Goal: Information Seeking & Learning: Learn about a topic

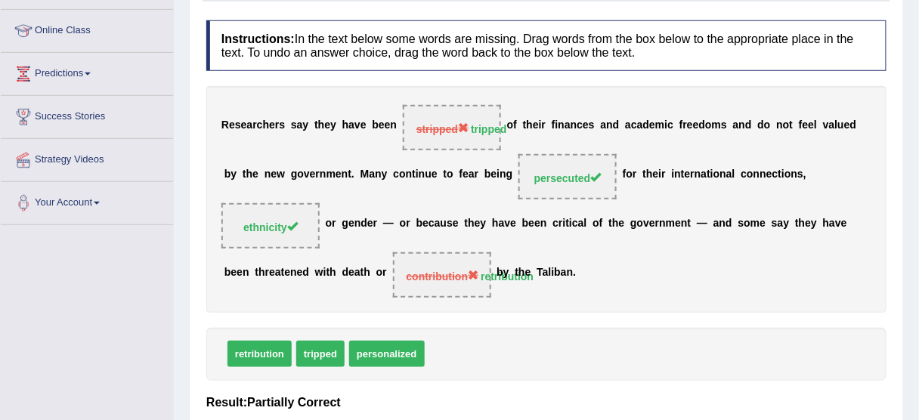
scroll to position [71, 0]
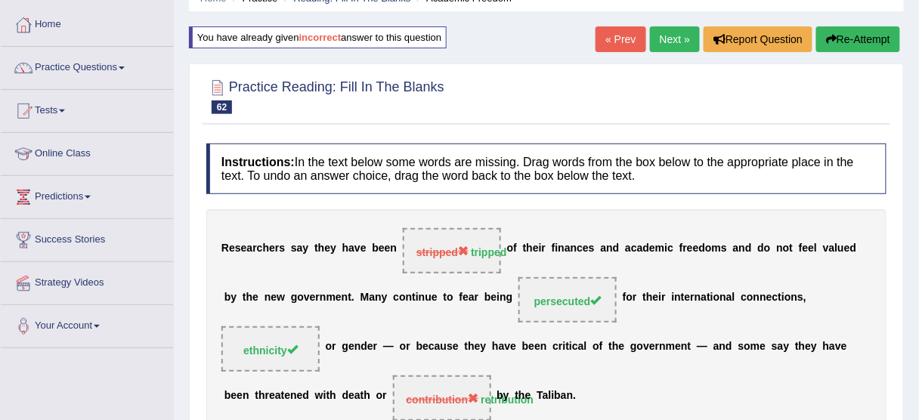
click at [612, 41] on link "« Prev" at bounding box center [621, 39] width 50 height 26
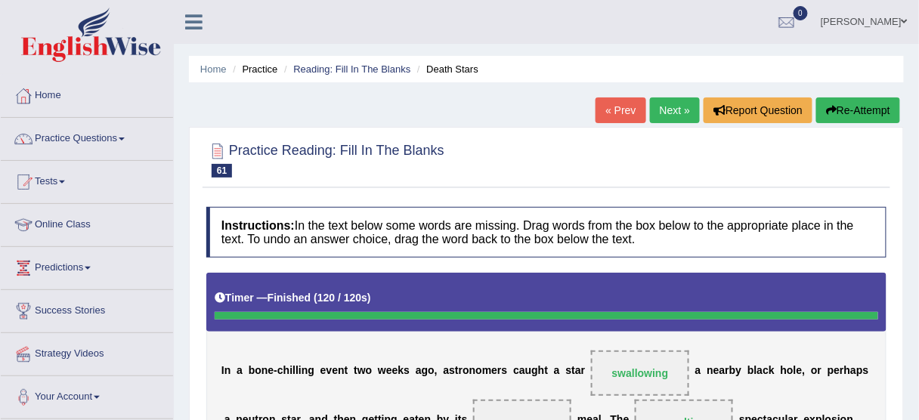
click at [859, 105] on button "Re-Attempt" at bounding box center [859, 111] width 84 height 26
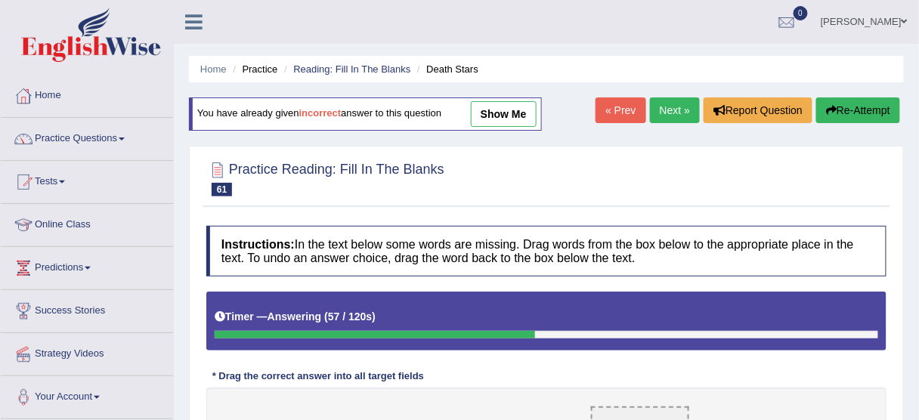
scroll to position [60, 0]
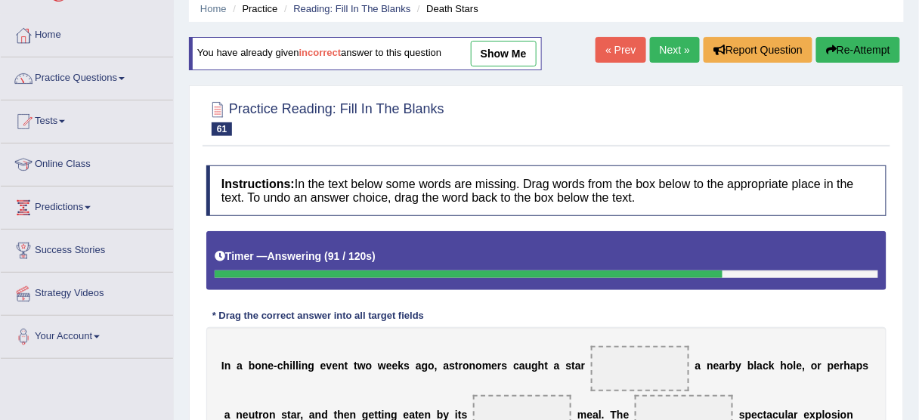
click at [861, 49] on button "Re-Attempt" at bounding box center [859, 50] width 84 height 26
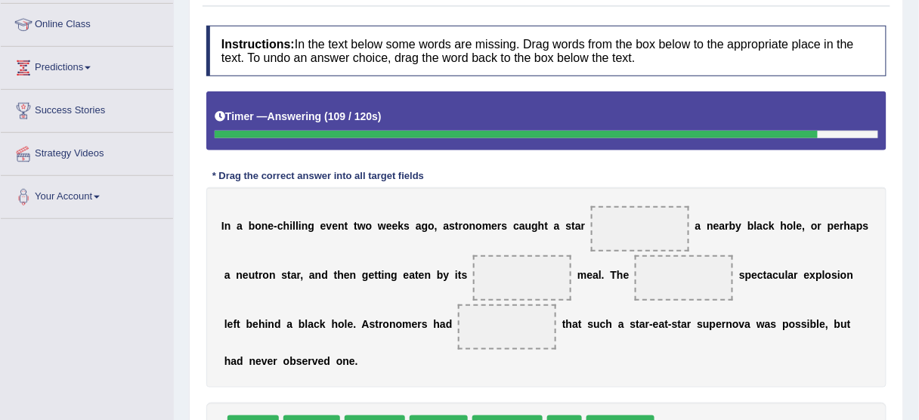
scroll to position [60, 0]
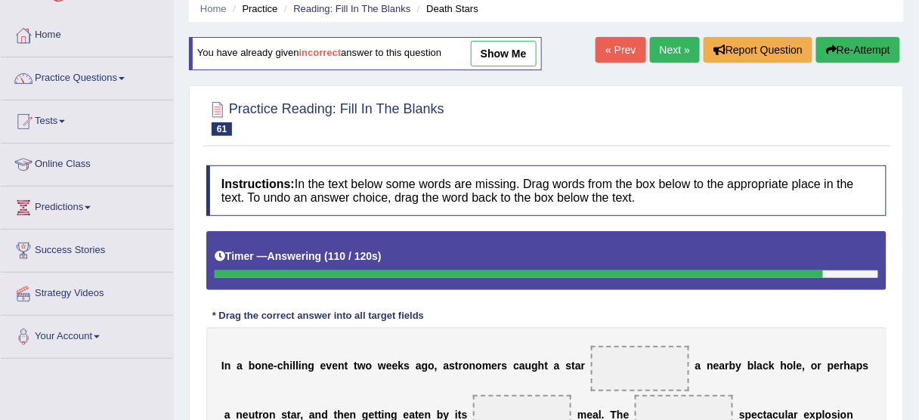
click at [859, 42] on button "Re-Attempt" at bounding box center [859, 50] width 84 height 26
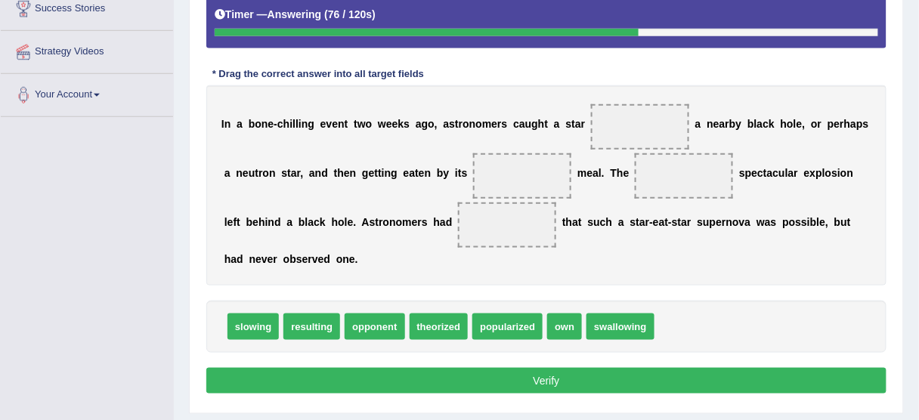
scroll to position [242, 0]
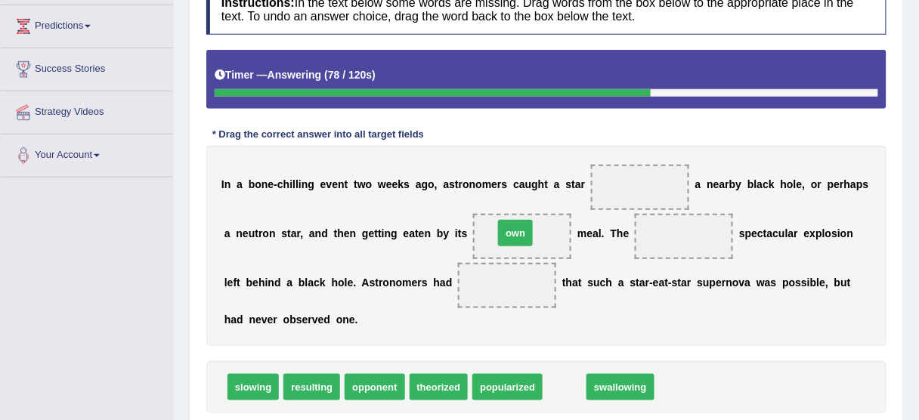
drag, startPoint x: 558, startPoint y: 383, endPoint x: 509, endPoint y: 229, distance: 161.9
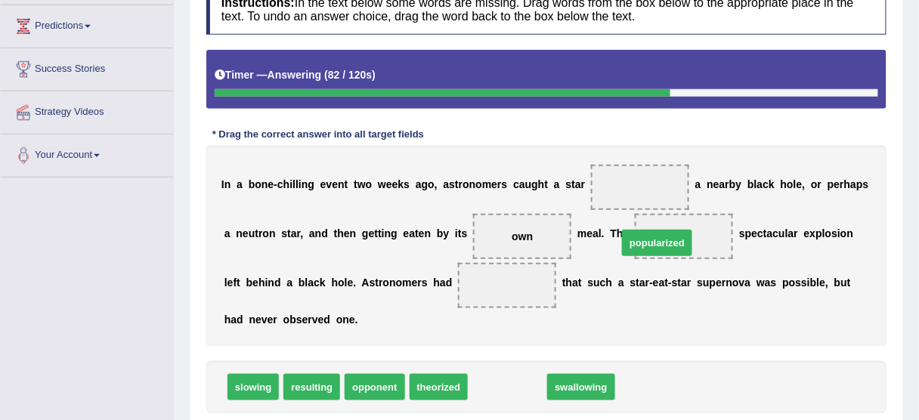
drag, startPoint x: 489, startPoint y: 387, endPoint x: 646, endPoint y: 242, distance: 214.0
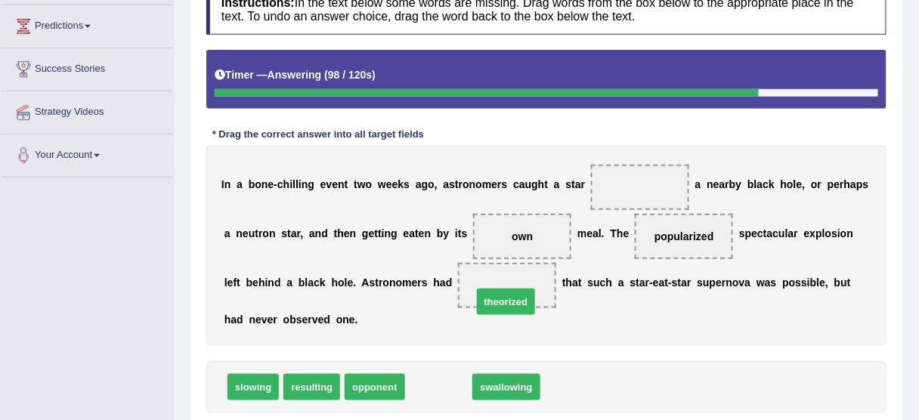
drag, startPoint x: 432, startPoint y: 386, endPoint x: 501, endPoint y: 299, distance: 110.4
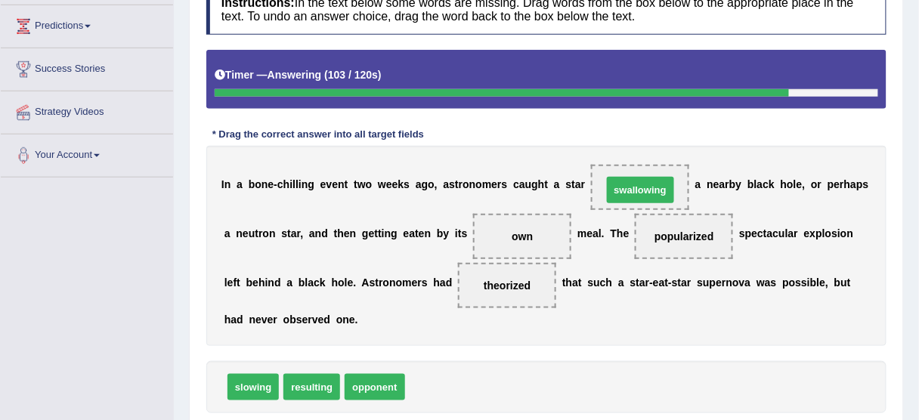
drag, startPoint x: 425, startPoint y: 386, endPoint x: 622, endPoint y: 189, distance: 279.1
click at [373, 384] on span "opponent" at bounding box center [375, 387] width 60 height 26
click at [336, 379] on div "slowing resulting opponent" at bounding box center [546, 387] width 680 height 52
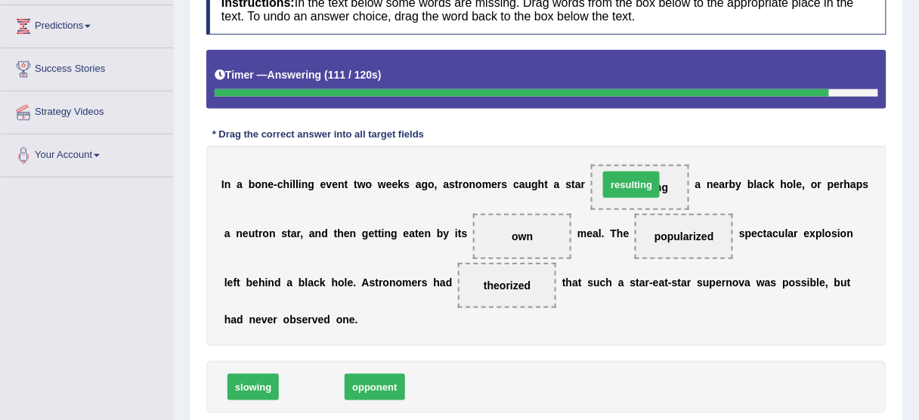
drag, startPoint x: 308, startPoint y: 386, endPoint x: 627, endPoint y: 184, distance: 378.0
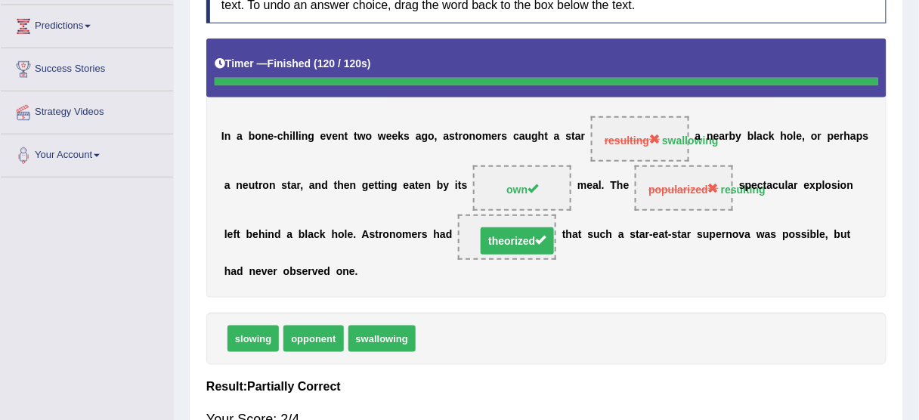
drag, startPoint x: 507, startPoint y: 281, endPoint x: 516, endPoint y: 284, distance: 9.4
click at [516, 284] on div "I n a b o n e - c h i l l i n g e v e n t t w o w e e k s a g o , a s t r o n o…" at bounding box center [546, 168] width 680 height 259
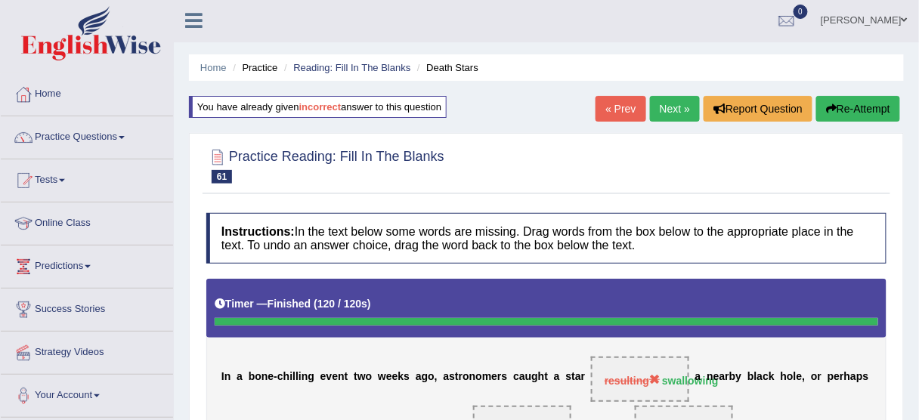
scroll to position [0, 0]
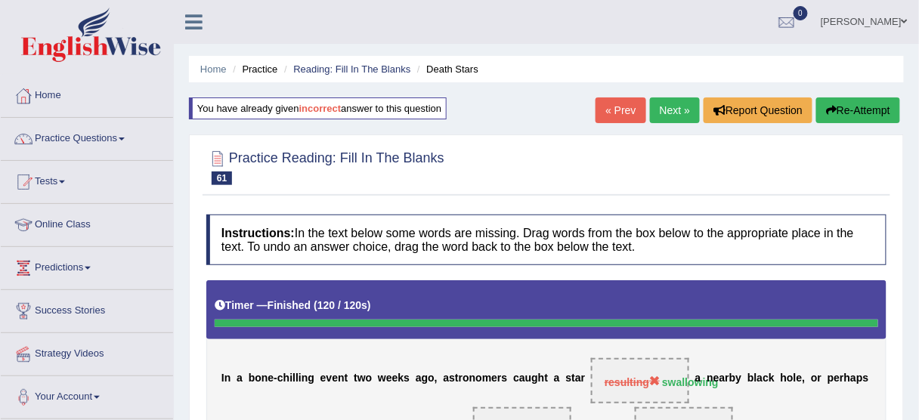
click at [891, 107] on button "Re-Attempt" at bounding box center [859, 111] width 84 height 26
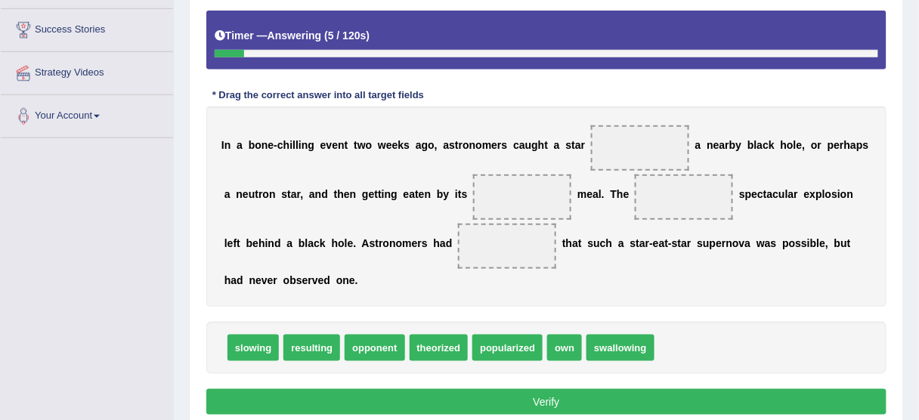
scroll to position [302, 0]
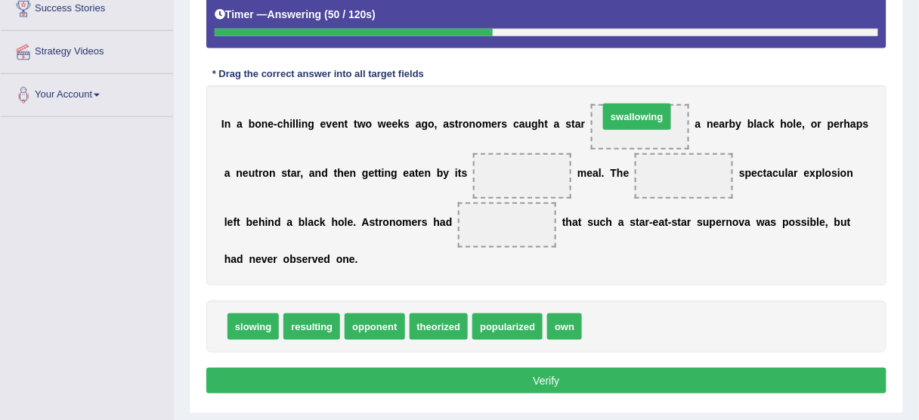
drag, startPoint x: 615, startPoint y: 322, endPoint x: 631, endPoint y: 128, distance: 195.0
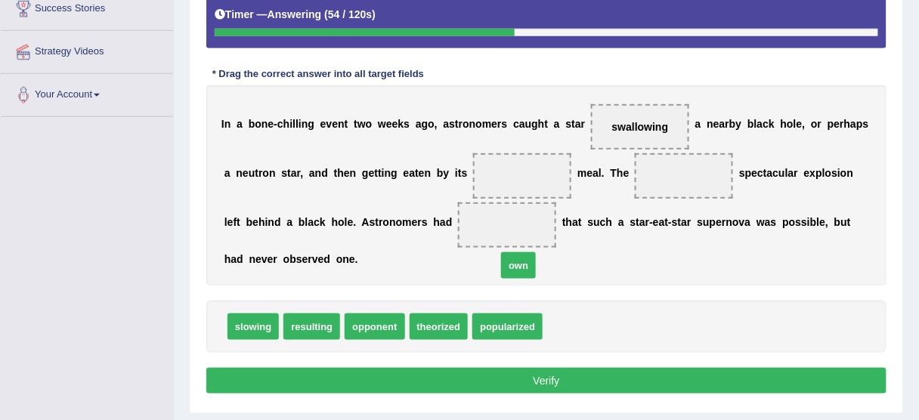
drag, startPoint x: 572, startPoint y: 321, endPoint x: 513, endPoint y: 200, distance: 135.3
drag, startPoint x: 509, startPoint y: 224, endPoint x: 526, endPoint y: 151, distance: 74.6
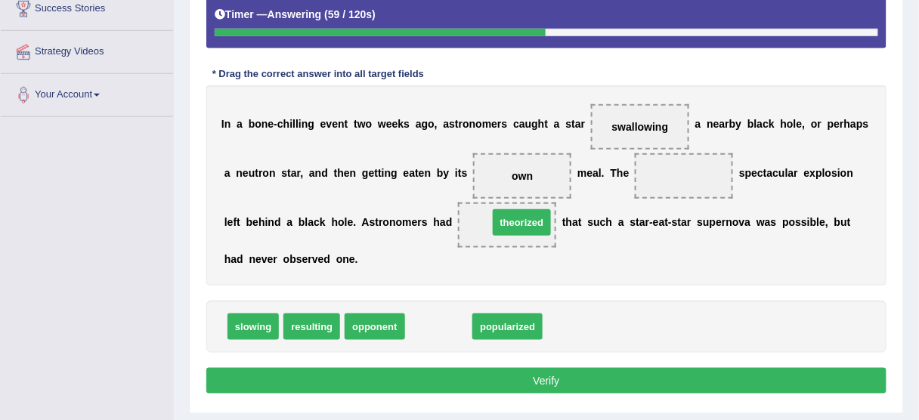
drag, startPoint x: 435, startPoint y: 324, endPoint x: 516, endPoint y: 222, distance: 131.3
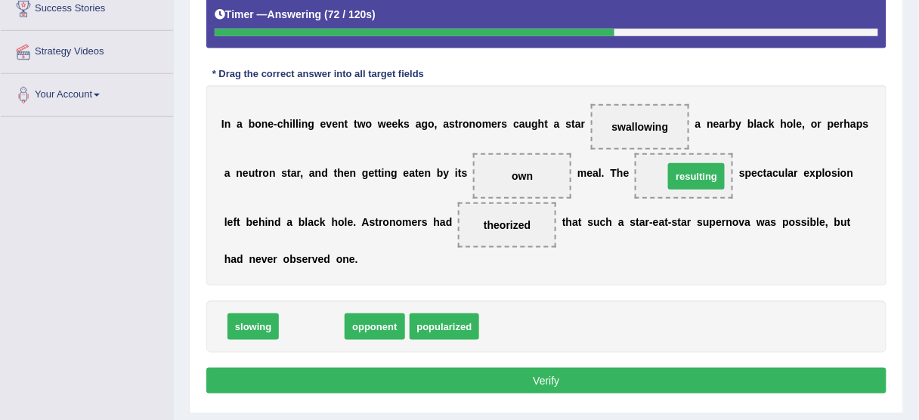
drag, startPoint x: 319, startPoint y: 323, endPoint x: 702, endPoint y: 175, distance: 410.7
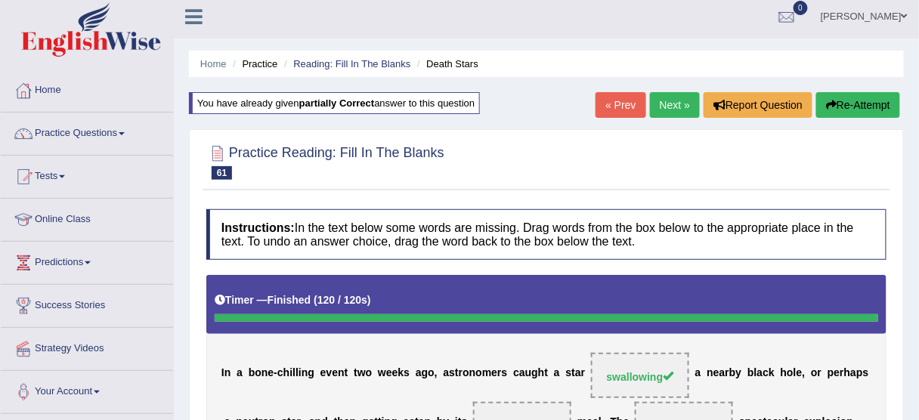
scroll to position [0, 0]
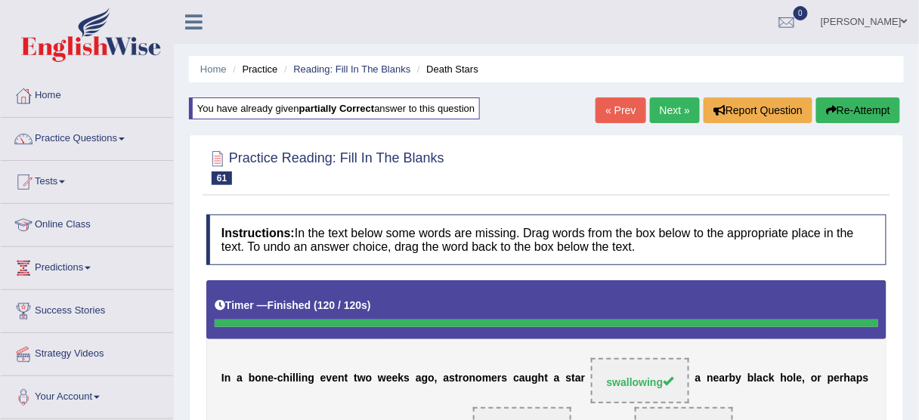
click at [676, 110] on link "Next »" at bounding box center [675, 111] width 50 height 26
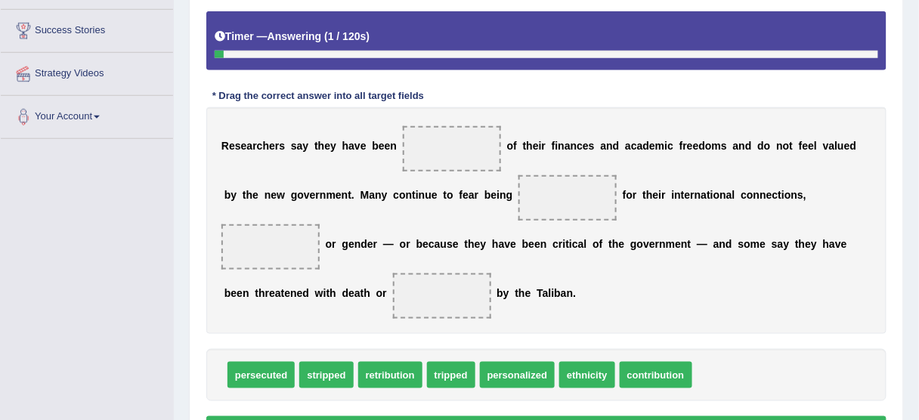
scroll to position [302, 0]
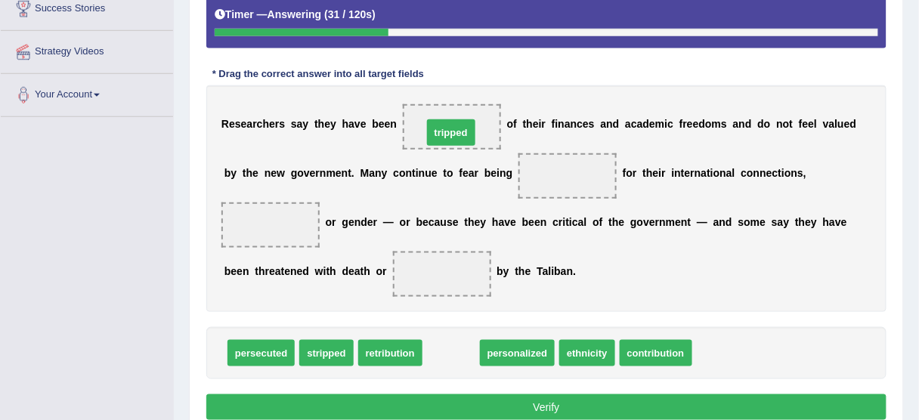
drag, startPoint x: 445, startPoint y: 353, endPoint x: 445, endPoint y: 132, distance: 220.8
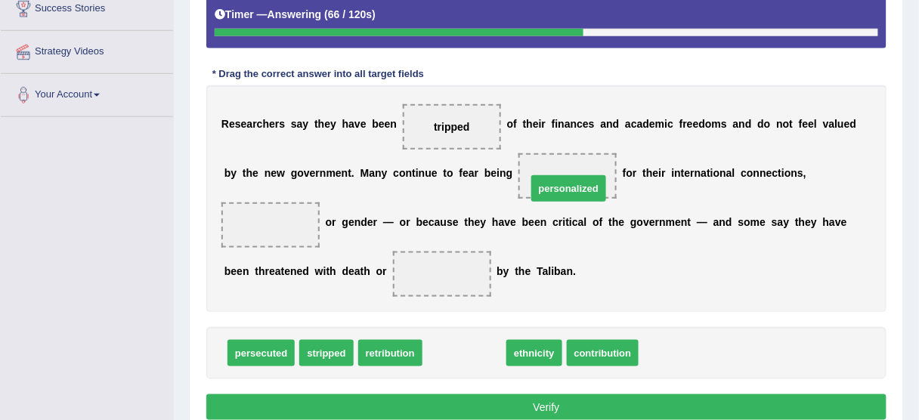
drag, startPoint x: 468, startPoint y: 352, endPoint x: 572, endPoint y: 188, distance: 195.1
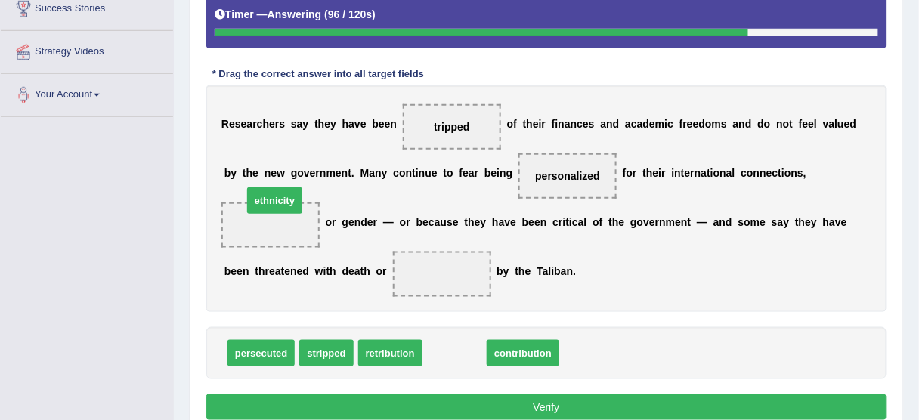
drag, startPoint x: 445, startPoint y: 341, endPoint x: 265, endPoint y: 188, distance: 236.0
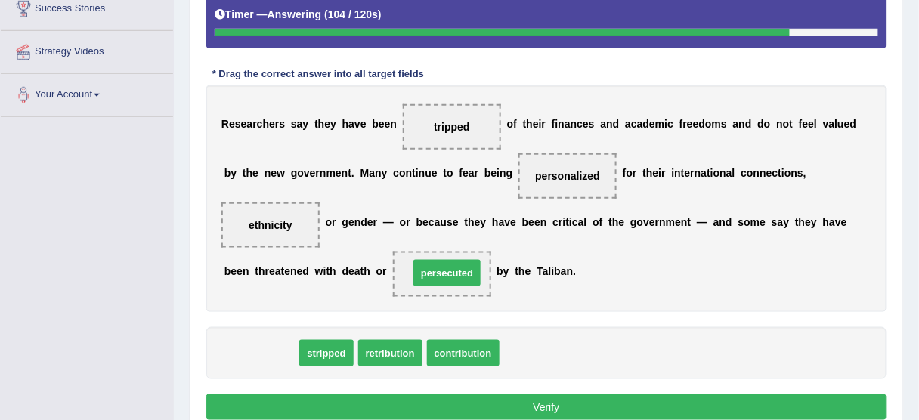
drag, startPoint x: 265, startPoint y: 355, endPoint x: 451, endPoint y: 274, distance: 202.5
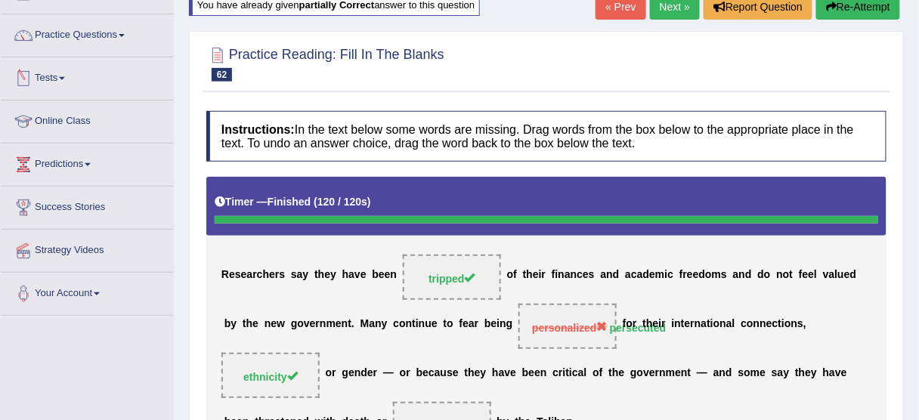
scroll to position [0, 0]
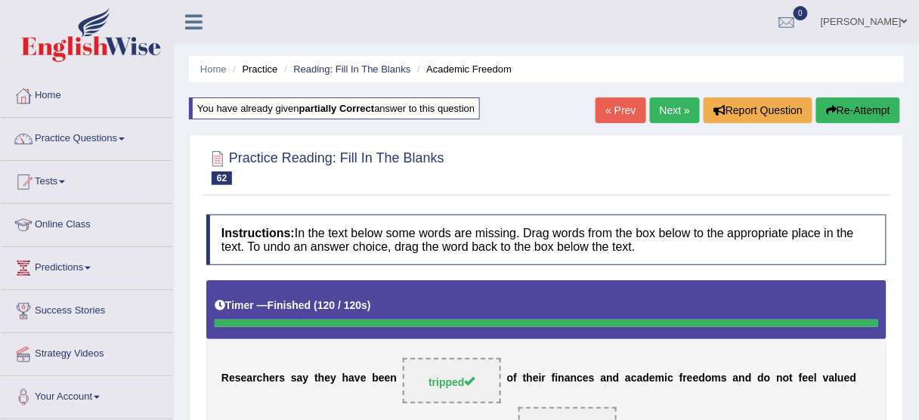
click at [660, 104] on link "Next »" at bounding box center [675, 111] width 50 height 26
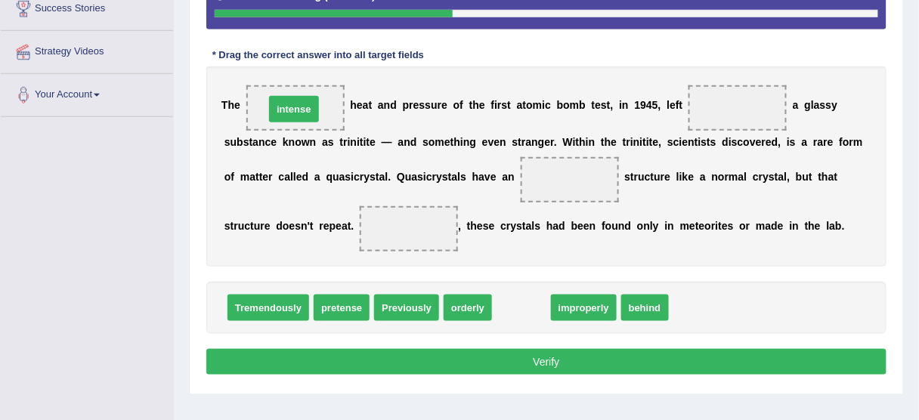
drag, startPoint x: 525, startPoint y: 306, endPoint x: 298, endPoint y: 107, distance: 302.1
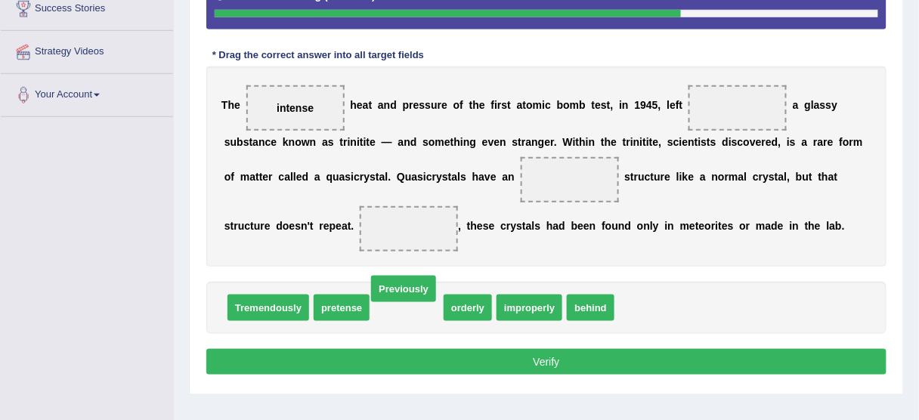
drag, startPoint x: 387, startPoint y: 308, endPoint x: 404, endPoint y: 302, distance: 18.0
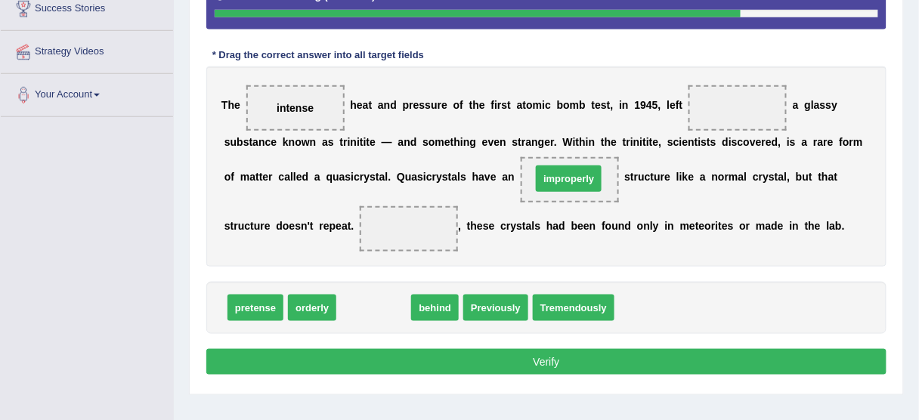
drag, startPoint x: 361, startPoint y: 309, endPoint x: 556, endPoint y: 180, distance: 234.0
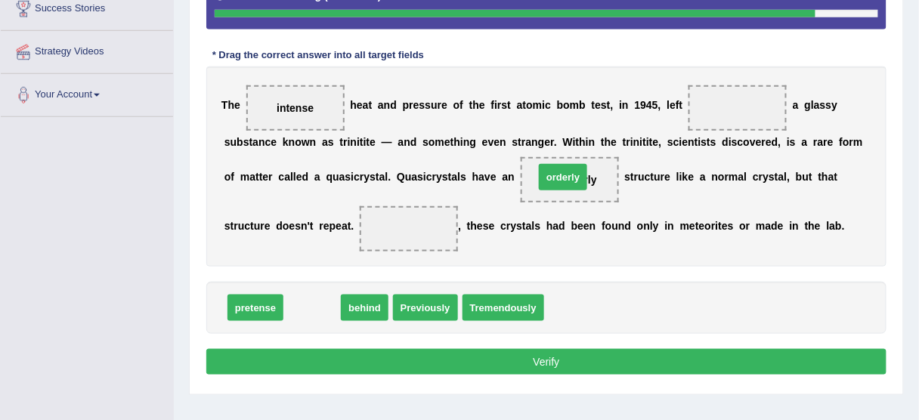
drag, startPoint x: 315, startPoint y: 308, endPoint x: 566, endPoint y: 178, distance: 283.0
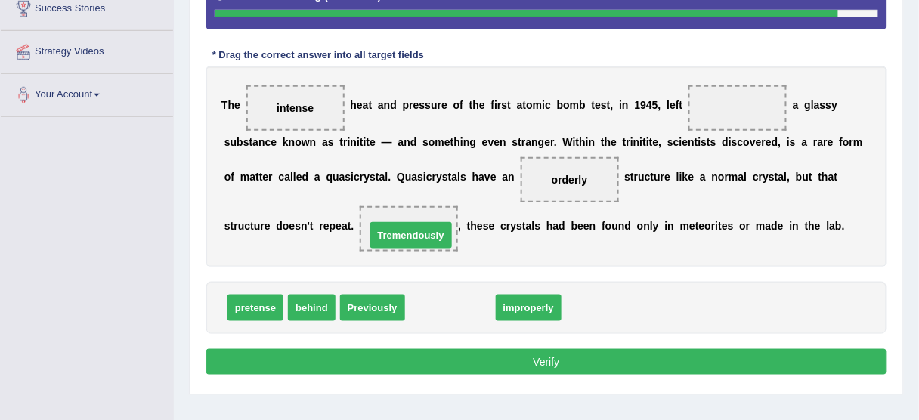
drag, startPoint x: 451, startPoint y: 305, endPoint x: 412, endPoint y: 233, distance: 82.5
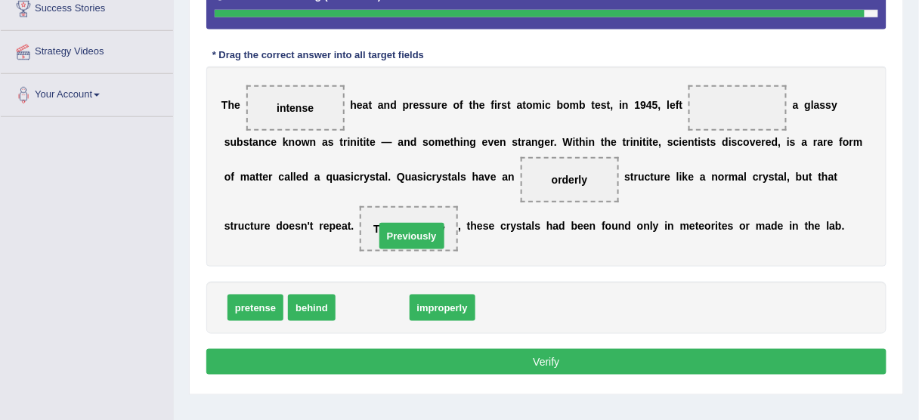
drag, startPoint x: 377, startPoint y: 312, endPoint x: 417, endPoint y: 240, distance: 81.9
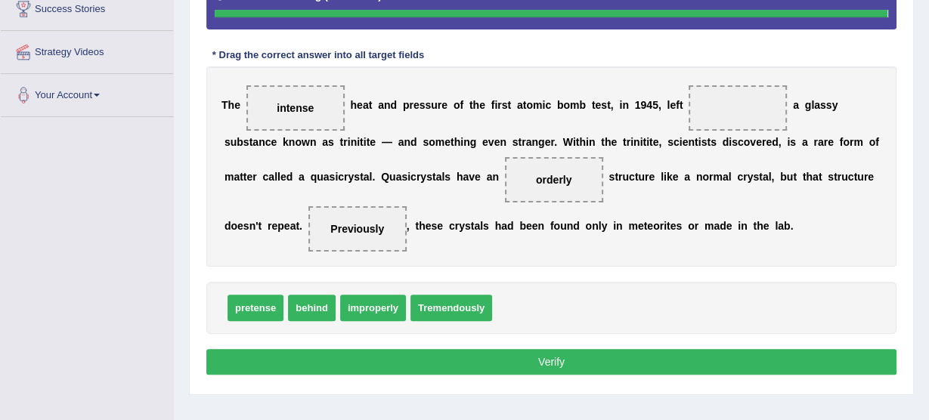
click at [460, 302] on div "Instructions: In the text below some words are missing. Drag words from the box…" at bounding box center [552, 142] width 698 height 490
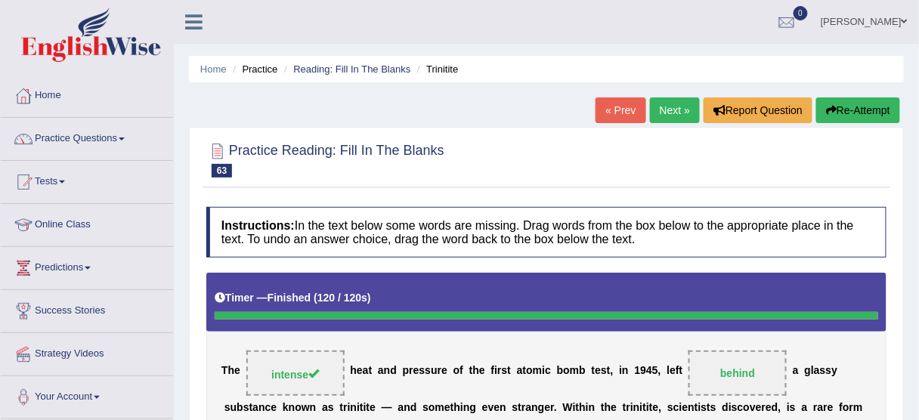
click at [665, 108] on link "Next »" at bounding box center [675, 111] width 50 height 26
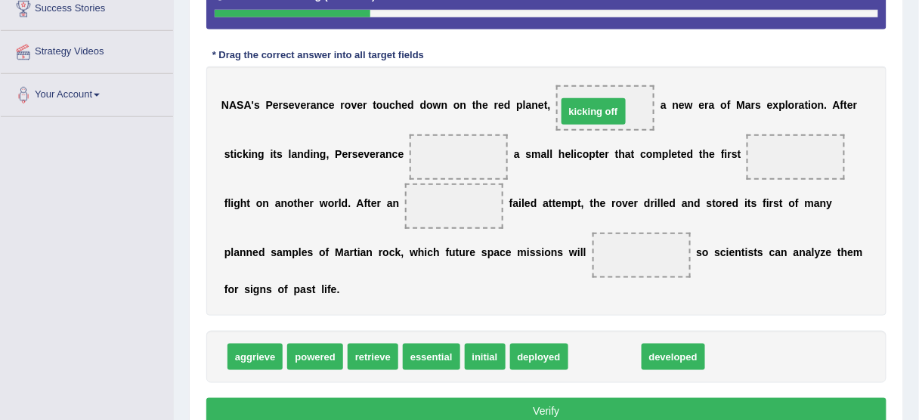
drag, startPoint x: 586, startPoint y: 359, endPoint x: 575, endPoint y: 113, distance: 246.0
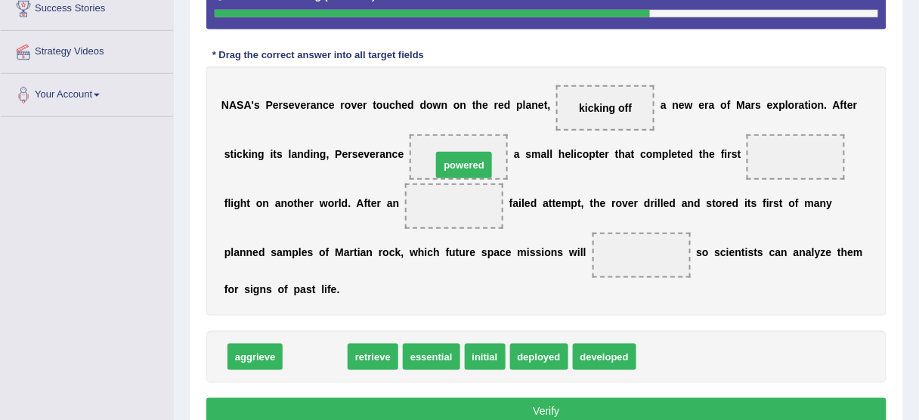
drag, startPoint x: 317, startPoint y: 355, endPoint x: 466, endPoint y: 163, distance: 243.0
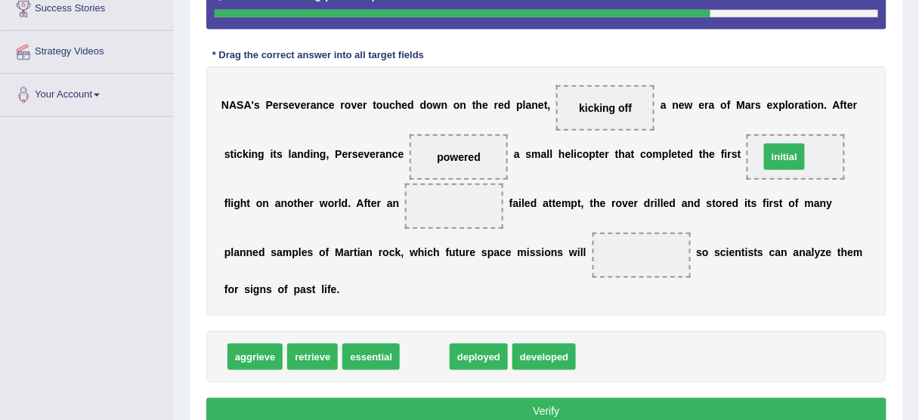
drag, startPoint x: 427, startPoint y: 355, endPoint x: 787, endPoint y: 155, distance: 411.9
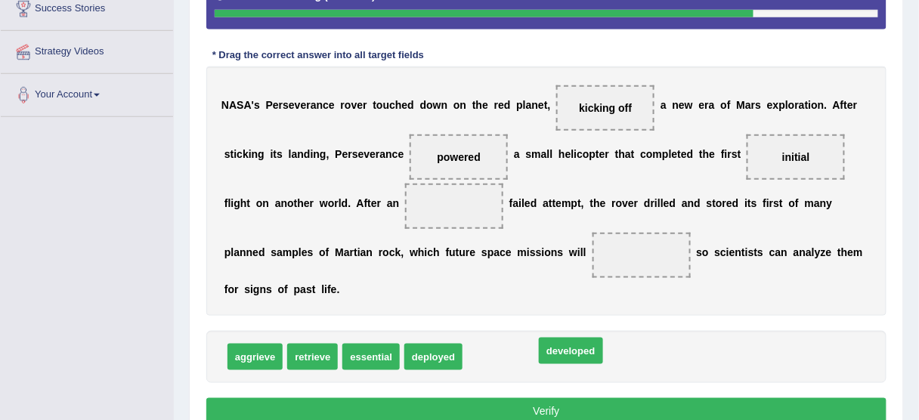
drag, startPoint x: 481, startPoint y: 357, endPoint x: 553, endPoint y: 351, distance: 72.8
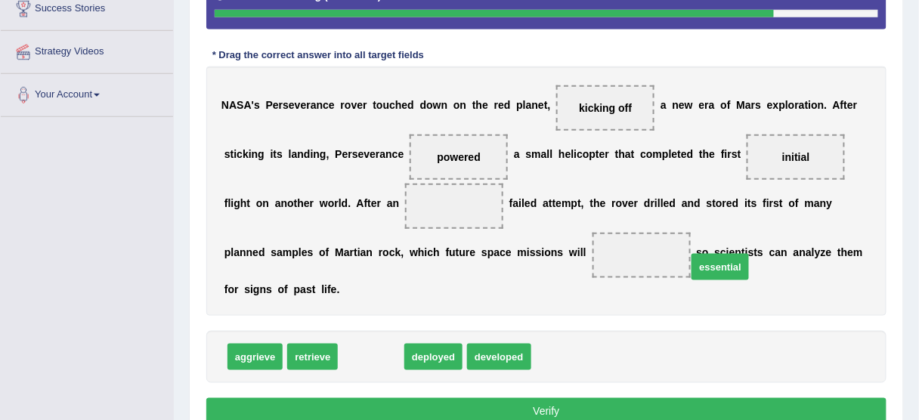
drag, startPoint x: 361, startPoint y: 355, endPoint x: 711, endPoint y: 265, distance: 360.7
click at [711, 265] on span "essential" at bounding box center [720, 267] width 57 height 26
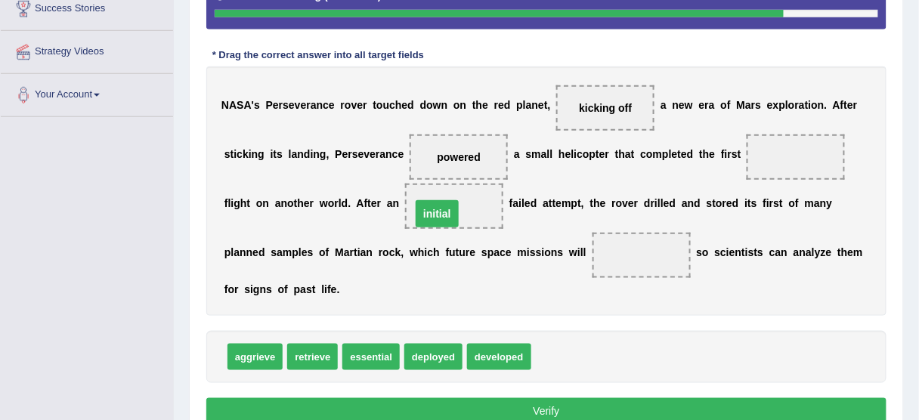
drag, startPoint x: 798, startPoint y: 150, endPoint x: 439, endPoint y: 206, distance: 363.6
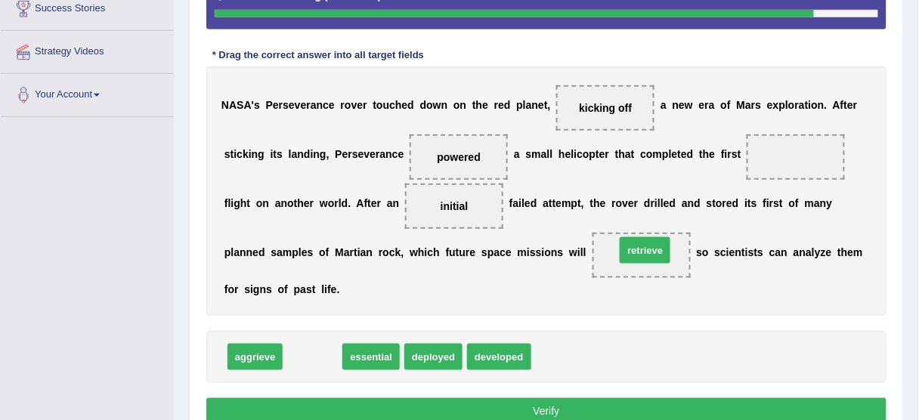
drag, startPoint x: 317, startPoint y: 352, endPoint x: 649, endPoint y: 245, distance: 349.3
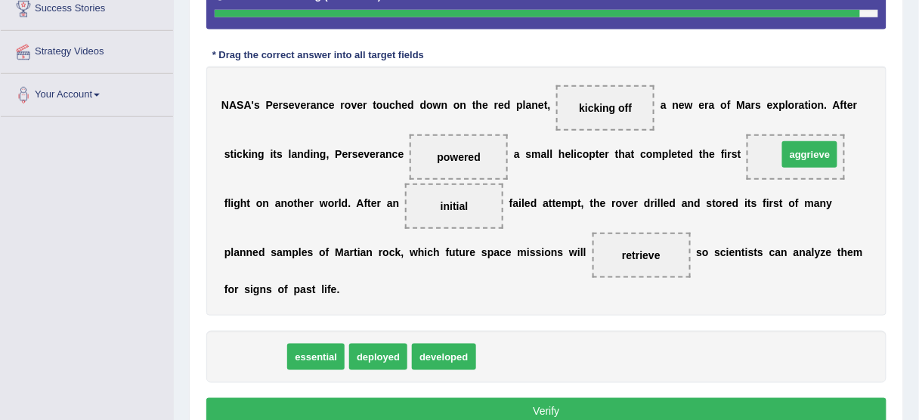
drag, startPoint x: 260, startPoint y: 353, endPoint x: 810, endPoint y: 150, distance: 585.8
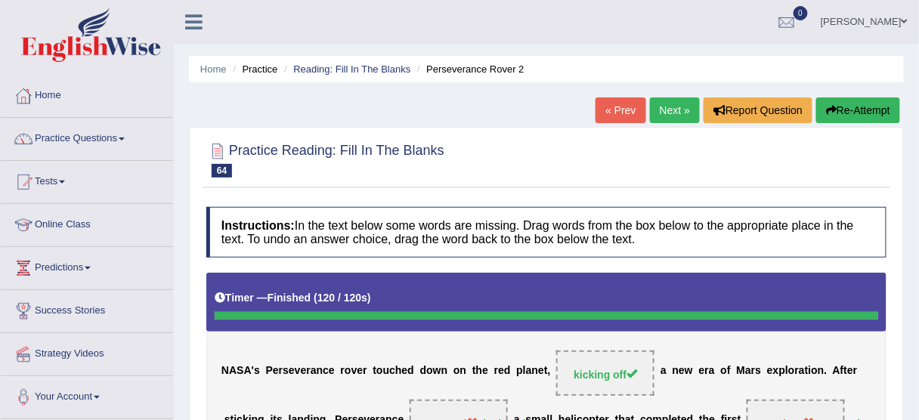
click at [873, 113] on button "Re-Attempt" at bounding box center [859, 111] width 84 height 26
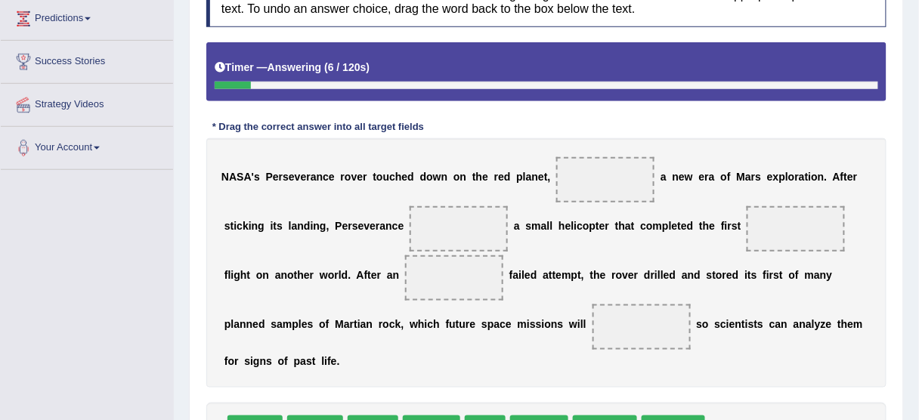
scroll to position [302, 0]
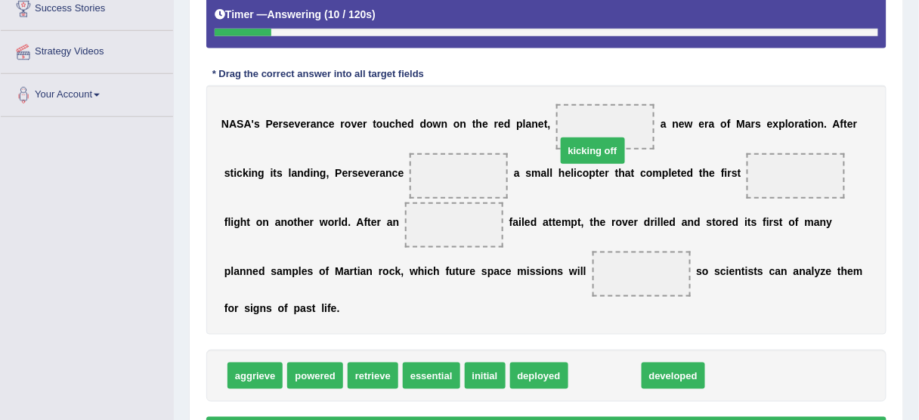
drag, startPoint x: 590, startPoint y: 377, endPoint x: 578, endPoint y: 153, distance: 224.9
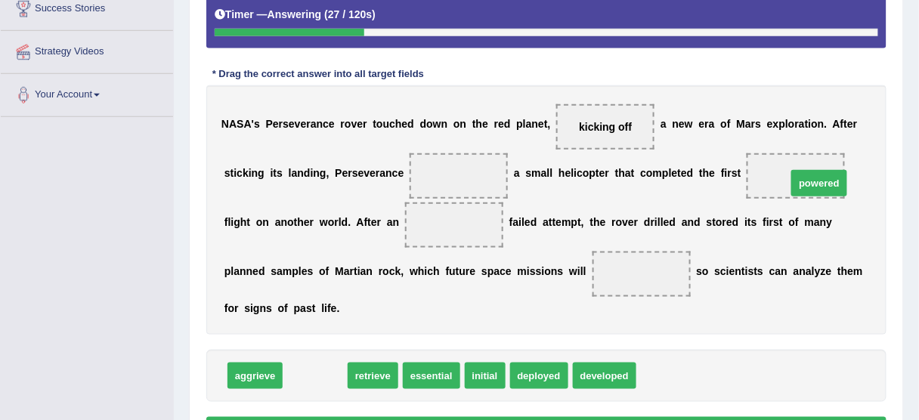
drag, startPoint x: 308, startPoint y: 377, endPoint x: 812, endPoint y: 184, distance: 539.9
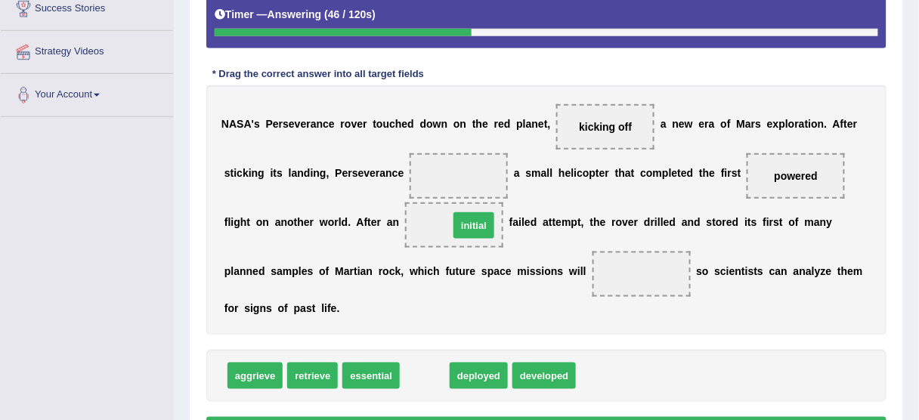
drag, startPoint x: 425, startPoint y: 373, endPoint x: 474, endPoint y: 223, distance: 158.3
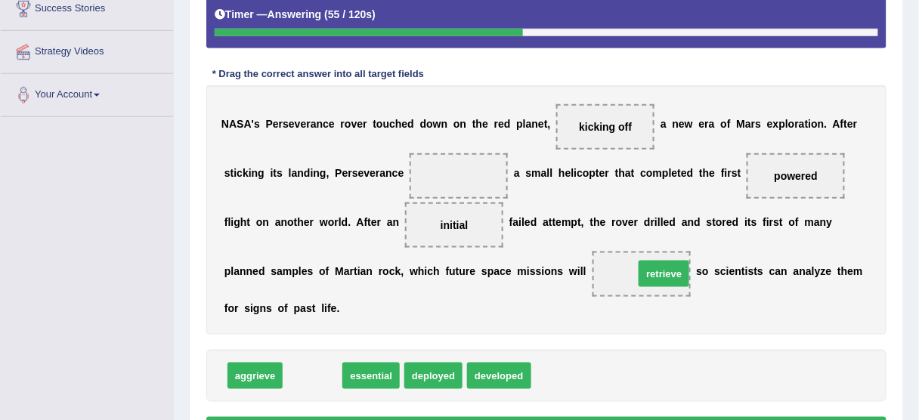
drag, startPoint x: 312, startPoint y: 374, endPoint x: 664, endPoint y: 272, distance: 366.1
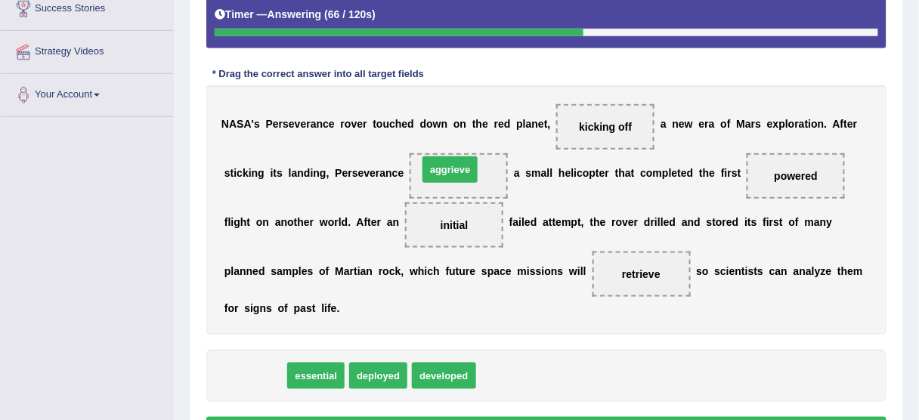
drag, startPoint x: 246, startPoint y: 373, endPoint x: 441, endPoint y: 165, distance: 285.1
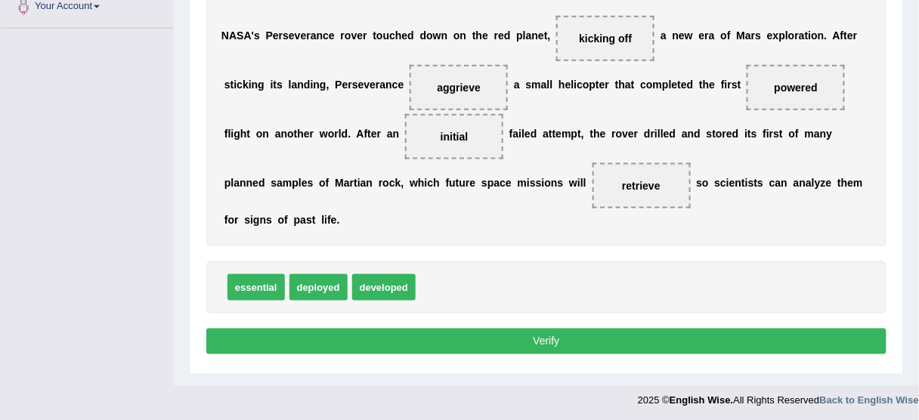
click at [507, 336] on button "Verify" at bounding box center [546, 342] width 680 height 26
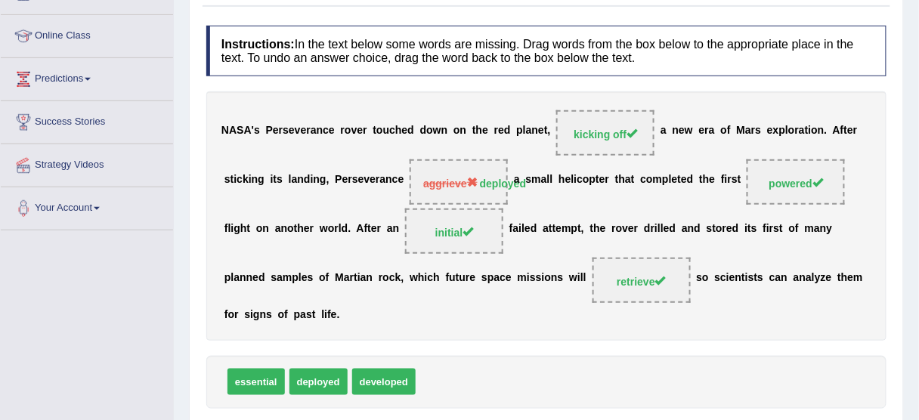
scroll to position [71, 0]
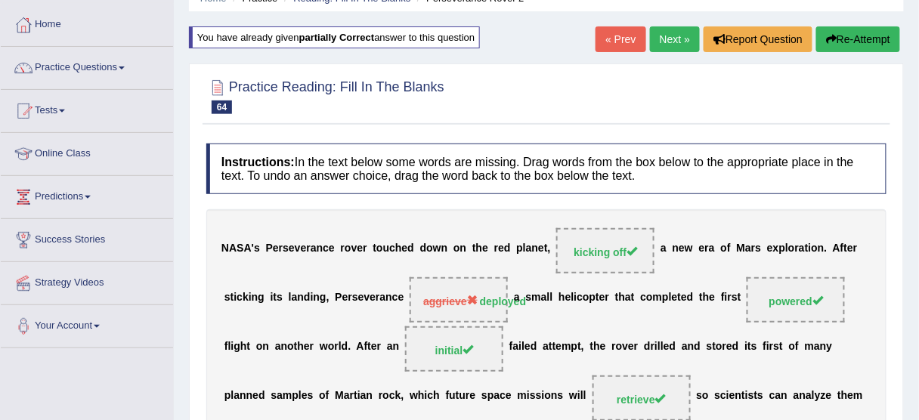
click at [683, 41] on link "Next »" at bounding box center [675, 39] width 50 height 26
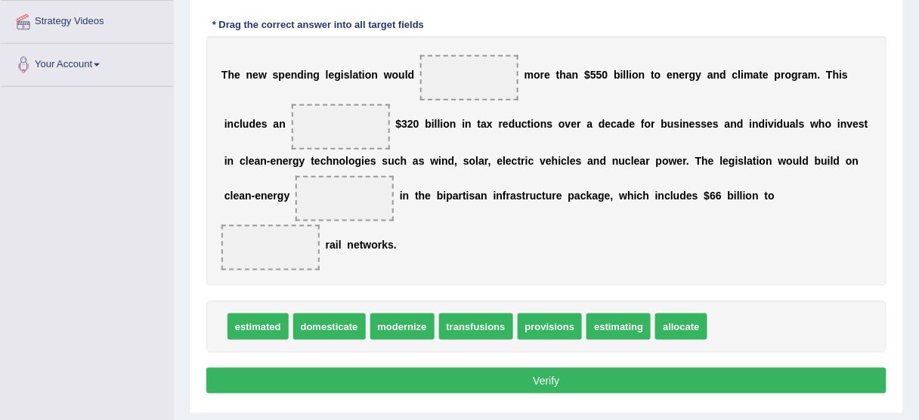
scroll to position [363, 0]
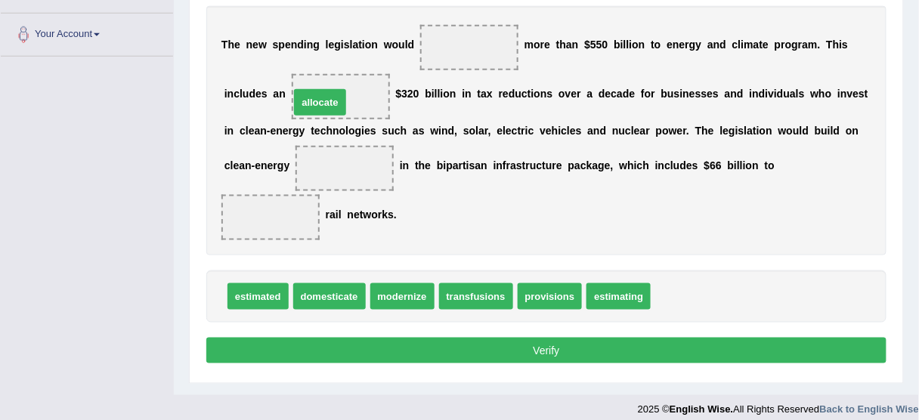
drag, startPoint x: 685, startPoint y: 296, endPoint x: 324, endPoint y: 101, distance: 410.3
drag, startPoint x: 345, startPoint y: 96, endPoint x: 476, endPoint y: 45, distance: 140.3
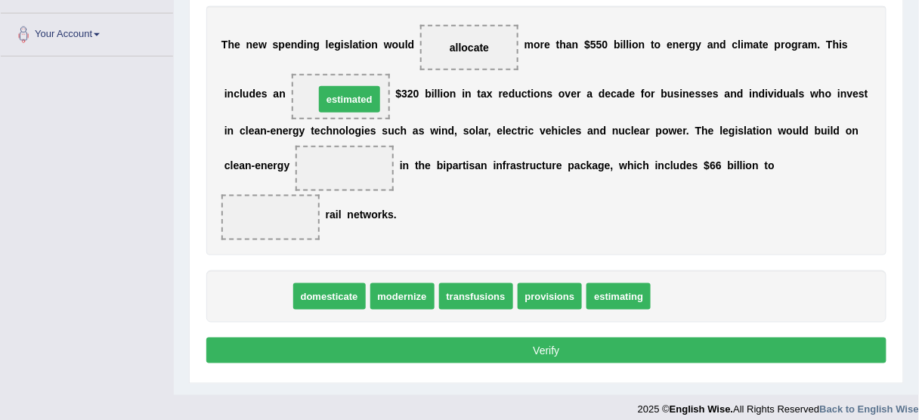
drag, startPoint x: 259, startPoint y: 301, endPoint x: 351, endPoint y: 104, distance: 217.5
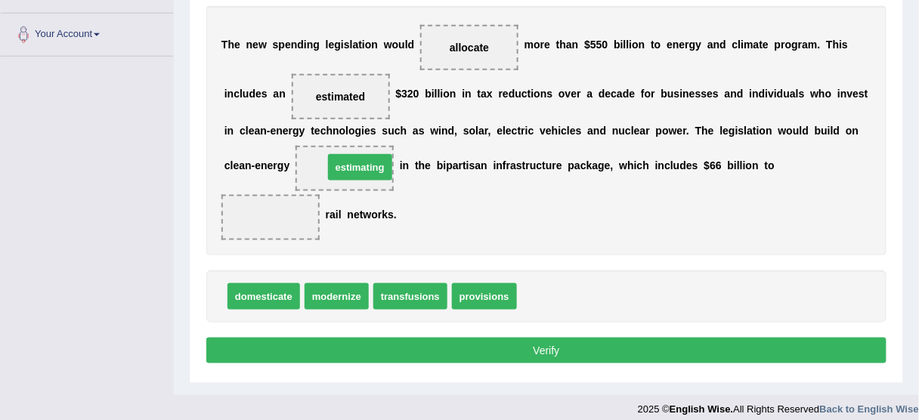
drag, startPoint x: 547, startPoint y: 298, endPoint x: 353, endPoint y: 169, distance: 232.8
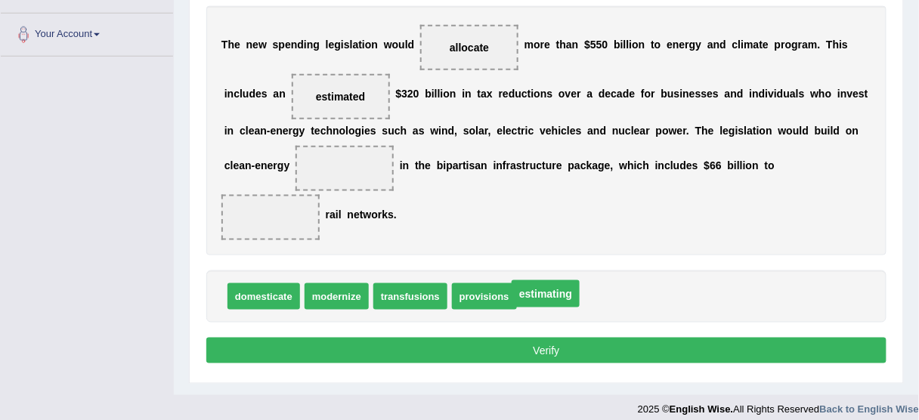
drag, startPoint x: 351, startPoint y: 166, endPoint x: 552, endPoint y: 292, distance: 237.5
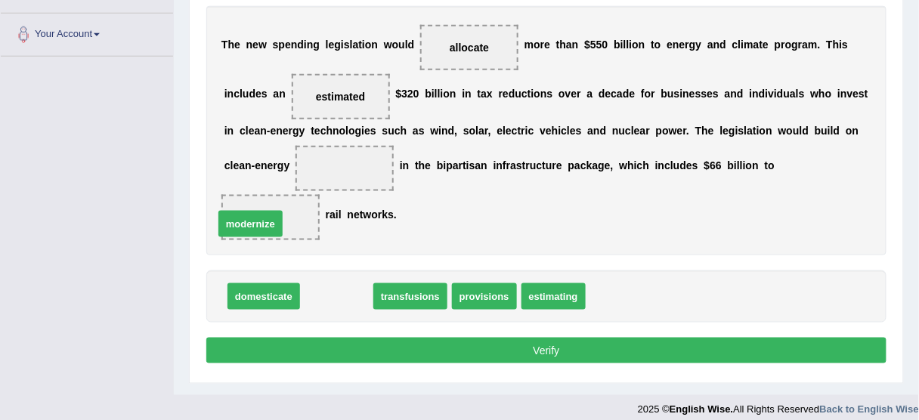
drag, startPoint x: 349, startPoint y: 295, endPoint x: 262, endPoint y: 222, distance: 113.3
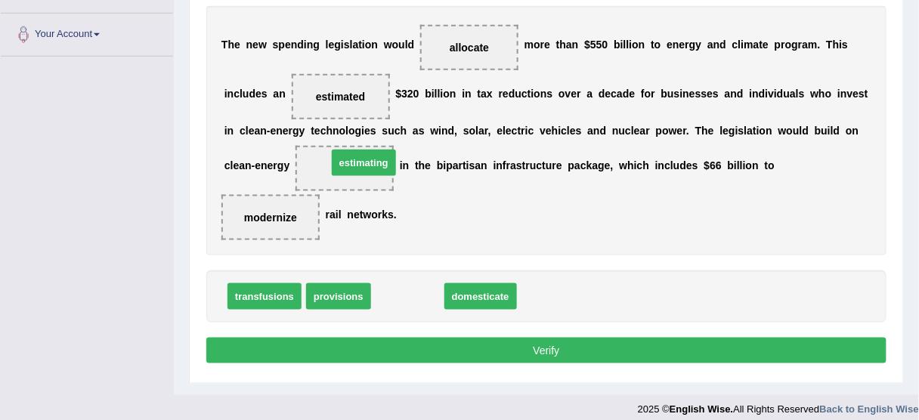
drag, startPoint x: 405, startPoint y: 289, endPoint x: 361, endPoint y: 155, distance: 140.8
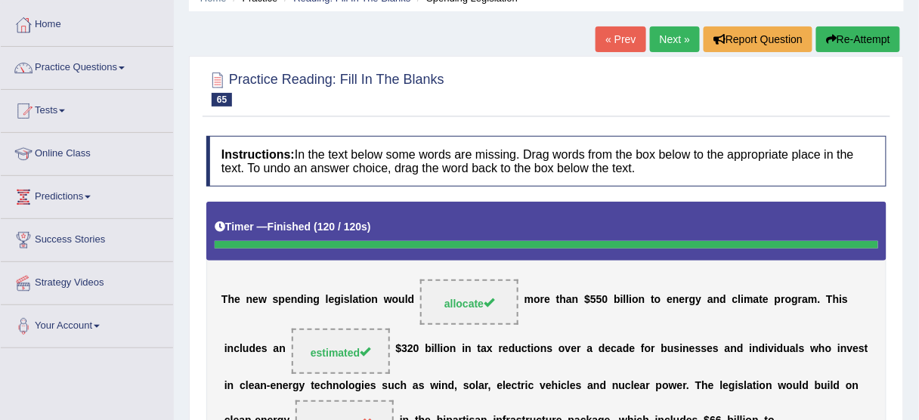
scroll to position [0, 0]
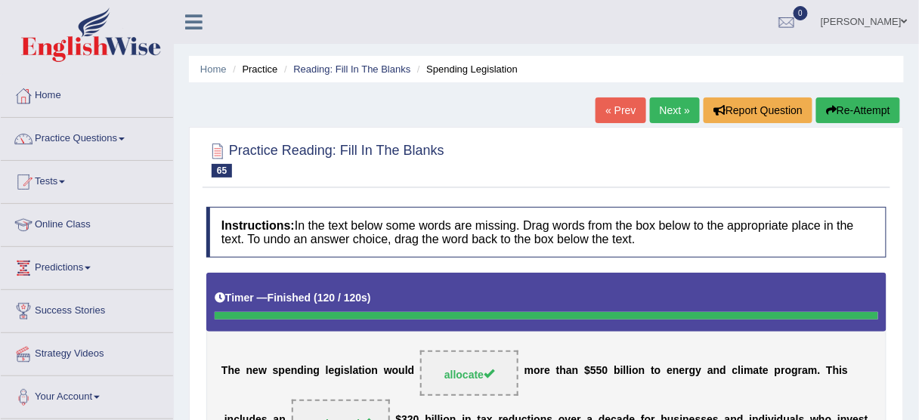
click at [660, 108] on link "Next »" at bounding box center [675, 111] width 50 height 26
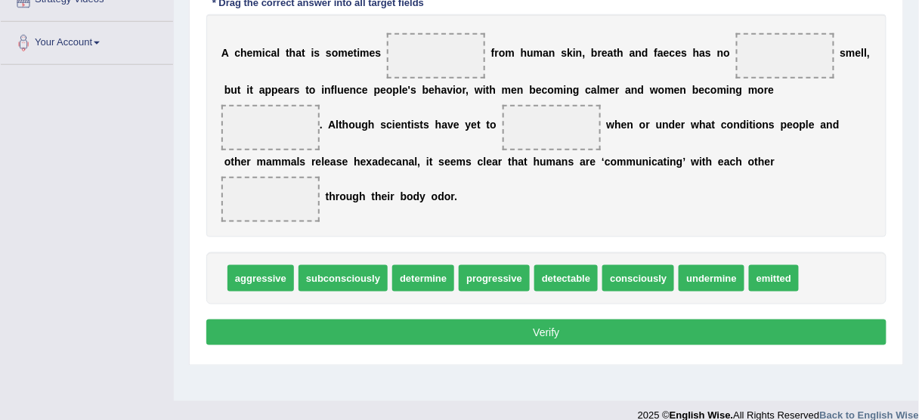
scroll to position [363, 0]
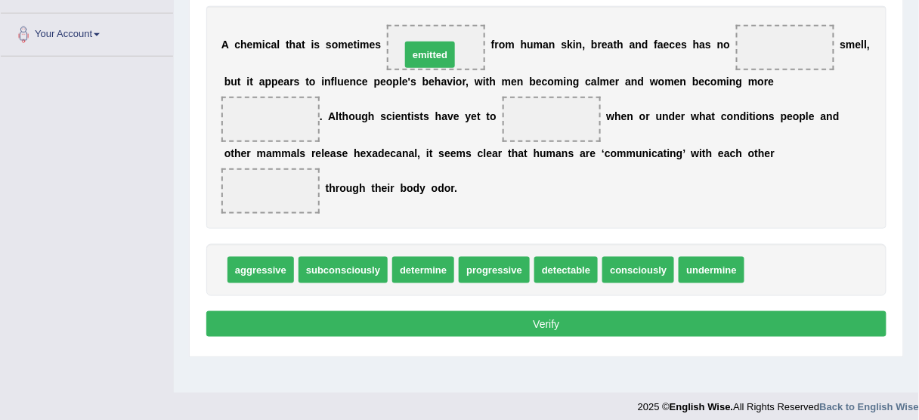
drag, startPoint x: 786, startPoint y: 268, endPoint x: 442, endPoint y: 52, distance: 406.6
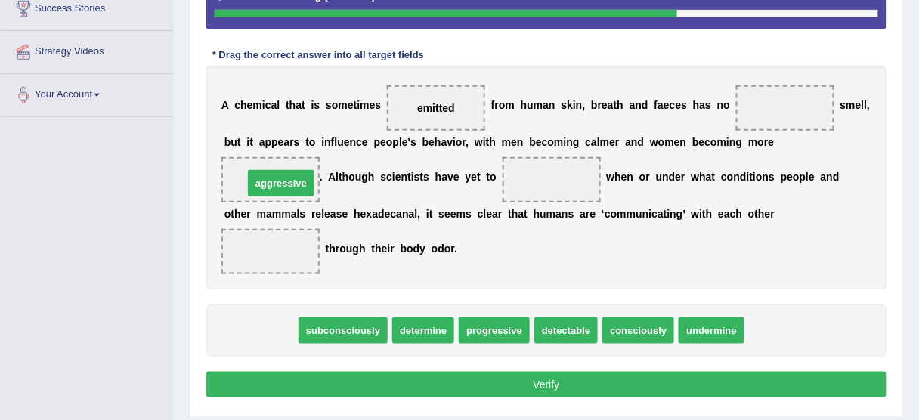
drag, startPoint x: 250, startPoint y: 328, endPoint x: 270, endPoint y: 181, distance: 148.8
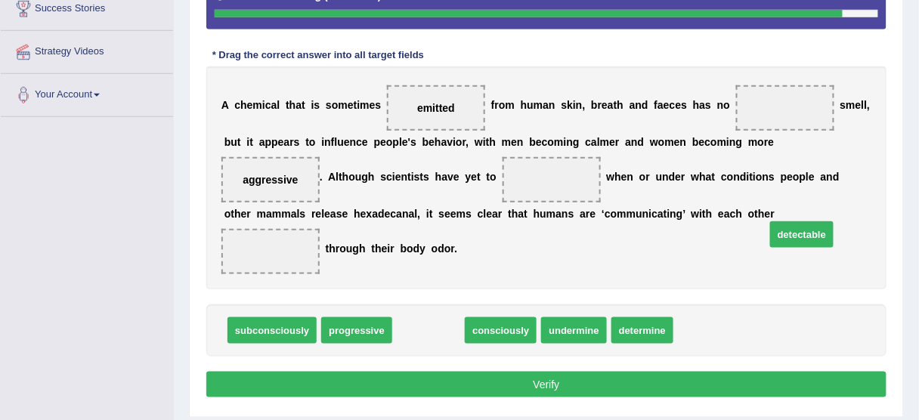
drag, startPoint x: 423, startPoint y: 330, endPoint x: 797, endPoint y: 234, distance: 385.6
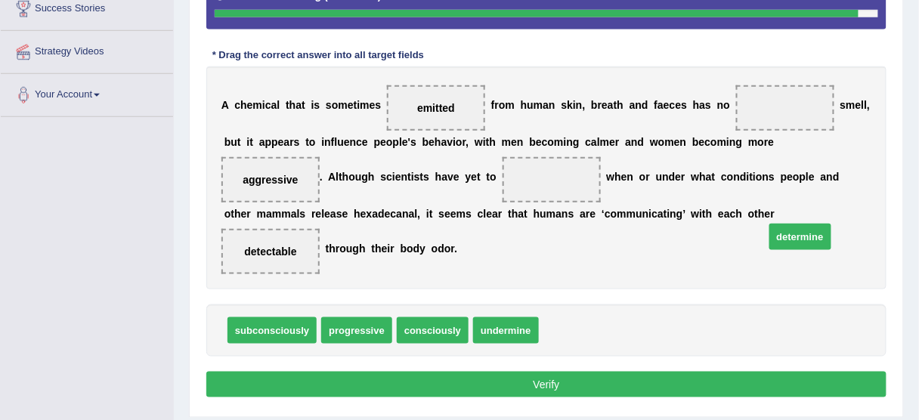
drag, startPoint x: 587, startPoint y: 327, endPoint x: 813, endPoint y: 234, distance: 244.7
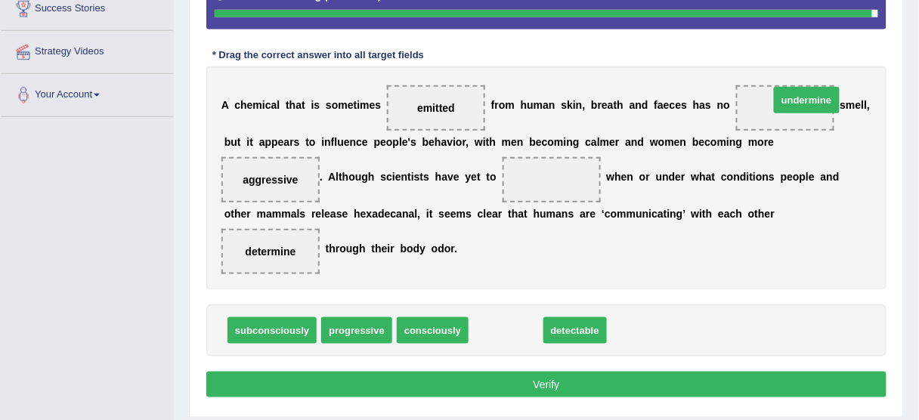
drag, startPoint x: 504, startPoint y: 324, endPoint x: 804, endPoint y: 95, distance: 377.7
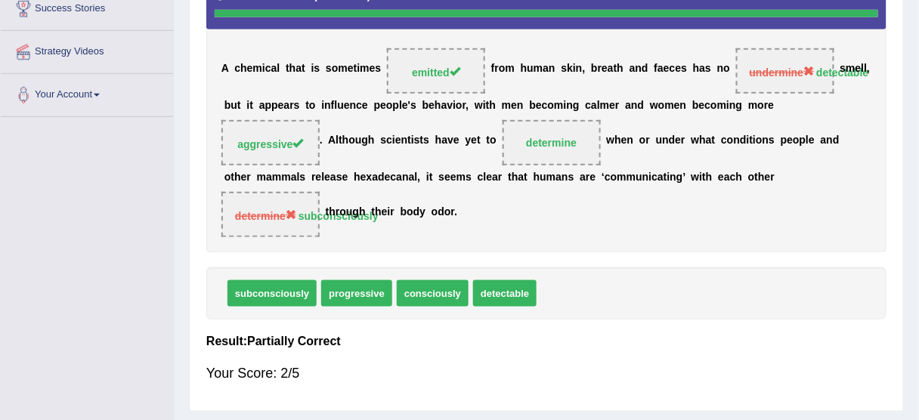
scroll to position [60, 0]
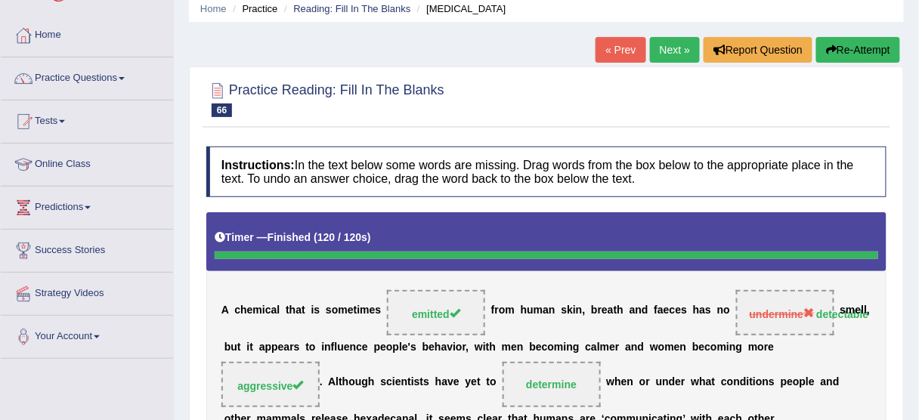
click at [858, 54] on button "Re-Attempt" at bounding box center [859, 50] width 84 height 26
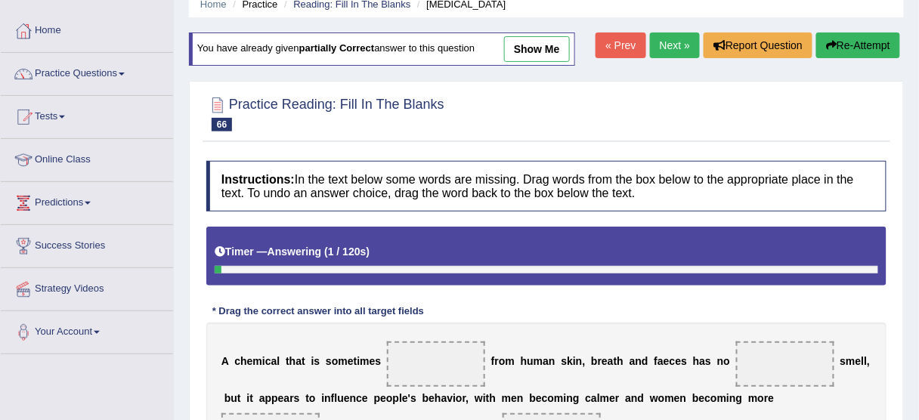
scroll to position [302, 0]
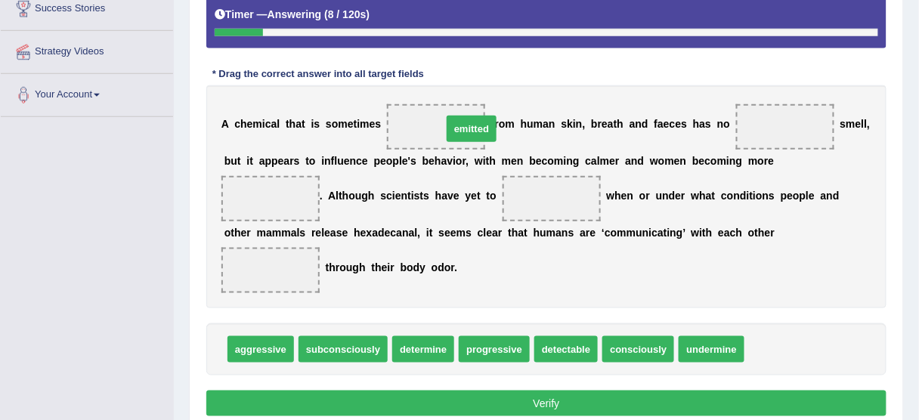
drag, startPoint x: 779, startPoint y: 345, endPoint x: 476, endPoint y: 124, distance: 374.4
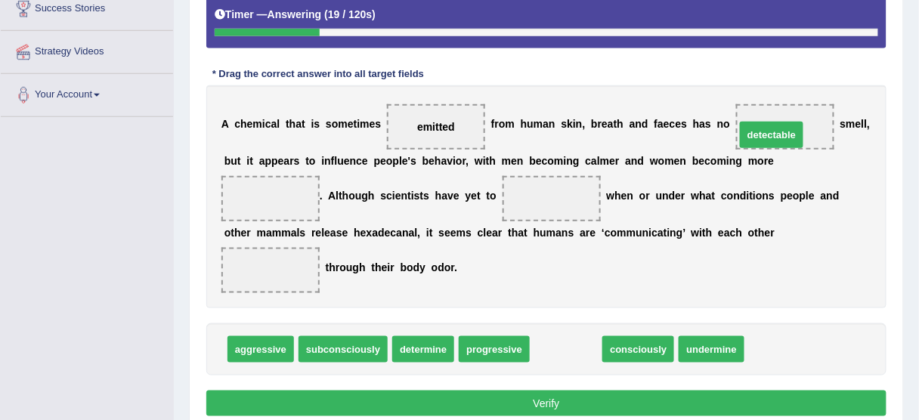
drag, startPoint x: 547, startPoint y: 345, endPoint x: 756, endPoint y: 121, distance: 306.5
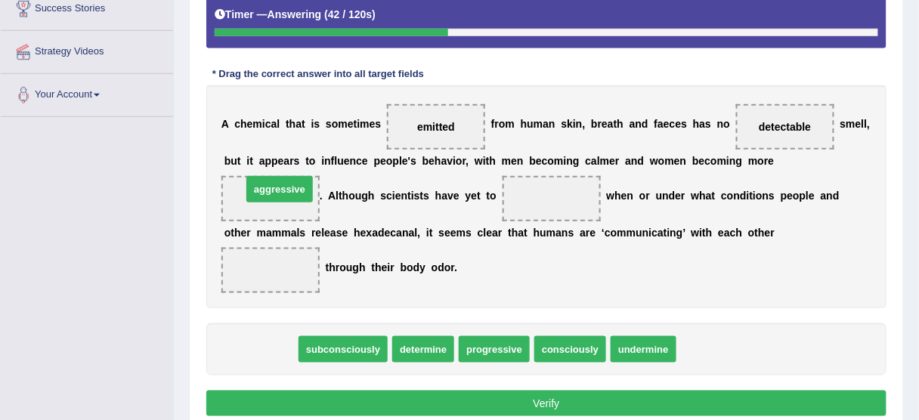
drag, startPoint x: 271, startPoint y: 350, endPoint x: 290, endPoint y: 190, distance: 161.4
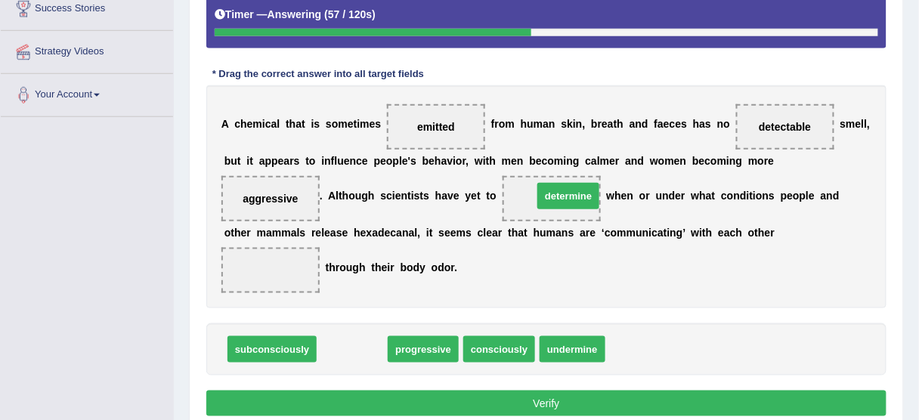
drag, startPoint x: 338, startPoint y: 350, endPoint x: 554, endPoint y: 197, distance: 265.2
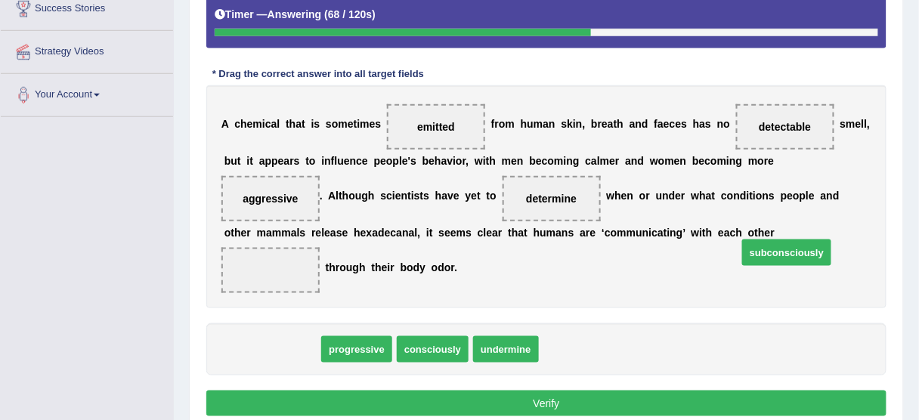
drag, startPoint x: 258, startPoint y: 349, endPoint x: 773, endPoint y: 253, distance: 523.9
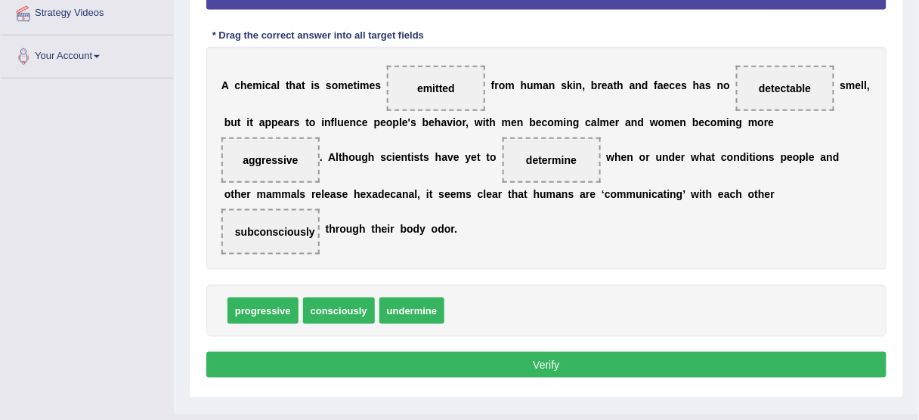
scroll to position [363, 0]
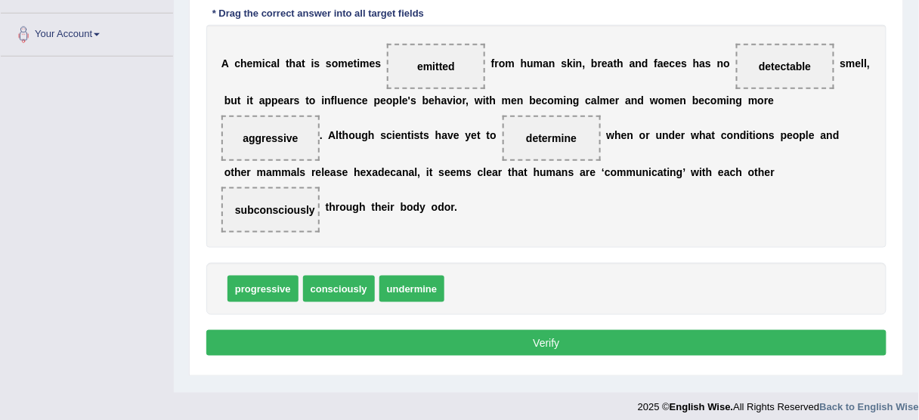
click at [566, 351] on button "Verify" at bounding box center [546, 343] width 680 height 26
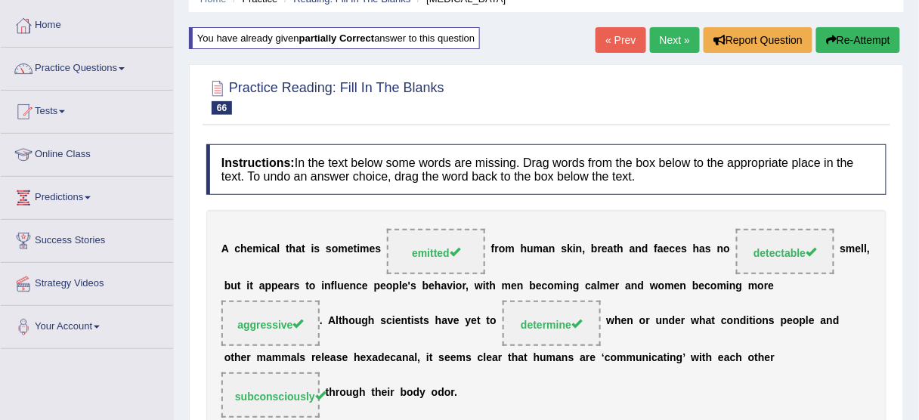
scroll to position [0, 0]
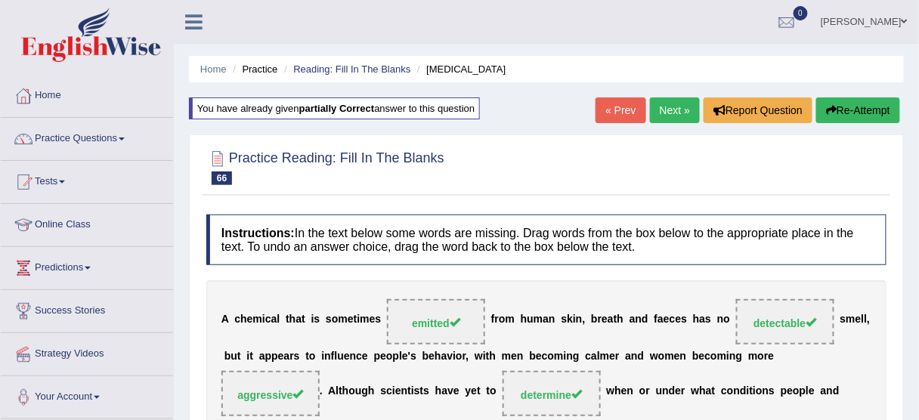
drag, startPoint x: 683, startPoint y: 103, endPoint x: 681, endPoint y: 115, distance: 12.2
click at [681, 104] on link "Next »" at bounding box center [675, 111] width 50 height 26
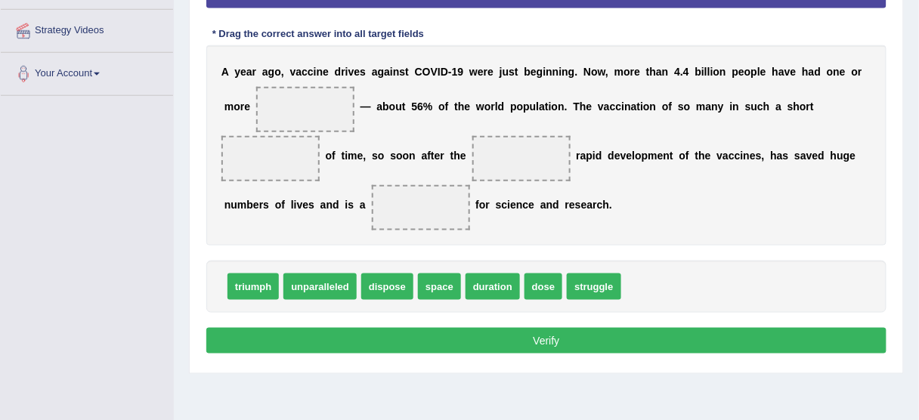
scroll to position [302, 0]
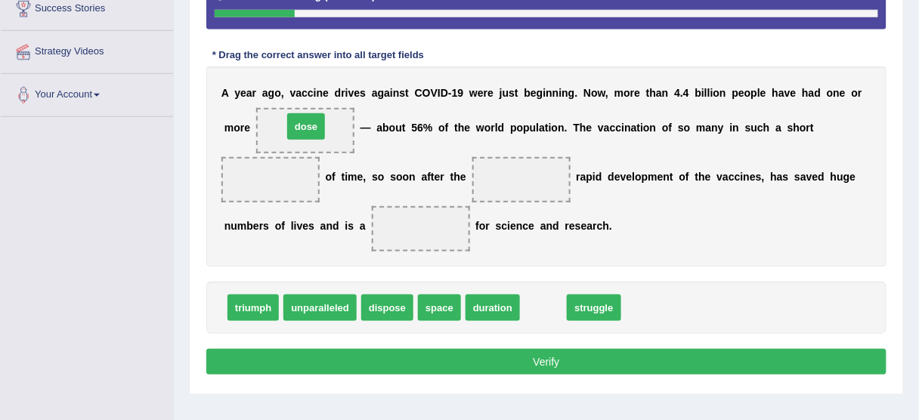
drag, startPoint x: 545, startPoint y: 311, endPoint x: 308, endPoint y: 131, distance: 298.4
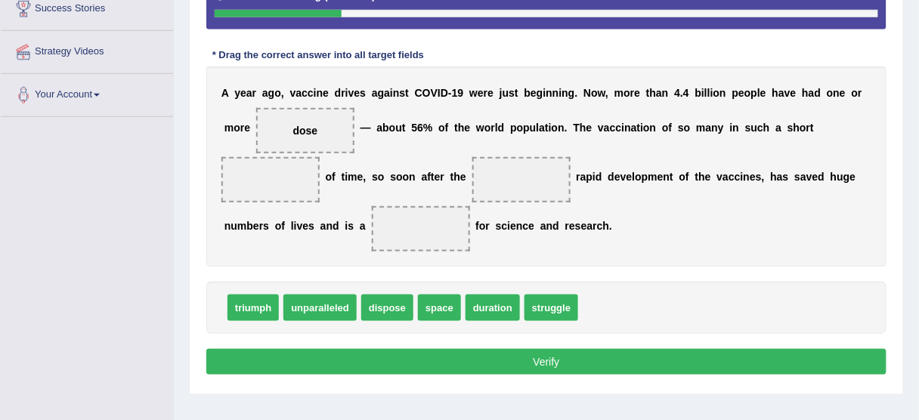
scroll to position [242, 0]
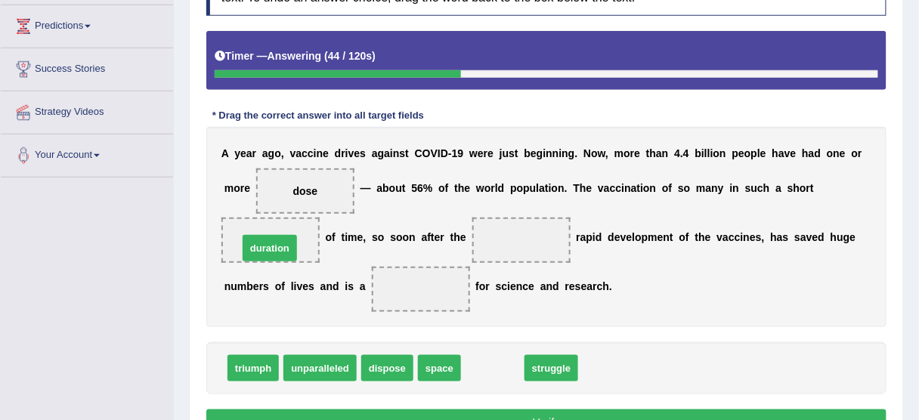
drag, startPoint x: 488, startPoint y: 364, endPoint x: 263, endPoint y: 243, distance: 255.4
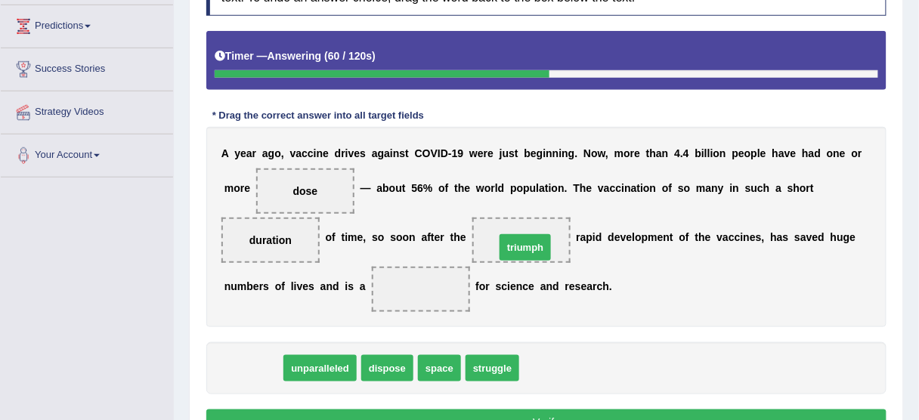
drag, startPoint x: 250, startPoint y: 364, endPoint x: 523, endPoint y: 242, distance: 299.5
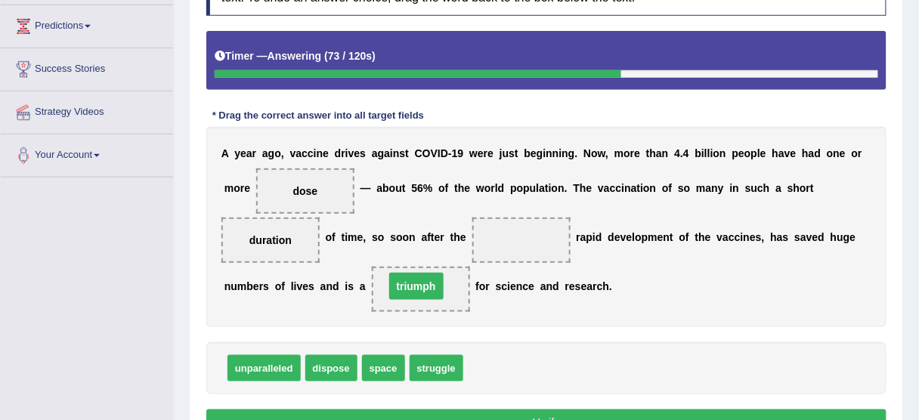
drag, startPoint x: 510, startPoint y: 234, endPoint x: 405, endPoint y: 281, distance: 114.8
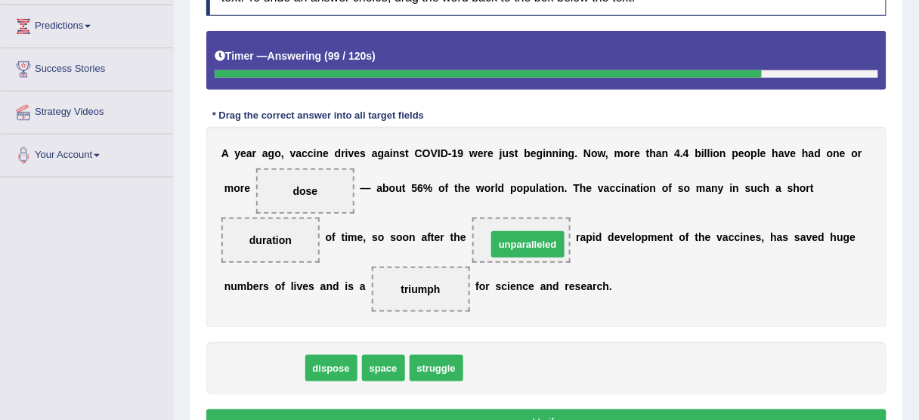
drag, startPoint x: 262, startPoint y: 366, endPoint x: 527, endPoint y: 242, distance: 292.2
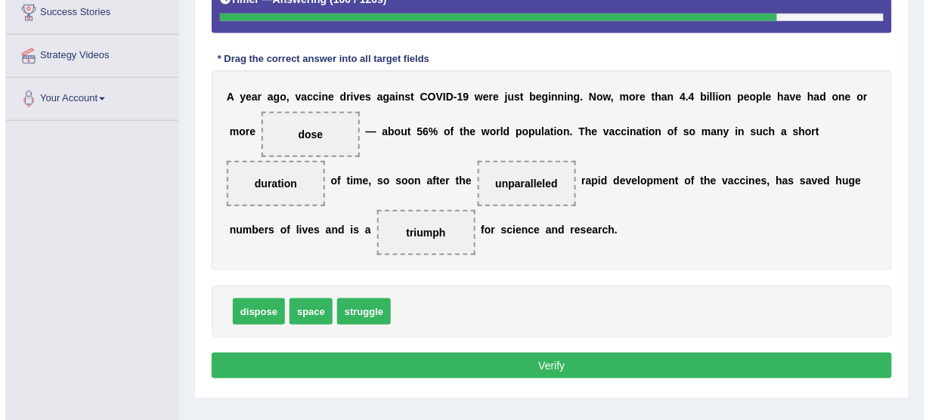
scroll to position [363, 0]
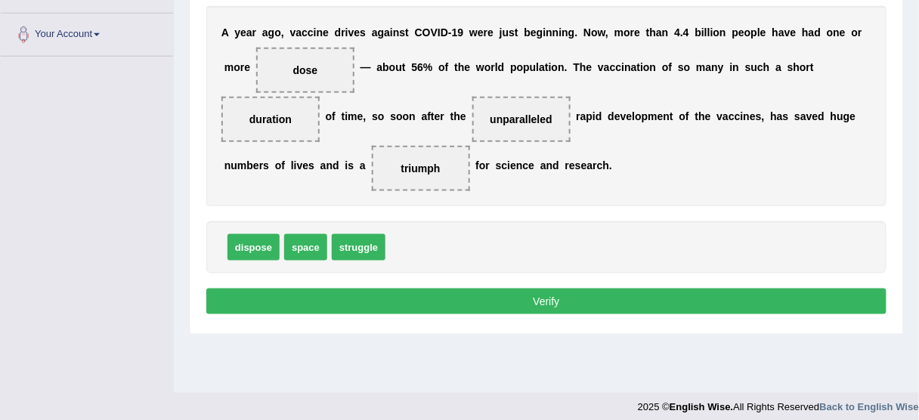
click at [544, 303] on button "Verify" at bounding box center [546, 302] width 680 height 26
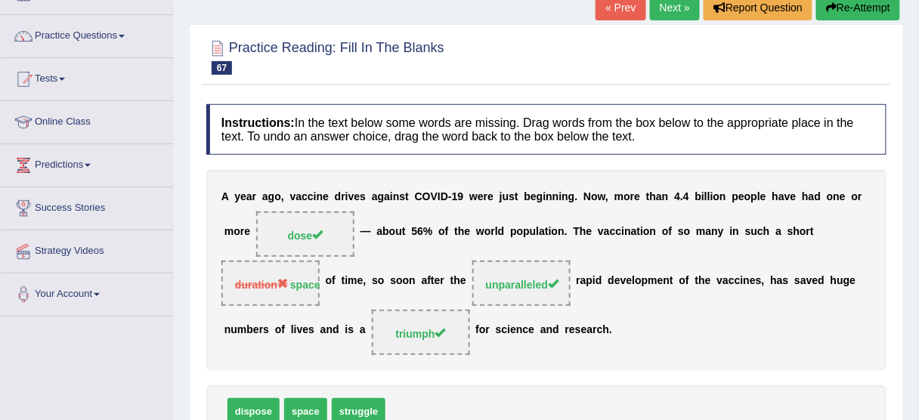
scroll to position [0, 0]
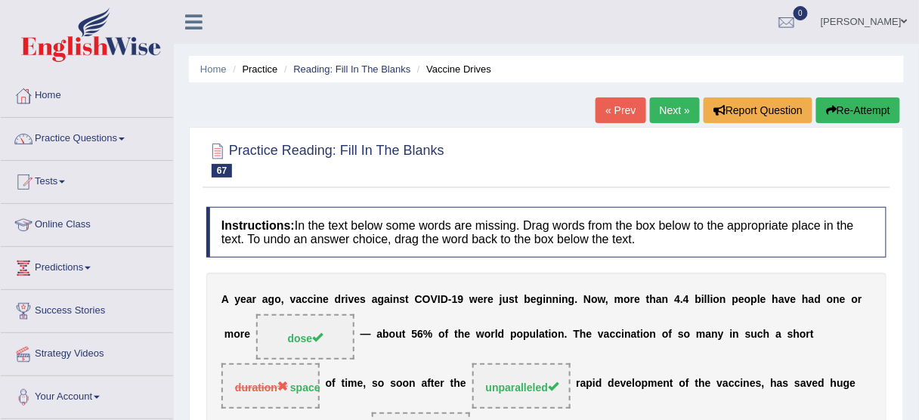
click at [665, 107] on link "Next »" at bounding box center [675, 111] width 50 height 26
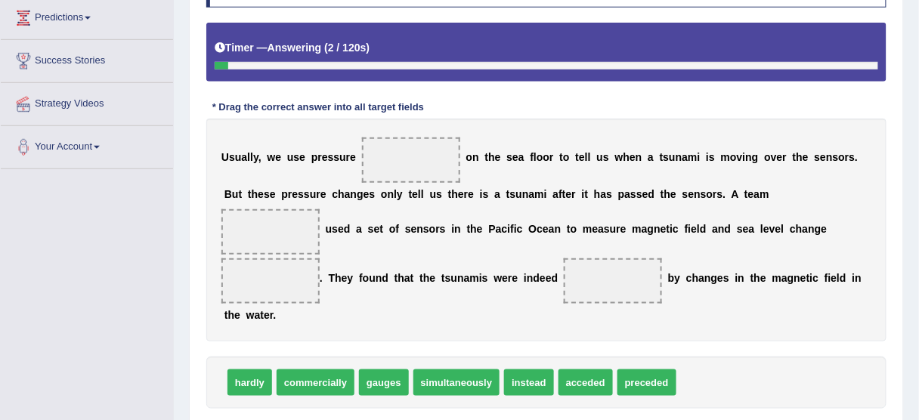
scroll to position [302, 0]
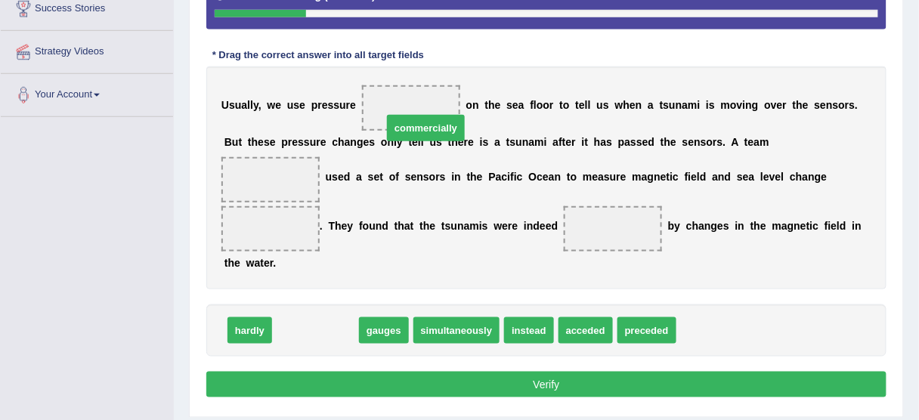
drag, startPoint x: 324, startPoint y: 333, endPoint x: 436, endPoint y: 120, distance: 241.1
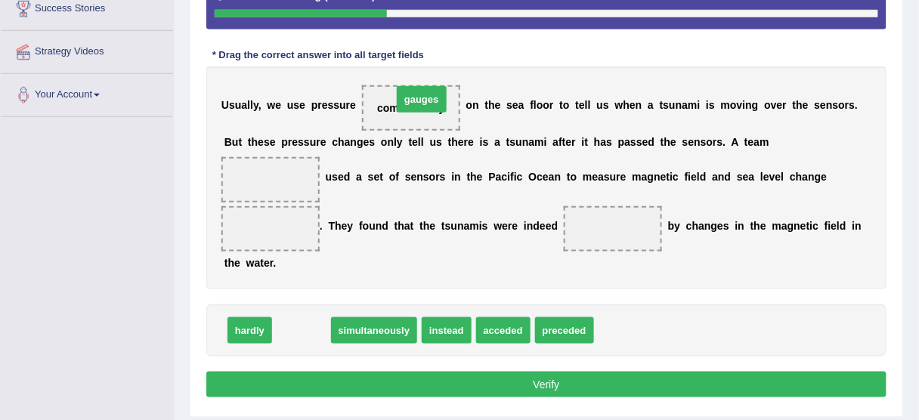
drag, startPoint x: 303, startPoint y: 338, endPoint x: 423, endPoint y: 107, distance: 260.7
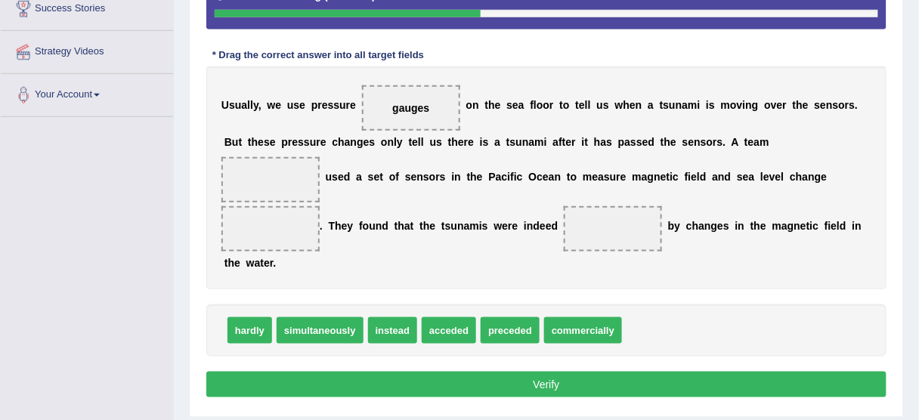
click at [318, 336] on span "simultaneously" at bounding box center [320, 331] width 87 height 26
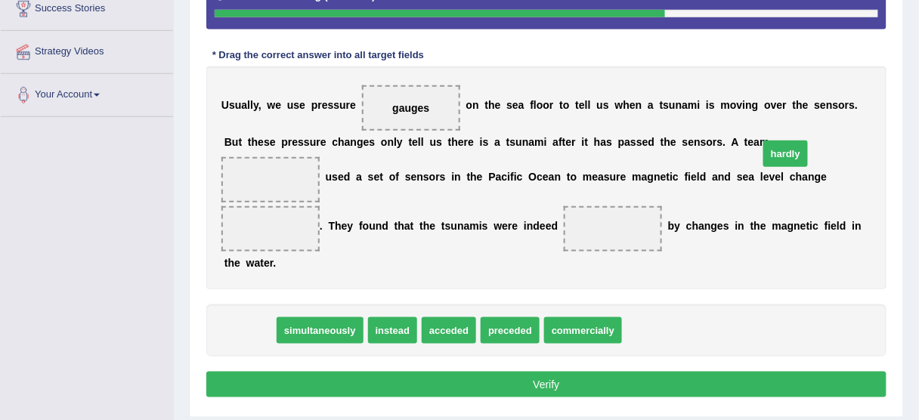
drag, startPoint x: 245, startPoint y: 333, endPoint x: 781, endPoint y: 157, distance: 564.5
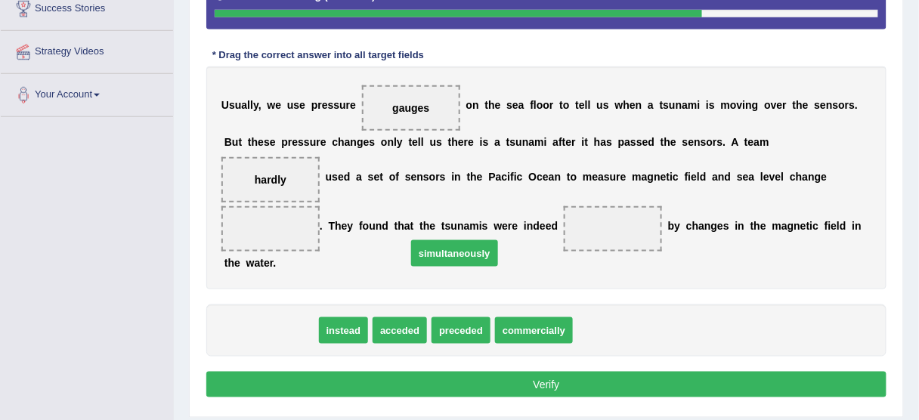
drag, startPoint x: 282, startPoint y: 335, endPoint x: 466, endPoint y: 258, distance: 199.3
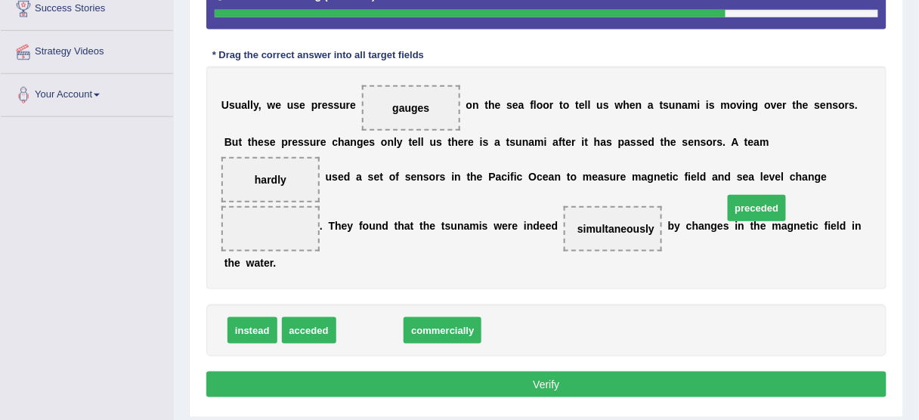
drag, startPoint x: 376, startPoint y: 331, endPoint x: 763, endPoint y: 209, distance: 406.0
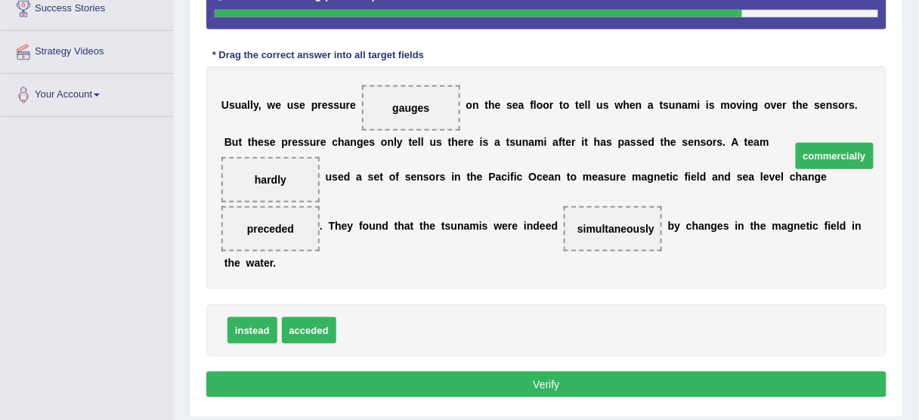
drag, startPoint x: 457, startPoint y: 316, endPoint x: 836, endPoint y: 157, distance: 411.4
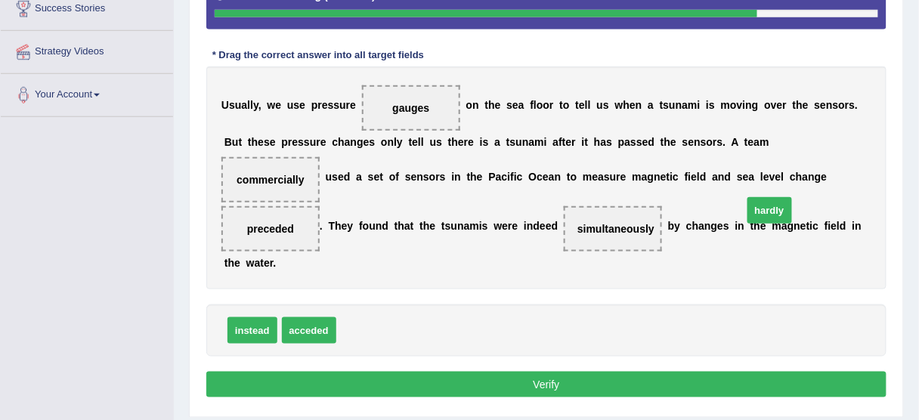
drag, startPoint x: 363, startPoint y: 332, endPoint x: 771, endPoint y: 209, distance: 426.3
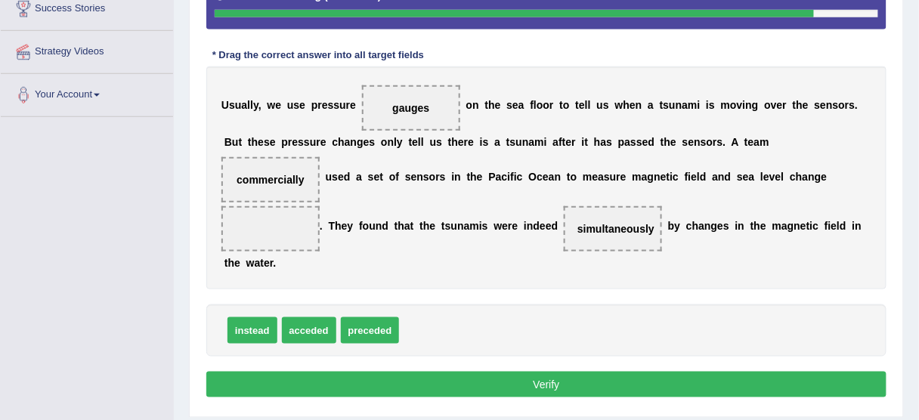
drag, startPoint x: 783, startPoint y: 203, endPoint x: 551, endPoint y: 347, distance: 272.7
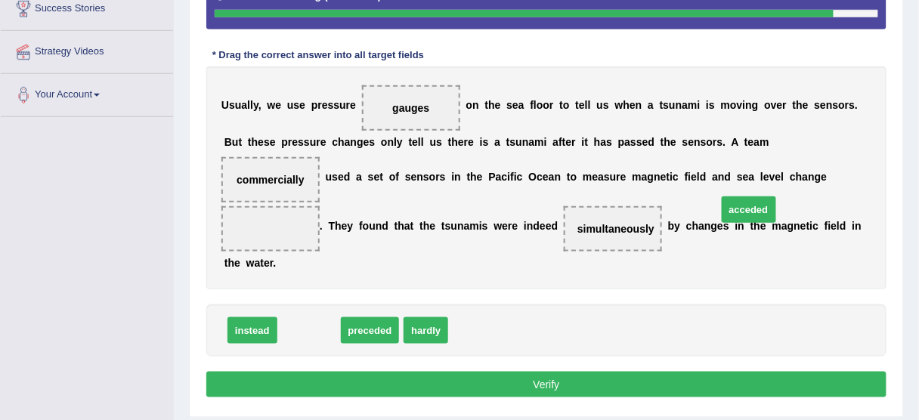
drag, startPoint x: 321, startPoint y: 334, endPoint x: 762, endPoint y: 212, distance: 458.0
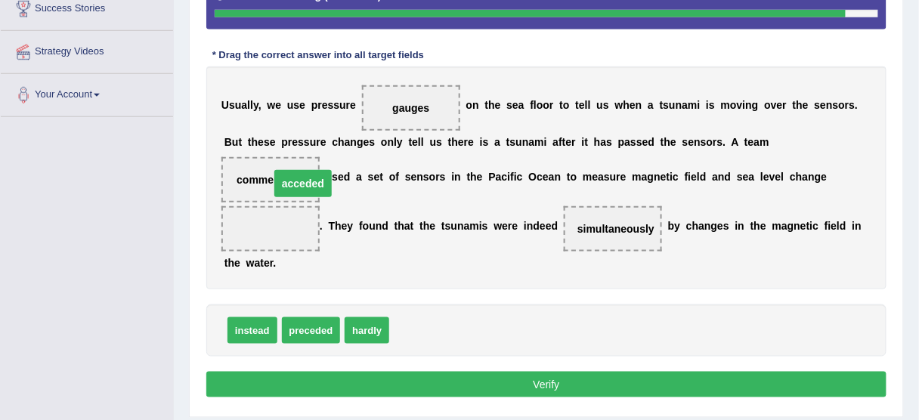
drag, startPoint x: 766, startPoint y: 208, endPoint x: 801, endPoint y: 155, distance: 63.7
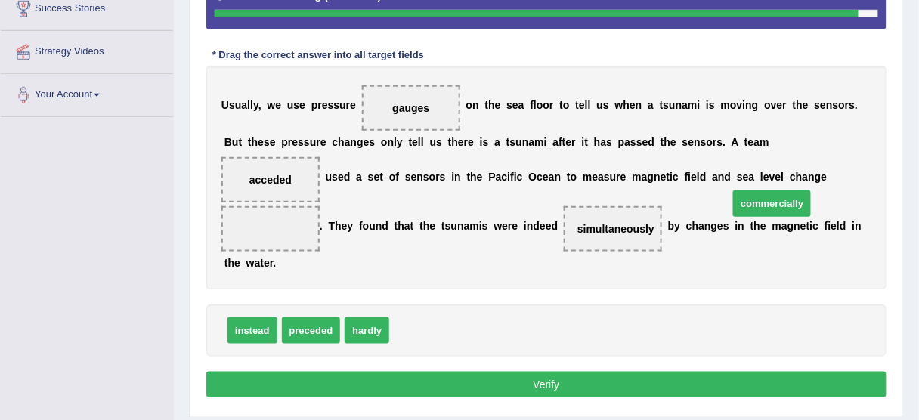
drag, startPoint x: 423, startPoint y: 324, endPoint x: 763, endPoint y: 197, distance: 362.5
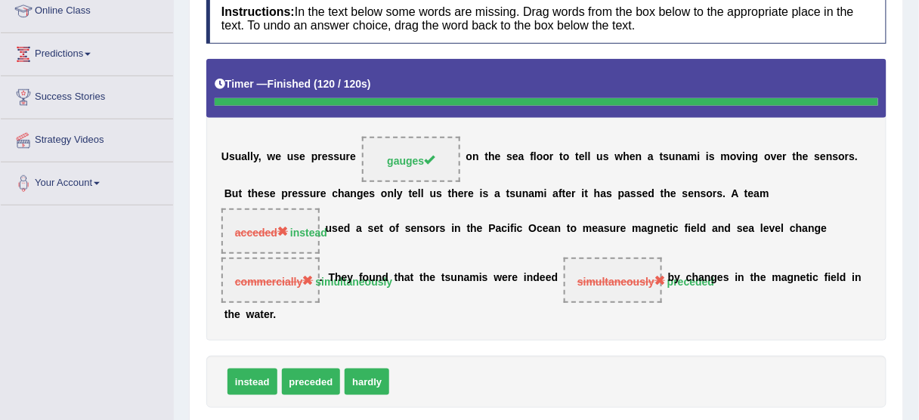
scroll to position [60, 0]
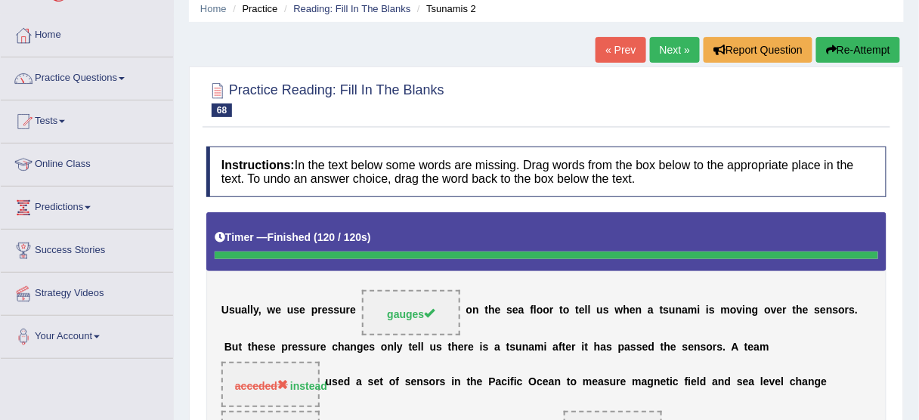
click at [851, 56] on button "Re-Attempt" at bounding box center [859, 50] width 84 height 26
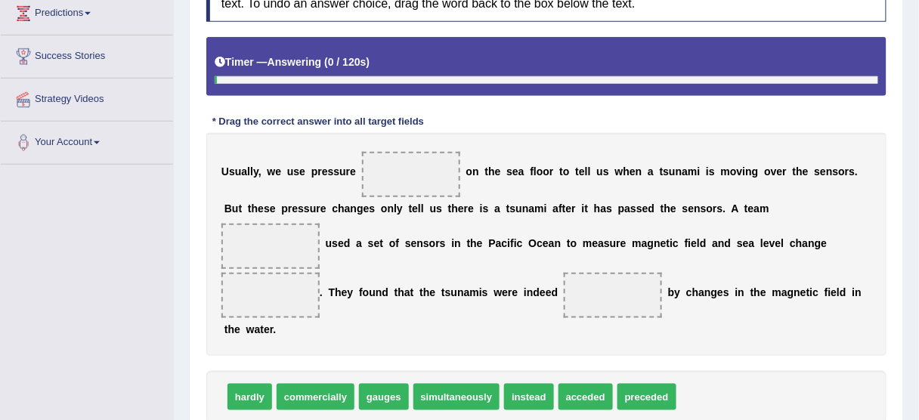
scroll to position [302, 0]
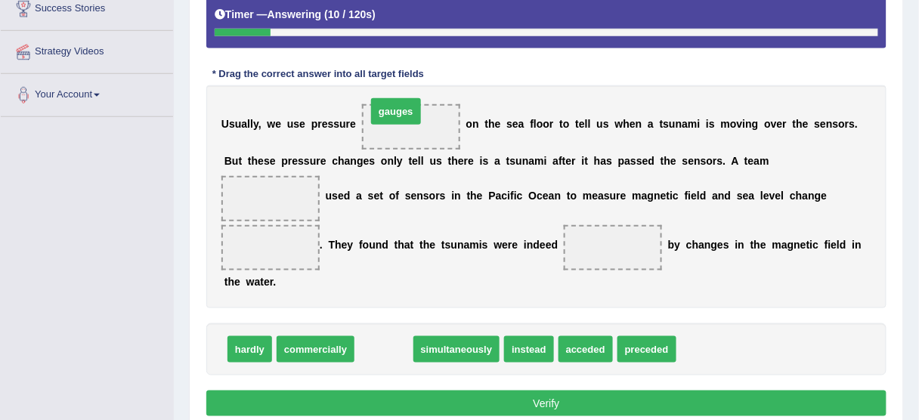
drag, startPoint x: 389, startPoint y: 353, endPoint x: 401, endPoint y: 125, distance: 228.7
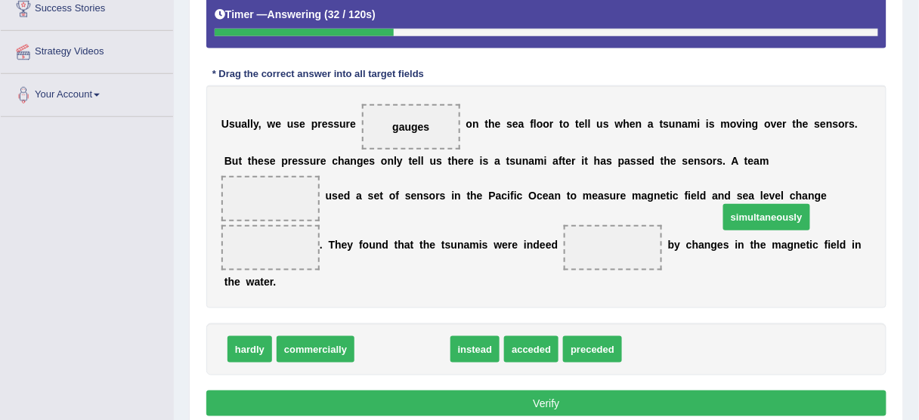
drag, startPoint x: 399, startPoint y: 355, endPoint x: 764, endPoint y: 223, distance: 387.7
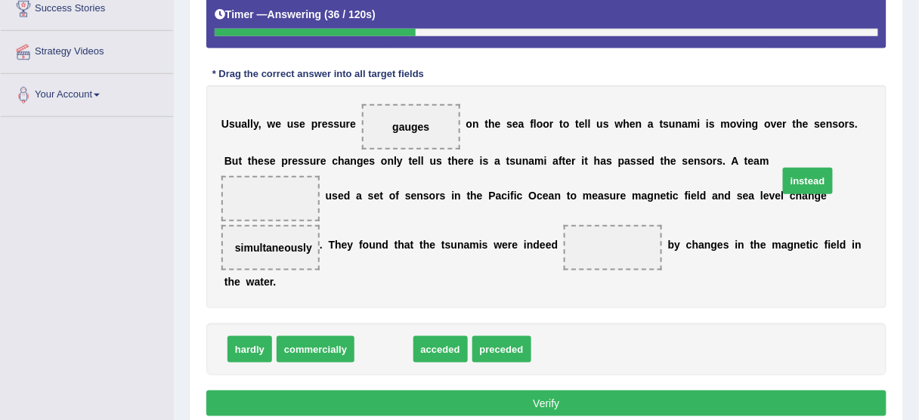
drag, startPoint x: 377, startPoint y: 355, endPoint x: 810, endPoint y: 181, distance: 466.4
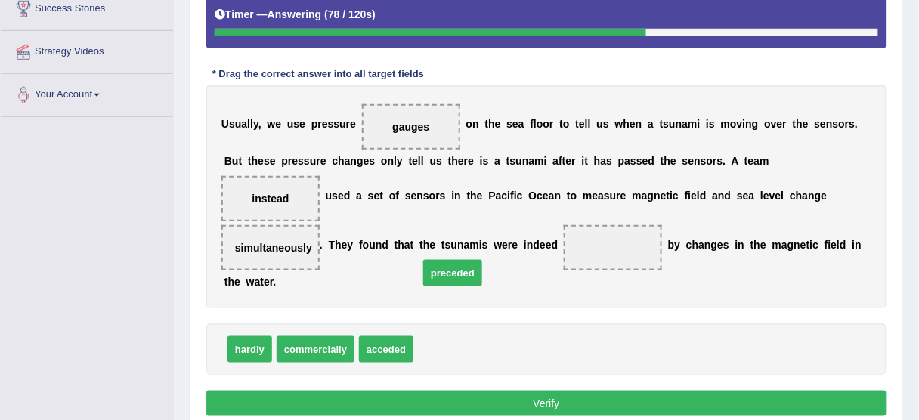
drag, startPoint x: 433, startPoint y: 351, endPoint x: 438, endPoint y: 272, distance: 78.8
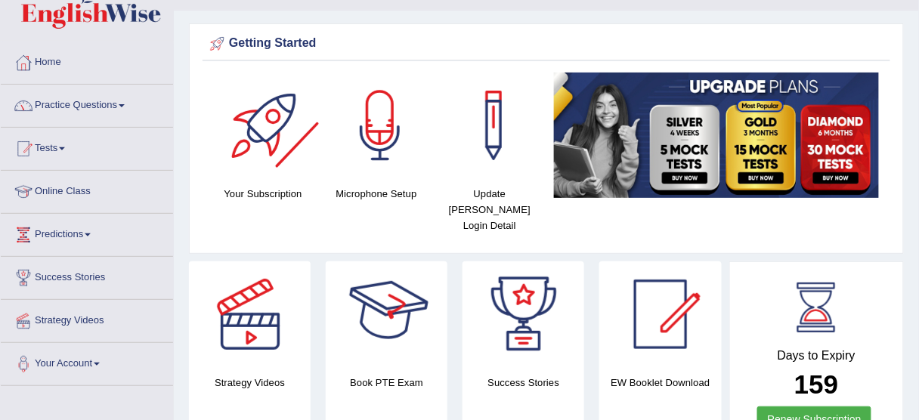
scroll to position [33, 0]
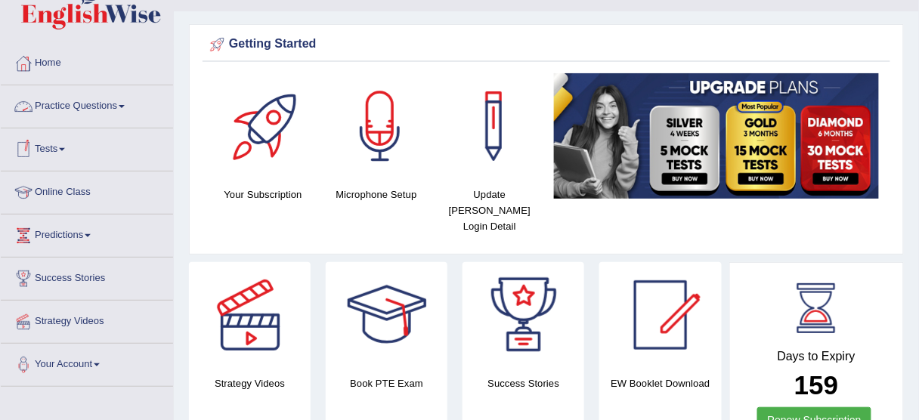
click at [85, 103] on link "Practice Questions" at bounding box center [87, 104] width 172 height 38
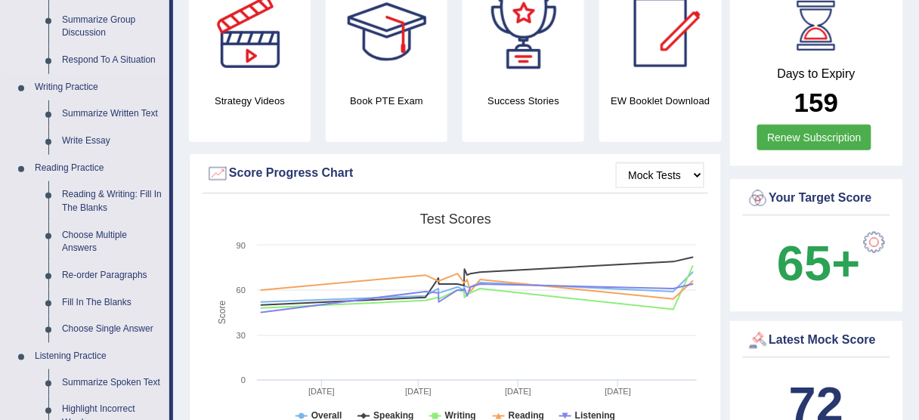
scroll to position [395, 0]
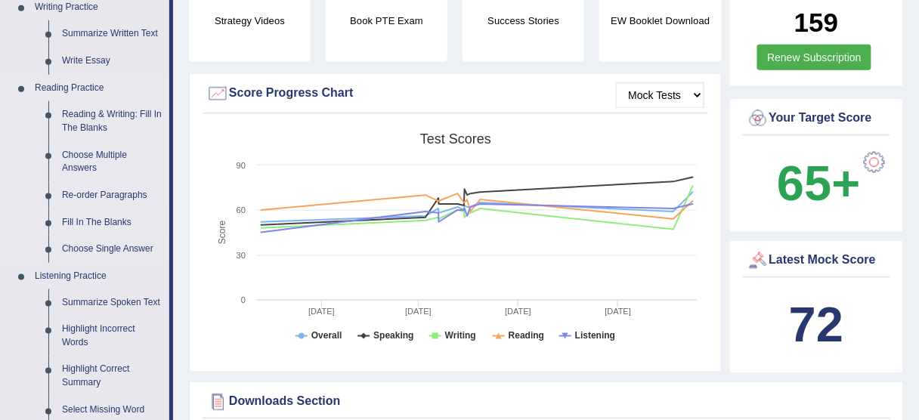
click at [75, 224] on link "Fill In The Blanks" at bounding box center [112, 222] width 114 height 27
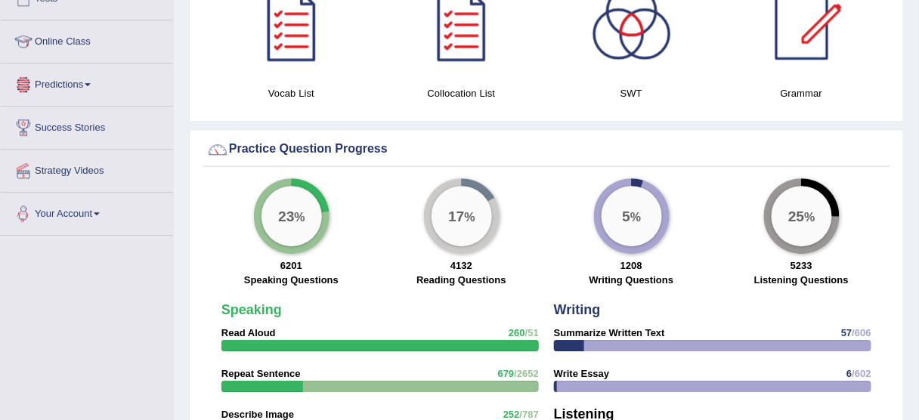
scroll to position [1008, 0]
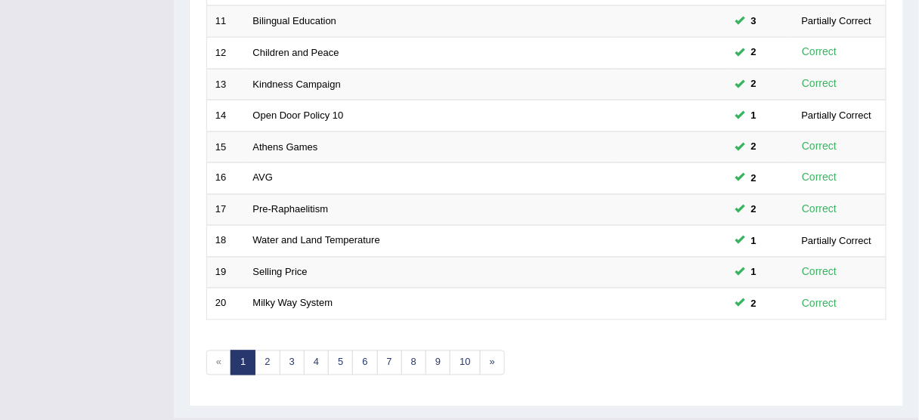
scroll to position [574, 0]
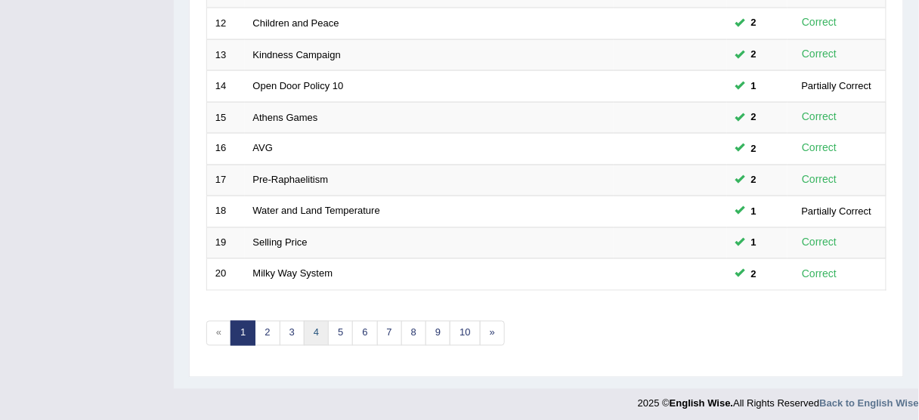
click at [321, 326] on link "4" at bounding box center [316, 333] width 25 height 25
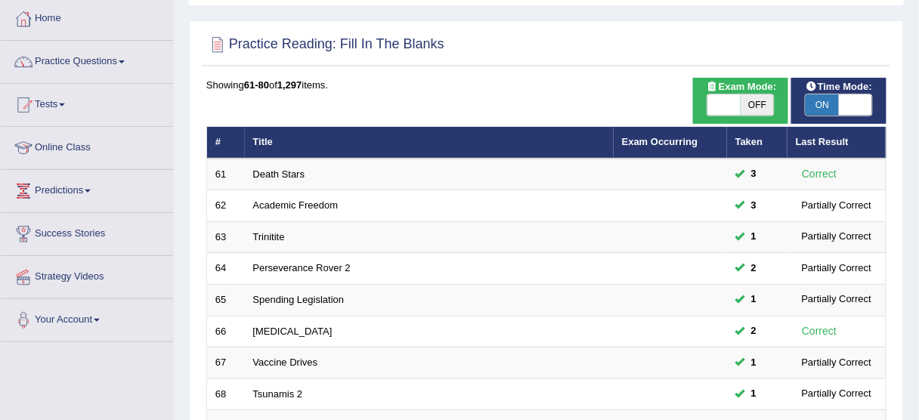
scroll to position [242, 0]
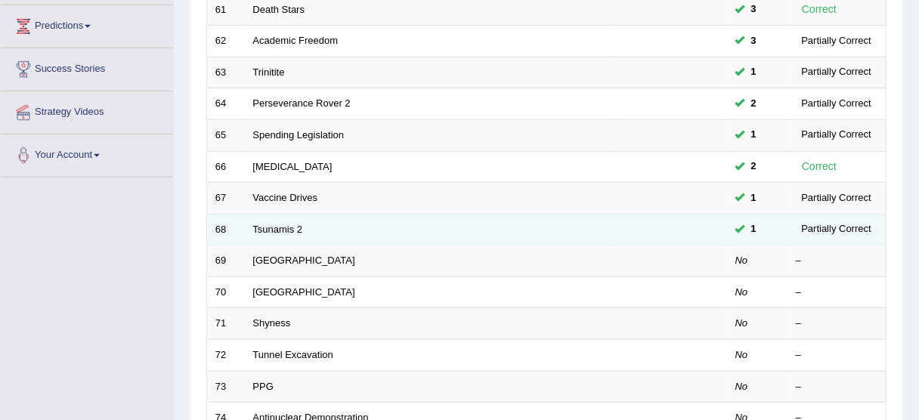
click at [303, 230] on td "Tsunamis 2" at bounding box center [429, 230] width 369 height 32
click at [287, 227] on link "Tsunamis 2" at bounding box center [278, 229] width 50 height 11
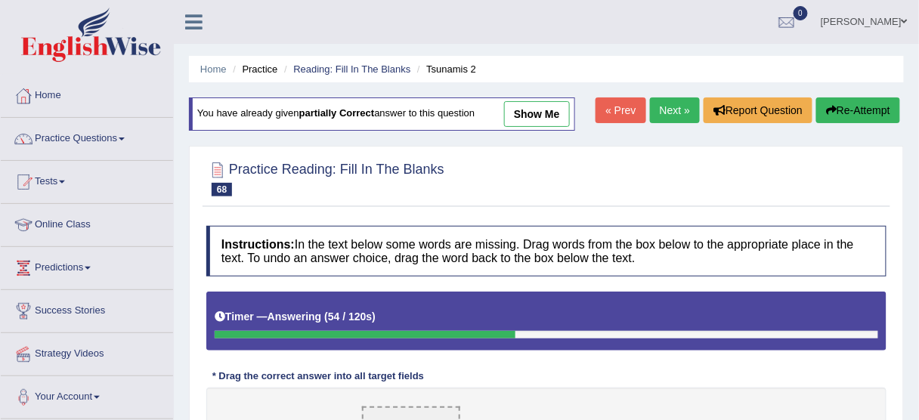
click at [882, 112] on button "Re-Attempt" at bounding box center [859, 111] width 84 height 26
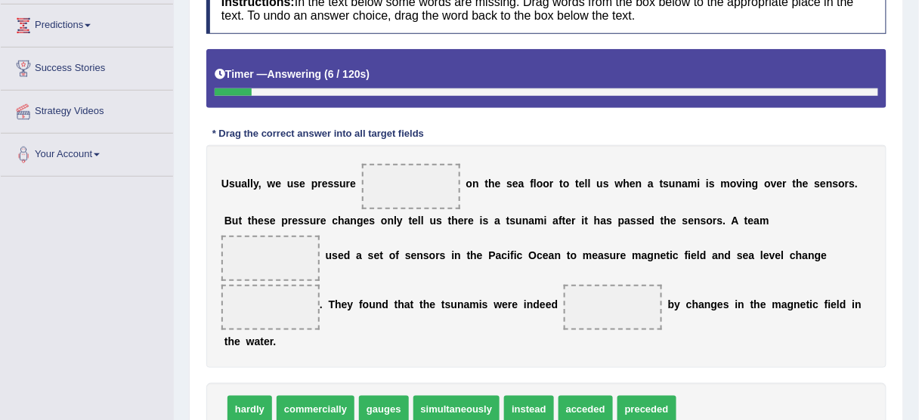
scroll to position [302, 0]
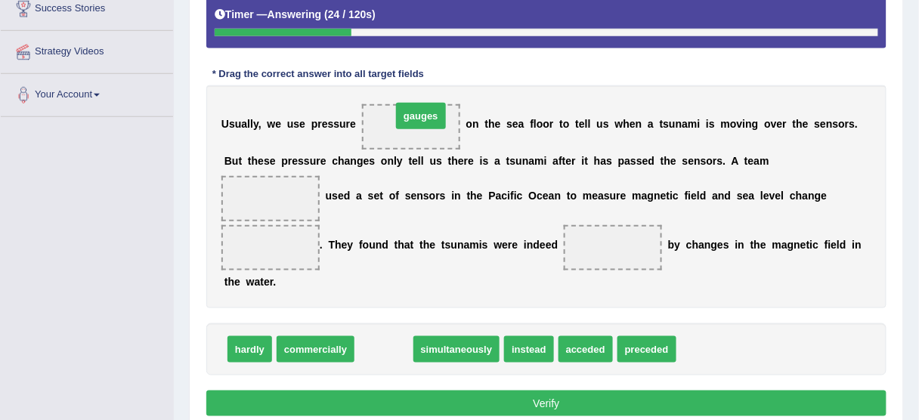
drag, startPoint x: 378, startPoint y: 350, endPoint x: 415, endPoint y: 116, distance: 236.5
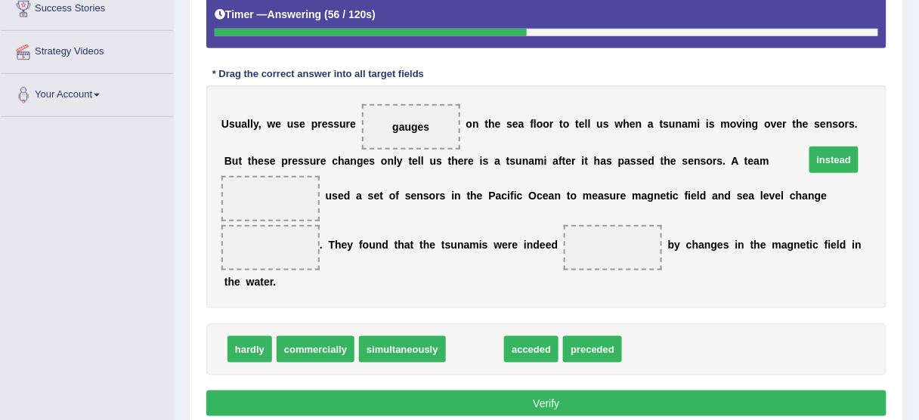
drag, startPoint x: 479, startPoint y: 348, endPoint x: 838, endPoint y: 158, distance: 406.2
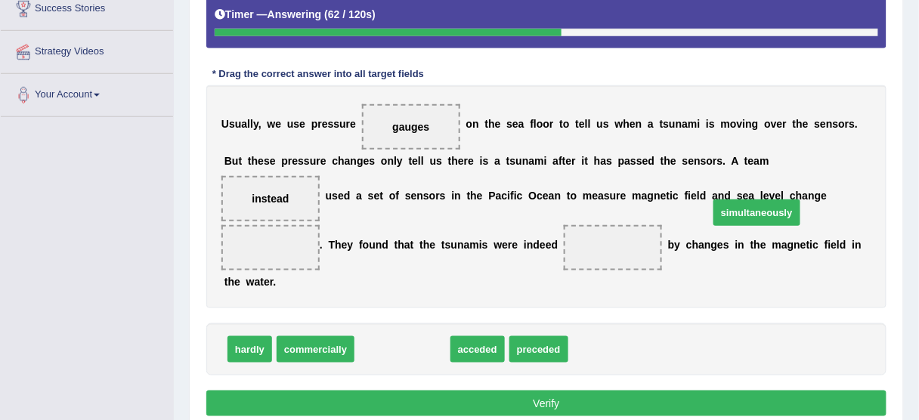
drag, startPoint x: 400, startPoint y: 350, endPoint x: 764, endPoint y: 217, distance: 387.2
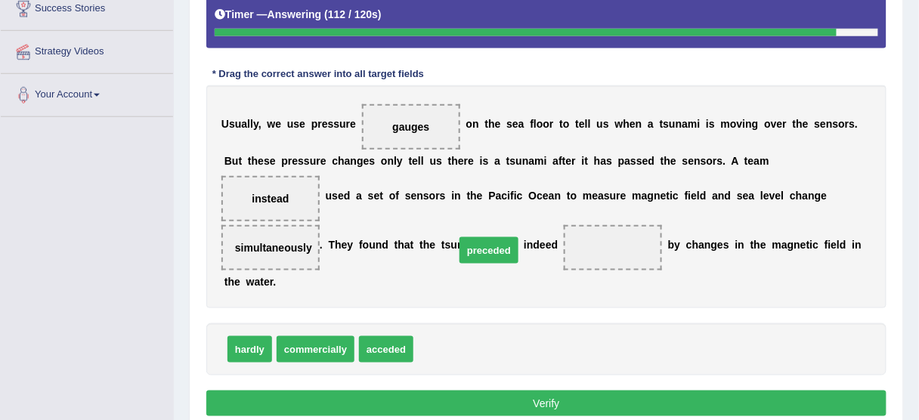
drag, startPoint x: 442, startPoint y: 355, endPoint x: 485, endPoint y: 255, distance: 109.1
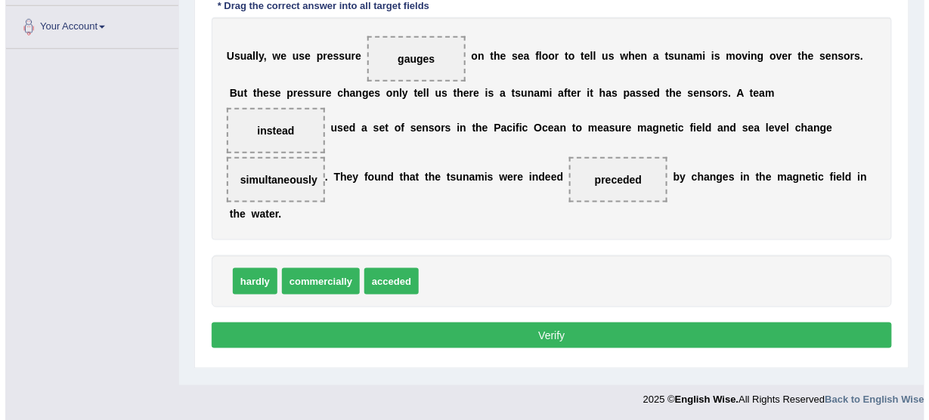
scroll to position [373, 0]
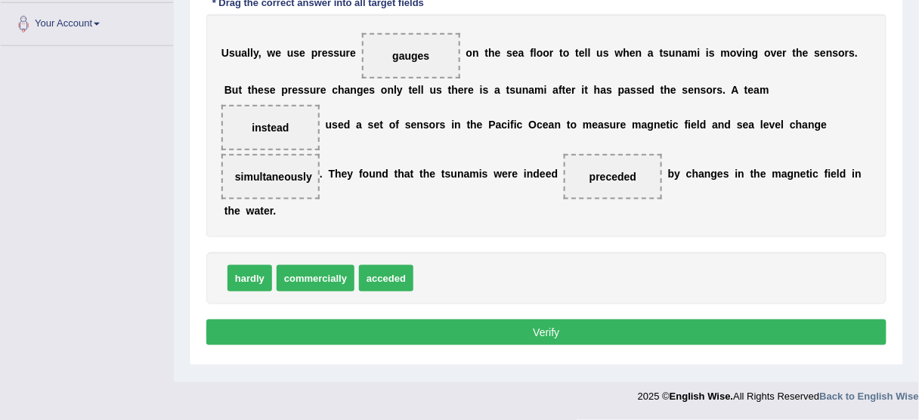
click at [550, 336] on button "Verify" at bounding box center [546, 333] width 680 height 26
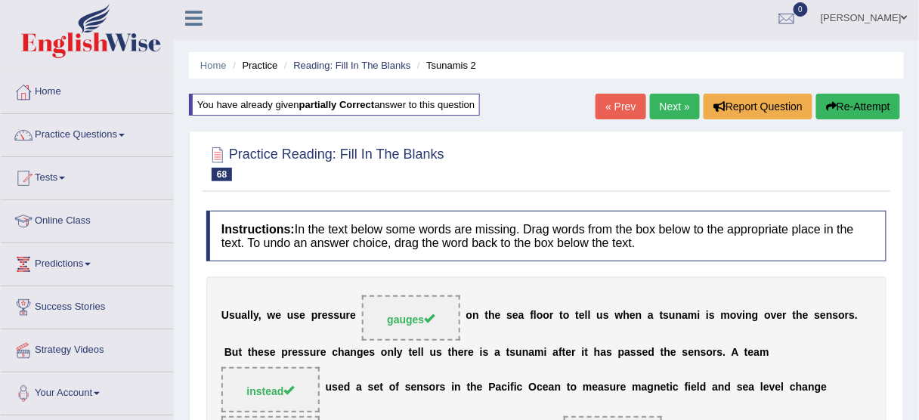
scroll to position [0, 0]
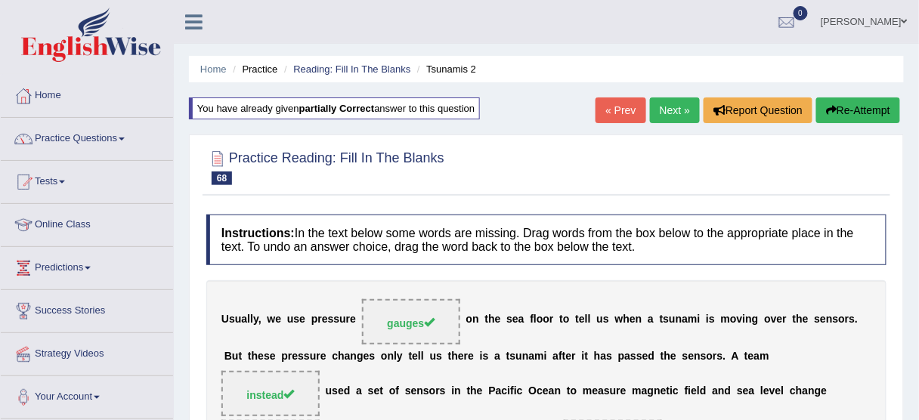
click at [674, 106] on link "Next »" at bounding box center [675, 111] width 50 height 26
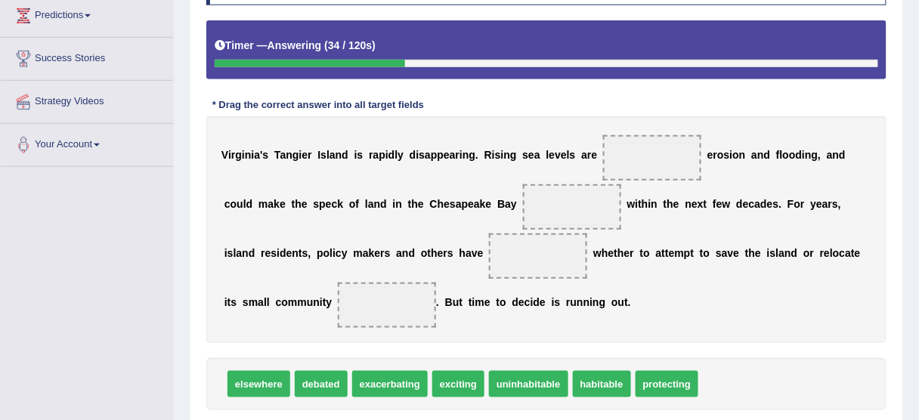
scroll to position [313, 0]
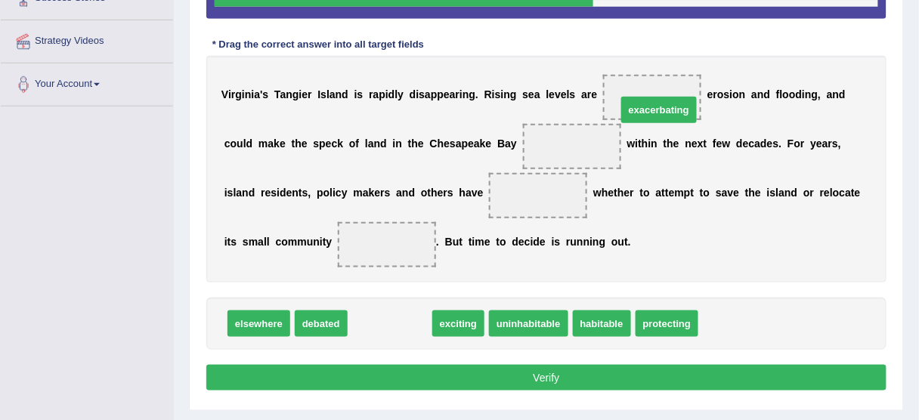
drag, startPoint x: 397, startPoint y: 321, endPoint x: 667, endPoint y: 107, distance: 344.9
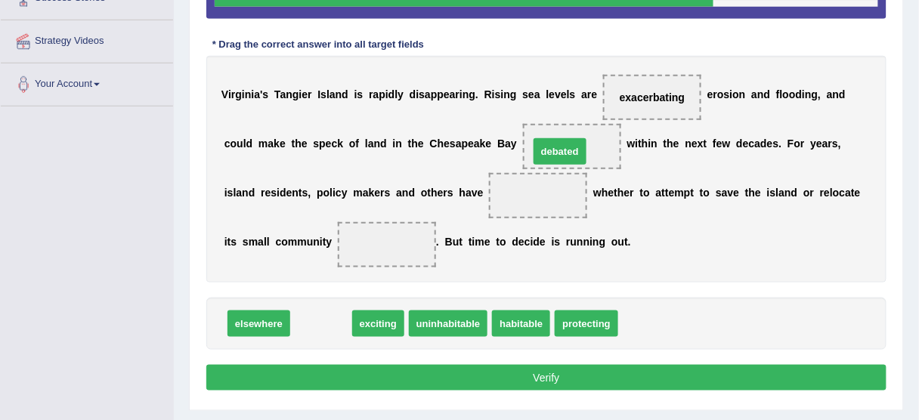
drag, startPoint x: 318, startPoint y: 322, endPoint x: 557, endPoint y: 150, distance: 295.2
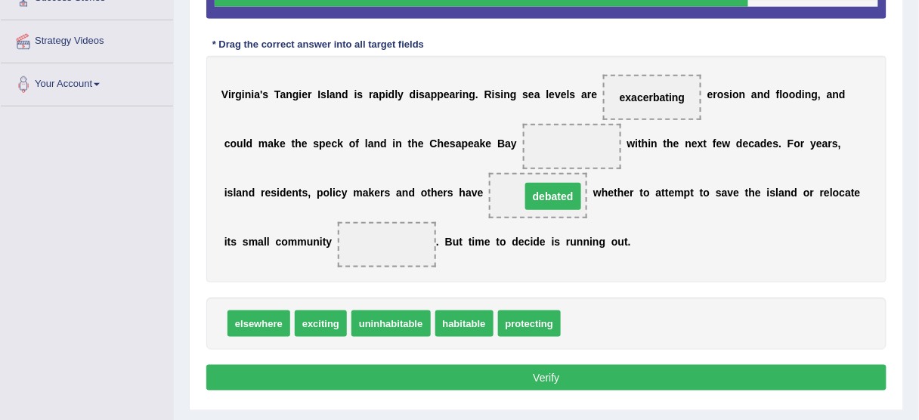
drag, startPoint x: 567, startPoint y: 141, endPoint x: 547, endPoint y: 192, distance: 55.3
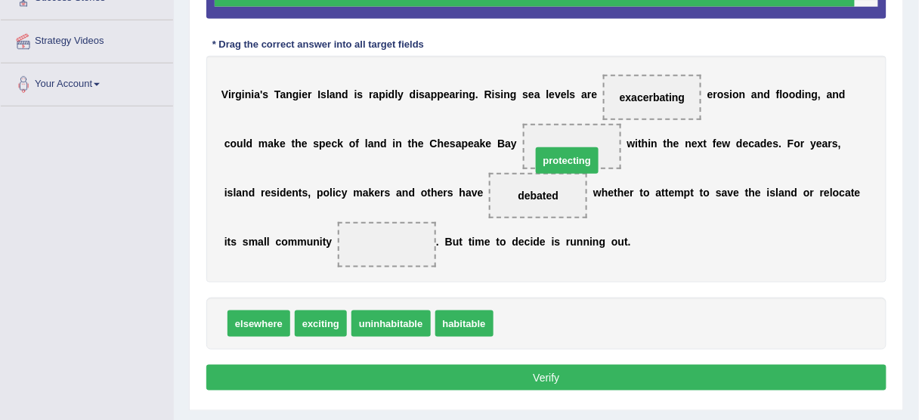
drag, startPoint x: 514, startPoint y: 324, endPoint x: 552, endPoint y: 161, distance: 167.6
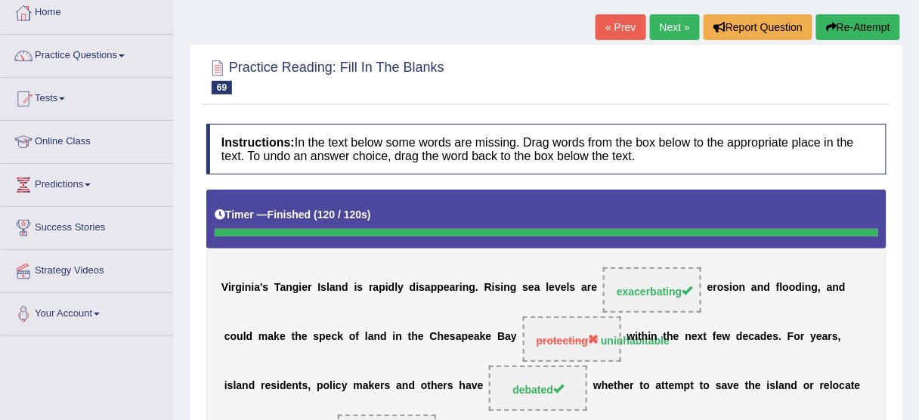
scroll to position [11, 0]
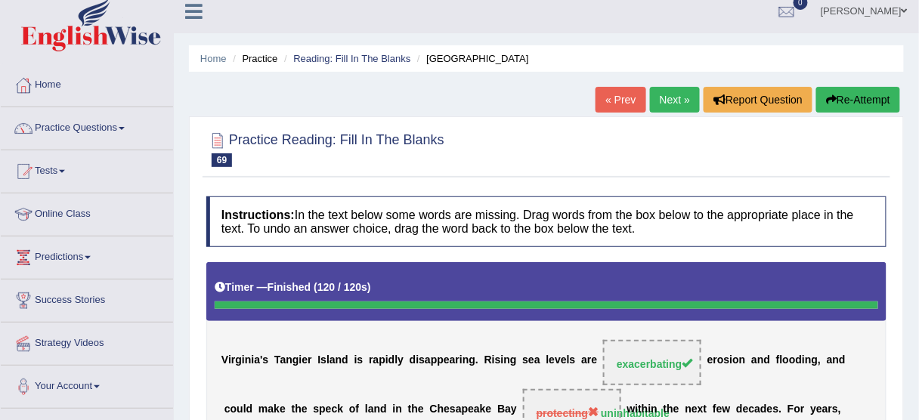
click at [847, 94] on button "Re-Attempt" at bounding box center [859, 100] width 84 height 26
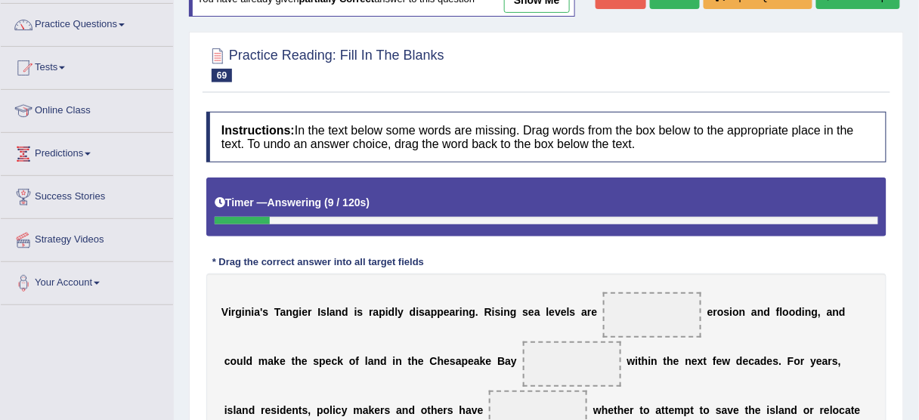
scroll to position [211, 0]
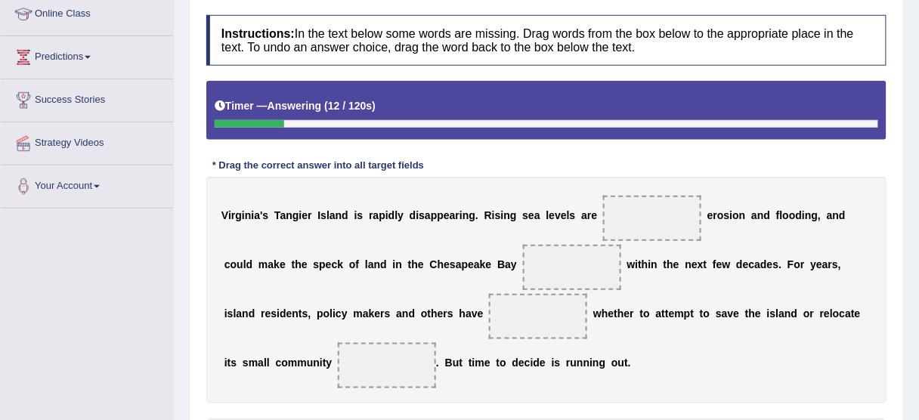
click at [625, 208] on span at bounding box center [652, 218] width 98 height 45
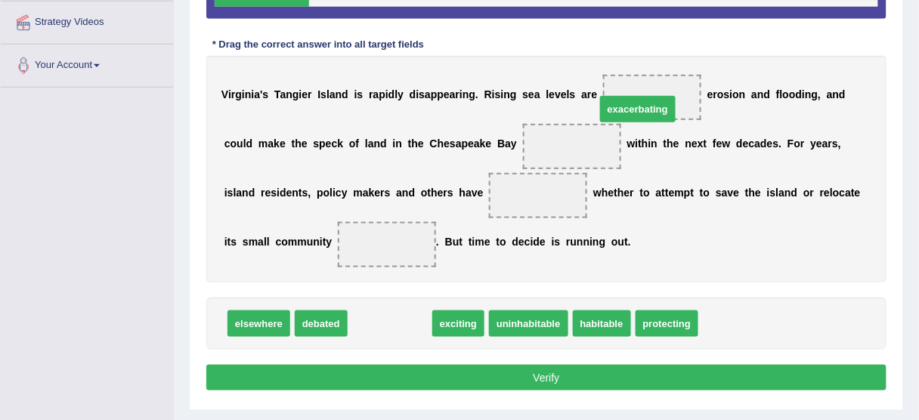
drag, startPoint x: 377, startPoint y: 322, endPoint x: 634, endPoint y: 98, distance: 340.8
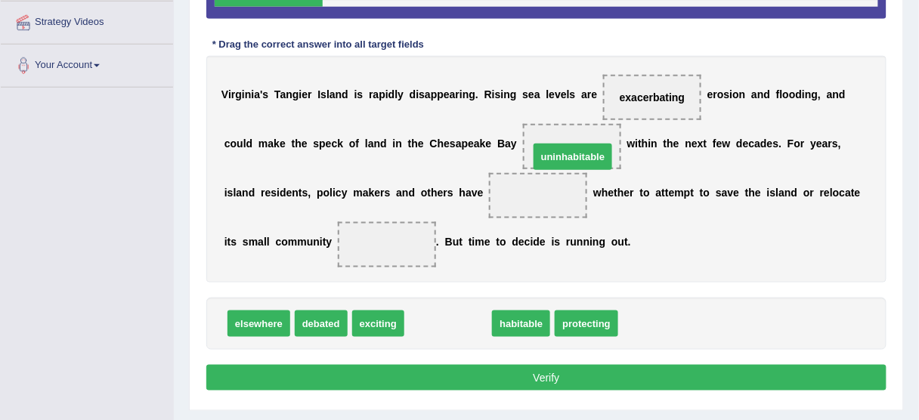
drag, startPoint x: 437, startPoint y: 328, endPoint x: 562, endPoint y: 158, distance: 211.0
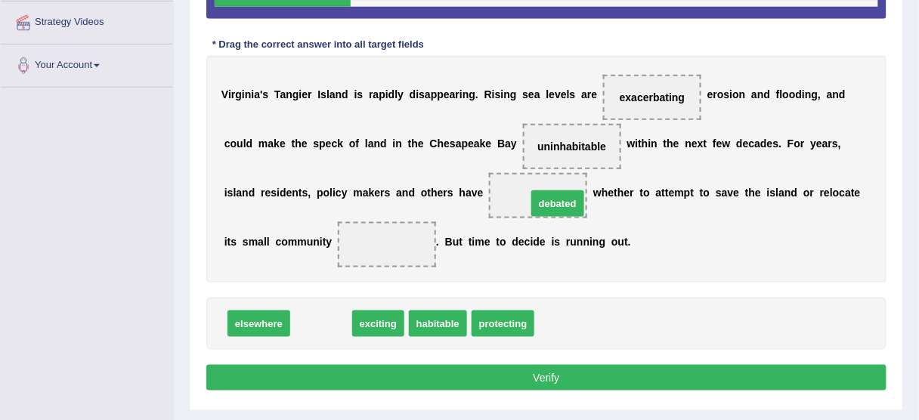
drag, startPoint x: 310, startPoint y: 318, endPoint x: 547, endPoint y: 198, distance: 265.4
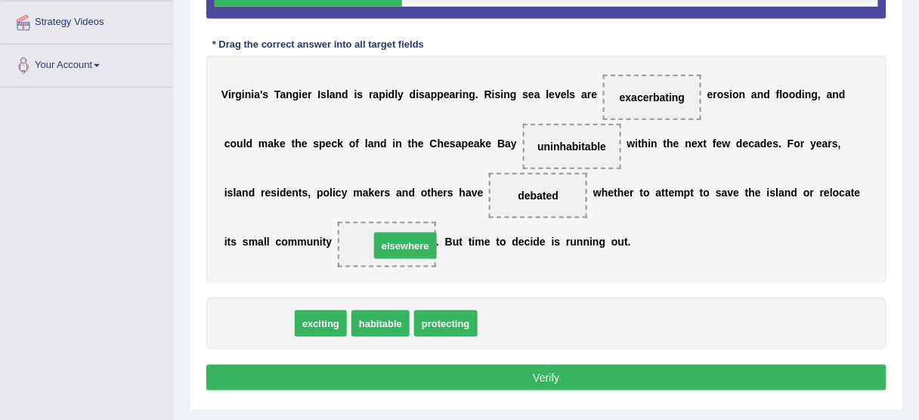
drag, startPoint x: 247, startPoint y: 320, endPoint x: 394, endPoint y: 243, distance: 165.7
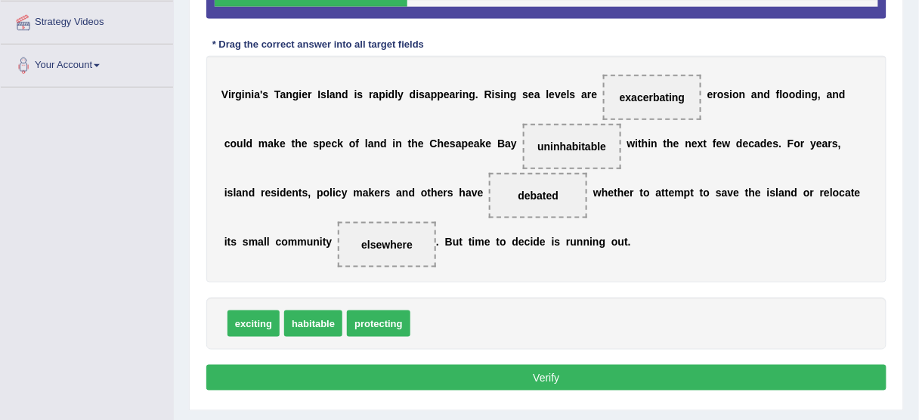
click at [513, 376] on button "Verify" at bounding box center [546, 378] width 680 height 26
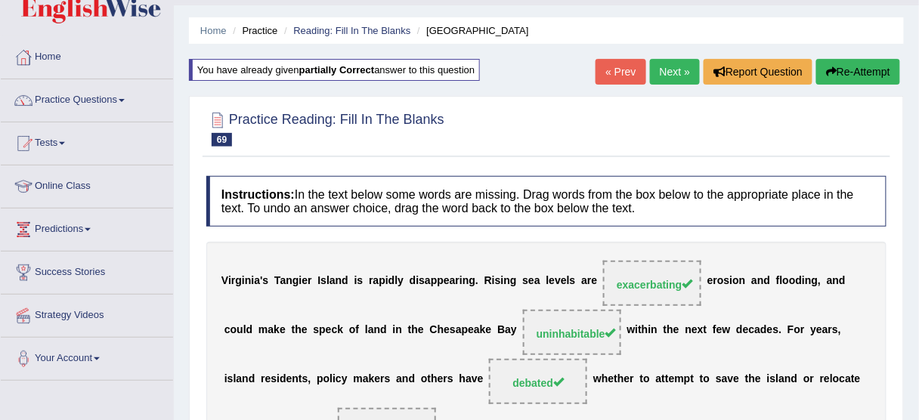
scroll to position [0, 0]
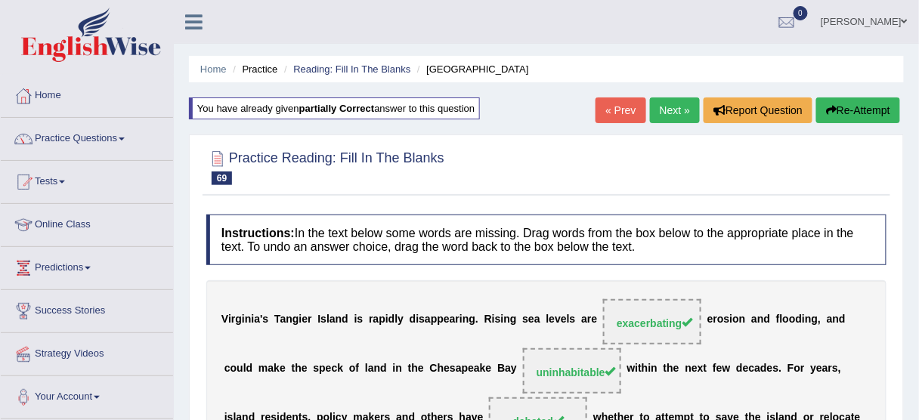
click at [661, 104] on link "Next »" at bounding box center [675, 111] width 50 height 26
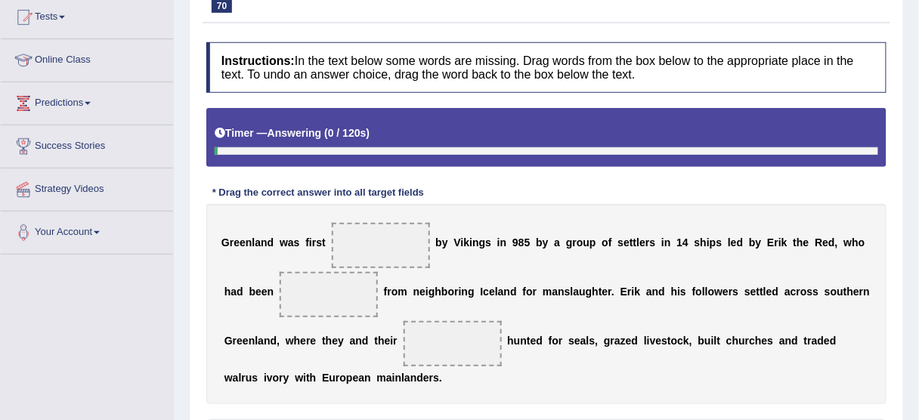
scroll to position [302, 0]
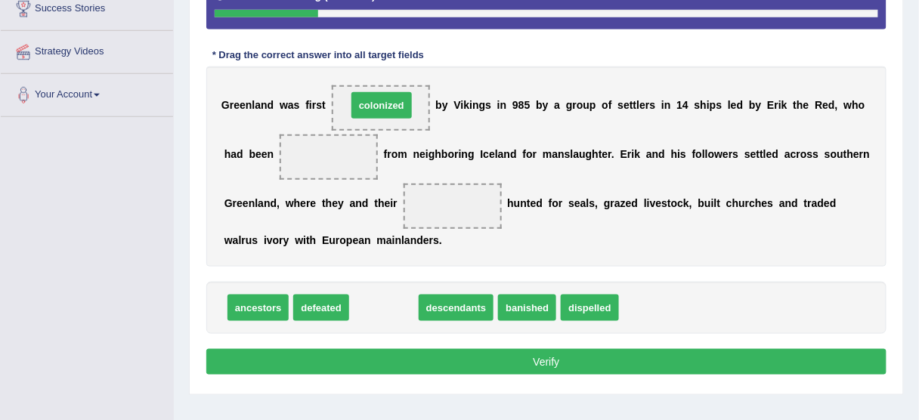
drag, startPoint x: 388, startPoint y: 307, endPoint x: 386, endPoint y: 104, distance: 202.6
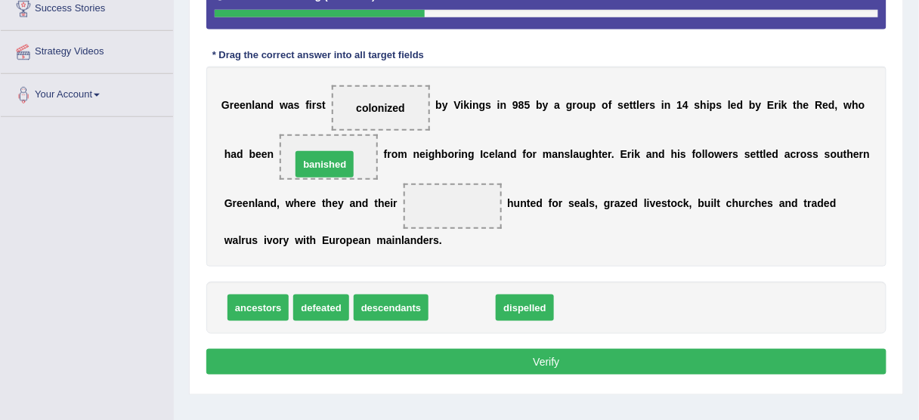
drag, startPoint x: 466, startPoint y: 310, endPoint x: 328, endPoint y: 166, distance: 198.9
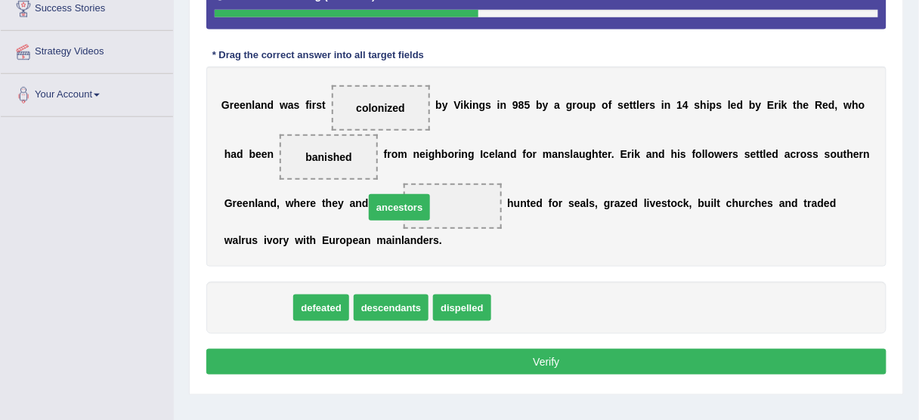
drag, startPoint x: 246, startPoint y: 310, endPoint x: 420, endPoint y: 203, distance: 203.3
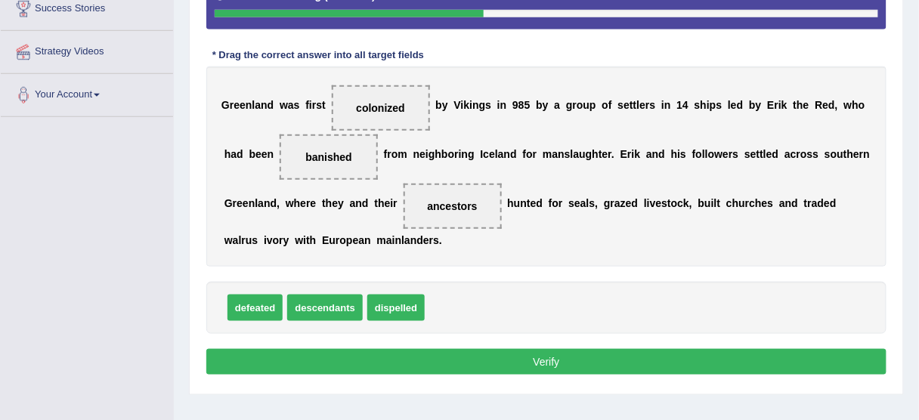
click at [500, 366] on button "Verify" at bounding box center [546, 362] width 680 height 26
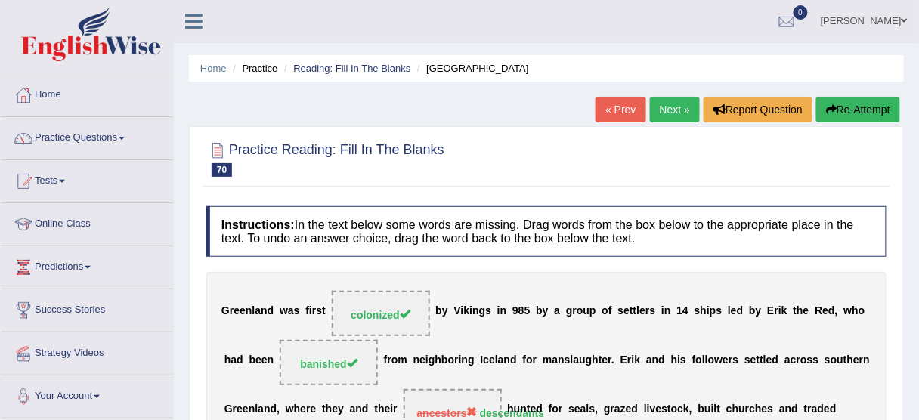
scroll to position [0, 0]
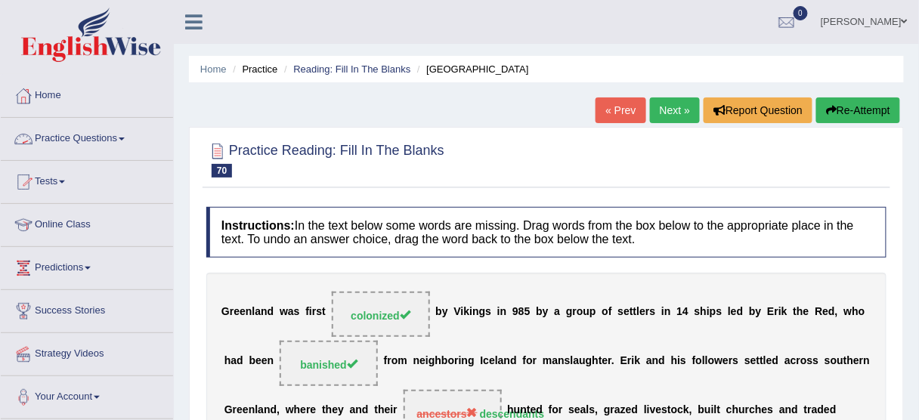
click at [681, 102] on link "Next »" at bounding box center [675, 111] width 50 height 26
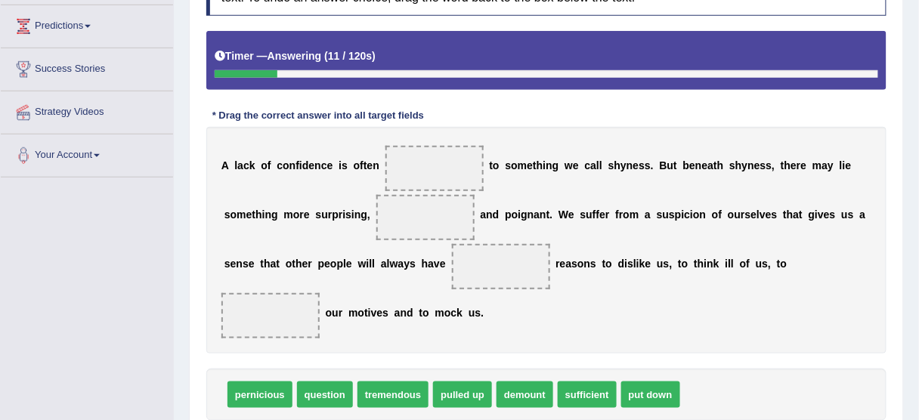
scroll to position [363, 0]
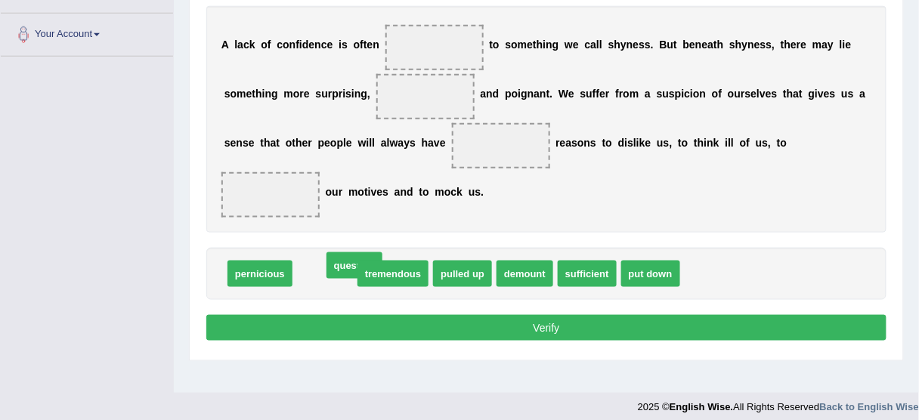
drag, startPoint x: 322, startPoint y: 268, endPoint x: 351, endPoint y: 261, distance: 29.7
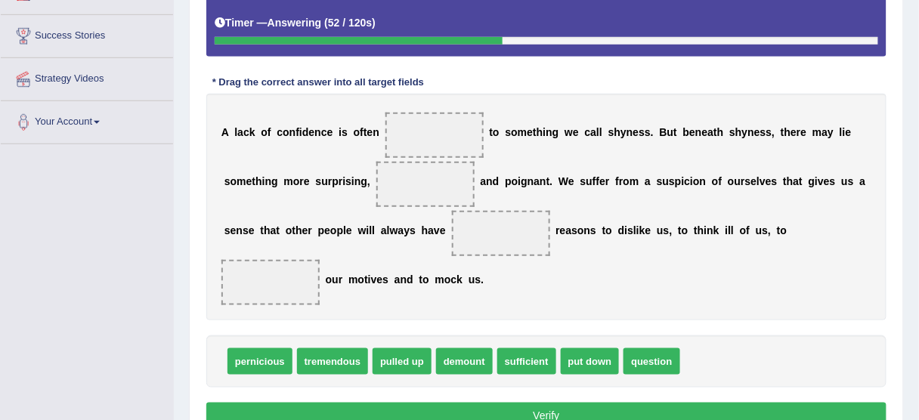
scroll to position [302, 0]
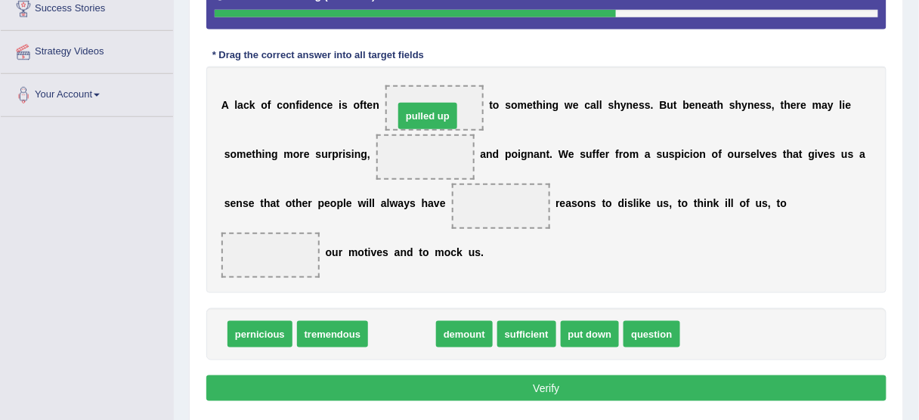
drag, startPoint x: 399, startPoint y: 329, endPoint x: 426, endPoint y: 110, distance: 220.9
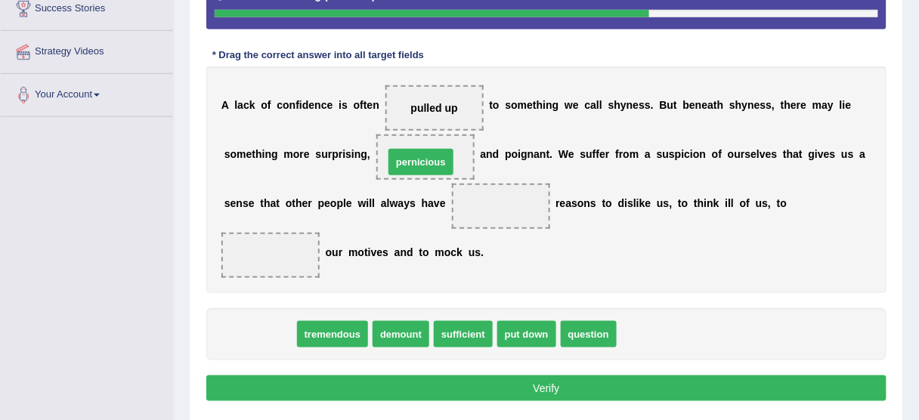
drag, startPoint x: 267, startPoint y: 333, endPoint x: 428, endPoint y: 161, distance: 235.9
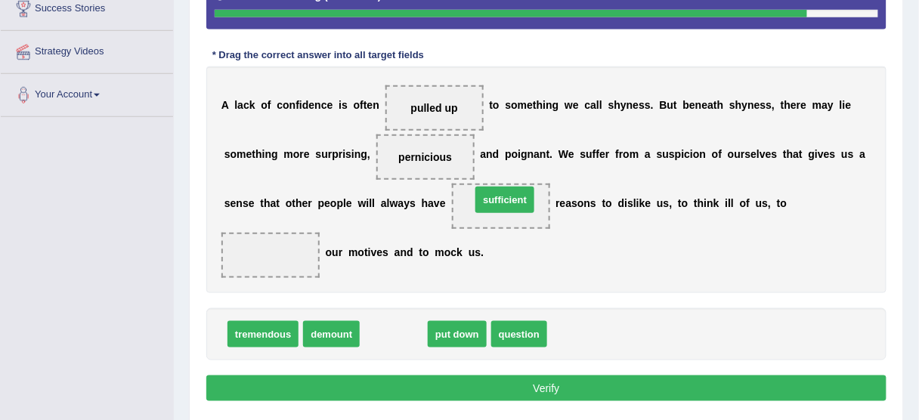
drag, startPoint x: 390, startPoint y: 332, endPoint x: 501, endPoint y: 200, distance: 172.8
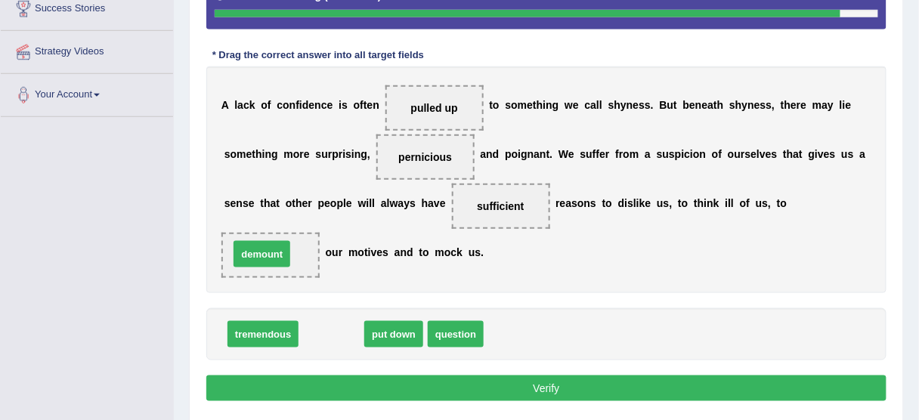
drag, startPoint x: 334, startPoint y: 330, endPoint x: 265, endPoint y: 250, distance: 106.1
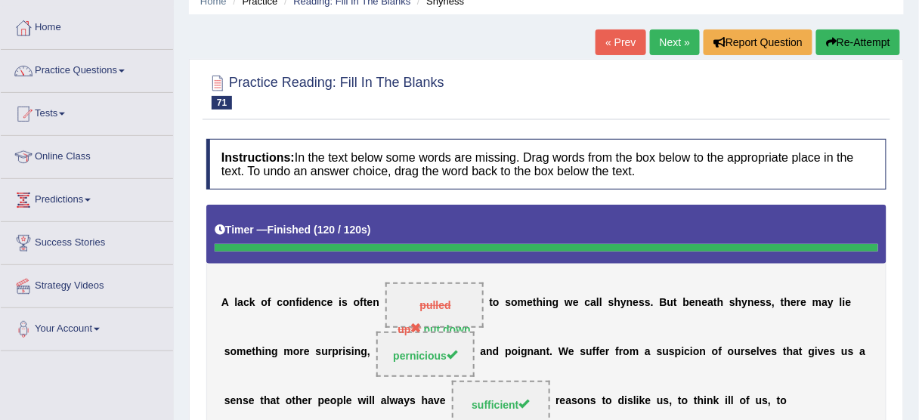
scroll to position [60, 0]
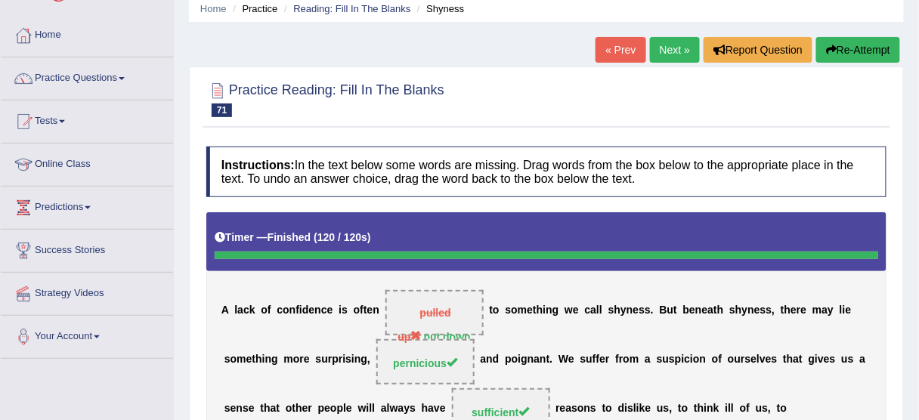
click at [869, 45] on button "Re-Attempt" at bounding box center [859, 50] width 84 height 26
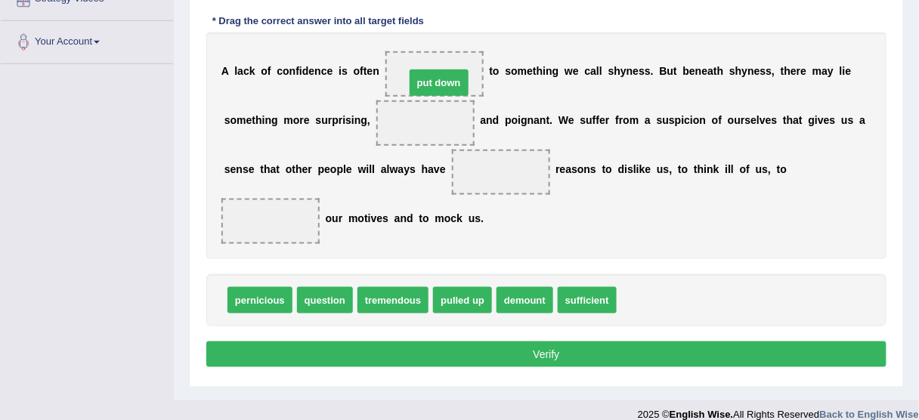
drag, startPoint x: 646, startPoint y: 293, endPoint x: 434, endPoint y: 78, distance: 301.5
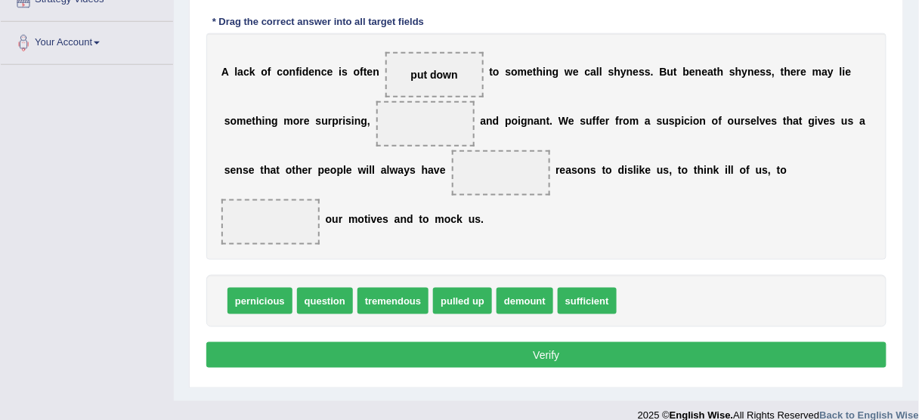
scroll to position [355, 0]
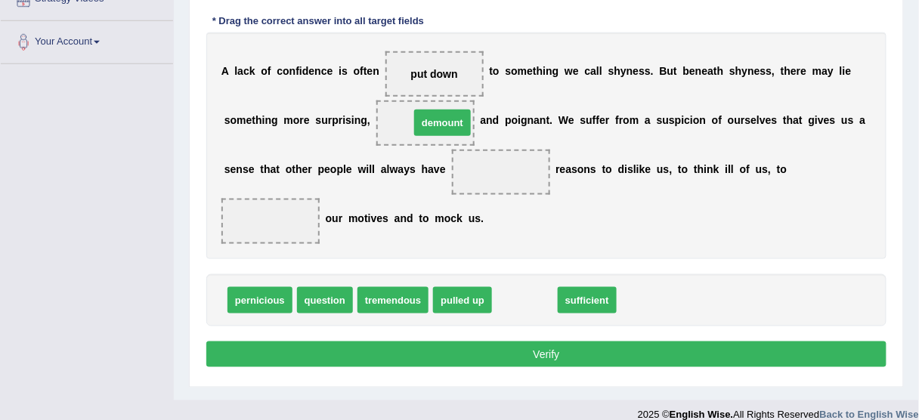
drag, startPoint x: 522, startPoint y: 302, endPoint x: 440, endPoint y: 124, distance: 195.9
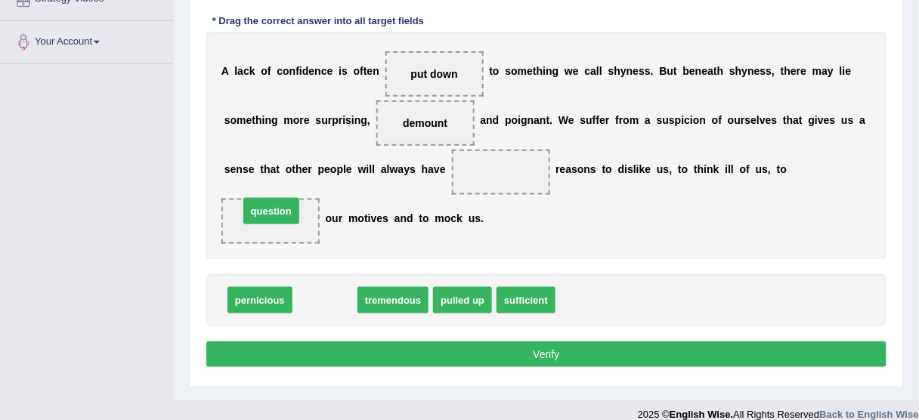
drag, startPoint x: 341, startPoint y: 299, endPoint x: 287, endPoint y: 211, distance: 103.5
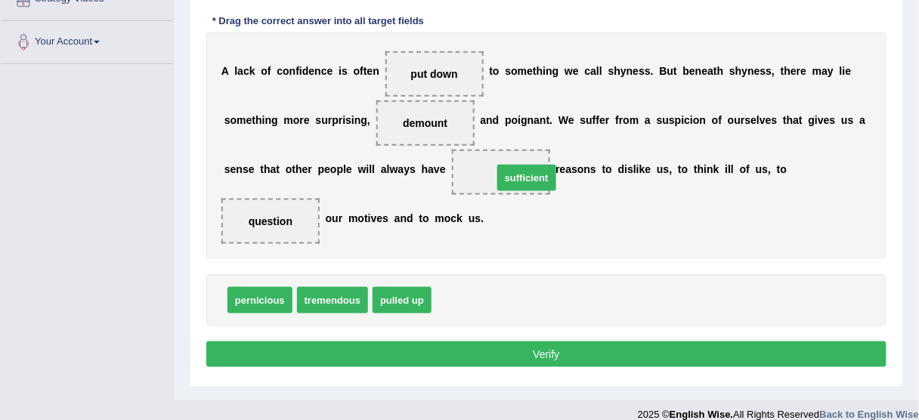
drag, startPoint x: 469, startPoint y: 295, endPoint x: 525, endPoint y: 175, distance: 132.9
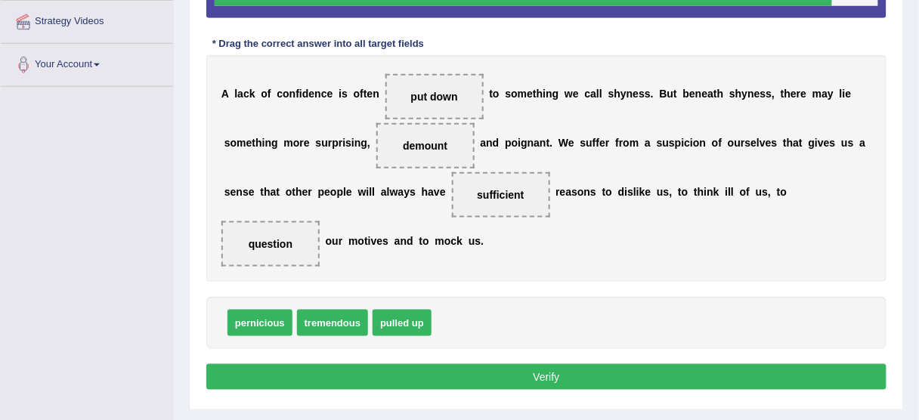
scroll to position [373, 0]
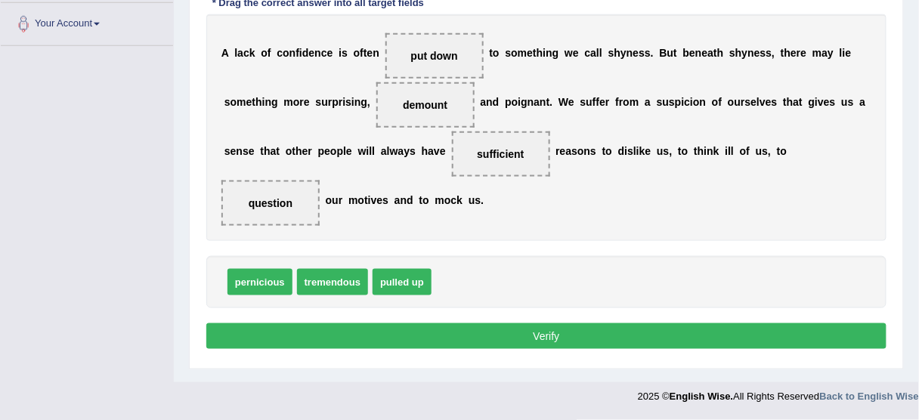
click at [493, 340] on button "Verify" at bounding box center [546, 337] width 680 height 26
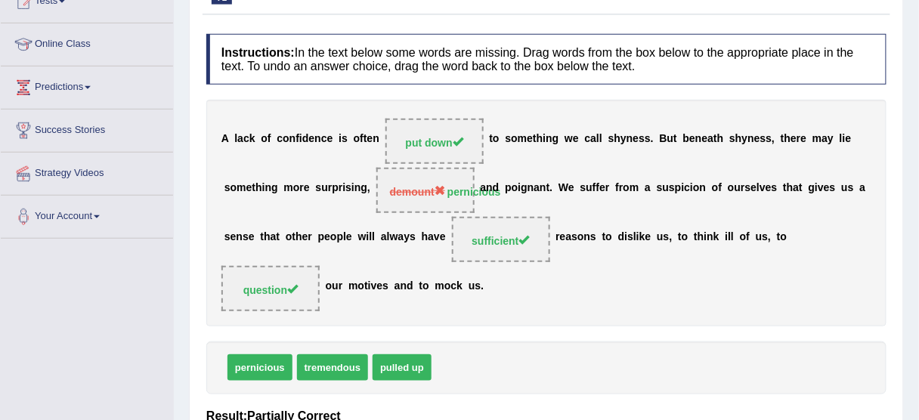
scroll to position [11, 0]
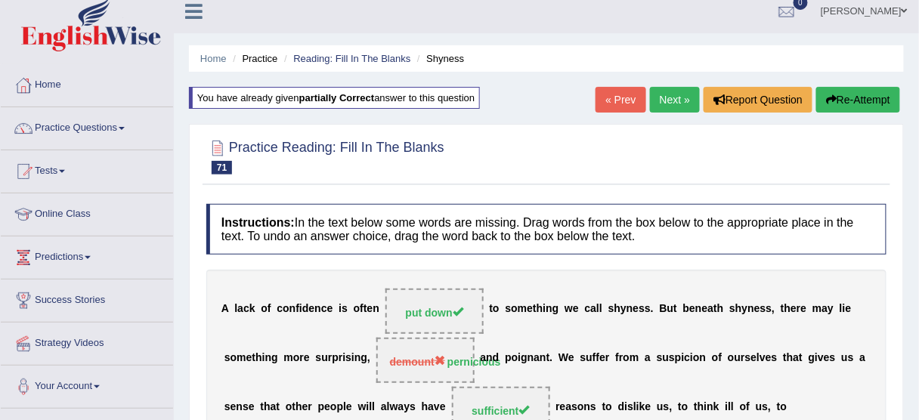
click at [662, 104] on link "Next »" at bounding box center [675, 100] width 50 height 26
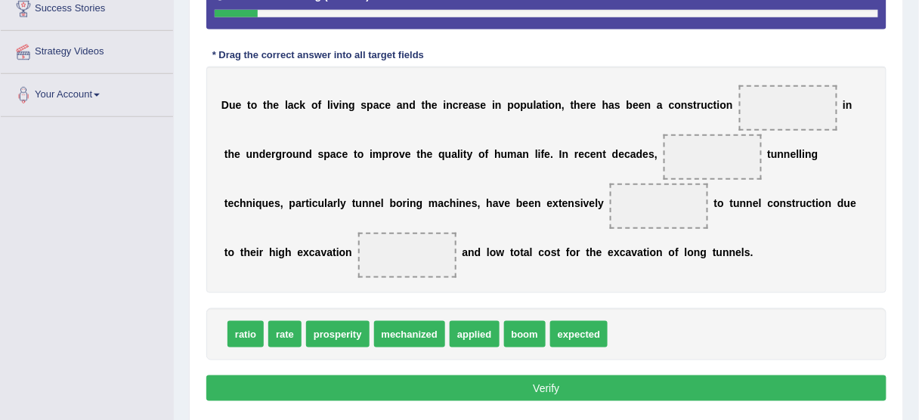
click at [783, 110] on span at bounding box center [788, 107] width 98 height 45
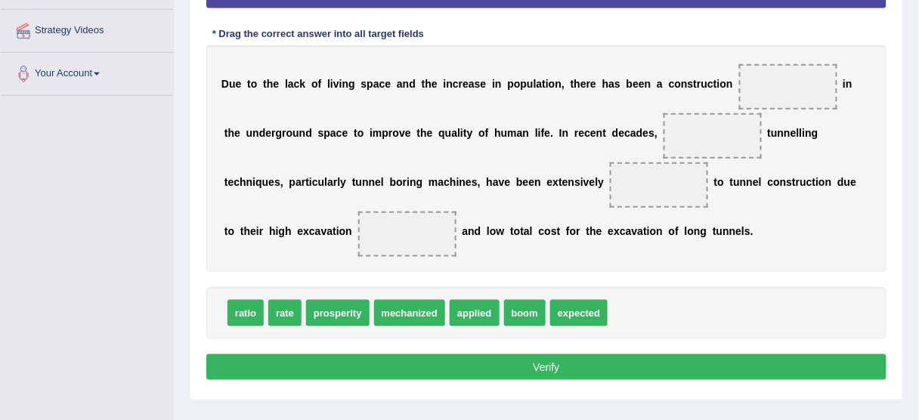
scroll to position [302, 0]
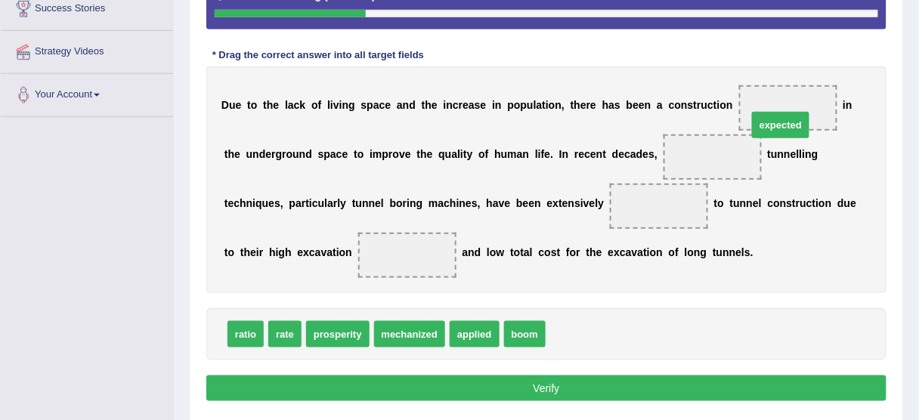
drag, startPoint x: 583, startPoint y: 336, endPoint x: 785, endPoint y: 127, distance: 290.9
drag, startPoint x: 727, startPoint y: 153, endPoint x: 804, endPoint y: 110, distance: 88.7
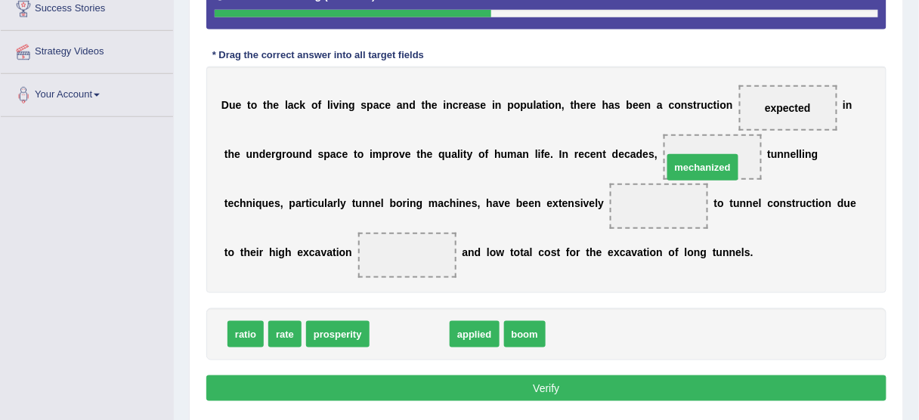
drag, startPoint x: 396, startPoint y: 334, endPoint x: 690, endPoint y: 167, distance: 337.6
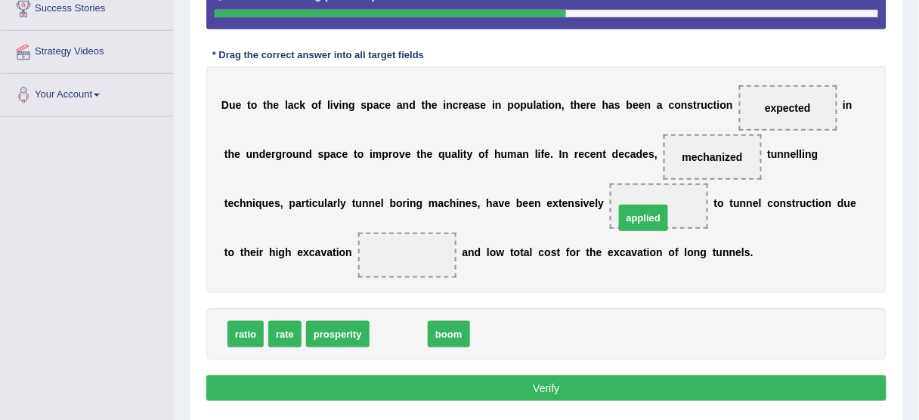
drag, startPoint x: 388, startPoint y: 336, endPoint x: 642, endPoint y: 219, distance: 279.8
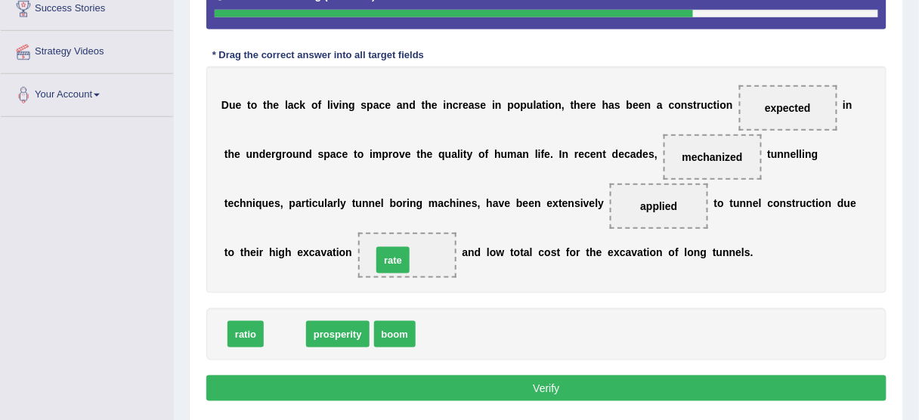
drag, startPoint x: 287, startPoint y: 330, endPoint x: 395, endPoint y: 255, distance: 132.1
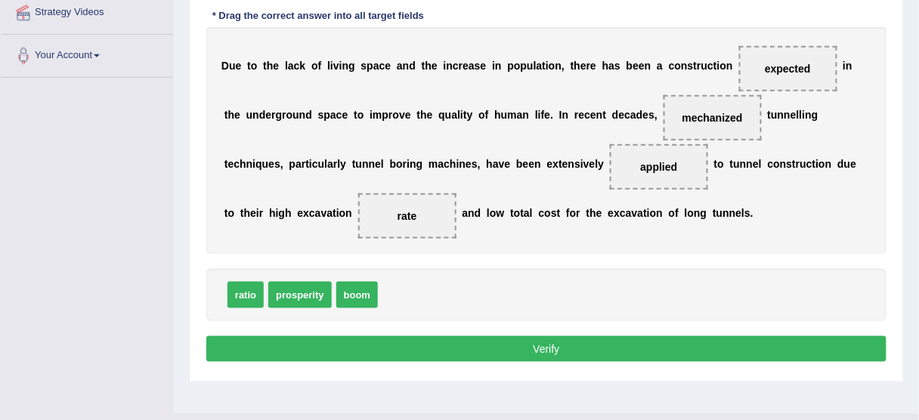
scroll to position [363, 0]
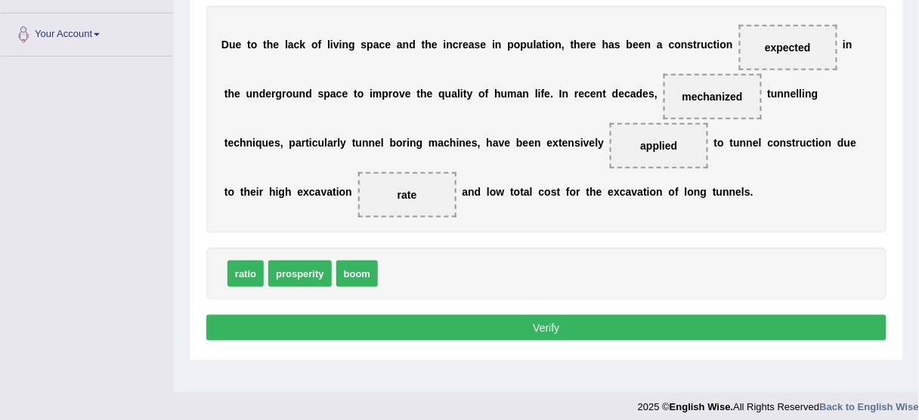
click at [447, 336] on button "Verify" at bounding box center [546, 328] width 680 height 26
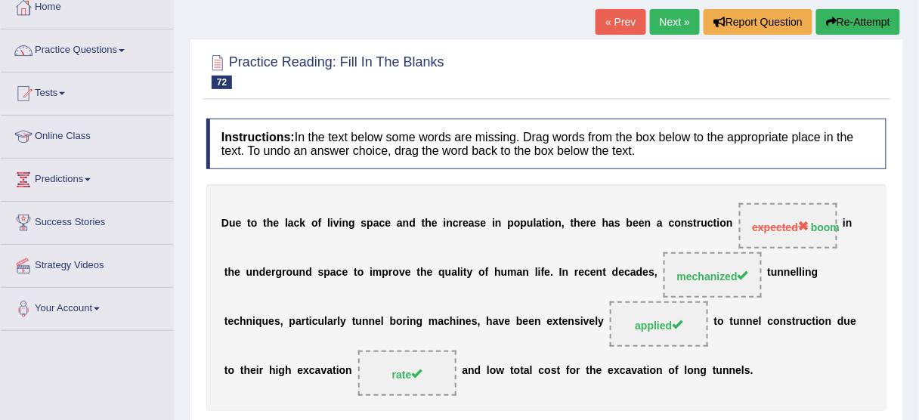
scroll to position [71, 0]
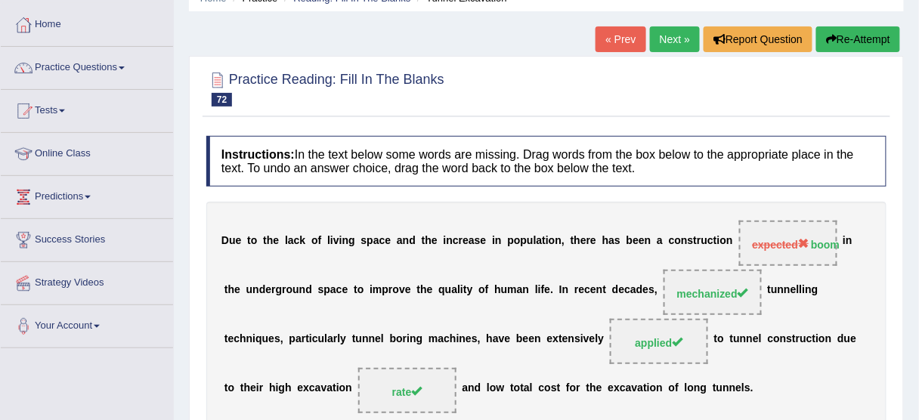
click at [661, 41] on link "Next »" at bounding box center [675, 39] width 50 height 26
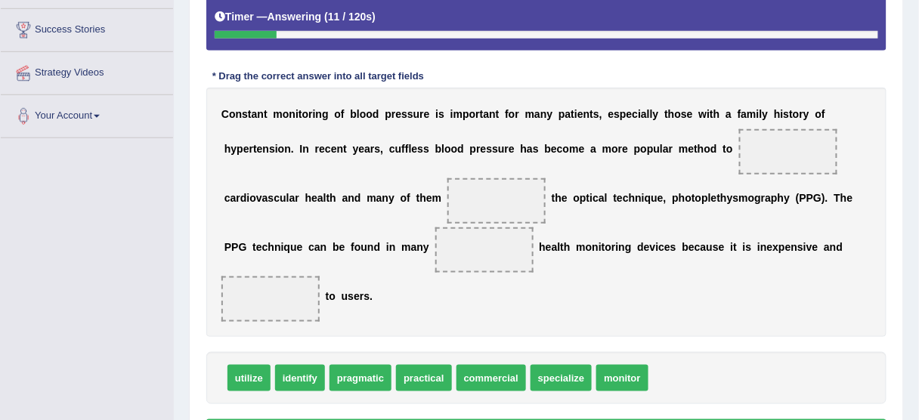
scroll to position [302, 0]
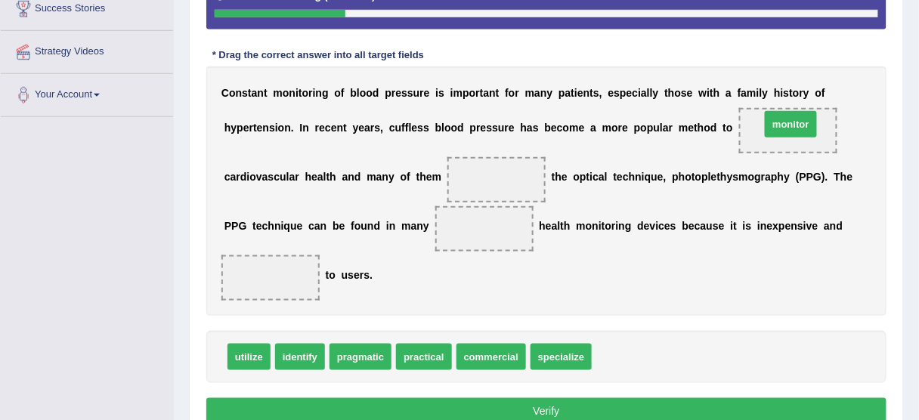
drag, startPoint x: 618, startPoint y: 352, endPoint x: 786, endPoint y: 119, distance: 287.5
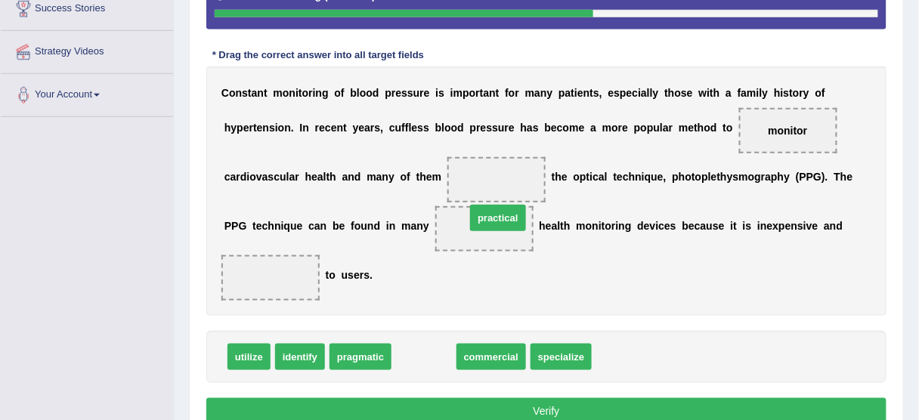
drag, startPoint x: 421, startPoint y: 353, endPoint x: 495, endPoint y: 214, distance: 157.6
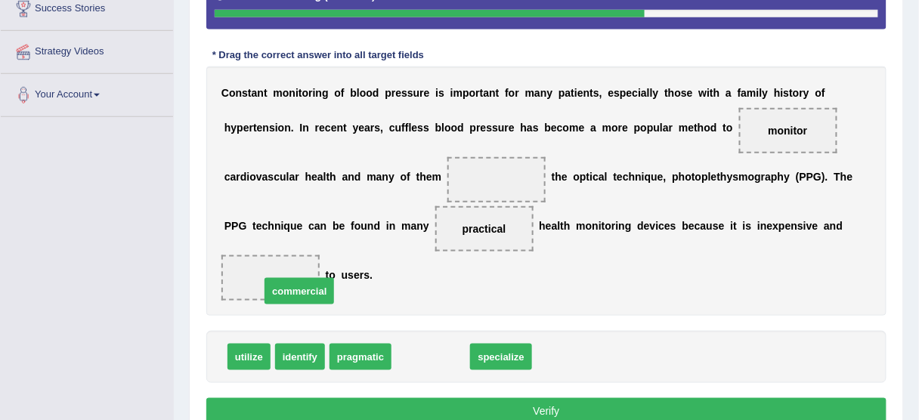
drag, startPoint x: 413, startPoint y: 358, endPoint x: 268, endPoint y: 276, distance: 166.9
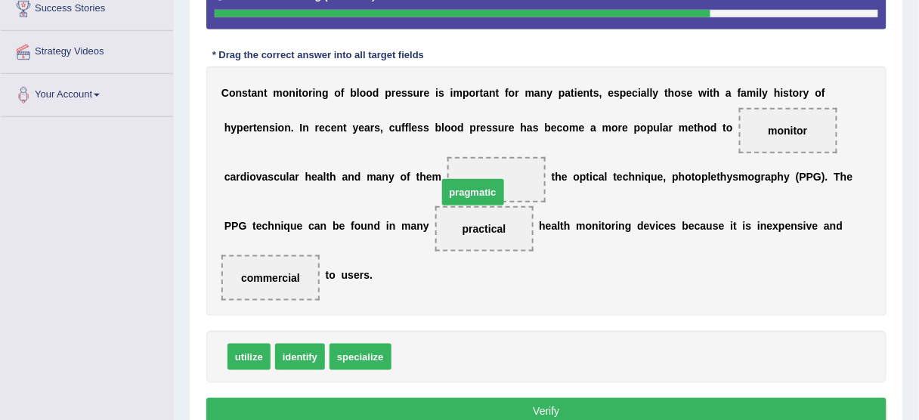
drag, startPoint x: 412, startPoint y: 356, endPoint x: 460, endPoint y: 191, distance: 172.3
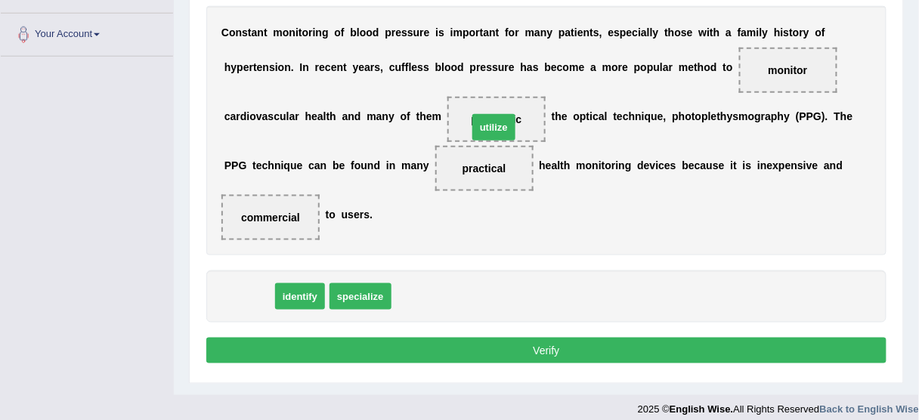
drag, startPoint x: 236, startPoint y: 300, endPoint x: 481, endPoint y: 131, distance: 297.8
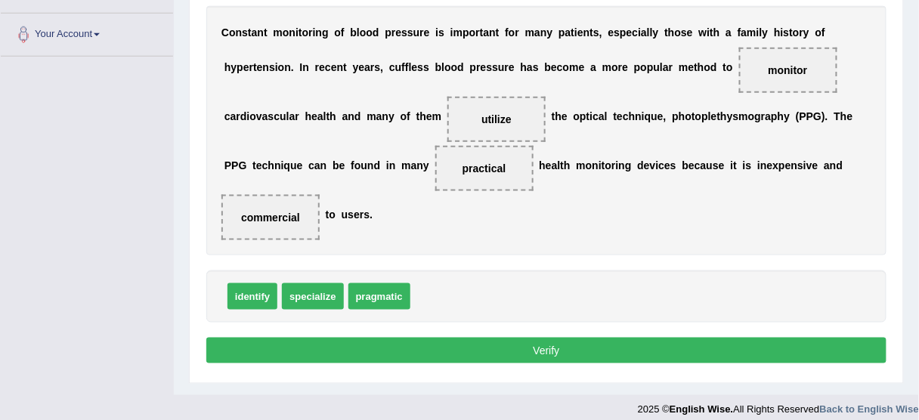
click at [488, 341] on button "Verify" at bounding box center [546, 351] width 680 height 26
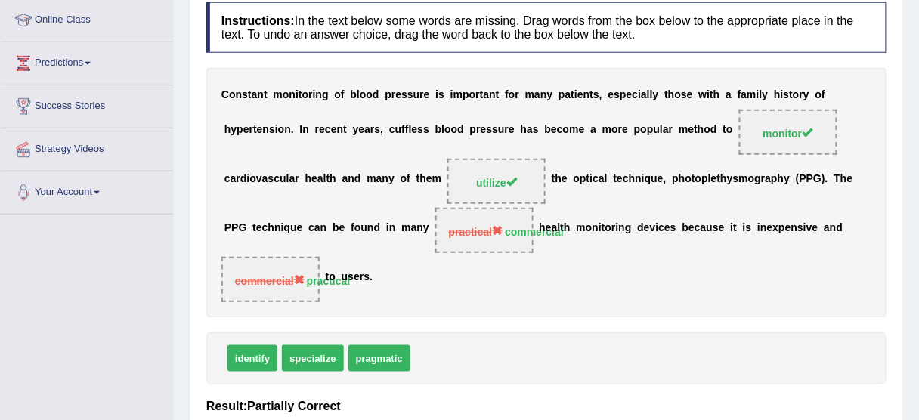
scroll to position [60, 0]
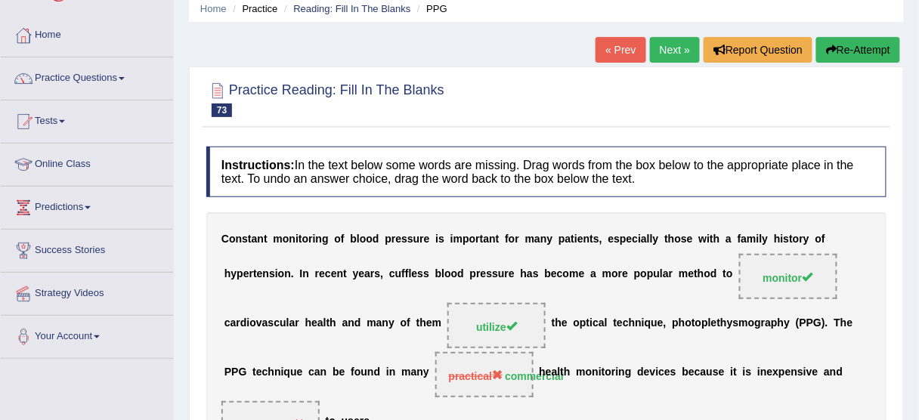
click at [833, 41] on button "Re-Attempt" at bounding box center [859, 50] width 84 height 26
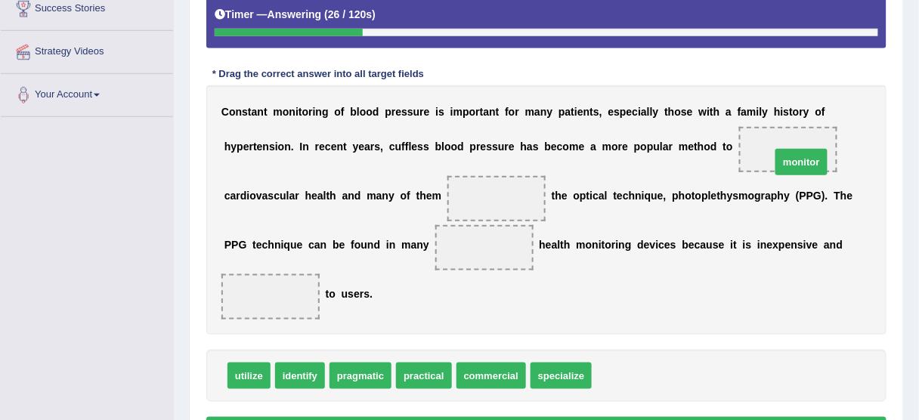
drag, startPoint x: 625, startPoint y: 377, endPoint x: 799, endPoint y: 160, distance: 279.1
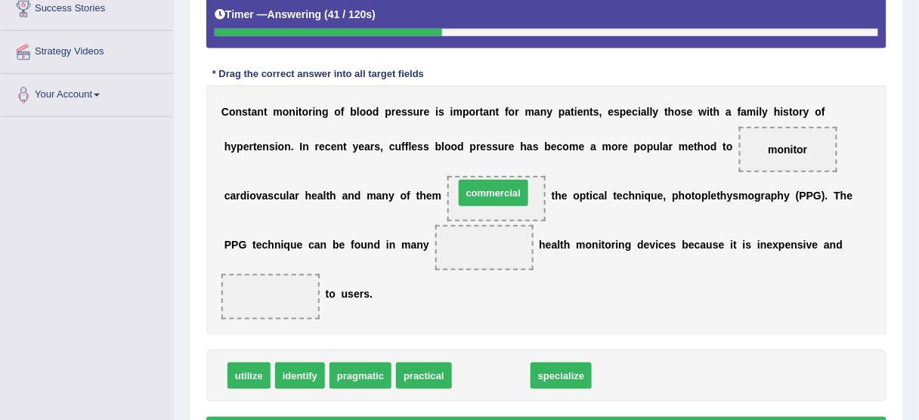
drag, startPoint x: 483, startPoint y: 374, endPoint x: 487, endPoint y: 204, distance: 170.2
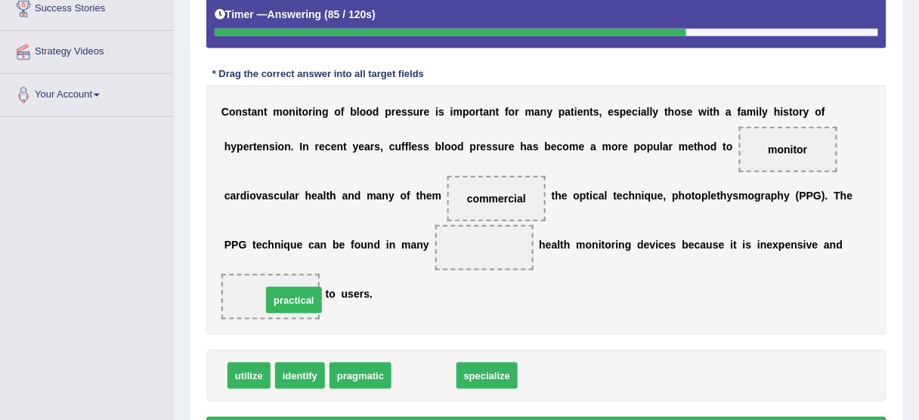
drag, startPoint x: 429, startPoint y: 374, endPoint x: 291, endPoint y: 296, distance: 158.1
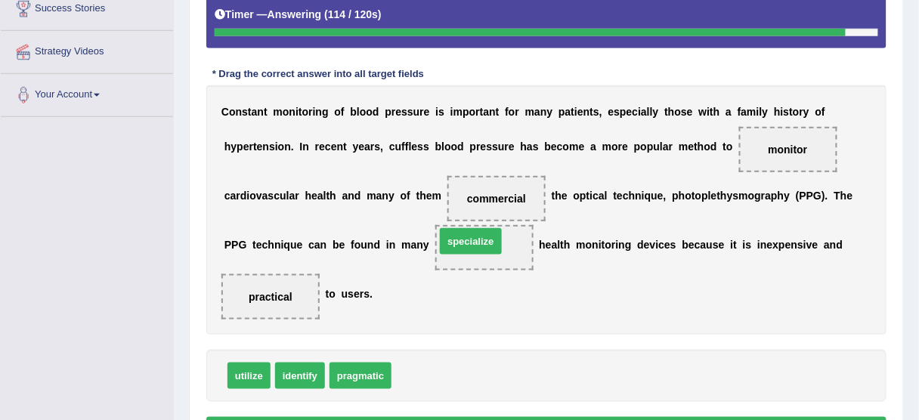
drag, startPoint x: 438, startPoint y: 372, endPoint x: 482, endPoint y: 237, distance: 141.5
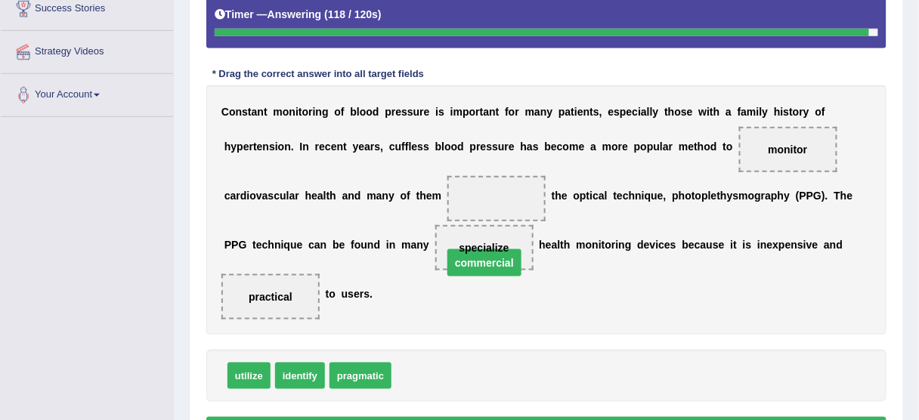
drag, startPoint x: 486, startPoint y: 194, endPoint x: 473, endPoint y: 260, distance: 67.2
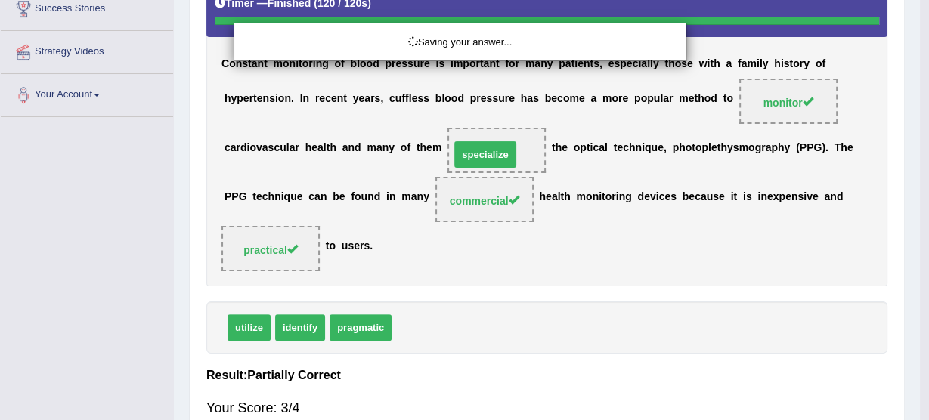
drag, startPoint x: 431, startPoint y: 371, endPoint x: 489, endPoint y: 198, distance: 182.7
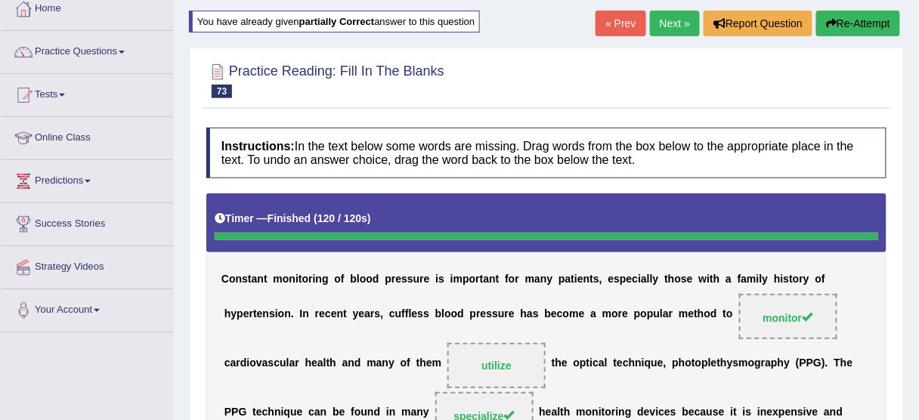
scroll to position [12, 0]
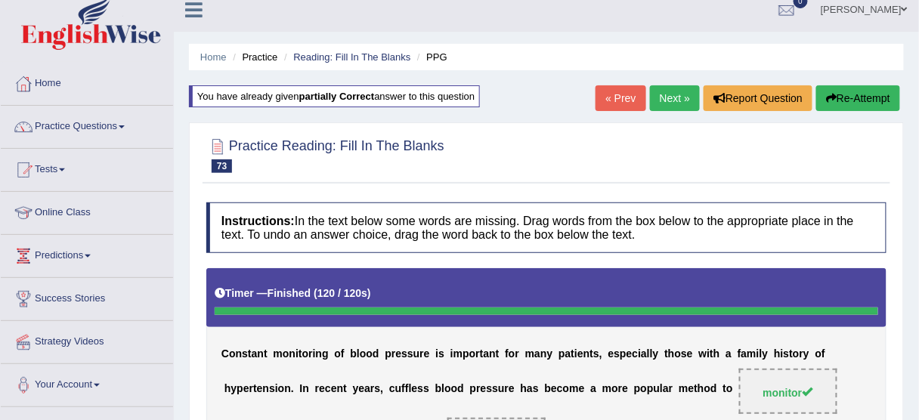
click at [854, 92] on button "Re-Attempt" at bounding box center [859, 98] width 84 height 26
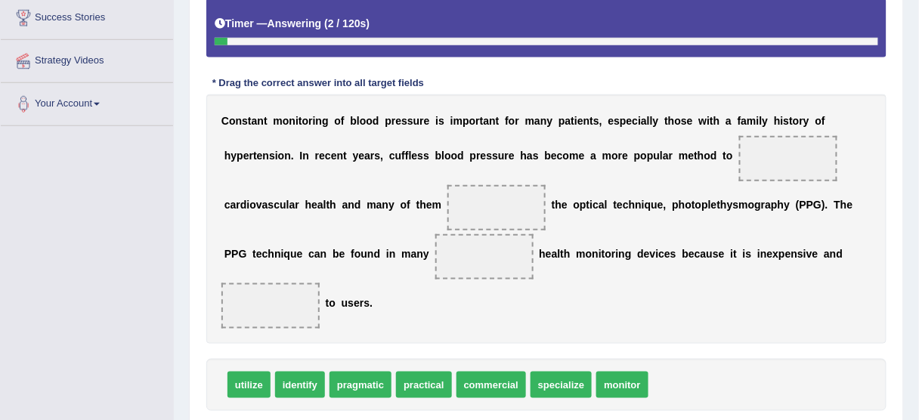
scroll to position [315, 0]
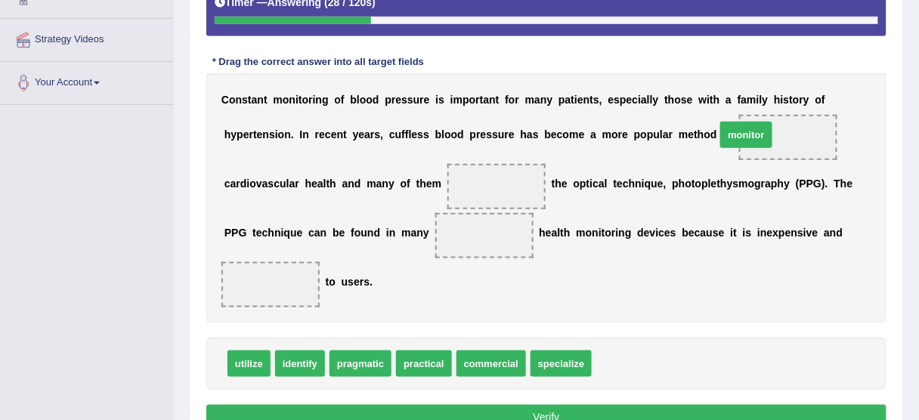
drag, startPoint x: 623, startPoint y: 364, endPoint x: 748, endPoint y: 136, distance: 260.2
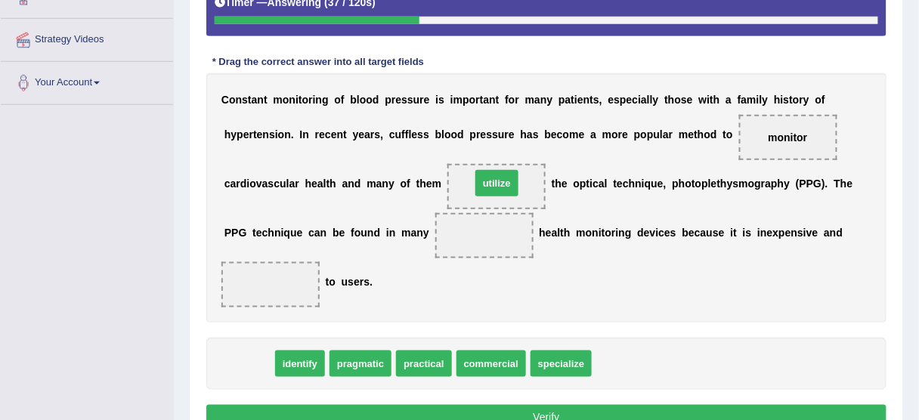
drag, startPoint x: 248, startPoint y: 358, endPoint x: 497, endPoint y: 175, distance: 308.8
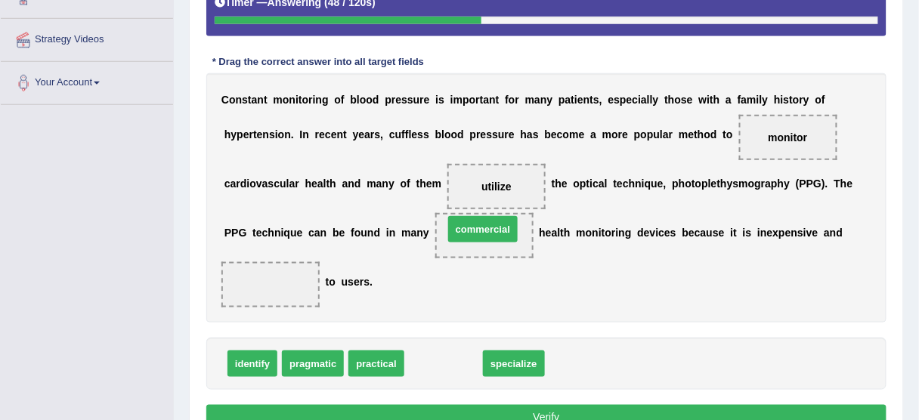
drag, startPoint x: 424, startPoint y: 361, endPoint x: 464, endPoint y: 227, distance: 140.4
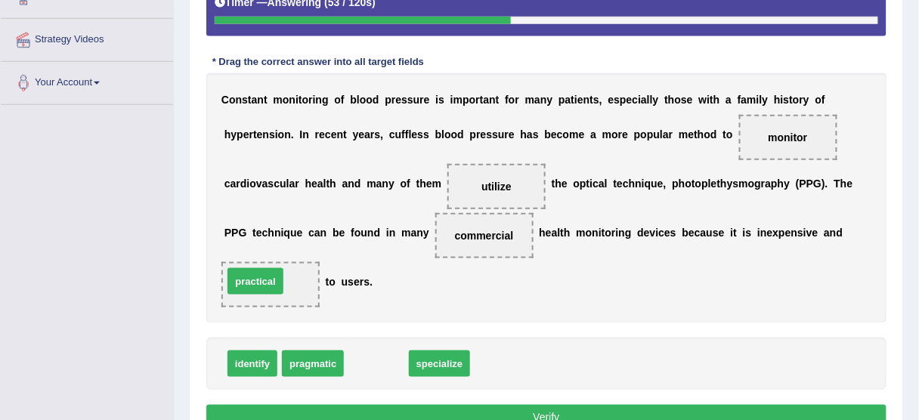
drag, startPoint x: 370, startPoint y: 361, endPoint x: 250, endPoint y: 279, distance: 145.8
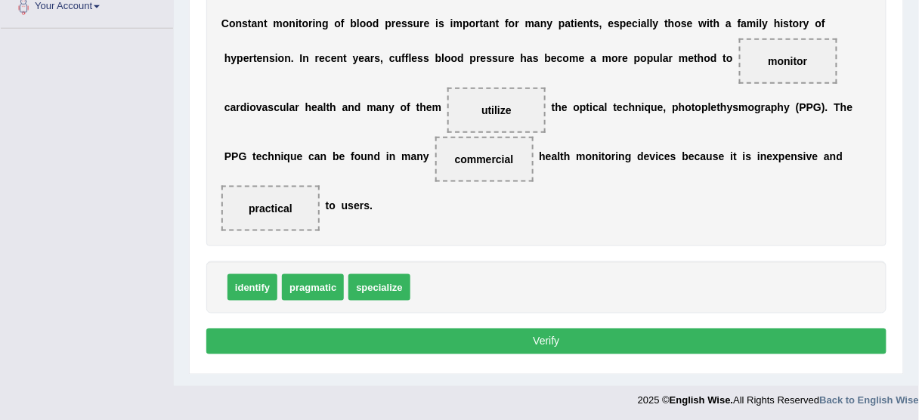
click at [473, 342] on button "Verify" at bounding box center [546, 342] width 680 height 26
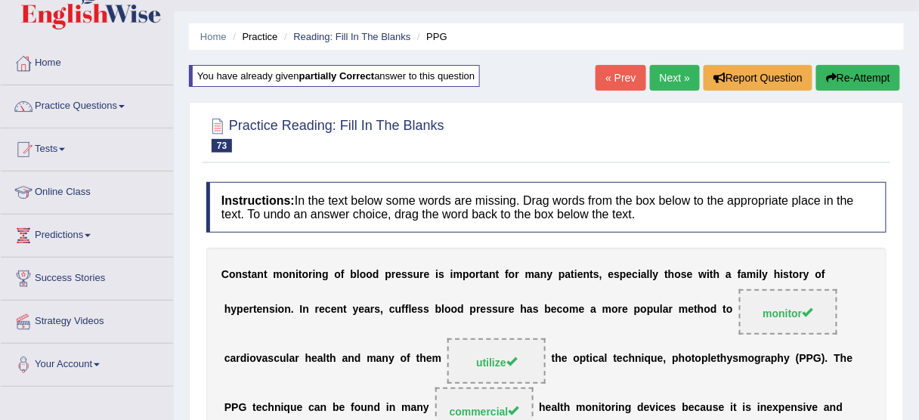
scroll to position [0, 0]
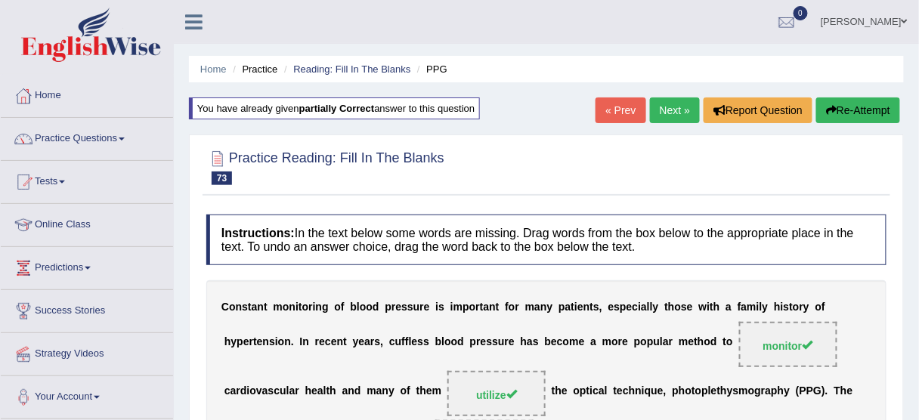
click at [662, 113] on link "Next »" at bounding box center [675, 111] width 50 height 26
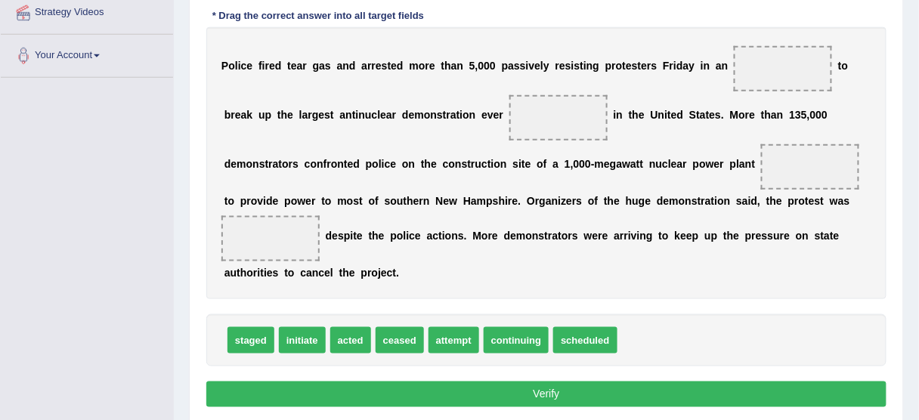
scroll to position [363, 0]
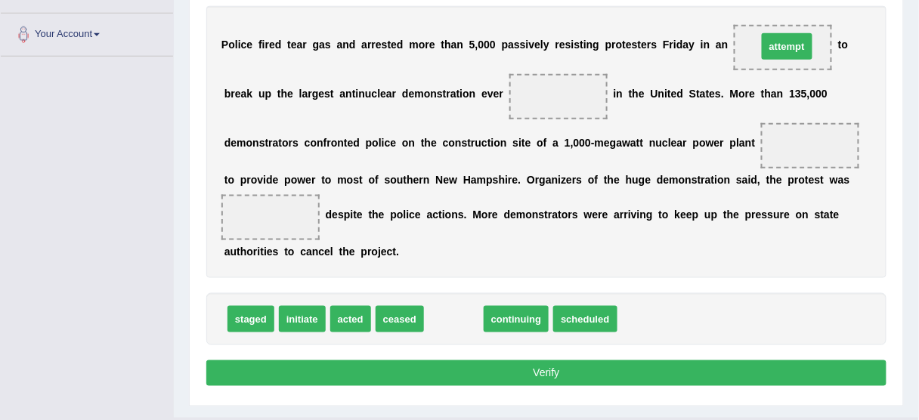
drag, startPoint x: 457, startPoint y: 318, endPoint x: 790, endPoint y: 45, distance: 430.9
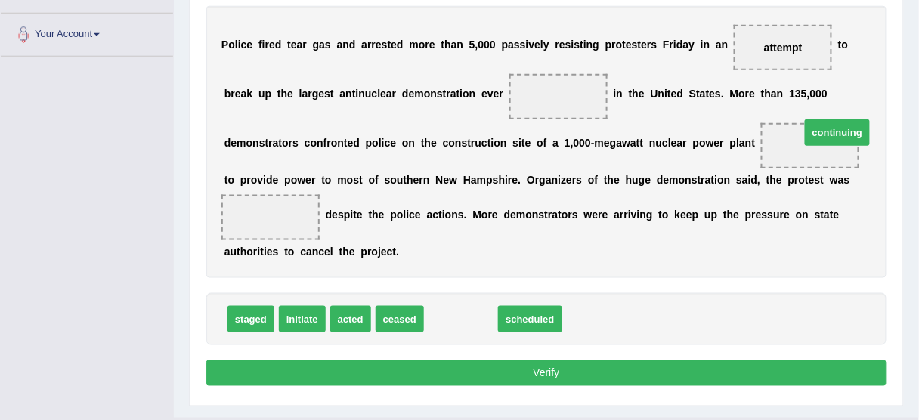
drag, startPoint x: 442, startPoint y: 325, endPoint x: 813, endPoint y: 144, distance: 412.2
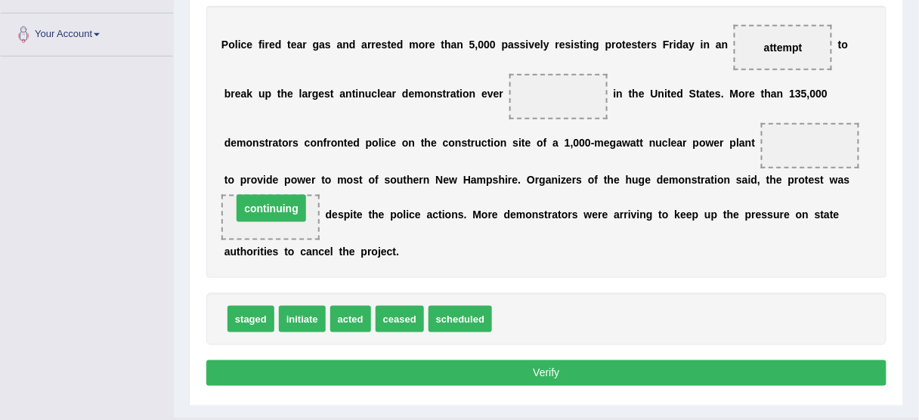
drag, startPoint x: 801, startPoint y: 141, endPoint x: 262, endPoint y: 203, distance: 542.7
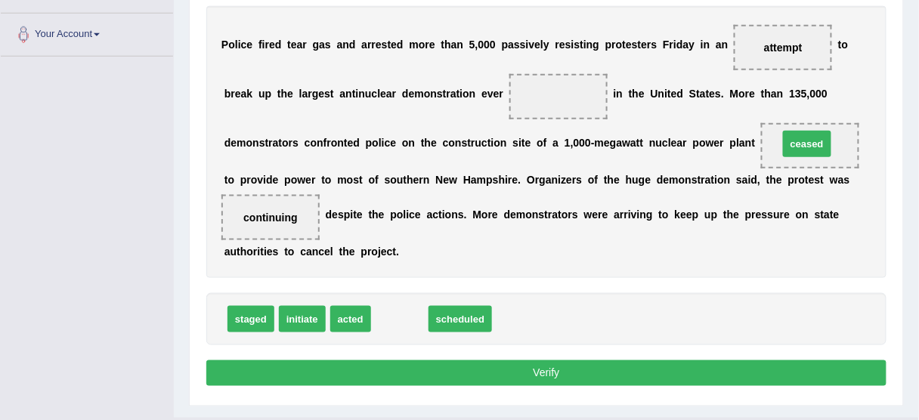
drag, startPoint x: 398, startPoint y: 320, endPoint x: 805, endPoint y: 144, distance: 443.7
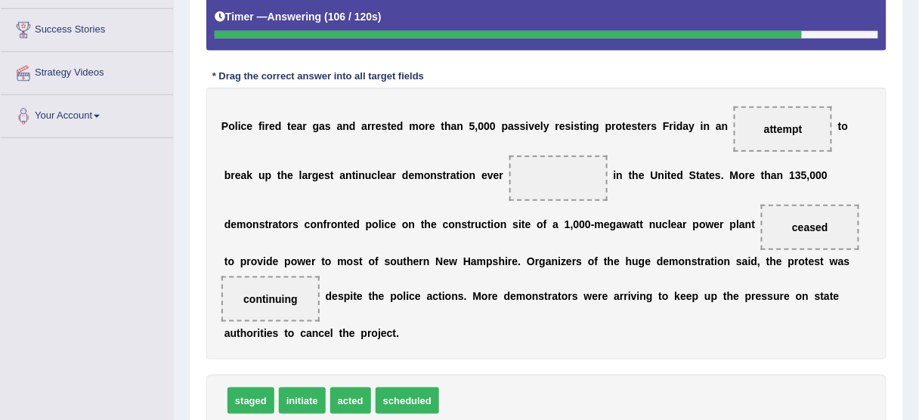
scroll to position [302, 0]
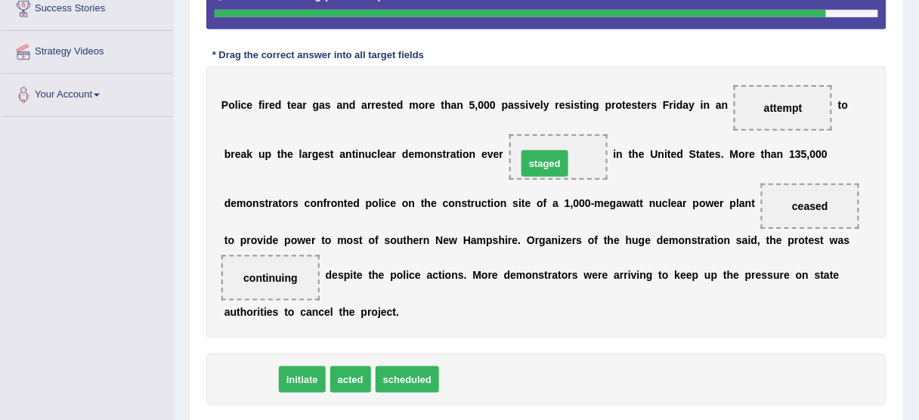
drag, startPoint x: 250, startPoint y: 380, endPoint x: 545, endPoint y: 161, distance: 367.6
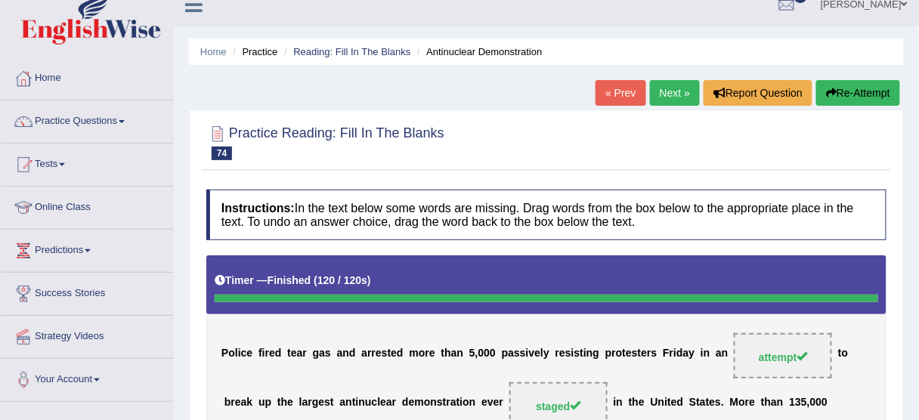
scroll to position [0, 0]
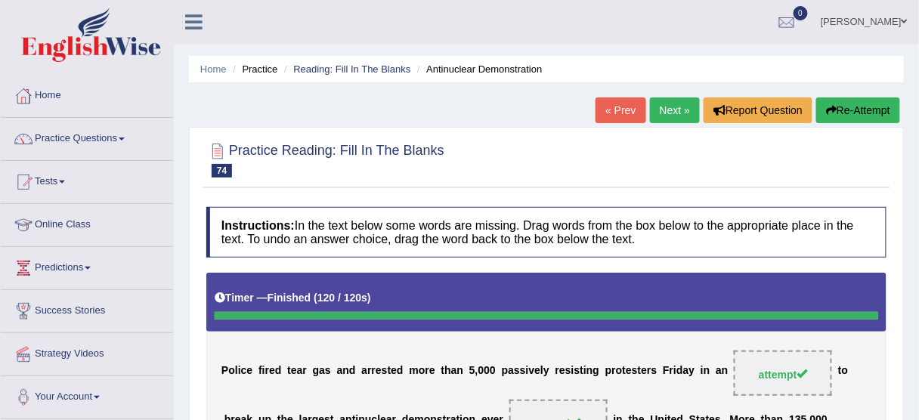
click at [670, 110] on link "Next »" at bounding box center [675, 111] width 50 height 26
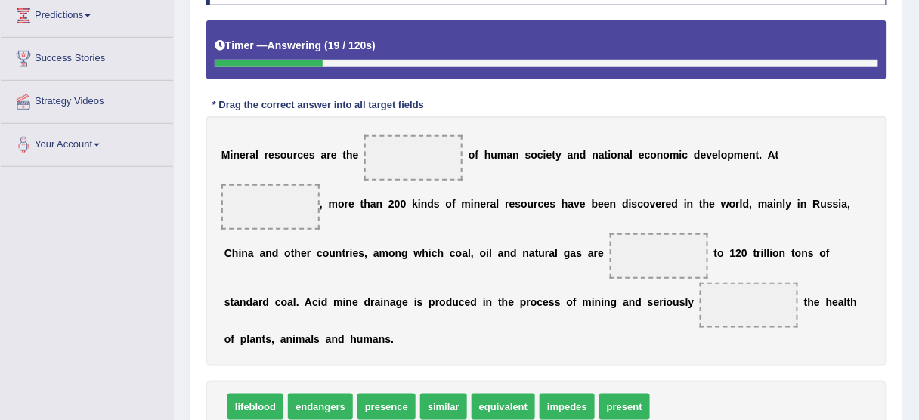
scroll to position [313, 0]
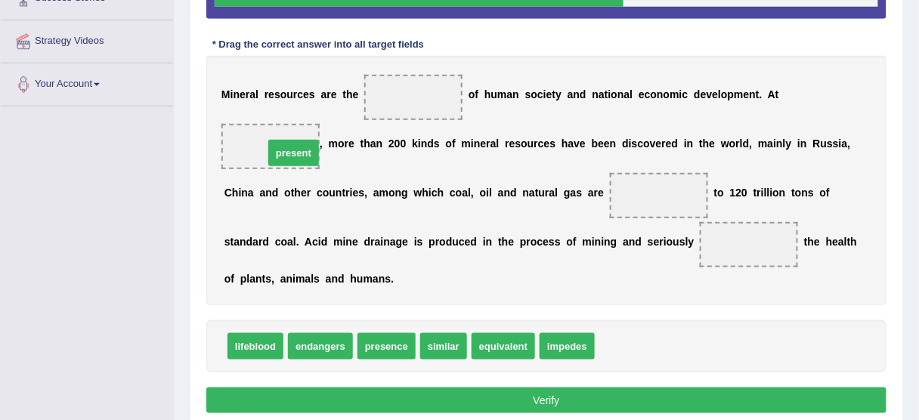
drag, startPoint x: 628, startPoint y: 342, endPoint x: 297, endPoint y: 147, distance: 384.3
drag, startPoint x: 556, startPoint y: 294, endPoint x: 568, endPoint y: 279, distance: 18.9
click at [568, 279] on div "M i n e r a l r e s o u r c e s a r e t h e o f h u m a n s o c i e t y a n d n…" at bounding box center [546, 181] width 680 height 250
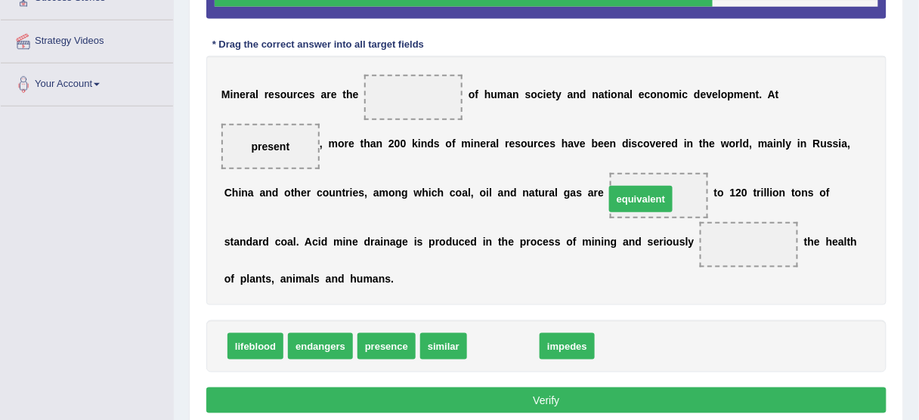
drag, startPoint x: 502, startPoint y: 345, endPoint x: 640, endPoint y: 197, distance: 201.7
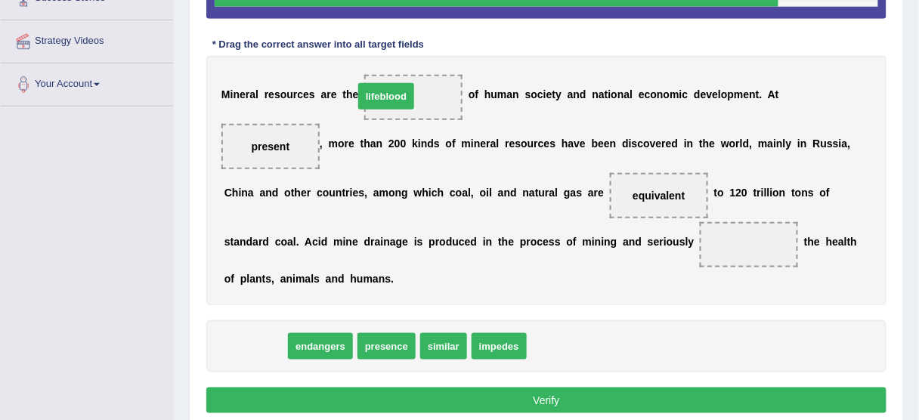
drag, startPoint x: 249, startPoint y: 339, endPoint x: 380, endPoint y: 95, distance: 276.7
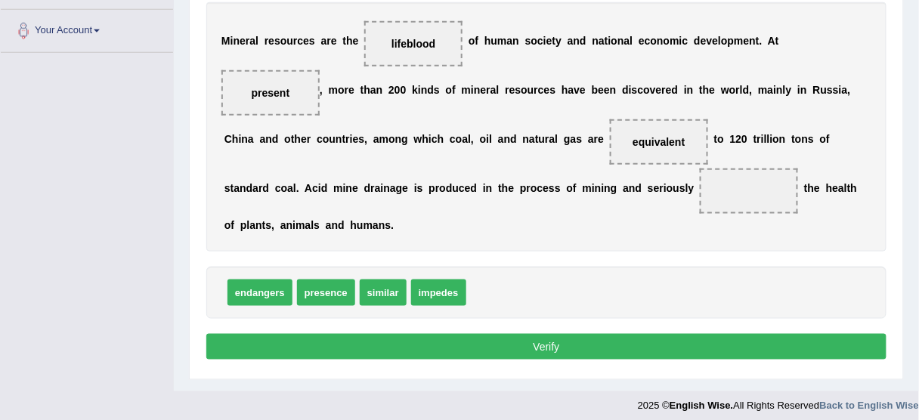
scroll to position [373, 0]
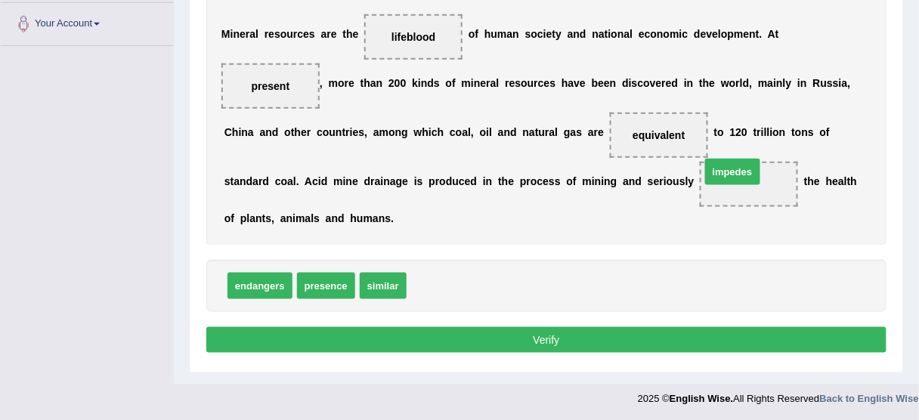
drag, startPoint x: 439, startPoint y: 286, endPoint x: 736, endPoint y: 177, distance: 317.2
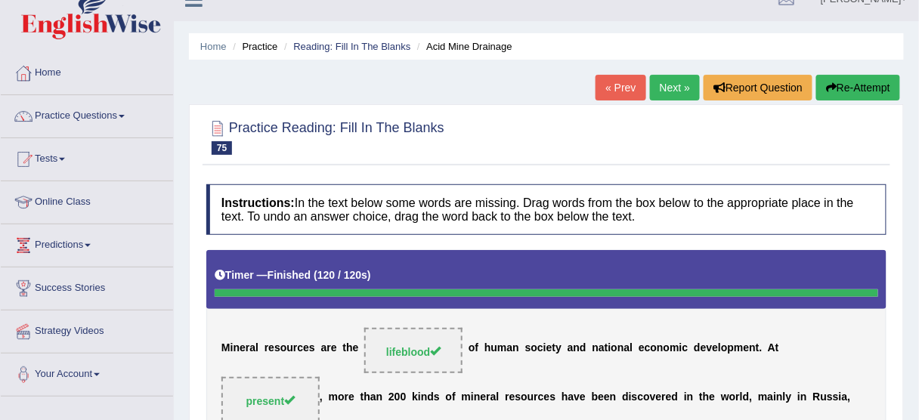
scroll to position [0, 0]
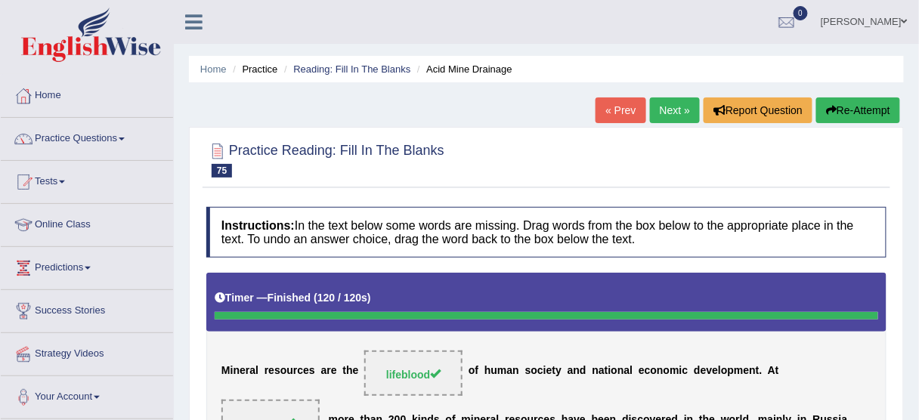
click at [671, 104] on link "Next »" at bounding box center [675, 111] width 50 height 26
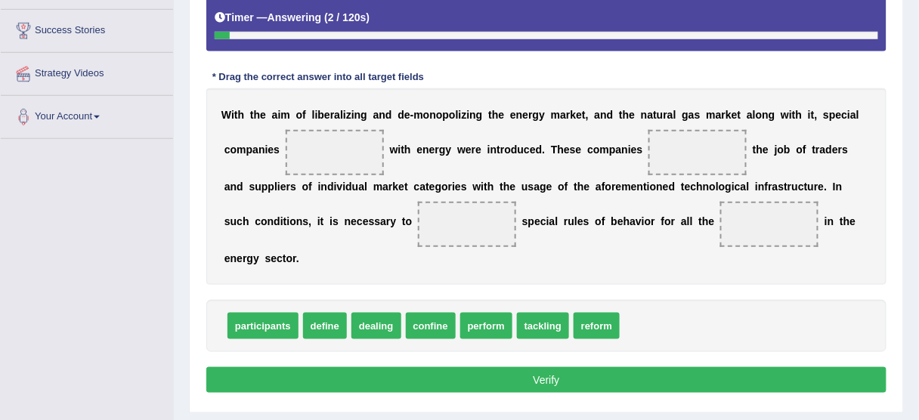
scroll to position [302, 0]
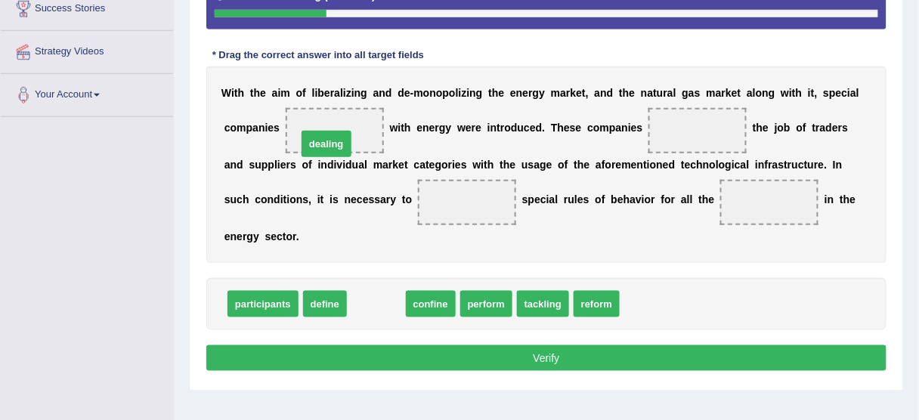
drag, startPoint x: 372, startPoint y: 302, endPoint x: 322, endPoint y: 142, distance: 167.9
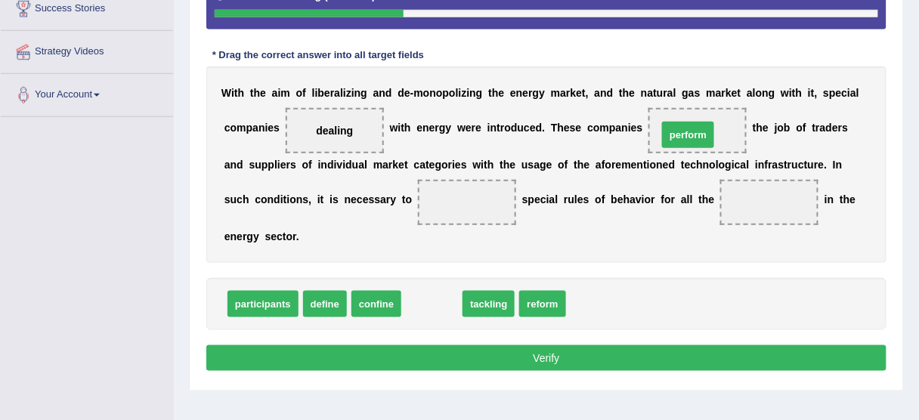
drag, startPoint x: 442, startPoint y: 305, endPoint x: 698, endPoint y: 135, distance: 307.2
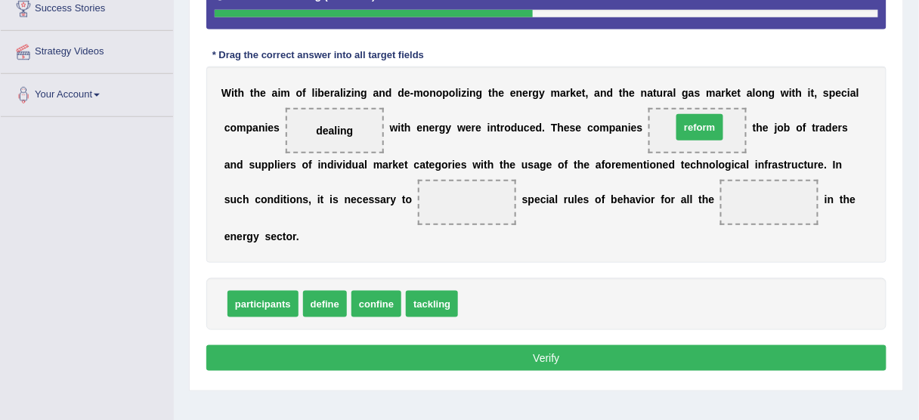
drag, startPoint x: 488, startPoint y: 307, endPoint x: 702, endPoint y: 130, distance: 277.6
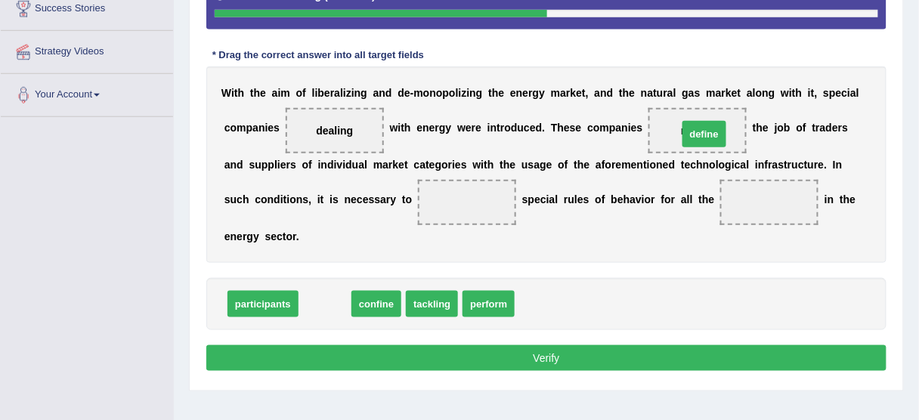
drag, startPoint x: 323, startPoint y: 307, endPoint x: 704, endPoint y: 134, distance: 418.5
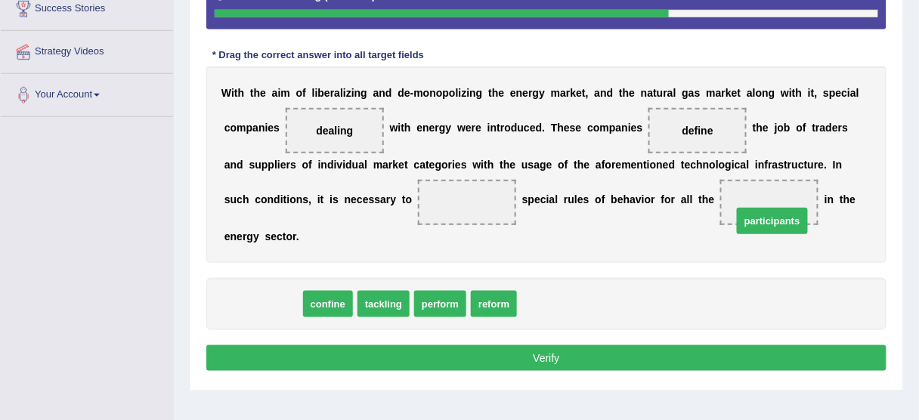
drag, startPoint x: 268, startPoint y: 307, endPoint x: 775, endPoint y: 219, distance: 515.0
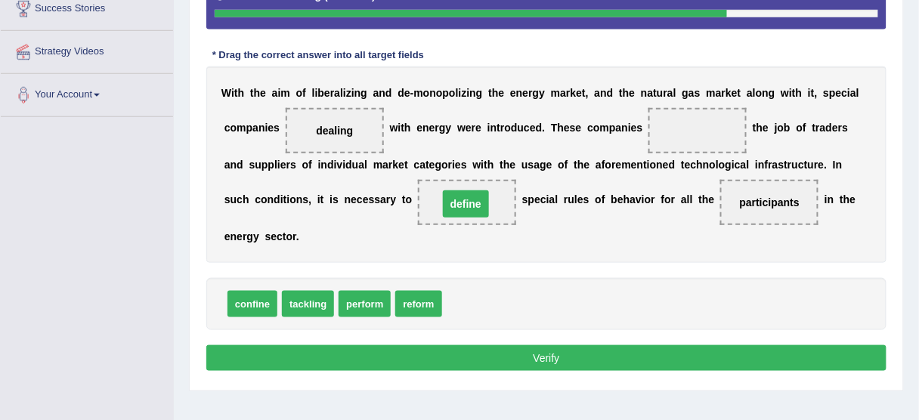
drag, startPoint x: 694, startPoint y: 126, endPoint x: 462, endPoint y: 200, distance: 243.4
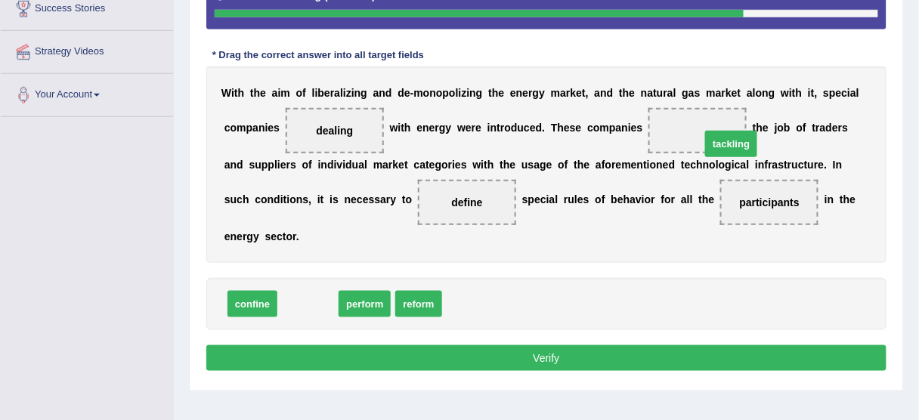
drag, startPoint x: 306, startPoint y: 299, endPoint x: 723, endPoint y: 126, distance: 451.4
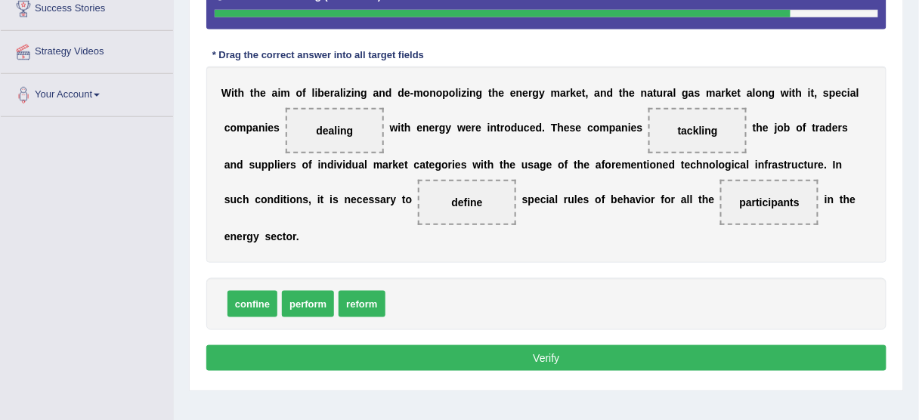
click at [355, 303] on span "reform" at bounding box center [362, 304] width 46 height 26
drag, startPoint x: 265, startPoint y: 302, endPoint x: 705, endPoint y: 123, distance: 475.5
click at [569, 358] on button "Verify" at bounding box center [546, 359] width 680 height 26
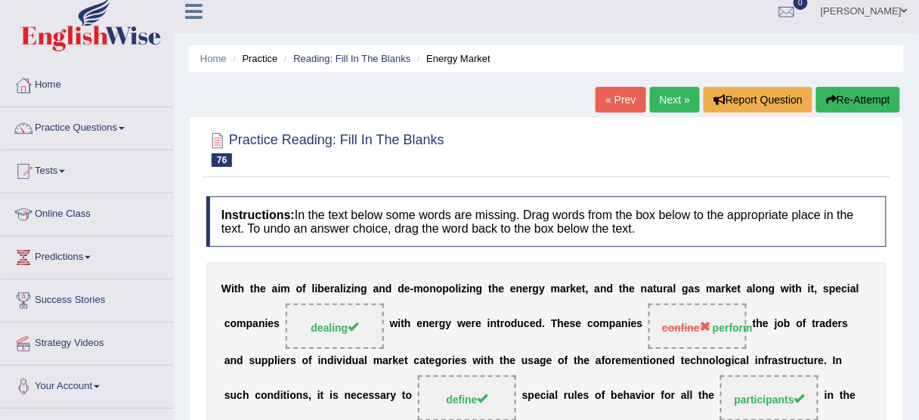
scroll to position [0, 0]
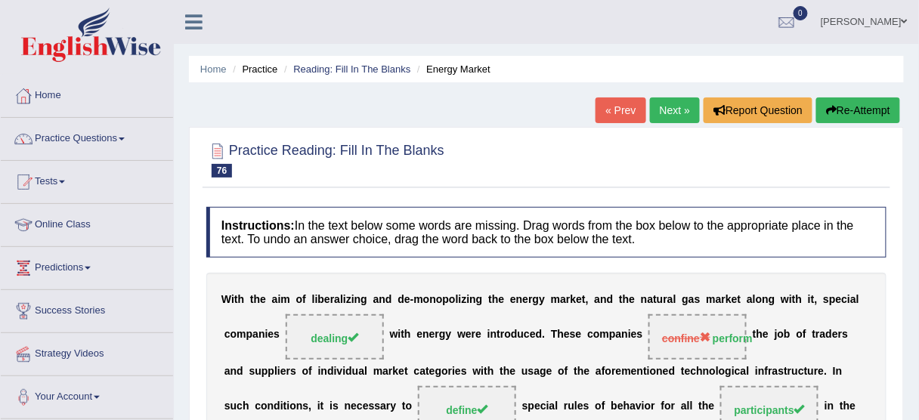
click at [684, 107] on link "Next »" at bounding box center [675, 111] width 50 height 26
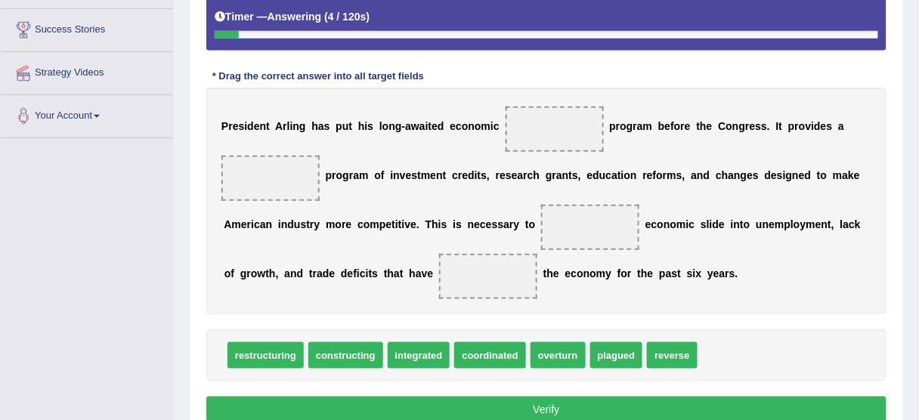
scroll to position [302, 0]
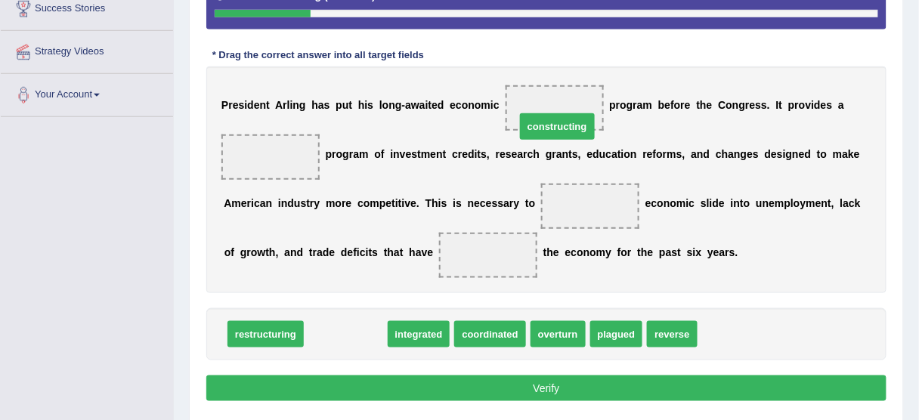
drag, startPoint x: 333, startPoint y: 333, endPoint x: 545, endPoint y: 125, distance: 296.7
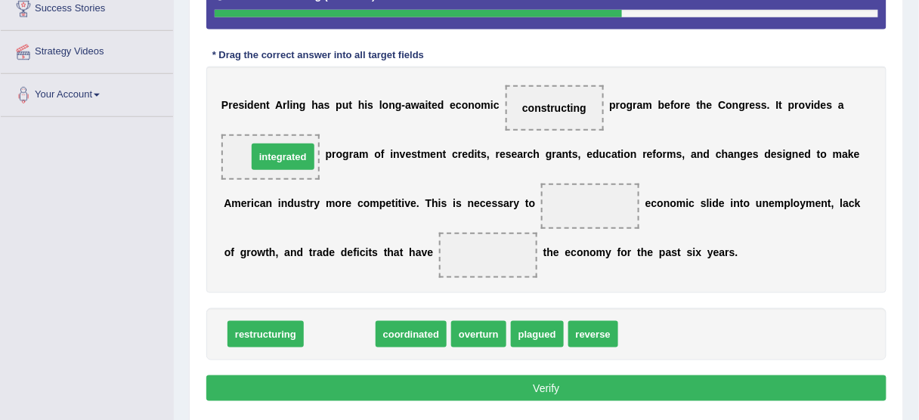
drag, startPoint x: 336, startPoint y: 338, endPoint x: 279, endPoint y: 160, distance: 186.5
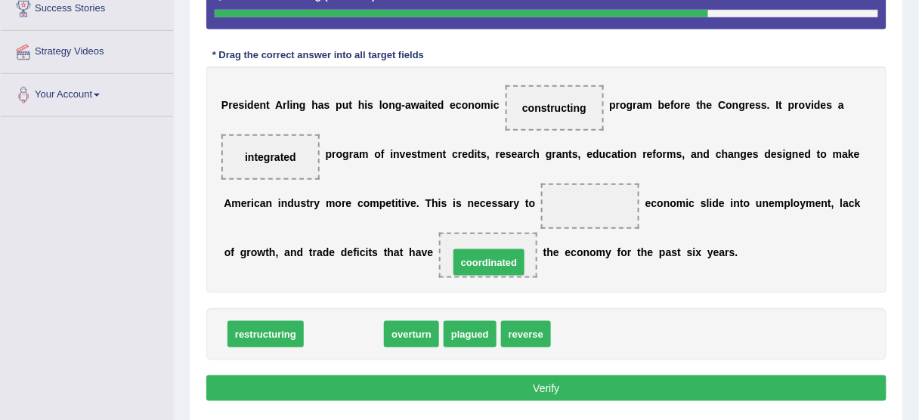
drag, startPoint x: 342, startPoint y: 334, endPoint x: 489, endPoint y: 261, distance: 164.0
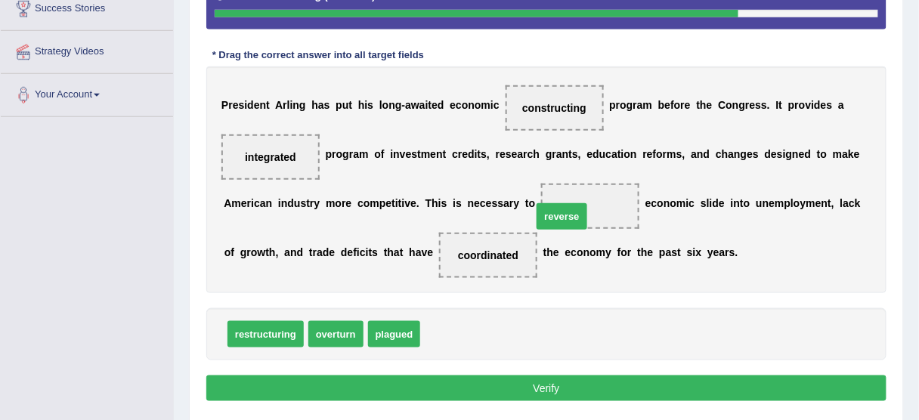
drag, startPoint x: 450, startPoint y: 333, endPoint x: 564, endPoint y: 215, distance: 164.1
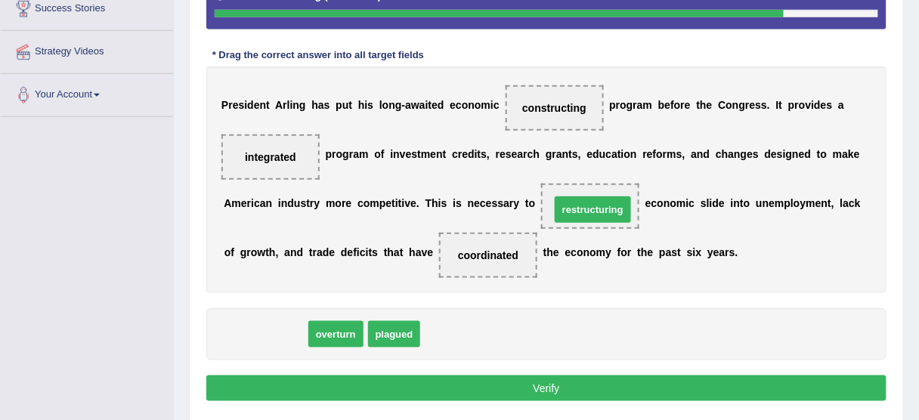
drag, startPoint x: 269, startPoint y: 331, endPoint x: 597, endPoint y: 206, distance: 350.3
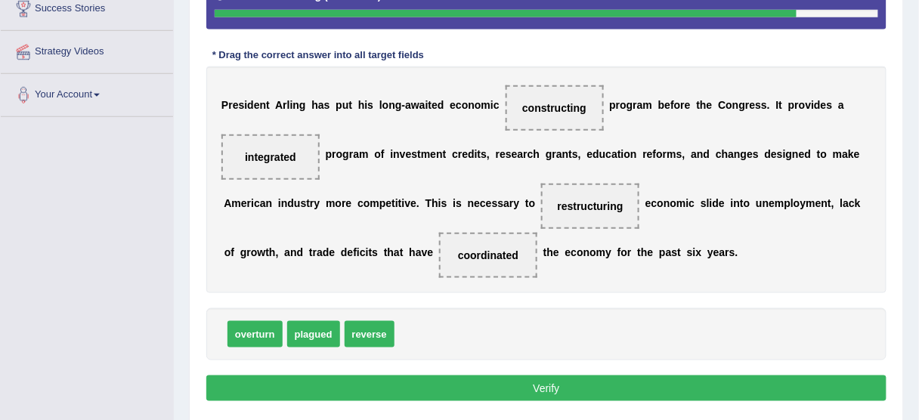
click at [563, 383] on button "Verify" at bounding box center [546, 389] width 680 height 26
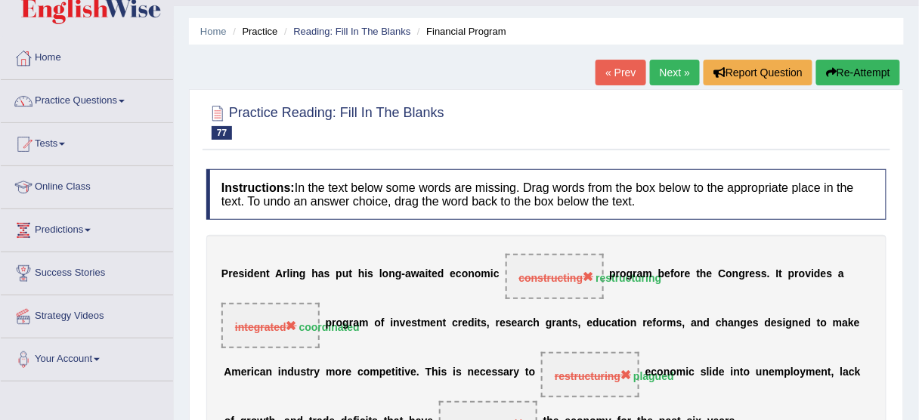
scroll to position [0, 0]
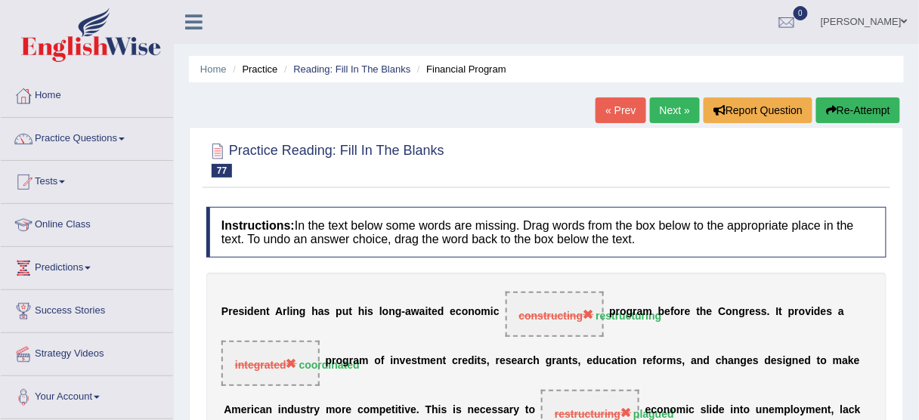
click at [865, 111] on button "Re-Attempt" at bounding box center [859, 111] width 84 height 26
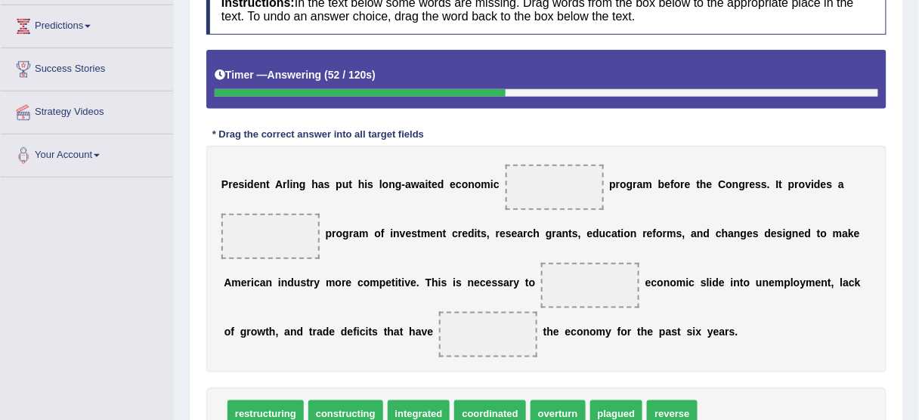
scroll to position [302, 0]
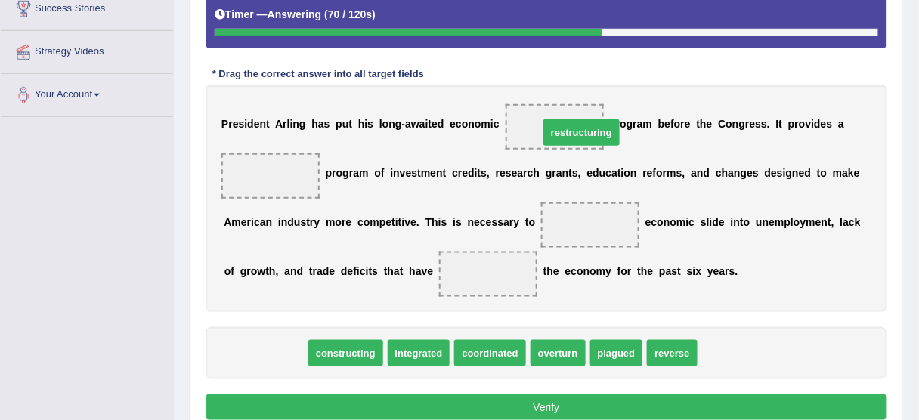
drag, startPoint x: 259, startPoint y: 354, endPoint x: 575, endPoint y: 133, distance: 385.5
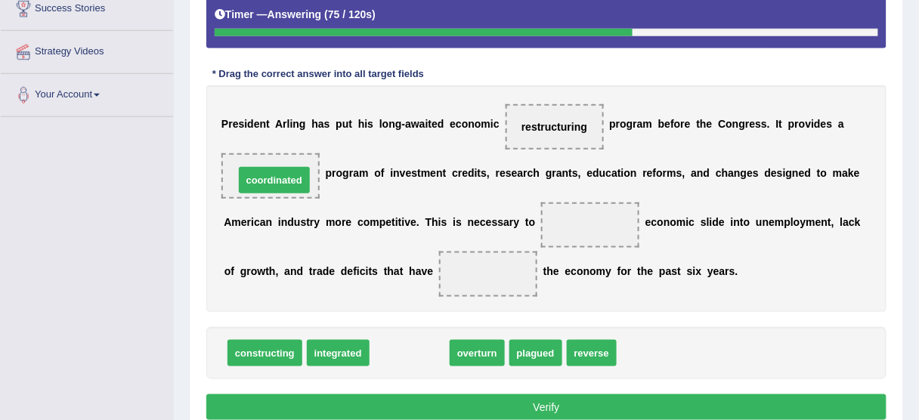
drag, startPoint x: 392, startPoint y: 353, endPoint x: 257, endPoint y: 180, distance: 219.3
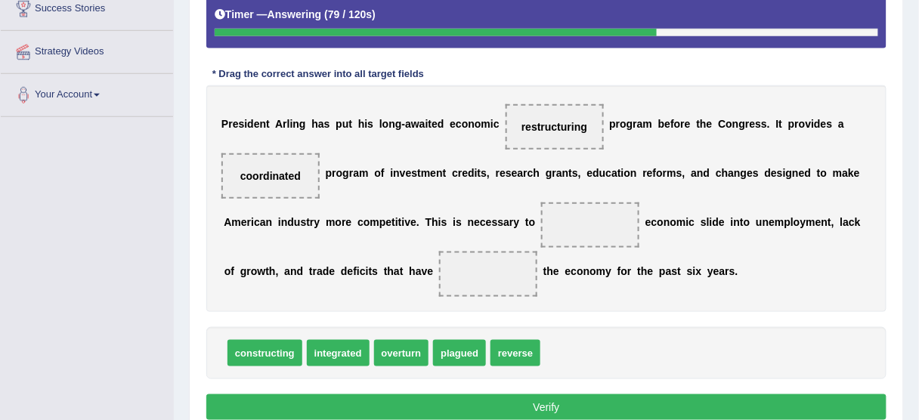
click at [258, 175] on span "coordinated" at bounding box center [270, 176] width 60 height 12
click at [269, 349] on span "constructing" at bounding box center [265, 353] width 75 height 26
drag, startPoint x: 450, startPoint y: 349, endPoint x: 470, endPoint y: 275, distance: 76.9
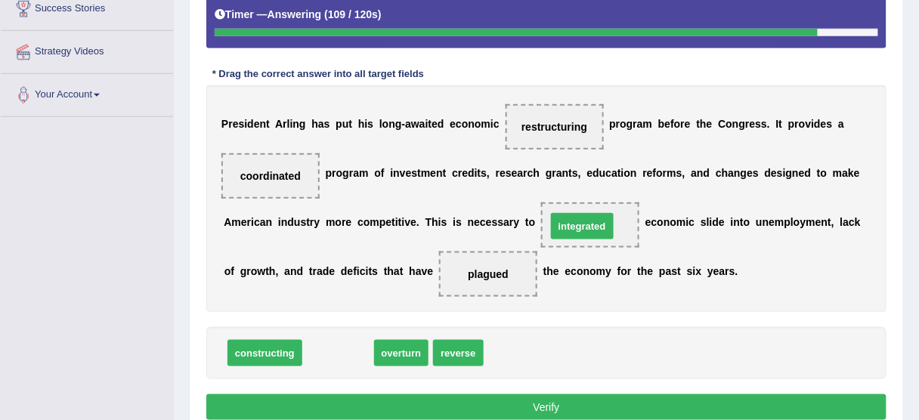
drag, startPoint x: 324, startPoint y: 352, endPoint x: 569, endPoint y: 225, distance: 275.9
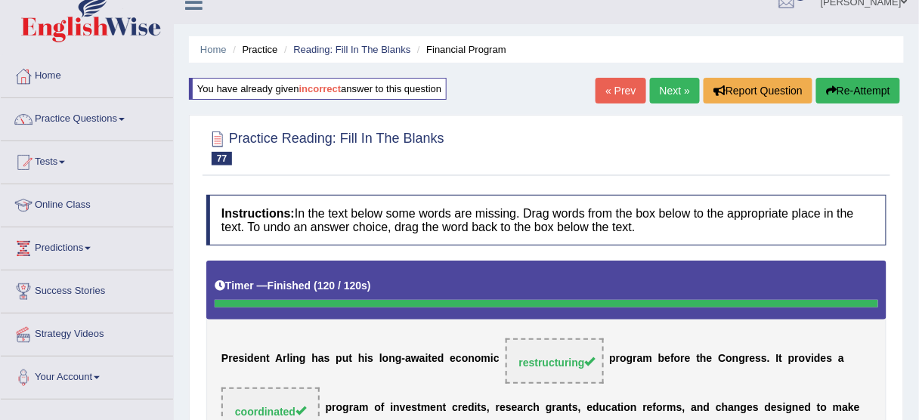
scroll to position [0, 0]
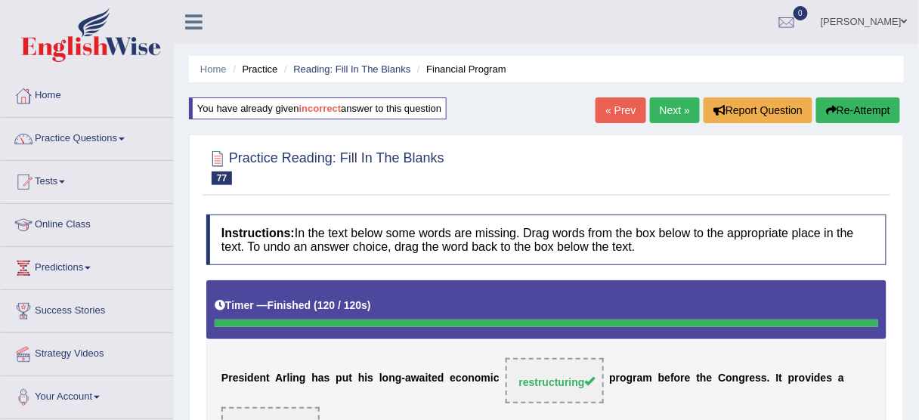
click at [666, 118] on link "Next »" at bounding box center [675, 111] width 50 height 26
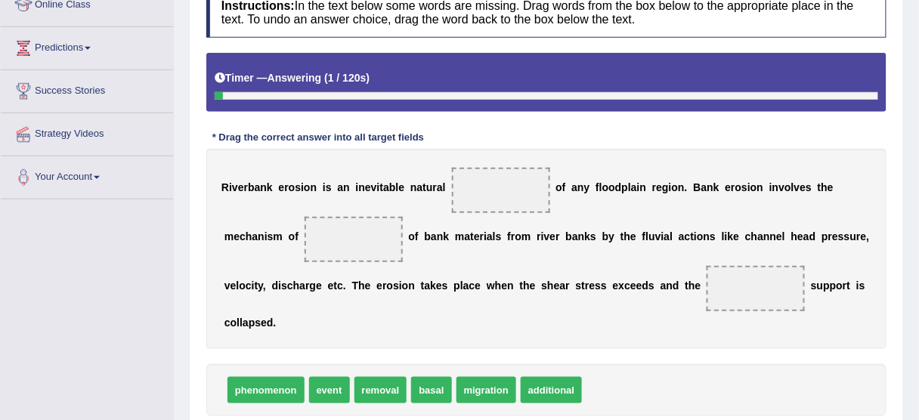
scroll to position [242, 0]
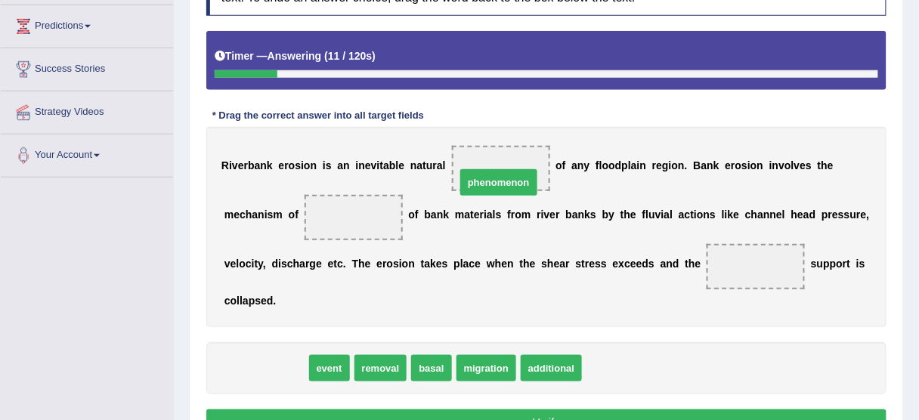
drag, startPoint x: 258, startPoint y: 374, endPoint x: 491, endPoint y: 179, distance: 304.4
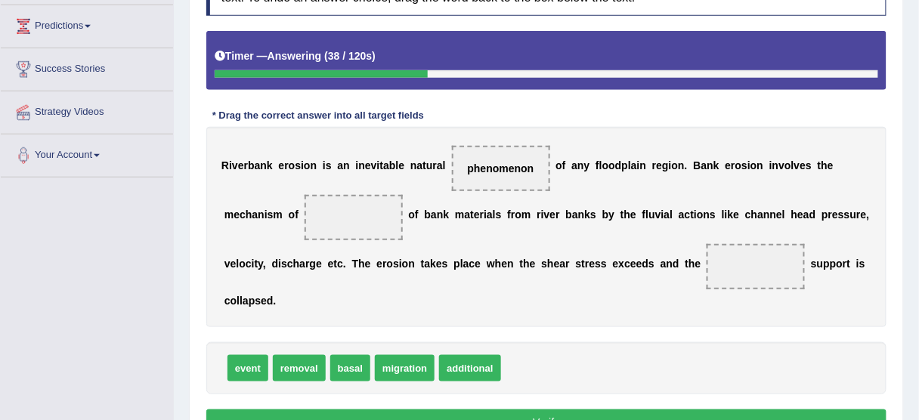
click at [414, 367] on span "migration" at bounding box center [405, 368] width 60 height 26
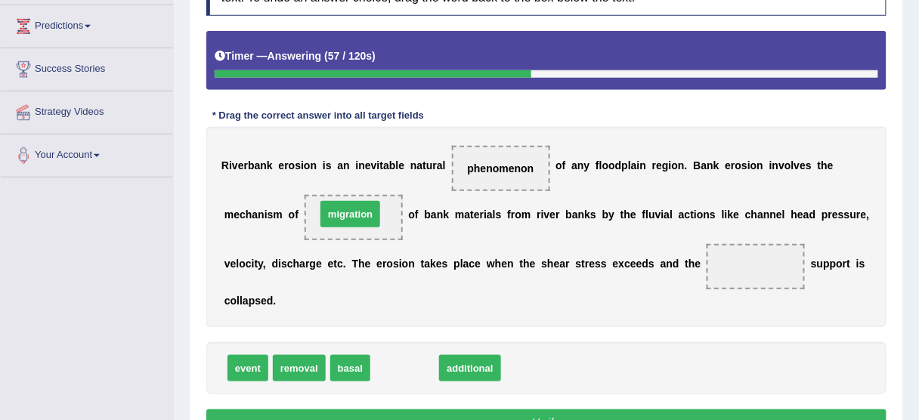
drag, startPoint x: 402, startPoint y: 370, endPoint x: 348, endPoint y: 216, distance: 163.6
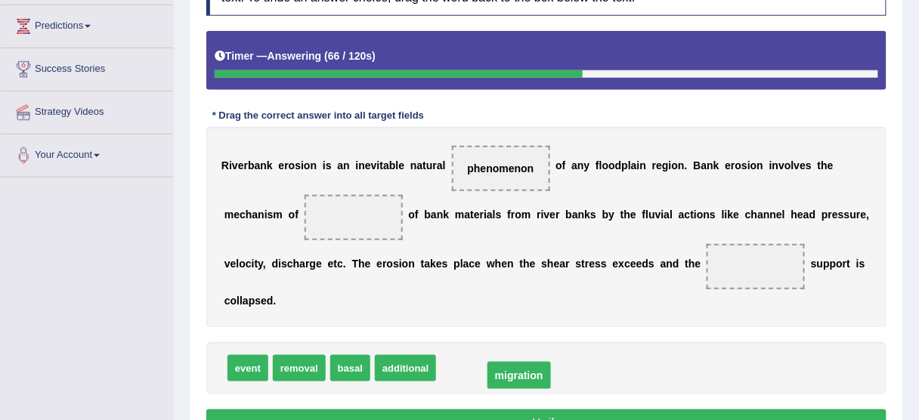
drag, startPoint x: 341, startPoint y: 215, endPoint x: 512, endPoint y: 376, distance: 234.8
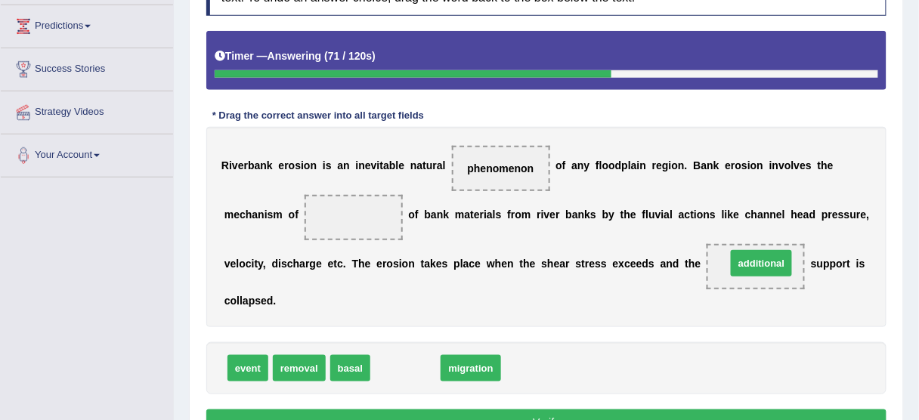
drag, startPoint x: 399, startPoint y: 366, endPoint x: 755, endPoint y: 262, distance: 371.1
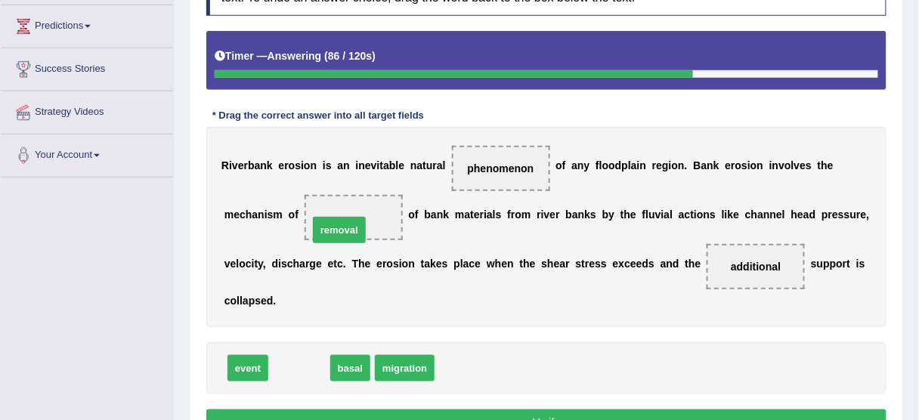
drag, startPoint x: 299, startPoint y: 365, endPoint x: 339, endPoint y: 226, distance: 144.8
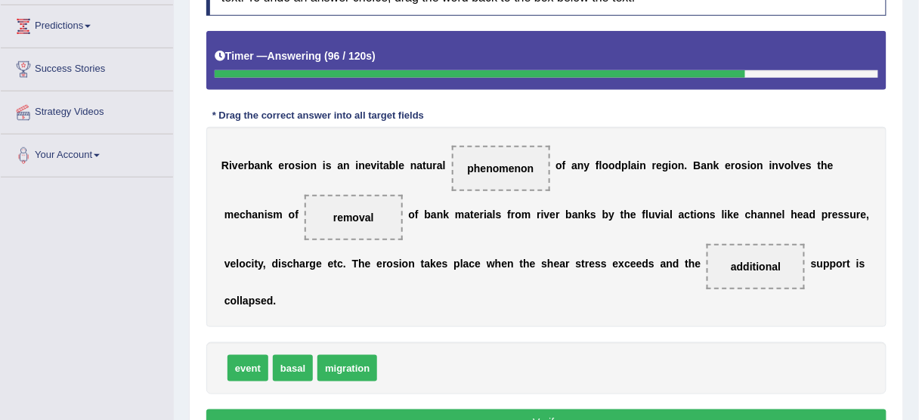
scroll to position [302, 0]
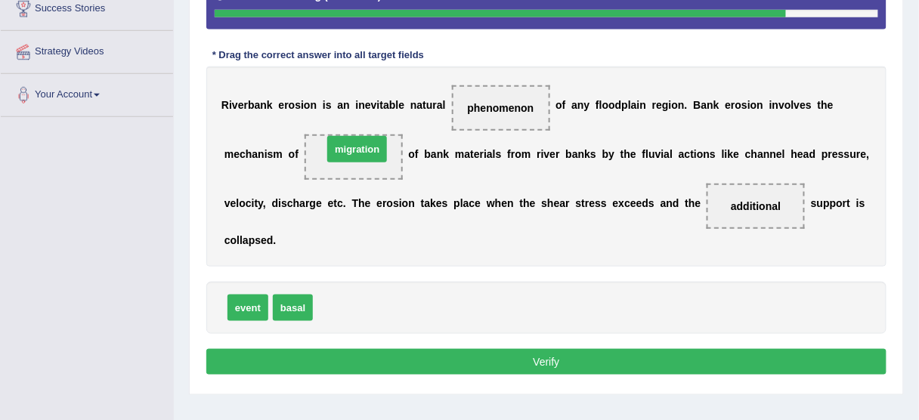
drag, startPoint x: 352, startPoint y: 305, endPoint x: 361, endPoint y: 146, distance: 159.8
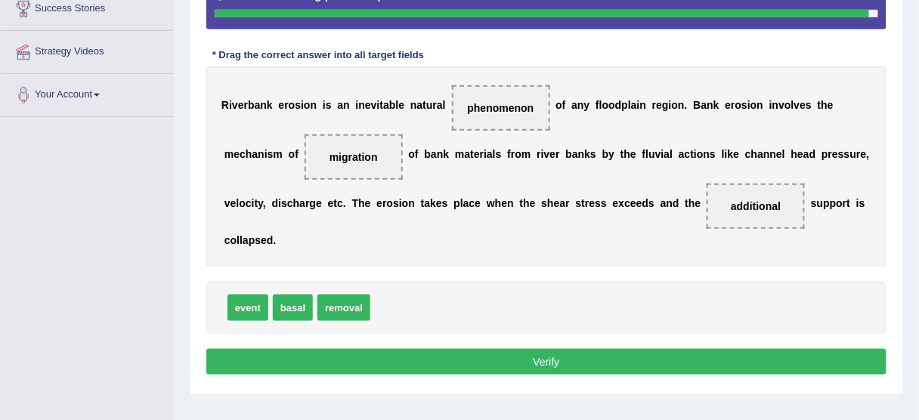
click at [233, 301] on span "event" at bounding box center [248, 308] width 41 height 26
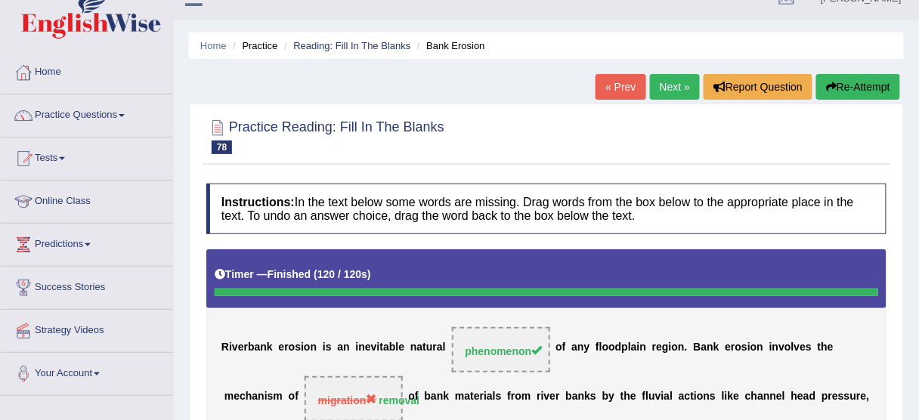
scroll to position [11, 0]
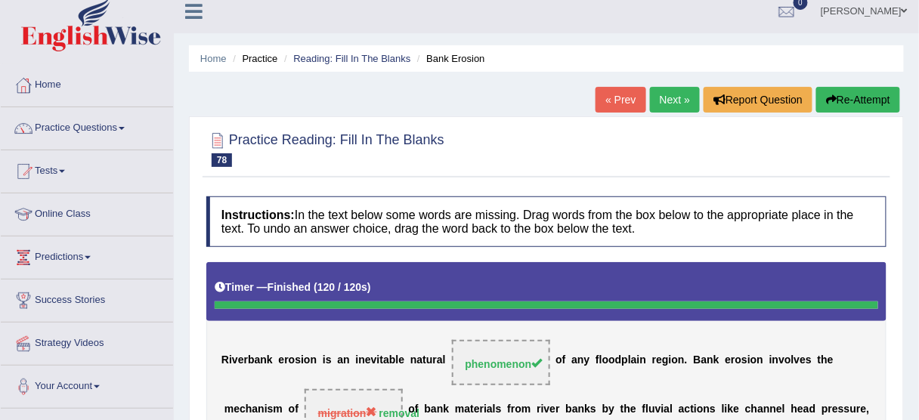
click at [666, 98] on link "Next »" at bounding box center [675, 100] width 50 height 26
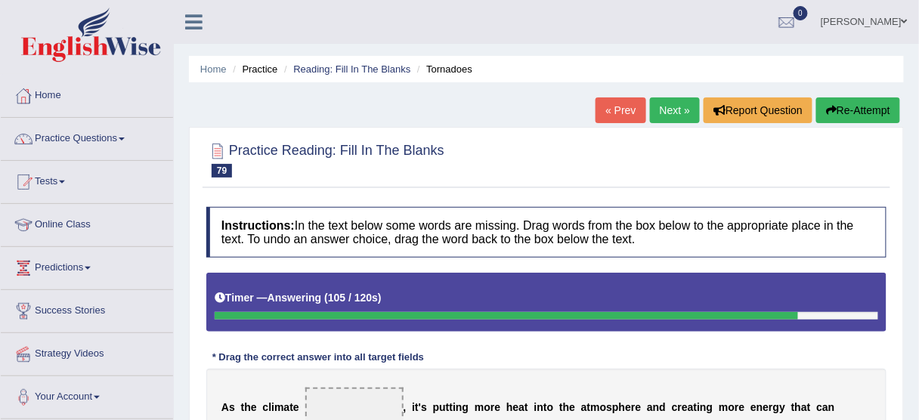
click at [875, 112] on button "Re-Attempt" at bounding box center [859, 111] width 84 height 26
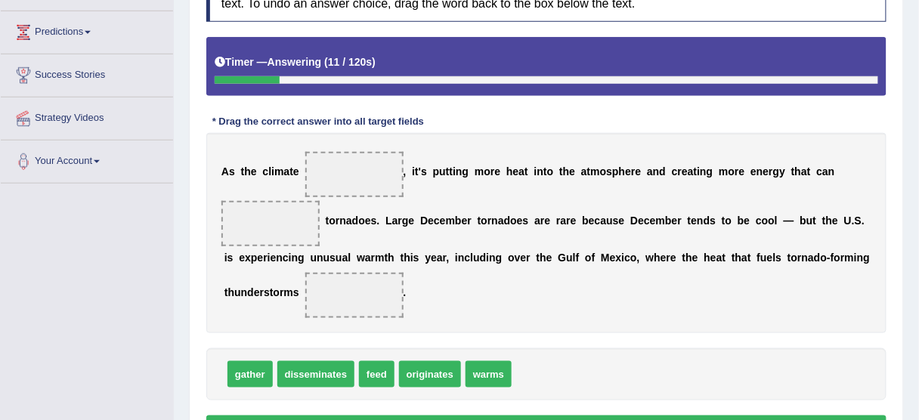
scroll to position [302, 0]
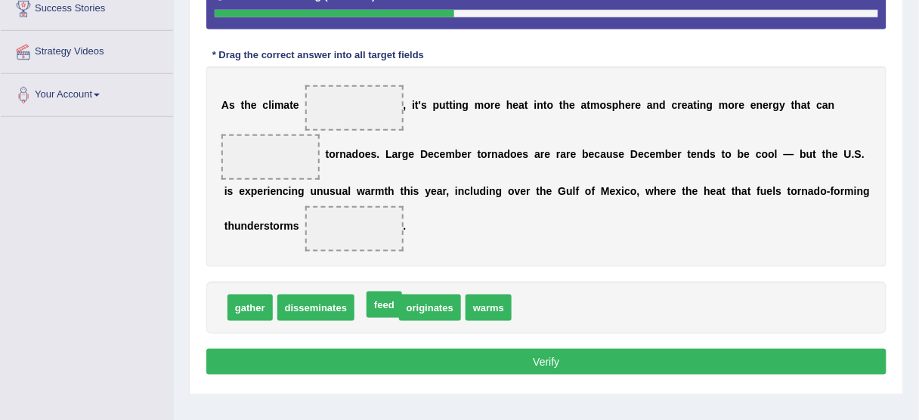
drag, startPoint x: 380, startPoint y: 303, endPoint x: 388, endPoint y: 300, distance: 8.1
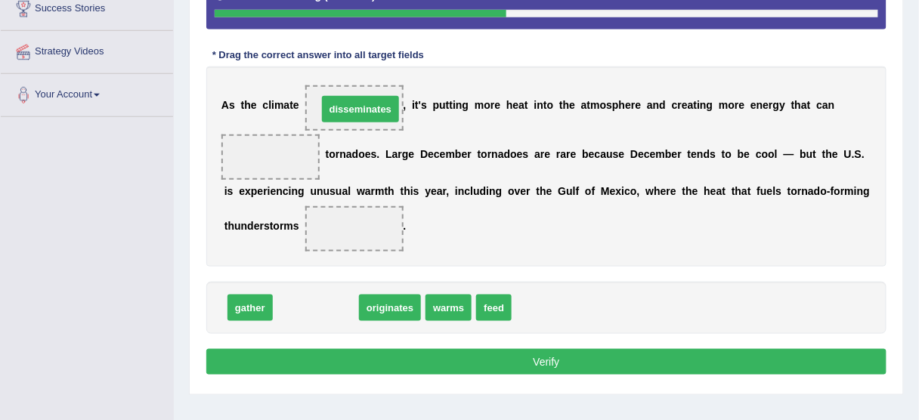
drag, startPoint x: 324, startPoint y: 312, endPoint x: 369, endPoint y: 113, distance: 203.8
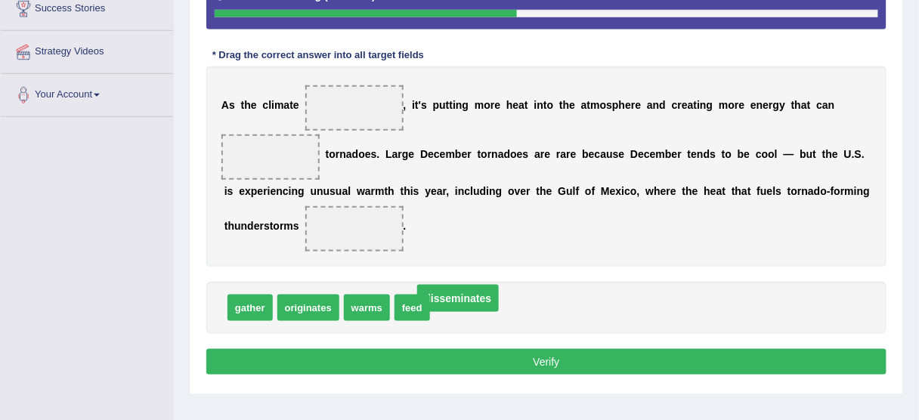
drag, startPoint x: 367, startPoint y: 103, endPoint x: 469, endPoint y: 295, distance: 217.5
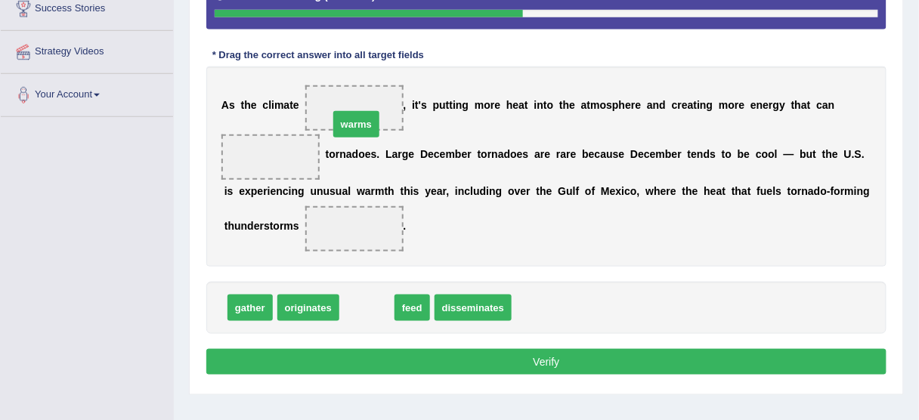
drag, startPoint x: 367, startPoint y: 305, endPoint x: 357, endPoint y: 120, distance: 185.5
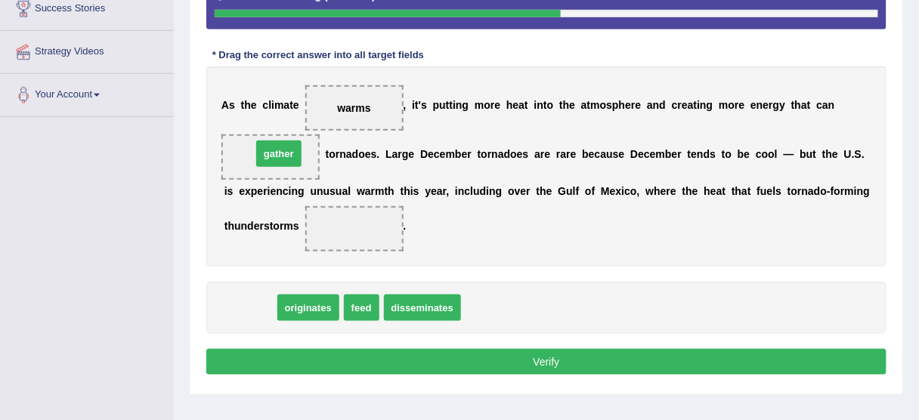
drag, startPoint x: 247, startPoint y: 307, endPoint x: 276, endPoint y: 155, distance: 154.7
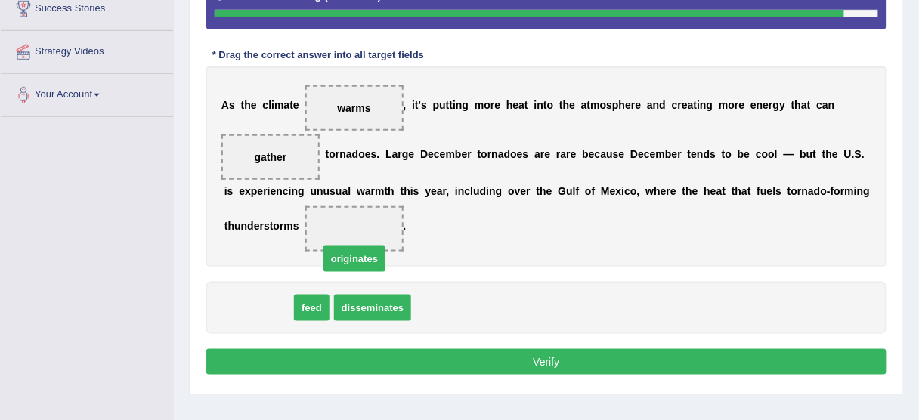
drag, startPoint x: 256, startPoint y: 311, endPoint x: 352, endPoint y: 262, distance: 107.9
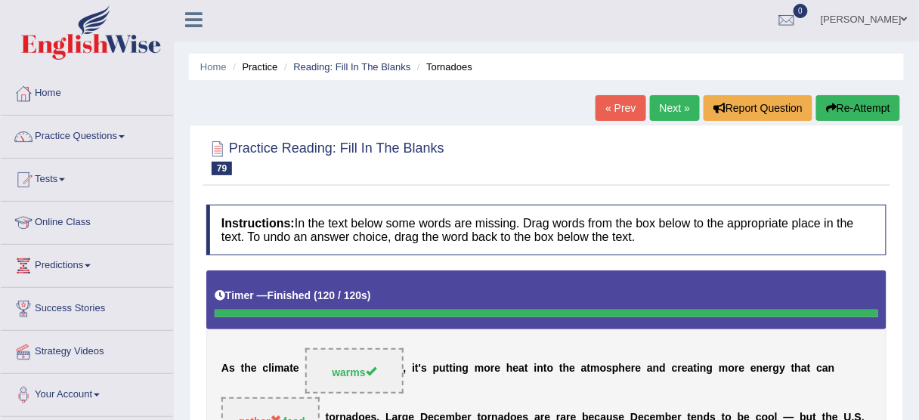
scroll to position [0, 0]
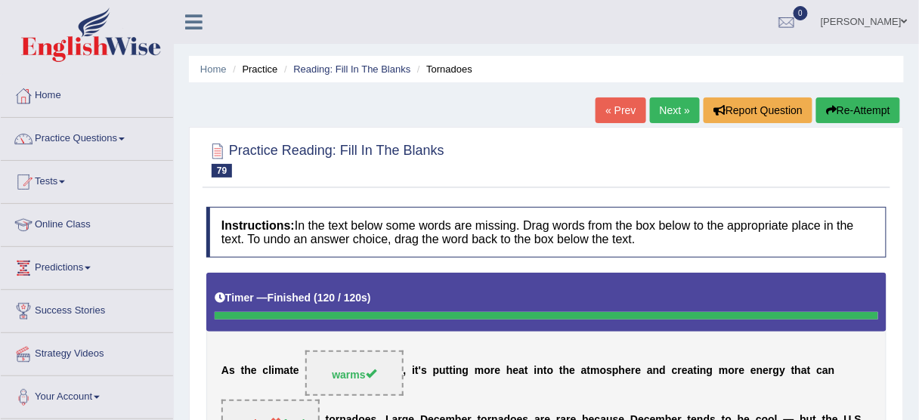
click at [673, 113] on link "Next »" at bounding box center [675, 111] width 50 height 26
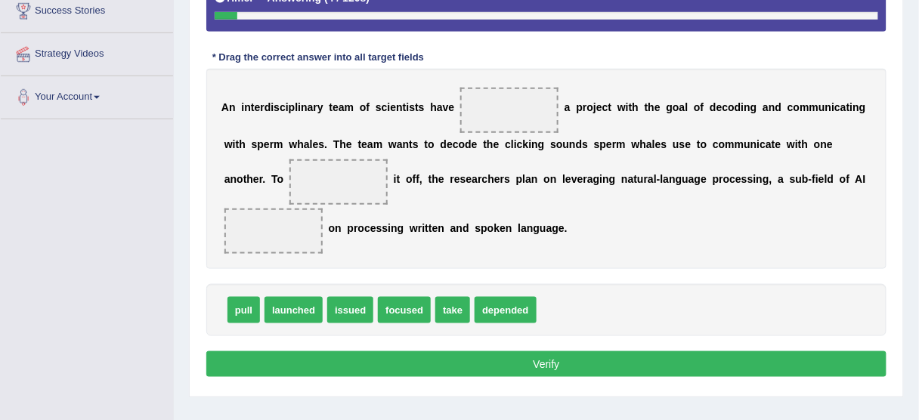
scroll to position [302, 0]
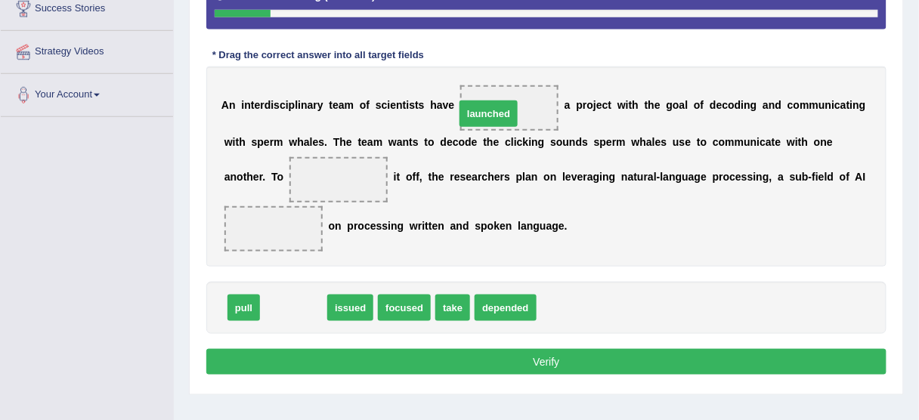
drag, startPoint x: 278, startPoint y: 302, endPoint x: 473, endPoint y: 107, distance: 275.3
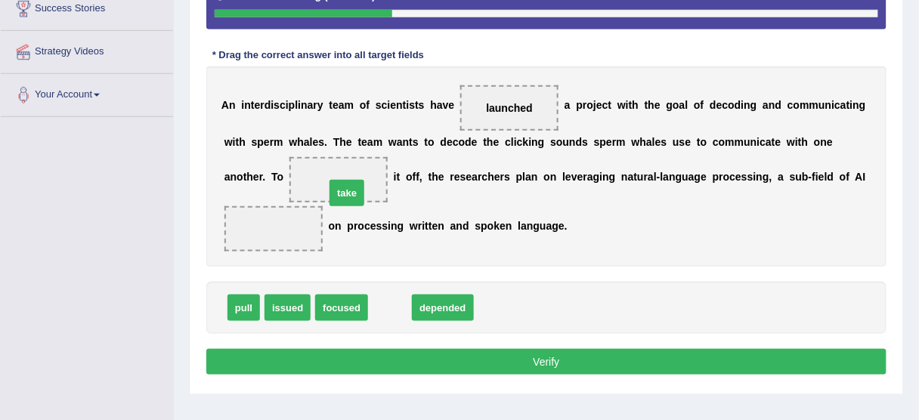
drag, startPoint x: 388, startPoint y: 315, endPoint x: 345, endPoint y: 200, distance: 122.7
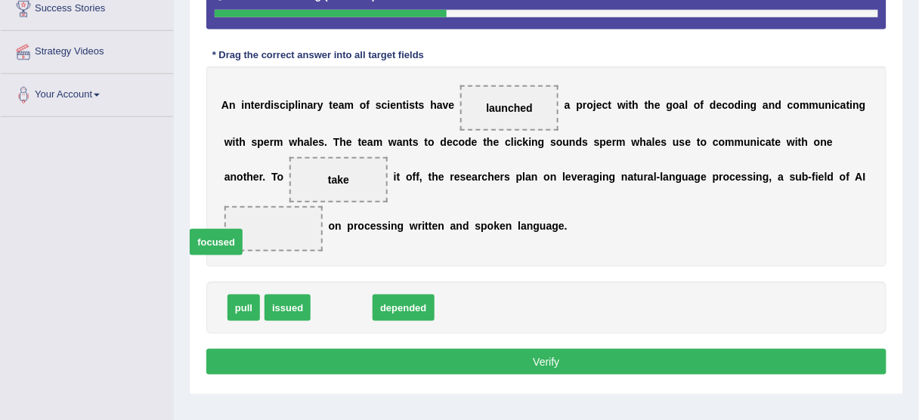
drag, startPoint x: 351, startPoint y: 305, endPoint x: 261, endPoint y: 236, distance: 113.7
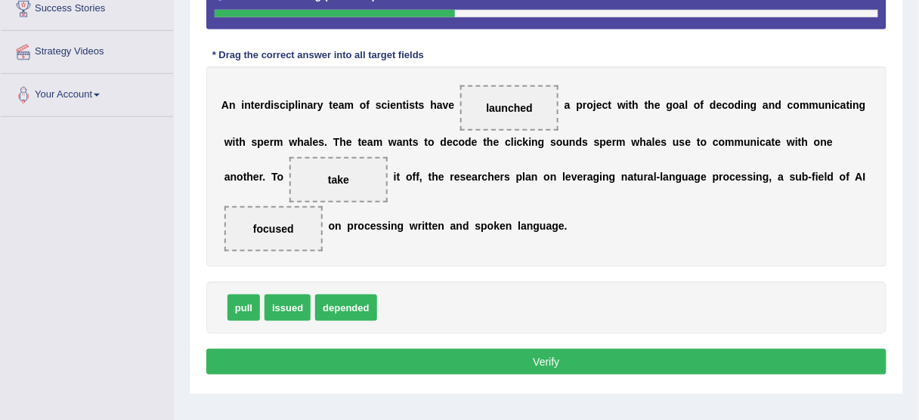
click at [441, 366] on button "Verify" at bounding box center [546, 362] width 680 height 26
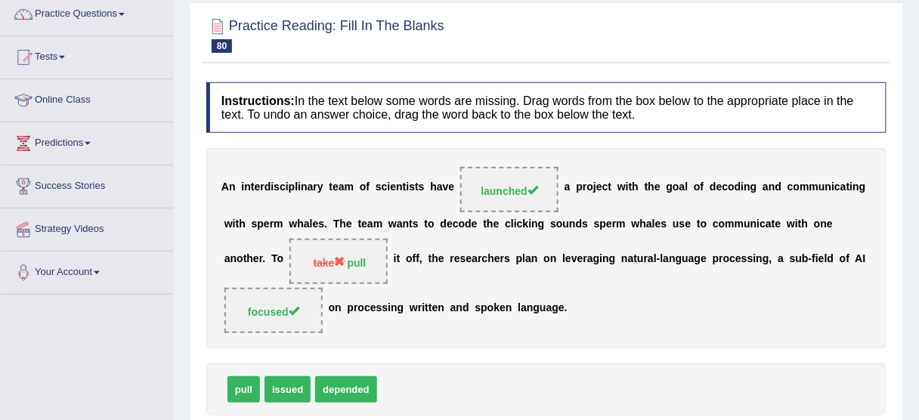
scroll to position [0, 0]
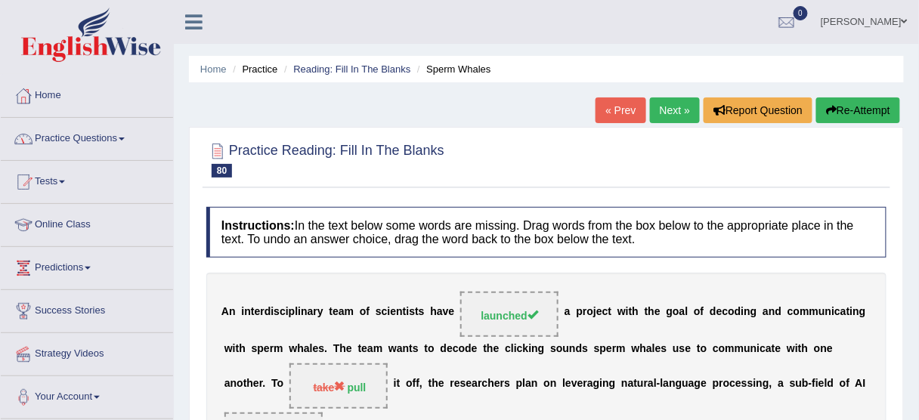
click at [100, 141] on link "Practice Questions" at bounding box center [87, 137] width 172 height 38
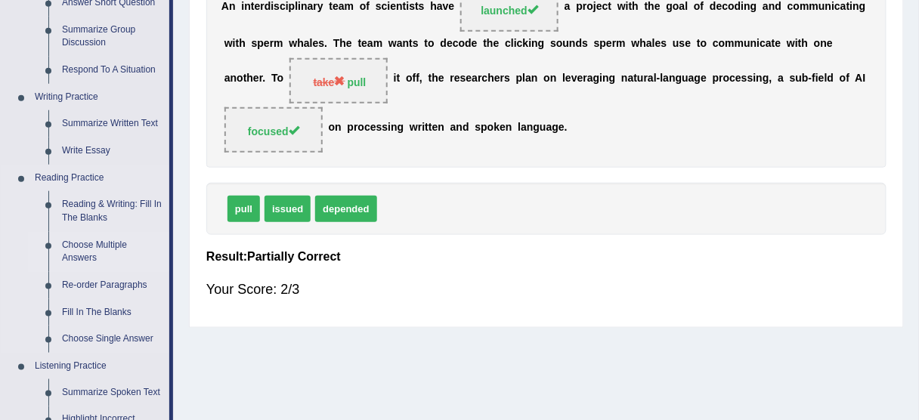
scroll to position [363, 0]
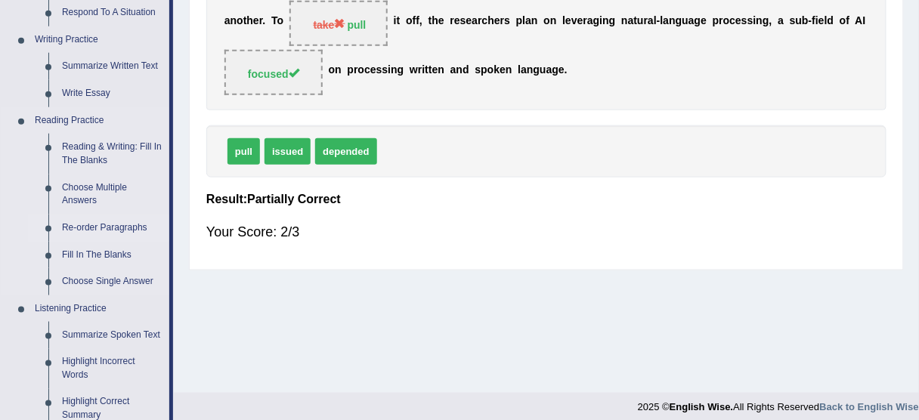
click at [89, 229] on link "Re-order Paragraphs" at bounding box center [112, 228] width 114 height 27
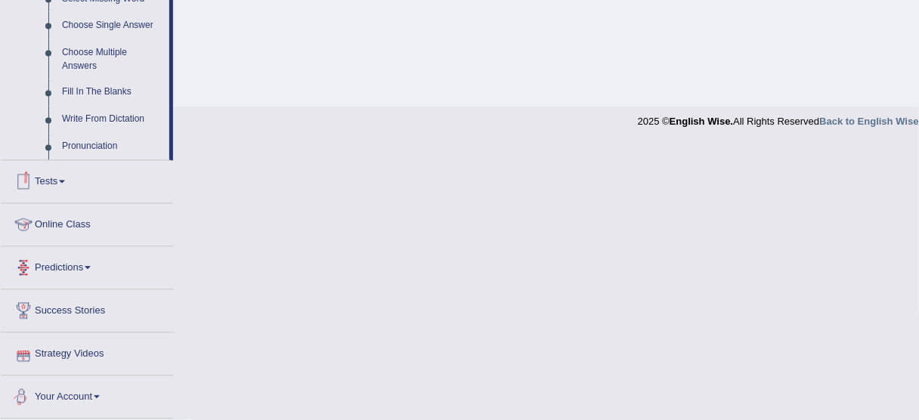
scroll to position [654, 0]
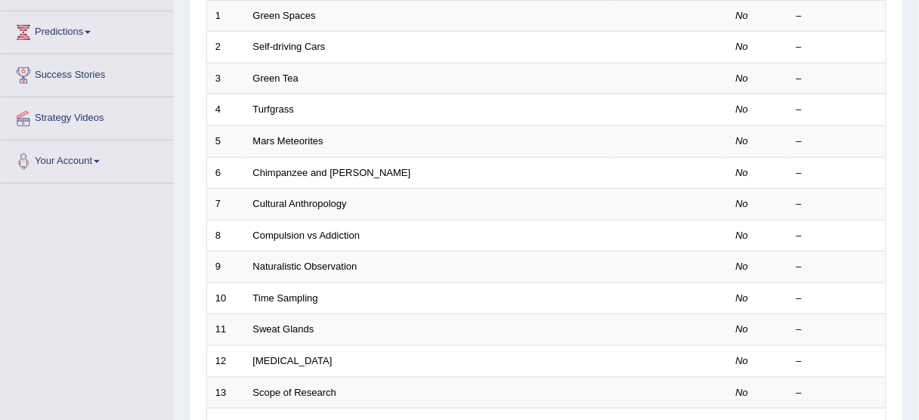
scroll to position [181, 0]
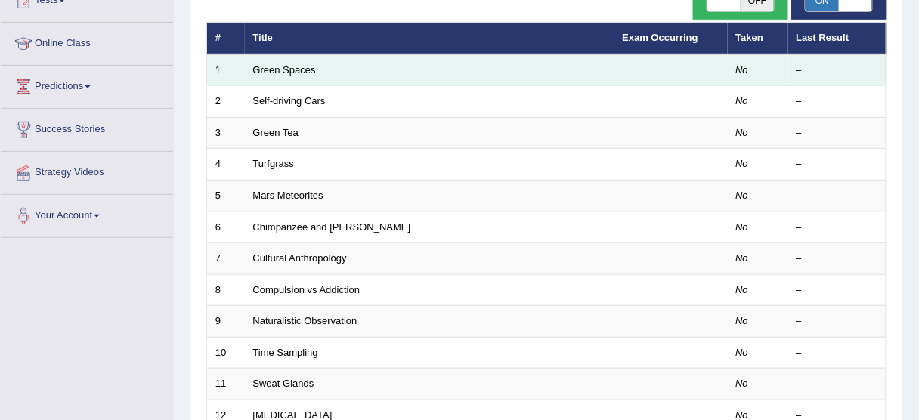
click at [289, 63] on td "Green Spaces" at bounding box center [430, 70] width 370 height 32
click at [284, 67] on link "Green Spaces" at bounding box center [284, 69] width 63 height 11
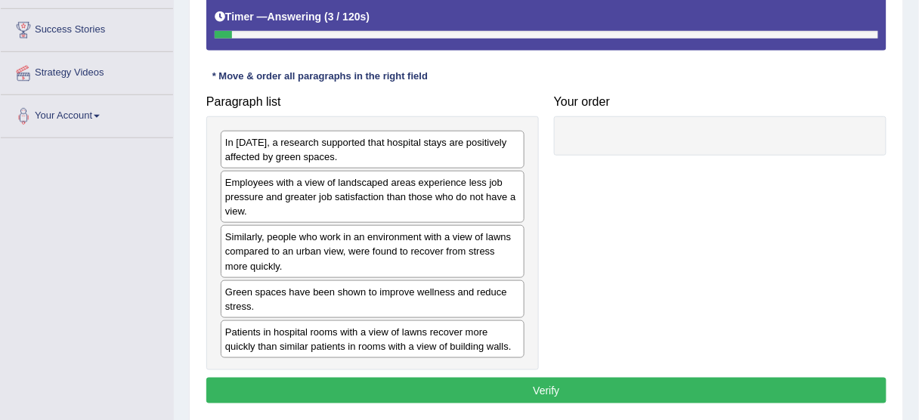
scroll to position [302, 0]
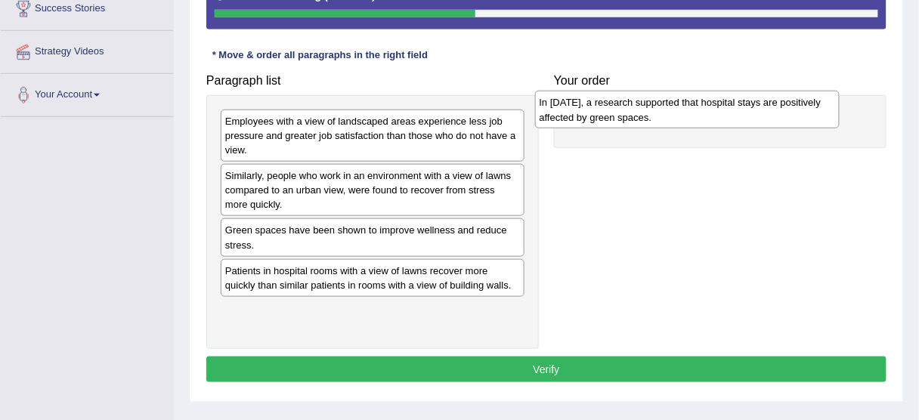
drag, startPoint x: 321, startPoint y: 131, endPoint x: 635, endPoint y: 113, distance: 315.0
click at [635, 113] on div "In [DATE], a research supported that hospital stays are positively affected by …" at bounding box center [687, 110] width 305 height 38
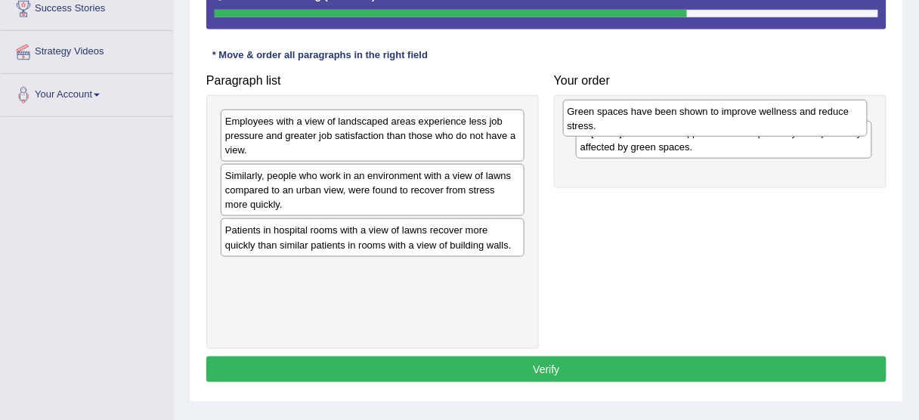
drag, startPoint x: 302, startPoint y: 246, endPoint x: 644, endPoint y: 129, distance: 362.2
click at [644, 129] on div "Green spaces have been shown to improve wellness and reduce stress." at bounding box center [715, 119] width 305 height 38
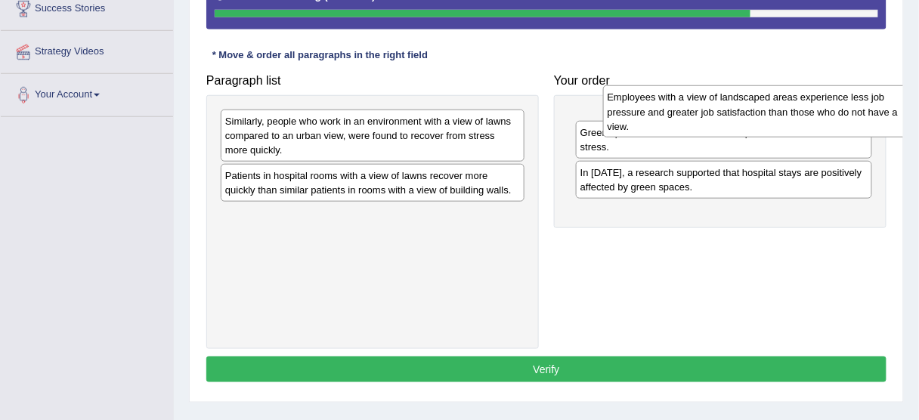
drag, startPoint x: 362, startPoint y: 145, endPoint x: 755, endPoint y: 116, distance: 394.3
click at [755, 116] on div "Employees with a view of landscaped areas experience less job pressure and grea…" at bounding box center [755, 111] width 305 height 52
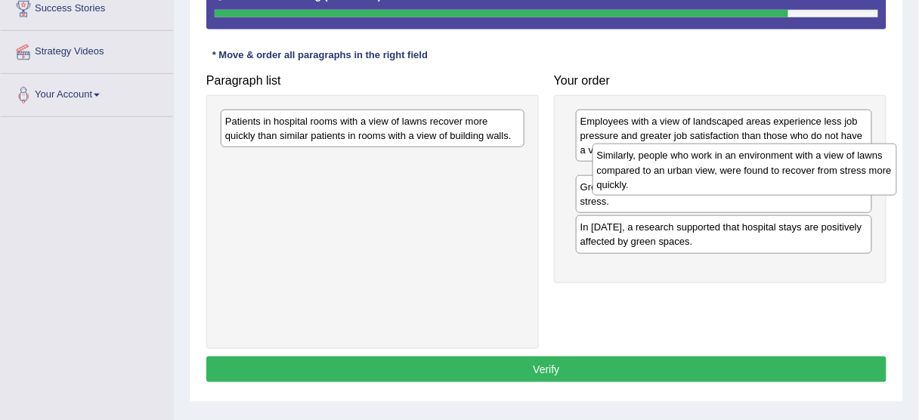
drag, startPoint x: 394, startPoint y: 132, endPoint x: 766, endPoint y: 167, distance: 373.6
click at [766, 167] on div "Similarly, people who work in an environment with a view of lawns compared to a…" at bounding box center [745, 170] width 305 height 52
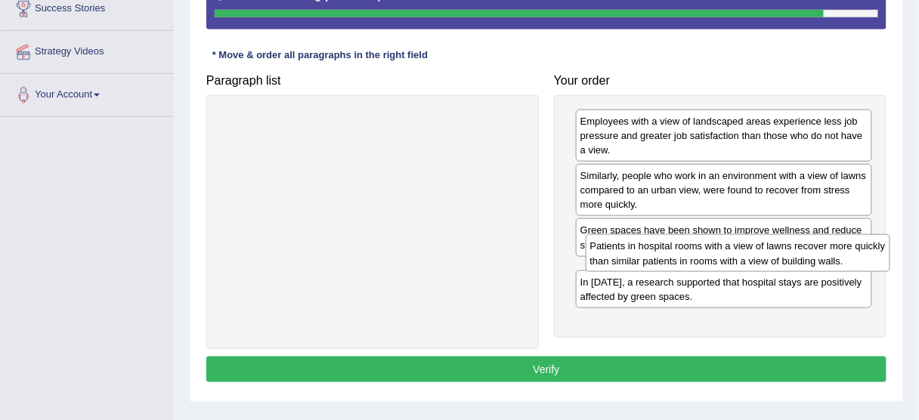
drag, startPoint x: 393, startPoint y: 133, endPoint x: 758, endPoint y: 259, distance: 386.1
click at [758, 259] on div "Patients in hospital rooms with a view of lawns recover more quickly than simil…" at bounding box center [738, 253] width 305 height 38
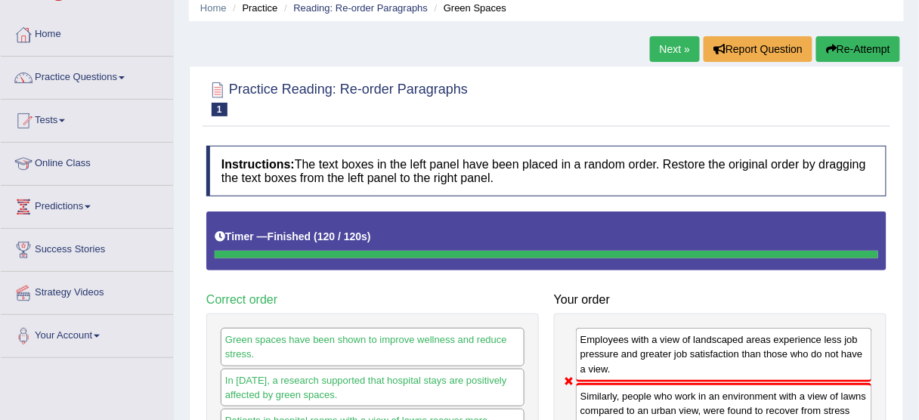
scroll to position [60, 0]
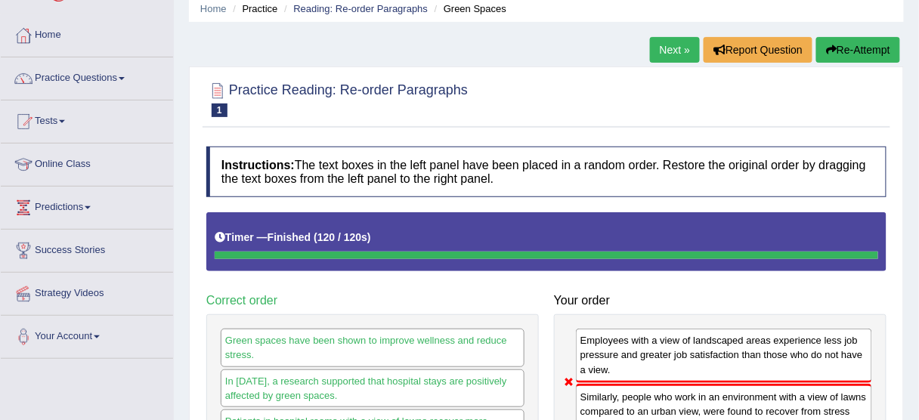
click at [873, 57] on button "Re-Attempt" at bounding box center [859, 50] width 84 height 26
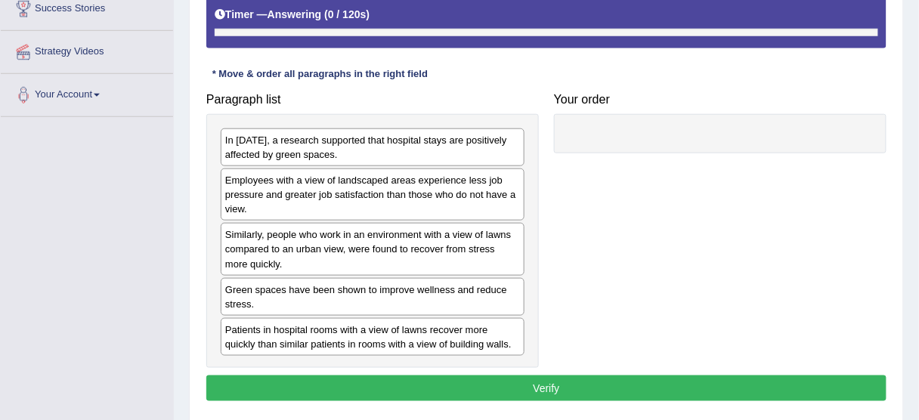
scroll to position [355, 0]
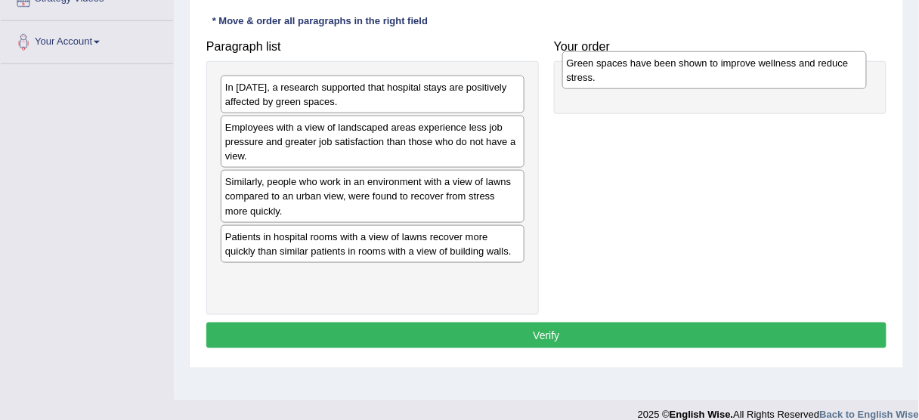
drag, startPoint x: 370, startPoint y: 246, endPoint x: 712, endPoint y: 76, distance: 382.1
click at [712, 76] on div "Green spaces have been shown to improve wellness and reduce stress." at bounding box center [715, 70] width 305 height 38
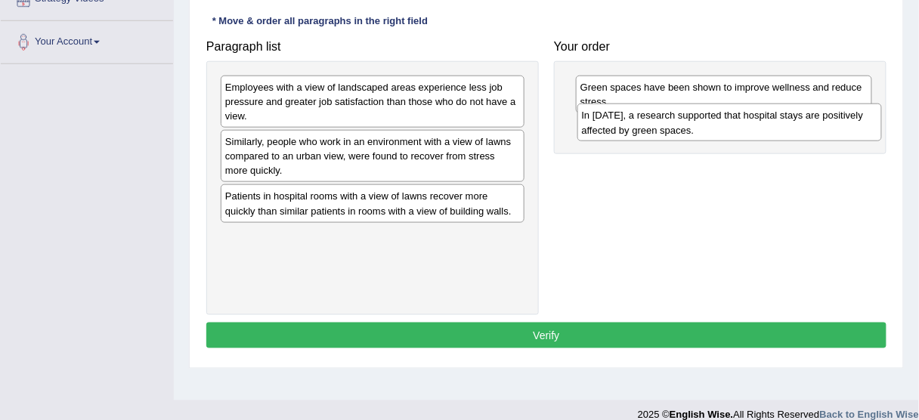
drag, startPoint x: 361, startPoint y: 101, endPoint x: 718, endPoint y: 129, distance: 358.0
click at [718, 129] on div "In [DATE], a research supported that hospital stays are positively affected by …" at bounding box center [730, 123] width 305 height 38
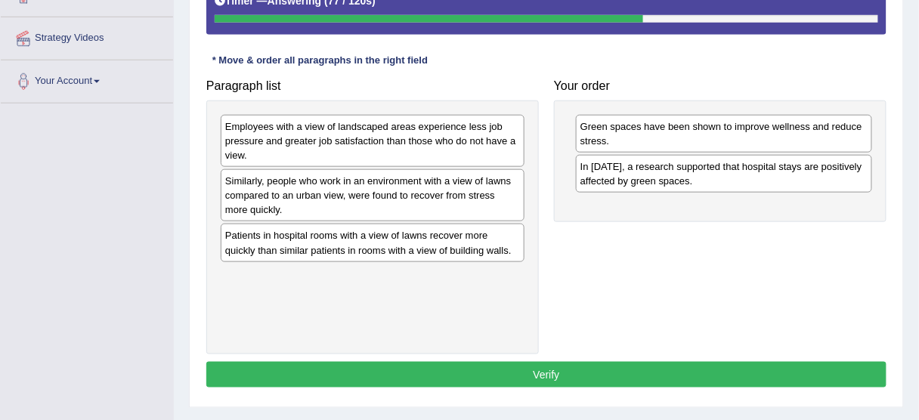
scroll to position [295, 0]
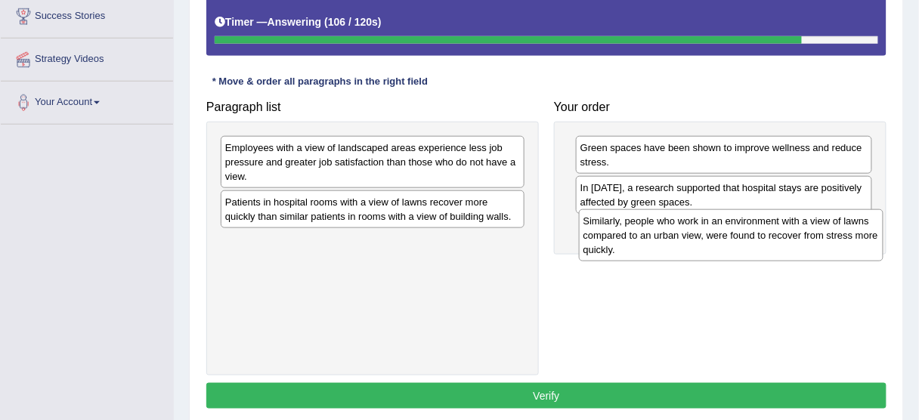
drag, startPoint x: 441, startPoint y: 220, endPoint x: 798, endPoint y: 239, distance: 358.1
click at [798, 239] on div "Similarly, people who work in an environment with a view of lawns compared to a…" at bounding box center [731, 235] width 305 height 52
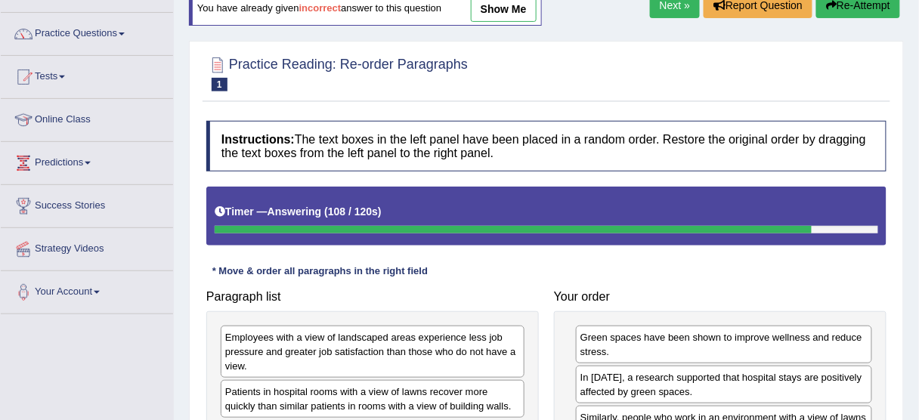
scroll to position [53, 0]
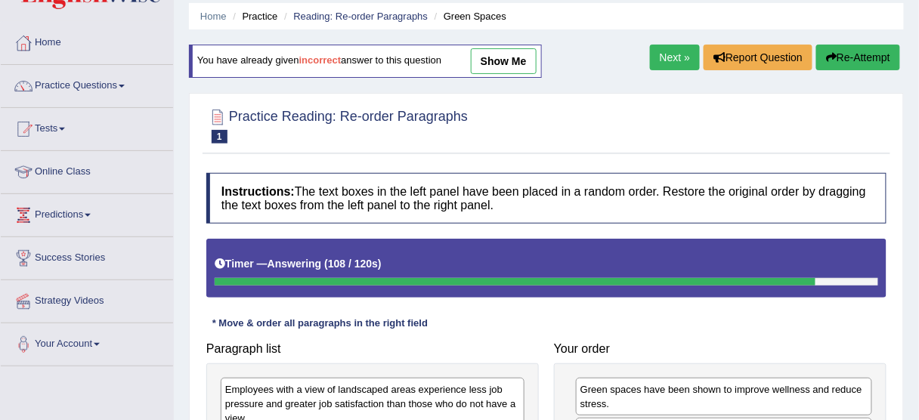
click at [868, 57] on button "Re-Attempt" at bounding box center [859, 58] width 84 height 26
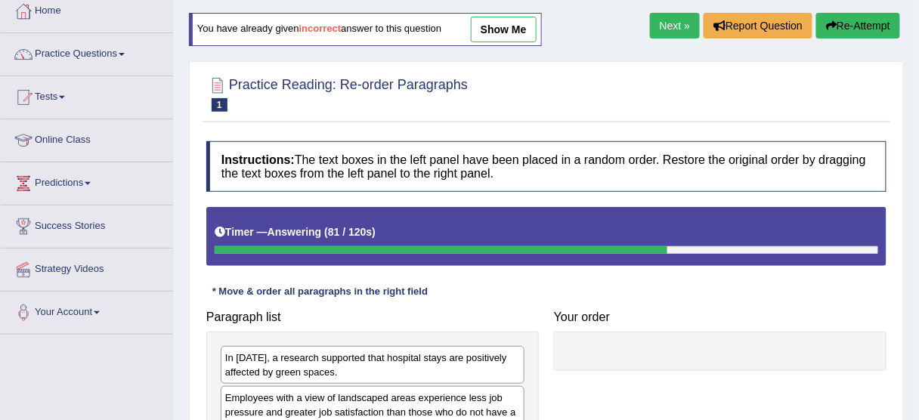
scroll to position [53, 0]
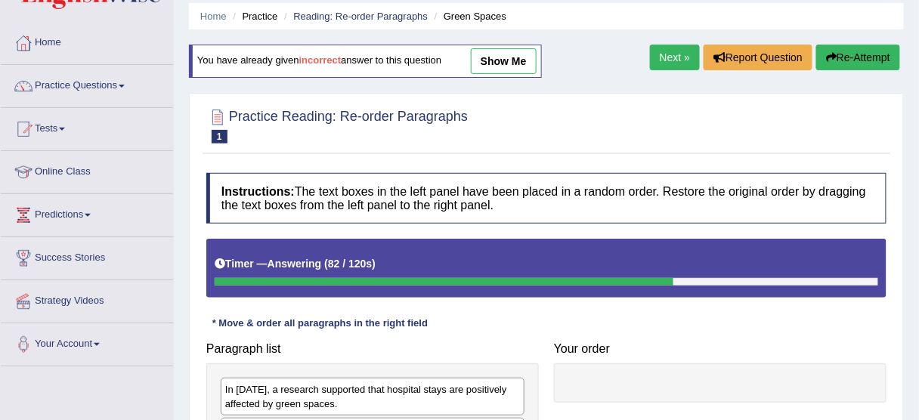
click at [854, 58] on button "Re-Attempt" at bounding box center [859, 58] width 84 height 26
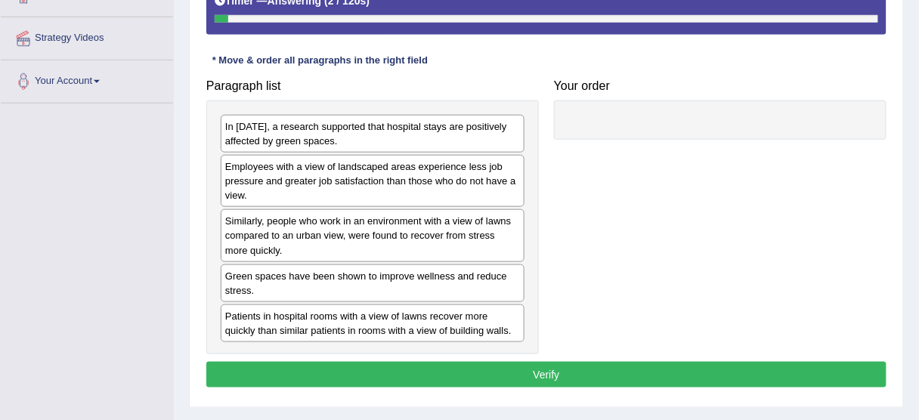
scroll to position [295, 0]
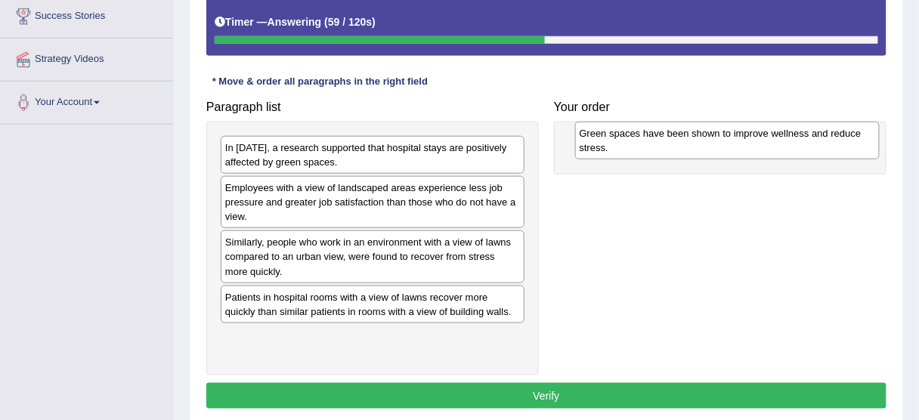
drag, startPoint x: 332, startPoint y: 299, endPoint x: 687, endPoint y: 136, distance: 390.1
click at [687, 136] on div "Green spaces have been shown to improve wellness and reduce stress." at bounding box center [727, 141] width 305 height 38
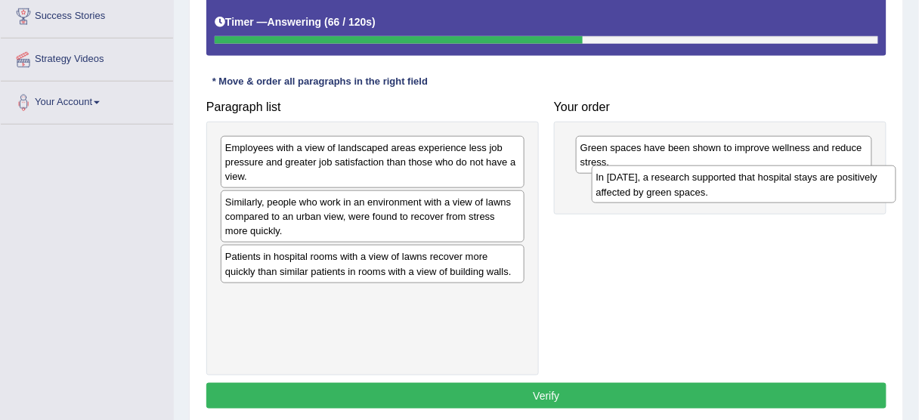
drag, startPoint x: 387, startPoint y: 160, endPoint x: 759, endPoint y: 191, distance: 373.2
click at [759, 191] on div "In 2002, a research supported that hospital stays are positively affected by gr…" at bounding box center [744, 185] width 305 height 38
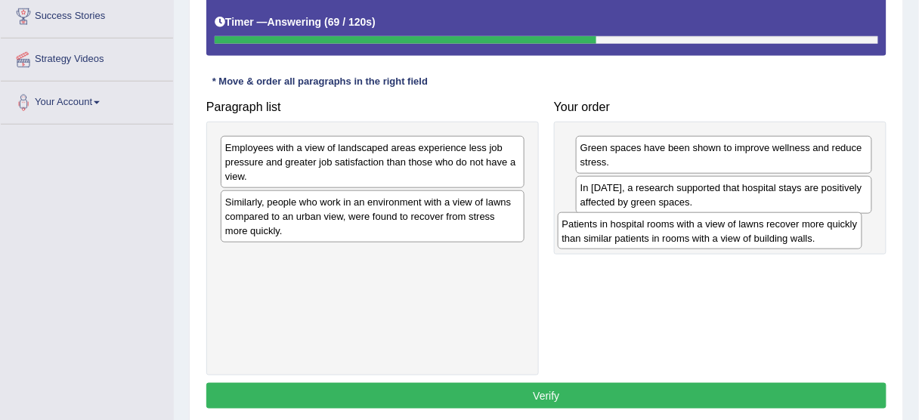
drag, startPoint x: 389, startPoint y: 268, endPoint x: 727, endPoint y: 237, distance: 338.7
click at [727, 237] on div "Patients in hospital rooms with a view of lawns recover more quickly than simil…" at bounding box center [710, 231] width 305 height 38
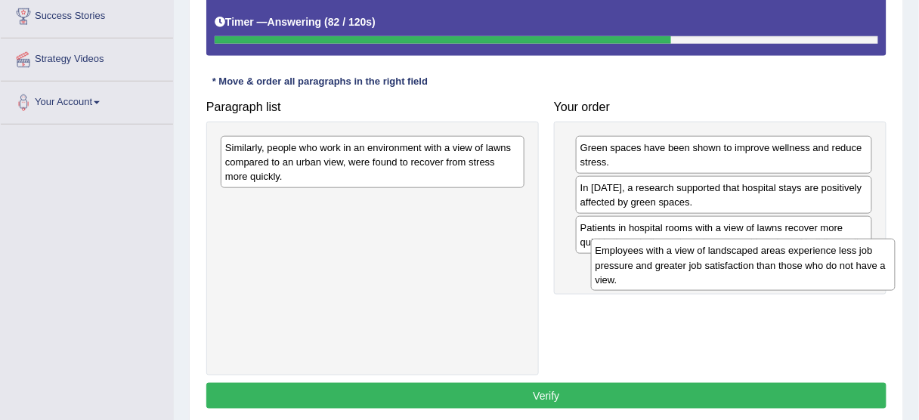
drag, startPoint x: 429, startPoint y: 173, endPoint x: 799, endPoint y: 277, distance: 384.7
click at [799, 277] on div "Employees with a view of landscaped areas experience less job pressure and grea…" at bounding box center [743, 265] width 305 height 52
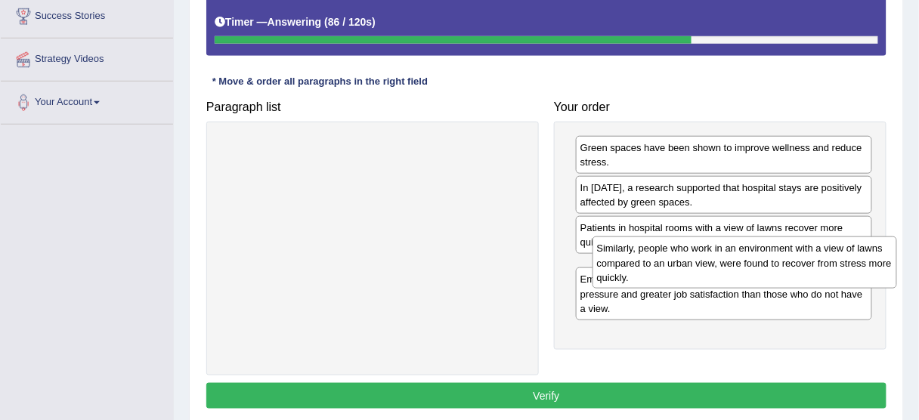
drag, startPoint x: 429, startPoint y: 162, endPoint x: 801, endPoint y: 264, distance: 385.7
click at [801, 264] on div "Similarly, people who work in an environment with a view of lawns compared to a…" at bounding box center [745, 263] width 305 height 52
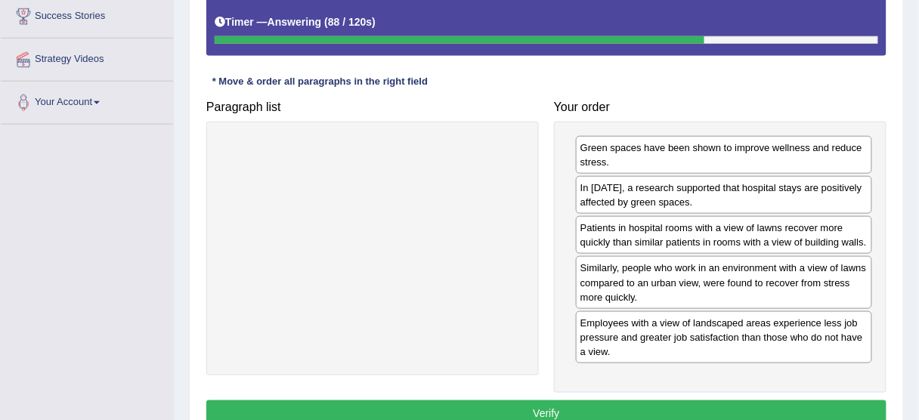
scroll to position [355, 0]
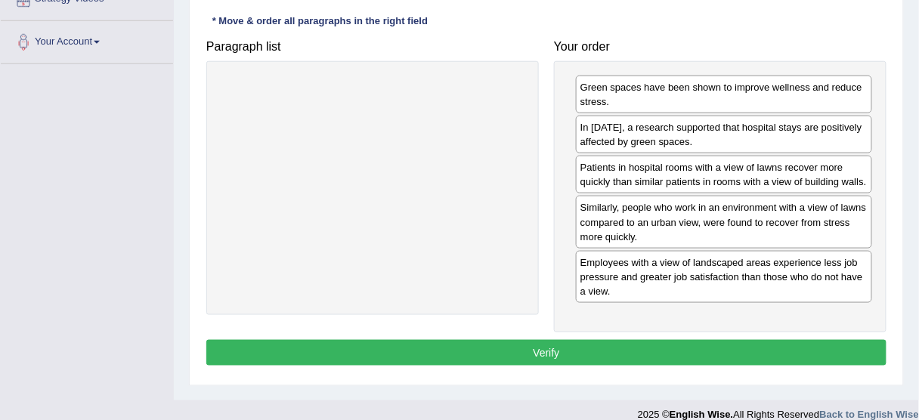
click at [501, 346] on button "Verify" at bounding box center [546, 353] width 680 height 26
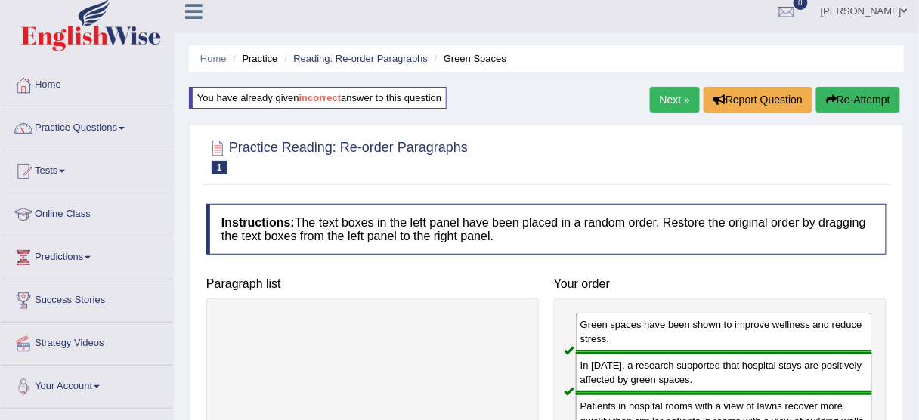
scroll to position [0, 0]
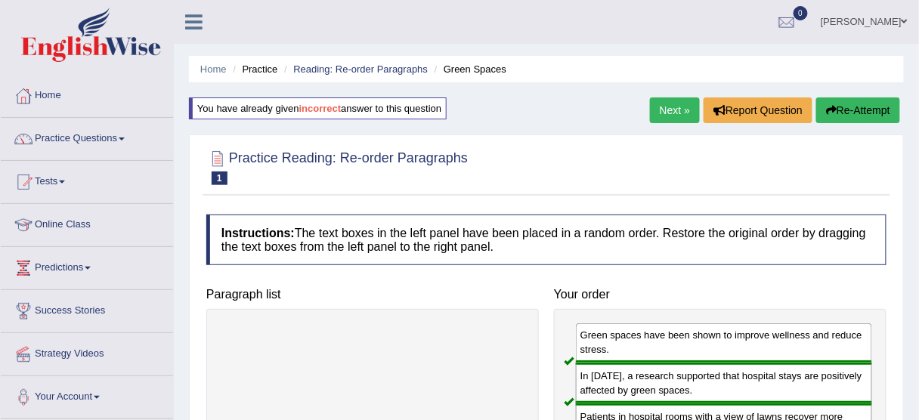
click at [661, 111] on link "Next »" at bounding box center [675, 111] width 50 height 26
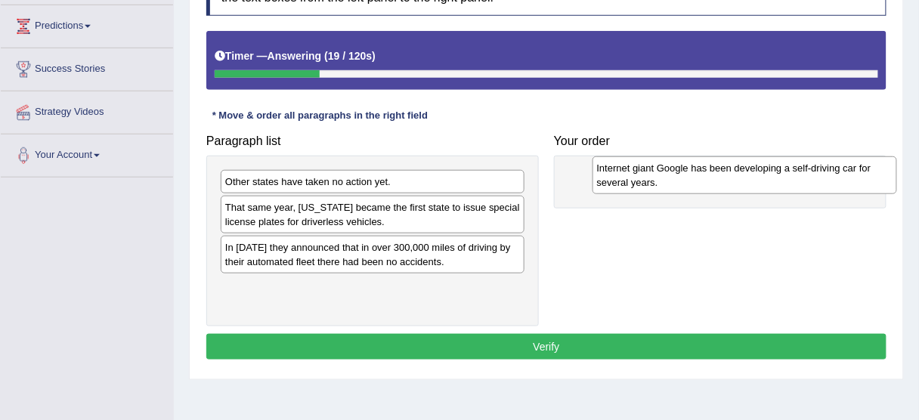
drag, startPoint x: 324, startPoint y: 254, endPoint x: 696, endPoint y: 176, distance: 380.0
click at [696, 176] on div "Internet giant Google has been developing a self-driving car for several years." at bounding box center [745, 176] width 305 height 38
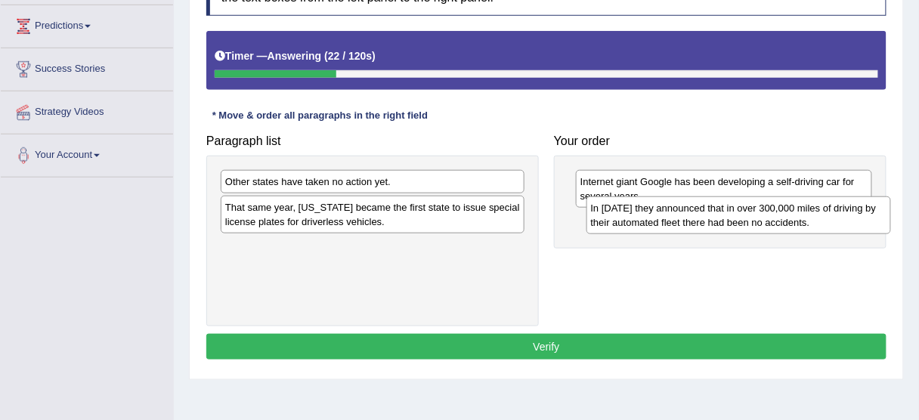
drag, startPoint x: 383, startPoint y: 262, endPoint x: 749, endPoint y: 224, distance: 367.9
click at [749, 224] on div "In [DATE] they announced that in over 300,000 miles of driving by their automat…" at bounding box center [739, 216] width 305 height 38
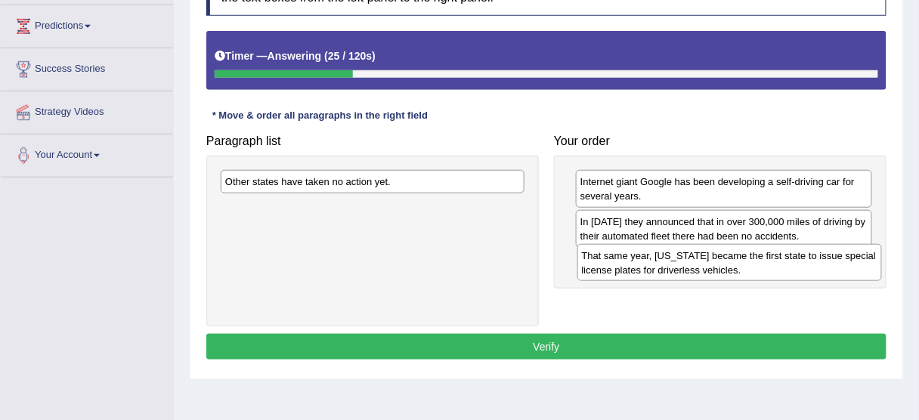
drag, startPoint x: 334, startPoint y: 218, endPoint x: 691, endPoint y: 267, distance: 360.2
click at [691, 267] on div "That same year, [US_STATE] became the first state to issue special license plat…" at bounding box center [730, 263] width 305 height 38
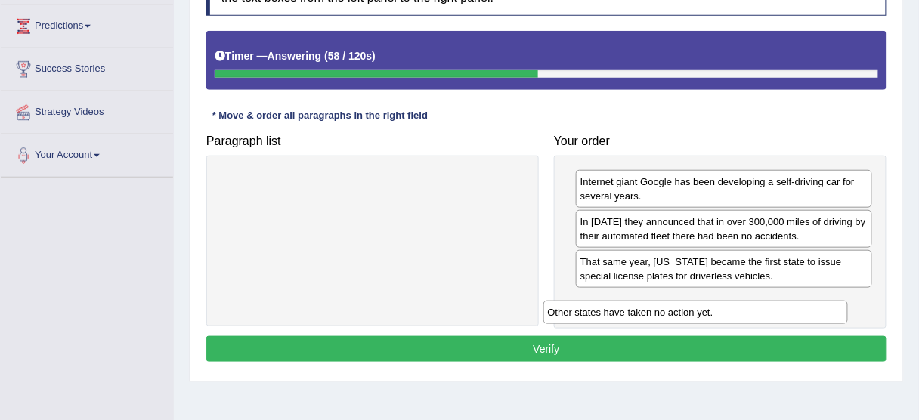
drag, startPoint x: 363, startPoint y: 181, endPoint x: 712, endPoint y: 312, distance: 373.3
click at [712, 312] on div "Other states have taken no action yet." at bounding box center [696, 312] width 305 height 23
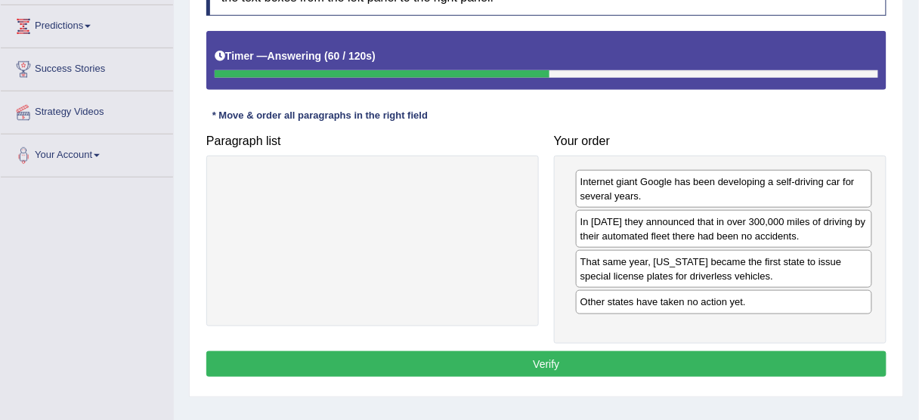
click at [605, 358] on button "Verify" at bounding box center [546, 365] width 680 height 26
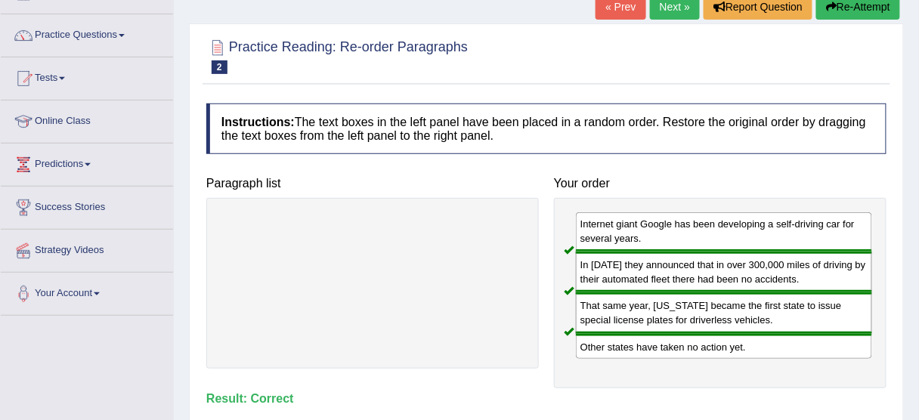
scroll to position [60, 0]
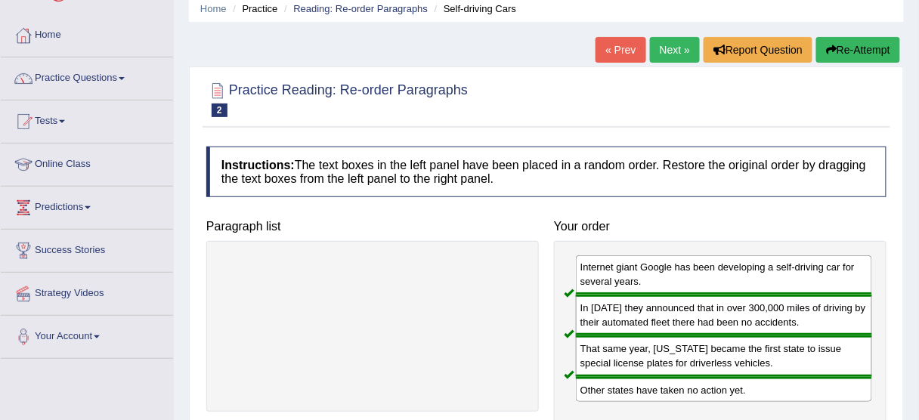
click at [658, 46] on link "Next »" at bounding box center [675, 50] width 50 height 26
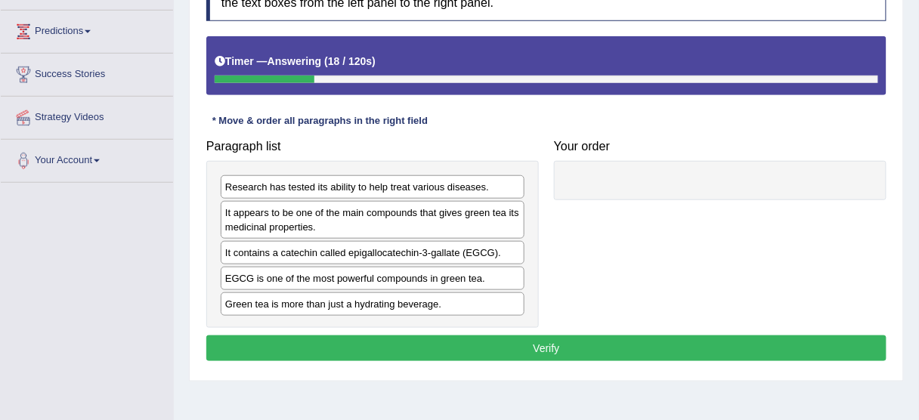
scroll to position [242, 0]
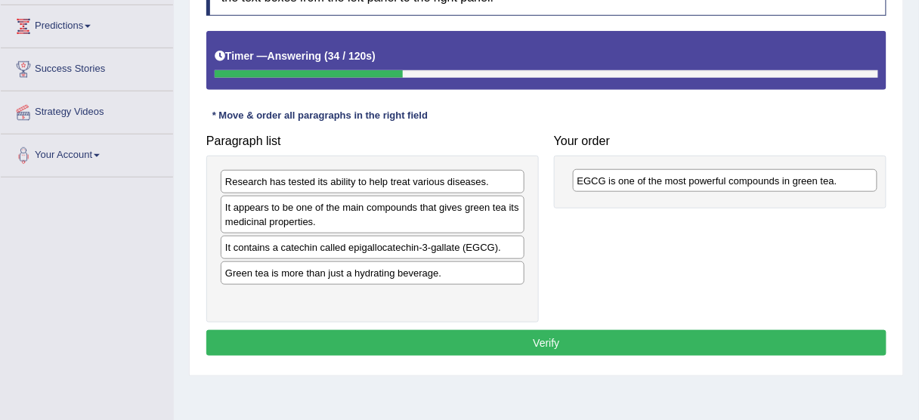
drag, startPoint x: 435, startPoint y: 278, endPoint x: 789, endPoint y: 188, distance: 364.6
click at [789, 188] on div "EGCG is one of the most powerful compounds in green tea." at bounding box center [725, 180] width 305 height 23
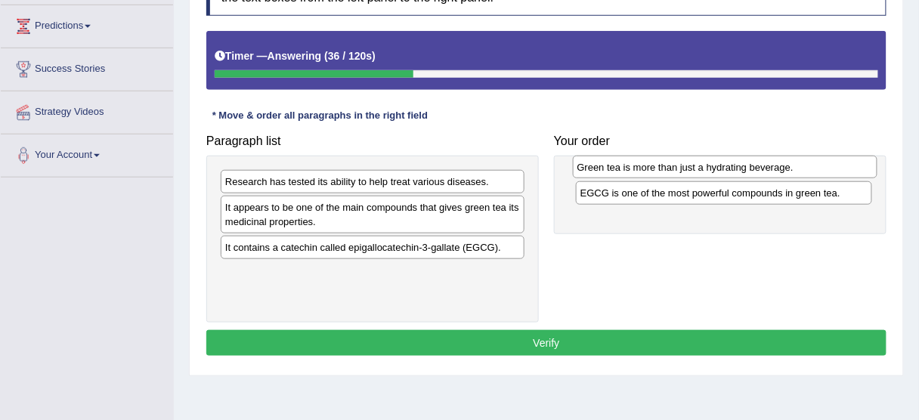
drag, startPoint x: 424, startPoint y: 269, endPoint x: 781, endPoint y: 163, distance: 372.4
click at [781, 163] on div "Green tea is more than just a hydrating beverage." at bounding box center [725, 167] width 305 height 23
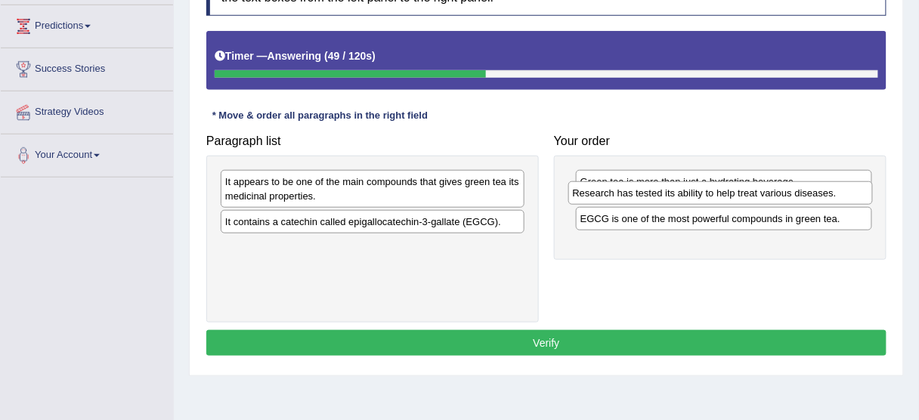
drag, startPoint x: 473, startPoint y: 182, endPoint x: 820, endPoint y: 194, distance: 348.0
click at [820, 194] on div "Research has tested its ability to help treat various diseases." at bounding box center [721, 192] width 305 height 23
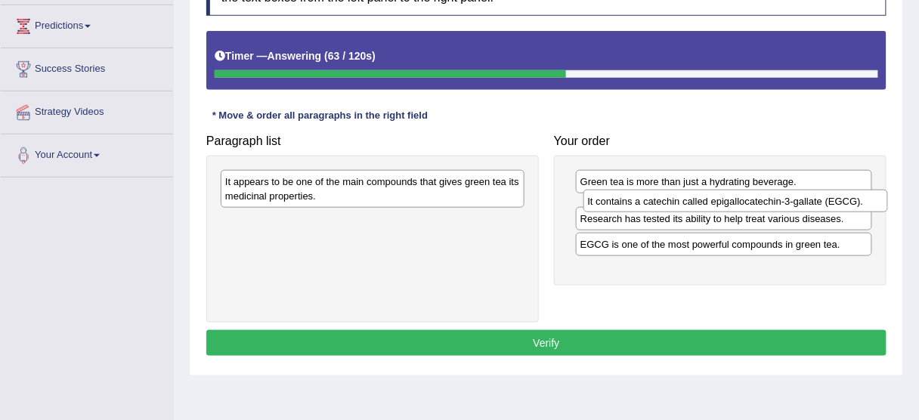
drag, startPoint x: 361, startPoint y: 219, endPoint x: 724, endPoint y: 199, distance: 363.4
click at [724, 199] on div "It contains a catechin called epigallocatechin-3-gallate (EGCG)." at bounding box center [736, 201] width 305 height 23
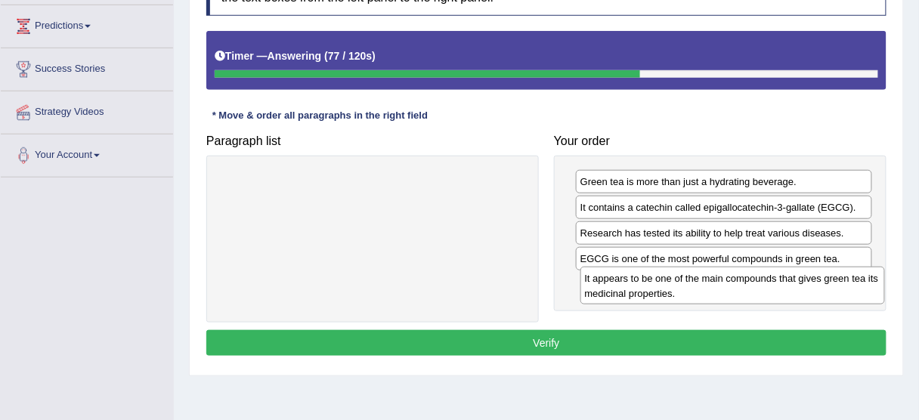
drag, startPoint x: 340, startPoint y: 190, endPoint x: 700, endPoint y: 287, distance: 372.9
click at [700, 287] on div "It appears to be one of the main compounds that gives green tea its medicinal p…" at bounding box center [733, 286] width 305 height 38
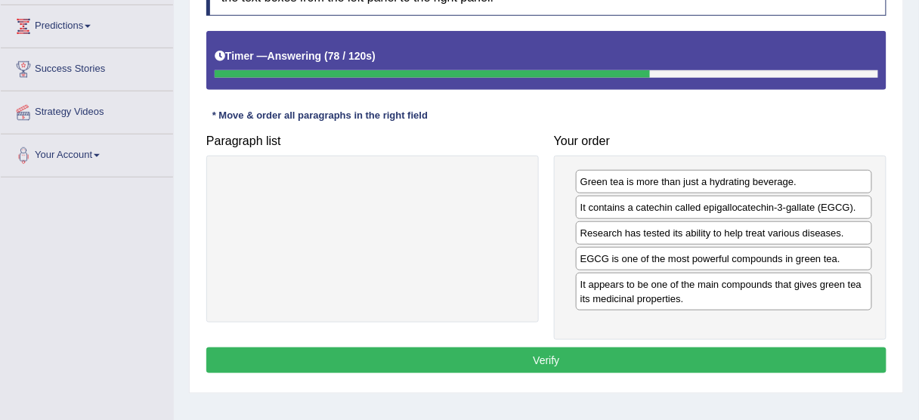
click at [661, 349] on button "Verify" at bounding box center [546, 361] width 680 height 26
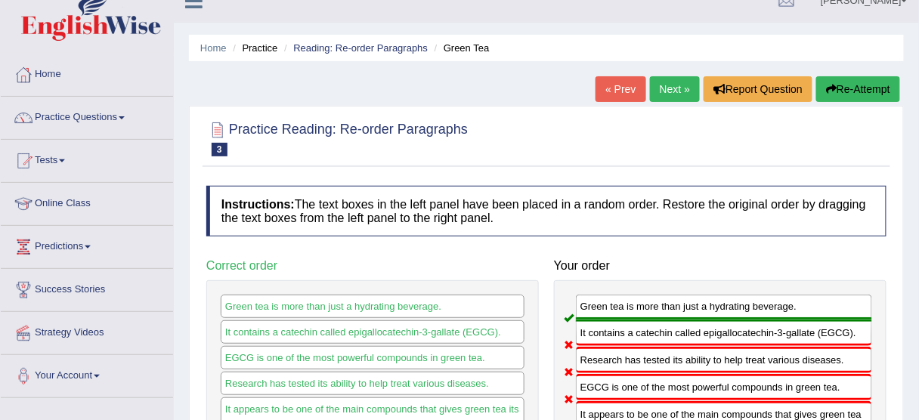
scroll to position [0, 0]
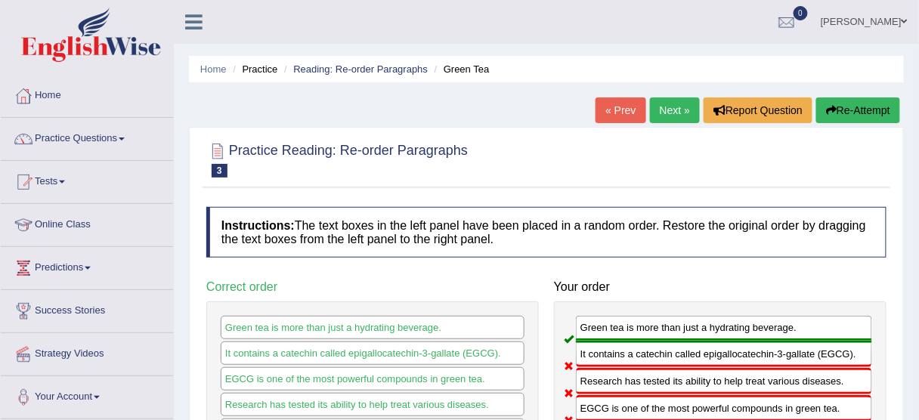
click at [878, 110] on button "Re-Attempt" at bounding box center [859, 111] width 84 height 26
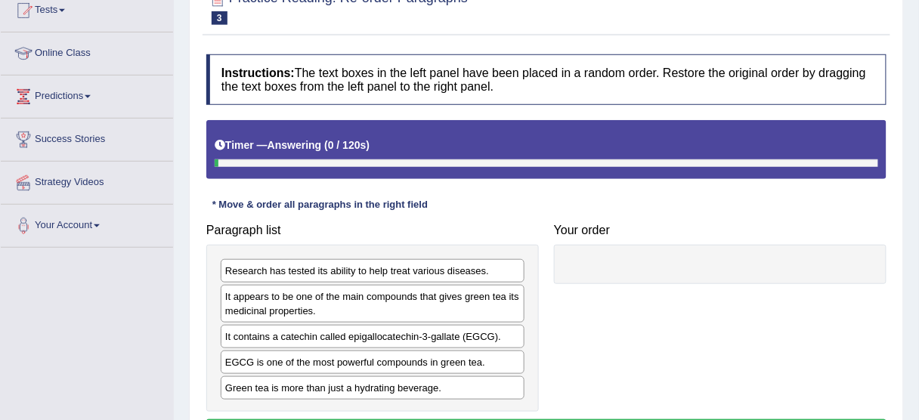
scroll to position [242, 0]
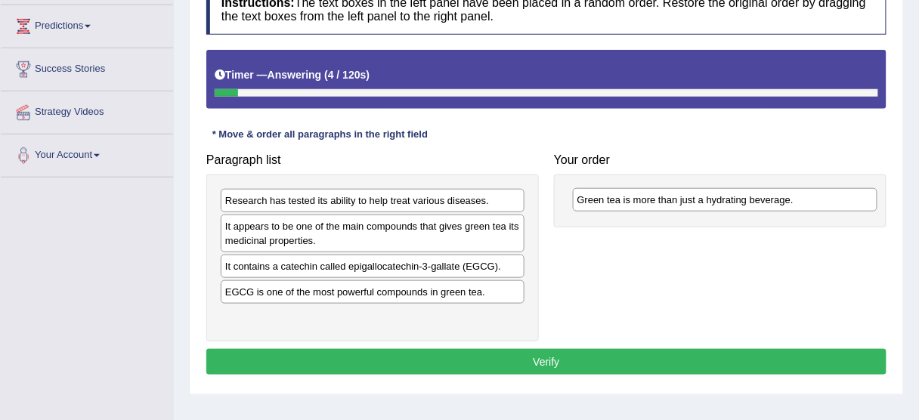
drag, startPoint x: 322, startPoint y: 311, endPoint x: 674, endPoint y: 195, distance: 370.3
click at [674, 195] on div "Green tea is more than just a hydrating beverage." at bounding box center [725, 199] width 305 height 23
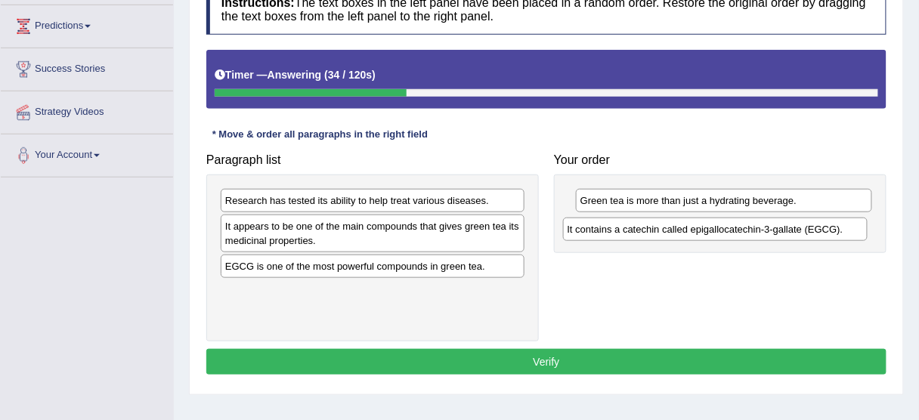
drag, startPoint x: 352, startPoint y: 270, endPoint x: 694, endPoint y: 234, distance: 344.3
click at [694, 234] on div "It contains a catechin called epigallocatechin-3-gallate (EGCG)." at bounding box center [715, 229] width 305 height 23
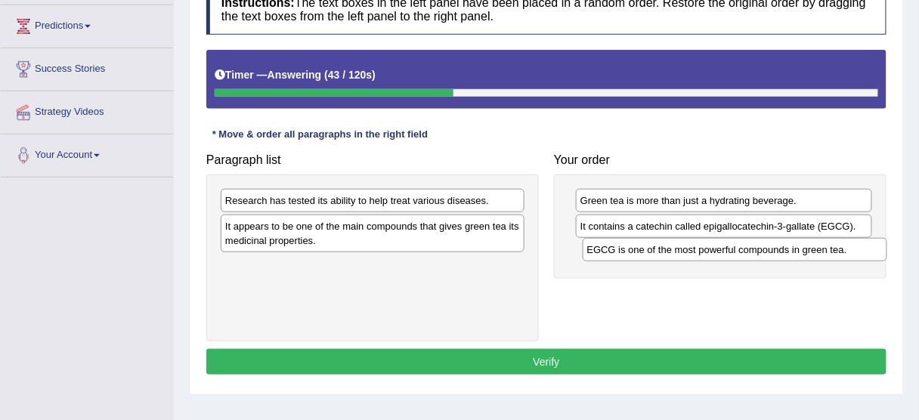
drag, startPoint x: 412, startPoint y: 268, endPoint x: 774, endPoint y: 253, distance: 362.5
click at [774, 253] on div "EGCG is one of the most powerful compounds in green tea." at bounding box center [735, 249] width 305 height 23
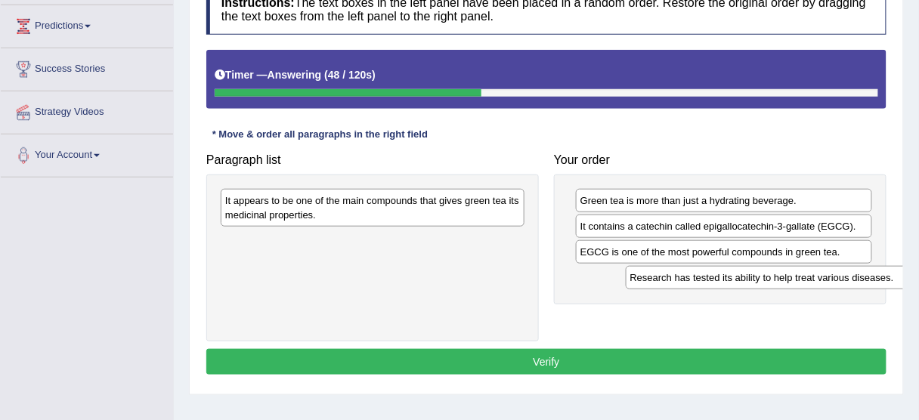
drag, startPoint x: 323, startPoint y: 196, endPoint x: 735, endPoint y: 274, distance: 419.4
click at [735, 274] on div "Research has tested its ability to help treat various diseases." at bounding box center [778, 277] width 305 height 23
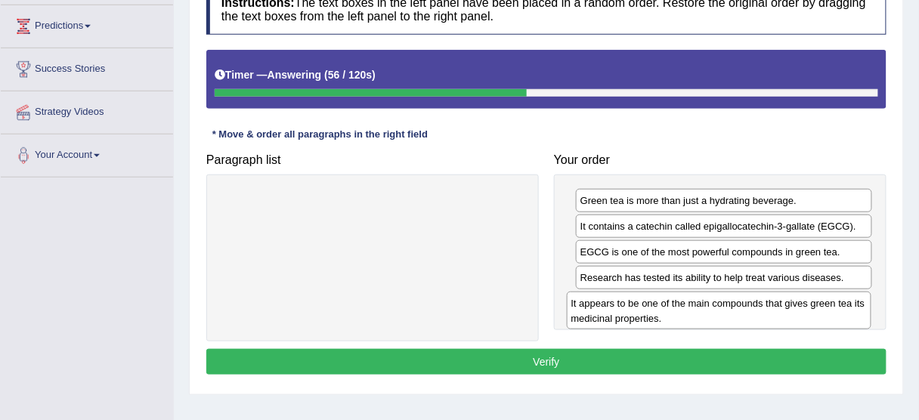
drag, startPoint x: 363, startPoint y: 212, endPoint x: 709, endPoint y: 315, distance: 361.4
click at [709, 315] on div "It appears to be one of the main compounds that gives green tea its medicinal p…" at bounding box center [719, 311] width 305 height 38
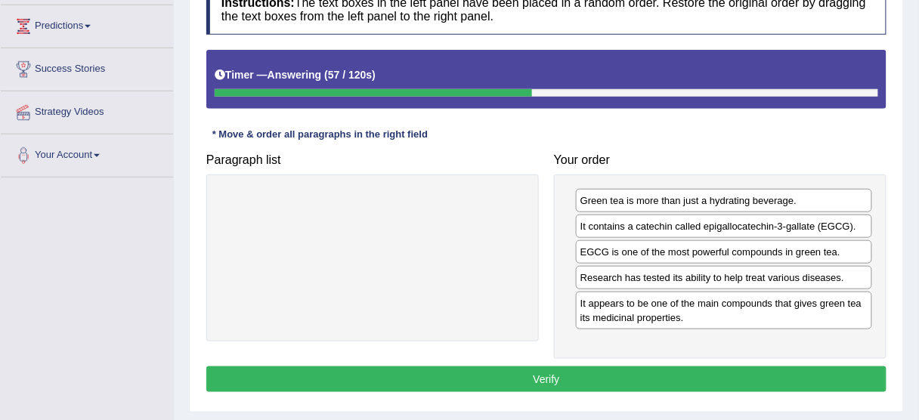
click at [504, 372] on button "Verify" at bounding box center [546, 380] width 680 height 26
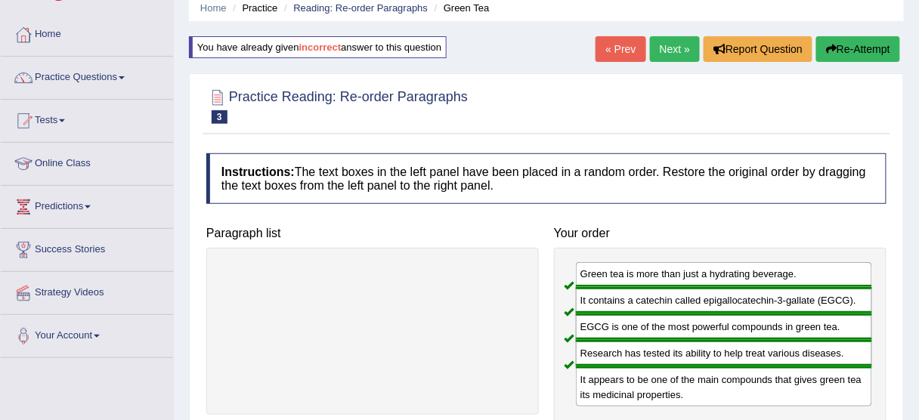
scroll to position [60, 0]
click at [662, 55] on link "Next »" at bounding box center [675, 50] width 50 height 26
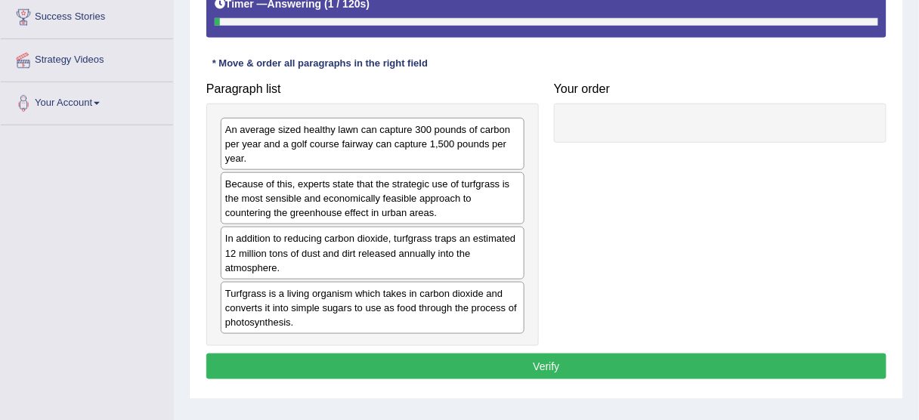
scroll to position [302, 0]
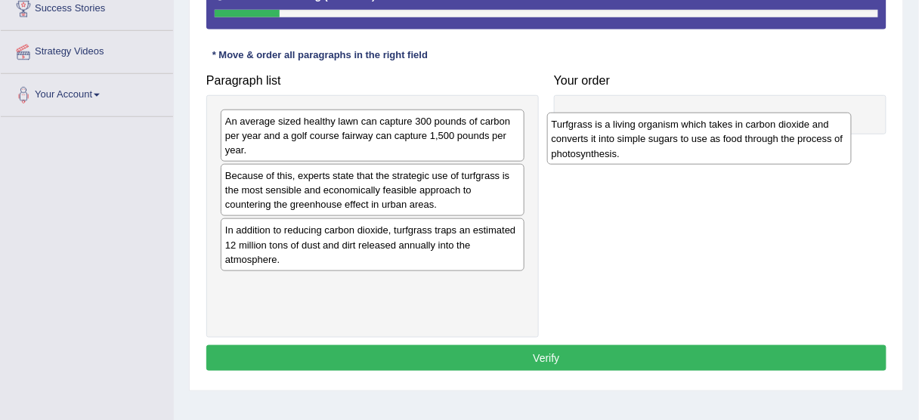
drag, startPoint x: 399, startPoint y: 301, endPoint x: 739, endPoint y: 125, distance: 382.5
click at [739, 125] on div "Turfgrass is a living organism which takes in carbon dioxide and converts it in…" at bounding box center [699, 139] width 305 height 52
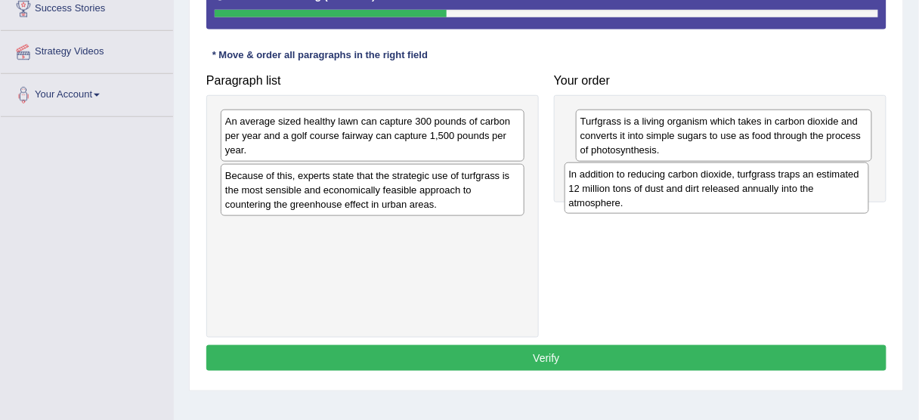
drag, startPoint x: 429, startPoint y: 252, endPoint x: 773, endPoint y: 197, distance: 348.4
click at [773, 197] on div "In addition to reducing carbon dioxide, turfgrass traps an estimated 12 million…" at bounding box center [717, 189] width 305 height 52
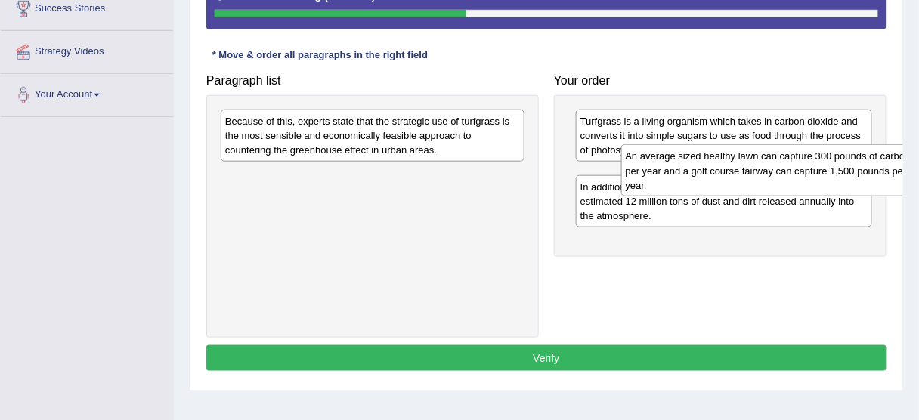
drag, startPoint x: 432, startPoint y: 125, endPoint x: 833, endPoint y: 161, distance: 402.4
click at [833, 161] on div "An average sized healthy lawn can capture 300 pounds of carbon per year and a g…" at bounding box center [773, 170] width 305 height 52
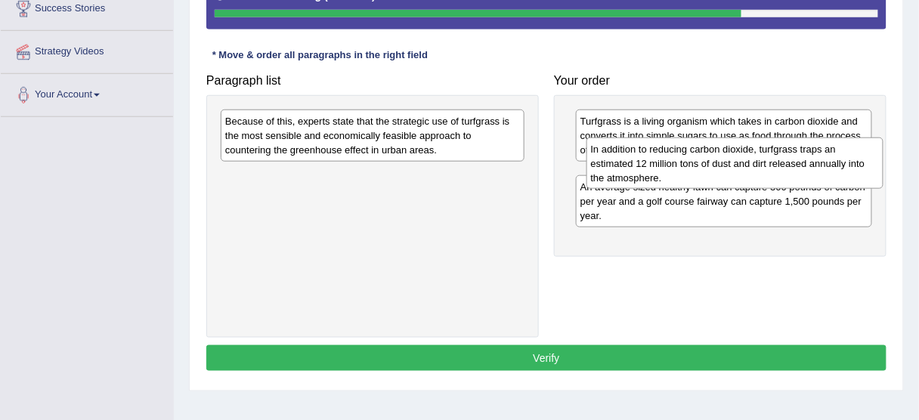
drag, startPoint x: 755, startPoint y: 250, endPoint x: 766, endPoint y: 170, distance: 80.8
click at [766, 170] on div "In addition to reducing carbon dioxide, turfgrass traps an estimated 12 million…" at bounding box center [735, 164] width 297 height 52
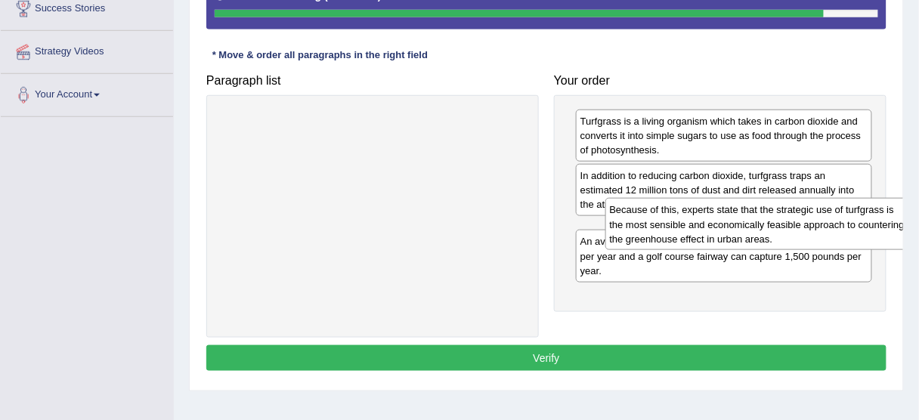
drag, startPoint x: 392, startPoint y: 124, endPoint x: 770, endPoint y: 212, distance: 388.1
click at [770, 212] on div "Because of this, experts state that the strategic use of turfgrass is the most …" at bounding box center [758, 224] width 305 height 52
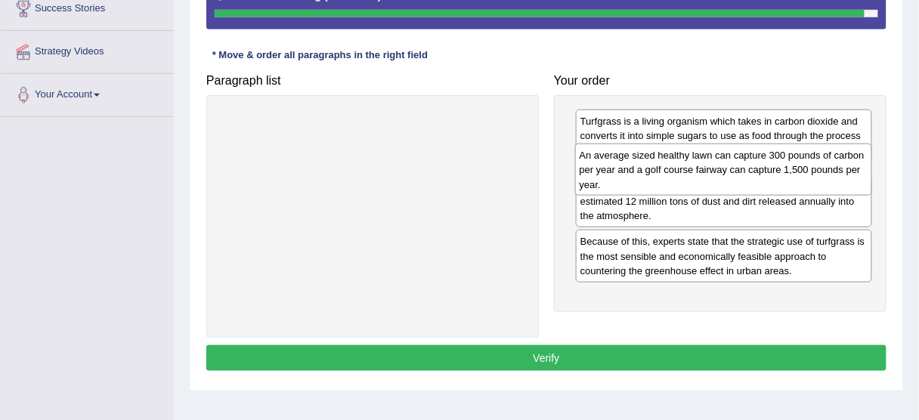
drag, startPoint x: 760, startPoint y: 308, endPoint x: 759, endPoint y: 180, distance: 127.8
click at [759, 180] on div "An average sized healthy lawn can capture 300 pounds of carbon per year and a g…" at bounding box center [723, 170] width 297 height 52
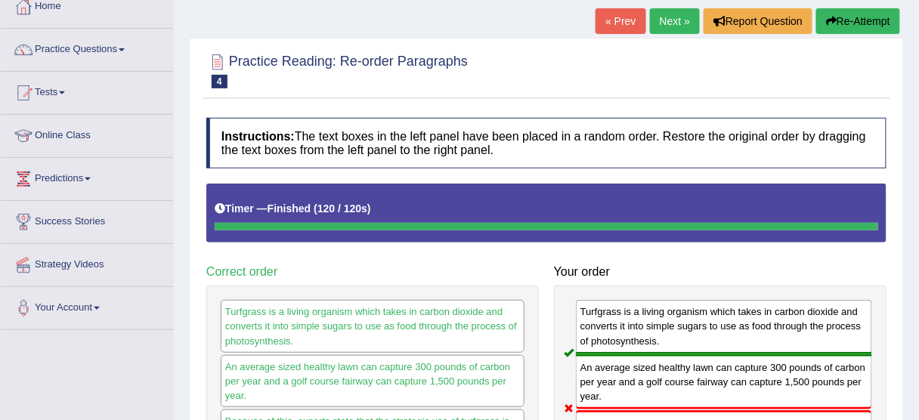
scroll to position [60, 0]
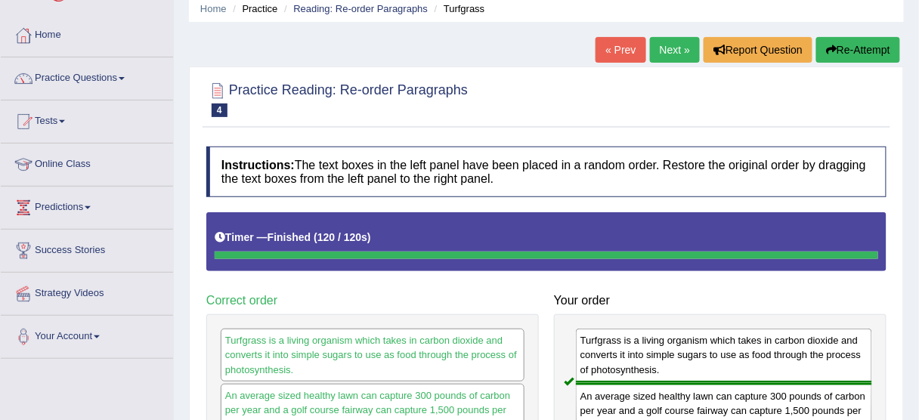
click at [858, 54] on button "Re-Attempt" at bounding box center [859, 50] width 84 height 26
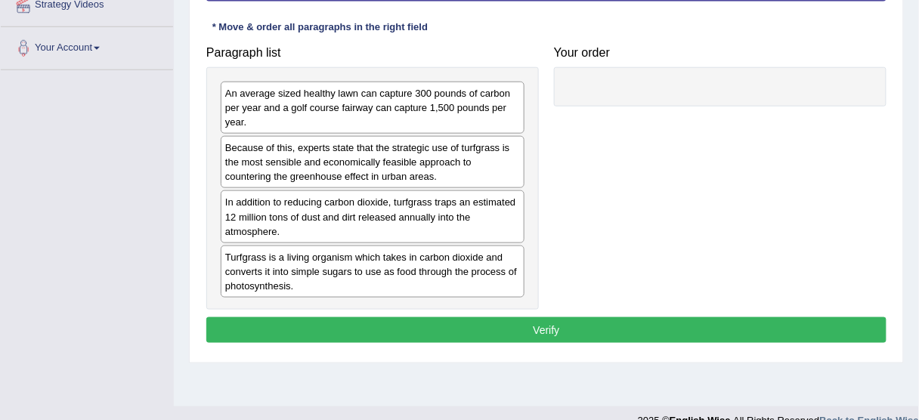
scroll to position [363, 0]
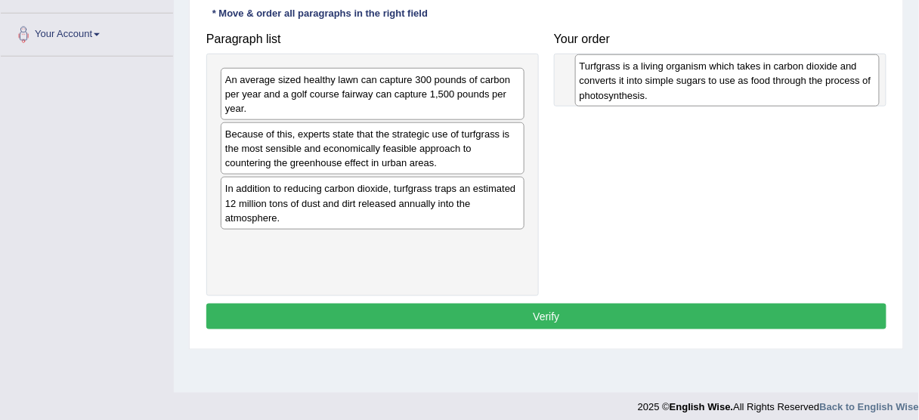
drag, startPoint x: 372, startPoint y: 252, endPoint x: 727, endPoint y: 76, distance: 395.6
click at [727, 76] on div "Turfgrass is a living organism which takes in carbon dioxide and converts it in…" at bounding box center [727, 80] width 305 height 52
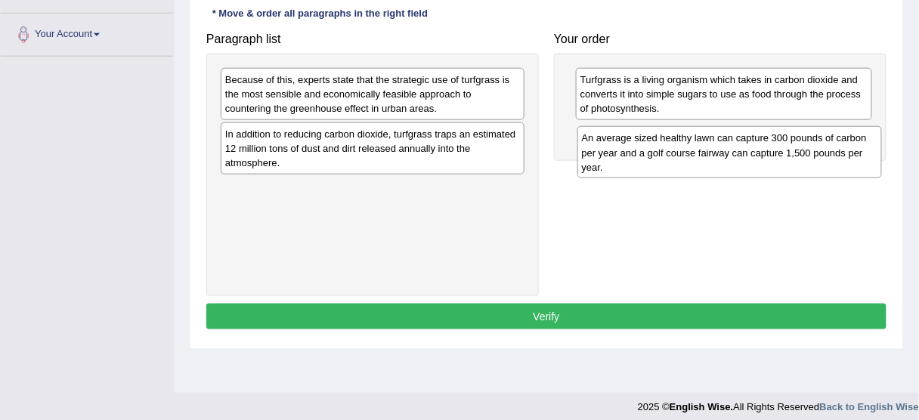
drag, startPoint x: 296, startPoint y: 74, endPoint x: 656, endPoint y: 126, distance: 364.4
click at [656, 126] on div "An average sized healthy lawn can capture 300 pounds of carbon per year and a g…" at bounding box center [730, 152] width 305 height 52
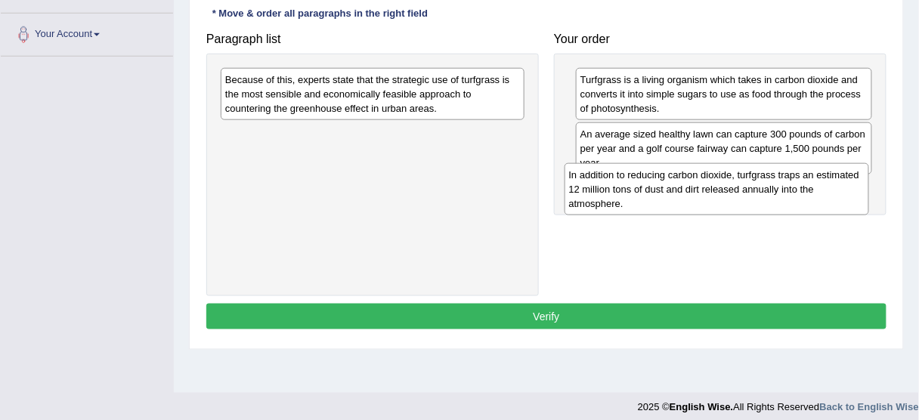
drag, startPoint x: 420, startPoint y: 154, endPoint x: 764, endPoint y: 196, distance: 346.5
click at [764, 196] on div "In addition to reducing carbon dioxide, turfgrass traps an estimated 12 million…" at bounding box center [717, 189] width 305 height 52
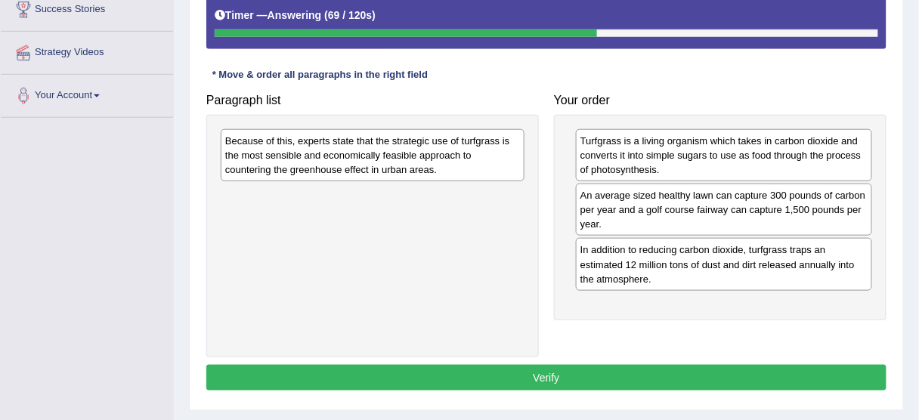
scroll to position [302, 0]
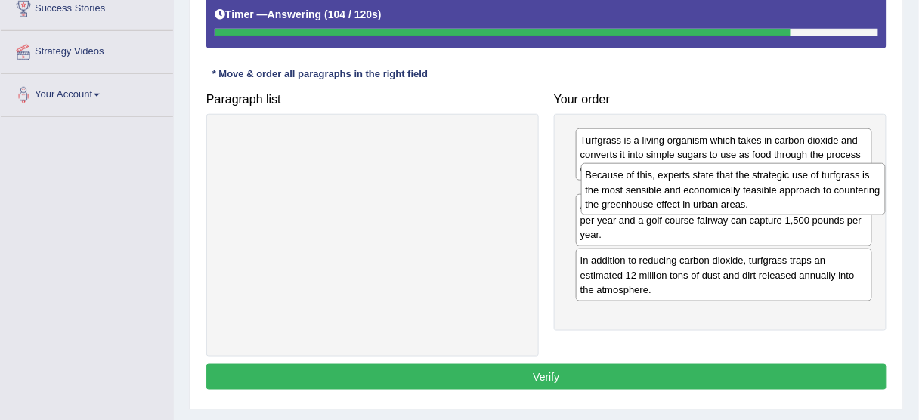
drag, startPoint x: 265, startPoint y: 151, endPoint x: 627, endPoint y: 187, distance: 363.1
click at [627, 187] on div "Because of this, experts state that the strategic use of turfgrass is the most …" at bounding box center [733, 189] width 305 height 52
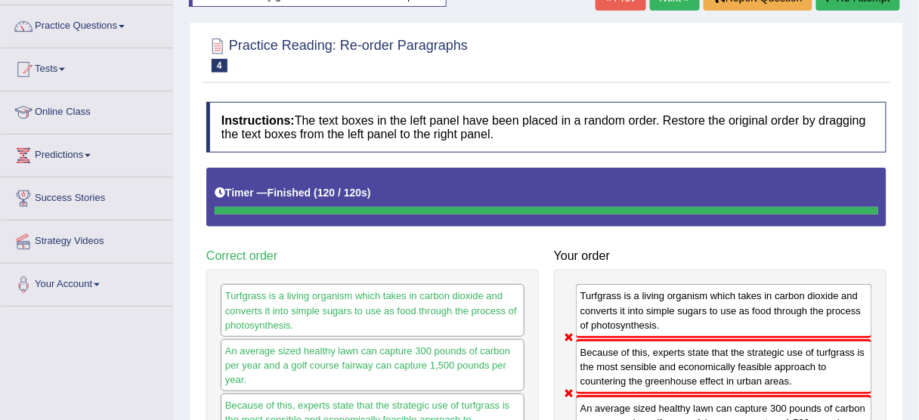
scroll to position [60, 0]
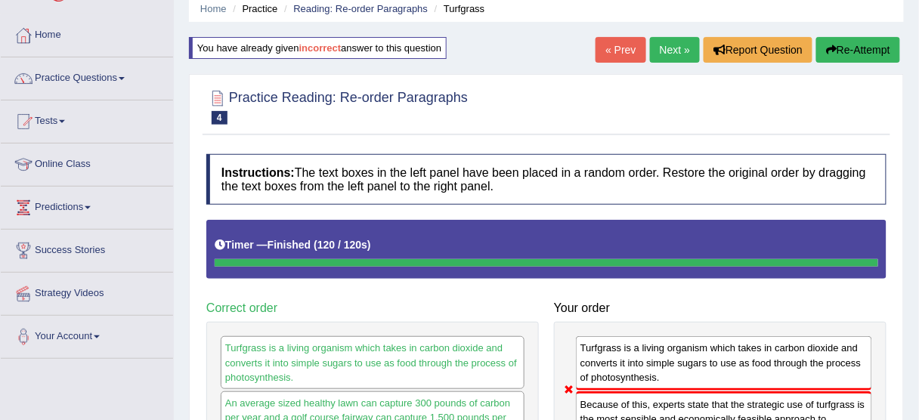
click at [857, 39] on button "Re-Attempt" at bounding box center [859, 50] width 84 height 26
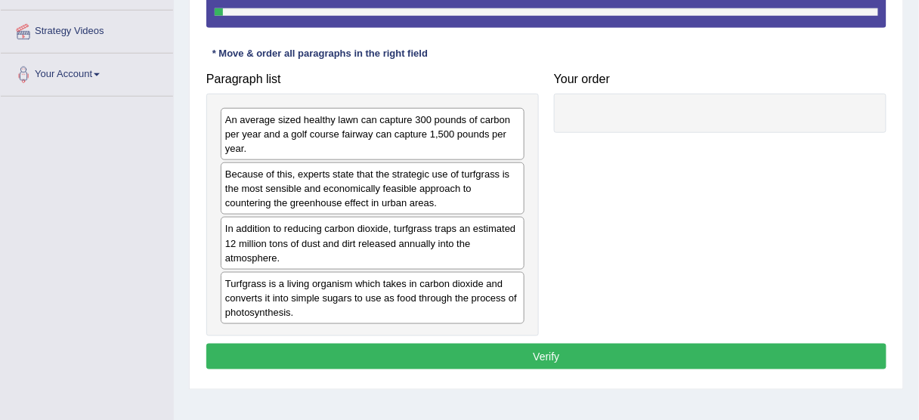
scroll to position [302, 0]
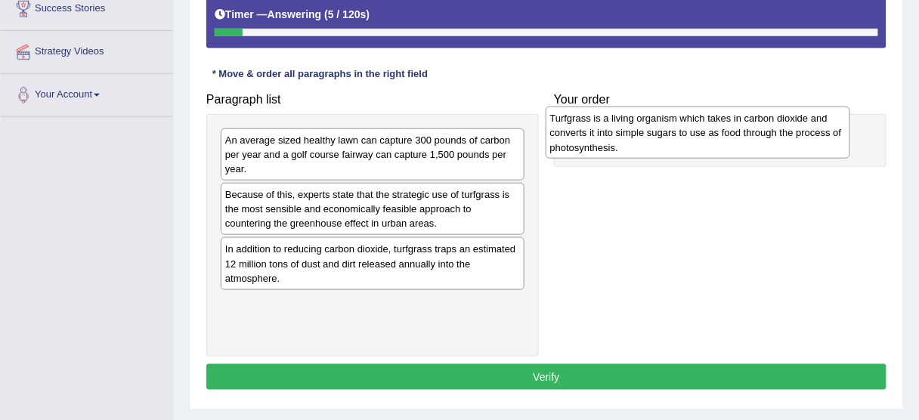
drag, startPoint x: 332, startPoint y: 326, endPoint x: 657, endPoint y: 142, distance: 373.4
click at [657, 142] on div "Turfgrass is a living organism which takes in carbon dioxide and converts it in…" at bounding box center [698, 133] width 305 height 52
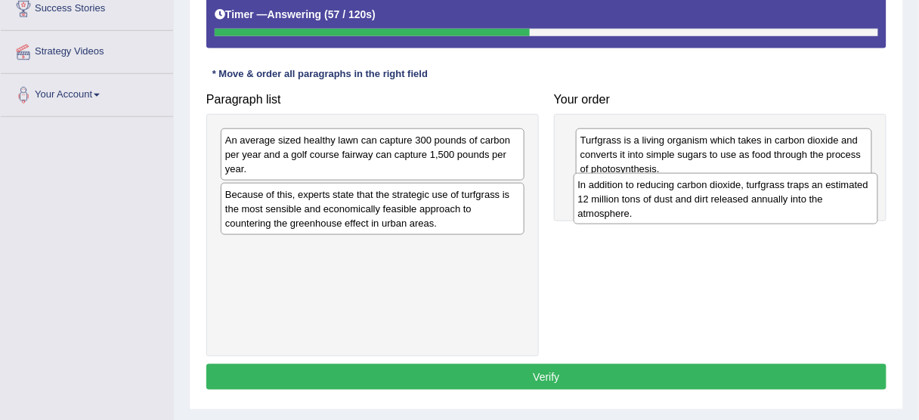
drag, startPoint x: 433, startPoint y: 268, endPoint x: 786, endPoint y: 205, distance: 358.7
click at [786, 205] on div "In addition to reducing carbon dioxide, turfgrass traps an estimated 12 million…" at bounding box center [726, 199] width 305 height 52
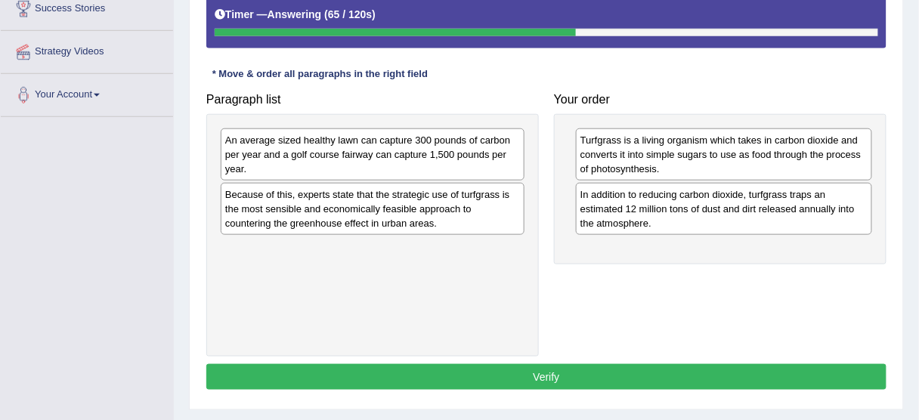
click at [428, 210] on div "Because of this, experts state that the strategic use of turfgrass is the most …" at bounding box center [373, 209] width 304 height 52
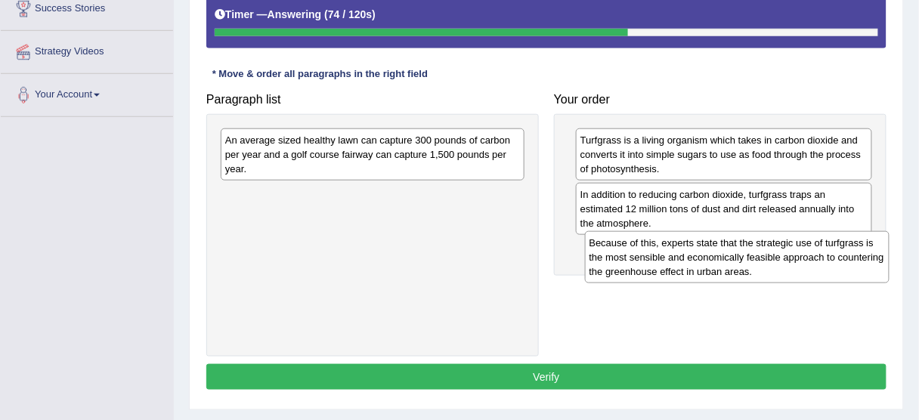
drag, startPoint x: 349, startPoint y: 212, endPoint x: 706, endPoint y: 259, distance: 360.0
click at [706, 259] on div "Because of this, experts state that the strategic use of turfgrass is the most …" at bounding box center [737, 257] width 305 height 52
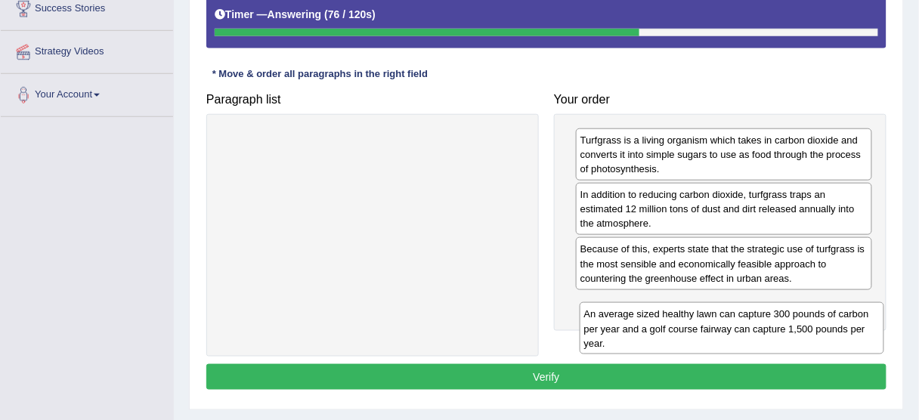
drag, startPoint x: 417, startPoint y: 151, endPoint x: 778, endPoint y: 326, distance: 400.7
click at [778, 326] on div "An average sized healthy lawn can capture 300 pounds of carbon per year and a g…" at bounding box center [732, 328] width 305 height 52
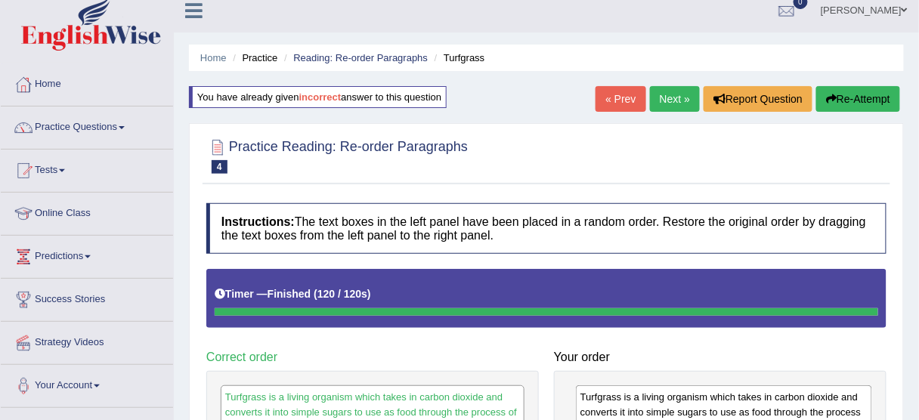
scroll to position [11, 0]
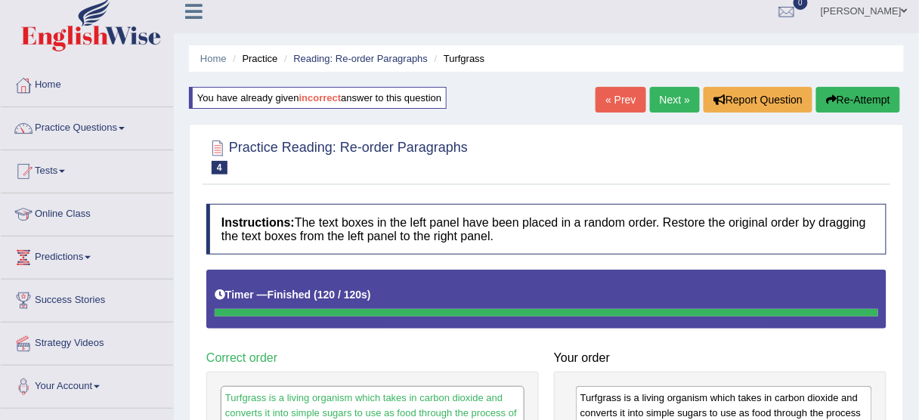
click at [869, 100] on button "Re-Attempt" at bounding box center [859, 100] width 84 height 26
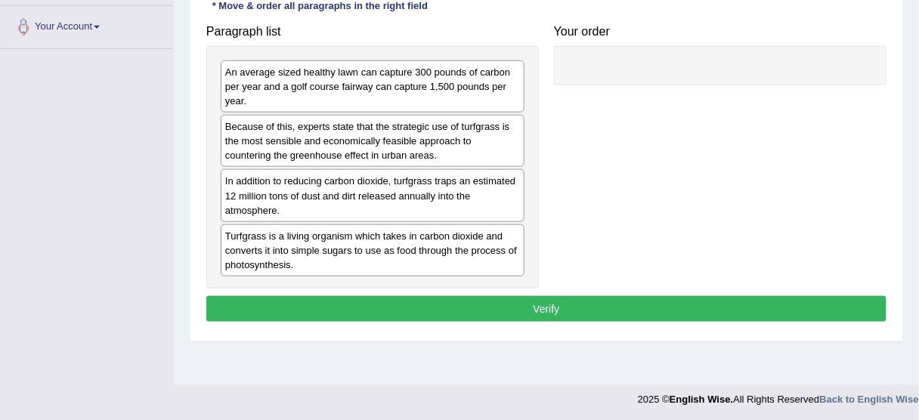
scroll to position [373, 0]
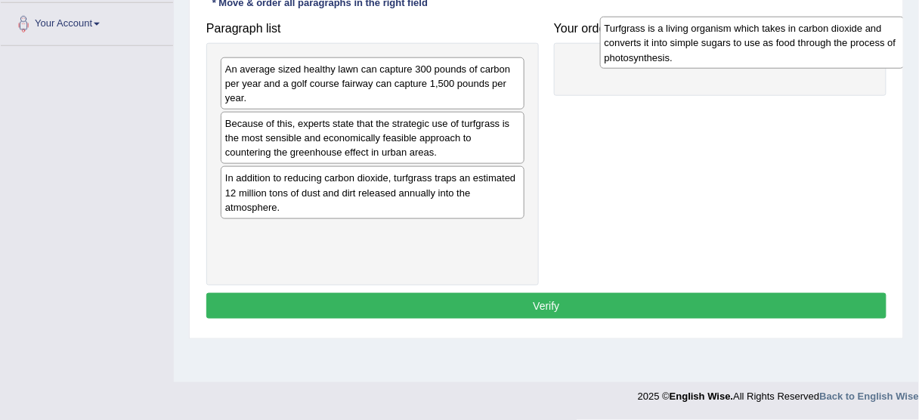
drag, startPoint x: 302, startPoint y: 234, endPoint x: 681, endPoint y: 32, distance: 430.2
click at [681, 32] on div "Turfgrass is a living organism which takes in carbon dioxide and converts it in…" at bounding box center [752, 43] width 305 height 52
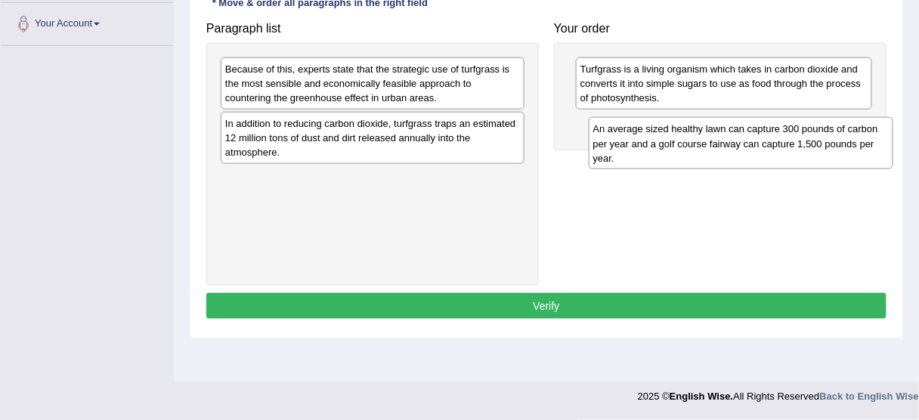
drag, startPoint x: 331, startPoint y: 88, endPoint x: 699, endPoint y: 148, distance: 373.1
click at [699, 148] on div "An average sized healthy lawn can capture 300 pounds of carbon per year and a g…" at bounding box center [741, 143] width 305 height 52
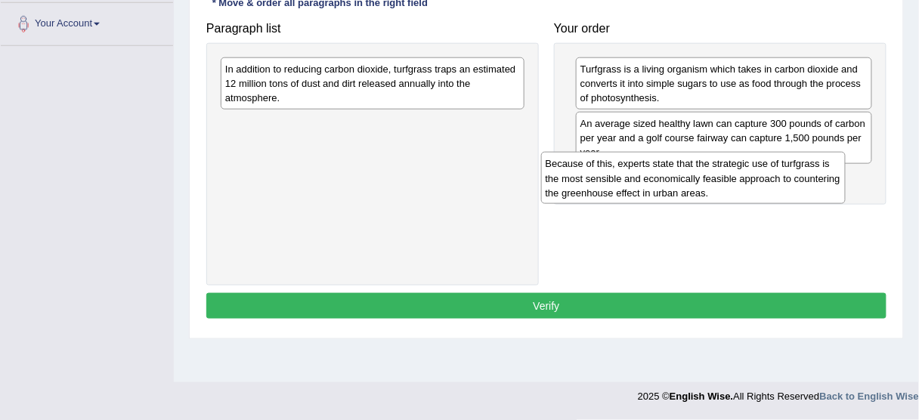
drag, startPoint x: 337, startPoint y: 75, endPoint x: 651, endPoint y: 167, distance: 327.0
click at [651, 167] on div "Because of this, experts state that the strategic use of turfgrass is the most …" at bounding box center [693, 178] width 305 height 52
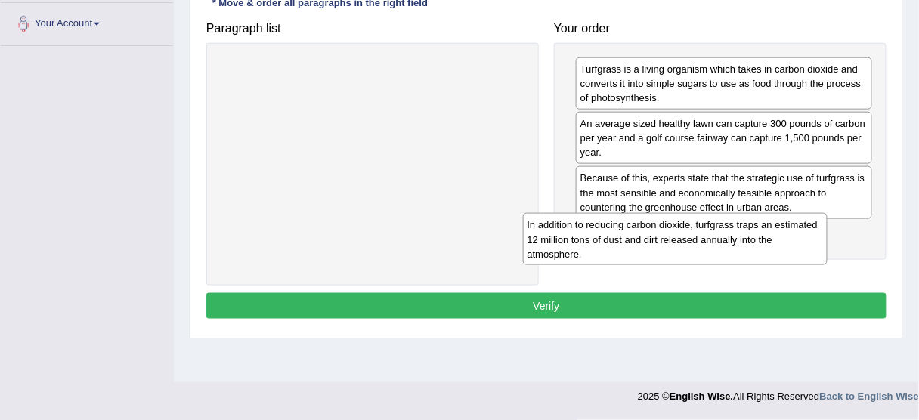
drag, startPoint x: 380, startPoint y: 89, endPoint x: 690, endPoint y: 251, distance: 349.7
click at [690, 252] on div "In addition to reducing carbon dioxide, turfgrass traps an estimated 12 million…" at bounding box center [675, 239] width 305 height 52
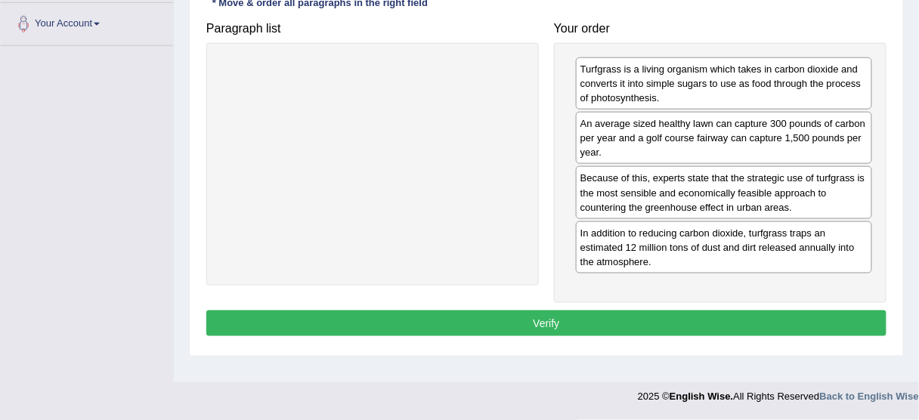
click at [560, 317] on button "Verify" at bounding box center [546, 324] width 680 height 26
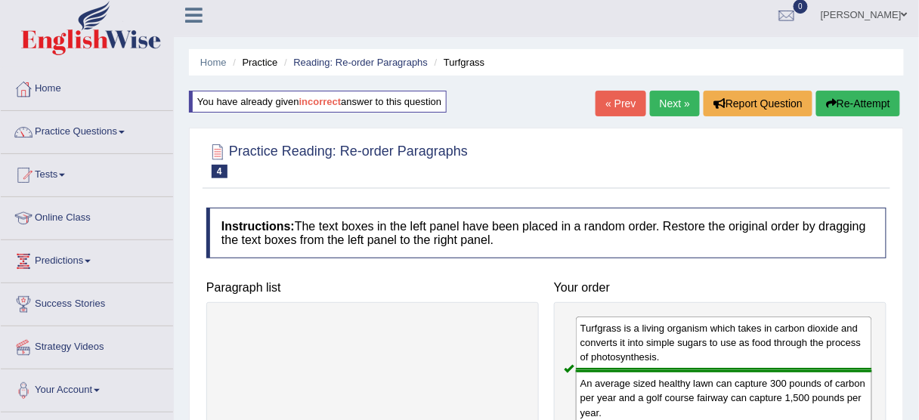
scroll to position [0, 0]
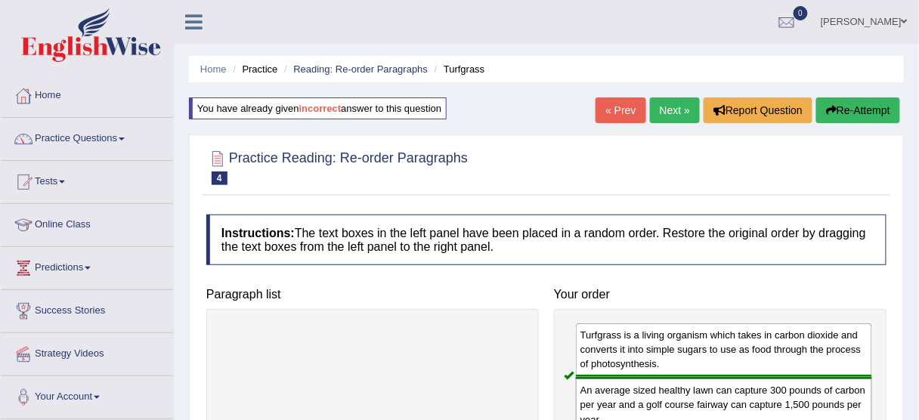
click at [670, 104] on link "Next »" at bounding box center [675, 111] width 50 height 26
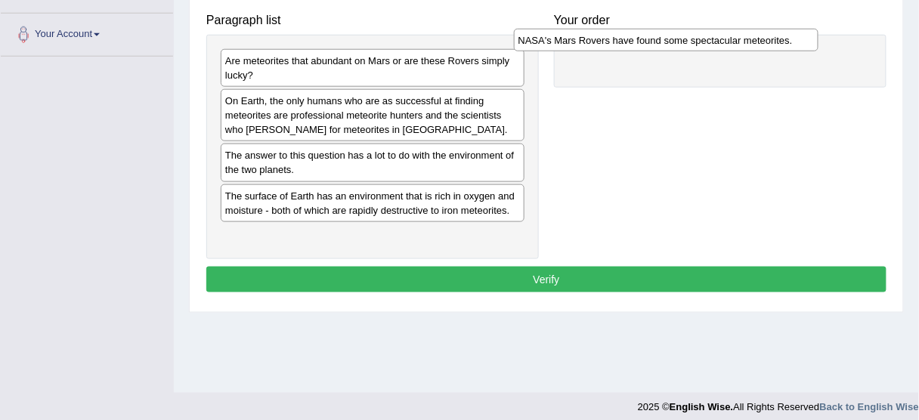
drag, startPoint x: 426, startPoint y: 153, endPoint x: 719, endPoint y: 39, distance: 314.8
click at [719, 39] on div "NASA's Mars Rovers have found some spectacular meteorites." at bounding box center [666, 40] width 305 height 23
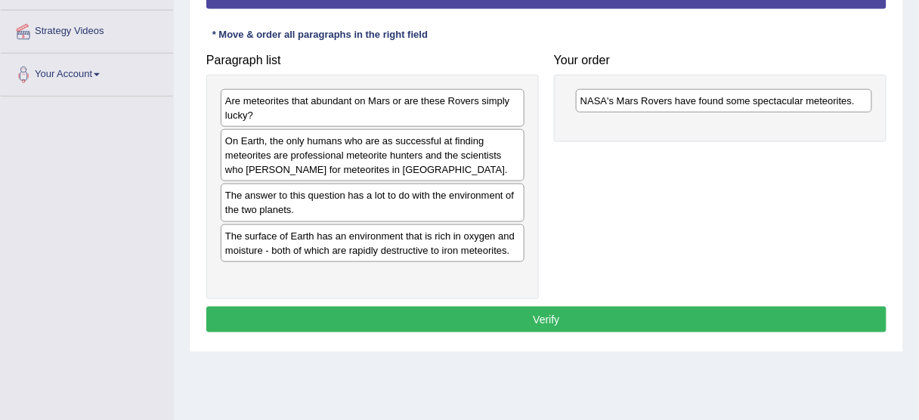
scroll to position [302, 0]
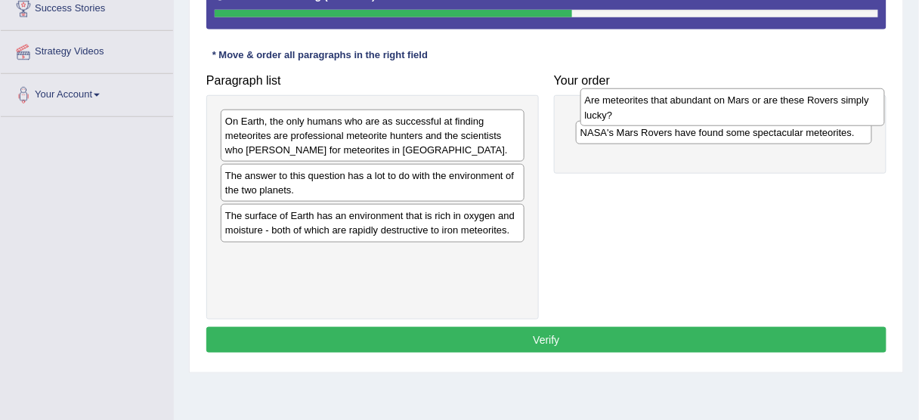
drag, startPoint x: 334, startPoint y: 129, endPoint x: 694, endPoint y: 108, distance: 360.5
click at [694, 108] on div "Are meteorites that abundant on Mars or are these Rovers simply lucky?" at bounding box center [733, 107] width 305 height 38
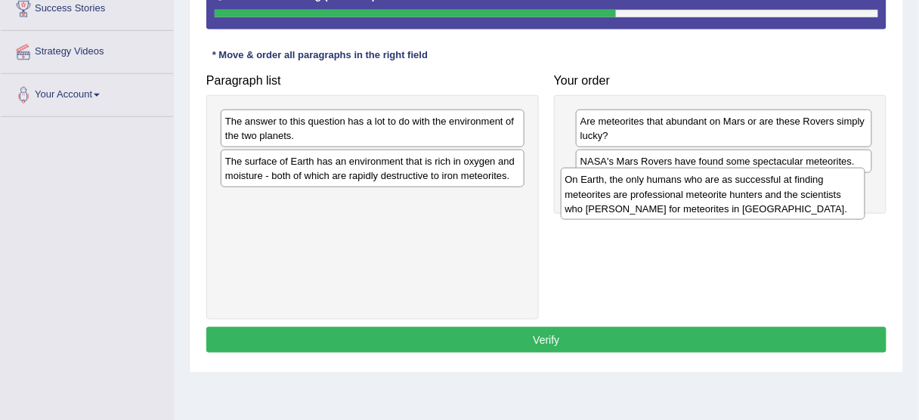
drag, startPoint x: 392, startPoint y: 141, endPoint x: 733, endPoint y: 199, distance: 346.7
click at [733, 199] on div "On Earth, the only humans who are as successful at finding meteorites are profe…" at bounding box center [713, 194] width 305 height 52
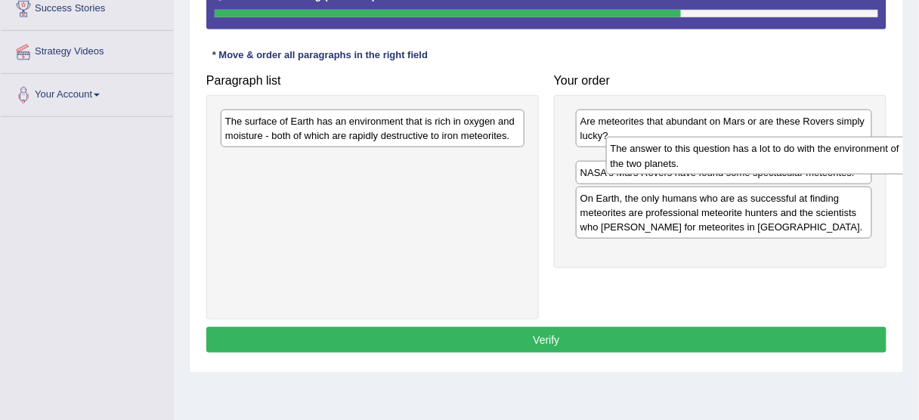
drag, startPoint x: 473, startPoint y: 136, endPoint x: 857, endPoint y: 163, distance: 385.0
click at [857, 163] on div "The answer to this question has a lot to do with the environment of the two pla…" at bounding box center [758, 156] width 305 height 38
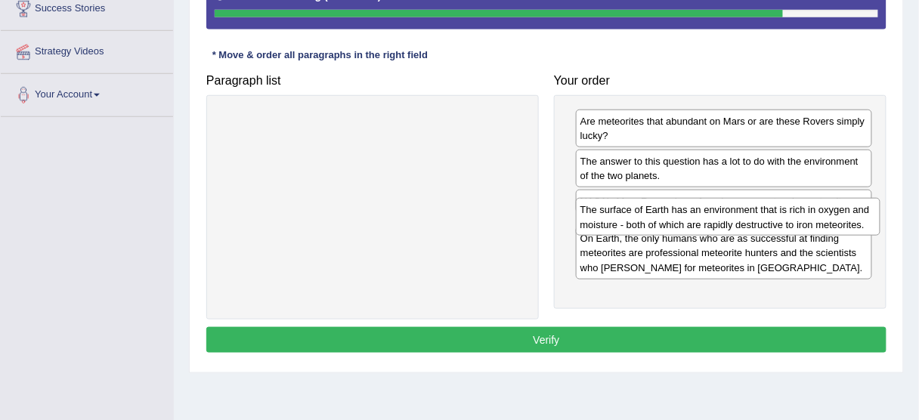
drag, startPoint x: 360, startPoint y: 131, endPoint x: 715, endPoint y: 220, distance: 366.4
click at [715, 220] on div "The surface of Earth has an environment that is rich in oxygen and moisture - b…" at bounding box center [728, 217] width 305 height 38
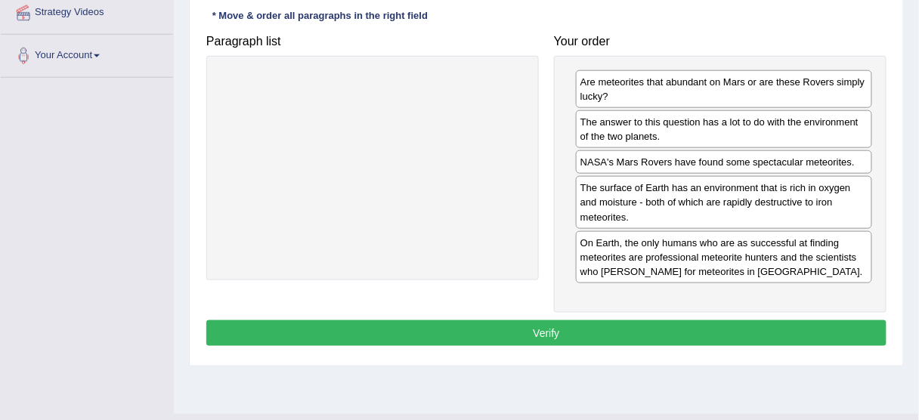
scroll to position [363, 0]
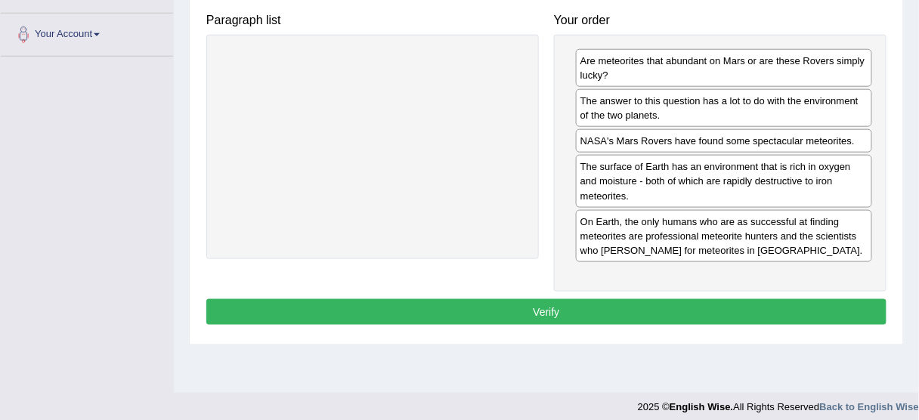
click at [612, 299] on button "Verify" at bounding box center [546, 312] width 680 height 26
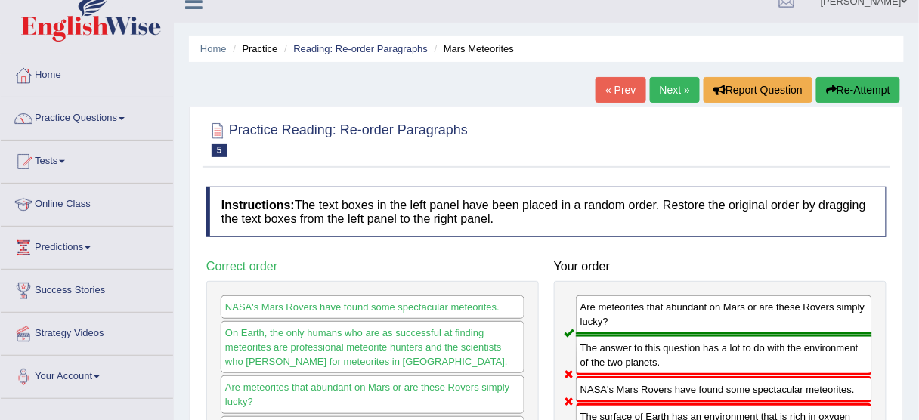
scroll to position [0, 0]
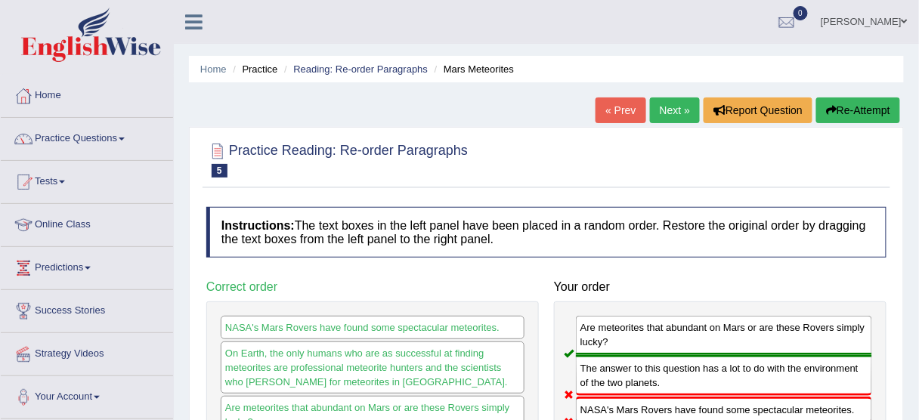
click at [851, 118] on button "Re-Attempt" at bounding box center [859, 111] width 84 height 26
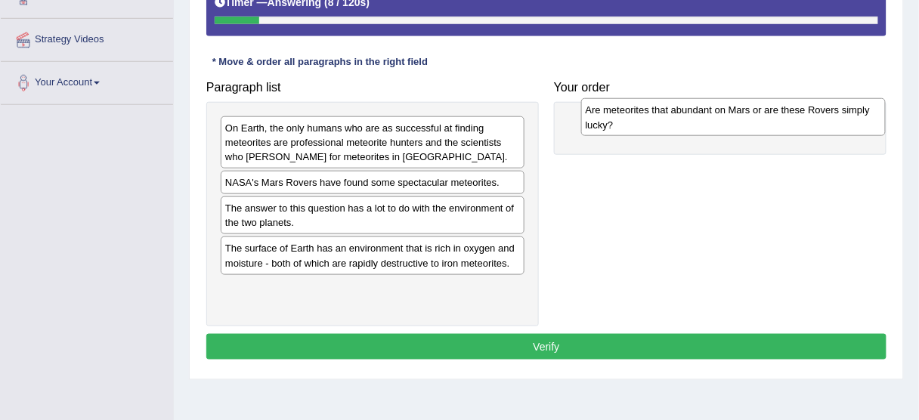
drag, startPoint x: 355, startPoint y: 130, endPoint x: 717, endPoint y: 113, distance: 361.8
click at [717, 113] on div "Are meteorites that abundant on Mars or are these Rovers simply lucky?" at bounding box center [733, 117] width 305 height 38
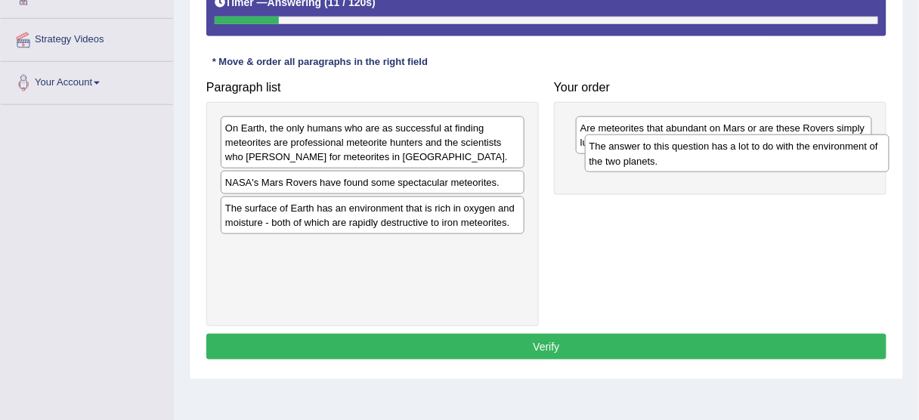
drag, startPoint x: 331, startPoint y: 213, endPoint x: 699, endPoint y: 162, distance: 371.0
click at [699, 162] on div "The answer to this question has a lot to do with the environment of the two pla…" at bounding box center [737, 154] width 305 height 38
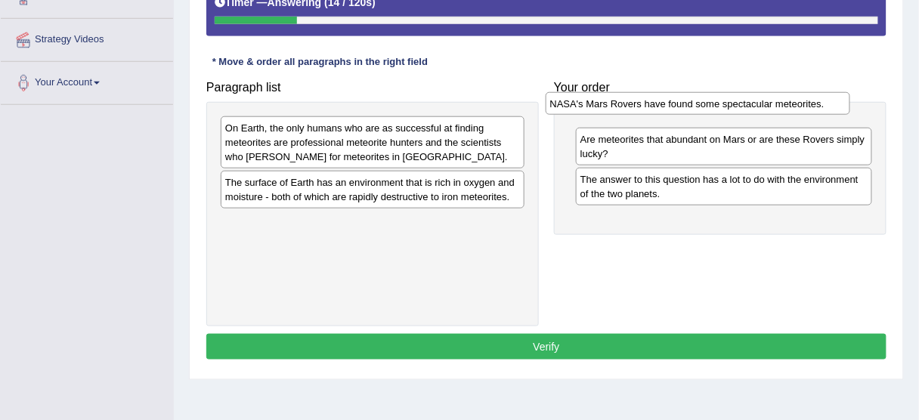
drag, startPoint x: 348, startPoint y: 186, endPoint x: 673, endPoint y: 108, distance: 334.3
click at [673, 108] on div "NASA's Mars Rovers have found some spectacular meteorites." at bounding box center [698, 103] width 305 height 23
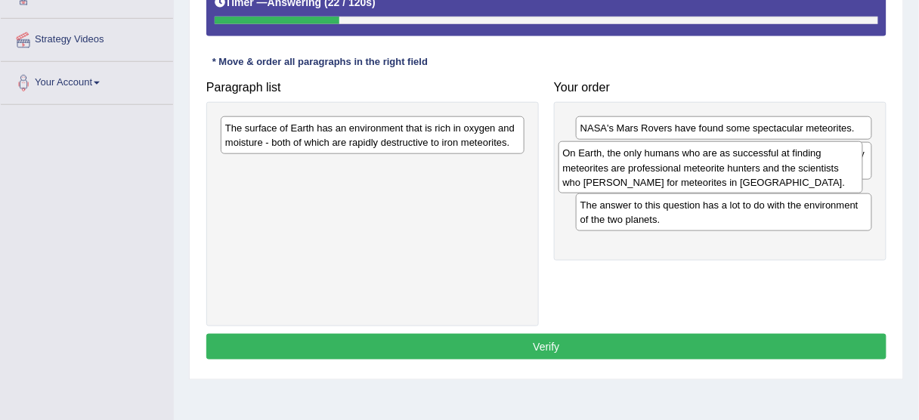
drag, startPoint x: 445, startPoint y: 156, endPoint x: 789, endPoint y: 181, distance: 344.2
click at [789, 181] on div "On Earth, the only humans who are as successful at finding meteorites are profe…" at bounding box center [711, 167] width 305 height 52
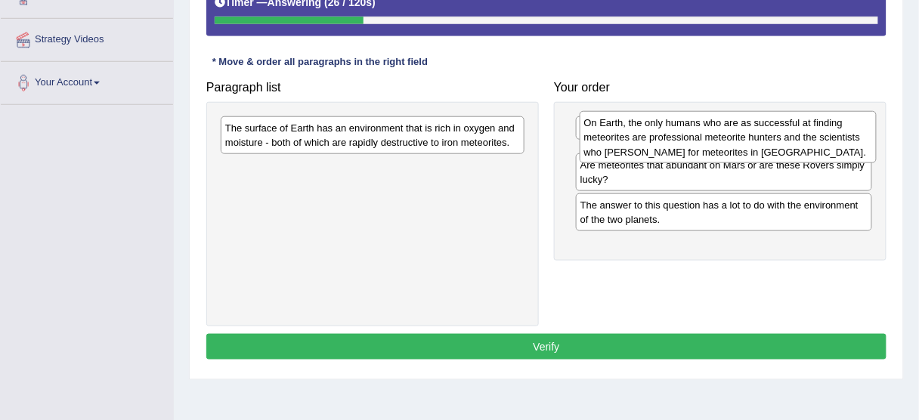
drag, startPoint x: 619, startPoint y: 212, endPoint x: 623, endPoint y: 143, distance: 69.7
click at [623, 143] on div "On Earth, the only humans who are as successful at finding meteorites are profe…" at bounding box center [728, 137] width 297 height 52
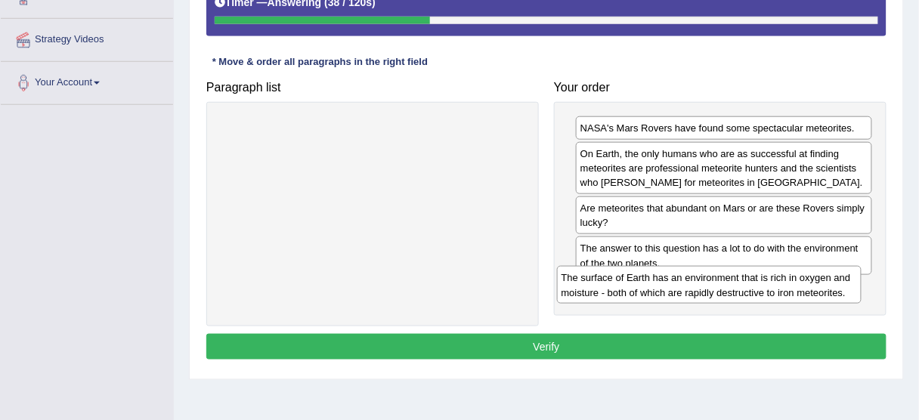
drag, startPoint x: 367, startPoint y: 142, endPoint x: 703, endPoint y: 293, distance: 368.6
click at [703, 293] on div "The surface of Earth has an environment that is rich in oxygen and moisture - b…" at bounding box center [709, 285] width 305 height 38
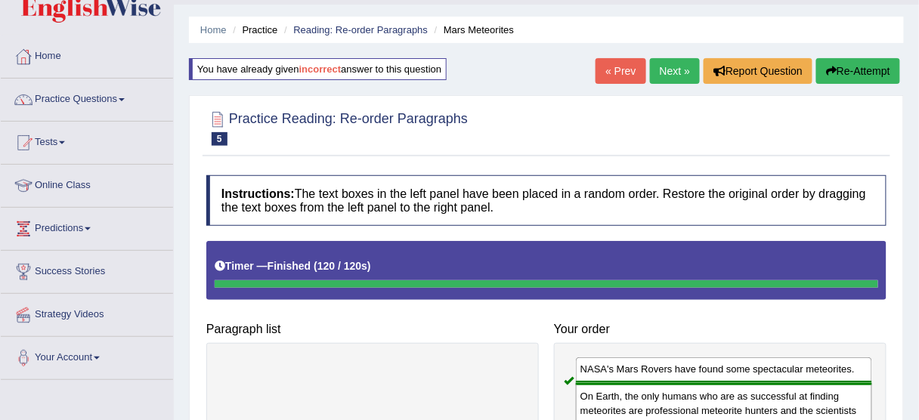
scroll to position [11, 0]
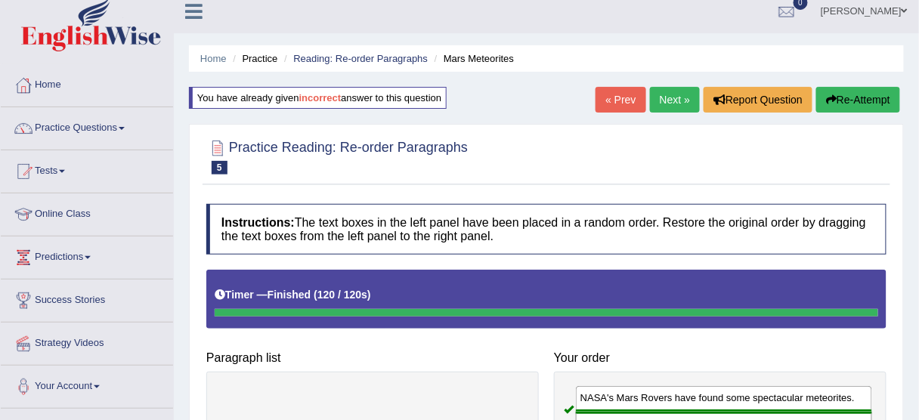
click at [857, 98] on button "Re-Attempt" at bounding box center [859, 100] width 84 height 26
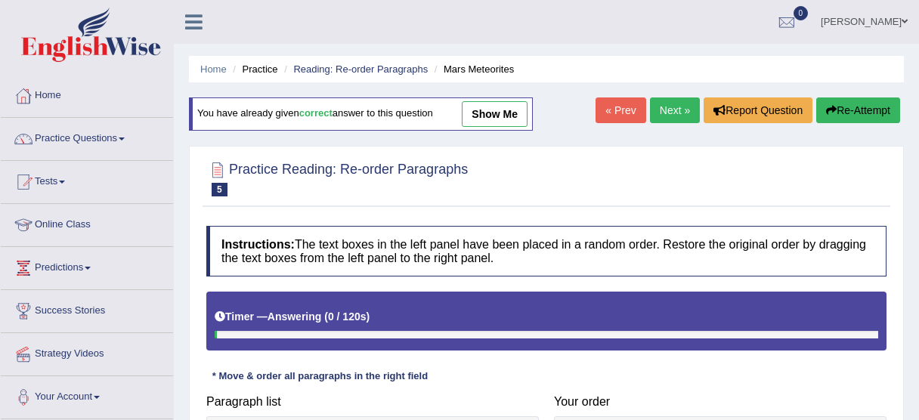
scroll to position [11, 0]
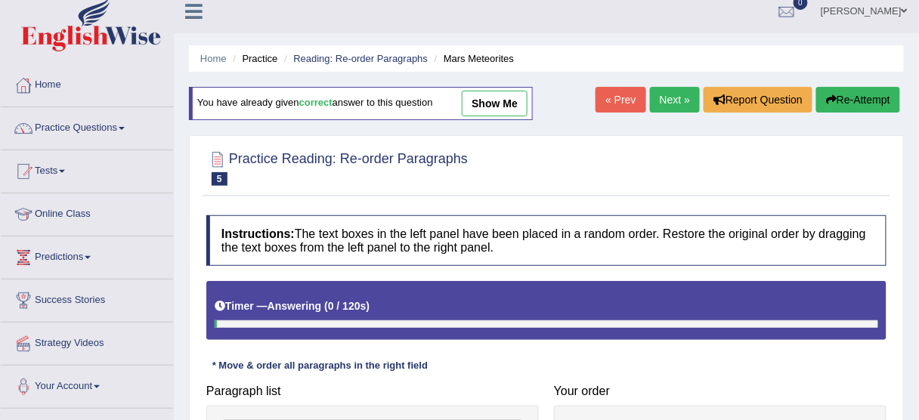
click at [676, 100] on link "Next »" at bounding box center [675, 100] width 50 height 26
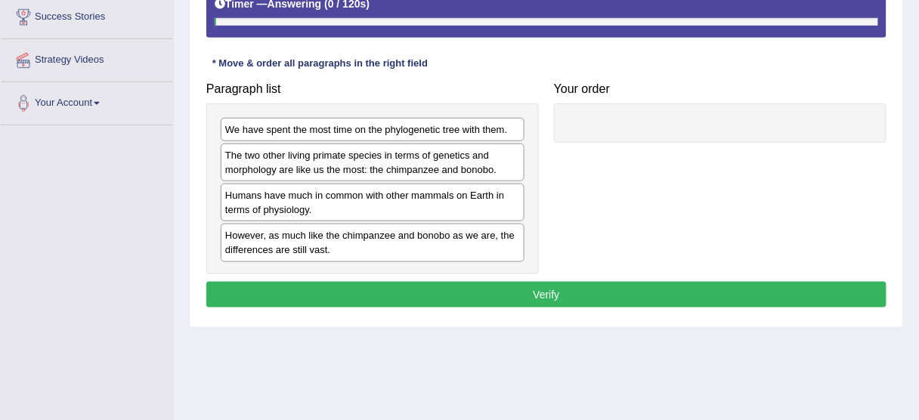
scroll to position [302, 0]
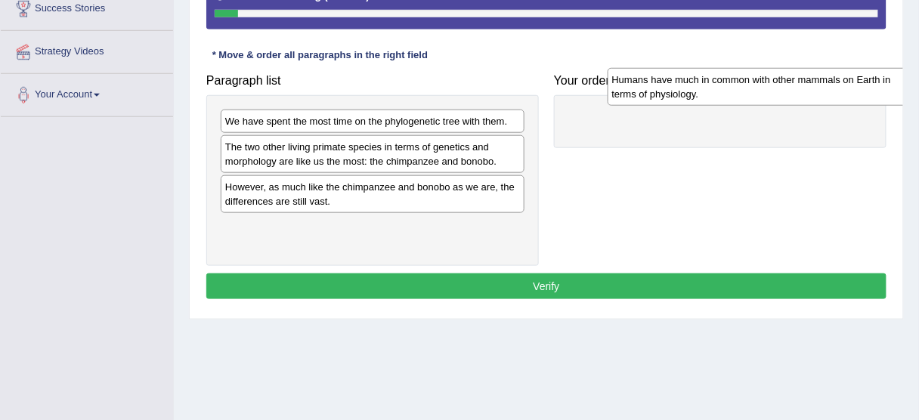
drag, startPoint x: 380, startPoint y: 193, endPoint x: 767, endPoint y: 87, distance: 401.3
click at [767, 87] on div "Humans have much in common with other mammals on Earth in terms of physiology." at bounding box center [760, 87] width 305 height 38
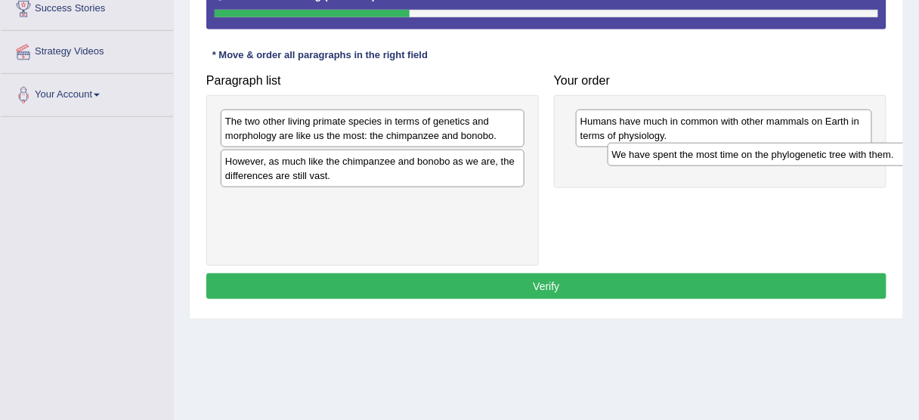
drag, startPoint x: 392, startPoint y: 126, endPoint x: 777, endPoint y: 160, distance: 386.3
click at [777, 160] on div "We have spent the most time on the phylogenetic tree with them." at bounding box center [760, 154] width 305 height 23
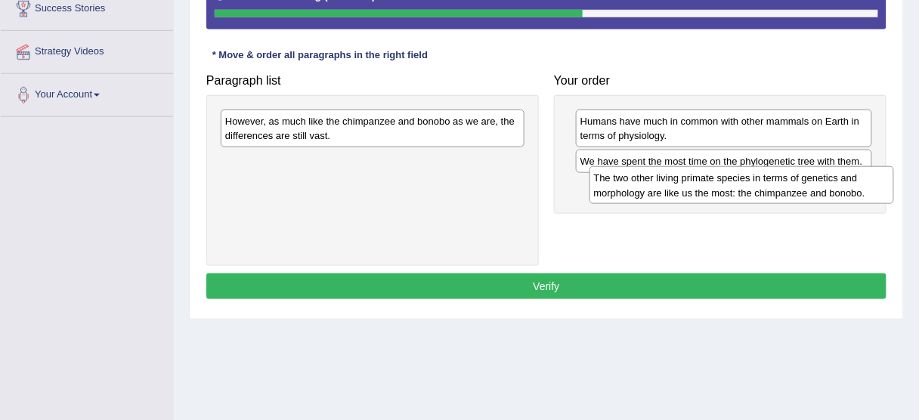
drag, startPoint x: 423, startPoint y: 128, endPoint x: 792, endPoint y: 185, distance: 373.4
click at [792, 185] on div "The two other living primate species in terms of genetics and morphology are li…" at bounding box center [742, 185] width 305 height 38
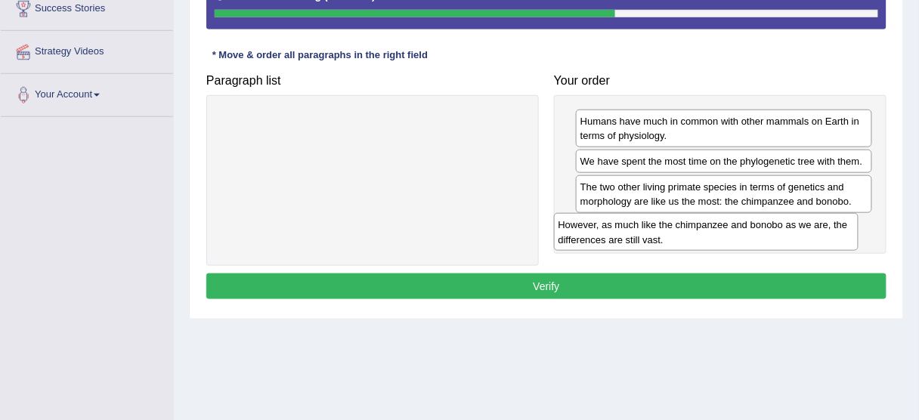
drag, startPoint x: 417, startPoint y: 135, endPoint x: 750, endPoint y: 240, distance: 349.4
click at [750, 240] on div "However, as much like the chimpanzee and bonobo as we are, the differences are …" at bounding box center [706, 232] width 305 height 38
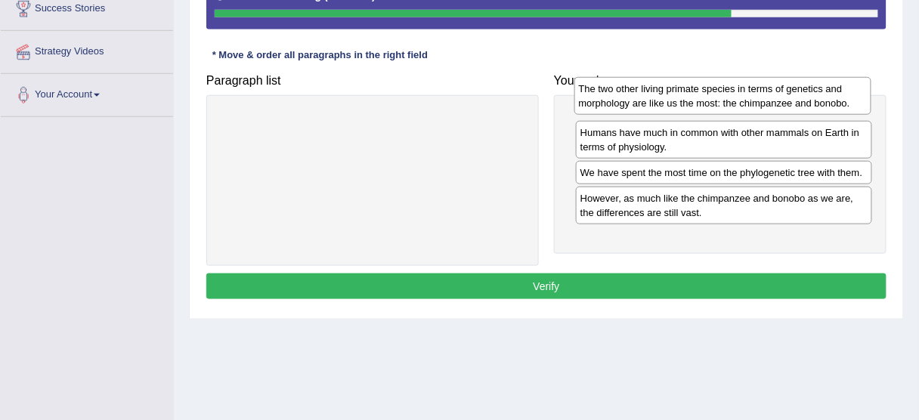
drag, startPoint x: 645, startPoint y: 200, endPoint x: 643, endPoint y: 107, distance: 93.0
click at [643, 107] on div "The two other living primate species in terms of genetics and morphology are li…" at bounding box center [723, 96] width 297 height 38
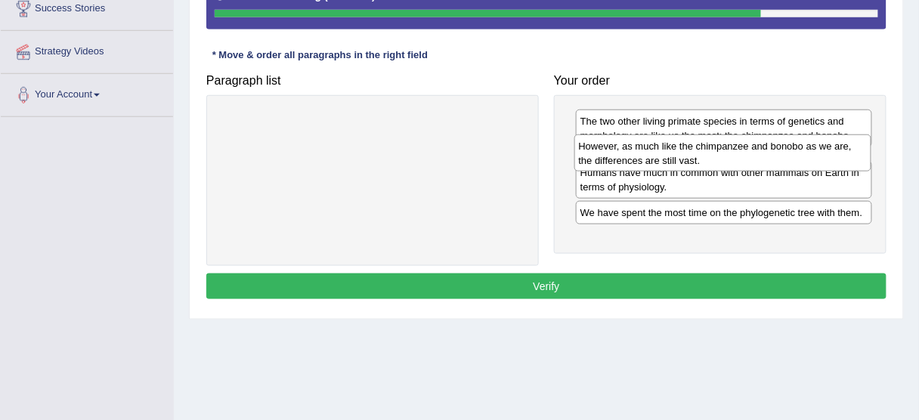
drag, startPoint x: 629, startPoint y: 234, endPoint x: 628, endPoint y: 155, distance: 78.6
click at [628, 155] on div "However, as much like the chimpanzee and bonobo as we are, the differences are …" at bounding box center [723, 154] width 297 height 38
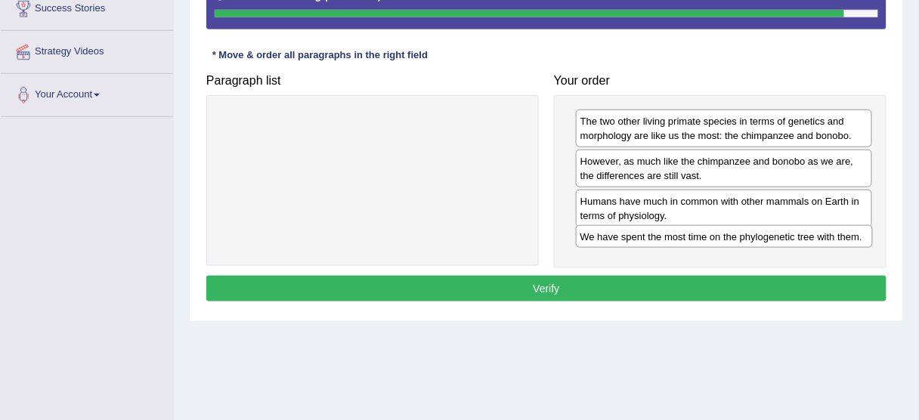
click at [630, 241] on div "We have spent the most time on the phylogenetic tree with them." at bounding box center [724, 236] width 297 height 23
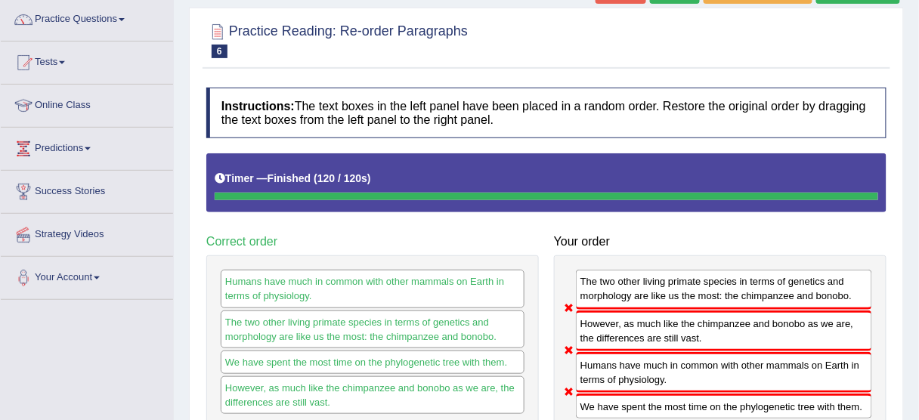
scroll to position [60, 0]
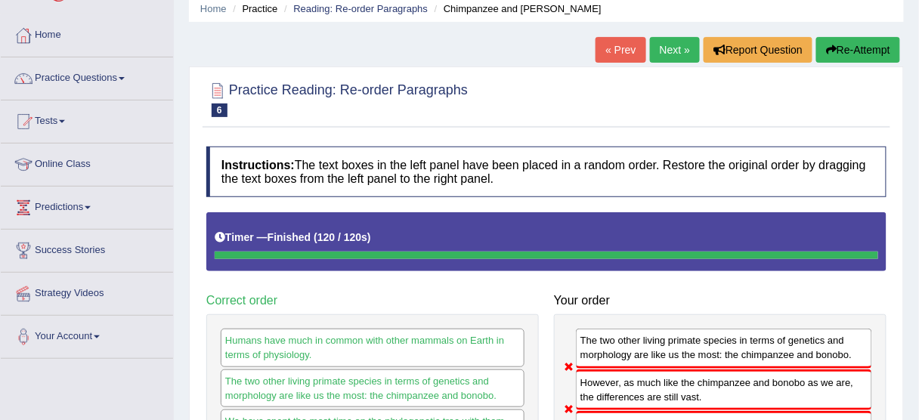
click at [873, 39] on button "Re-Attempt" at bounding box center [859, 50] width 84 height 26
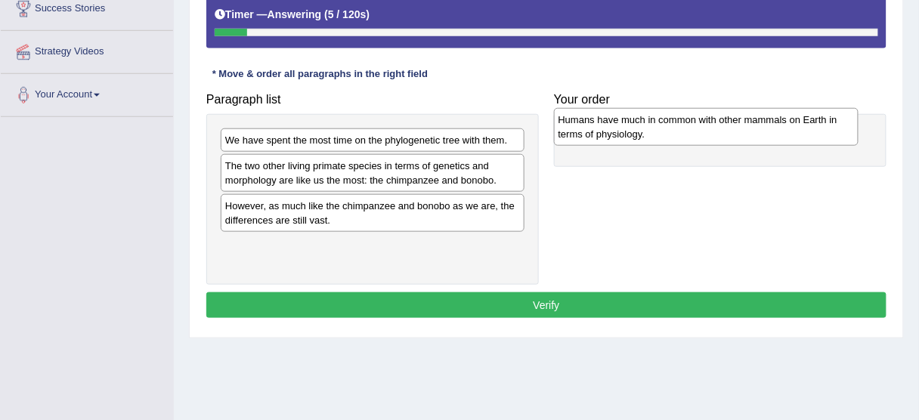
drag, startPoint x: 420, startPoint y: 222, endPoint x: 753, endPoint y: 138, distance: 344.0
click at [753, 138] on div "Humans have much in common with other mammals on Earth in terms of physiology." at bounding box center [706, 127] width 305 height 38
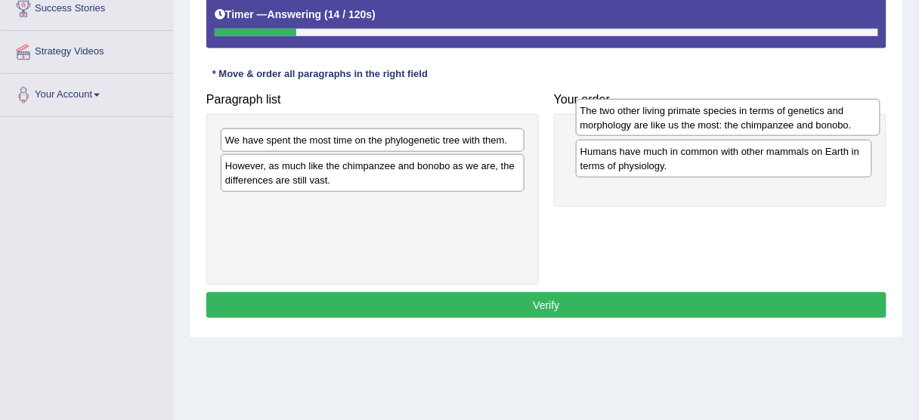
drag, startPoint x: 363, startPoint y: 176, endPoint x: 711, endPoint y: 122, distance: 352.0
click at [711, 122] on div "The two other living primate species in terms of genetics and morphology are li…" at bounding box center [728, 118] width 305 height 38
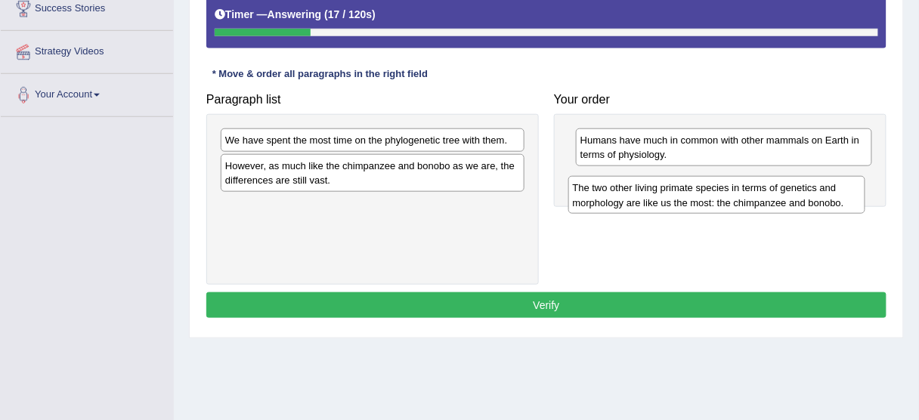
drag, startPoint x: 669, startPoint y: 141, endPoint x: 662, endPoint y: 189, distance: 49.0
click at [662, 189] on div "The two other living primate species in terms of genetics and morphology are li…" at bounding box center [717, 195] width 297 height 38
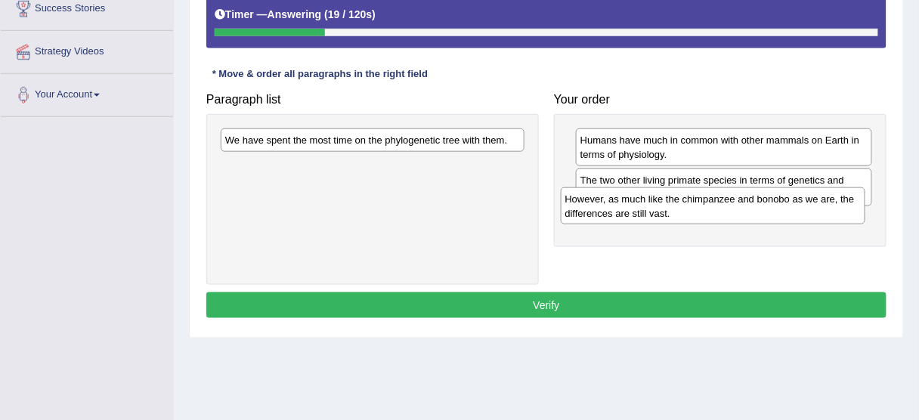
drag, startPoint x: 356, startPoint y: 176, endPoint x: 696, endPoint y: 210, distance: 341.9
click at [696, 210] on div "However, as much like the chimpanzee and bonobo as we are, the differences are …" at bounding box center [713, 207] width 305 height 38
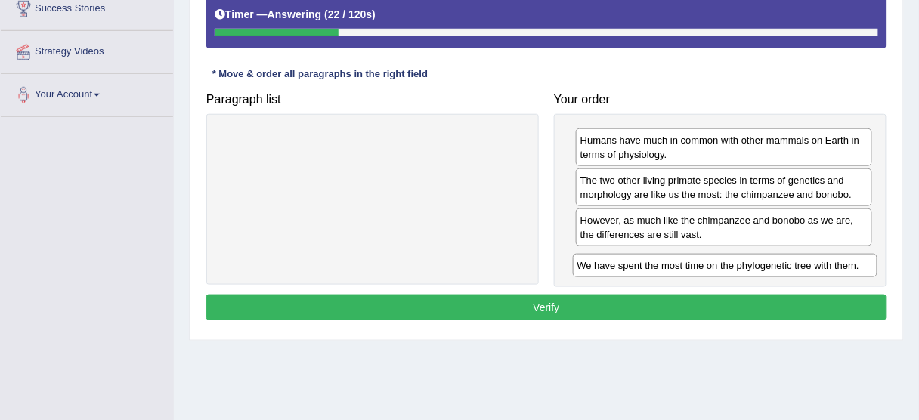
drag, startPoint x: 398, startPoint y: 136, endPoint x: 762, endPoint y: 253, distance: 382.6
click at [762, 254] on div "We have spent the most time on the phylogenetic tree with them." at bounding box center [725, 265] width 305 height 23
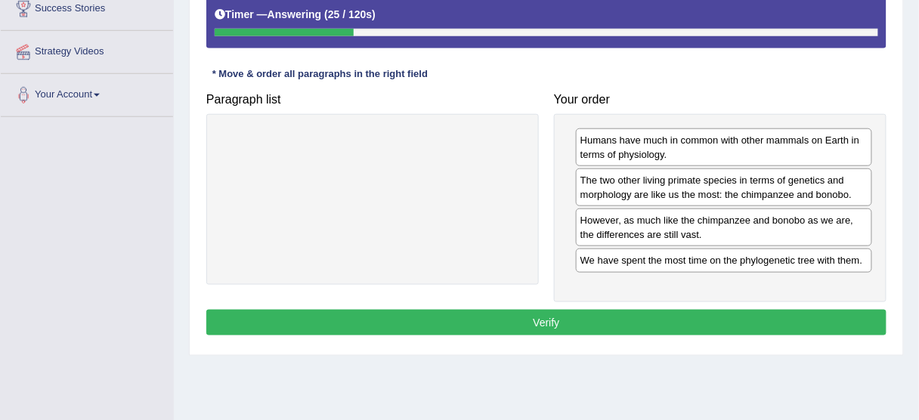
click at [576, 324] on button "Verify" at bounding box center [546, 323] width 680 height 26
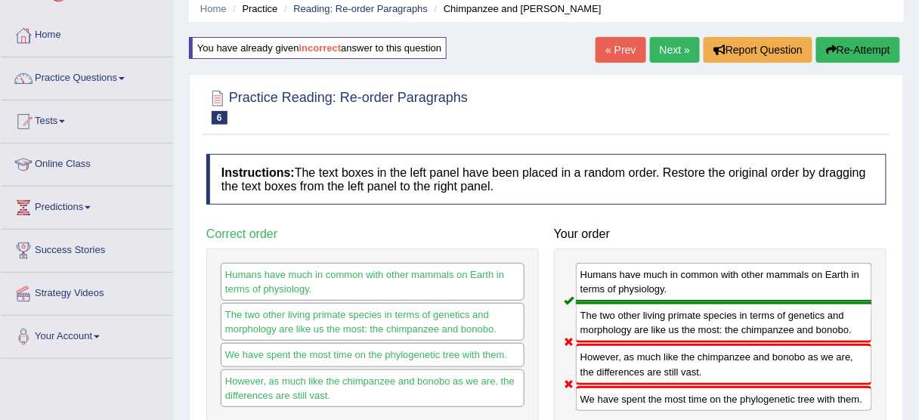
scroll to position [60, 0]
click at [845, 51] on button "Re-Attempt" at bounding box center [859, 50] width 84 height 26
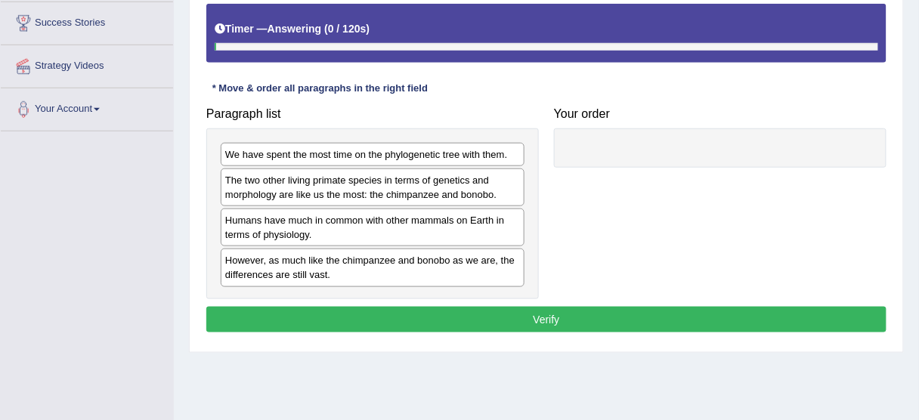
scroll to position [302, 0]
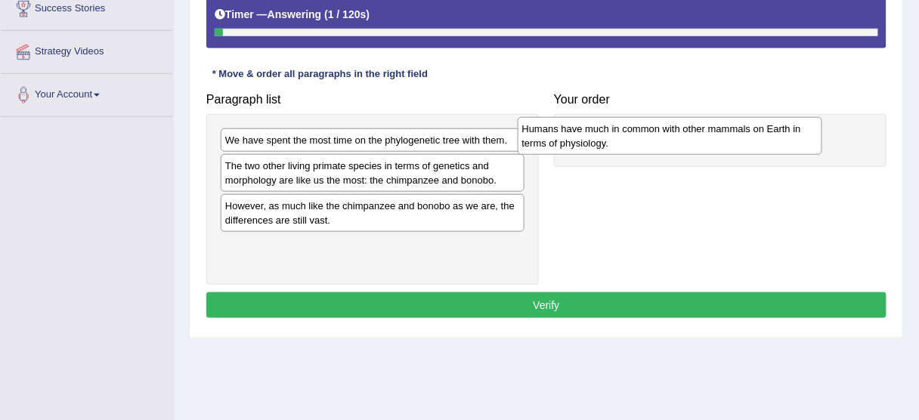
drag, startPoint x: 405, startPoint y: 203, endPoint x: 704, endPoint y: 127, distance: 308.3
click at [704, 127] on div "Humans have much in common with other mammals on Earth in terms of physiology." at bounding box center [670, 136] width 305 height 38
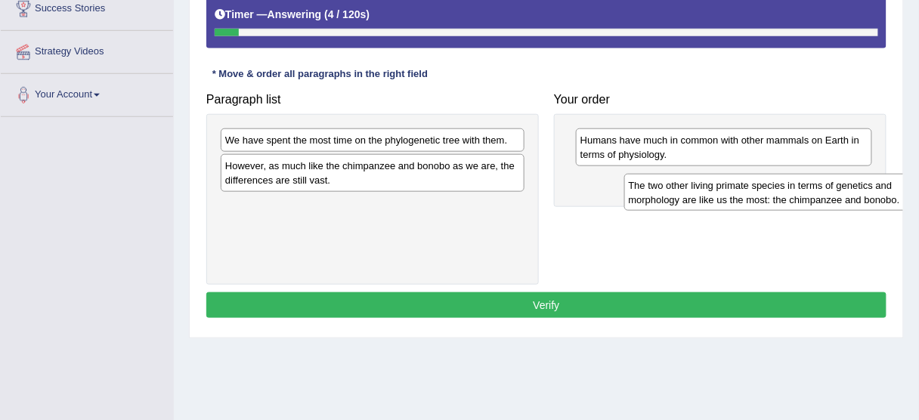
drag, startPoint x: 355, startPoint y: 170, endPoint x: 734, endPoint y: 188, distance: 380.0
click at [734, 188] on div "The two other living primate species in terms of genetics and morphology are li…" at bounding box center [777, 193] width 305 height 38
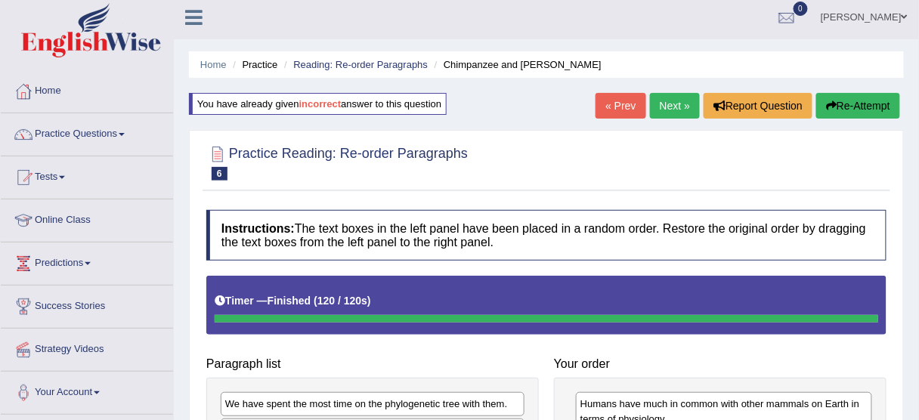
scroll to position [0, 0]
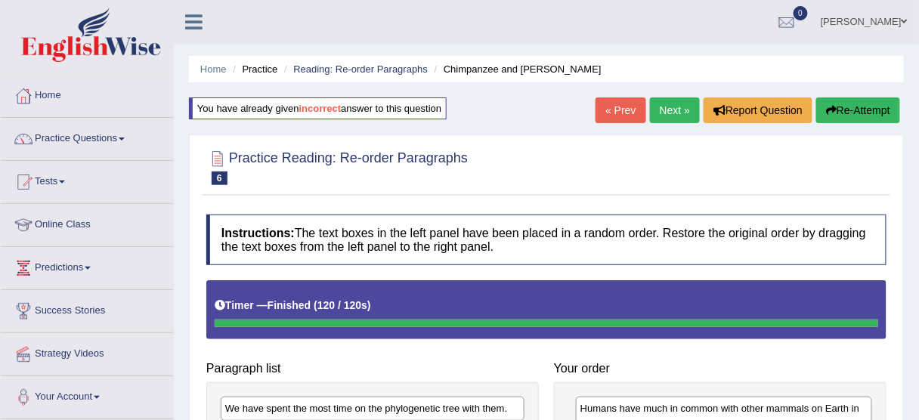
click at [836, 116] on button "Re-Attempt" at bounding box center [859, 111] width 84 height 26
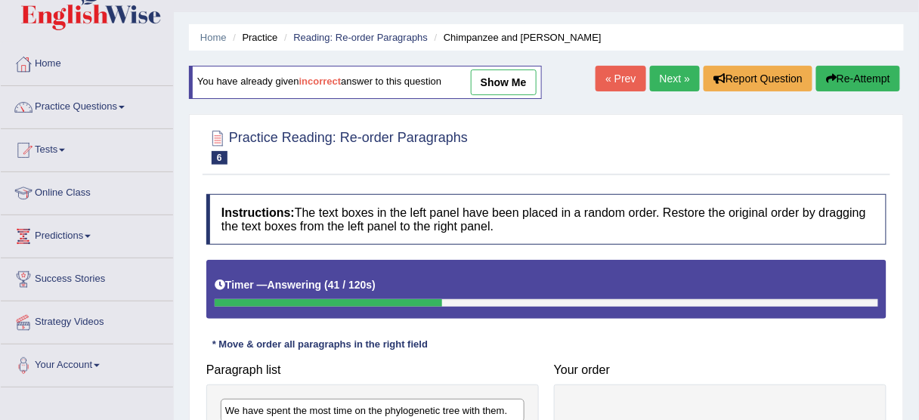
scroll to position [302, 0]
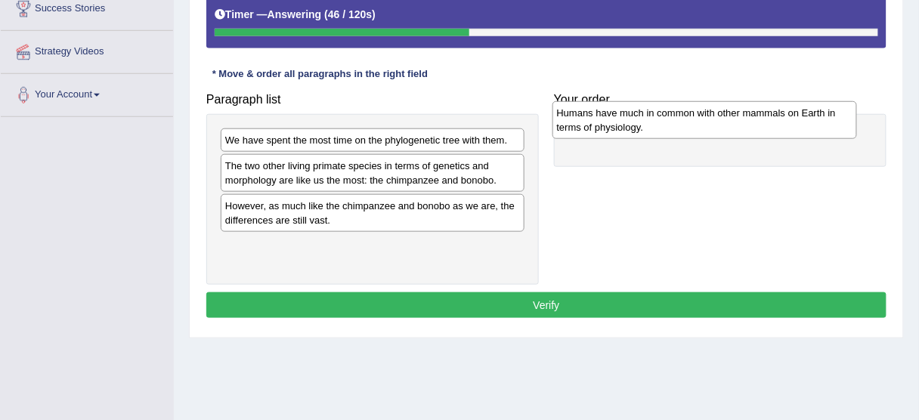
drag, startPoint x: 339, startPoint y: 209, endPoint x: 671, endPoint y: 118, distance: 344.3
click at [671, 118] on div "Humans have much in common with other mammals on Earth in terms of physiology." at bounding box center [705, 120] width 305 height 38
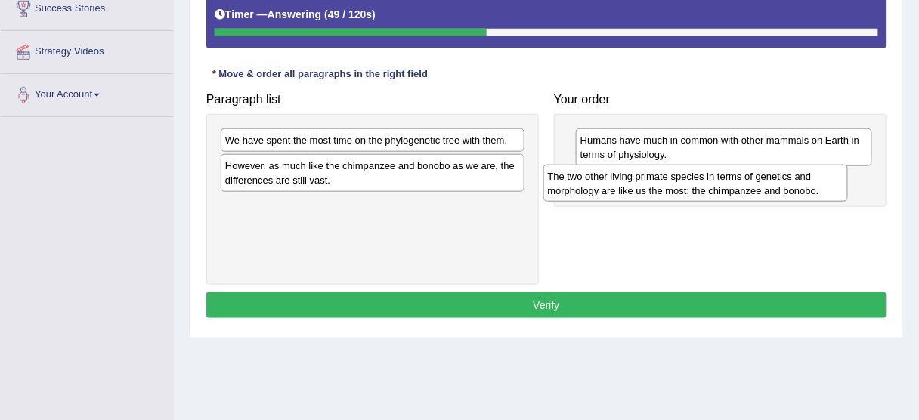
drag, startPoint x: 317, startPoint y: 167, endPoint x: 640, endPoint y: 178, distance: 323.0
click at [640, 178] on div "The two other living primate species in terms of genetics and morphology are li…" at bounding box center [696, 184] width 305 height 38
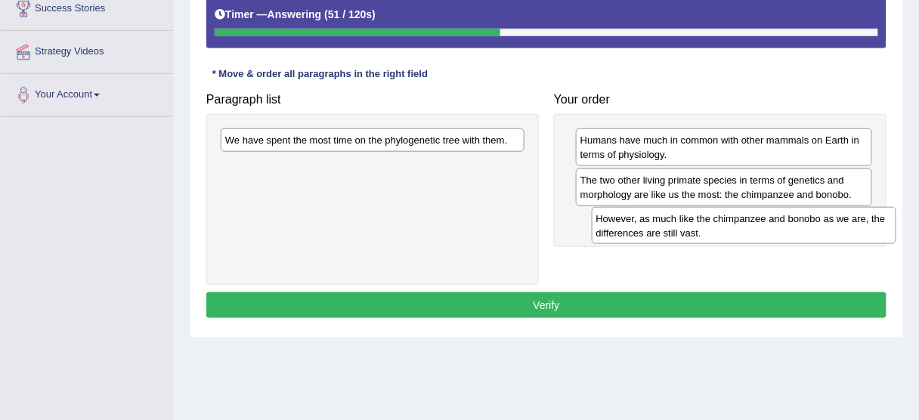
drag, startPoint x: 364, startPoint y: 170, endPoint x: 737, endPoint y: 222, distance: 376.3
click at [736, 222] on div "However, as much like the chimpanzee and bonobo as we are, the differences are …" at bounding box center [744, 226] width 305 height 38
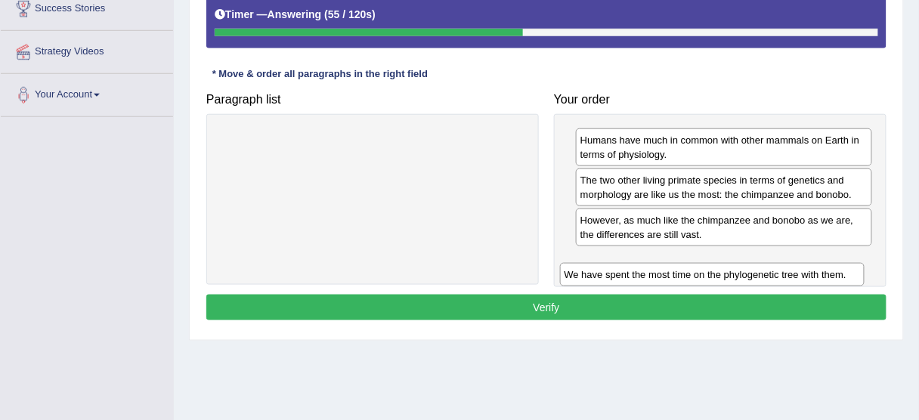
drag, startPoint x: 401, startPoint y: 135, endPoint x: 742, endPoint y: 268, distance: 366.0
click at [742, 268] on div "We have spent the most time on the phylogenetic tree with them." at bounding box center [712, 274] width 305 height 23
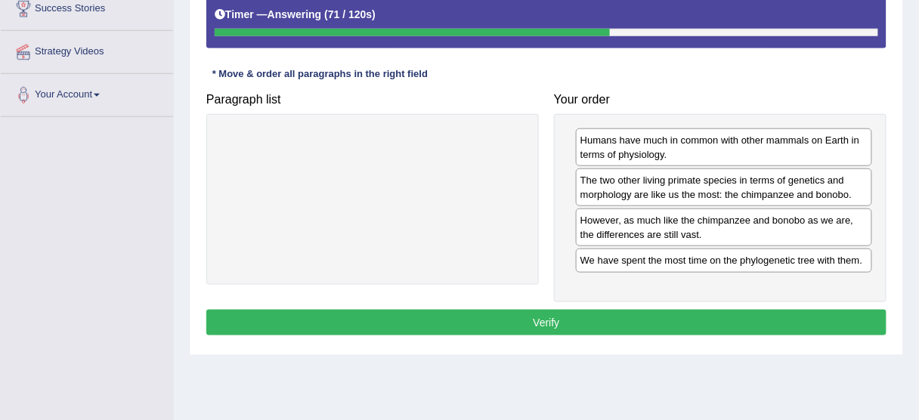
click at [516, 324] on button "Verify" at bounding box center [546, 323] width 680 height 26
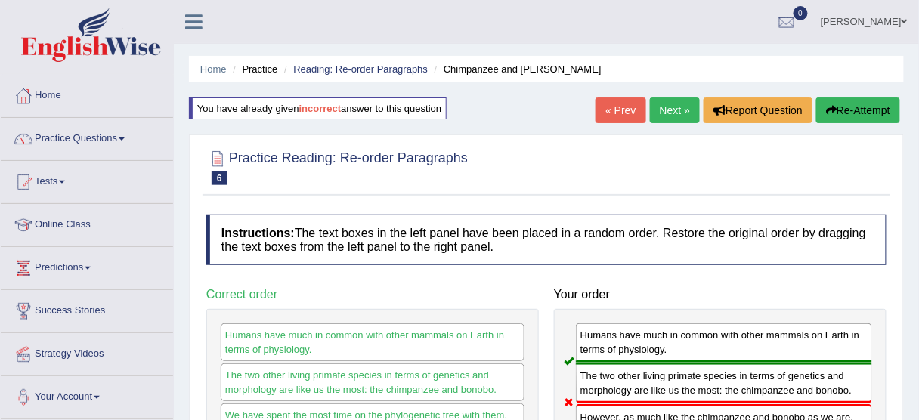
scroll to position [0, 0]
click at [863, 109] on button "Re-Attempt" at bounding box center [859, 111] width 84 height 26
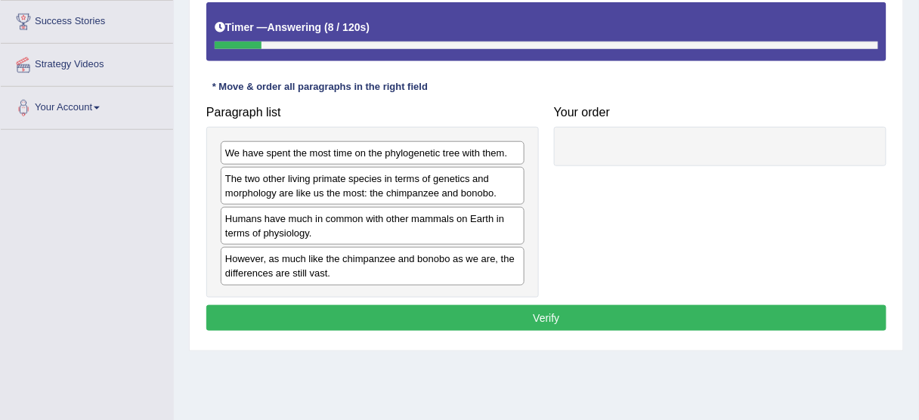
scroll to position [302, 0]
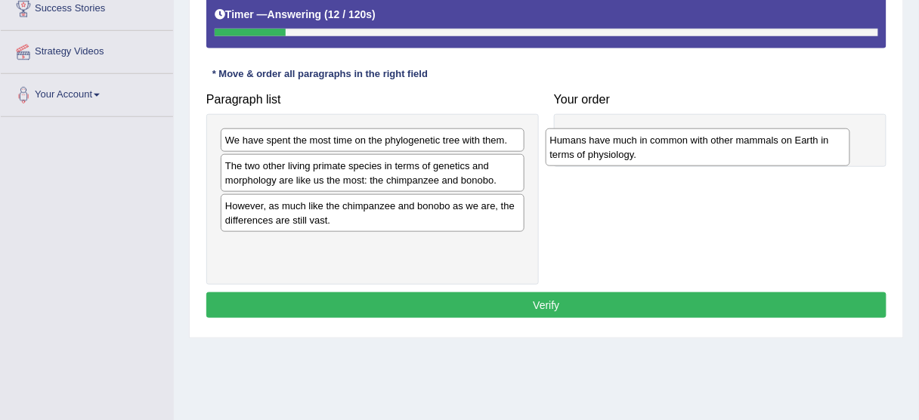
drag, startPoint x: 310, startPoint y: 216, endPoint x: 635, endPoint y: 152, distance: 331.4
click at [635, 152] on div "Humans have much in common with other mammals on Earth in terms of physiology." at bounding box center [698, 148] width 305 height 38
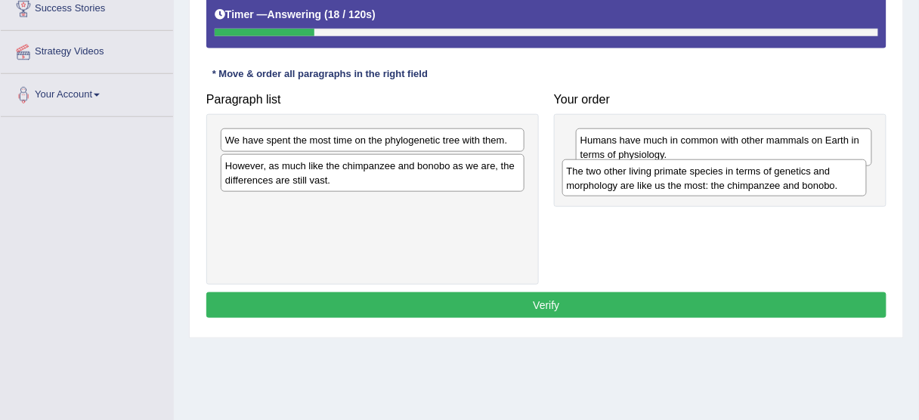
drag, startPoint x: 287, startPoint y: 176, endPoint x: 629, endPoint y: 182, distance: 341.8
click at [629, 182] on div "The two other living primate species in terms of genetics and morphology are li…" at bounding box center [715, 179] width 305 height 38
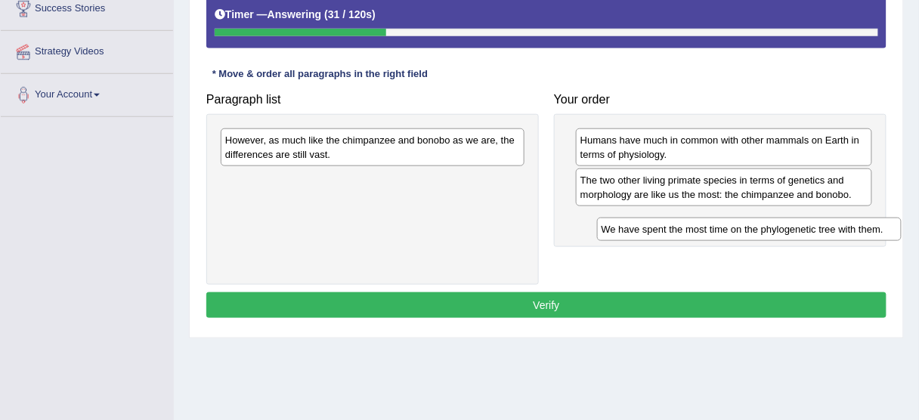
drag, startPoint x: 432, startPoint y: 142, endPoint x: 809, endPoint y: 231, distance: 386.8
click at [809, 231] on div "We have spent the most time on the phylogenetic tree with them." at bounding box center [749, 229] width 305 height 23
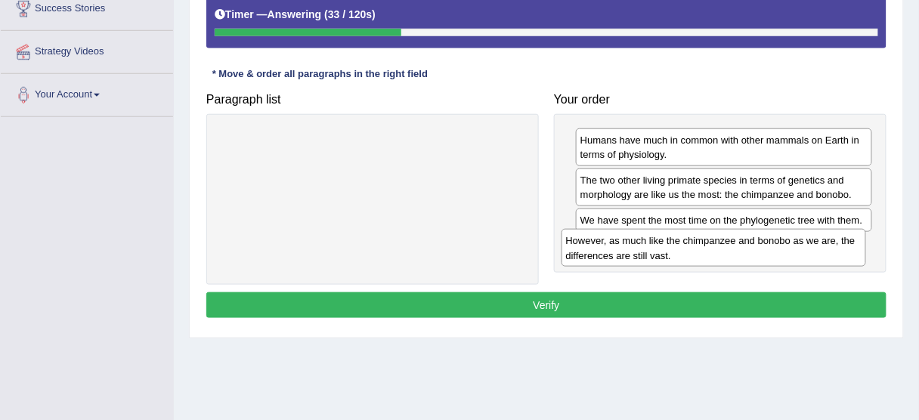
drag, startPoint x: 368, startPoint y: 135, endPoint x: 713, endPoint y: 241, distance: 360.9
click at [713, 241] on div "However, as much like the chimpanzee and bonobo as we are, the differences are …" at bounding box center [714, 248] width 305 height 38
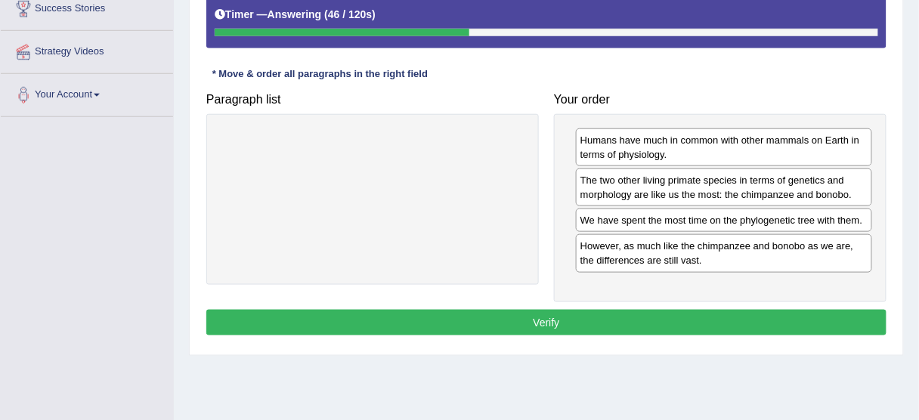
click at [538, 316] on button "Verify" at bounding box center [546, 323] width 680 height 26
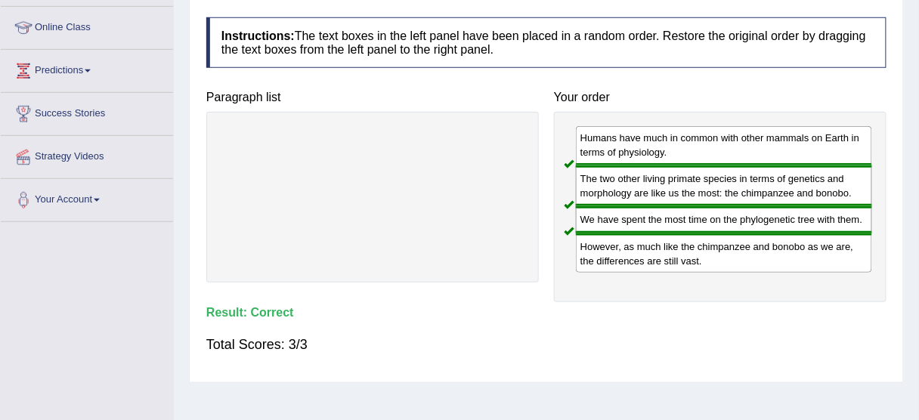
scroll to position [60, 0]
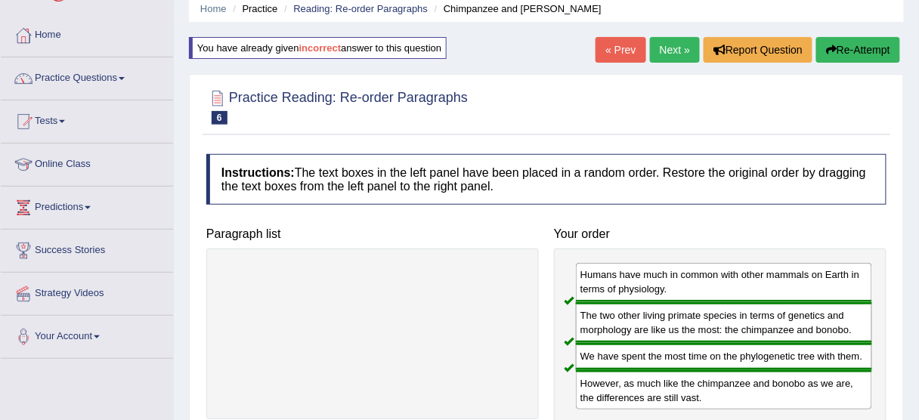
click at [661, 64] on div "« Prev Next » Report Question Re-Attempt" at bounding box center [750, 51] width 308 height 29
click at [677, 58] on link "Next »" at bounding box center [675, 50] width 50 height 26
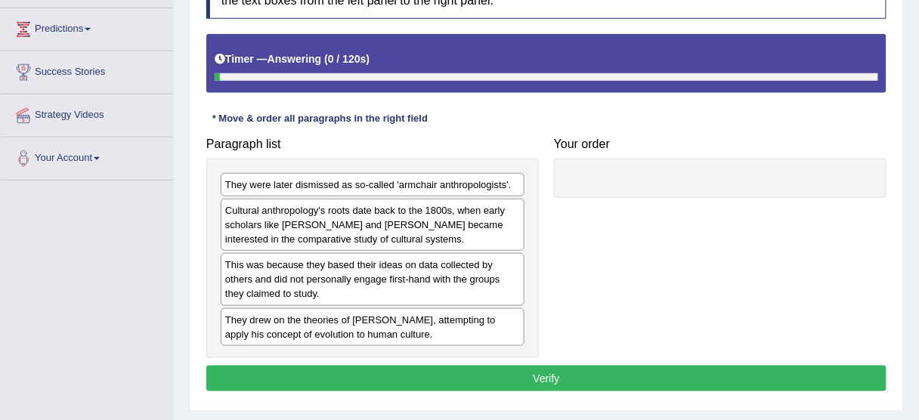
scroll to position [242, 0]
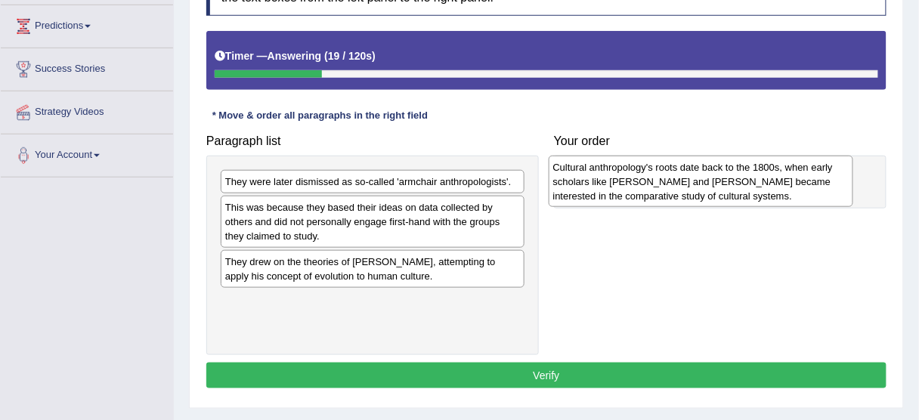
drag, startPoint x: 417, startPoint y: 220, endPoint x: 745, endPoint y: 181, distance: 330.5
click at [745, 181] on div "Cultural anthropology's roots date back to the 1800s, when early scholars like …" at bounding box center [701, 182] width 305 height 52
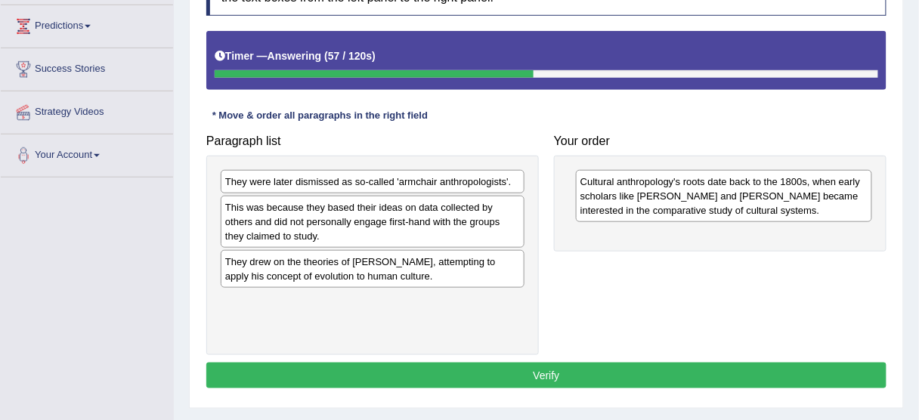
click at [315, 181] on div "They were later dismissed as so-called 'armchair anthropologists'." at bounding box center [373, 181] width 304 height 23
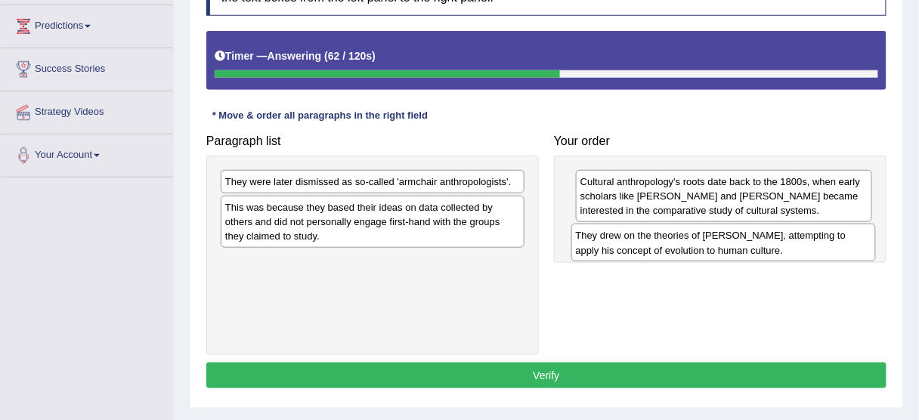
drag, startPoint x: 327, startPoint y: 272, endPoint x: 677, endPoint y: 248, distance: 351.6
click at [677, 248] on div "They drew on the theories of Charles Darwin, attempting to apply his concept of…" at bounding box center [724, 243] width 305 height 38
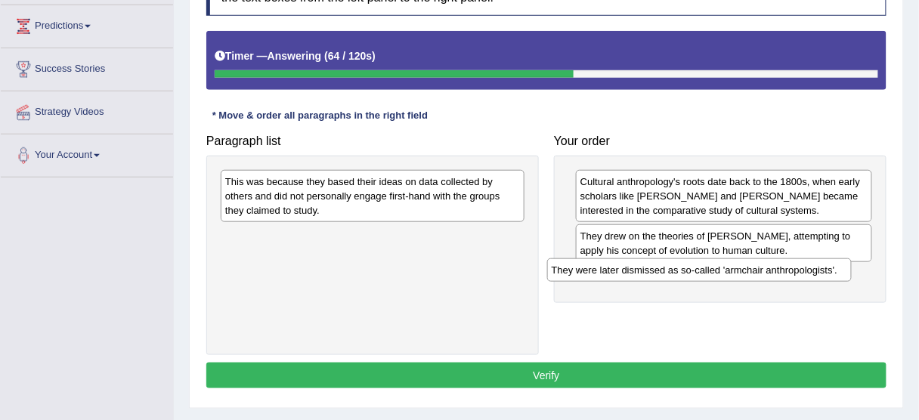
drag, startPoint x: 392, startPoint y: 175, endPoint x: 719, endPoint y: 264, distance: 338.6
click at [719, 264] on div "They were later dismissed as so-called 'armchair anthropologists'." at bounding box center [699, 270] width 305 height 23
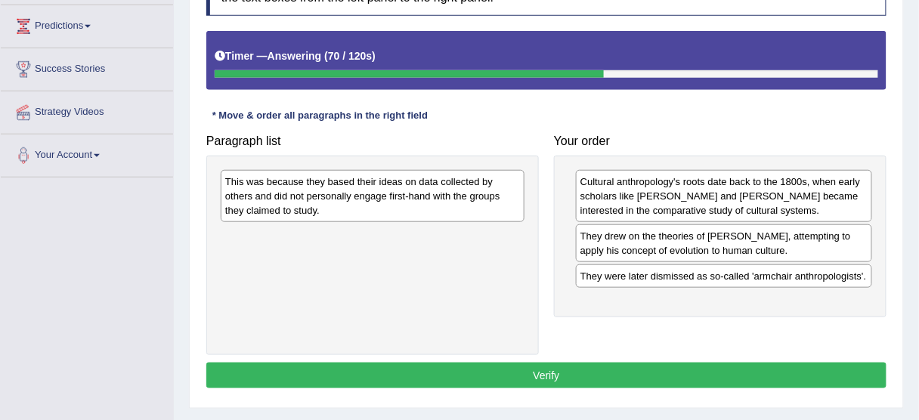
click at [443, 193] on div "This was because they based their ideas on data collected by others and did not…" at bounding box center [373, 196] width 304 height 52
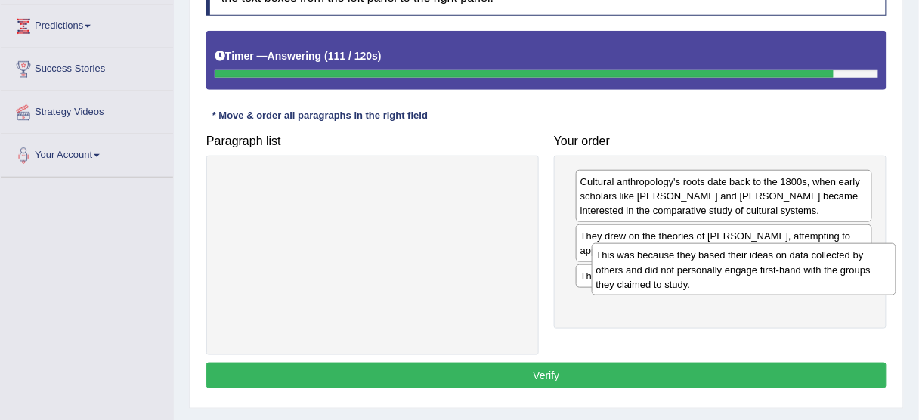
drag, startPoint x: 344, startPoint y: 201, endPoint x: 715, endPoint y: 275, distance: 378.6
click at [715, 275] on div "This was because they based their ideas on data collected by others and did not…" at bounding box center [744, 269] width 305 height 52
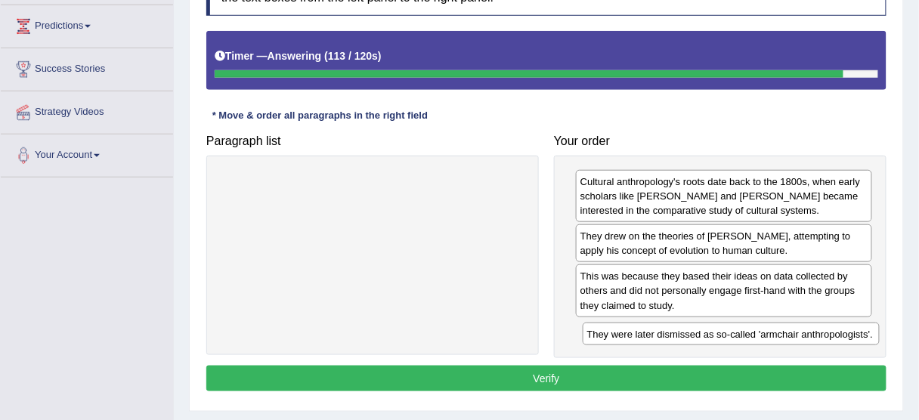
drag, startPoint x: 715, startPoint y: 275, endPoint x: 722, endPoint y: 335, distance: 60.1
click at [722, 335] on div "They were later dismissed as so-called 'armchair anthropologists'." at bounding box center [731, 334] width 297 height 23
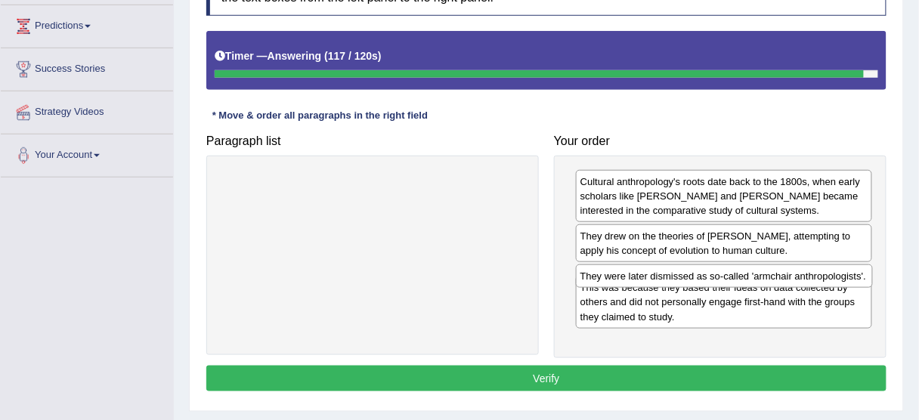
drag, startPoint x: 695, startPoint y: 327, endPoint x: 695, endPoint y: 274, distance: 52.9
click at [695, 274] on div "They were later dismissed as so-called 'armchair anthropologists'." at bounding box center [724, 276] width 297 height 23
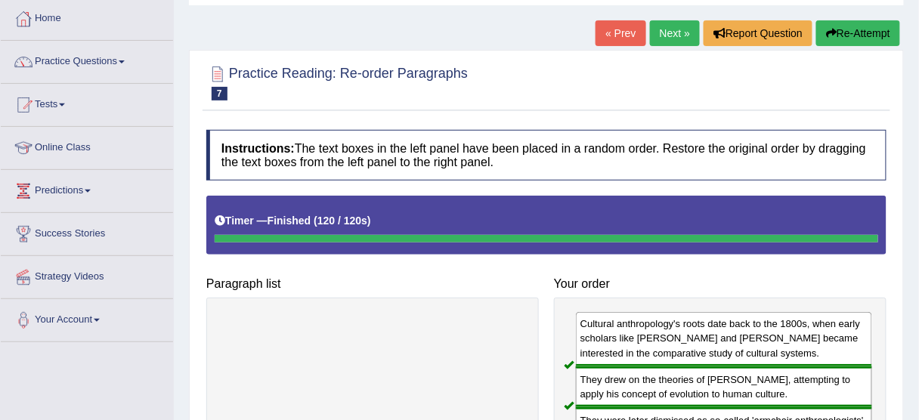
scroll to position [60, 0]
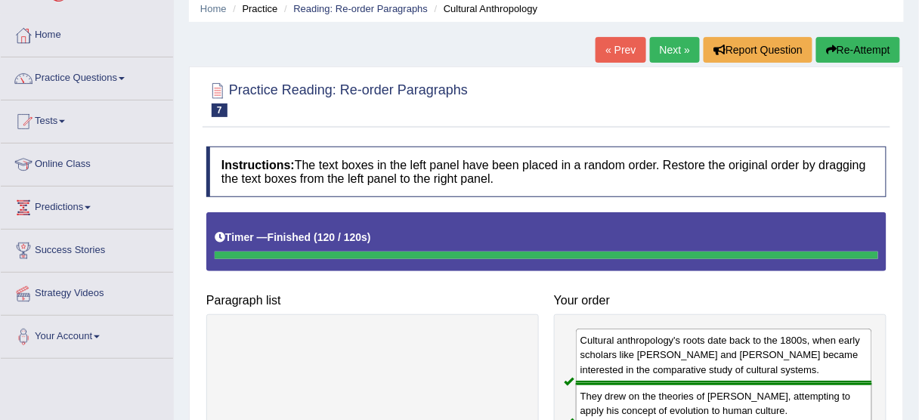
click at [666, 46] on link "Next »" at bounding box center [675, 50] width 50 height 26
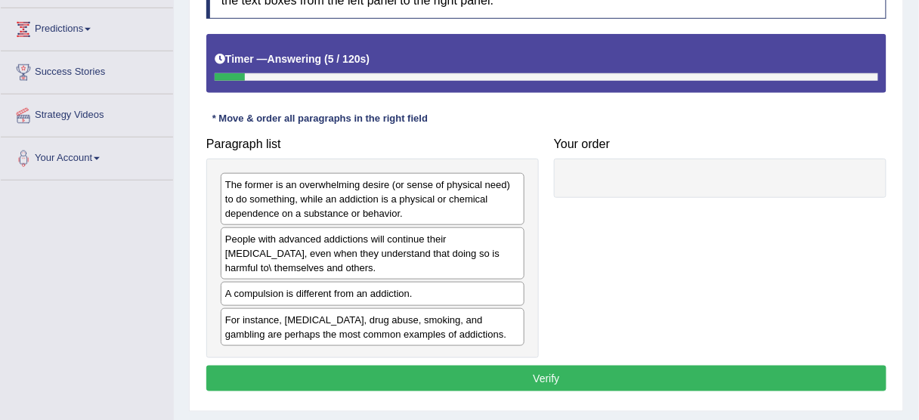
scroll to position [242, 0]
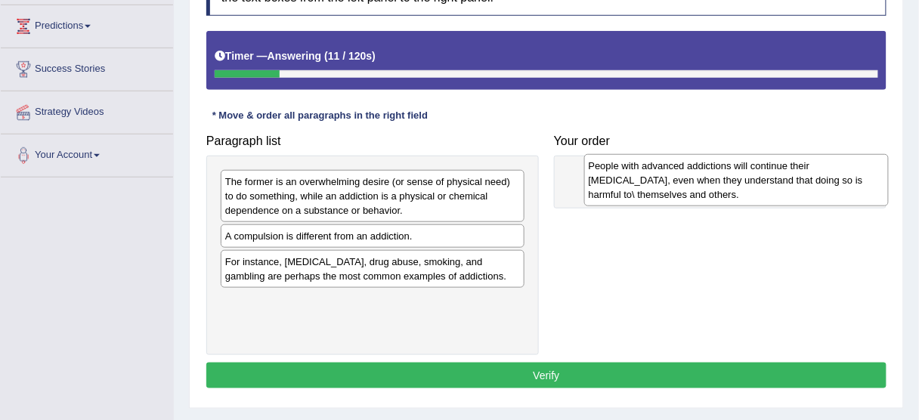
drag, startPoint x: 362, startPoint y: 241, endPoint x: 713, endPoint y: 172, distance: 357.6
click at [713, 172] on div "People with advanced addictions will continue their [MEDICAL_DATA], even when t…" at bounding box center [736, 180] width 305 height 52
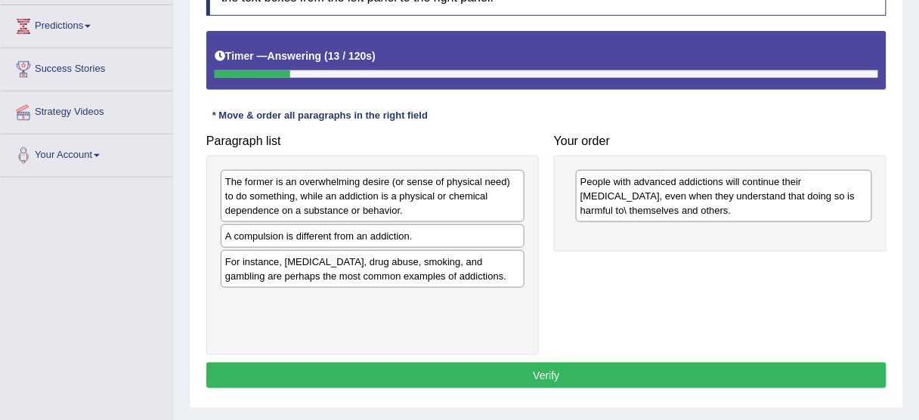
drag, startPoint x: 372, startPoint y: 246, endPoint x: 643, endPoint y: 184, distance: 278.4
click at [643, 184] on div "Paragraph list The former is an overwhelming desire (or sense of physical need)…" at bounding box center [547, 241] width 696 height 228
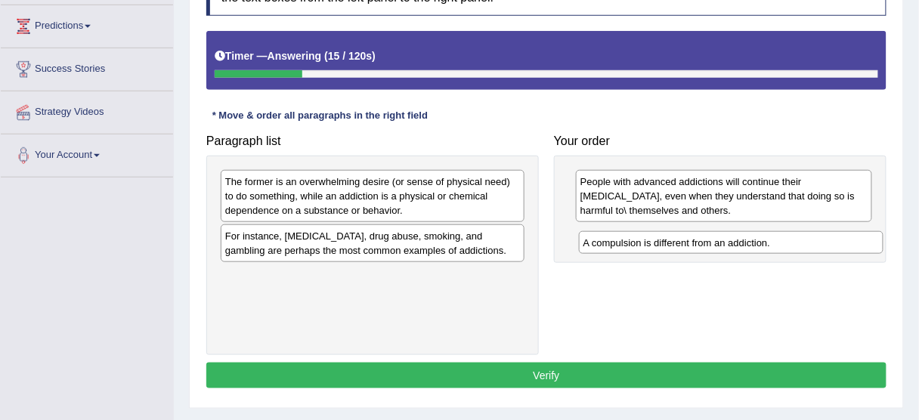
drag, startPoint x: 327, startPoint y: 234, endPoint x: 686, endPoint y: 242, distance: 358.5
click at [686, 242] on div "A compulsion is different from an addiction." at bounding box center [731, 242] width 305 height 23
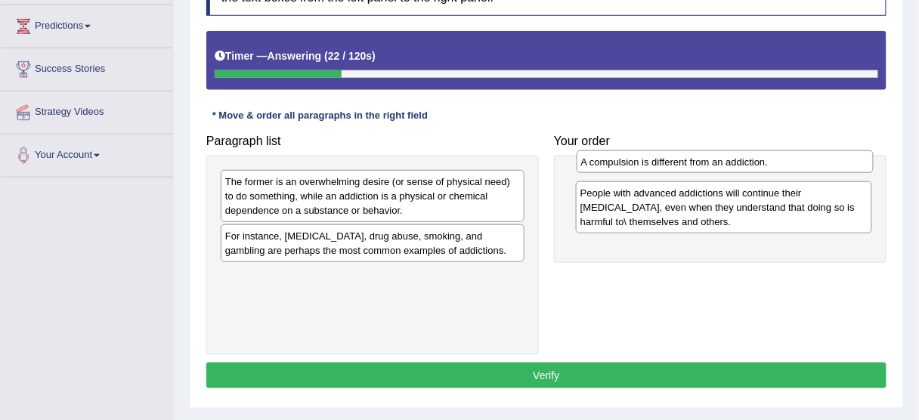
drag, startPoint x: 680, startPoint y: 241, endPoint x: 680, endPoint y: 169, distance: 72.6
click at [680, 169] on div "A compulsion is different from an addiction." at bounding box center [725, 161] width 297 height 23
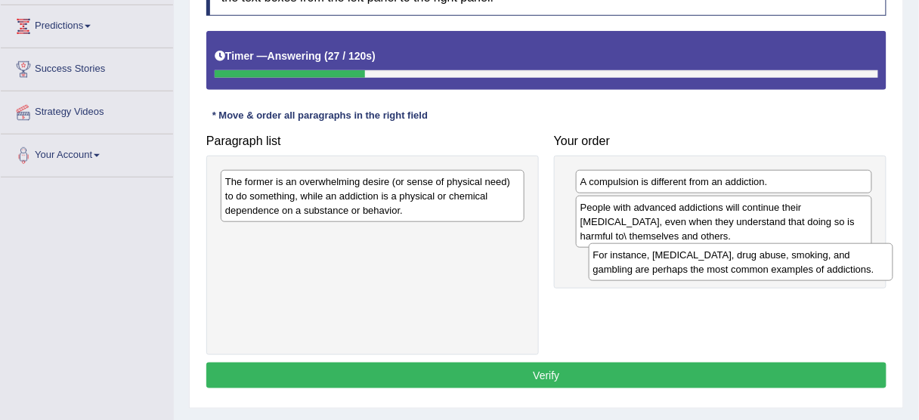
drag, startPoint x: 401, startPoint y: 248, endPoint x: 773, endPoint y: 269, distance: 371.8
click at [773, 269] on div "For instance, [MEDICAL_DATA], drug abuse, smoking, and gambling are perhaps the…" at bounding box center [741, 262] width 305 height 38
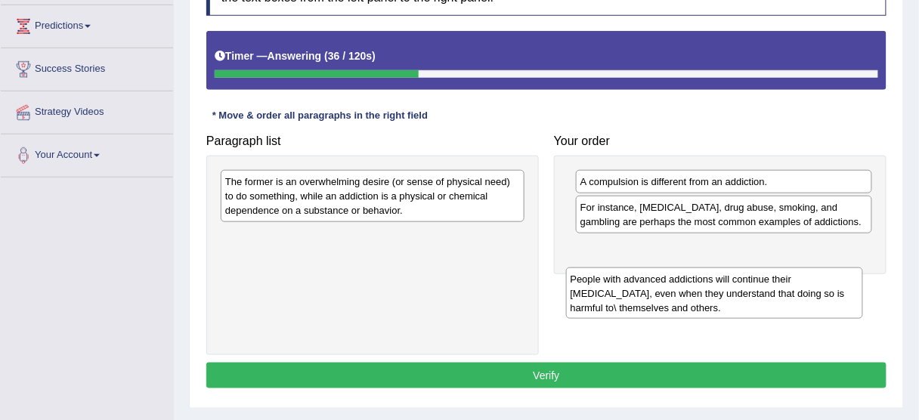
drag, startPoint x: 714, startPoint y: 228, endPoint x: 705, endPoint y: 299, distance: 71.6
click at [704, 300] on div "People with advanced addictions will continue their [MEDICAL_DATA], even when t…" at bounding box center [714, 294] width 297 height 52
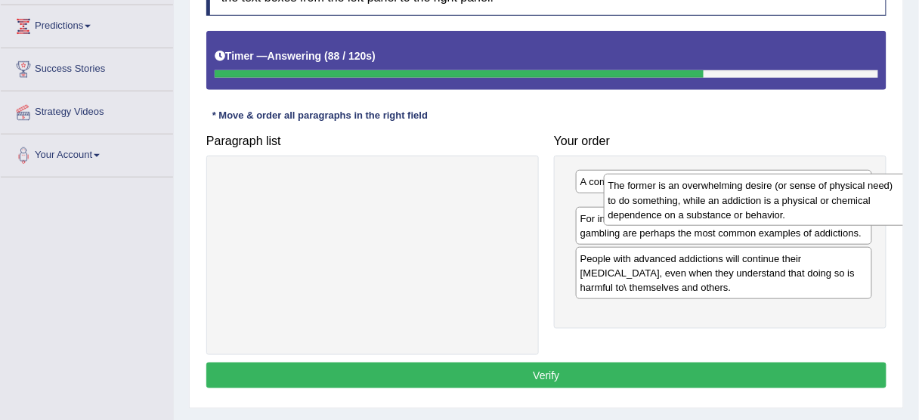
drag, startPoint x: 339, startPoint y: 205, endPoint x: 722, endPoint y: 209, distance: 383.4
click at [722, 209] on div "The former is an overwhelming desire (or sense of physical need) to do somethin…" at bounding box center [756, 200] width 305 height 52
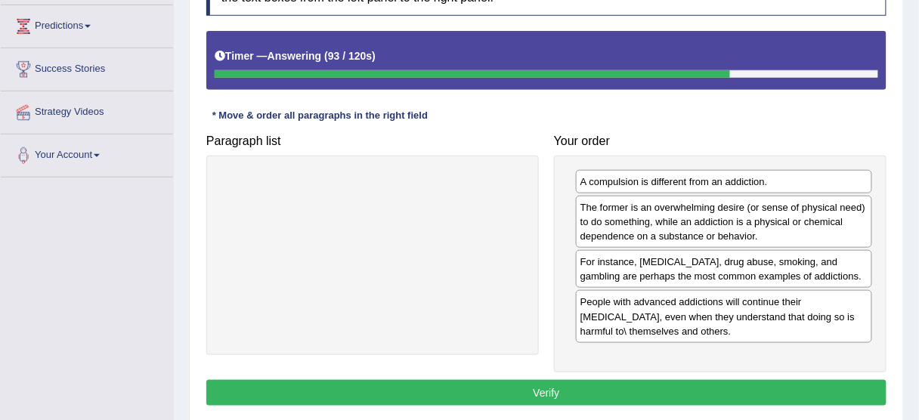
click at [597, 384] on button "Verify" at bounding box center [546, 393] width 680 height 26
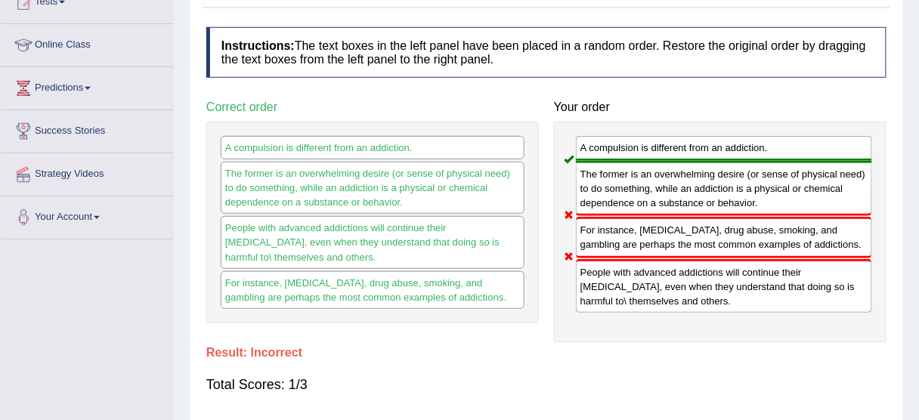
scroll to position [60, 0]
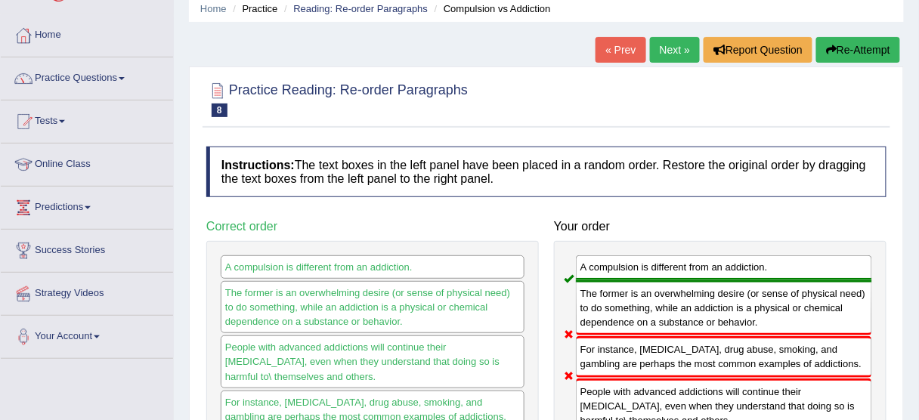
click at [863, 37] on button "Re-Attempt" at bounding box center [859, 50] width 84 height 26
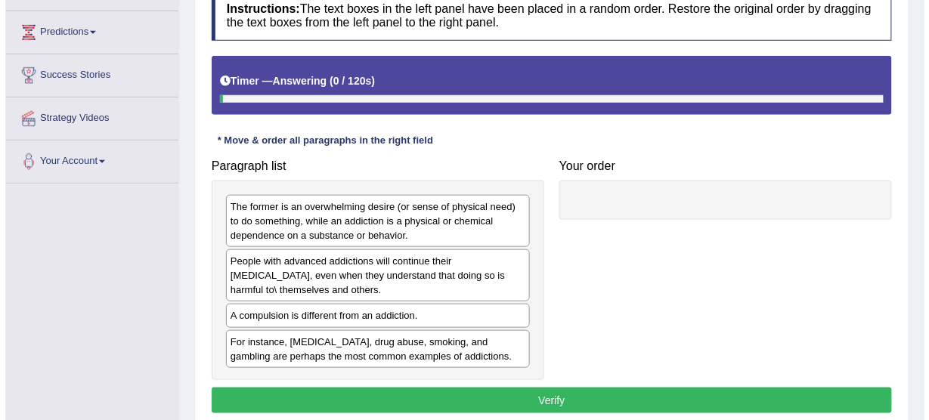
scroll to position [242, 0]
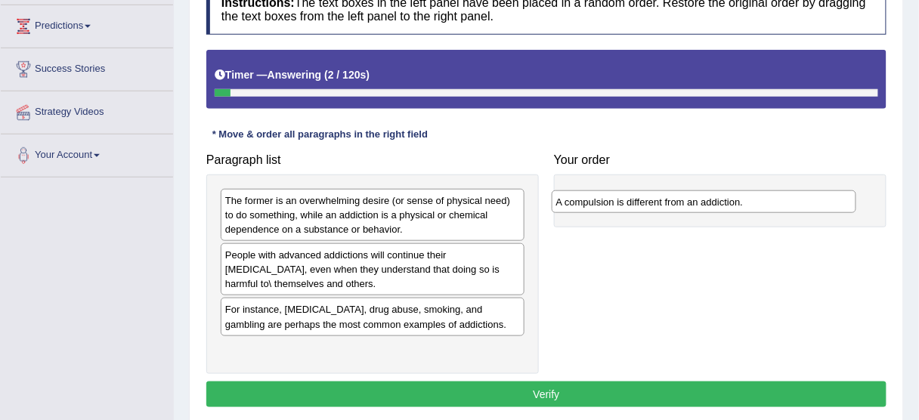
drag, startPoint x: 312, startPoint y: 308, endPoint x: 644, endPoint y: 200, distance: 348.8
click at [644, 200] on div "A compulsion is different from an addiction." at bounding box center [704, 202] width 305 height 23
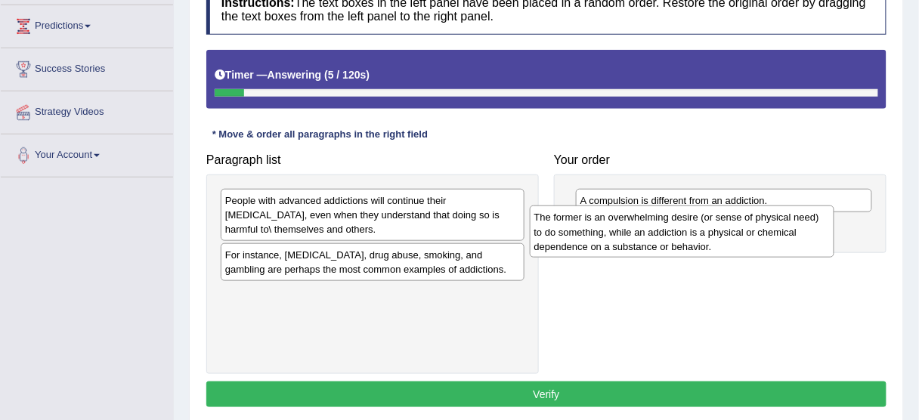
drag, startPoint x: 339, startPoint y: 219, endPoint x: 649, endPoint y: 236, distance: 309.7
click at [649, 236] on div "The former is an overwhelming desire (or sense of physical need) to do somethin…" at bounding box center [682, 232] width 305 height 52
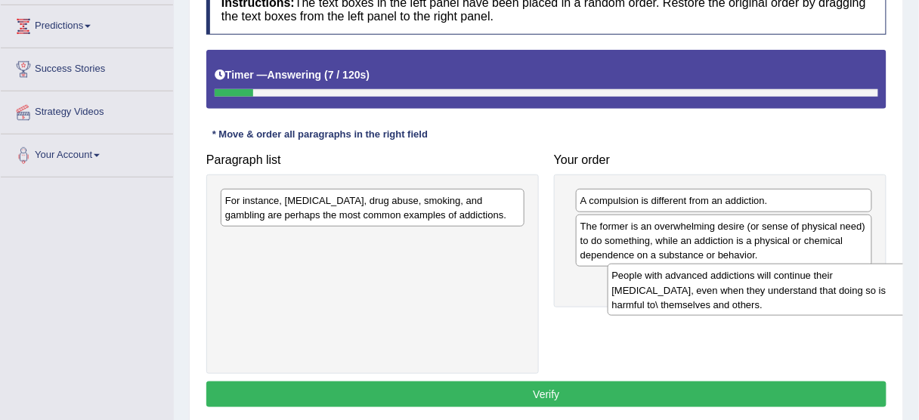
drag, startPoint x: 310, startPoint y: 222, endPoint x: 695, endPoint y: 296, distance: 391.9
click at [695, 296] on div "People with advanced addictions will continue their [MEDICAL_DATA], even when t…" at bounding box center [760, 290] width 305 height 52
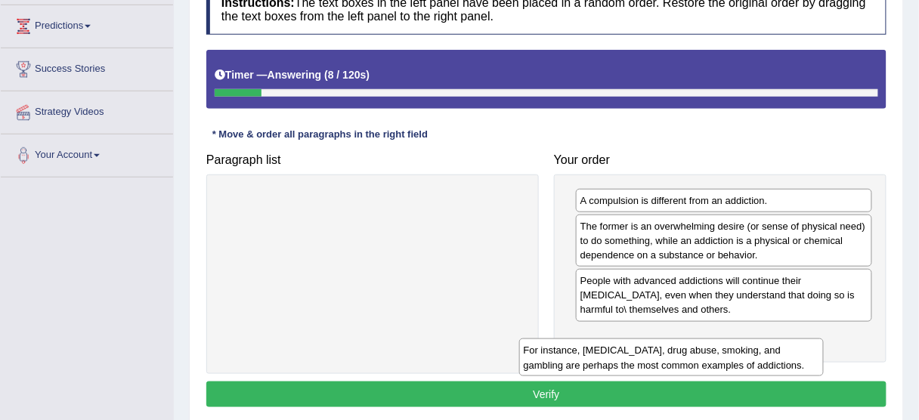
drag, startPoint x: 351, startPoint y: 206, endPoint x: 649, endPoint y: 357, distance: 334.4
click at [649, 357] on div "For instance, [MEDICAL_DATA], drug abuse, smoking, and gambling are perhaps the…" at bounding box center [671, 358] width 305 height 38
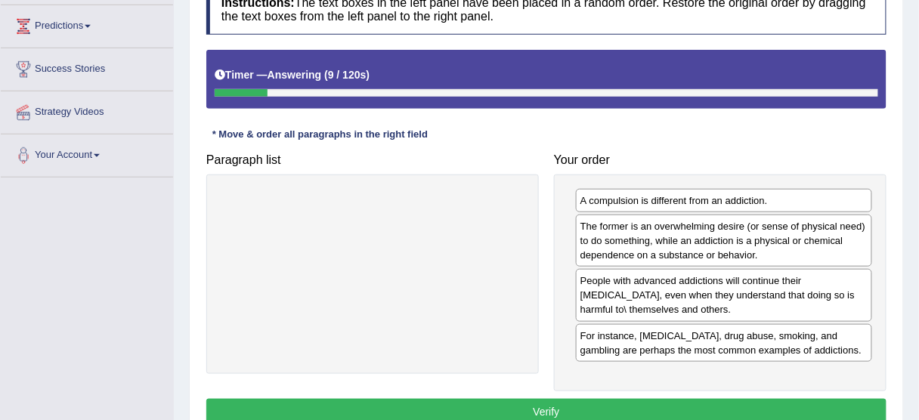
click at [535, 400] on button "Verify" at bounding box center [546, 412] width 680 height 26
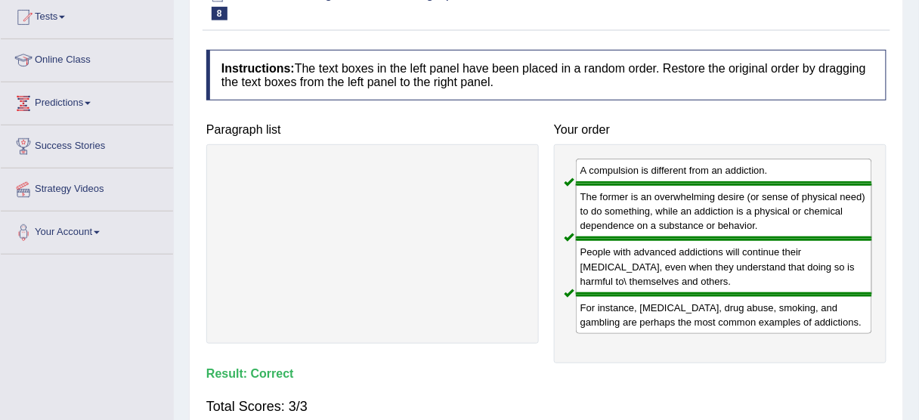
scroll to position [60, 0]
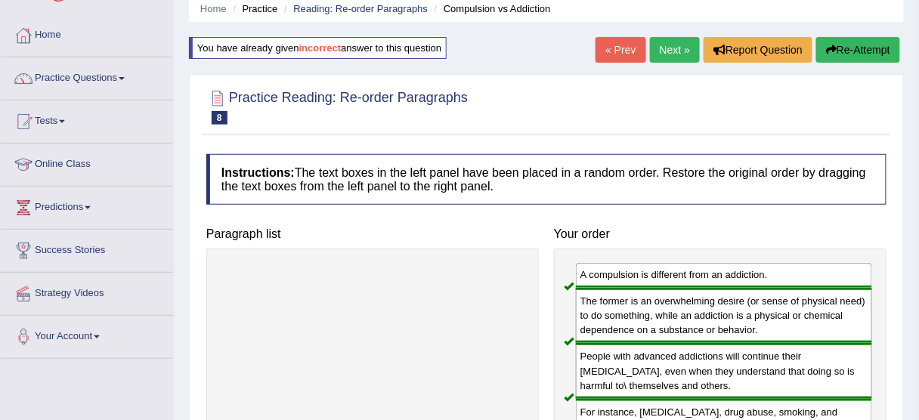
click at [669, 51] on link "Next »" at bounding box center [675, 50] width 50 height 26
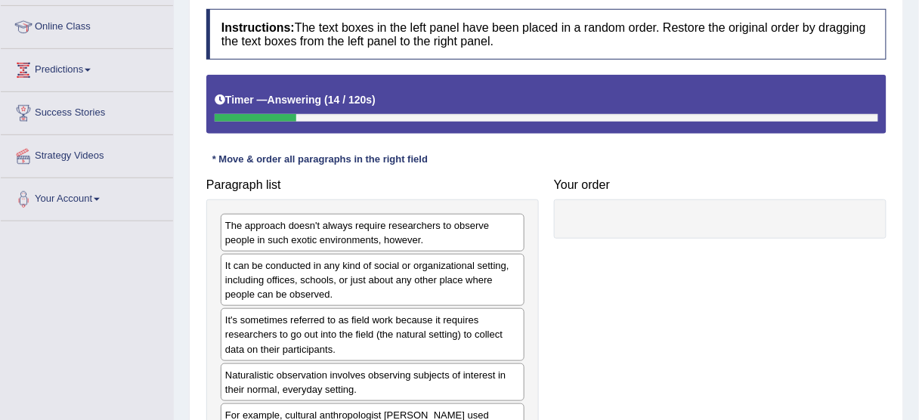
scroll to position [302, 0]
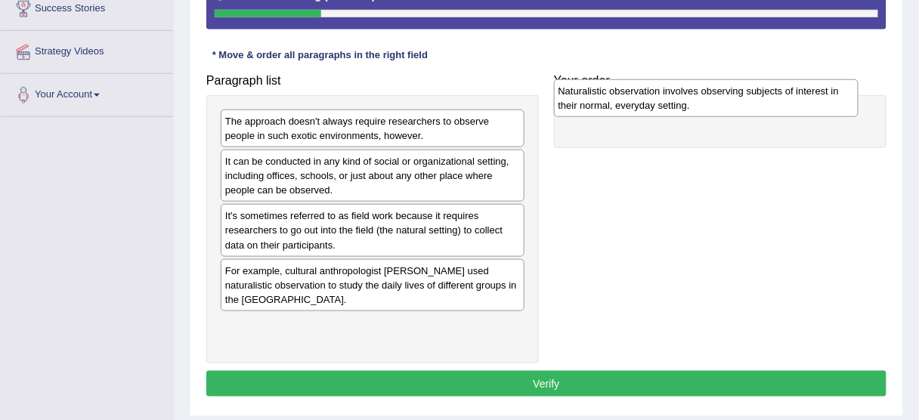
drag, startPoint x: 422, startPoint y: 291, endPoint x: 767, endPoint y: 113, distance: 387.9
click at [767, 113] on div "Naturalistic observation involves observing subjects of interest in their norma…" at bounding box center [706, 98] width 305 height 38
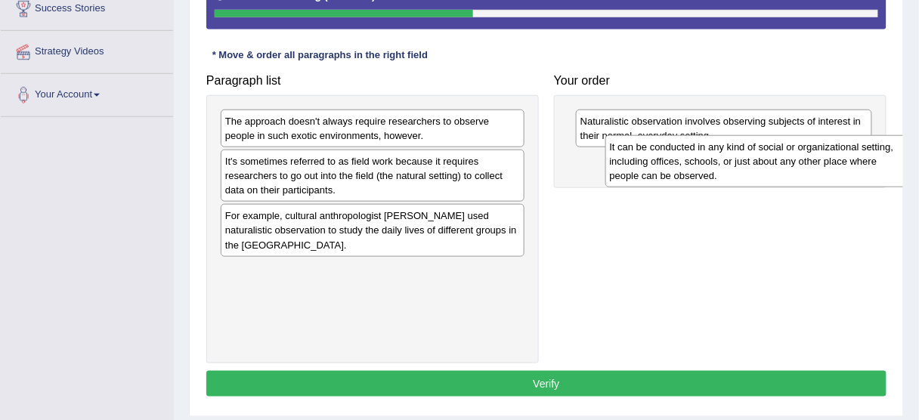
drag, startPoint x: 296, startPoint y: 169, endPoint x: 681, endPoint y: 155, distance: 385.1
click at [681, 155] on div "It can be conducted in any kind of social or organizational setting, including …" at bounding box center [758, 161] width 305 height 52
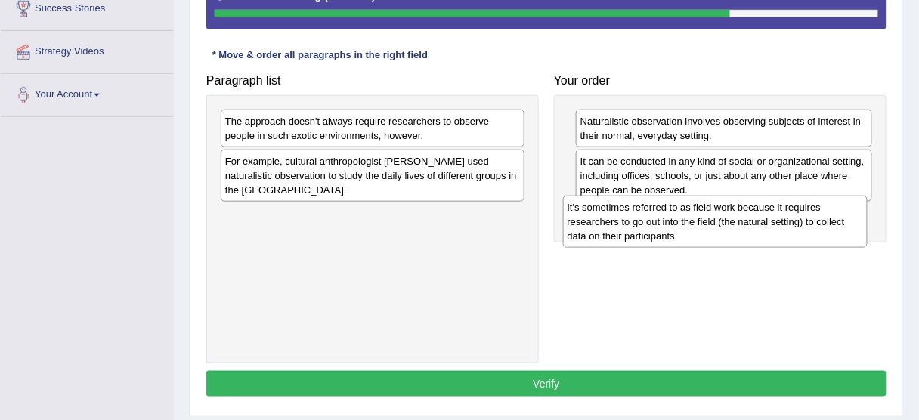
drag, startPoint x: 352, startPoint y: 169, endPoint x: 694, endPoint y: 216, distance: 345.7
click at [694, 216] on div "It's sometimes referred to as field work because it requires researchers to go …" at bounding box center [715, 222] width 305 height 52
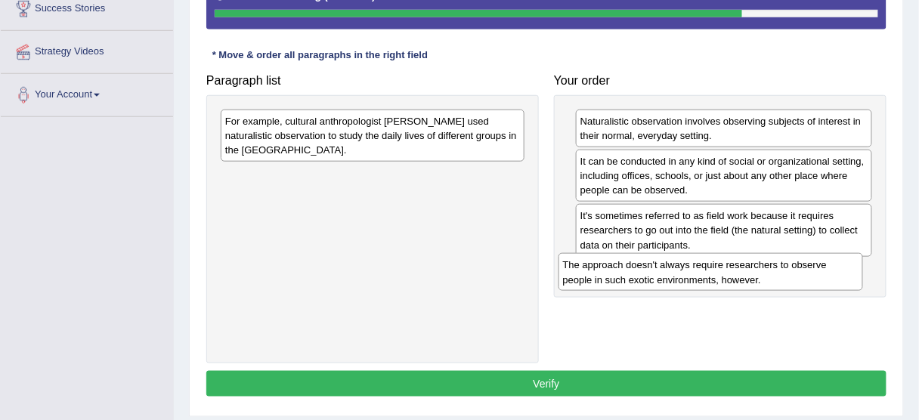
drag, startPoint x: 404, startPoint y: 124, endPoint x: 752, endPoint y: 265, distance: 374.4
click at [758, 269] on div "The approach doesn't always require researchers to observe people in such exoti…" at bounding box center [711, 272] width 305 height 38
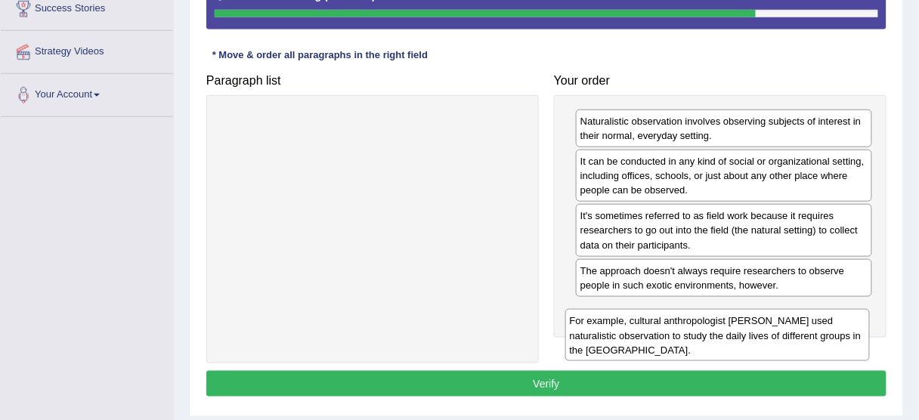
drag, startPoint x: 349, startPoint y: 122, endPoint x: 693, endPoint y: 323, distance: 398.8
click at [693, 323] on div "For example, cultural anthropologist [PERSON_NAME] used naturalistic observatio…" at bounding box center [718, 335] width 305 height 52
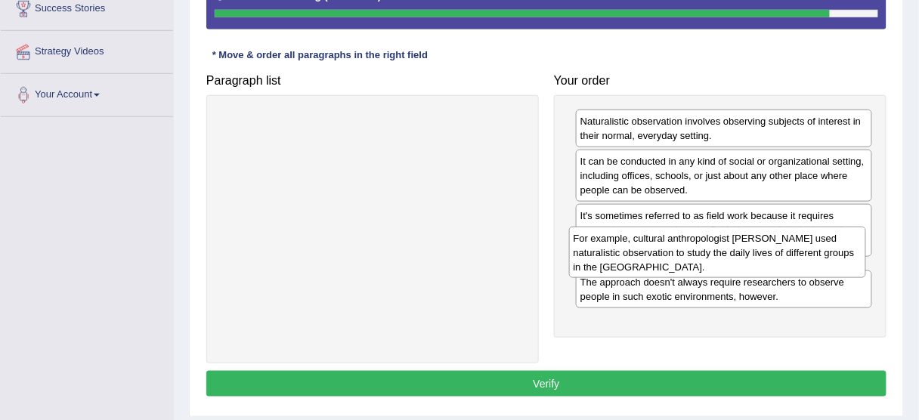
drag, startPoint x: 690, startPoint y: 321, endPoint x: 685, endPoint y: 250, distance: 71.3
click at [685, 250] on div "For example, cultural anthropologist [PERSON_NAME] used naturalistic observatio…" at bounding box center [717, 253] width 297 height 52
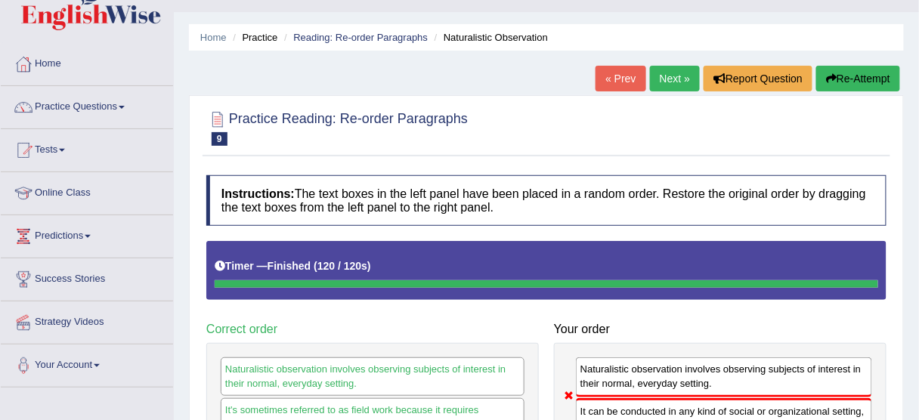
scroll to position [0, 0]
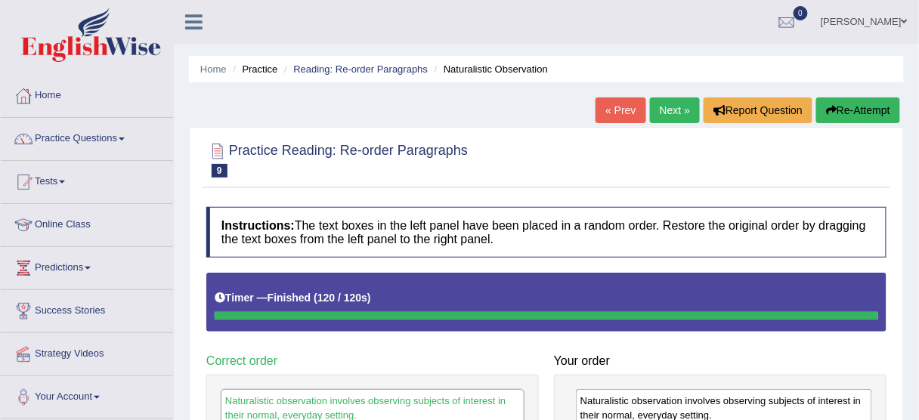
click at [880, 113] on button "Re-Attempt" at bounding box center [859, 111] width 84 height 26
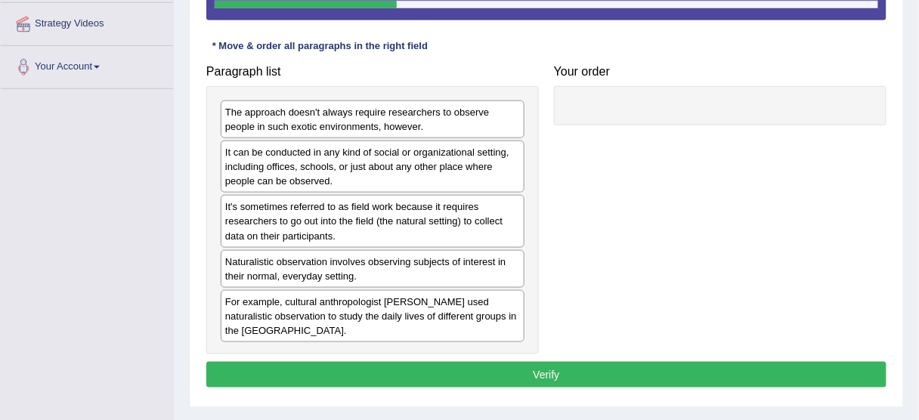
scroll to position [363, 0]
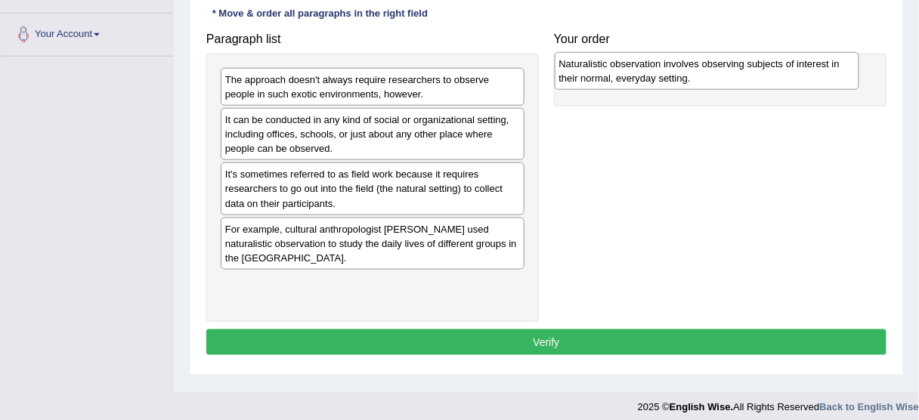
drag, startPoint x: 368, startPoint y: 245, endPoint x: 702, endPoint y: 82, distance: 372.0
click at [702, 82] on div "Naturalistic observation involves observing subjects of interest in their norma…" at bounding box center [707, 71] width 305 height 38
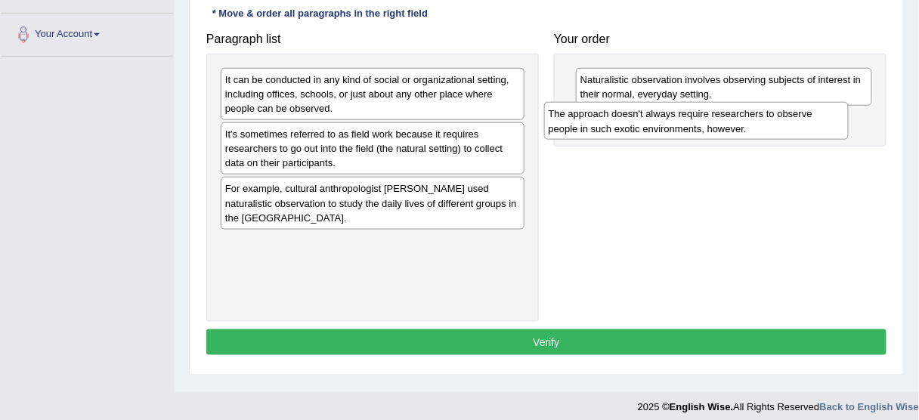
drag, startPoint x: 386, startPoint y: 85, endPoint x: 709, endPoint y: 120, distance: 325.5
click at [709, 120] on div "The approach doesn't always require researchers to observe people in such exoti…" at bounding box center [696, 121] width 305 height 38
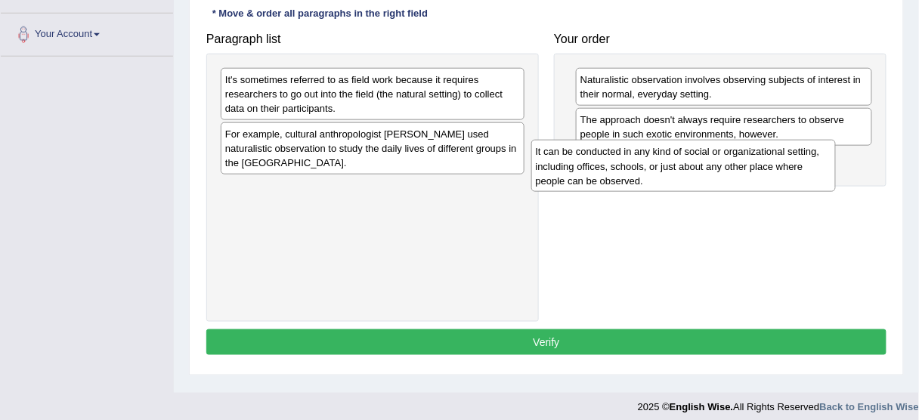
drag, startPoint x: 417, startPoint y: 101, endPoint x: 727, endPoint y: 174, distance: 319.1
click at [727, 174] on div "It can be conducted in any kind of social or organizational setting, including …" at bounding box center [684, 166] width 305 height 52
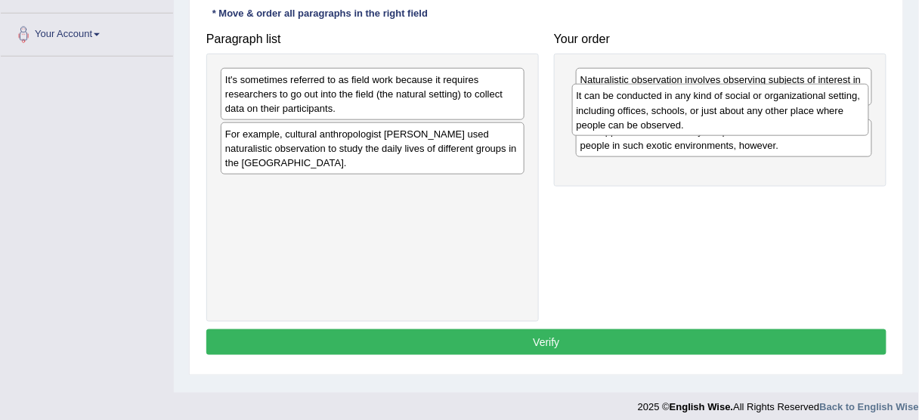
drag, startPoint x: 728, startPoint y: 163, endPoint x: 726, endPoint y: 99, distance: 64.3
click at [726, 99] on div "It can be conducted in any kind of social or organizational setting, including …" at bounding box center [720, 110] width 297 height 52
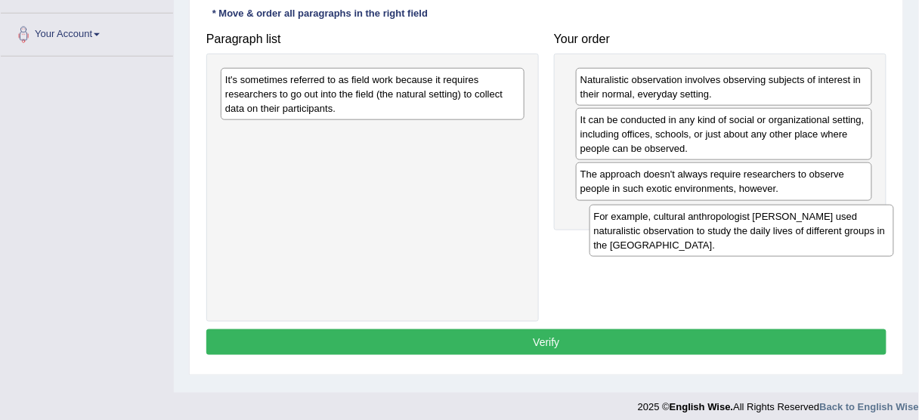
drag, startPoint x: 411, startPoint y: 144, endPoint x: 780, endPoint y: 228, distance: 378.2
click at [780, 228] on div "For example, cultural anthropologist [PERSON_NAME] used naturalistic observatio…" at bounding box center [742, 231] width 305 height 52
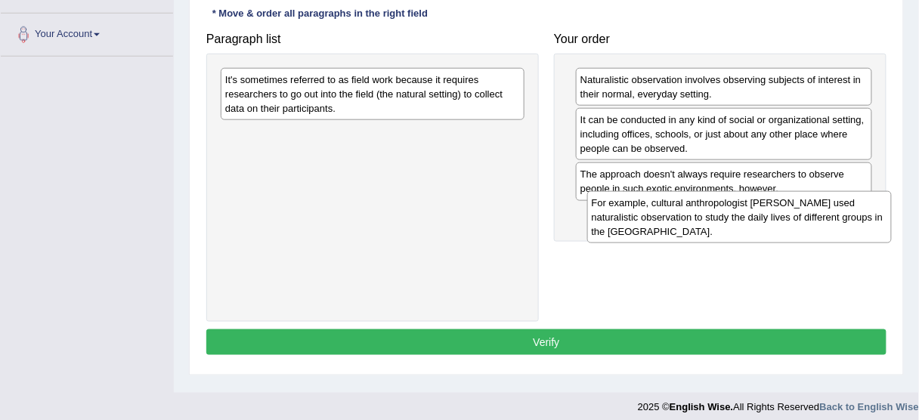
drag, startPoint x: 460, startPoint y: 147, endPoint x: 826, endPoint y: 217, distance: 373.2
click at [826, 217] on div "For example, cultural anthropologist [PERSON_NAME] used naturalistic observatio…" at bounding box center [739, 217] width 305 height 52
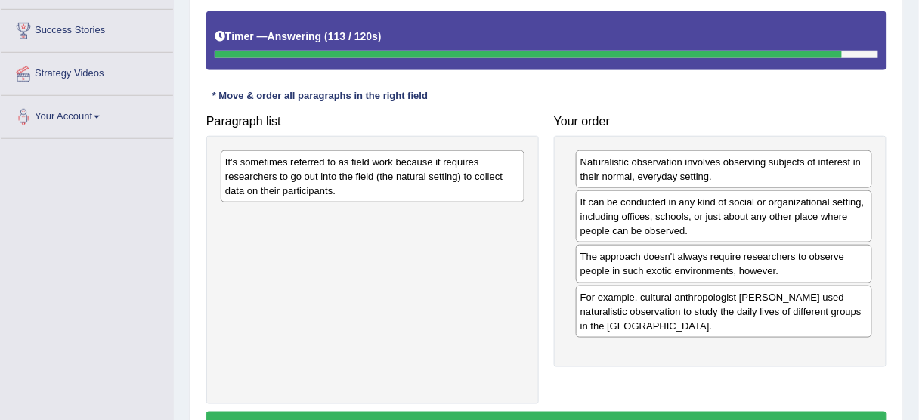
scroll to position [302, 0]
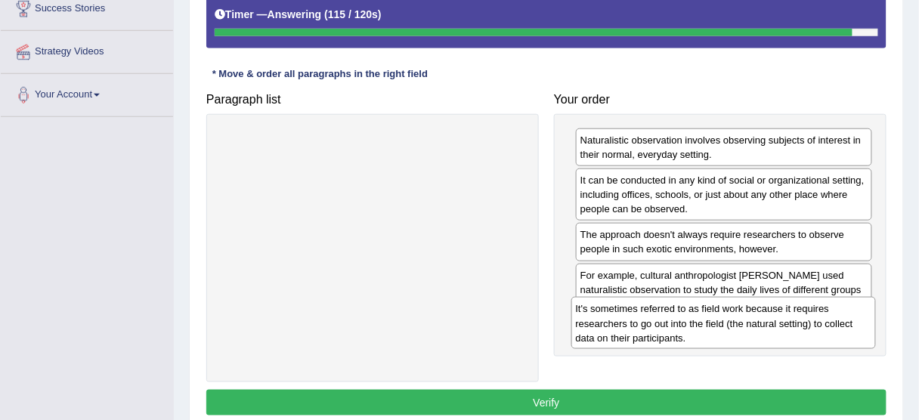
drag, startPoint x: 400, startPoint y: 153, endPoint x: 751, endPoint y: 323, distance: 389.6
click at [751, 323] on div "It's sometimes referred to as field work because it requires researchers to go …" at bounding box center [724, 323] width 305 height 52
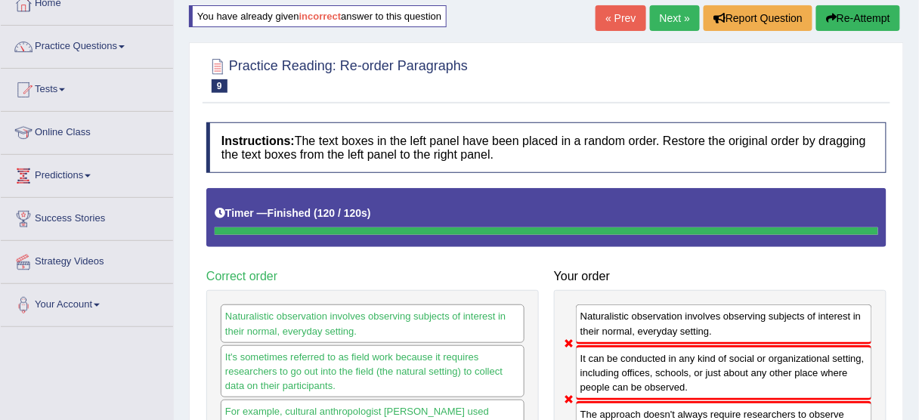
scroll to position [0, 0]
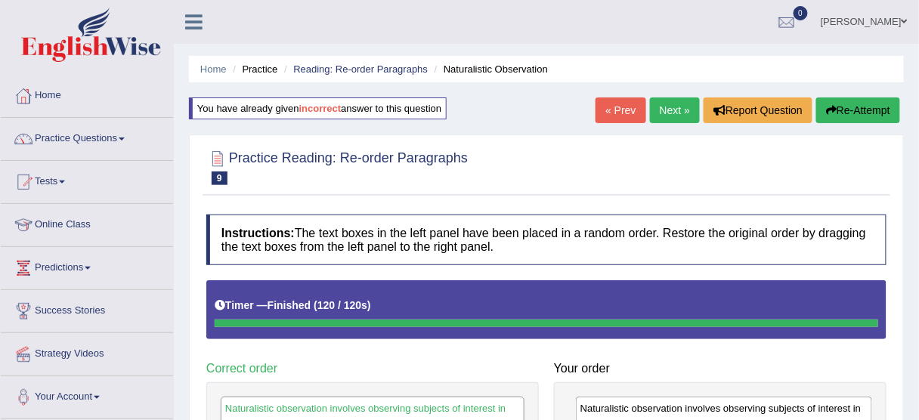
click at [855, 112] on button "Re-Attempt" at bounding box center [859, 111] width 84 height 26
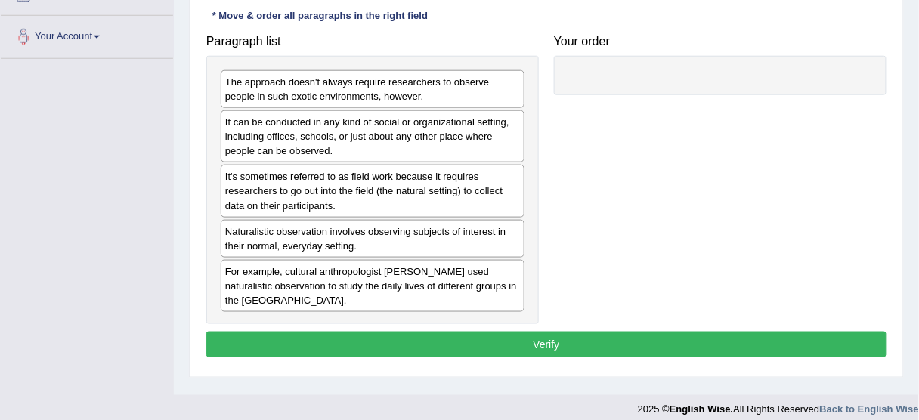
scroll to position [363, 0]
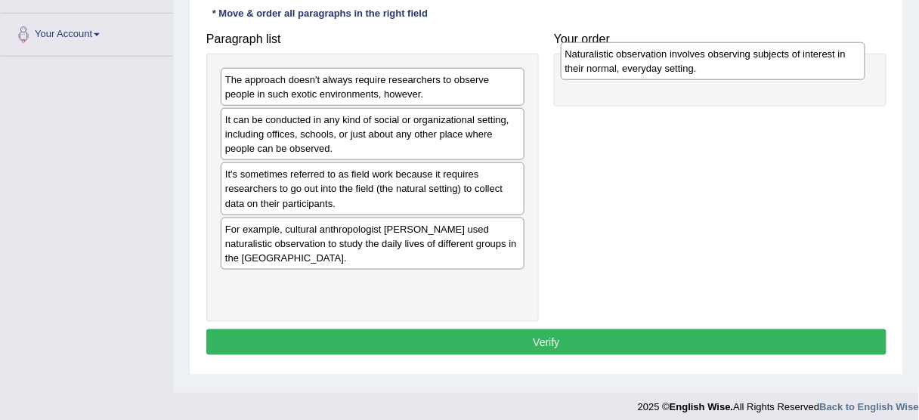
drag, startPoint x: 266, startPoint y: 232, endPoint x: 604, endPoint y: 59, distance: 379.7
click at [604, 59] on div "Naturalistic observation involves observing subjects of interest in their norma…" at bounding box center [713, 61] width 305 height 38
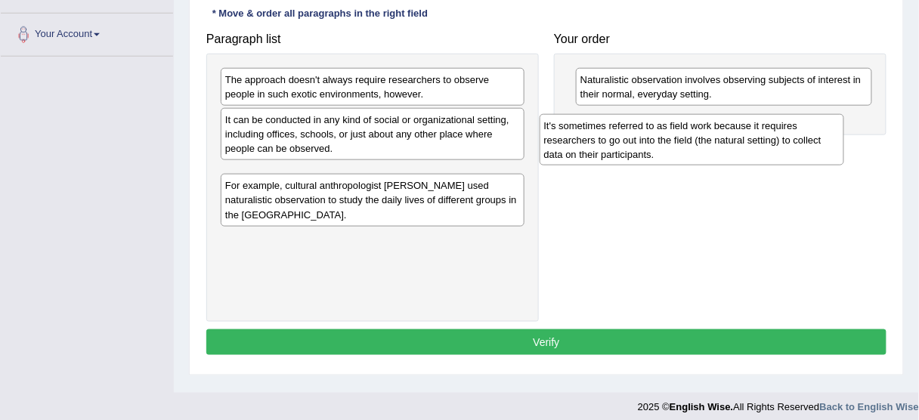
drag, startPoint x: 355, startPoint y: 181, endPoint x: 674, endPoint y: 133, distance: 322.6
click at [674, 133] on div "It's sometimes referred to as field work because it requires researchers to go …" at bounding box center [692, 140] width 305 height 52
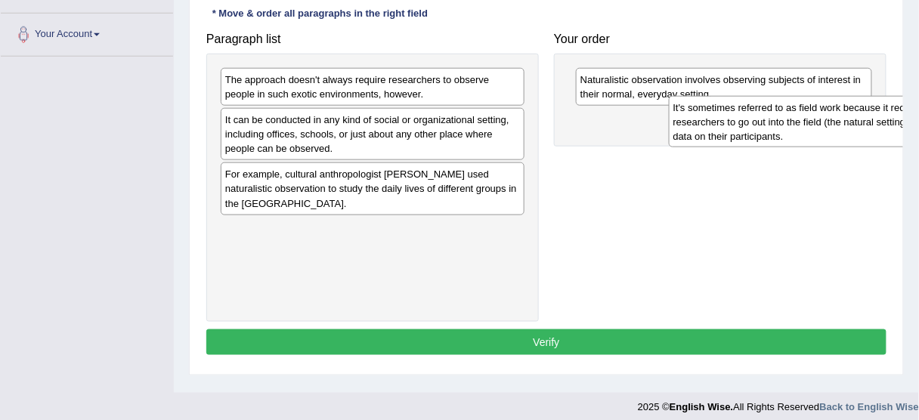
drag, startPoint x: 350, startPoint y: 197, endPoint x: 764, endPoint y: 130, distance: 419.6
click at [764, 130] on div "It's sometimes referred to as field work because it requires researchers to go …" at bounding box center [821, 122] width 305 height 52
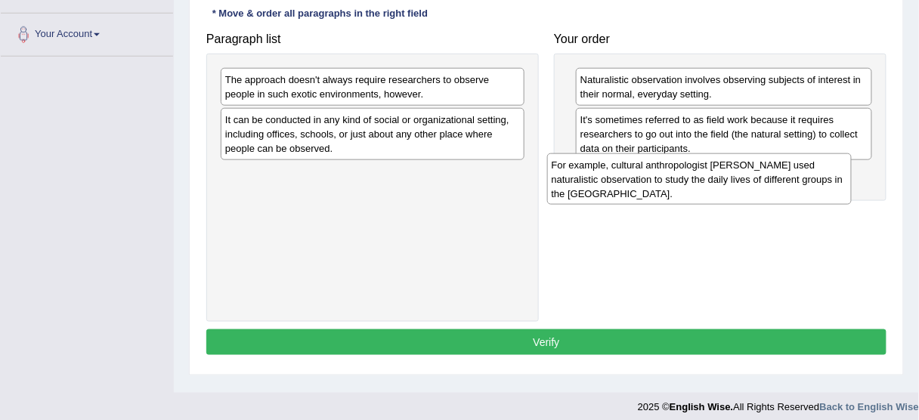
drag, startPoint x: 400, startPoint y: 189, endPoint x: 740, endPoint y: 180, distance: 340.4
click at [740, 180] on div "For example, cultural anthropologist [PERSON_NAME] used naturalistic observatio…" at bounding box center [699, 179] width 305 height 52
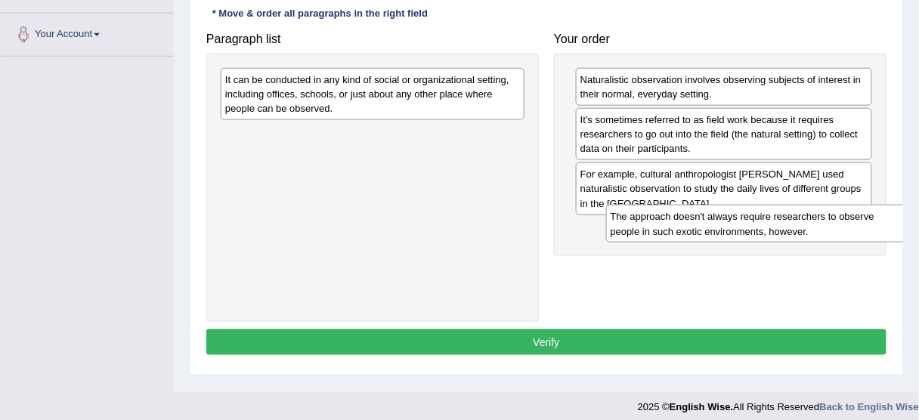
drag, startPoint x: 408, startPoint y: 85, endPoint x: 792, endPoint y: 222, distance: 407.7
click at [792, 222] on div "The approach doesn't always require researchers to observe people in such exoti…" at bounding box center [758, 224] width 305 height 38
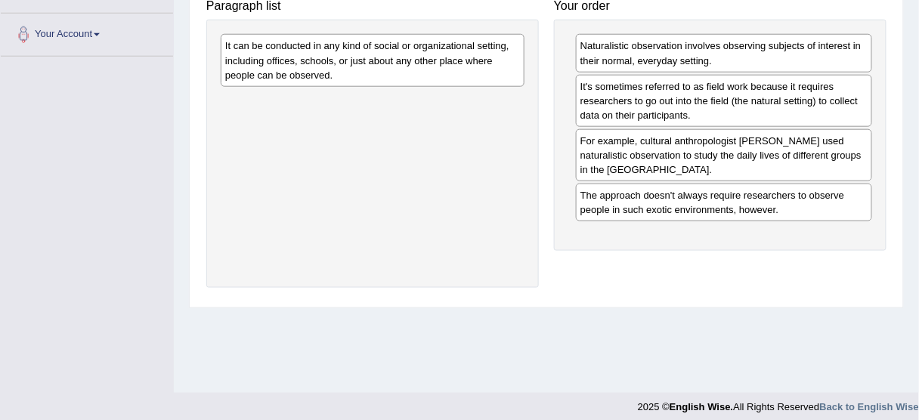
click at [349, 93] on div "It can be conducted in any kind of social or organizational setting, including …" at bounding box center [372, 154] width 333 height 268
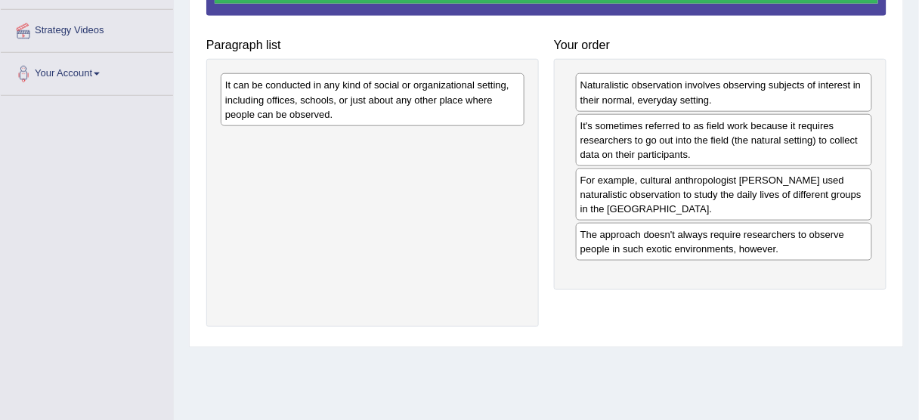
scroll to position [302, 0]
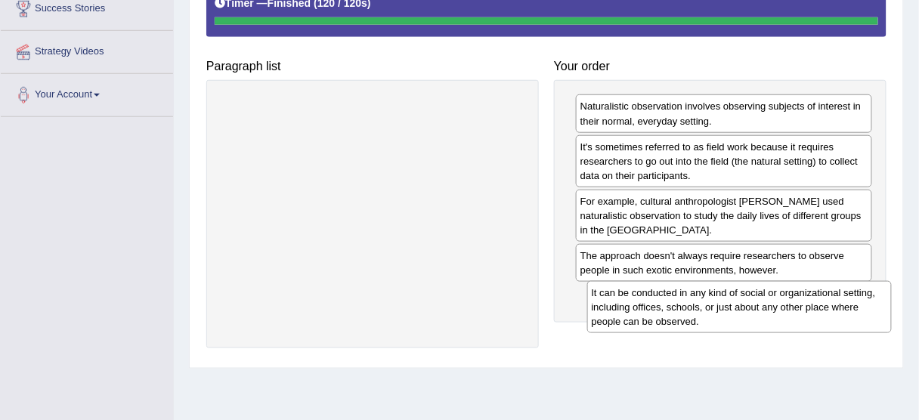
drag, startPoint x: 369, startPoint y: 128, endPoint x: 739, endPoint y: 315, distance: 414.5
click at [739, 315] on div "It can be conducted in any kind of social or organizational setting, including …" at bounding box center [739, 307] width 305 height 52
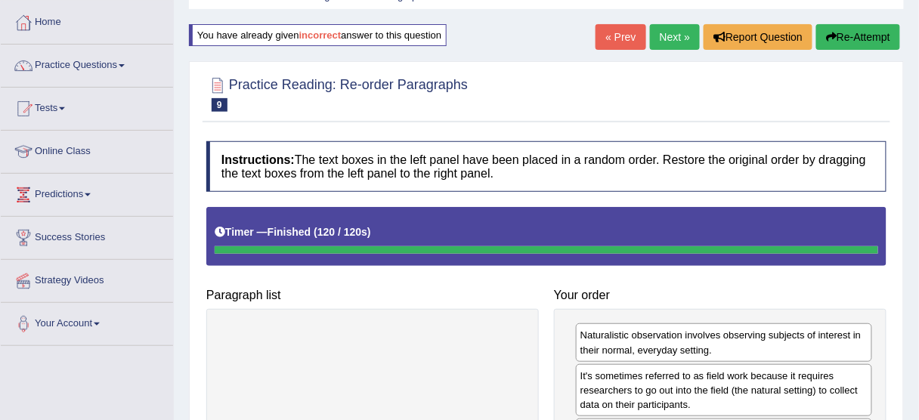
scroll to position [71, 0]
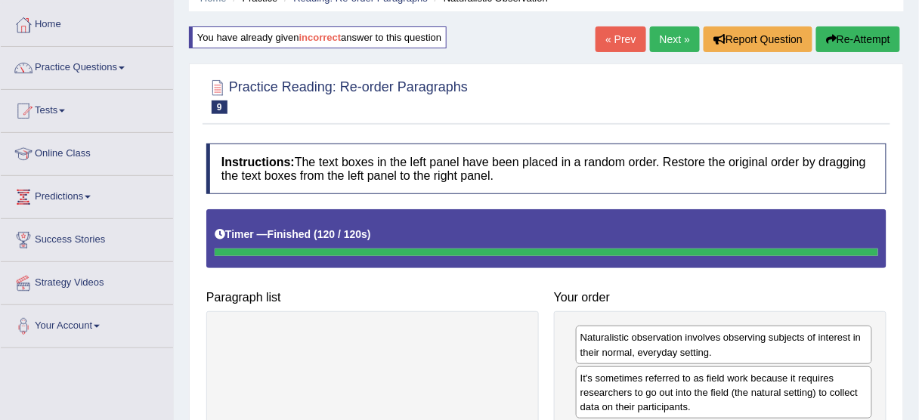
click at [857, 43] on button "Re-Attempt" at bounding box center [859, 39] width 84 height 26
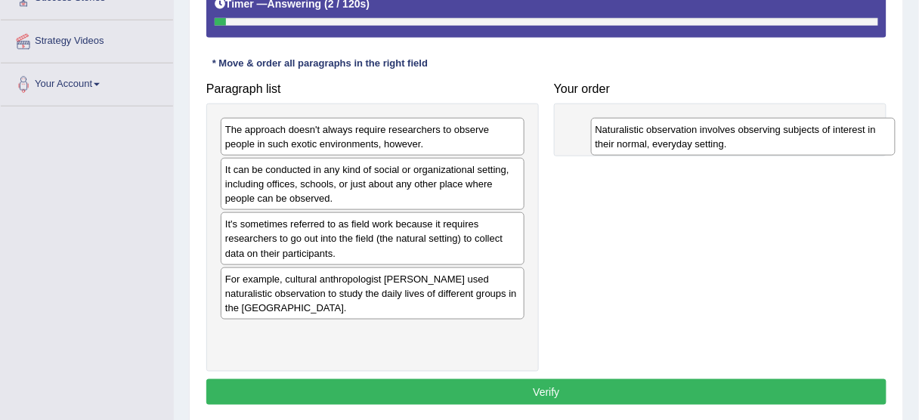
drag, startPoint x: 310, startPoint y: 282, endPoint x: 680, endPoint y: 135, distance: 398.0
click at [680, 135] on div "Naturalistic observation involves observing subjects of interest in their norma…" at bounding box center [743, 137] width 305 height 38
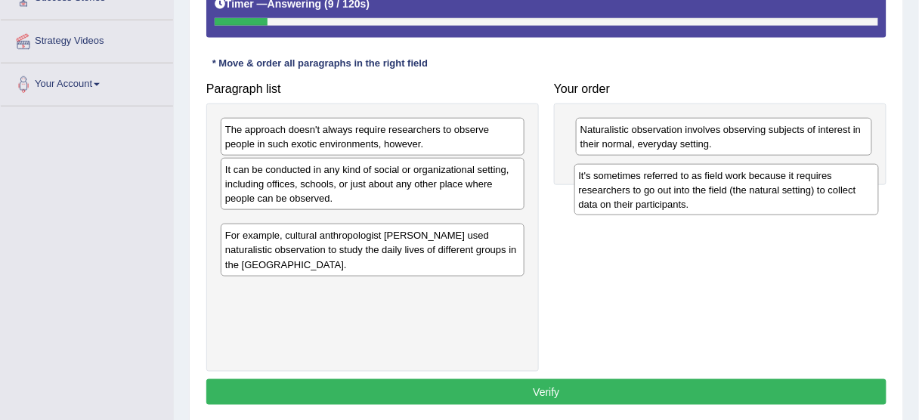
drag, startPoint x: 311, startPoint y: 246, endPoint x: 666, endPoint y: 198, distance: 358.6
click at [666, 198] on div "It's sometimes referred to as field work because it requires researchers to go …" at bounding box center [727, 190] width 305 height 52
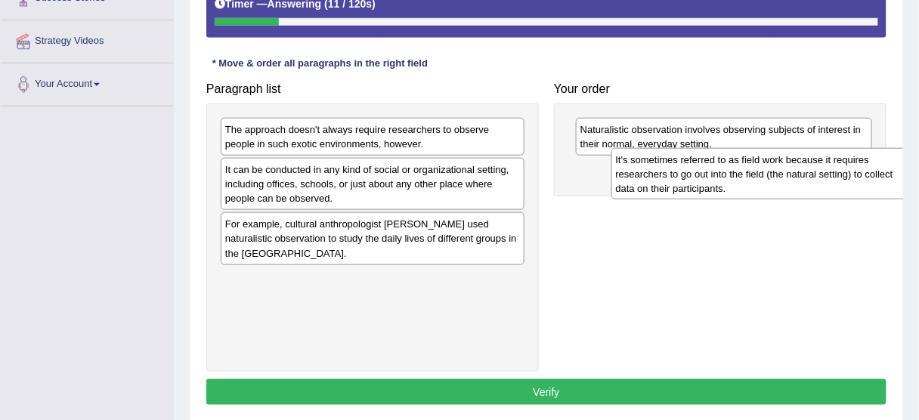
drag, startPoint x: 399, startPoint y: 227, endPoint x: 790, endPoint y: 163, distance: 396.0
click at [790, 163] on div "It's sometimes referred to as field work because it requires researchers to go …" at bounding box center [764, 174] width 305 height 52
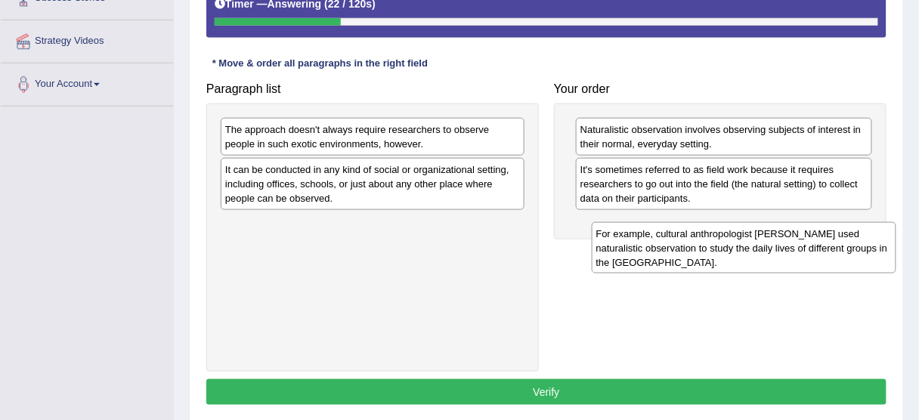
drag, startPoint x: 330, startPoint y: 243, endPoint x: 702, endPoint y: 253, distance: 371.4
click at [702, 253] on div "For example, cultural anthropologist [PERSON_NAME] used naturalistic observatio…" at bounding box center [744, 248] width 305 height 52
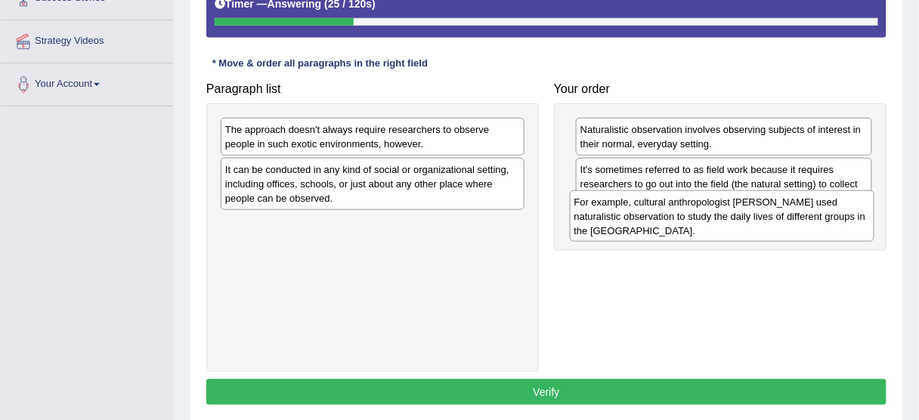
drag, startPoint x: 391, startPoint y: 225, endPoint x: 740, endPoint y: 203, distance: 349.9
click at [740, 203] on div "For example, cultural anthropologist [PERSON_NAME] used naturalistic observatio…" at bounding box center [722, 217] width 305 height 52
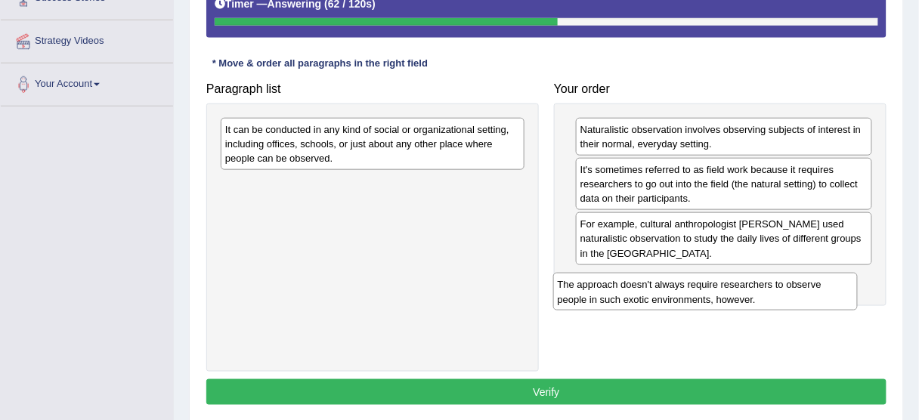
drag, startPoint x: 410, startPoint y: 138, endPoint x: 744, endPoint y: 291, distance: 367.7
click at [743, 293] on div "The approach doesn't always require researchers to observe people in such exoti…" at bounding box center [705, 292] width 305 height 38
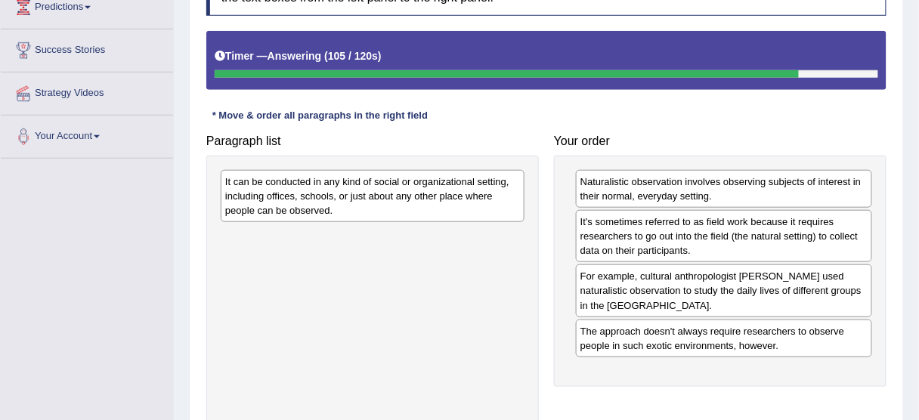
scroll to position [313, 0]
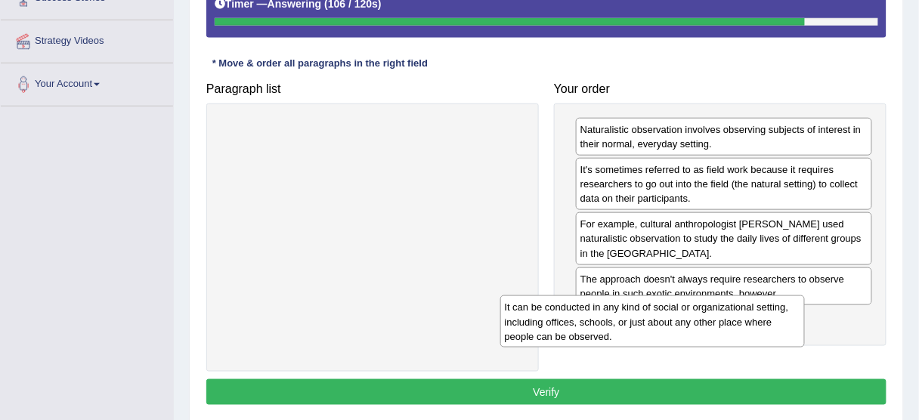
drag, startPoint x: 327, startPoint y: 136, endPoint x: 631, endPoint y: 313, distance: 351.7
click at [631, 313] on div "It can be conducted in any kind of social or organizational setting, including …" at bounding box center [653, 322] width 305 height 52
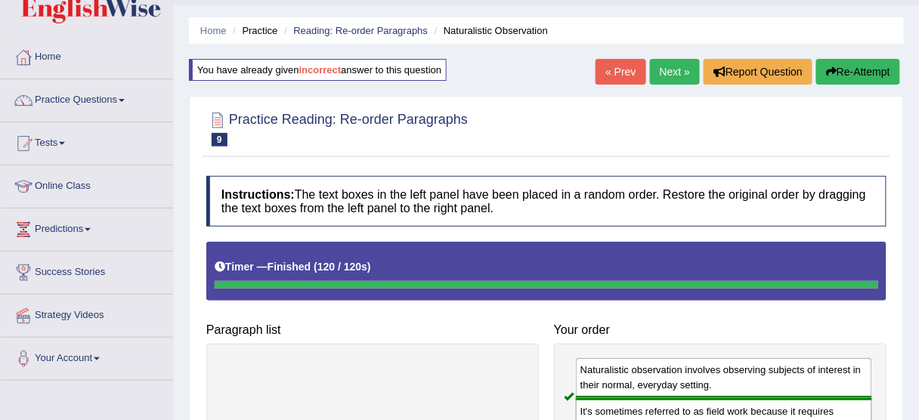
scroll to position [60, 0]
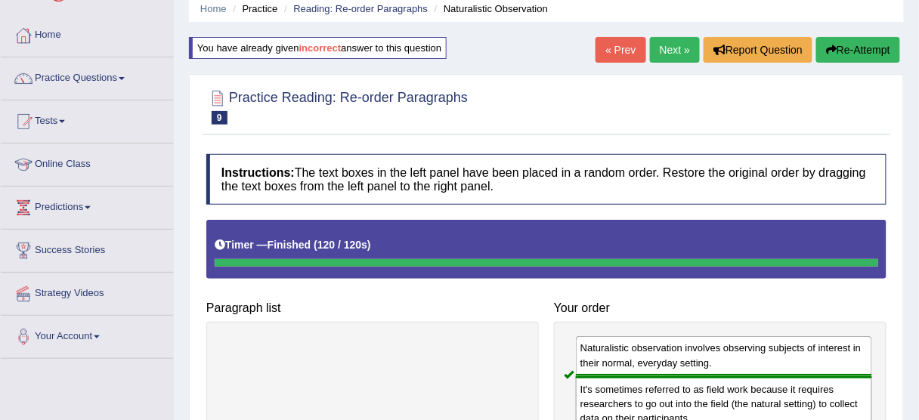
click at [668, 39] on link "Next »" at bounding box center [675, 50] width 50 height 26
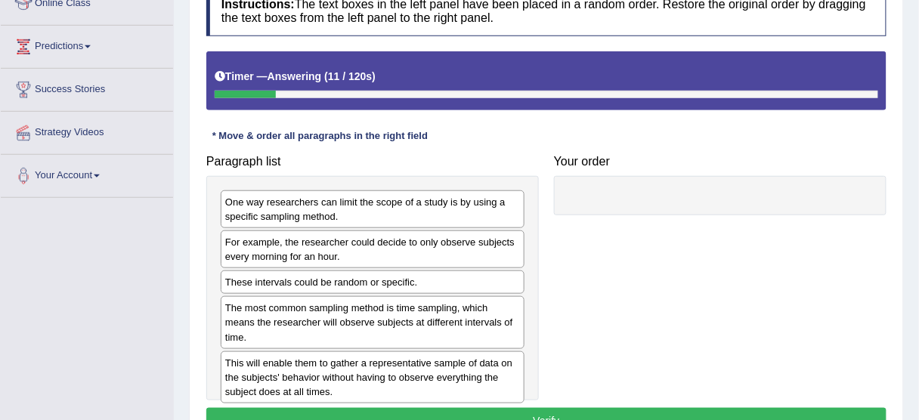
scroll to position [242, 0]
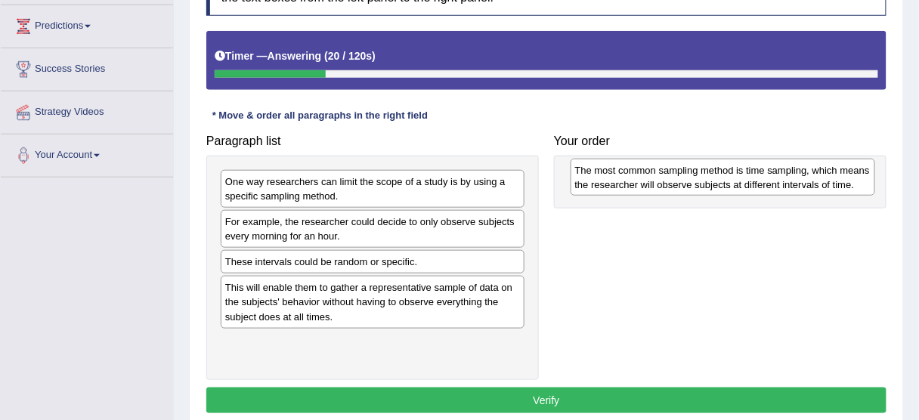
drag, startPoint x: 369, startPoint y: 298, endPoint x: 719, endPoint y: 182, distance: 368.7
click at [719, 182] on div "The most common sampling method is time sampling, which means the researcher wi…" at bounding box center [723, 178] width 305 height 38
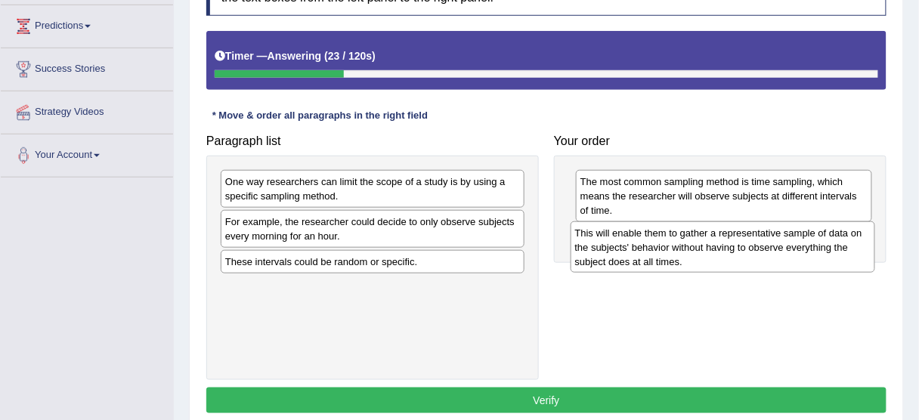
drag, startPoint x: 441, startPoint y: 303, endPoint x: 791, endPoint y: 250, distance: 354.0
click at [791, 250] on div "This will enable them to gather a representative sample of data on the subjects…" at bounding box center [723, 248] width 305 height 52
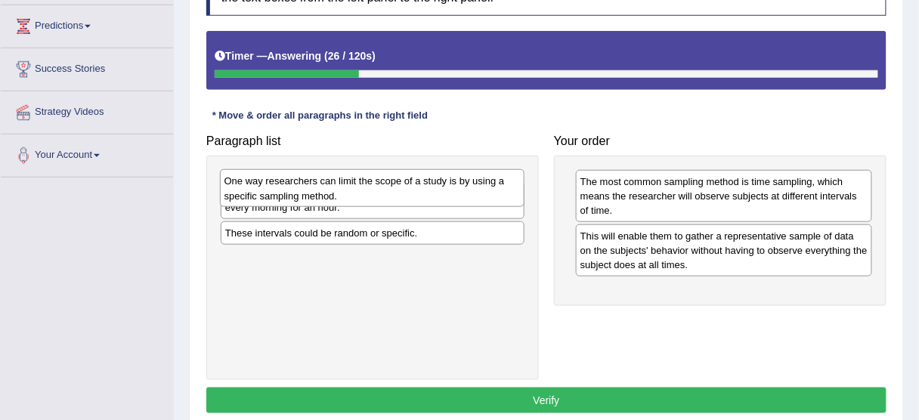
click at [448, 194] on div "One way researchers can limit the scope of a study is by using a specific sampl…" at bounding box center [372, 188] width 305 height 38
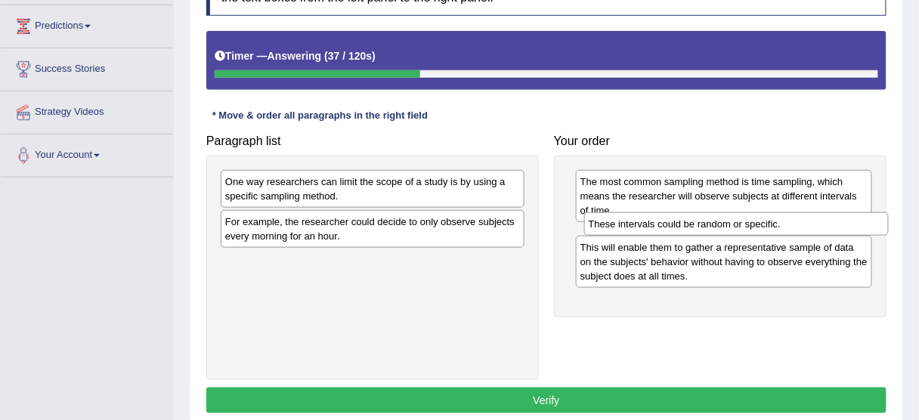
drag, startPoint x: 286, startPoint y: 263, endPoint x: 649, endPoint y: 227, distance: 365.5
click at [649, 227] on div "These intervals could be random or specific." at bounding box center [736, 223] width 305 height 23
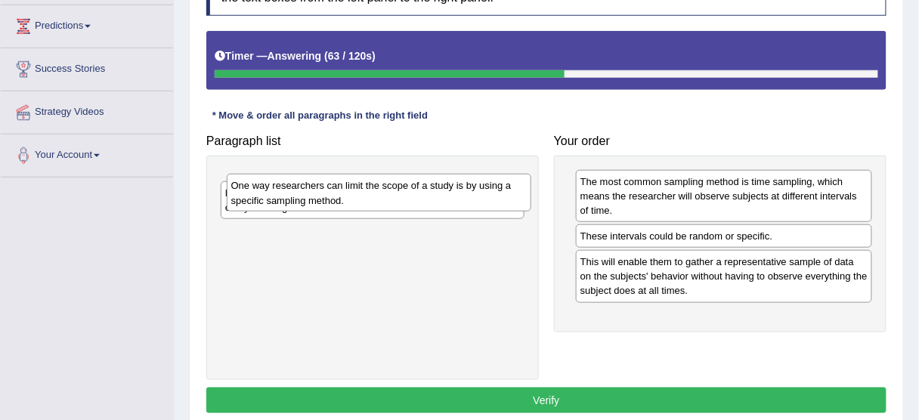
click at [304, 179] on div "One way researchers can limit the scope of a study is by using a specific sampl…" at bounding box center [379, 193] width 305 height 38
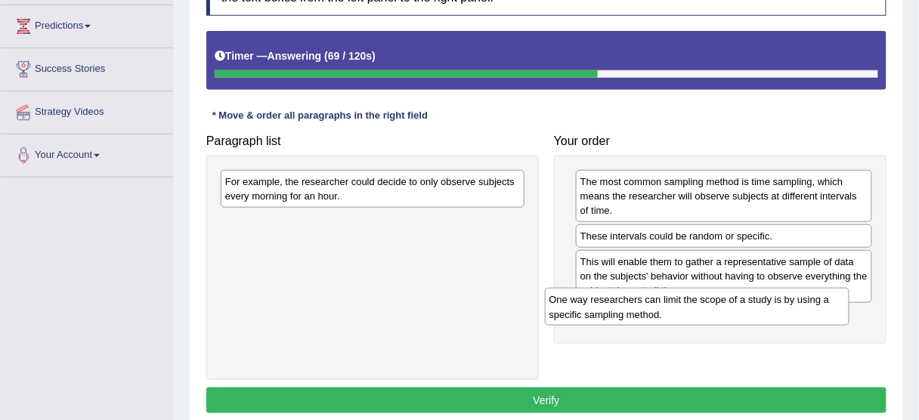
drag, startPoint x: 412, startPoint y: 190, endPoint x: 749, endPoint y: 308, distance: 357.5
click at [749, 308] on div "One way researchers can limit the scope of a study is by using a specific sampl…" at bounding box center [697, 307] width 305 height 38
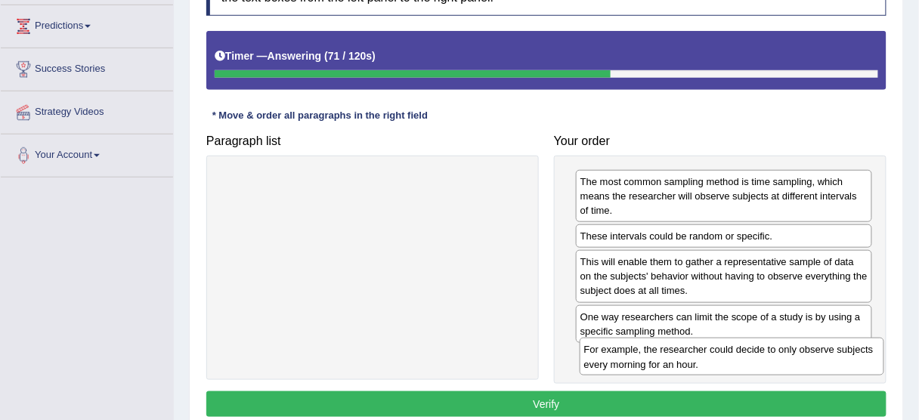
drag, startPoint x: 464, startPoint y: 186, endPoint x: 823, endPoint y: 355, distance: 396.7
click at [823, 355] on div "For example, the researcher could decide to only observe subjects every morning…" at bounding box center [732, 357] width 305 height 38
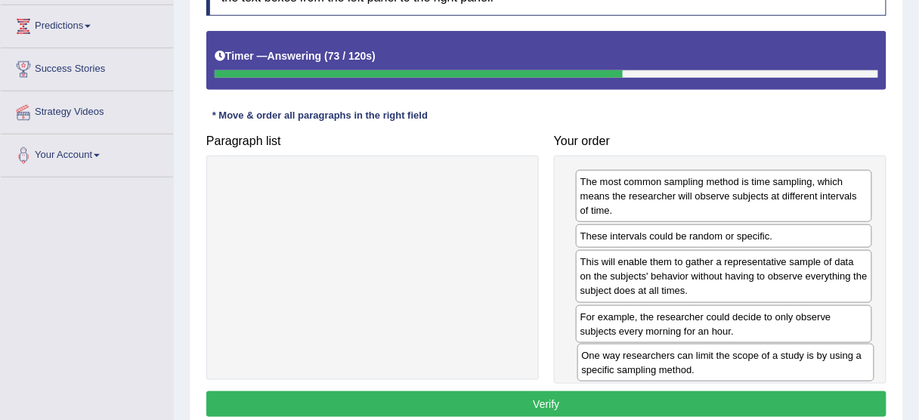
drag, startPoint x: 761, startPoint y: 312, endPoint x: 759, endPoint y: 349, distance: 36.4
click at [759, 349] on div "One way researchers can limit the scope of a study is by using a specific sampl…" at bounding box center [726, 363] width 297 height 38
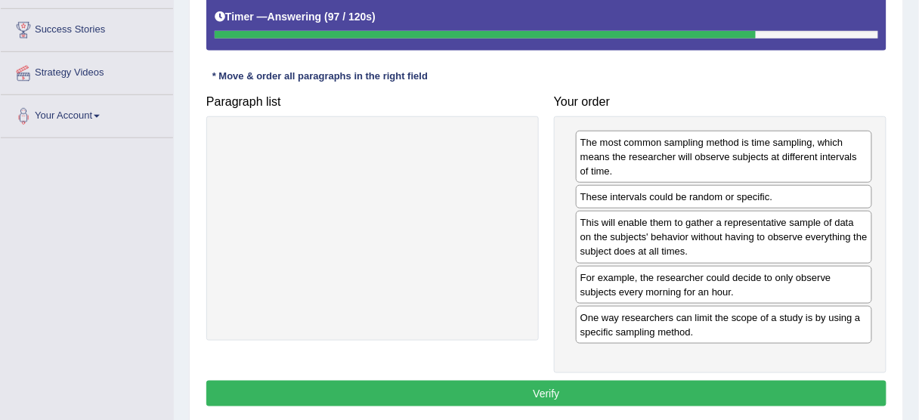
scroll to position [302, 0]
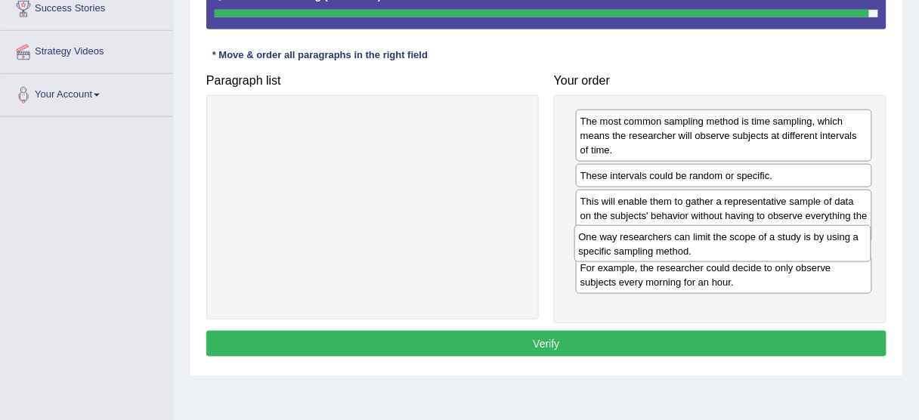
drag, startPoint x: 716, startPoint y: 309, endPoint x: 714, endPoint y: 251, distance: 58.2
click at [714, 251] on div "One way researchers can limit the scope of a study is by using a specific sampl…" at bounding box center [723, 244] width 297 height 38
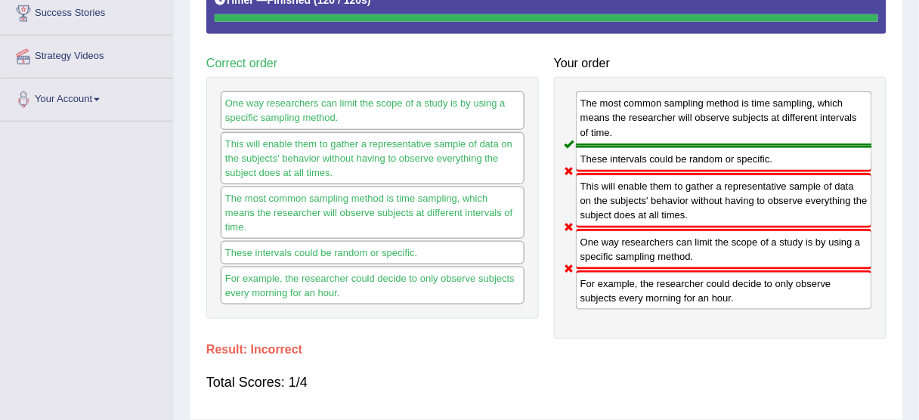
scroll to position [60, 0]
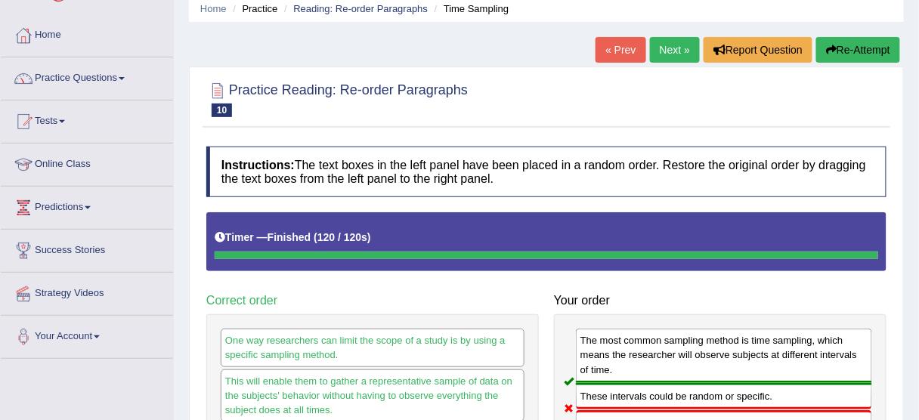
click at [837, 51] on button "Re-Attempt" at bounding box center [859, 50] width 84 height 26
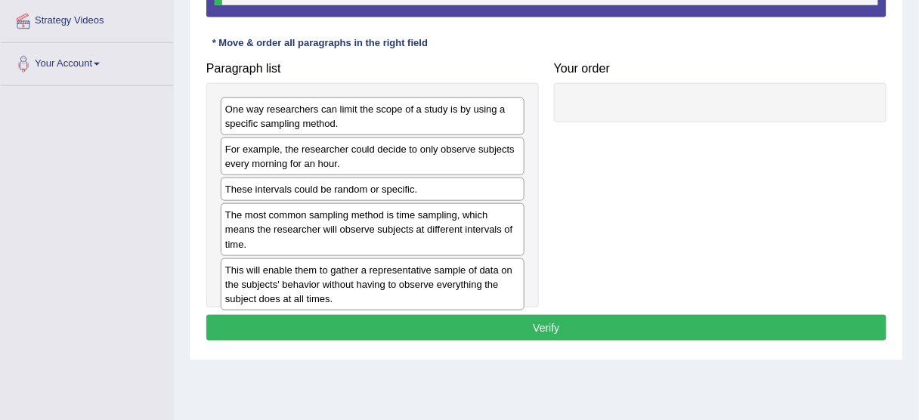
scroll to position [313, 0]
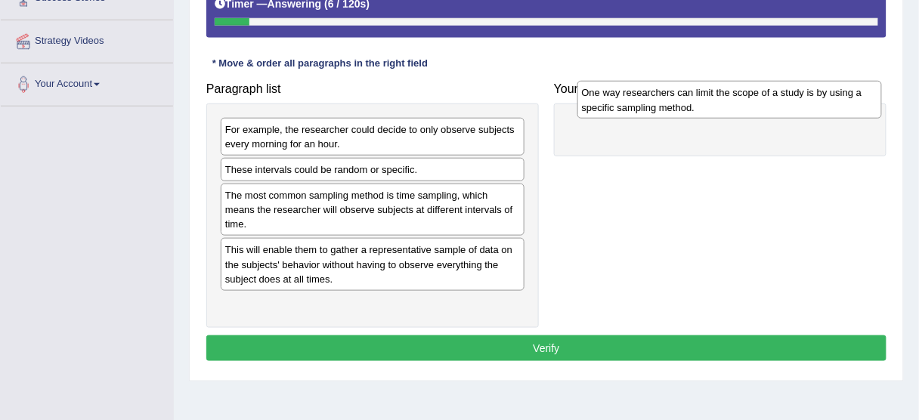
drag, startPoint x: 272, startPoint y: 131, endPoint x: 629, endPoint y: 95, distance: 358.7
click at [629, 95] on div "One way researchers can limit the scope of a study is by using a specific sampl…" at bounding box center [730, 100] width 305 height 38
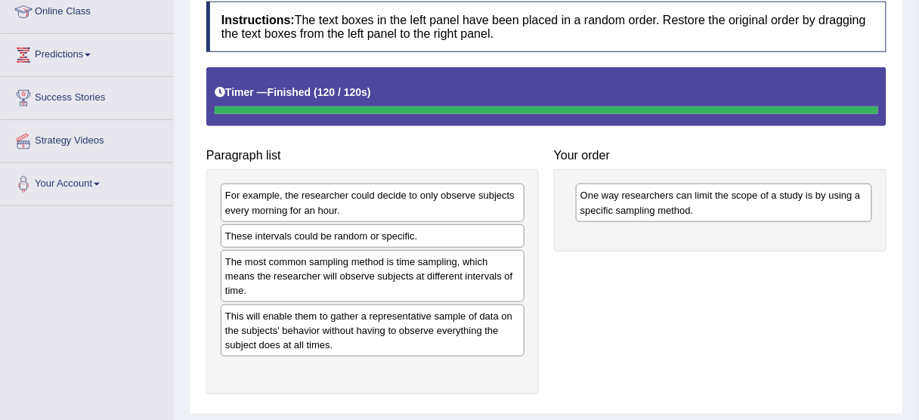
scroll to position [71, 0]
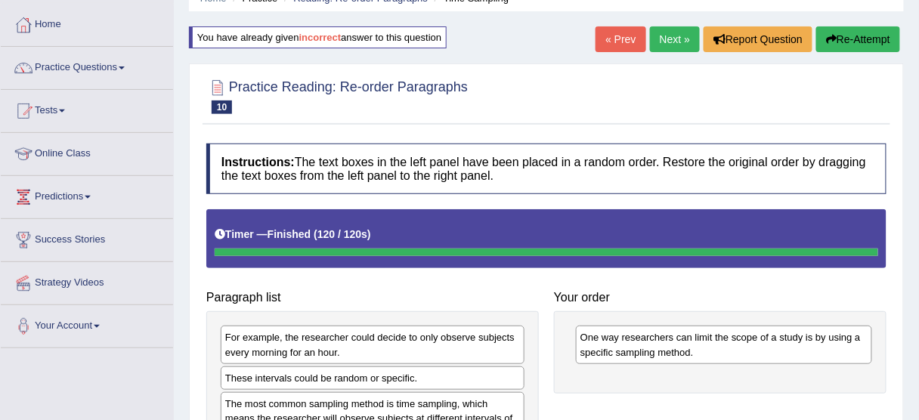
click at [863, 37] on button "Re-Attempt" at bounding box center [859, 39] width 84 height 26
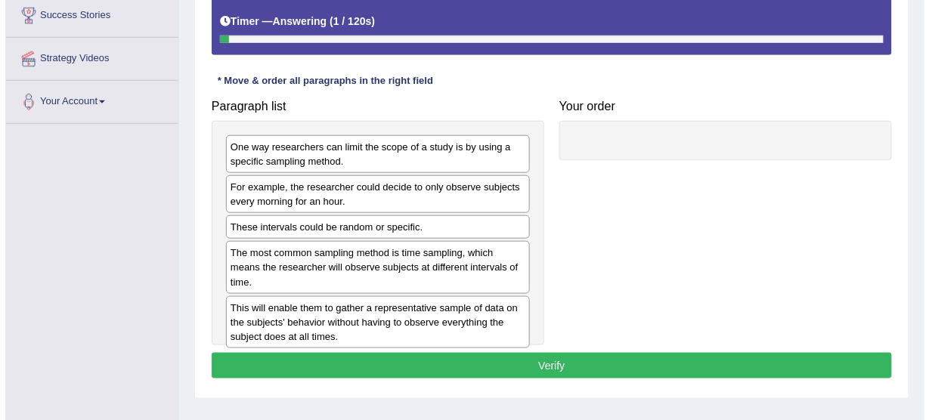
scroll to position [313, 0]
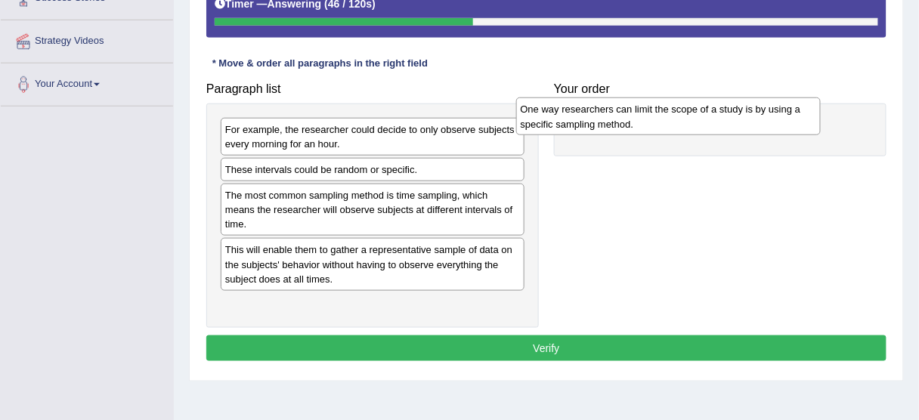
drag, startPoint x: 392, startPoint y: 151, endPoint x: 733, endPoint y: 138, distance: 341.3
click at [733, 135] on div "One way researchers can limit the scope of a study is by using a specific sampl…" at bounding box center [668, 117] width 305 height 38
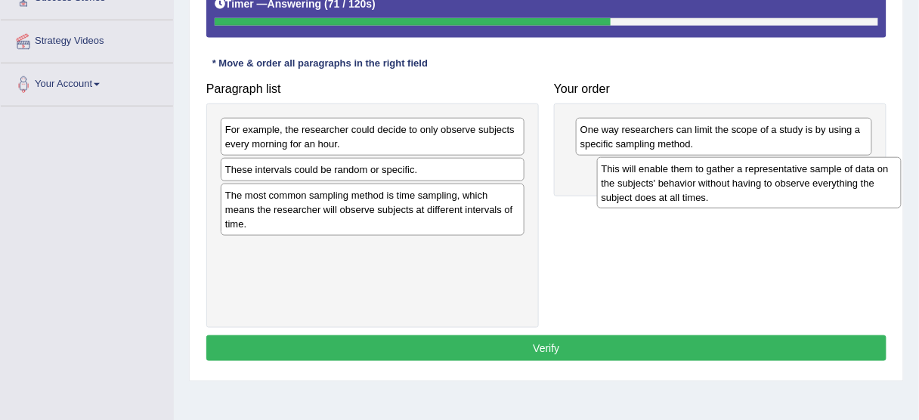
drag, startPoint x: 419, startPoint y: 240, endPoint x: 795, endPoint y: 175, distance: 382.1
click at [795, 175] on div "This will enable them to gather a representative sample of data on the subjects…" at bounding box center [749, 183] width 305 height 52
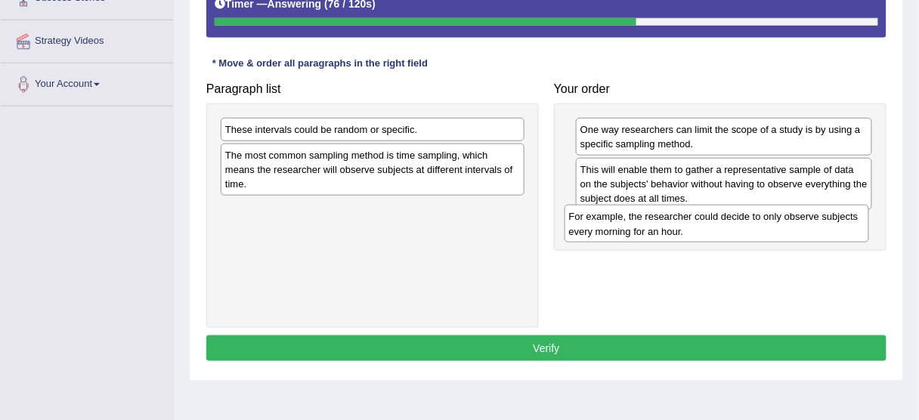
drag, startPoint x: 370, startPoint y: 138, endPoint x: 714, endPoint y: 225, distance: 355.0
click at [714, 225] on div "For example, the researcher could decide to only observe subjects every morning…" at bounding box center [717, 224] width 305 height 38
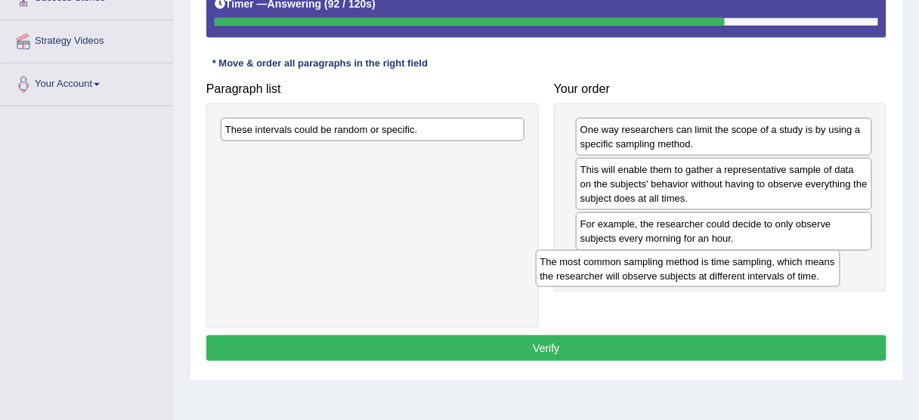
drag, startPoint x: 479, startPoint y: 183, endPoint x: 728, endPoint y: 268, distance: 263.5
click at [728, 268] on div "The most common sampling method is time sampling, which means the researcher wi…" at bounding box center [688, 269] width 305 height 38
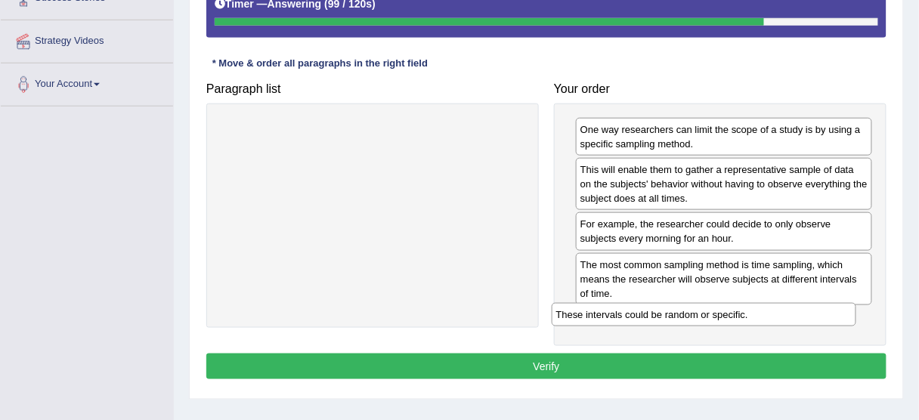
drag, startPoint x: 388, startPoint y: 132, endPoint x: 720, endPoint y: 315, distance: 379.0
click at [720, 315] on div "These intervals could be random or specific." at bounding box center [704, 314] width 305 height 23
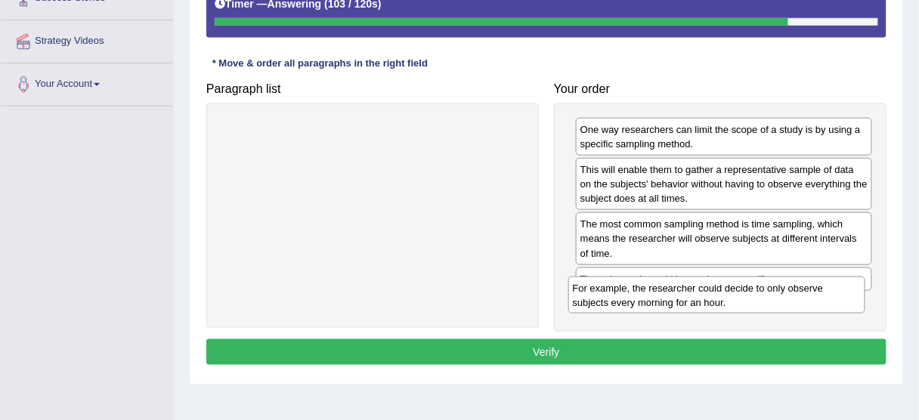
drag, startPoint x: 687, startPoint y: 235, endPoint x: 680, endPoint y: 300, distance: 65.5
click at [680, 300] on div "For example, the researcher could decide to only observe subjects every morning…" at bounding box center [717, 296] width 297 height 38
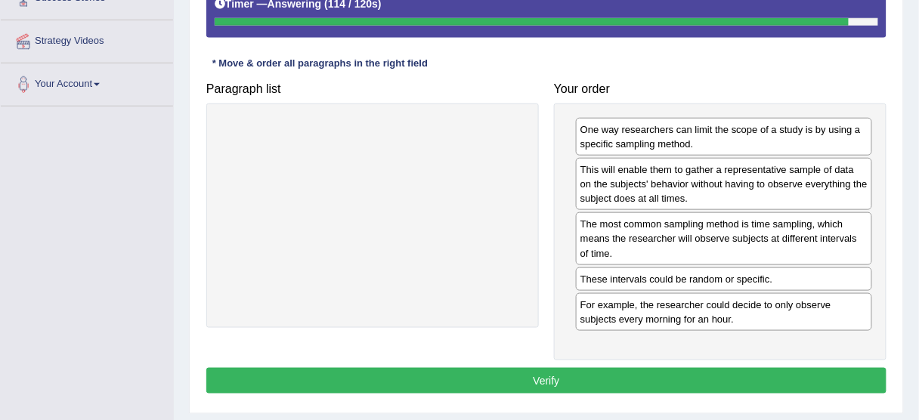
click at [615, 368] on button "Verify" at bounding box center [546, 381] width 680 height 26
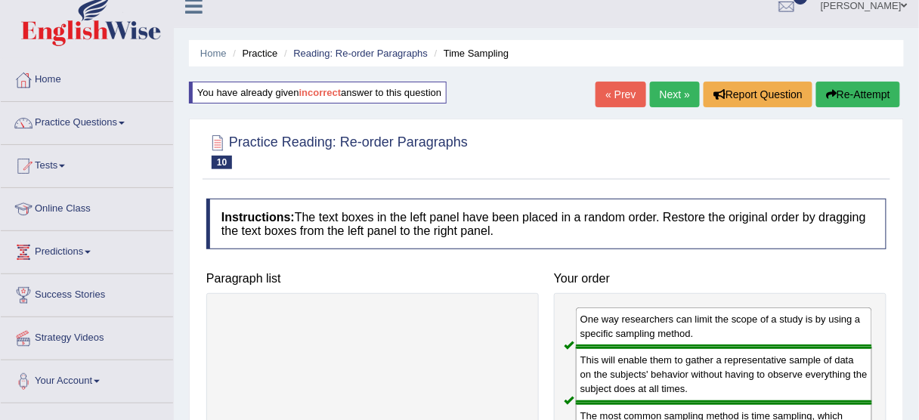
scroll to position [0, 0]
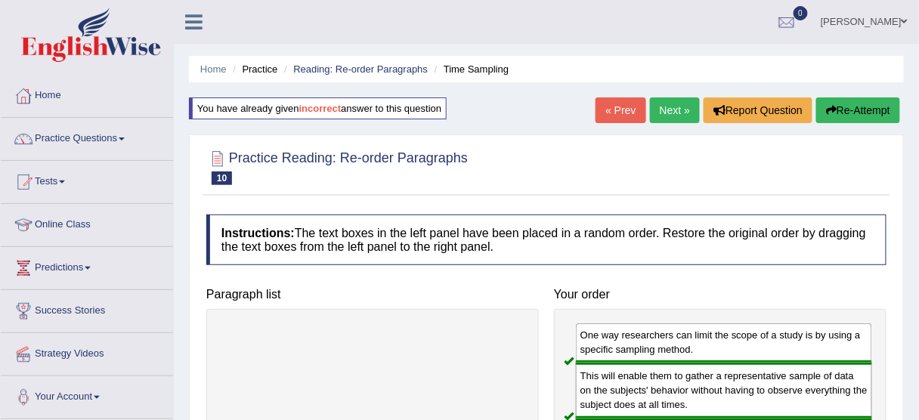
click at [674, 109] on link "Next »" at bounding box center [675, 111] width 50 height 26
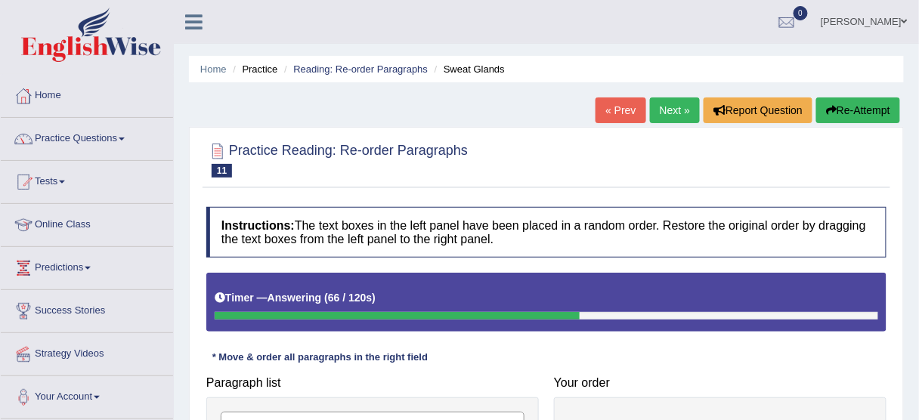
click at [600, 108] on link "« Prev" at bounding box center [621, 111] width 50 height 26
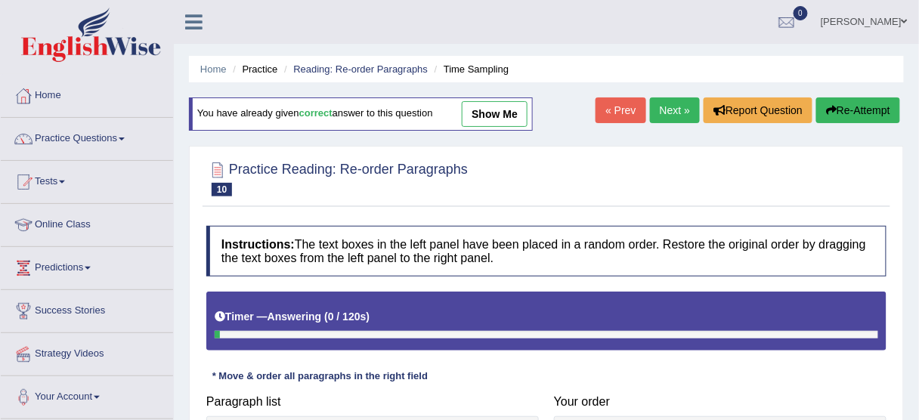
click at [522, 115] on link "show me" at bounding box center [495, 114] width 66 height 26
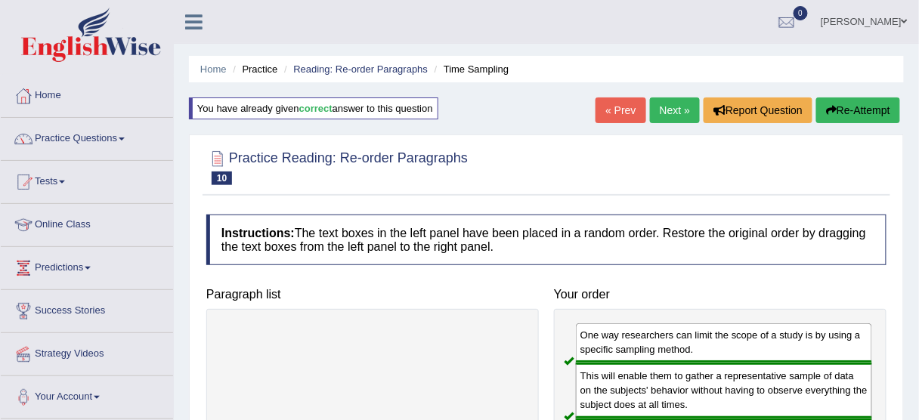
click at [668, 103] on link "Next »" at bounding box center [675, 111] width 50 height 26
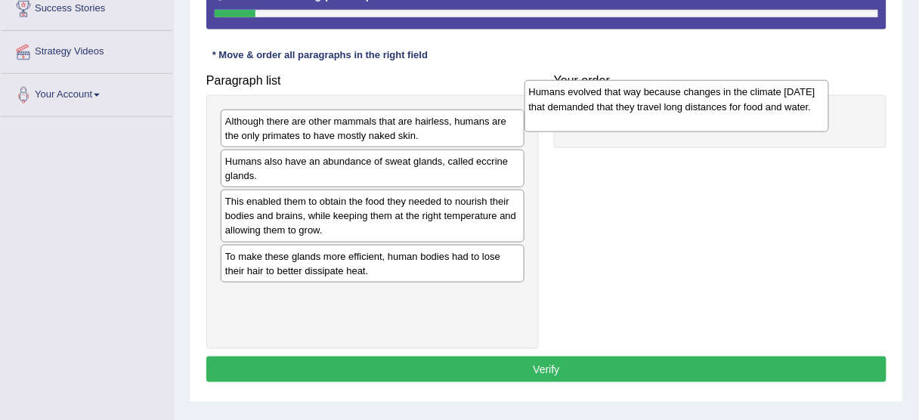
drag, startPoint x: 352, startPoint y: 147, endPoint x: 680, endPoint y: 116, distance: 330.3
click at [680, 116] on div "Humans evolved that way because changes in the climate [DATE] that demanded tha…" at bounding box center [677, 106] width 305 height 52
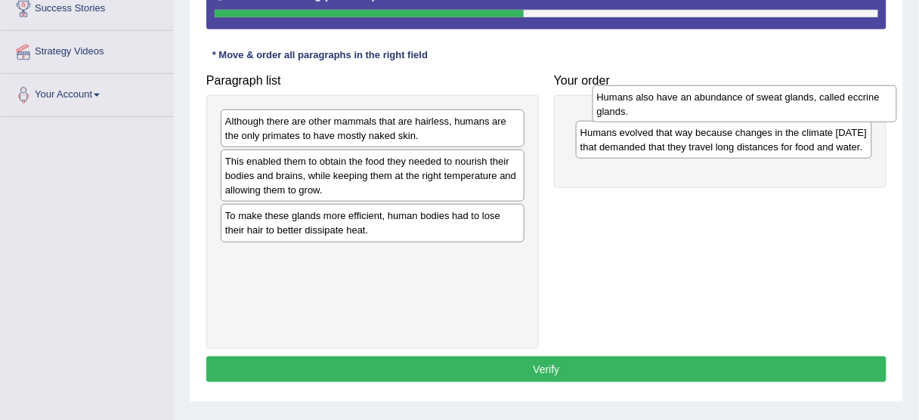
drag, startPoint x: 366, startPoint y: 175, endPoint x: 738, endPoint y: 112, distance: 377.4
click at [738, 112] on div "Humans also have an abundance of sweat glands, called eccrine glands." at bounding box center [745, 104] width 305 height 38
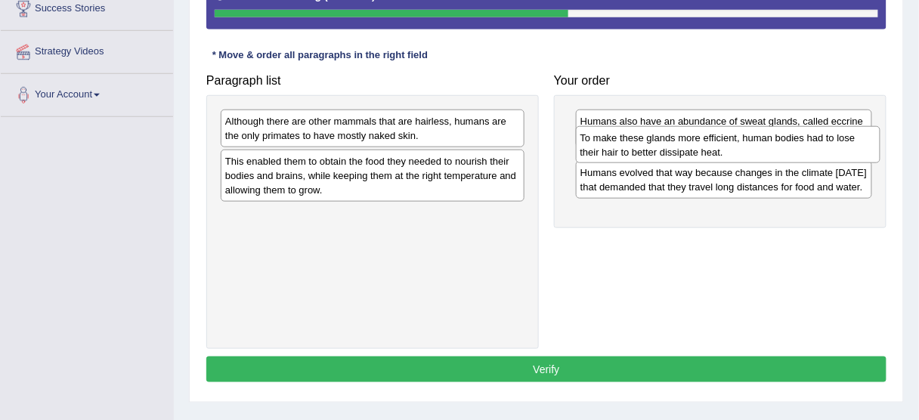
drag, startPoint x: 319, startPoint y: 228, endPoint x: 674, endPoint y: 150, distance: 363.6
click at [674, 150] on div "To make these glands more efficient, human bodies had to lose their hair to bet…" at bounding box center [728, 145] width 305 height 38
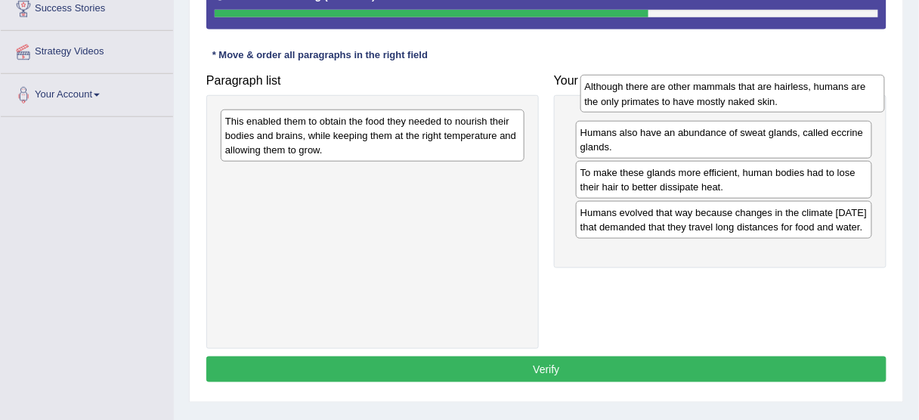
drag, startPoint x: 355, startPoint y: 129, endPoint x: 711, endPoint y: 101, distance: 357.2
click at [711, 101] on div "Although there are other mammals that are hairless, humans are the only primate…" at bounding box center [733, 94] width 305 height 38
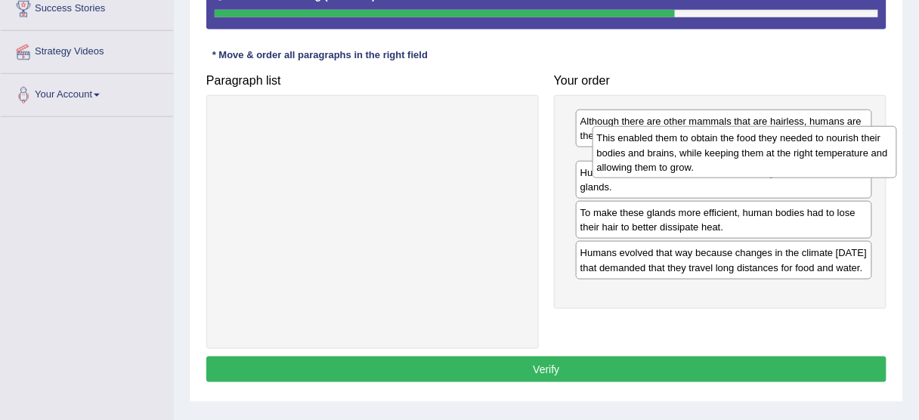
drag, startPoint x: 410, startPoint y: 136, endPoint x: 782, endPoint y: 153, distance: 372.4
click at [782, 153] on div "This enabled them to obtain the food they needed to nourish their bodies and br…" at bounding box center [745, 152] width 305 height 52
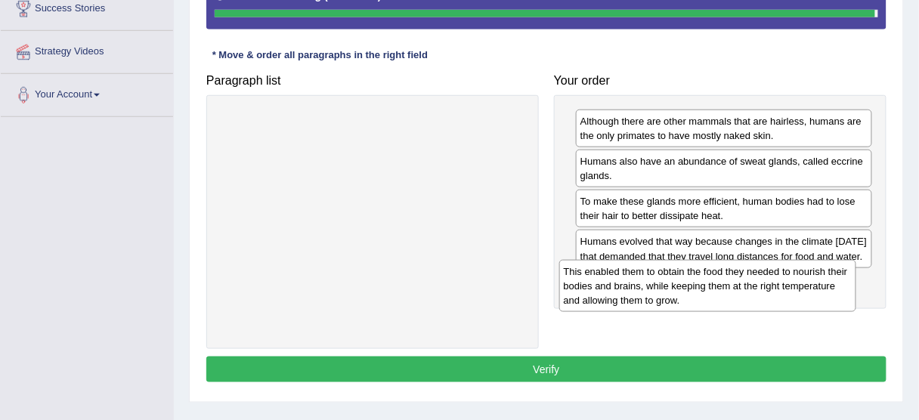
drag, startPoint x: 774, startPoint y: 181, endPoint x: 758, endPoint y: 292, distance: 112.4
click at [758, 292] on div "This enabled them to obtain the food they needed to nourish their bodies and br…" at bounding box center [707, 286] width 297 height 52
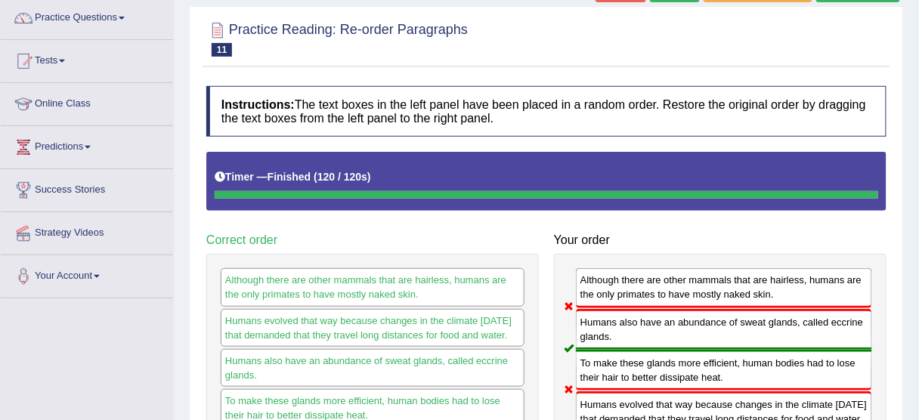
scroll to position [60, 0]
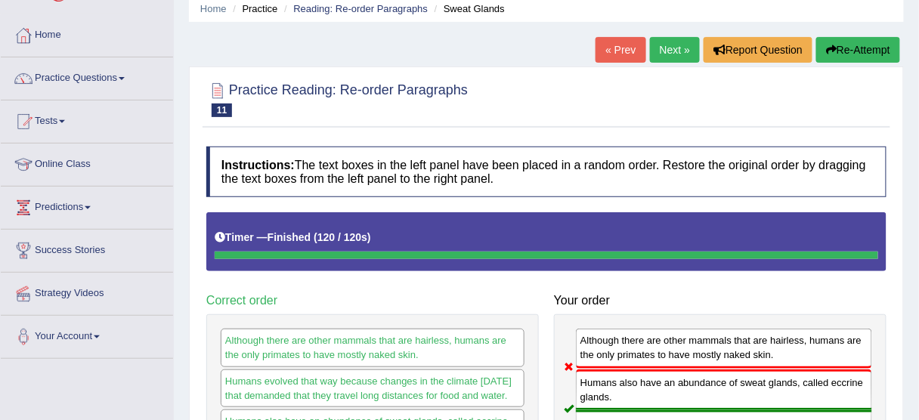
click at [854, 52] on button "Re-Attempt" at bounding box center [859, 50] width 84 height 26
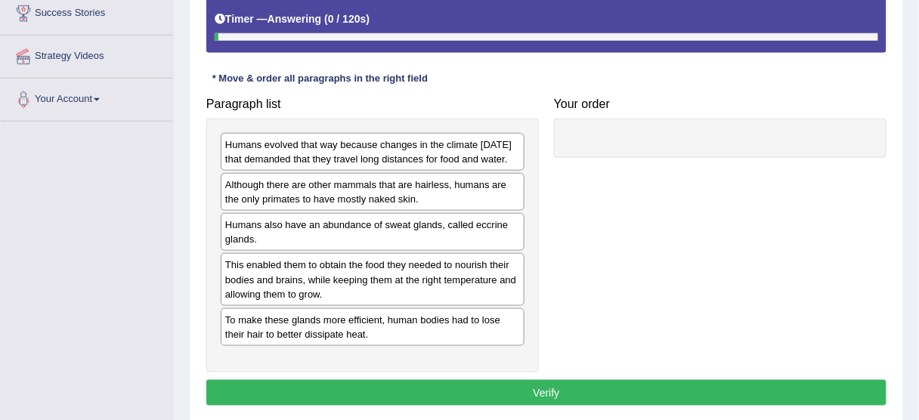
scroll to position [302, 0]
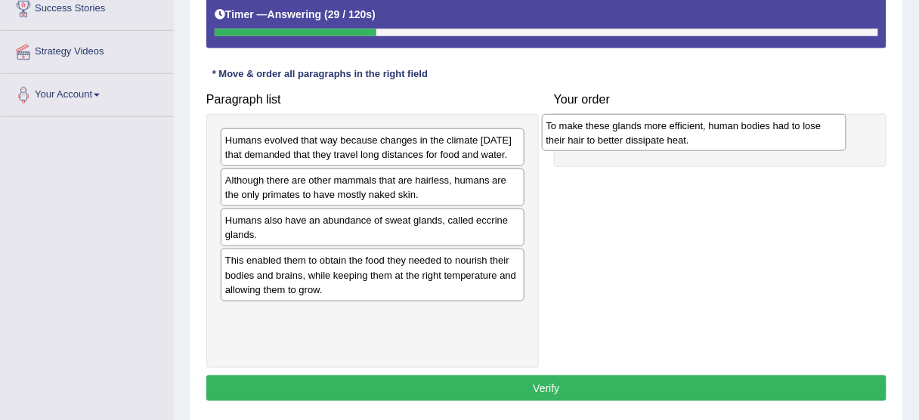
drag, startPoint x: 358, startPoint y: 338, endPoint x: 681, endPoint y: 136, distance: 380.8
click at [681, 136] on div "To make these glands more efficient, human bodies had to lose their hair to bet…" at bounding box center [694, 133] width 305 height 38
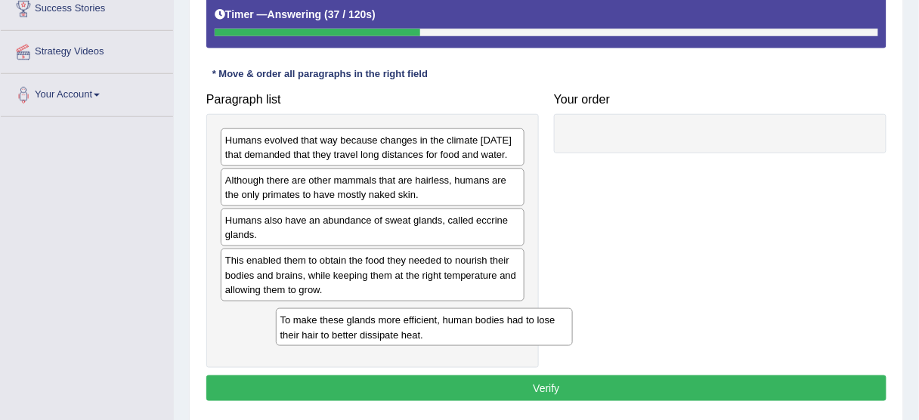
drag, startPoint x: 621, startPoint y: 143, endPoint x: 321, endPoint y: 324, distance: 350.4
click at [321, 324] on div "To make these glands more efficient, human bodies had to lose their hair to bet…" at bounding box center [424, 327] width 297 height 38
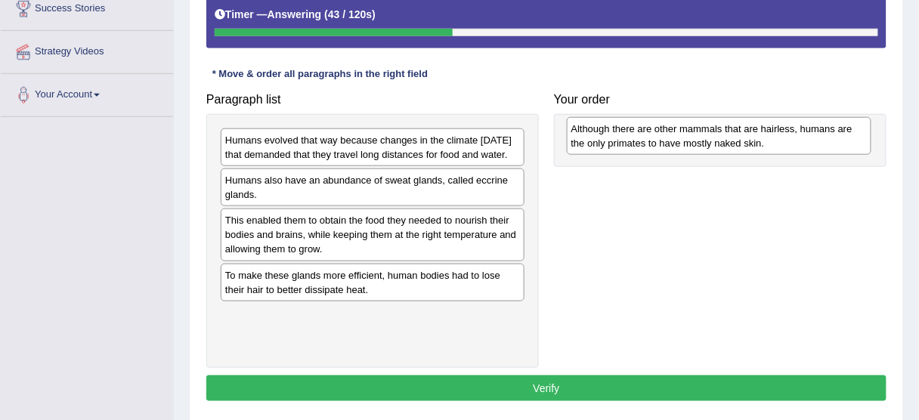
drag, startPoint x: 327, startPoint y: 212, endPoint x: 680, endPoint y: 144, distance: 358.8
click at [680, 144] on div "Although there are other mammals that are hairless, humans are the only primate…" at bounding box center [719, 136] width 305 height 38
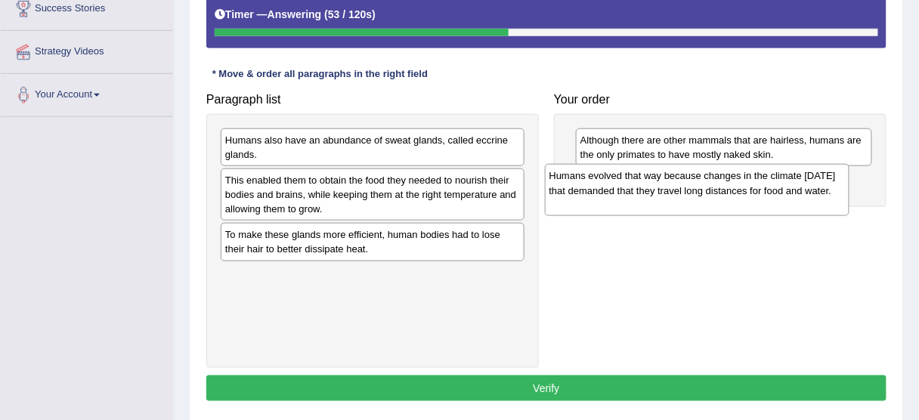
drag, startPoint x: 419, startPoint y: 169, endPoint x: 743, endPoint y: 205, distance: 326.4
click at [743, 205] on div "Humans evolved that way because changes in the climate 200,000 years ago that d…" at bounding box center [697, 190] width 305 height 52
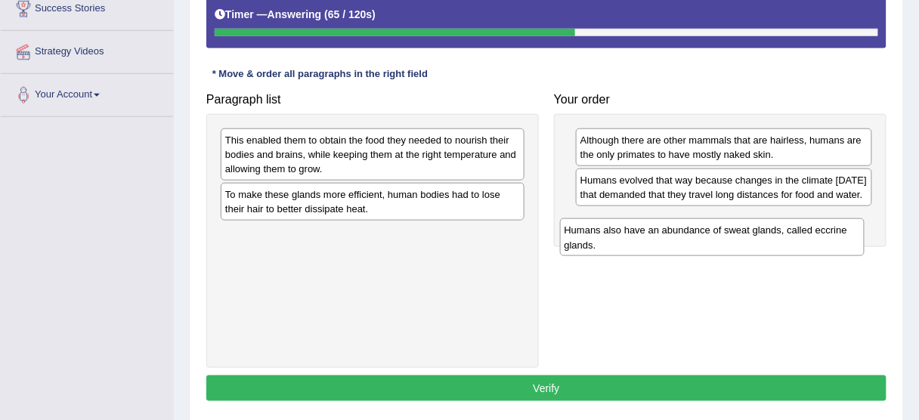
drag, startPoint x: 427, startPoint y: 154, endPoint x: 767, endPoint y: 245, distance: 352.1
click at [767, 245] on div "Humans also have an abundance of sweat glands, called eccrine glands." at bounding box center [712, 238] width 305 height 38
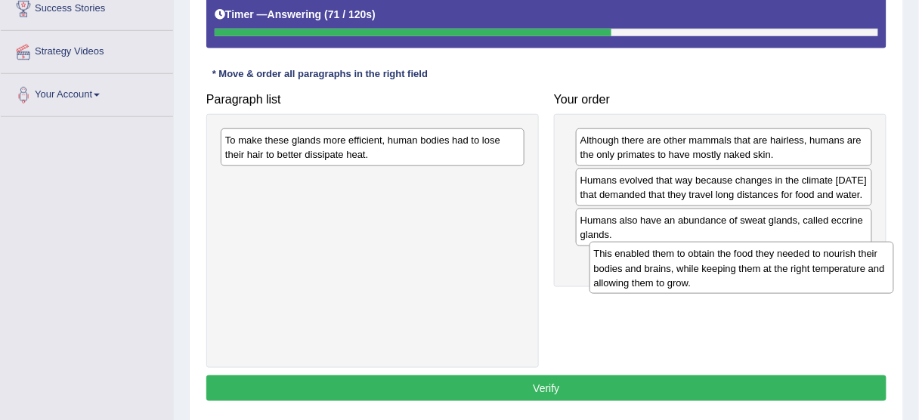
drag, startPoint x: 364, startPoint y: 160, endPoint x: 733, endPoint y: 274, distance: 386.2
click at [733, 274] on div "This enabled them to obtain the food they needed to nourish their bodies and br…" at bounding box center [742, 268] width 305 height 52
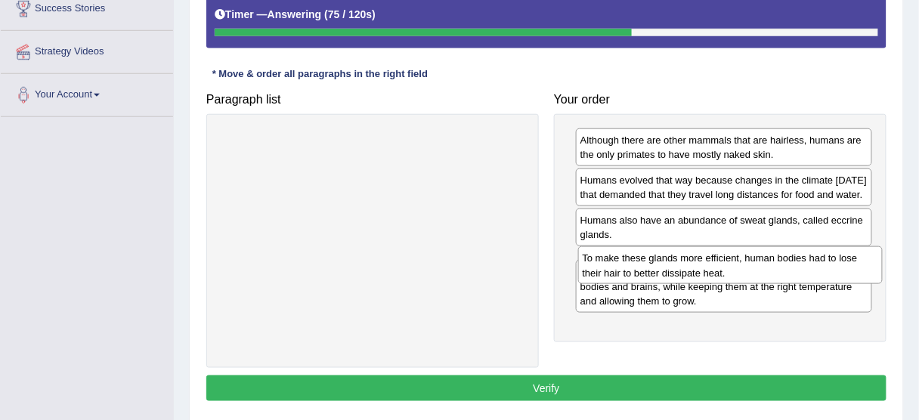
drag, startPoint x: 345, startPoint y: 154, endPoint x: 702, endPoint y: 273, distance: 376.8
click at [702, 273] on div "To make these glands more efficient, human bodies had to lose their hair to bet…" at bounding box center [730, 265] width 305 height 38
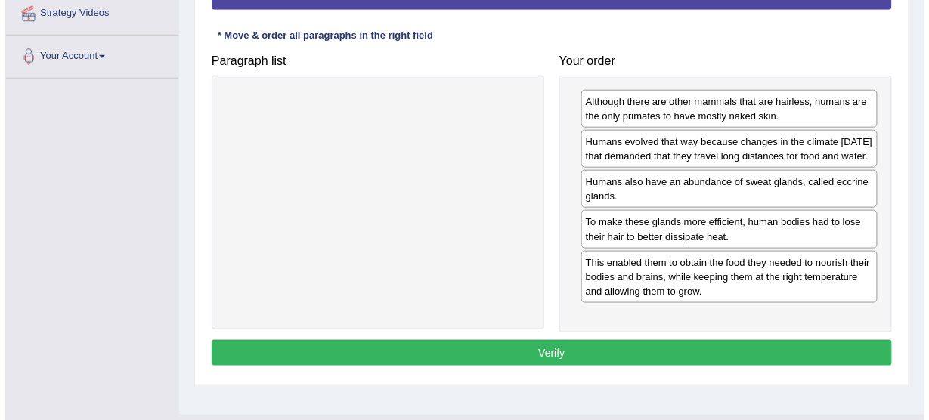
scroll to position [363, 0]
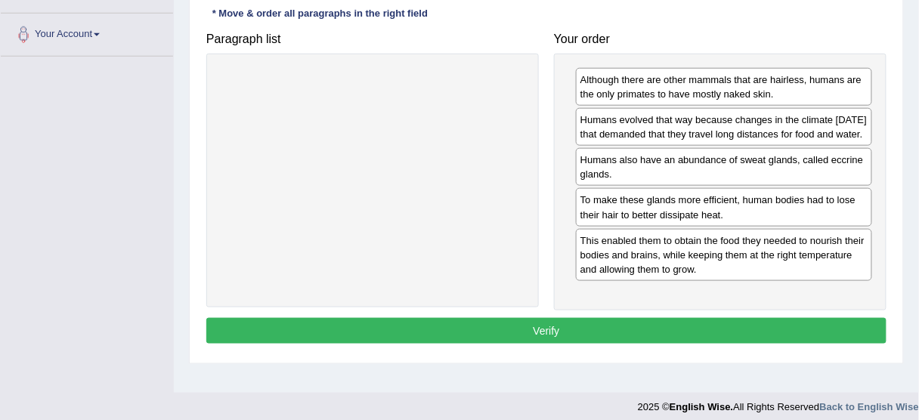
click at [690, 355] on div "Instructions: The text boxes in the left panel have been placed in a random ord…" at bounding box center [547, 106] width 688 height 501
click at [690, 344] on button "Verify" at bounding box center [546, 331] width 680 height 26
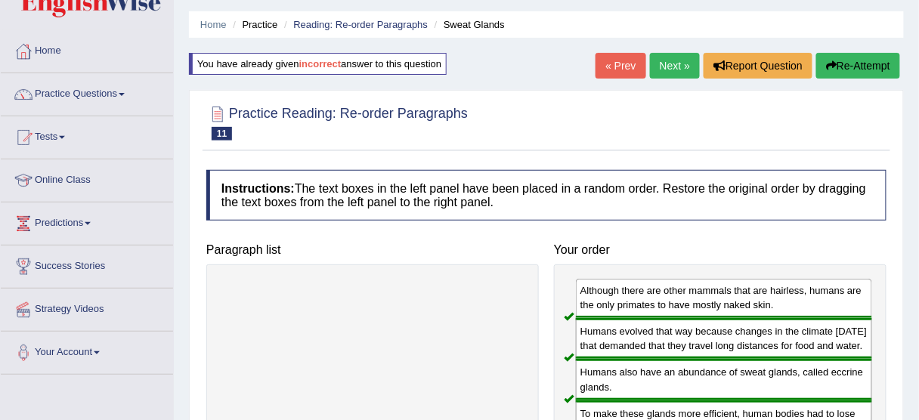
scroll to position [0, 0]
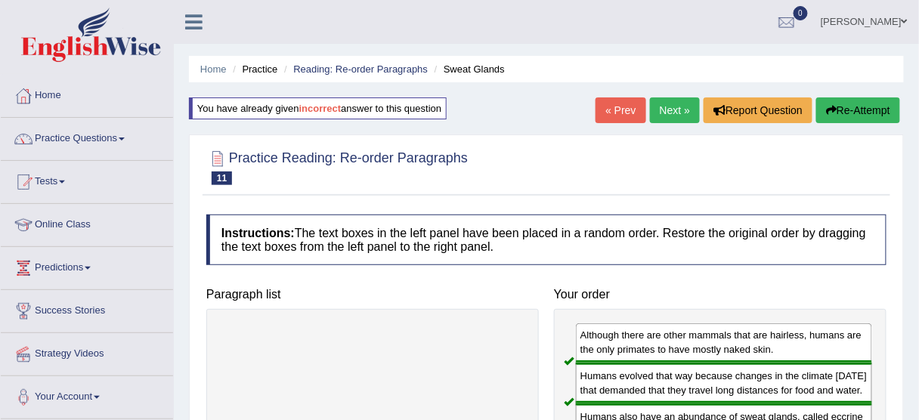
click at [672, 109] on link "Next »" at bounding box center [675, 111] width 50 height 26
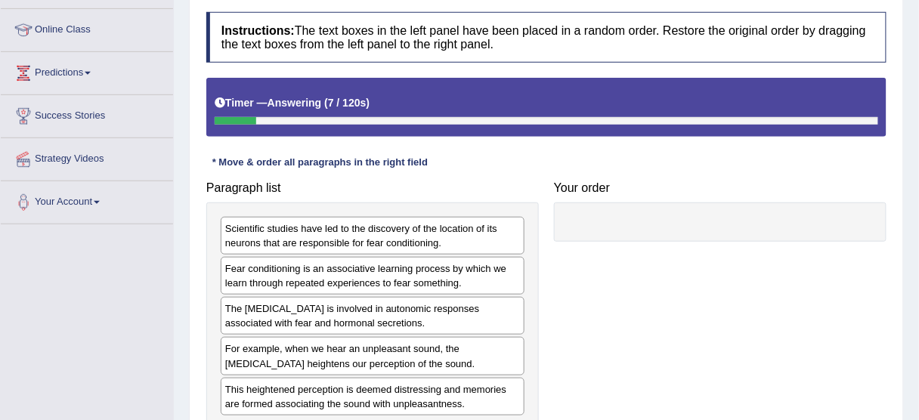
scroll to position [302, 0]
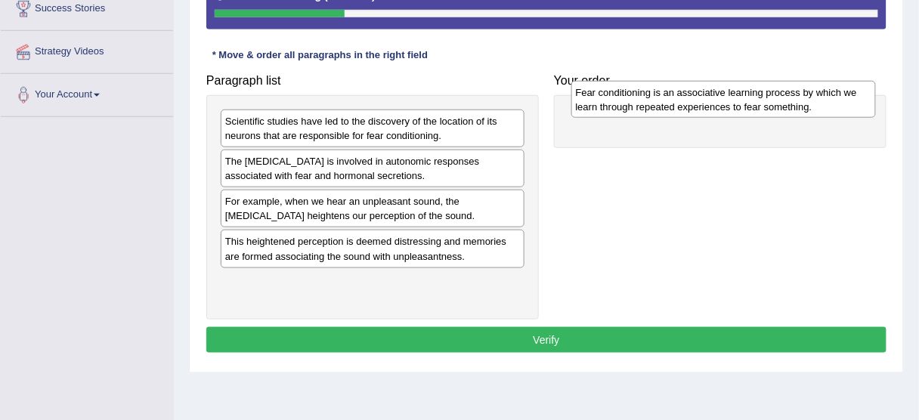
drag, startPoint x: 369, startPoint y: 170, endPoint x: 720, endPoint y: 102, distance: 357.4
click at [720, 102] on div "Fear conditioning is an associative learning process by which we learn through …" at bounding box center [724, 100] width 305 height 38
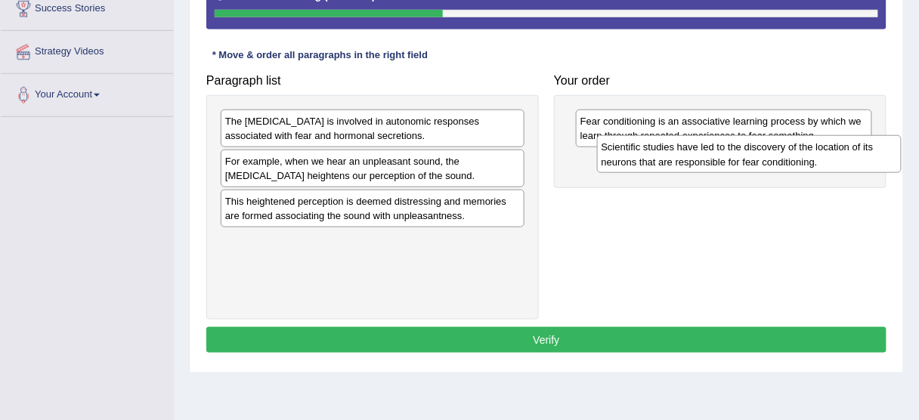
drag, startPoint x: 443, startPoint y: 138, endPoint x: 820, endPoint y: 166, distance: 378.3
click at [820, 166] on div "Scientific studies have led to the discovery of the location of its neurons tha…" at bounding box center [749, 154] width 305 height 38
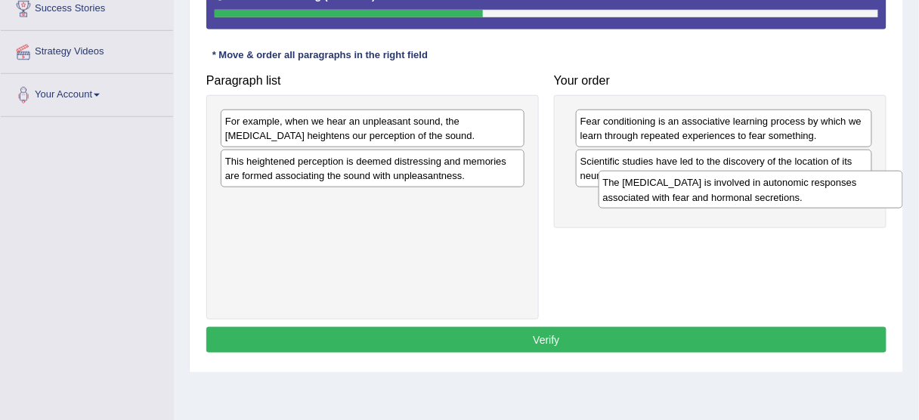
drag, startPoint x: 427, startPoint y: 131, endPoint x: 805, endPoint y: 193, distance: 383.1
click at [805, 193] on div "The [MEDICAL_DATA] is involved in autonomic responses associated with fear and …" at bounding box center [751, 190] width 305 height 38
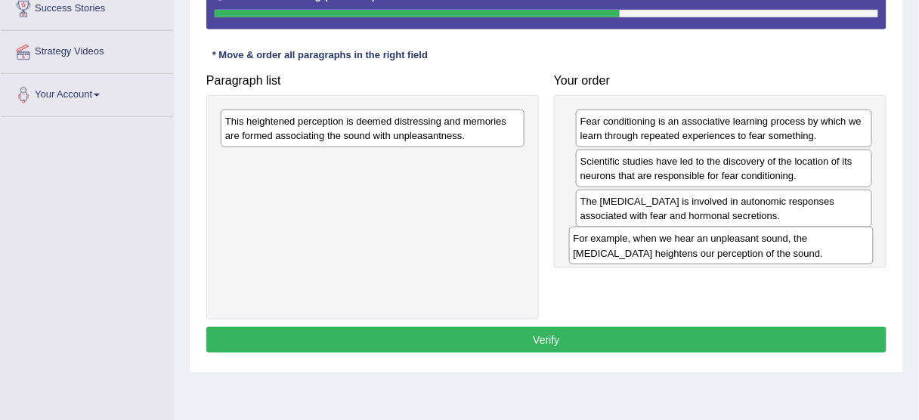
drag, startPoint x: 405, startPoint y: 130, endPoint x: 754, endPoint y: 248, distance: 368.0
click at [754, 248] on div "For example, when we hear an unpleasant sound, the [MEDICAL_DATA] heightens our…" at bounding box center [721, 246] width 305 height 38
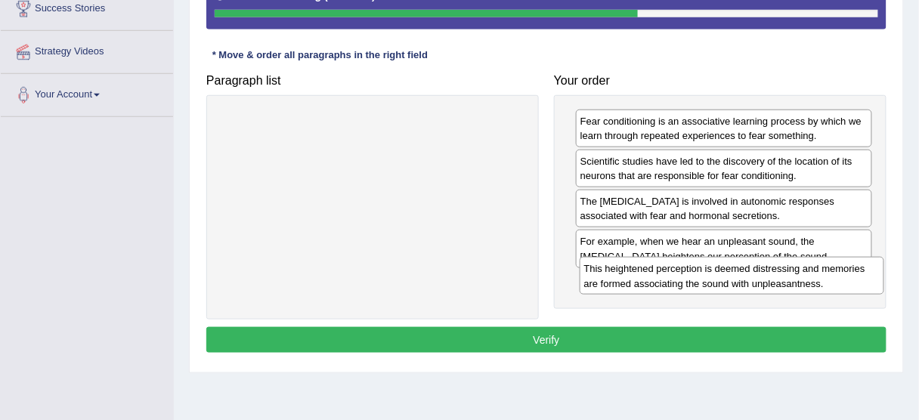
drag, startPoint x: 407, startPoint y: 123, endPoint x: 766, endPoint y: 271, distance: 388.5
click at [766, 271] on div "This heightened perception is deemed distressing and memories are formed associ…" at bounding box center [732, 276] width 305 height 38
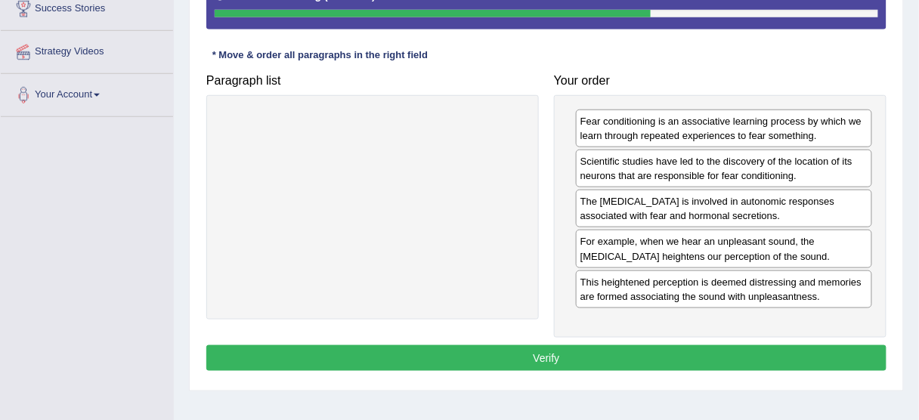
click at [617, 357] on button "Verify" at bounding box center [546, 359] width 680 height 26
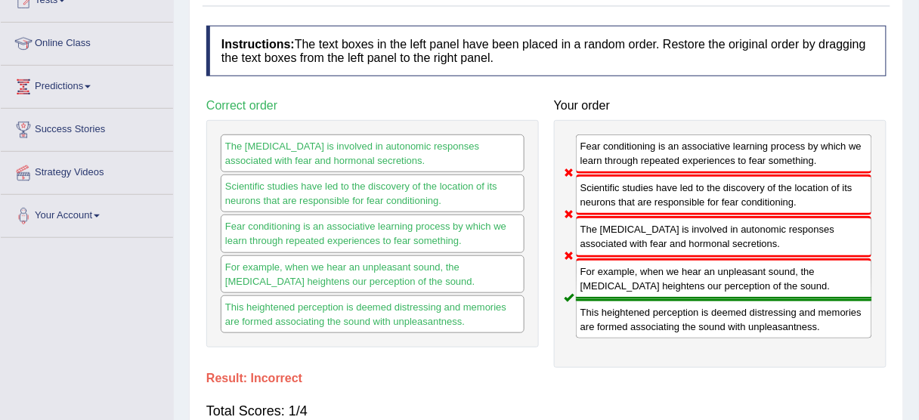
scroll to position [0, 0]
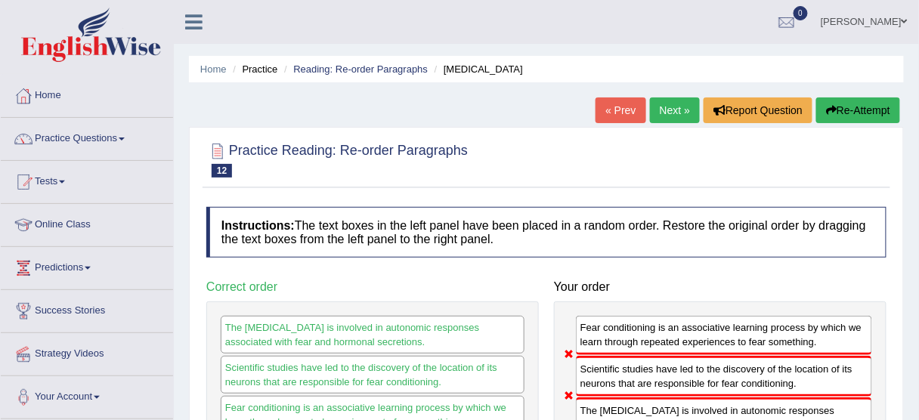
click at [855, 103] on button "Re-Attempt" at bounding box center [859, 111] width 84 height 26
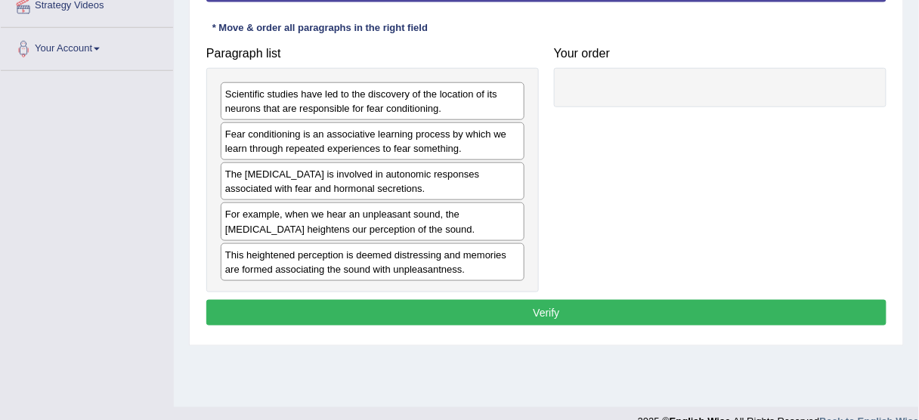
scroll to position [302, 0]
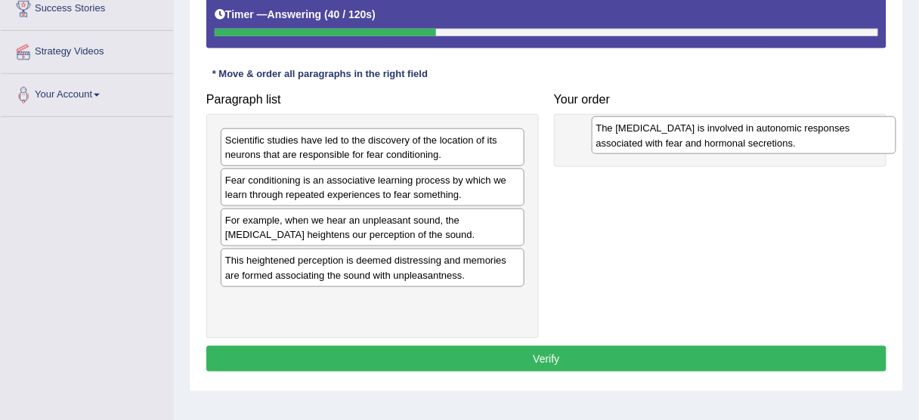
drag, startPoint x: 286, startPoint y: 228, endPoint x: 650, endPoint y: 134, distance: 376.3
click at [650, 134] on div "The [MEDICAL_DATA] is involved in autonomic responses associated with fear and …" at bounding box center [744, 135] width 305 height 38
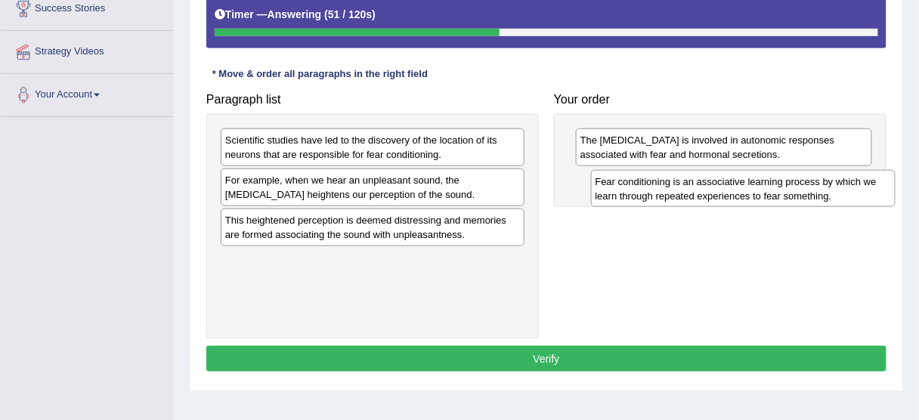
drag, startPoint x: 340, startPoint y: 179, endPoint x: 711, endPoint y: 181, distance: 370.5
click at [711, 181] on div "Fear conditioning is an associative learning process by which we learn through …" at bounding box center [743, 189] width 305 height 38
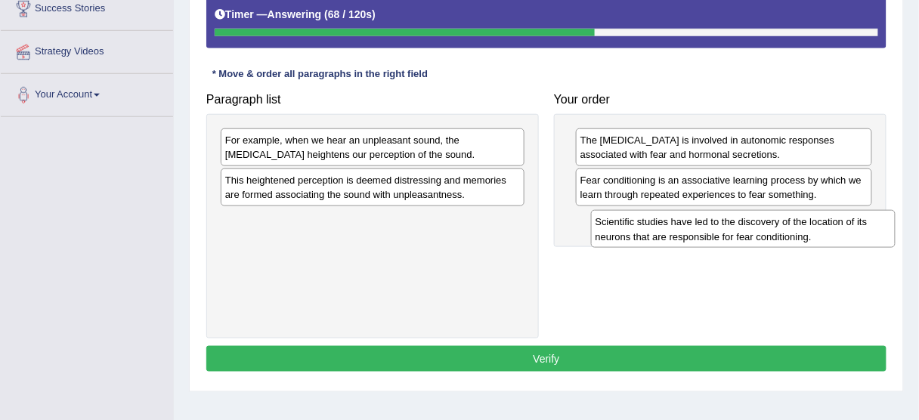
drag, startPoint x: 448, startPoint y: 156, endPoint x: 818, endPoint y: 238, distance: 379.5
click at [818, 238] on div "Scientific studies have led to the discovery of the location of its neurons tha…" at bounding box center [743, 229] width 305 height 38
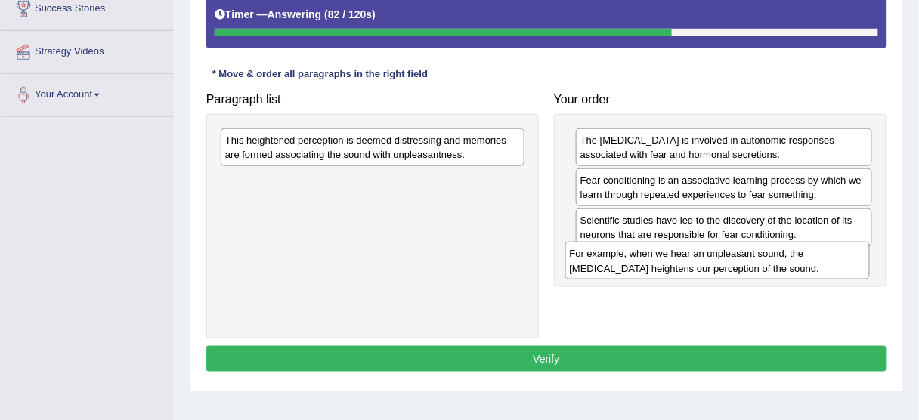
drag, startPoint x: 405, startPoint y: 152, endPoint x: 750, endPoint y: 265, distance: 362.9
click at [750, 265] on div "For example, when we hear an unpleasant sound, the [MEDICAL_DATA] heightens our…" at bounding box center [718, 261] width 305 height 38
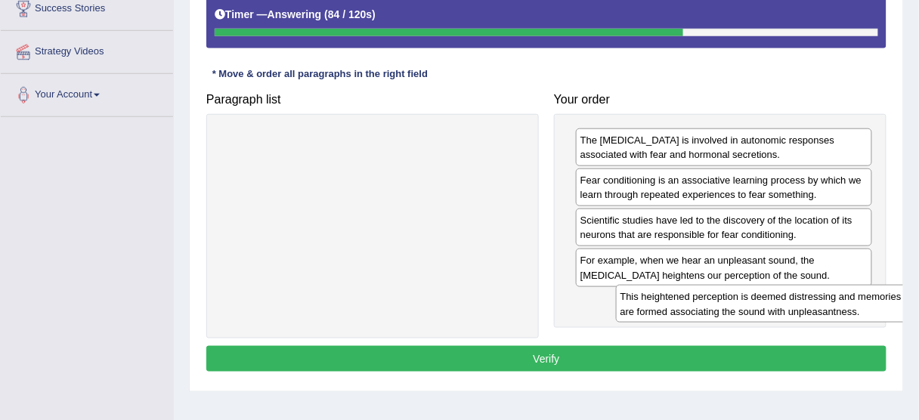
drag, startPoint x: 350, startPoint y: 141, endPoint x: 726, endPoint y: 293, distance: 405.3
click at [732, 293] on div "This heightened perception is deemed distressing and memories are formed associ…" at bounding box center [768, 304] width 305 height 38
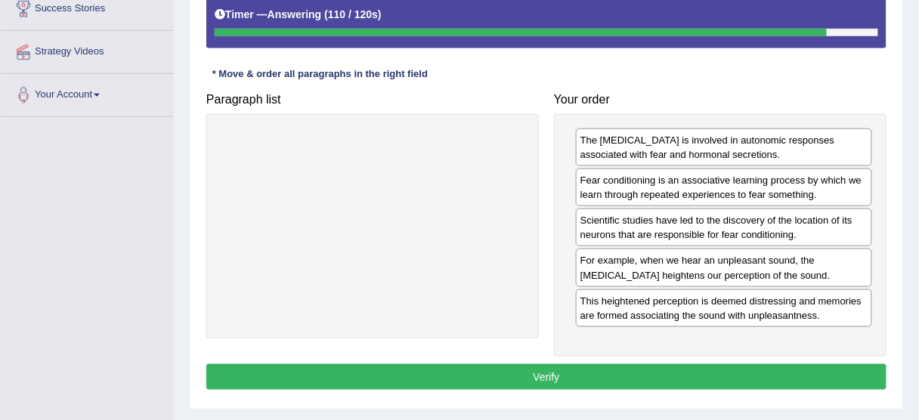
click at [595, 381] on button "Verify" at bounding box center [546, 377] width 680 height 26
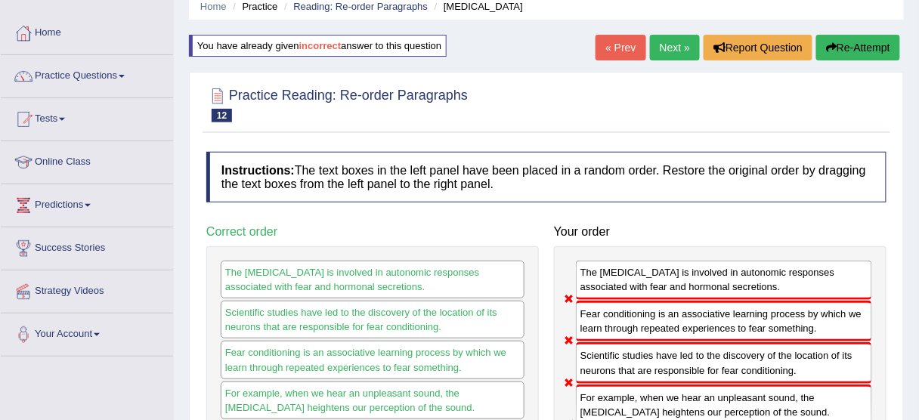
scroll to position [60, 0]
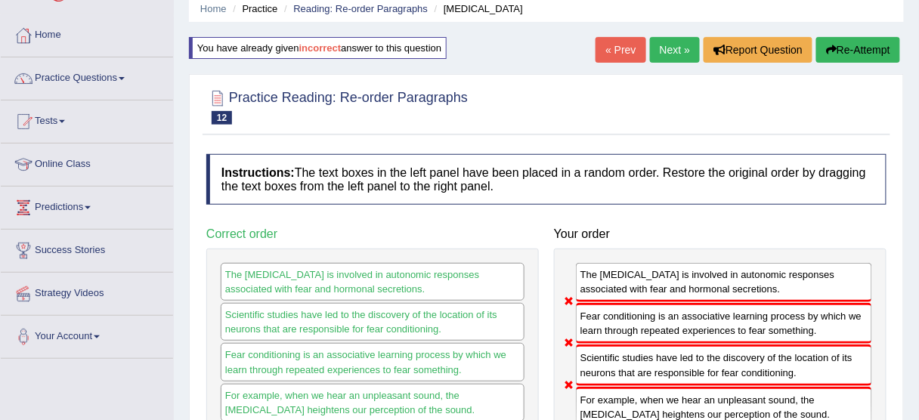
click at [869, 51] on button "Re-Attempt" at bounding box center [859, 50] width 84 height 26
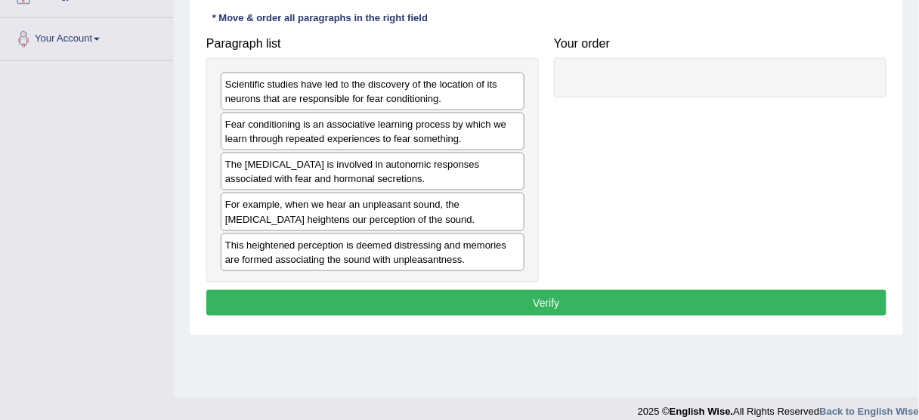
scroll to position [363, 0]
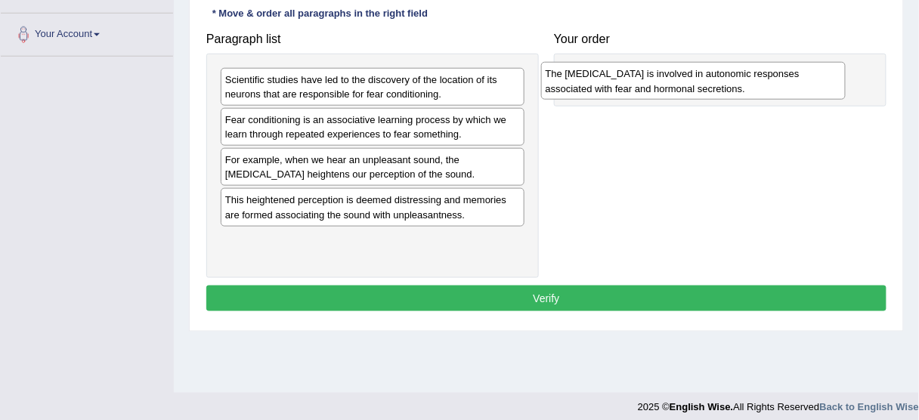
drag, startPoint x: 343, startPoint y: 165, endPoint x: 664, endPoint y: 80, distance: 331.6
click at [664, 80] on div "The [MEDICAL_DATA] is involved in autonomic responses associated with fear and …" at bounding box center [693, 81] width 305 height 38
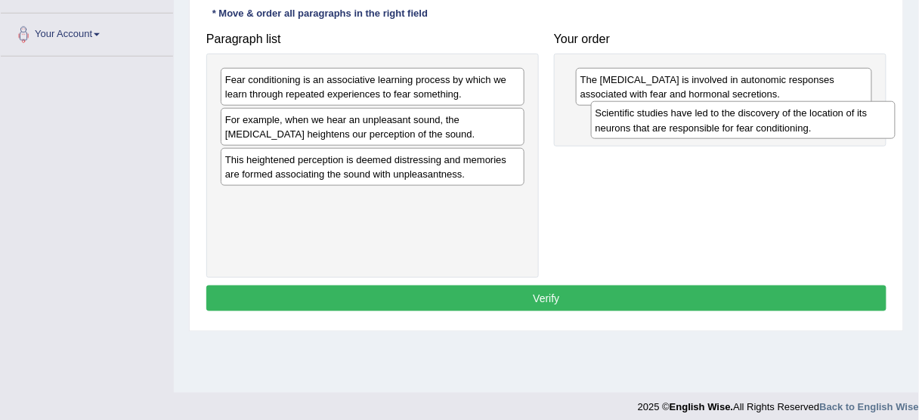
drag, startPoint x: 324, startPoint y: 78, endPoint x: 695, endPoint y: 112, distance: 372.0
click at [695, 112] on div "Scientific studies have led to the discovery of the location of its neurons tha…" at bounding box center [743, 120] width 305 height 38
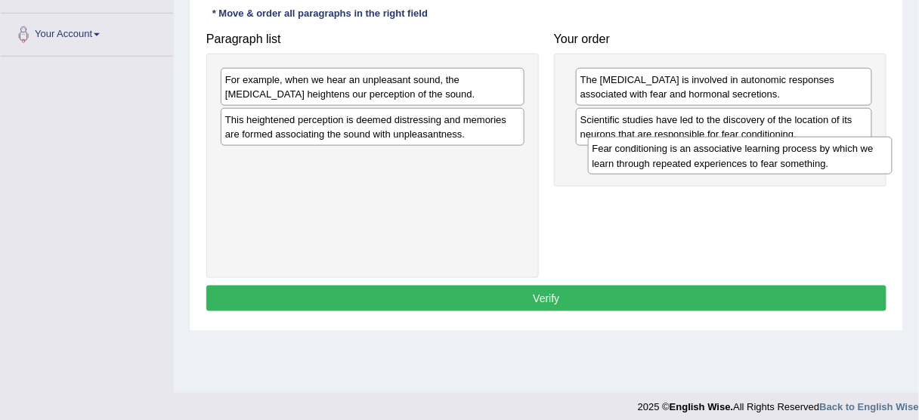
drag, startPoint x: 422, startPoint y: 87, endPoint x: 789, endPoint y: 157, distance: 374.0
click at [789, 157] on div "Fear conditioning is an associative learning process by which we learn through …" at bounding box center [740, 156] width 305 height 38
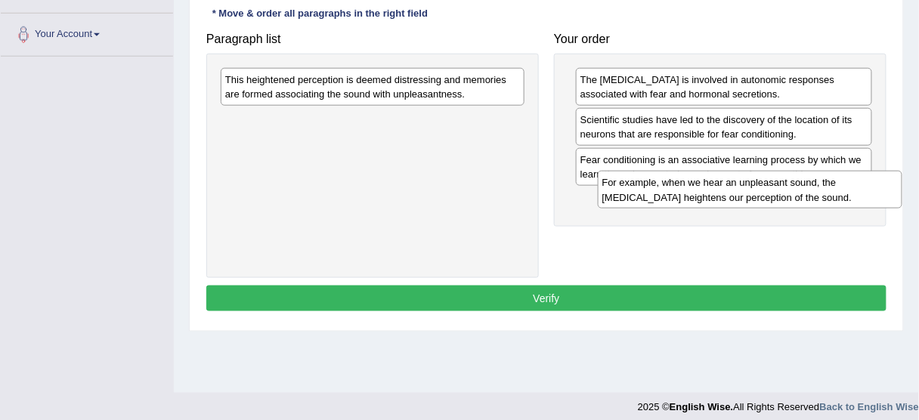
drag, startPoint x: 416, startPoint y: 91, endPoint x: 830, endPoint y: 200, distance: 428.4
click at [830, 200] on div "For example, when we hear an unpleasant sound, the amygdala heightens our perce…" at bounding box center [750, 190] width 305 height 38
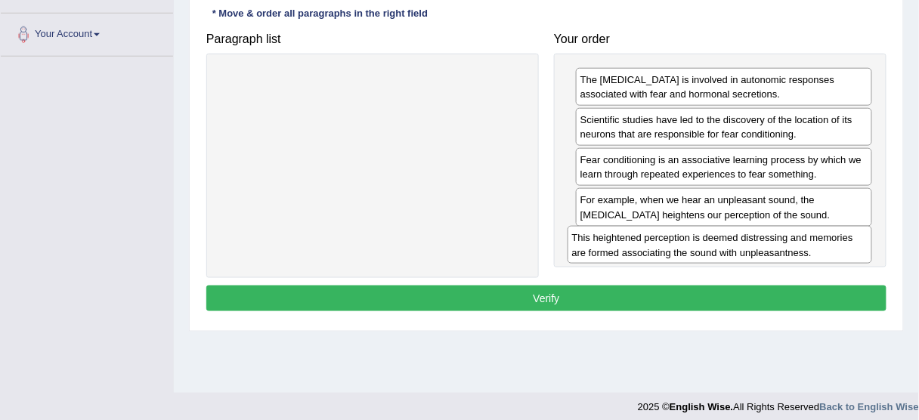
drag, startPoint x: 355, startPoint y: 79, endPoint x: 702, endPoint y: 237, distance: 381.6
click at [702, 237] on div "This heightened perception is deemed distressing and memories are formed associ…" at bounding box center [720, 245] width 305 height 38
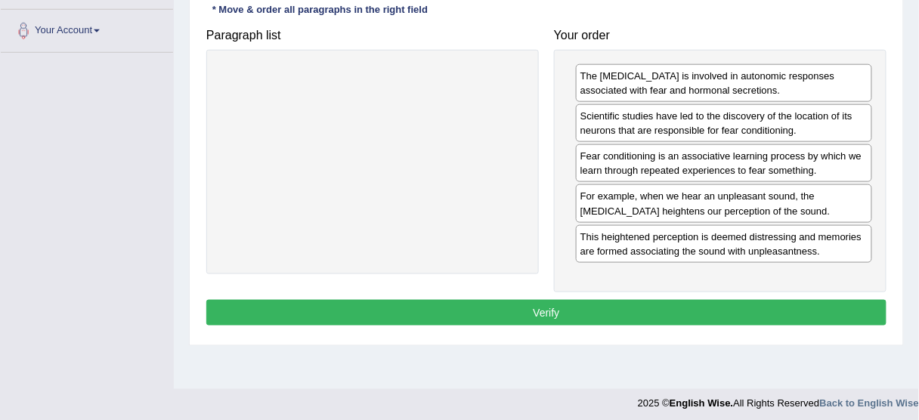
scroll to position [373, 0]
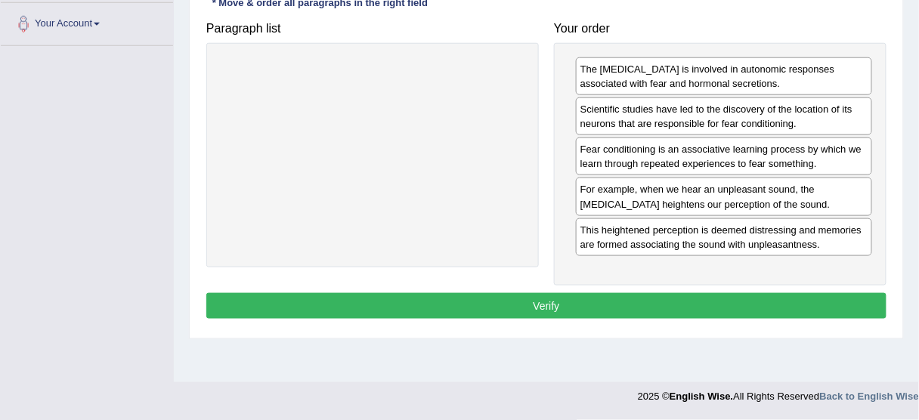
click at [579, 308] on button "Verify" at bounding box center [546, 306] width 680 height 26
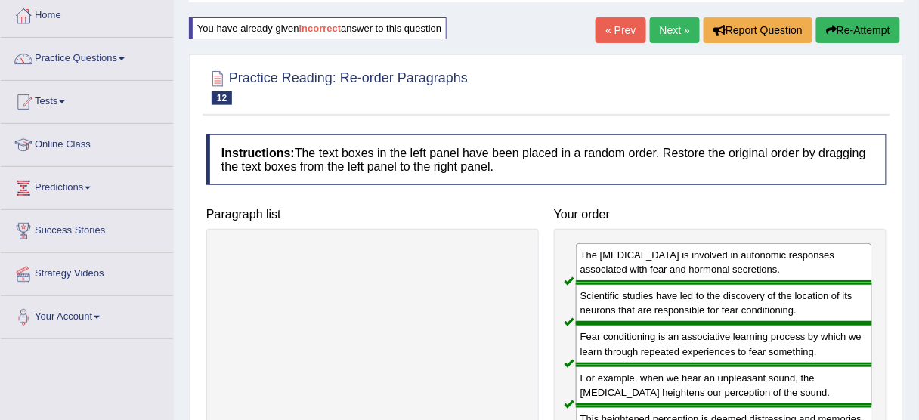
scroll to position [71, 0]
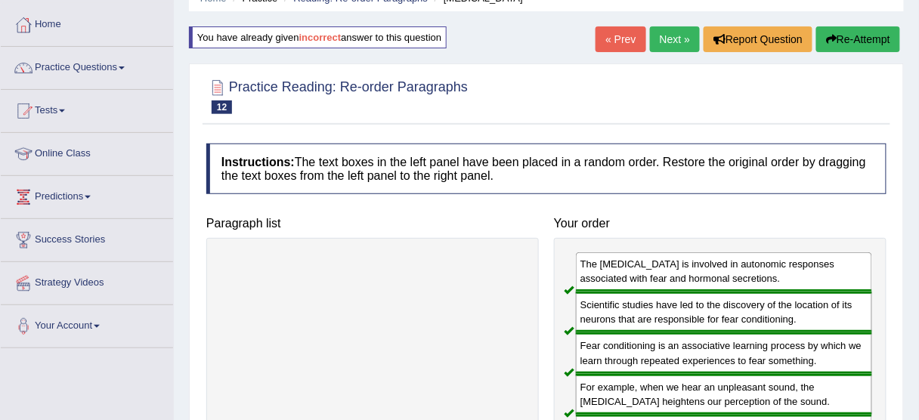
click at [673, 33] on link "Next »" at bounding box center [675, 39] width 50 height 26
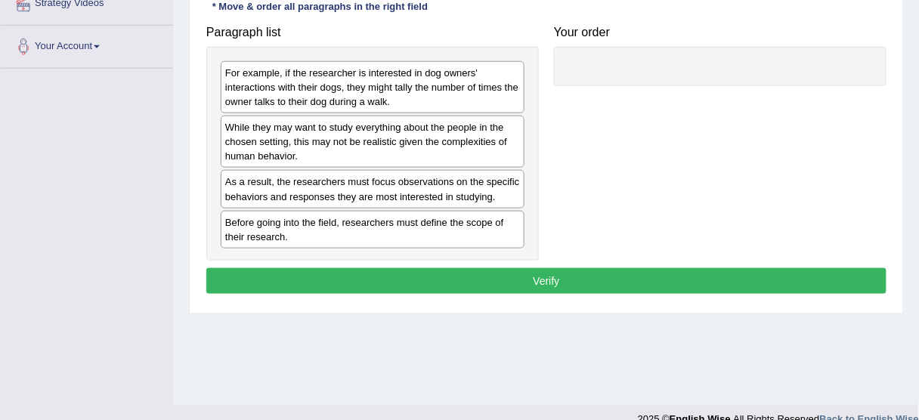
scroll to position [363, 0]
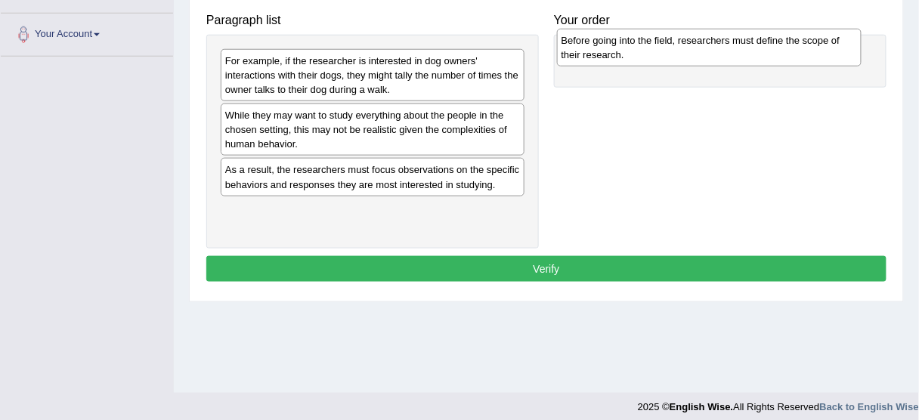
drag, startPoint x: 290, startPoint y: 215, endPoint x: 628, endPoint y: 48, distance: 376.7
click at [628, 48] on div "Before going into the field, researchers must define the scope of their researc…" at bounding box center [709, 48] width 305 height 38
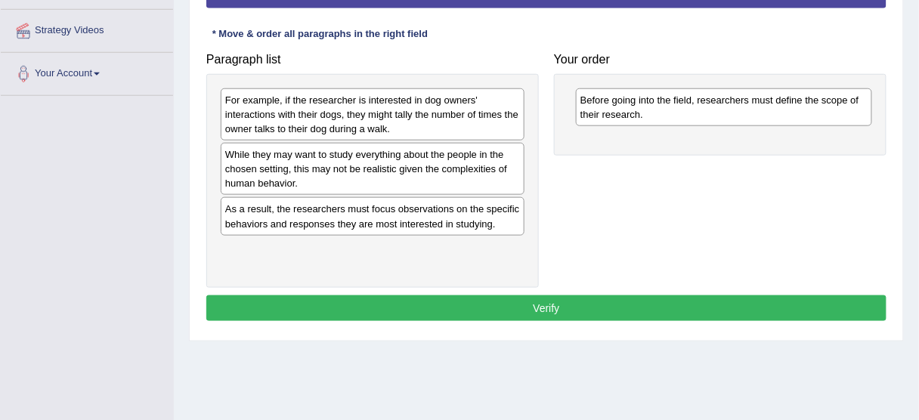
scroll to position [302, 0]
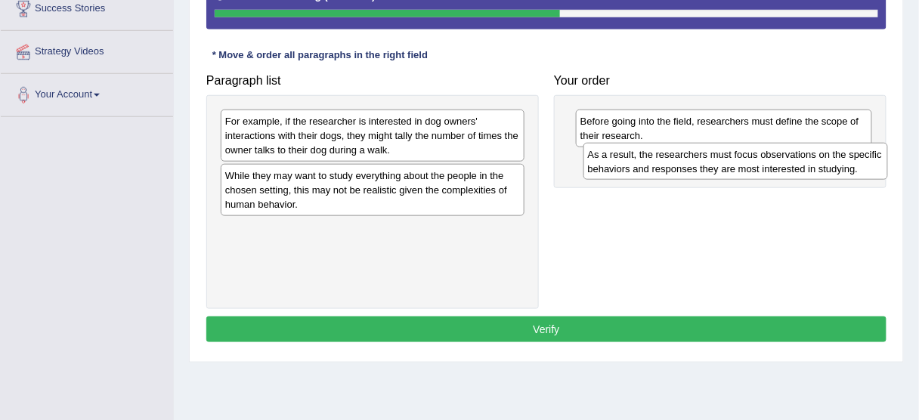
drag, startPoint x: 442, startPoint y: 240, endPoint x: 804, endPoint y: 165, distance: 370.6
click at [804, 165] on div "As a result, the researchers must focus observations on the specific behaviors …" at bounding box center [736, 162] width 305 height 38
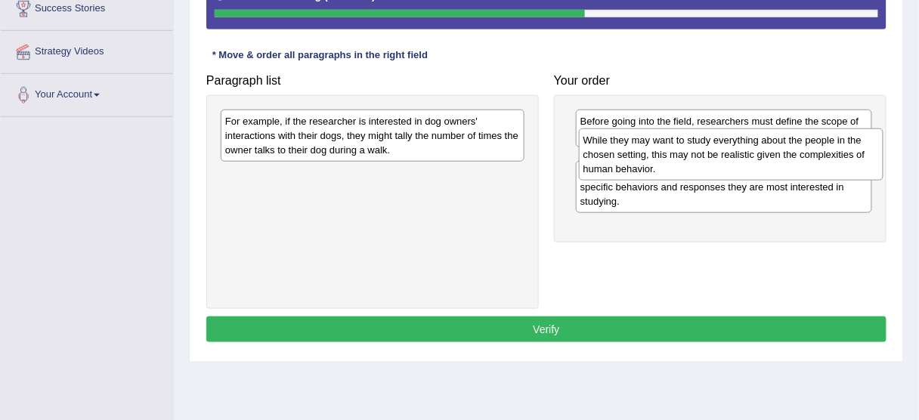
drag, startPoint x: 384, startPoint y: 191, endPoint x: 742, endPoint y: 157, distance: 360.1
click at [742, 157] on div "While they may want to study everything about the people in the chosen setting,…" at bounding box center [731, 155] width 305 height 52
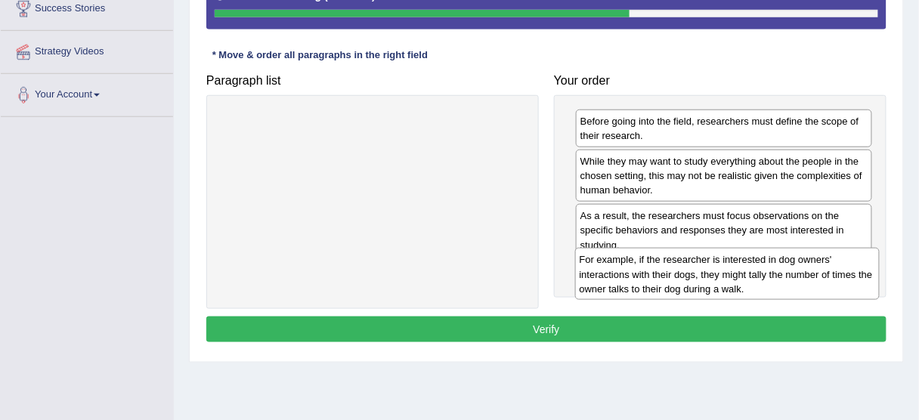
drag, startPoint x: 423, startPoint y: 132, endPoint x: 779, endPoint y: 271, distance: 381.3
click at [779, 271] on div "For example, if the researcher is interested in dog owners' interactions with t…" at bounding box center [727, 274] width 305 height 52
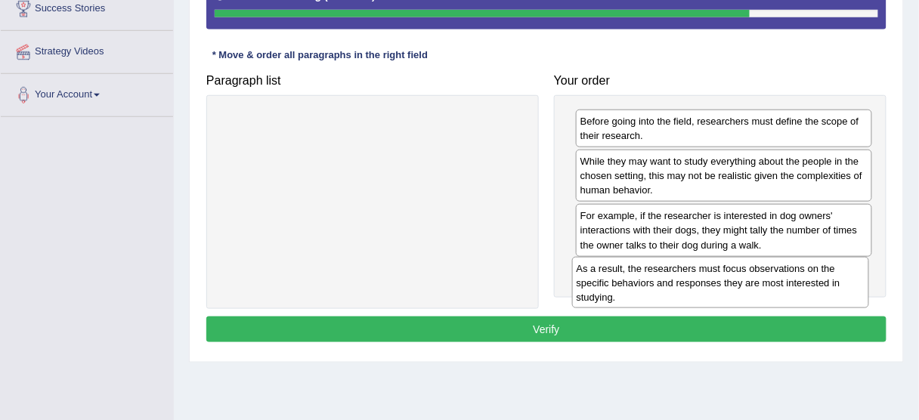
drag, startPoint x: 783, startPoint y: 238, endPoint x: 782, endPoint y: 290, distance: 51.4
click at [782, 291] on div "As a result, the researchers must focus observations on the specific behaviors …" at bounding box center [720, 283] width 297 height 52
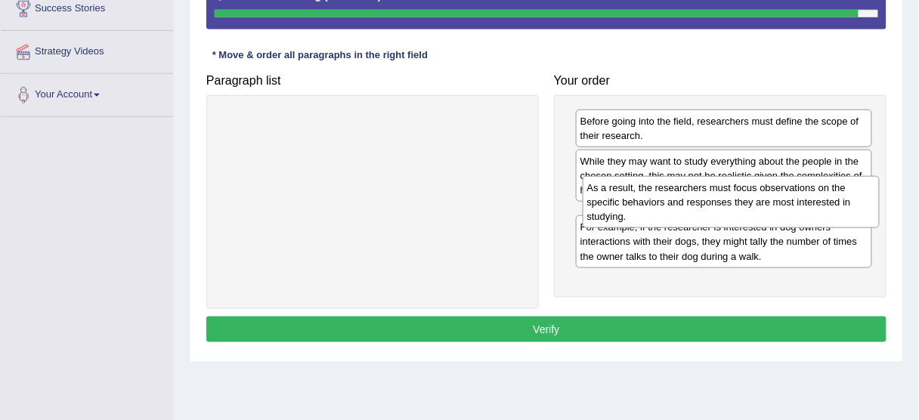
drag, startPoint x: 818, startPoint y: 287, endPoint x: 825, endPoint y: 206, distance: 81.2
click at [825, 206] on div "As a result, the researchers must focus observations on the specific behaviors …" at bounding box center [731, 202] width 297 height 52
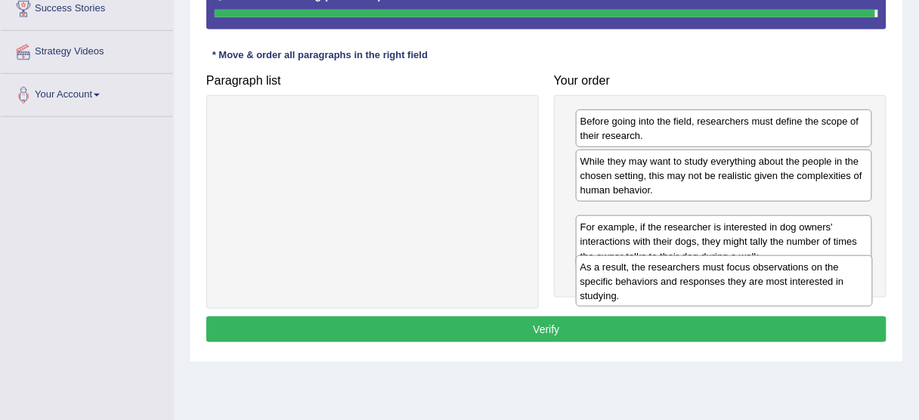
drag, startPoint x: 823, startPoint y: 220, endPoint x: 823, endPoint y: 272, distance: 52.2
click at [823, 272] on div "As a result, the researchers must focus observations on the specific behaviors …" at bounding box center [724, 282] width 297 height 52
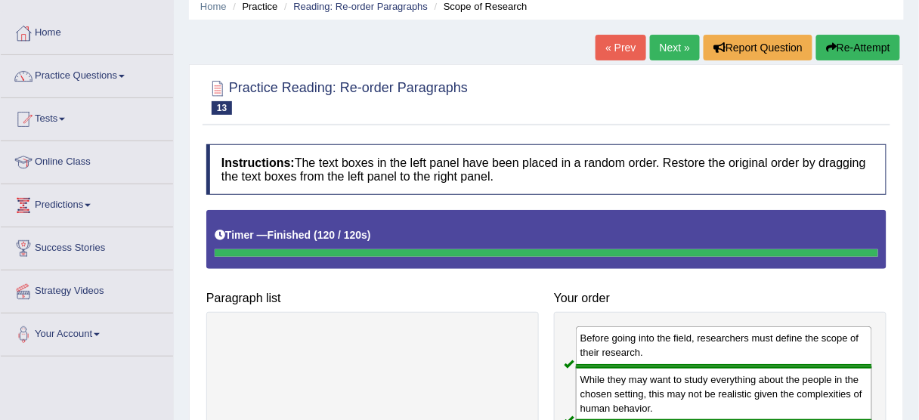
scroll to position [60, 0]
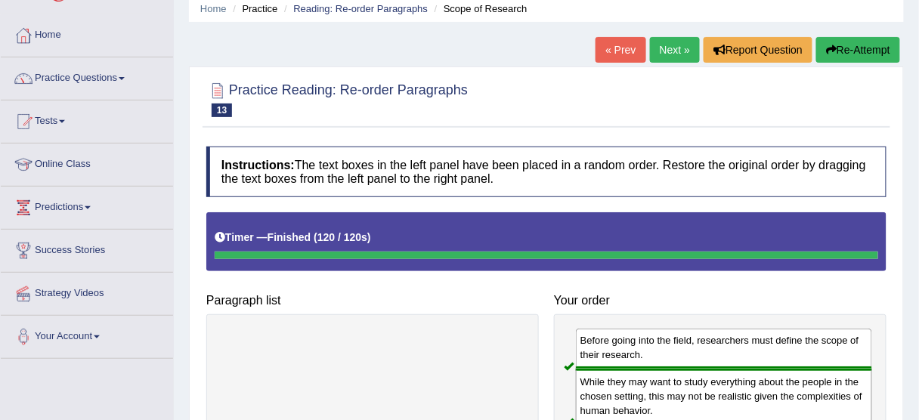
click at [678, 50] on link "Next »" at bounding box center [675, 50] width 50 height 26
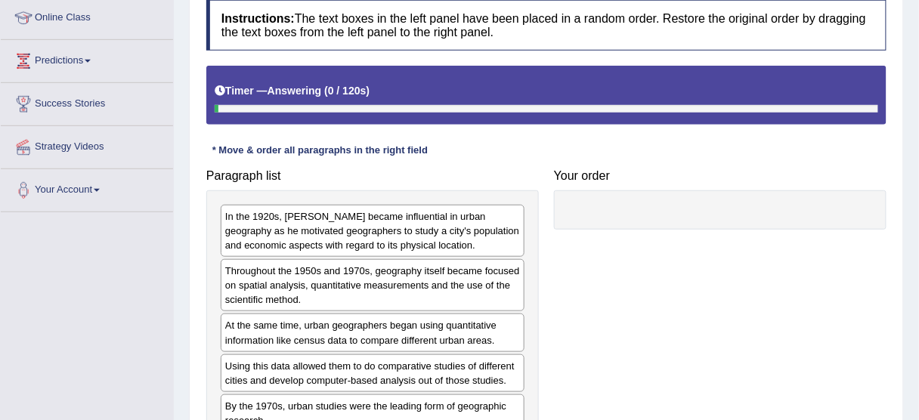
scroll to position [302, 0]
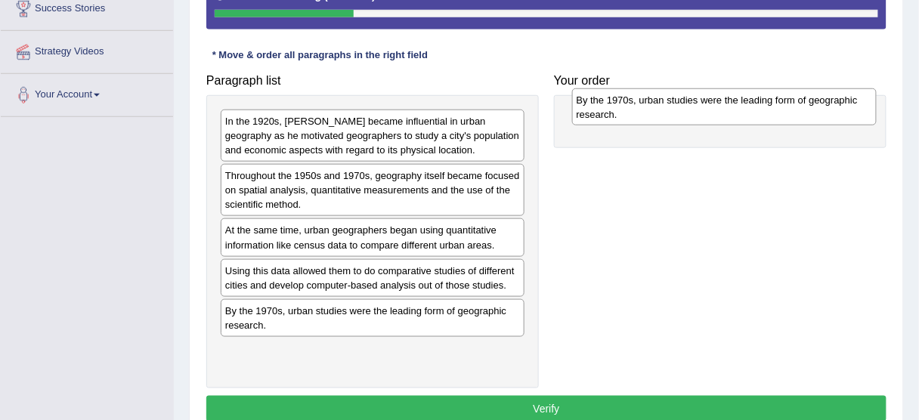
drag, startPoint x: 470, startPoint y: 312, endPoint x: 821, endPoint y: 103, distance: 409.2
click at [821, 103] on div "By the 1970s, urban studies were the leading form of geographic research." at bounding box center [724, 107] width 305 height 38
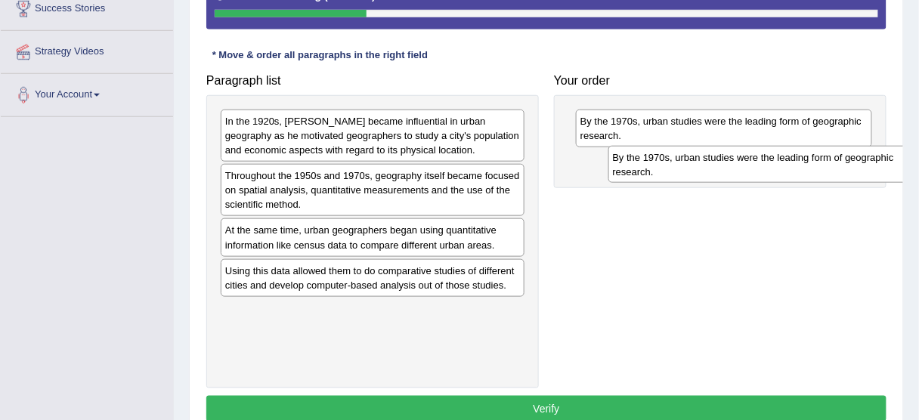
drag, startPoint x: 482, startPoint y: 318, endPoint x: 869, endPoint y: 165, distance: 415.4
click at [869, 165] on div "By the 1970s, urban studies were the leading form of geographic research." at bounding box center [761, 165] width 305 height 38
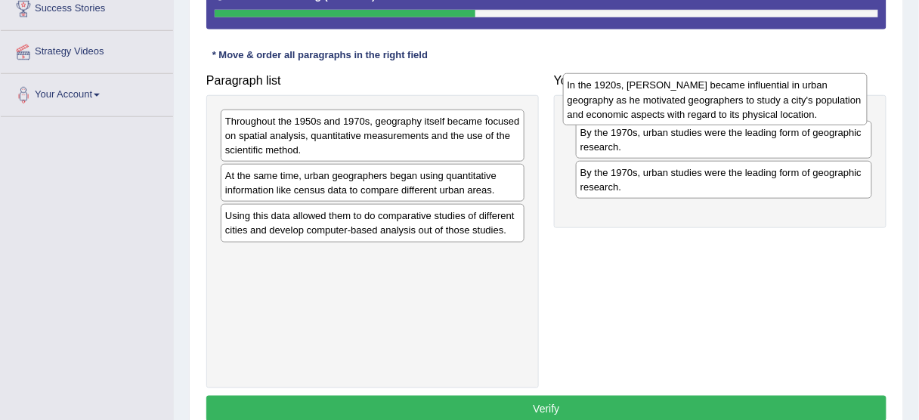
drag, startPoint x: 476, startPoint y: 150, endPoint x: 818, endPoint y: 115, distance: 344.3
click at [818, 115] on div "In the 1920s, [PERSON_NAME] became influential in urban geography as he motivat…" at bounding box center [715, 99] width 305 height 52
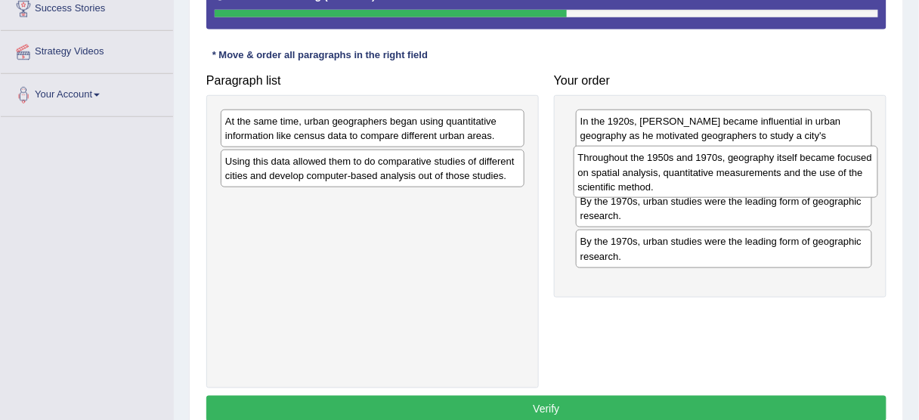
drag, startPoint x: 451, startPoint y: 121, endPoint x: 804, endPoint y: 158, distance: 355.0
click at [804, 158] on div "Throughout the 1950s and 1970s, geography itself became focused on spatial anal…" at bounding box center [726, 172] width 305 height 52
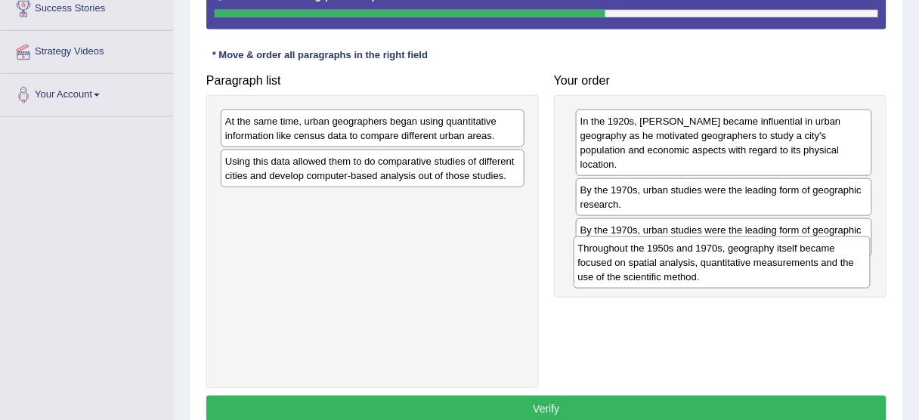
drag, startPoint x: 775, startPoint y: 196, endPoint x: 773, endPoint y: 268, distance: 71.9
click at [773, 268] on div "Throughout the 1950s and 1970s, geography itself became focused on spatial anal…" at bounding box center [722, 263] width 297 height 52
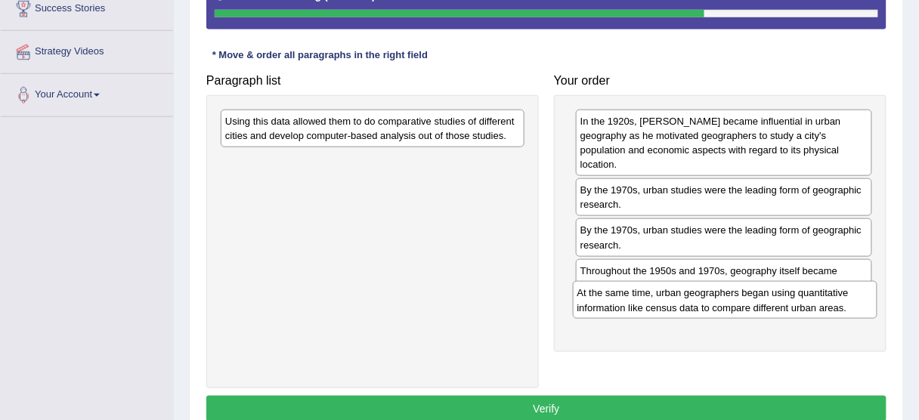
drag, startPoint x: 432, startPoint y: 135, endPoint x: 785, endPoint y: 307, distance: 392.2
click at [785, 307] on div "At the same time, urban geographers began using quantitative information like c…" at bounding box center [725, 300] width 305 height 38
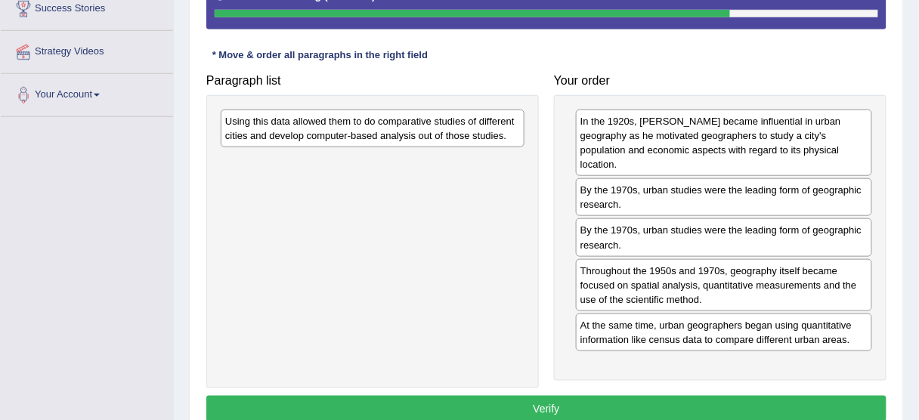
click at [402, 123] on div "Using this data allowed them to do comparative studies of different cities and …" at bounding box center [373, 129] width 304 height 38
drag, startPoint x: 391, startPoint y: 94, endPoint x: 517, endPoint y: 262, distance: 210.0
click at [517, 262] on div "Using this data allowed them to do comparative studies of different cities and …" at bounding box center [372, 241] width 333 height 293
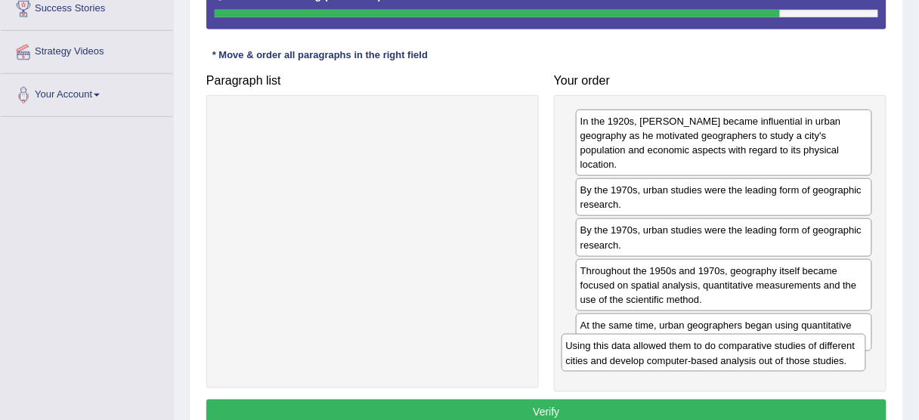
drag, startPoint x: 410, startPoint y: 123, endPoint x: 751, endPoint y: 349, distance: 408.7
click at [751, 349] on div "Using this data allowed them to do comparative studies of different cities and …" at bounding box center [714, 353] width 305 height 38
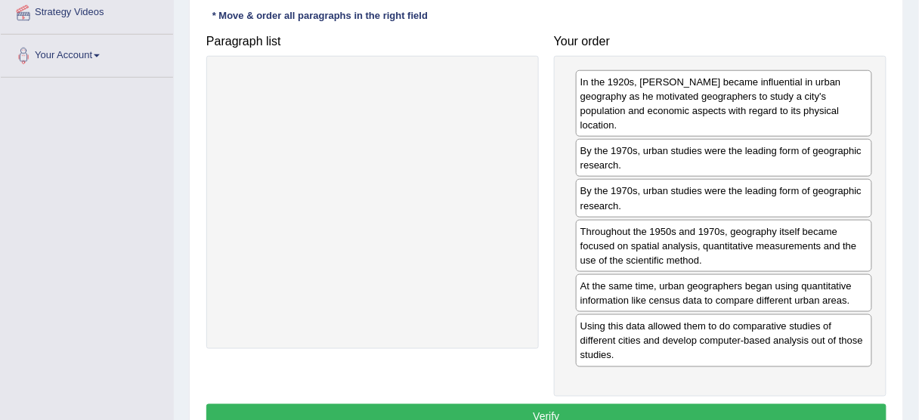
scroll to position [363, 0]
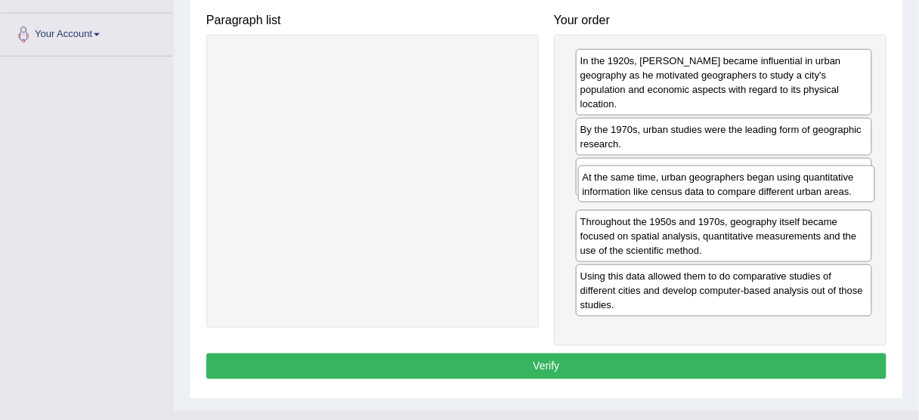
drag, startPoint x: 714, startPoint y: 259, endPoint x: 716, endPoint y: 187, distance: 71.9
click at [716, 187] on div "At the same time, urban geographers began using quantitative information like c…" at bounding box center [726, 185] width 297 height 38
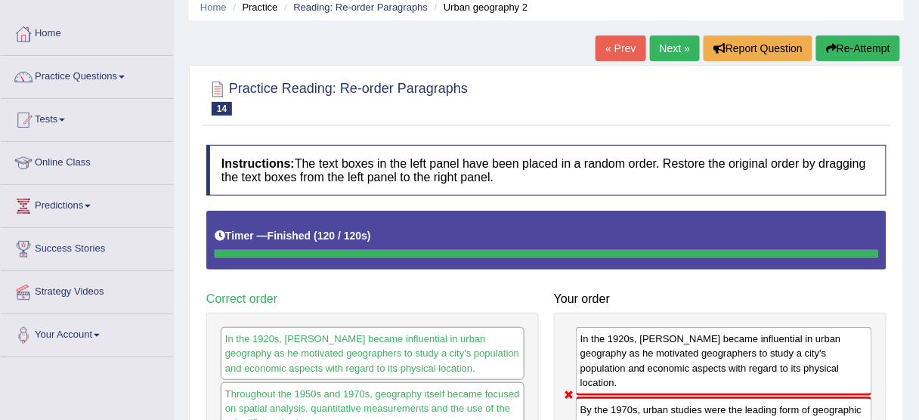
scroll to position [0, 0]
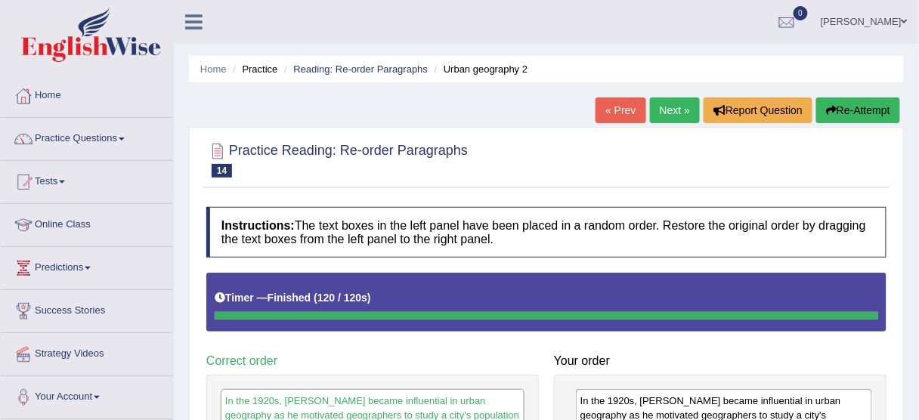
click at [836, 113] on button "Re-Attempt" at bounding box center [859, 111] width 84 height 26
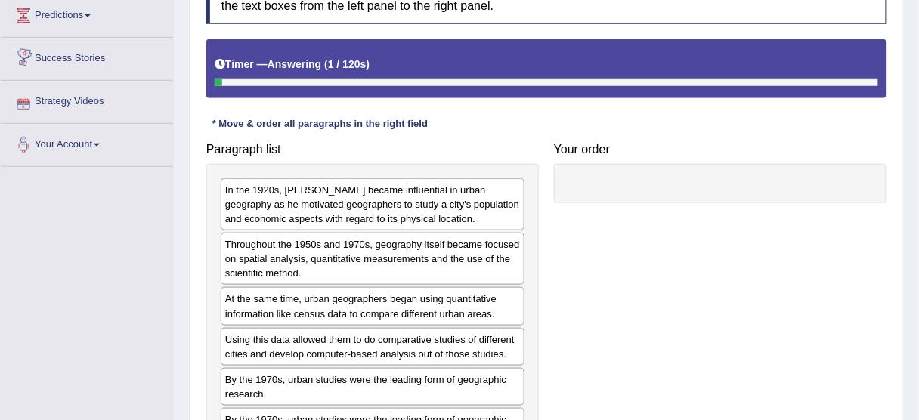
scroll to position [363, 0]
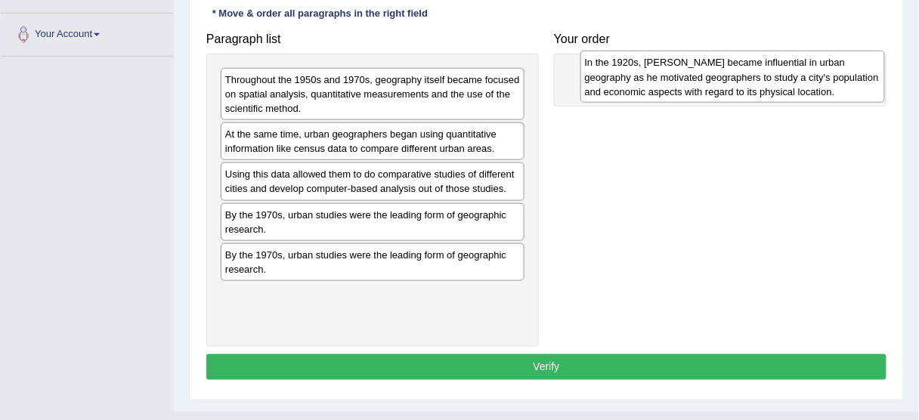
drag, startPoint x: 326, startPoint y: 101, endPoint x: 687, endPoint y: 84, distance: 361.8
click at [687, 84] on div "In the 1920s, [PERSON_NAME] became influential in urban geography as he motivat…" at bounding box center [733, 77] width 305 height 52
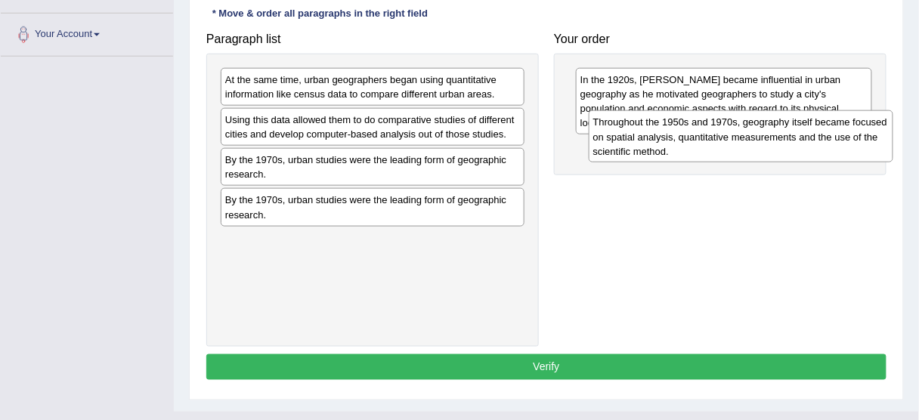
drag, startPoint x: 422, startPoint y: 98, endPoint x: 816, endPoint y: 146, distance: 396.9
click at [816, 146] on div "Throughout the 1950s and 1970s, geography itself became focused on spatial anal…" at bounding box center [741, 136] width 305 height 52
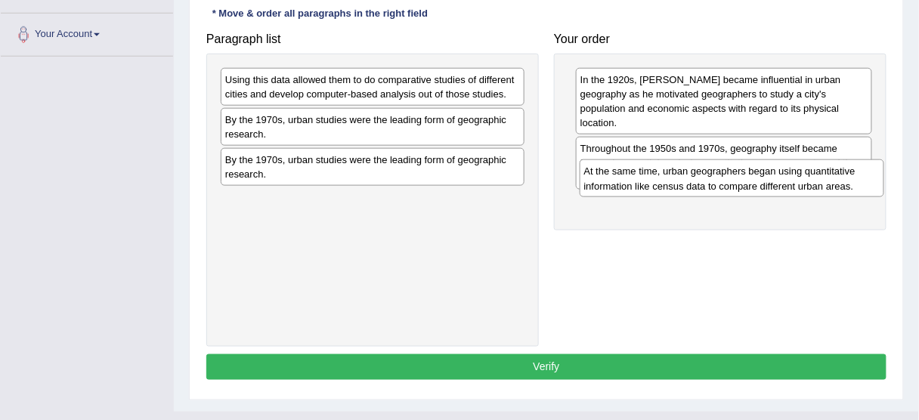
drag, startPoint x: 324, startPoint y: 77, endPoint x: 683, endPoint y: 169, distance: 371.5
click at [683, 169] on div "At the same time, urban geographers began using quantitative information like c…" at bounding box center [732, 179] width 305 height 38
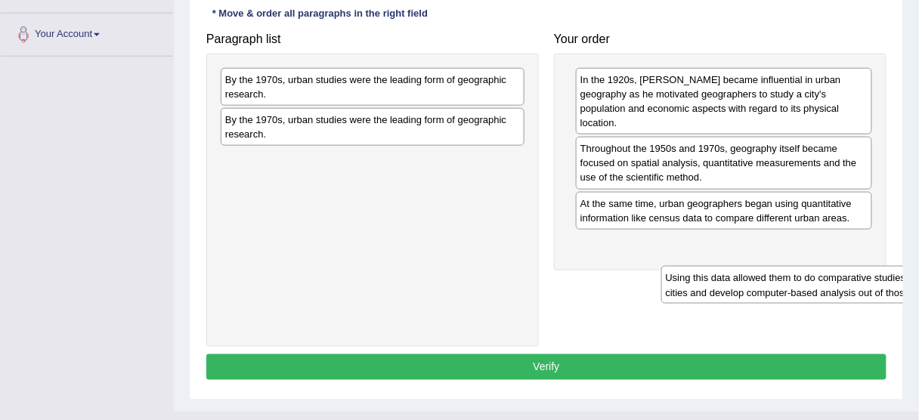
drag, startPoint x: 373, startPoint y: 91, endPoint x: 820, endPoint y: 283, distance: 486.8
click at [820, 283] on div "Using this data allowed them to do comparative studies of different cities and …" at bounding box center [814, 285] width 305 height 38
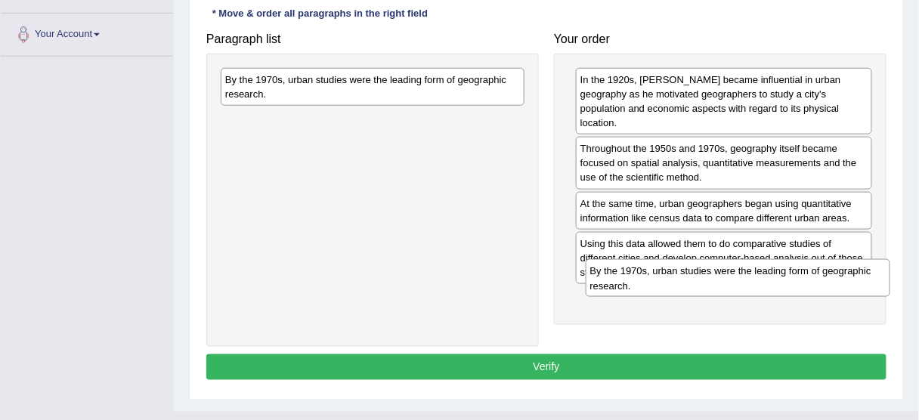
drag, startPoint x: 470, startPoint y: 87, endPoint x: 835, endPoint y: 278, distance: 412.2
click at [835, 278] on div "By the 1970s, urban studies were the leading form of geographic research." at bounding box center [738, 278] width 305 height 38
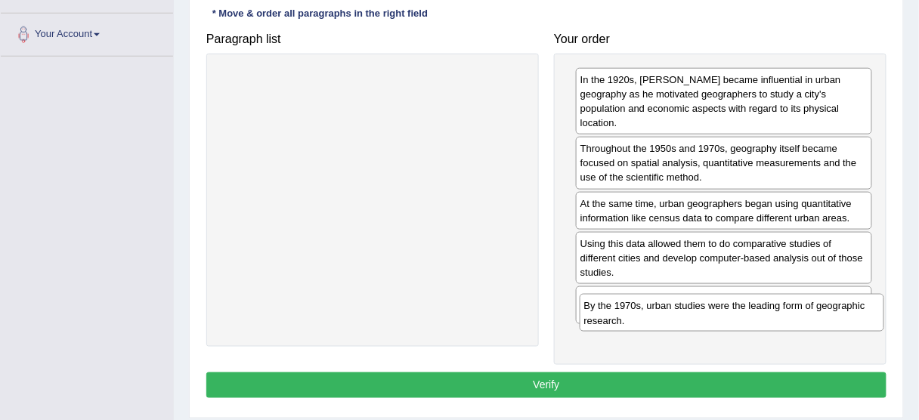
drag, startPoint x: 306, startPoint y: 78, endPoint x: 647, endPoint y: 305, distance: 409.5
click at [665, 305] on div "By the 1970s, urban studies were the leading form of geographic research." at bounding box center [732, 313] width 305 height 38
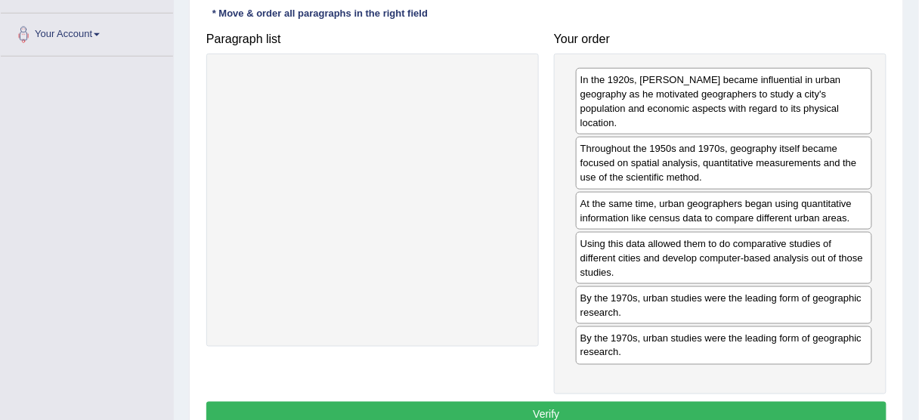
click at [523, 402] on button "Verify" at bounding box center [546, 415] width 680 height 26
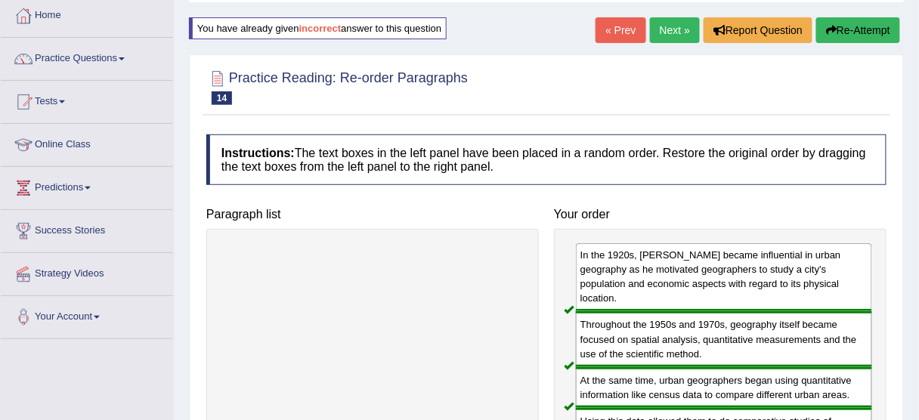
scroll to position [0, 0]
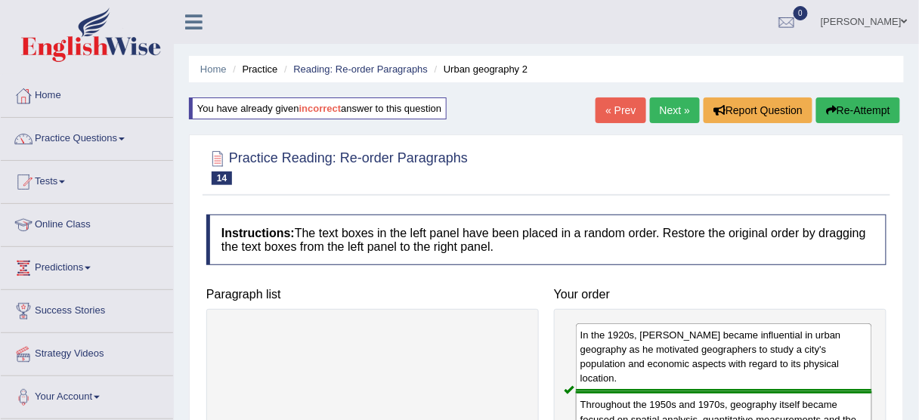
click at [666, 107] on link "Next »" at bounding box center [675, 111] width 50 height 26
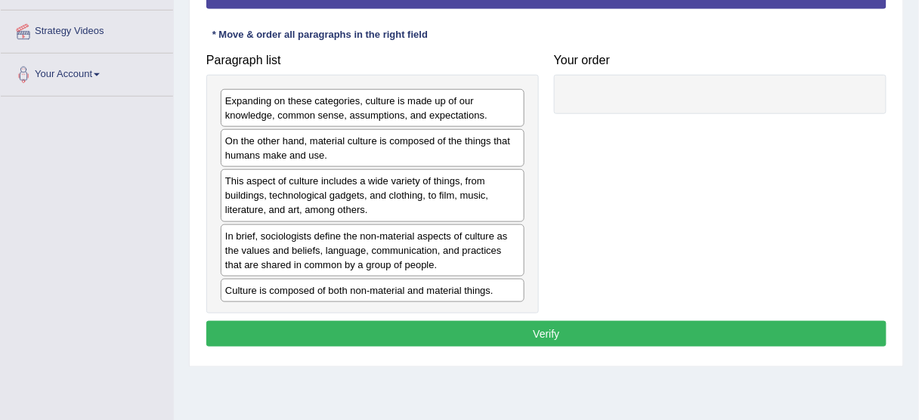
scroll to position [302, 0]
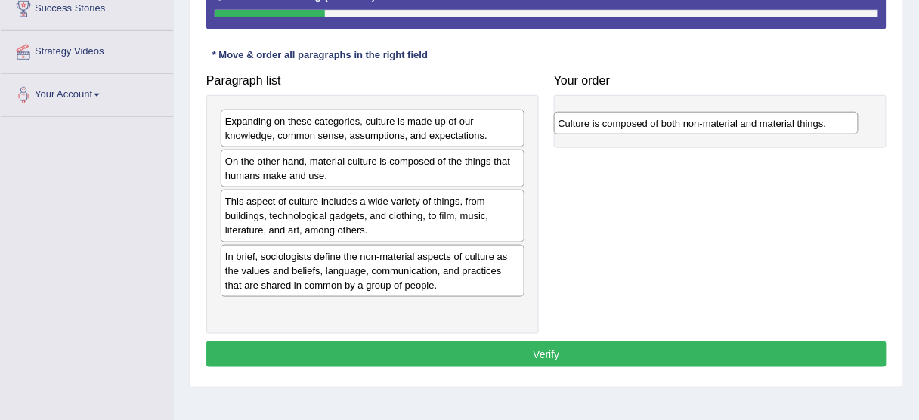
drag, startPoint x: 414, startPoint y: 307, endPoint x: 755, endPoint y: 112, distance: 393.5
click at [755, 112] on div "Culture is composed of both non-material and material things." at bounding box center [706, 123] width 305 height 23
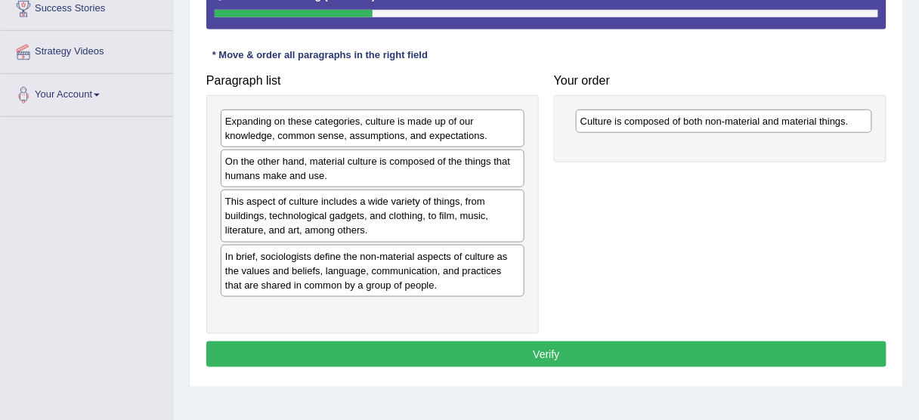
click at [456, 167] on div "On the other hand, material culture is composed of the things that humans make …" at bounding box center [373, 169] width 304 height 38
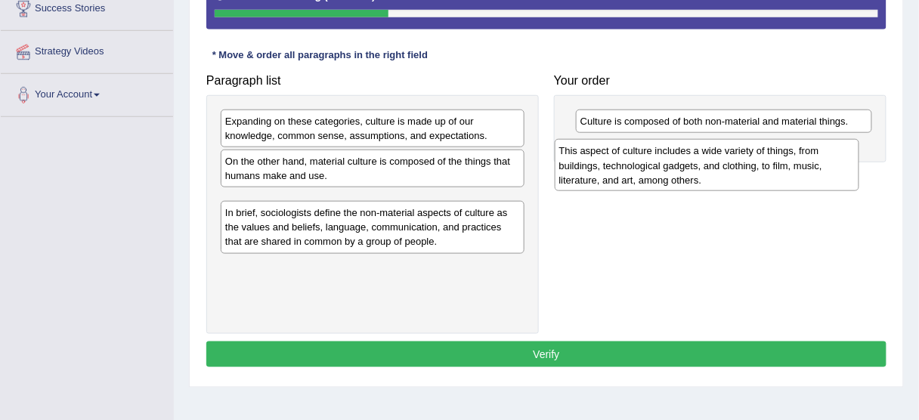
drag, startPoint x: 431, startPoint y: 215, endPoint x: 778, endPoint y: 160, distance: 351.4
click at [778, 160] on div "This aspect of culture includes a wide variety of things, from buildings, techn…" at bounding box center [707, 165] width 305 height 52
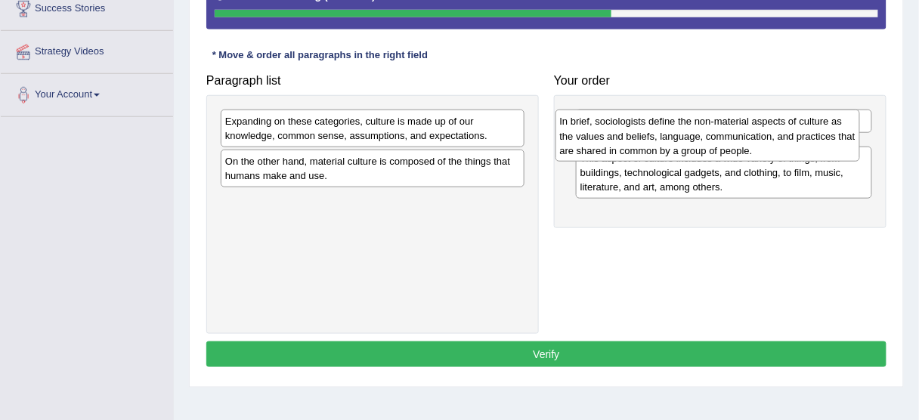
drag, startPoint x: 439, startPoint y: 233, endPoint x: 774, endPoint y: 154, distance: 344.0
click at [774, 154] on div "In brief, sociologists define the non-material aspects of culture as the values…" at bounding box center [708, 136] width 305 height 52
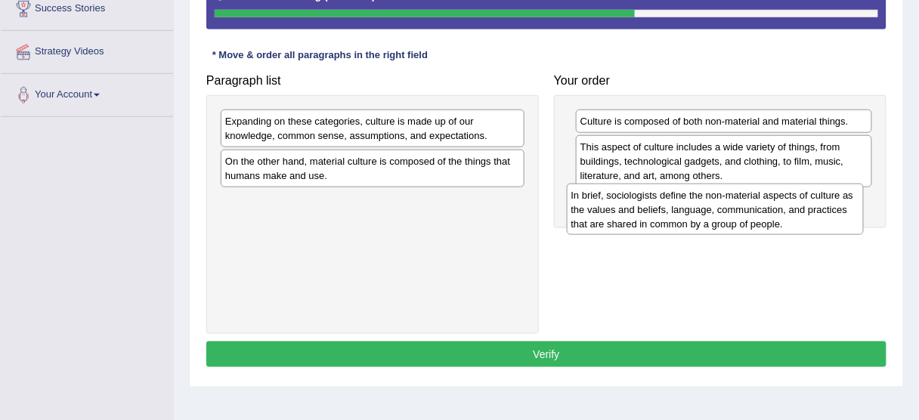
drag, startPoint x: 774, startPoint y: 154, endPoint x: 765, endPoint y: 203, distance: 50.0
click at [765, 203] on div "In brief, sociologists define the non-material aspects of culture as the values…" at bounding box center [715, 210] width 297 height 52
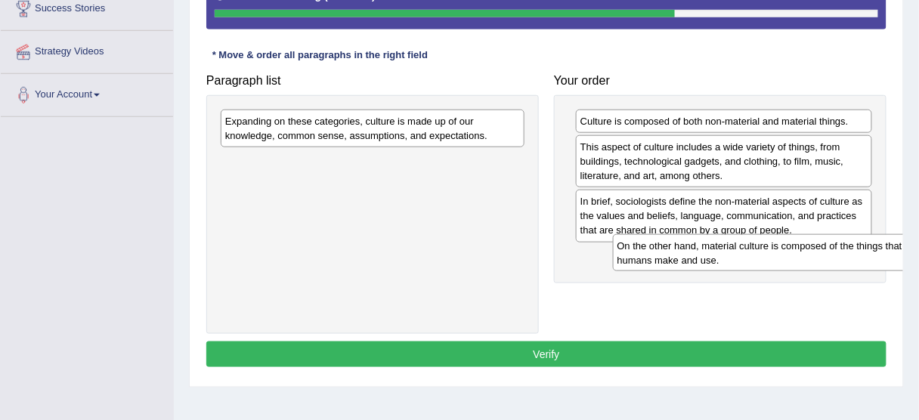
drag, startPoint x: 417, startPoint y: 165, endPoint x: 811, endPoint y: 247, distance: 403.2
click at [811, 248] on div "On the other hand, material culture is composed of the things that humans make …" at bounding box center [765, 253] width 305 height 38
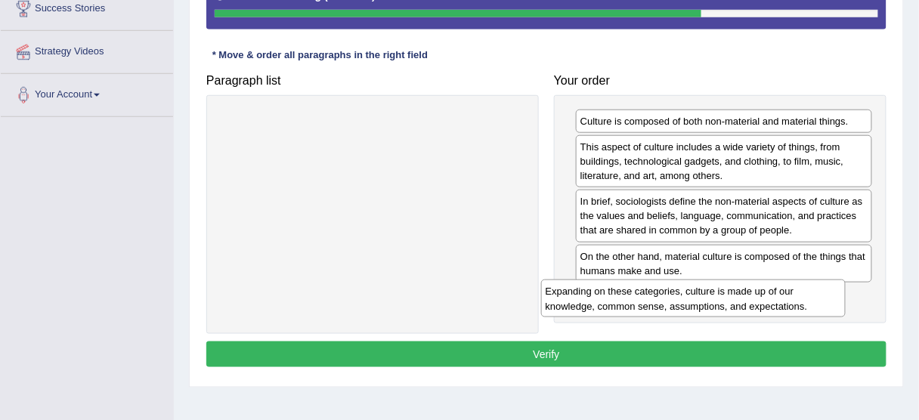
drag, startPoint x: 299, startPoint y: 122, endPoint x: 623, endPoint y: 295, distance: 367.0
click at [623, 295] on div "Expanding on these categories, culture is made up of our knowledge, common sens…" at bounding box center [693, 299] width 305 height 38
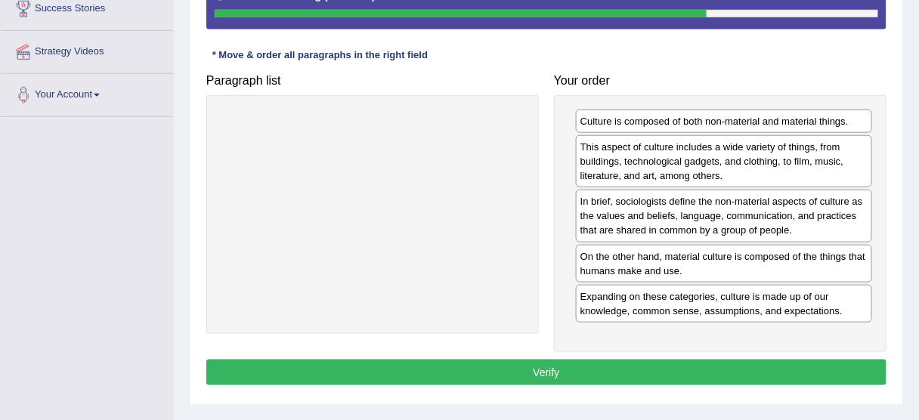
click at [497, 370] on button "Verify" at bounding box center [546, 373] width 680 height 26
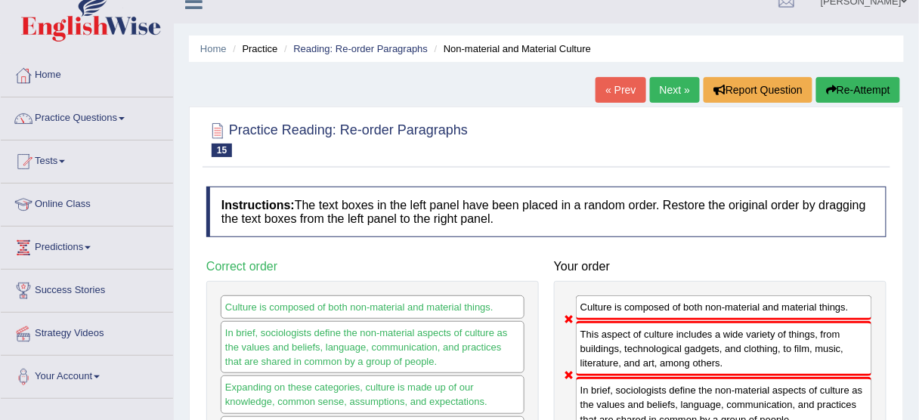
scroll to position [0, 0]
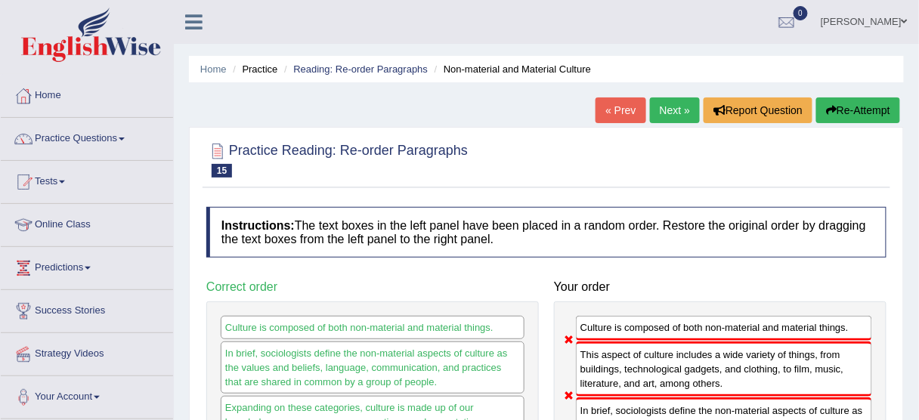
click at [869, 110] on button "Re-Attempt" at bounding box center [859, 111] width 84 height 26
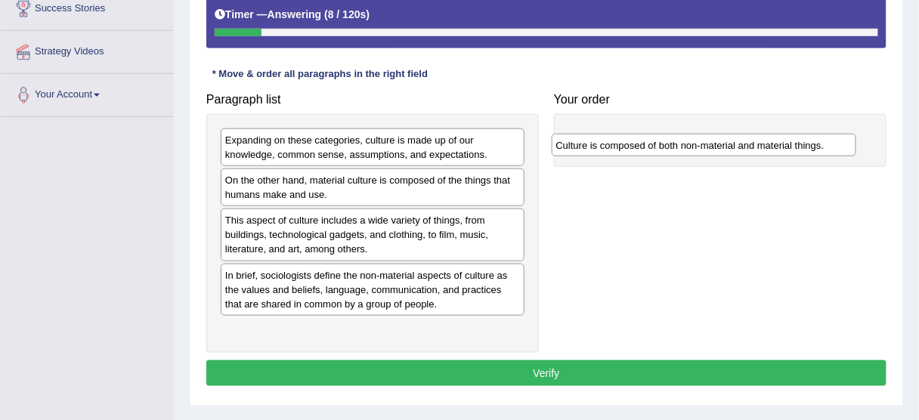
drag, startPoint x: 388, startPoint y: 327, endPoint x: 719, endPoint y: 144, distance: 378.0
click at [719, 144] on div "Culture is composed of both non-material and material things." at bounding box center [704, 145] width 305 height 23
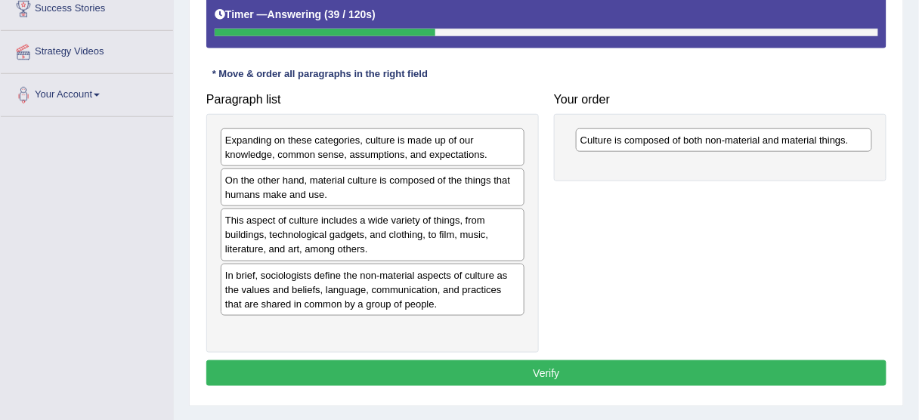
click at [329, 225] on div "This aspect of culture includes a wide variety of things, from buildings, techn…" at bounding box center [373, 235] width 304 height 52
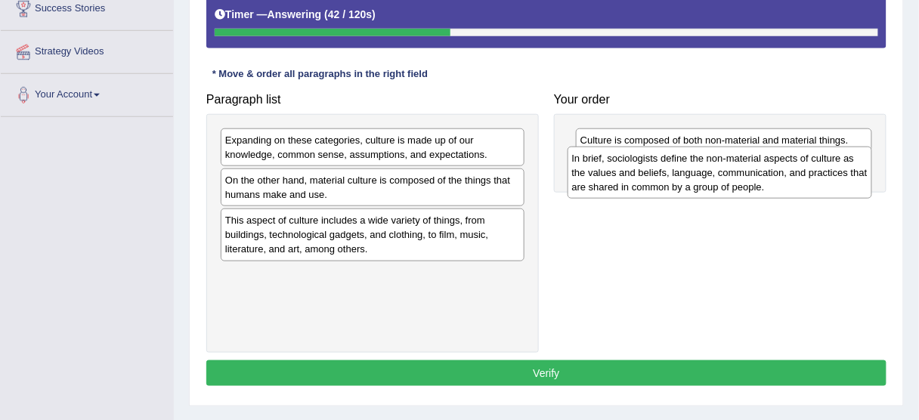
drag, startPoint x: 348, startPoint y: 278, endPoint x: 696, endPoint y: 163, distance: 366.3
click at [696, 163] on div "In brief, sociologists define the non-material aspects of culture as the values…" at bounding box center [720, 173] width 305 height 52
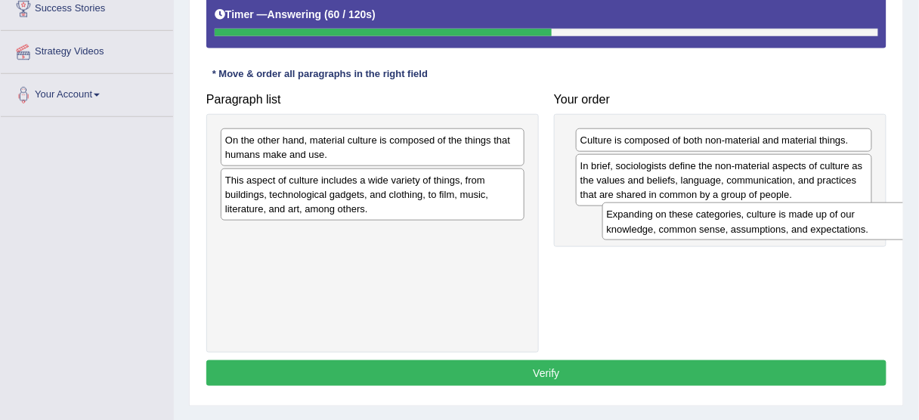
drag, startPoint x: 353, startPoint y: 153, endPoint x: 735, endPoint y: 228, distance: 389.1
click at [735, 228] on div "Expanding on these categories, culture is made up of our knowledge, common sens…" at bounding box center [755, 222] width 305 height 38
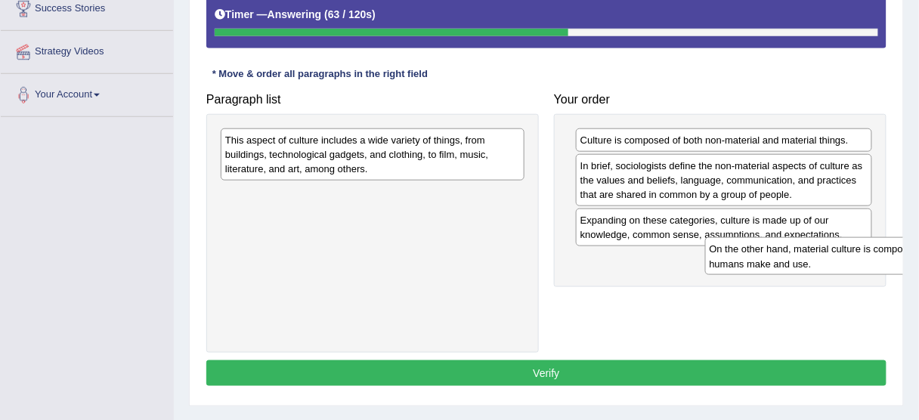
drag, startPoint x: 331, startPoint y: 139, endPoint x: 814, endPoint y: 250, distance: 495.6
click at [815, 249] on div "On the other hand, material culture is composed of the things that humans make …" at bounding box center [857, 256] width 305 height 38
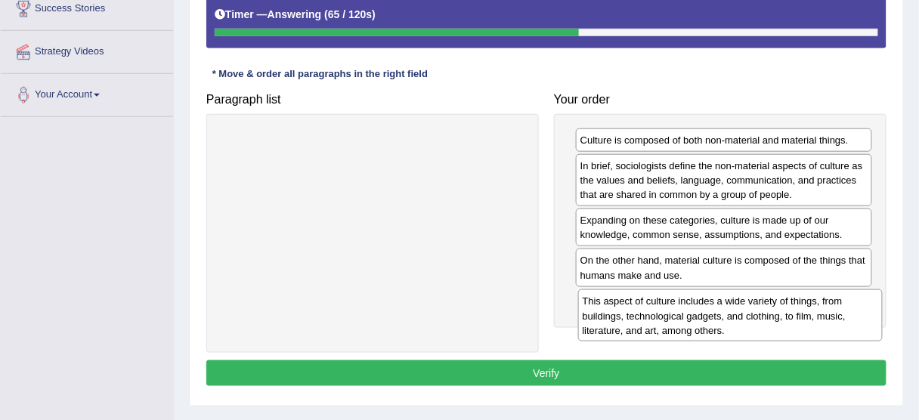
drag, startPoint x: 429, startPoint y: 148, endPoint x: 786, endPoint y: 310, distance: 392.5
click at [786, 310] on div "This aspect of culture includes a wide variety of things, from buildings, techn…" at bounding box center [730, 316] width 305 height 52
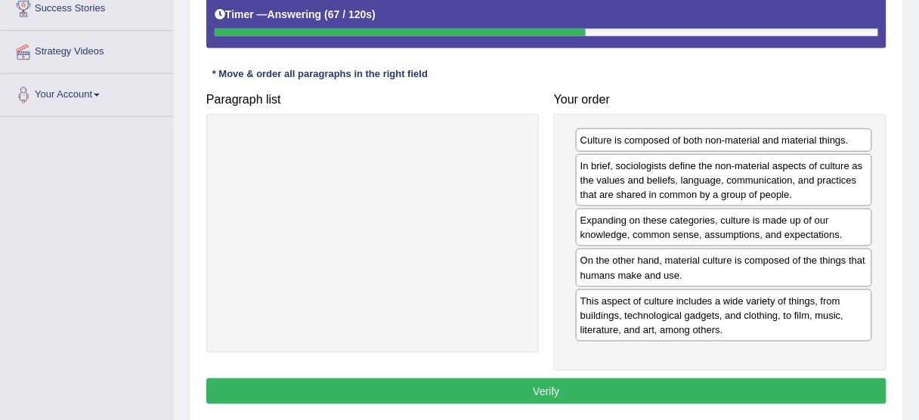
click at [601, 389] on button "Verify" at bounding box center [546, 392] width 680 height 26
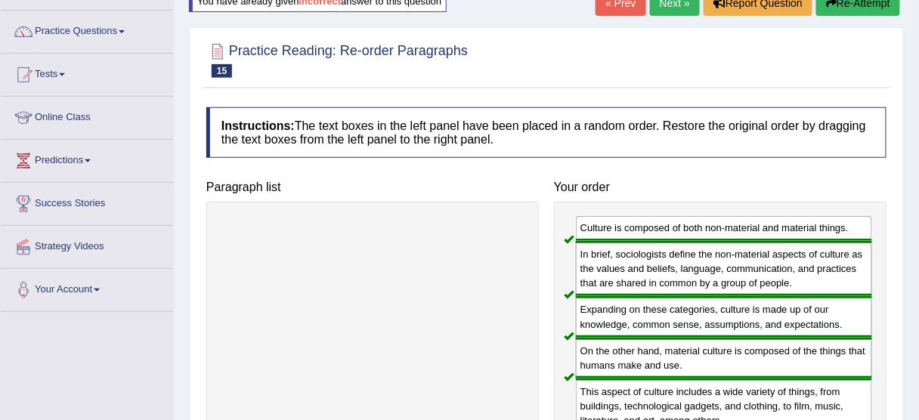
scroll to position [60, 0]
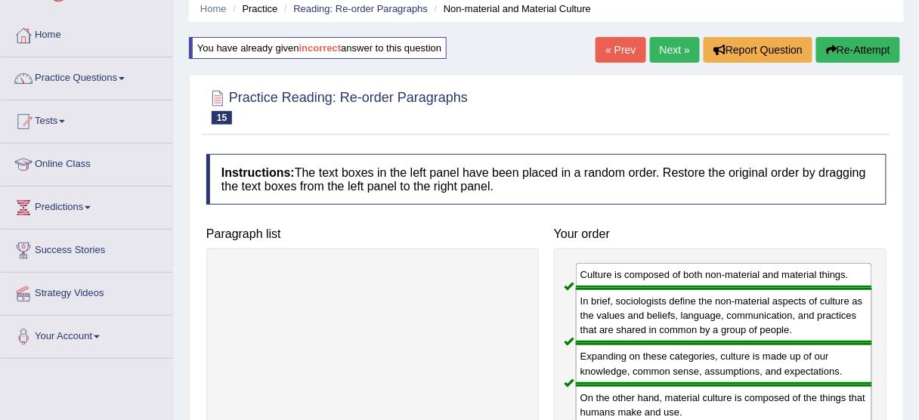
click at [661, 59] on link "Next »" at bounding box center [675, 50] width 50 height 26
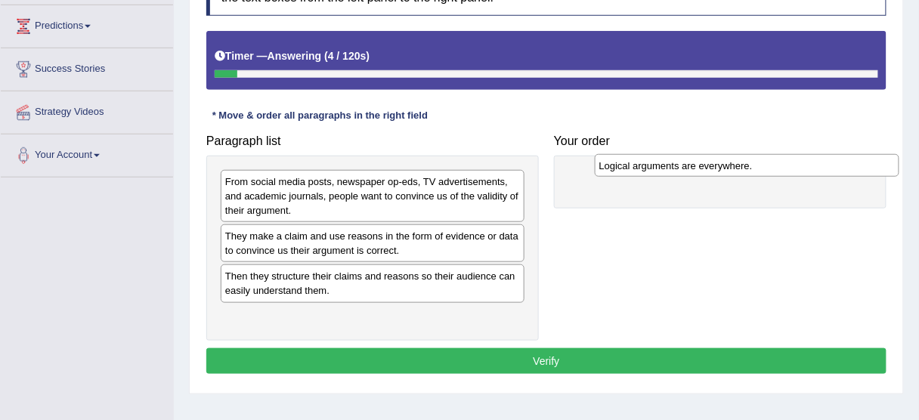
drag, startPoint x: 405, startPoint y: 281, endPoint x: 783, endPoint y: 172, distance: 393.6
click at [783, 172] on div "Logical arguments are everywhere." at bounding box center [747, 165] width 305 height 23
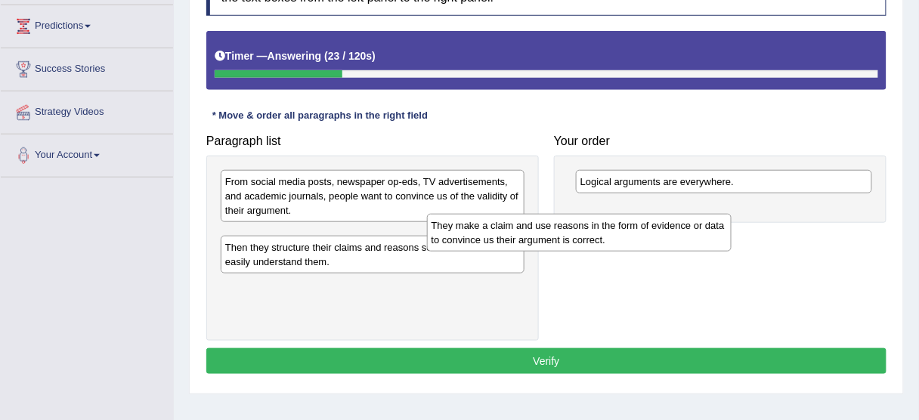
drag, startPoint x: 454, startPoint y: 252, endPoint x: 704, endPoint y: 235, distance: 250.1
click at [704, 235] on div "They make a claim and use reasons in the form of evidence or data to convince u…" at bounding box center [579, 233] width 305 height 38
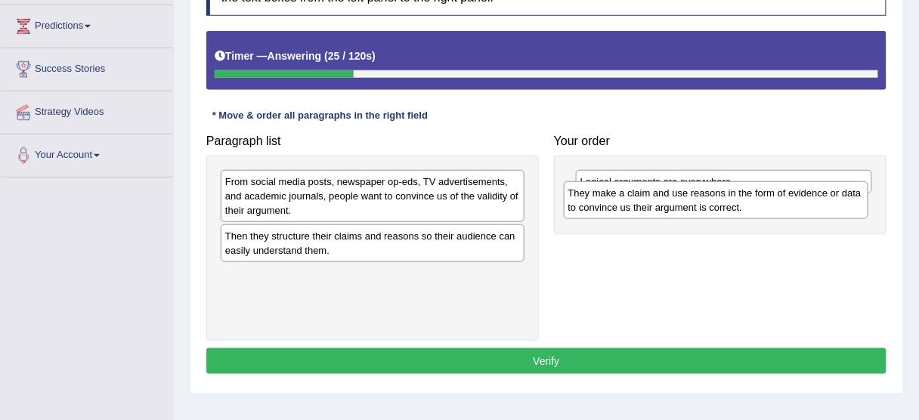
drag, startPoint x: 413, startPoint y: 240, endPoint x: 761, endPoint y: 197, distance: 350.4
click at [761, 197] on div "They make a claim and use reasons in the form of evidence or data to convince u…" at bounding box center [716, 200] width 305 height 38
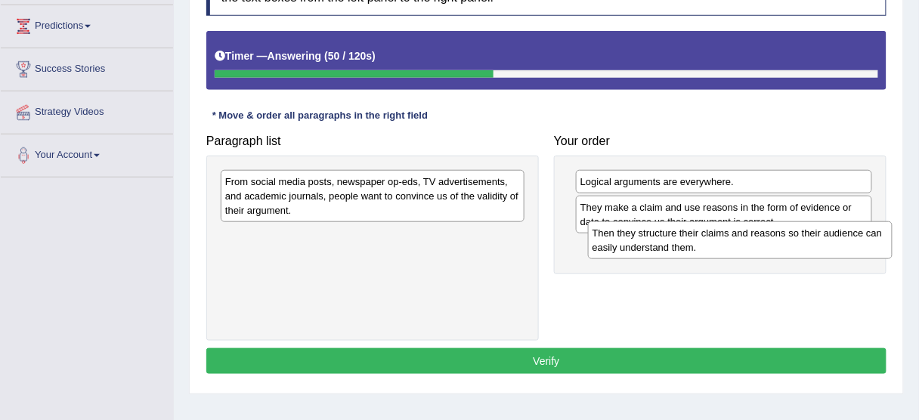
drag, startPoint x: 420, startPoint y: 249, endPoint x: 792, endPoint y: 246, distance: 372.7
click at [792, 246] on div "Then they structure their claims and reasons so their audience can easily under…" at bounding box center [740, 241] width 305 height 38
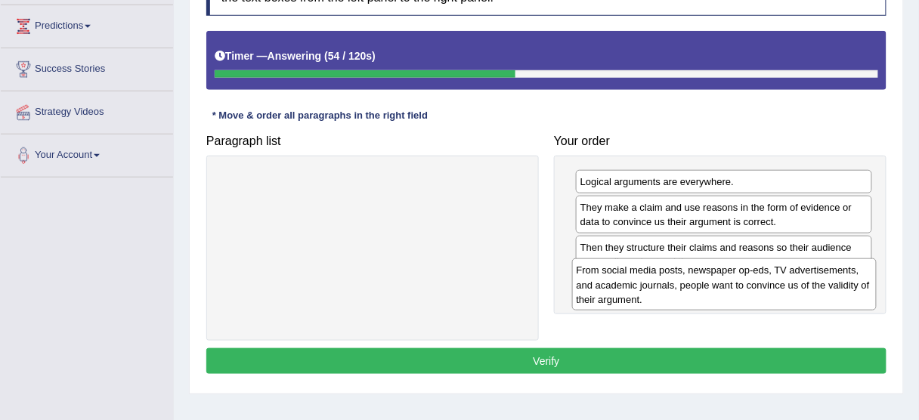
drag, startPoint x: 411, startPoint y: 198, endPoint x: 767, endPoint y: 283, distance: 365.3
click at [766, 286] on div "From social media posts, newspaper op-eds, TV advertisements, and academic jour…" at bounding box center [724, 285] width 305 height 52
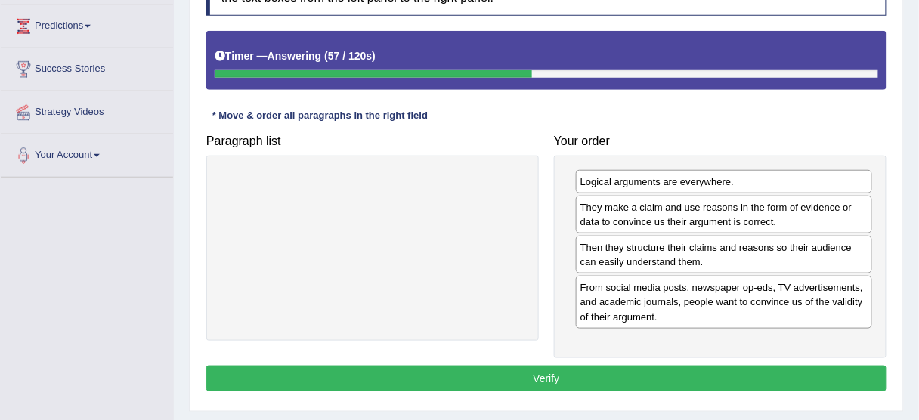
click at [522, 373] on button "Verify" at bounding box center [546, 379] width 680 height 26
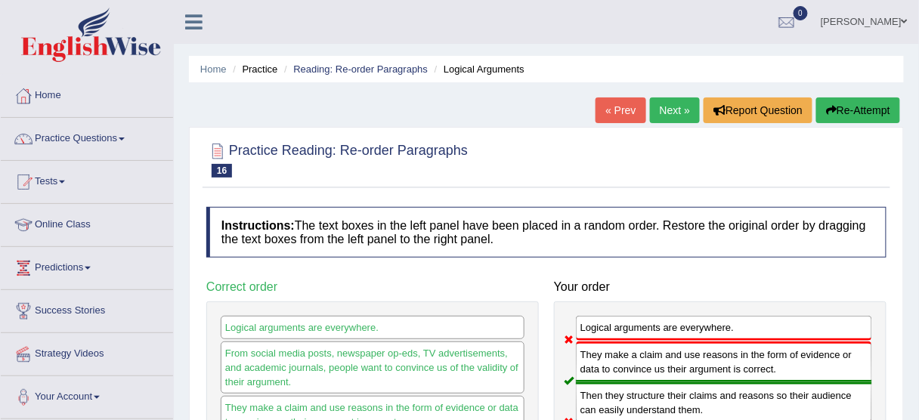
click at [857, 112] on button "Re-Attempt" at bounding box center [859, 111] width 84 height 26
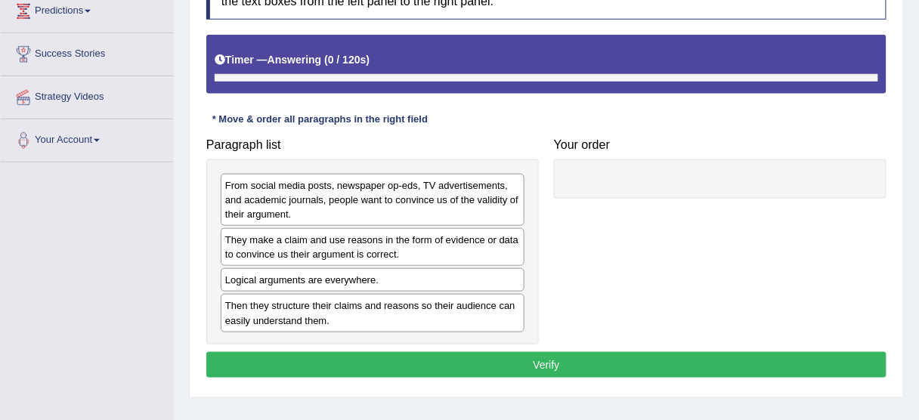
scroll to position [302, 0]
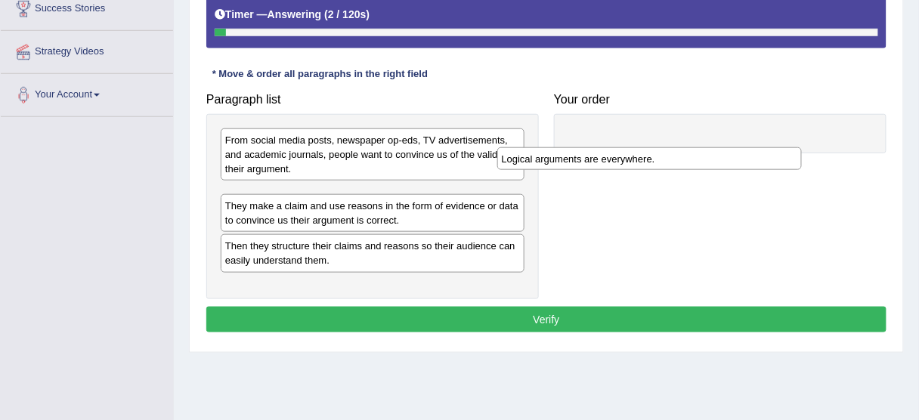
drag, startPoint x: 344, startPoint y: 240, endPoint x: 686, endPoint y: 138, distance: 356.7
click at [686, 147] on div "Logical arguments are everywhere." at bounding box center [649, 158] width 305 height 23
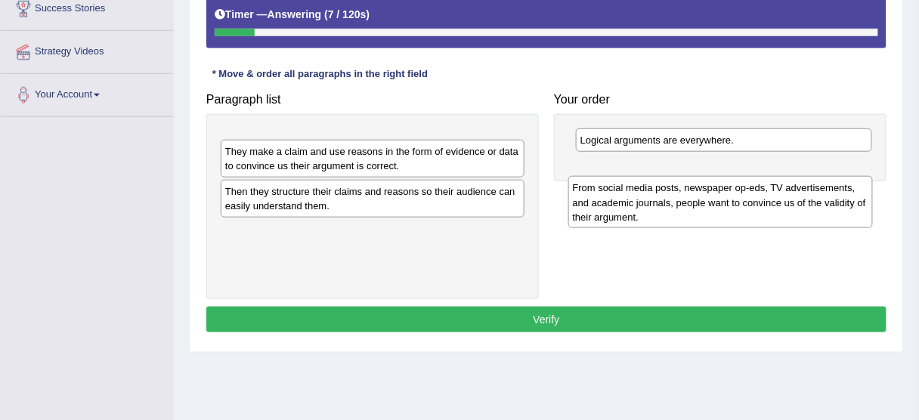
drag, startPoint x: 395, startPoint y: 154, endPoint x: 745, endPoint y: 203, distance: 353.4
click at [744, 203] on div "From social media posts, newspaper op-eds, TV advertisements, and academic jour…" at bounding box center [721, 202] width 305 height 52
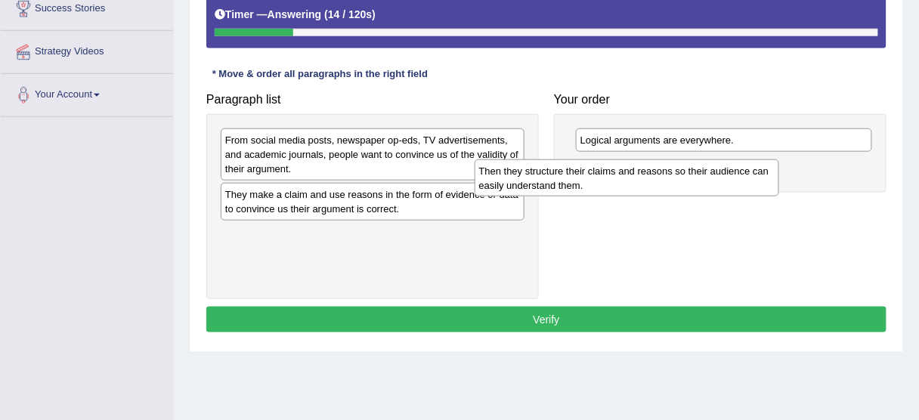
drag, startPoint x: 429, startPoint y: 229, endPoint x: 683, endPoint y: 166, distance: 261.7
click at [683, 166] on div "Then they structure their claims and reasons so their audience can easily under…" at bounding box center [627, 179] width 305 height 38
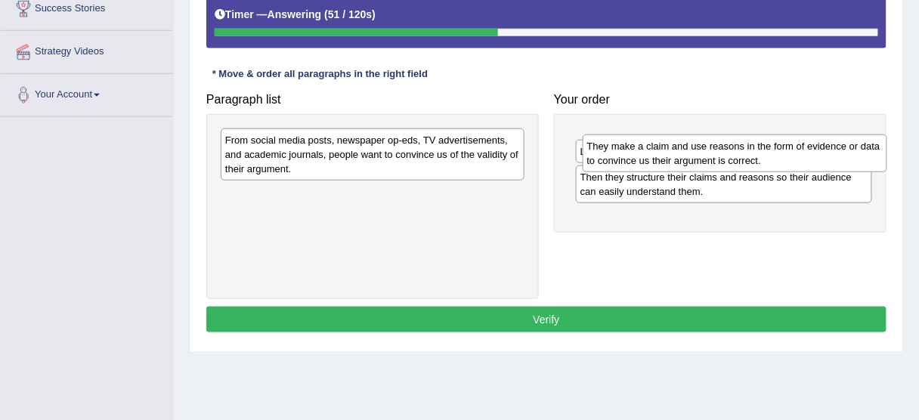
drag, startPoint x: 386, startPoint y: 194, endPoint x: 748, endPoint y: 147, distance: 365.3
click at [748, 147] on div "They make a claim and use reasons in the form of evidence or data to convince u…" at bounding box center [735, 154] width 305 height 38
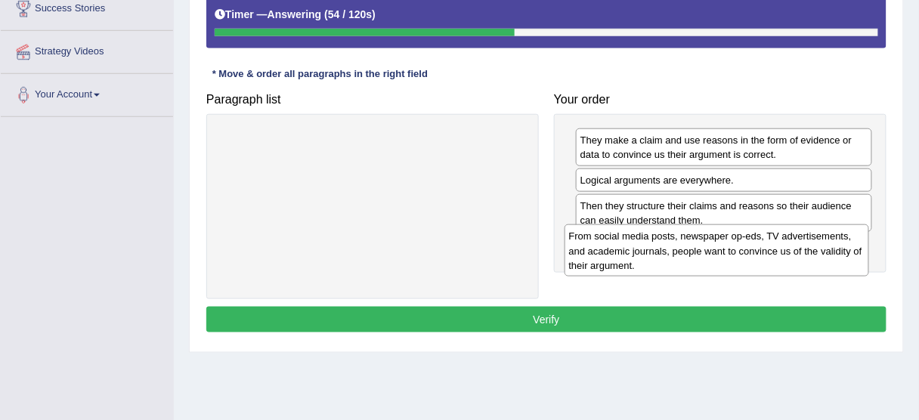
drag, startPoint x: 457, startPoint y: 157, endPoint x: 817, endPoint y: 253, distance: 372.7
click at [817, 253] on div "From social media posts, newspaper op-eds, TV advertisements, and academic jour…" at bounding box center [717, 251] width 305 height 52
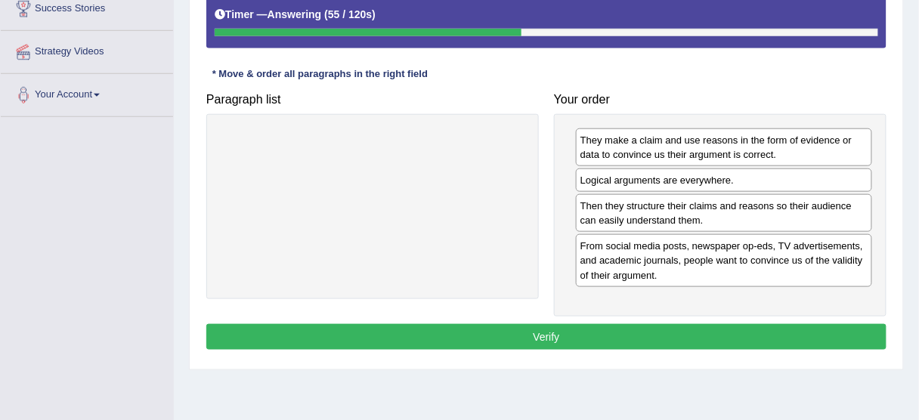
click at [573, 333] on button "Verify" at bounding box center [546, 337] width 680 height 26
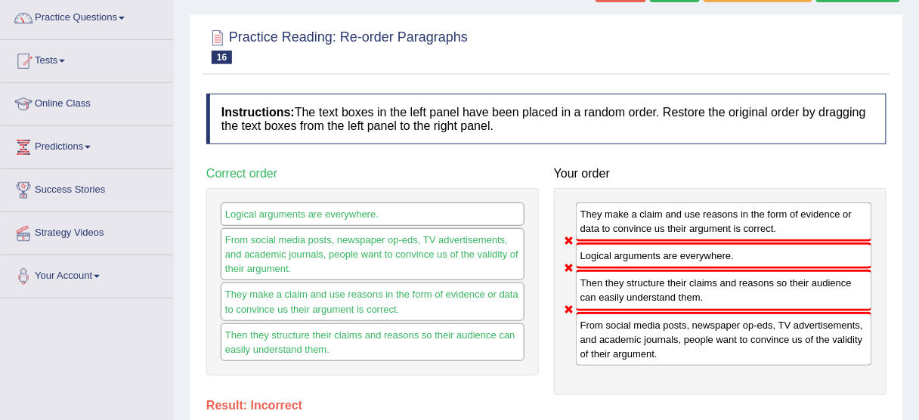
scroll to position [0, 0]
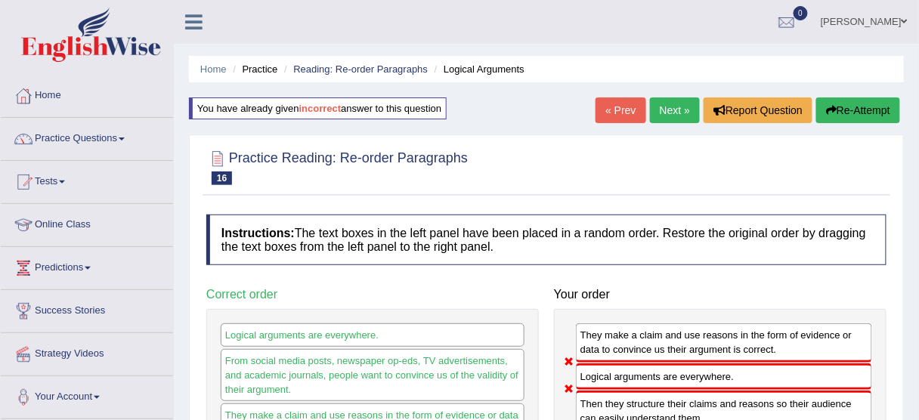
click at [863, 98] on button "Re-Attempt" at bounding box center [859, 111] width 84 height 26
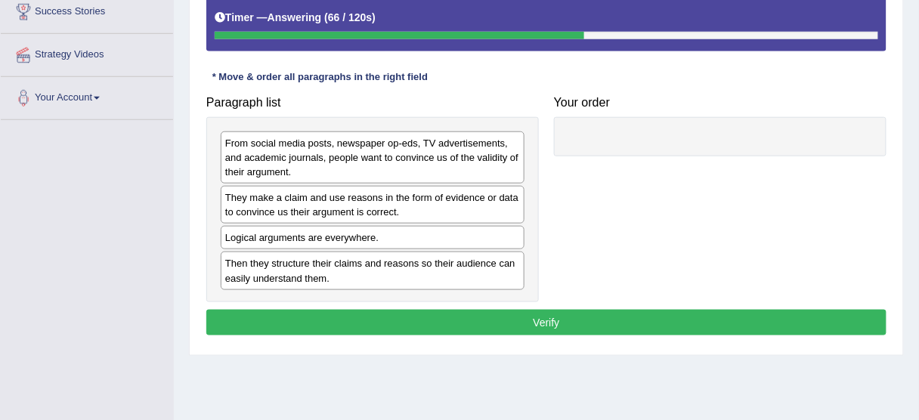
scroll to position [302, 0]
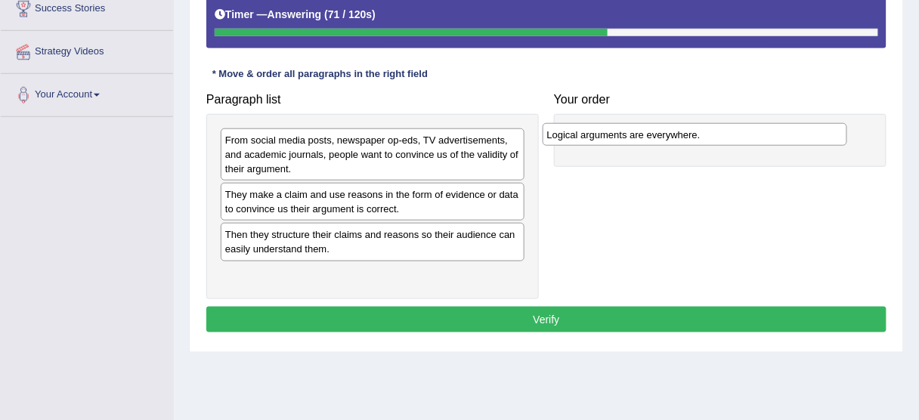
drag, startPoint x: 384, startPoint y: 234, endPoint x: 706, endPoint y: 134, distance: 337.4
click at [706, 134] on div "Logical arguments are everywhere." at bounding box center [695, 134] width 305 height 23
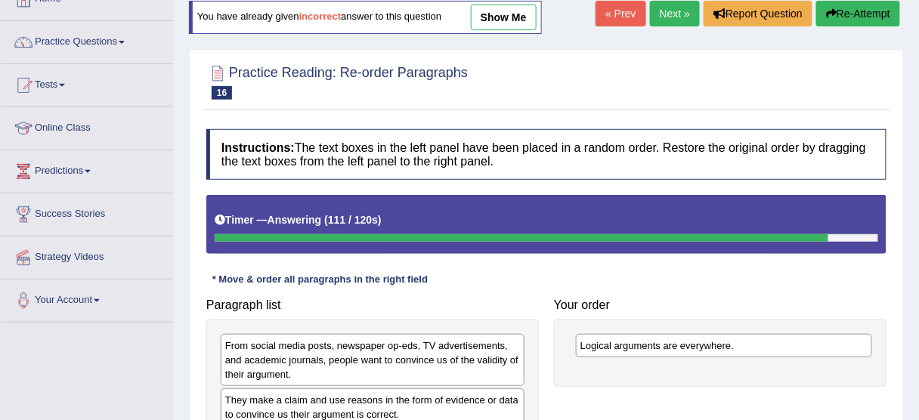
scroll to position [0, 0]
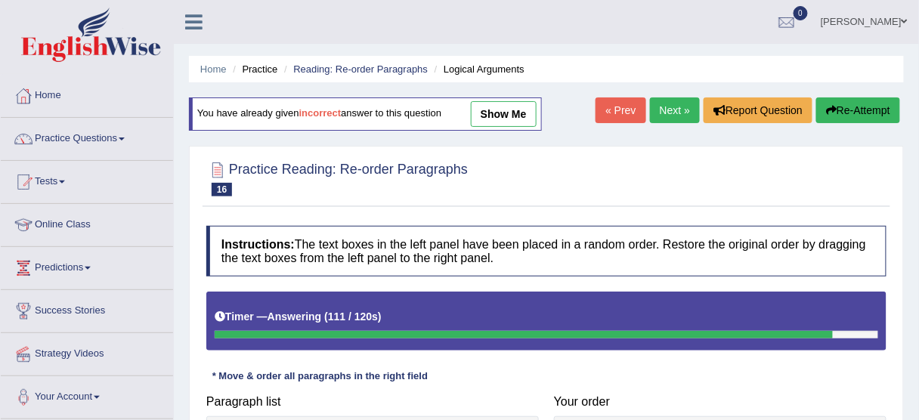
click at [847, 104] on button "Re-Attempt" at bounding box center [859, 111] width 84 height 26
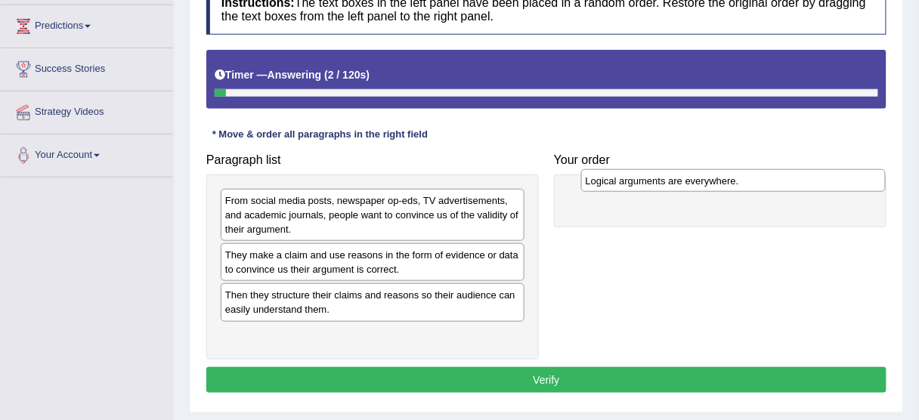
drag, startPoint x: 362, startPoint y: 298, endPoint x: 719, endPoint y: 181, distance: 375.4
click at [719, 181] on div "Logical arguments are everywhere." at bounding box center [733, 180] width 305 height 23
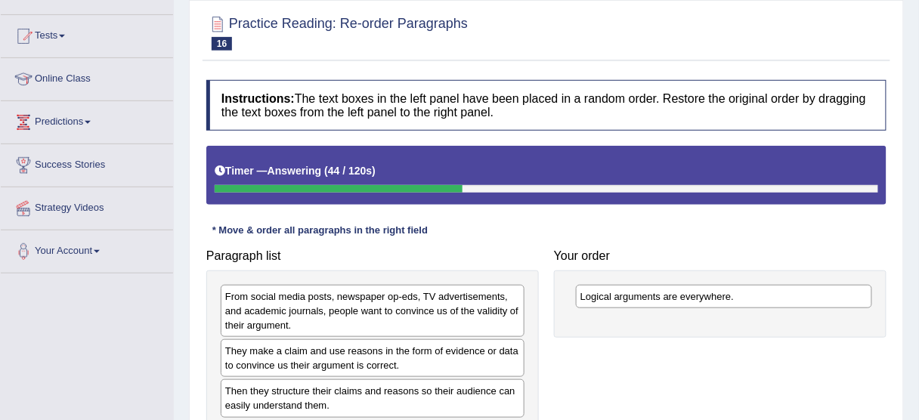
scroll to position [302, 0]
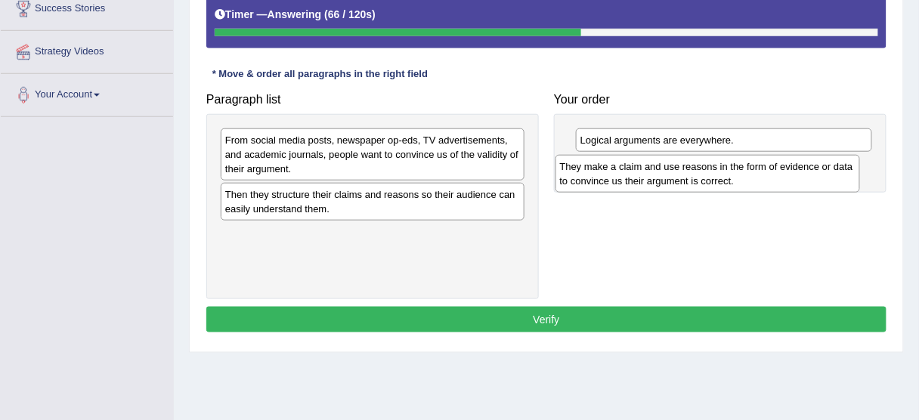
drag, startPoint x: 336, startPoint y: 205, endPoint x: 671, endPoint y: 172, distance: 337.3
click at [671, 173] on div "They make a claim and use reasons in the form of evidence or data to convince u…" at bounding box center [708, 174] width 305 height 38
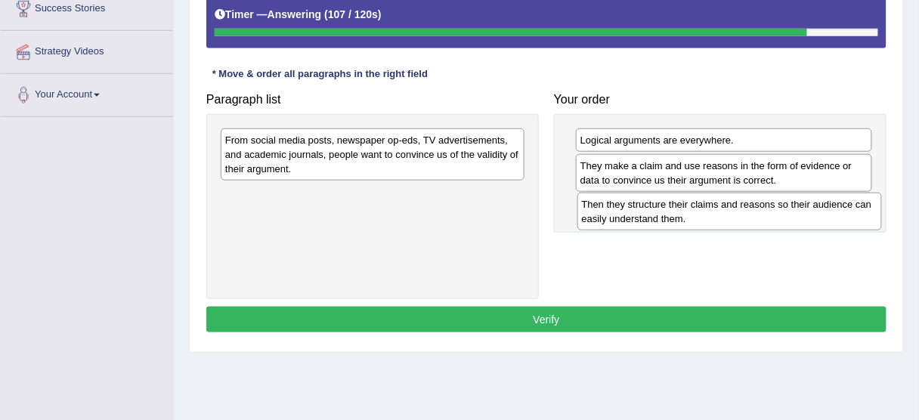
drag, startPoint x: 366, startPoint y: 206, endPoint x: 723, endPoint y: 217, distance: 357.0
click at [723, 217] on div "Then they structure their claims and reasons so their audience can easily under…" at bounding box center [730, 212] width 305 height 38
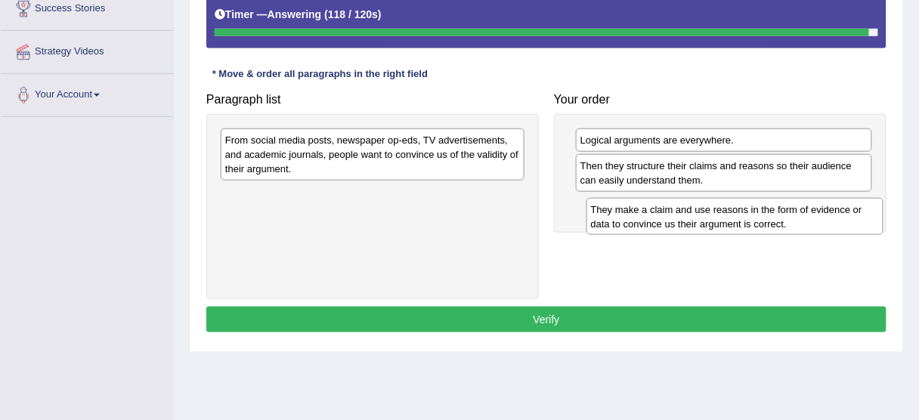
drag, startPoint x: 711, startPoint y: 175, endPoint x: 718, endPoint y: 218, distance: 43.0
click at [720, 219] on div "They make a claim and use reasons in the form of evidence or data to convince u…" at bounding box center [735, 217] width 297 height 38
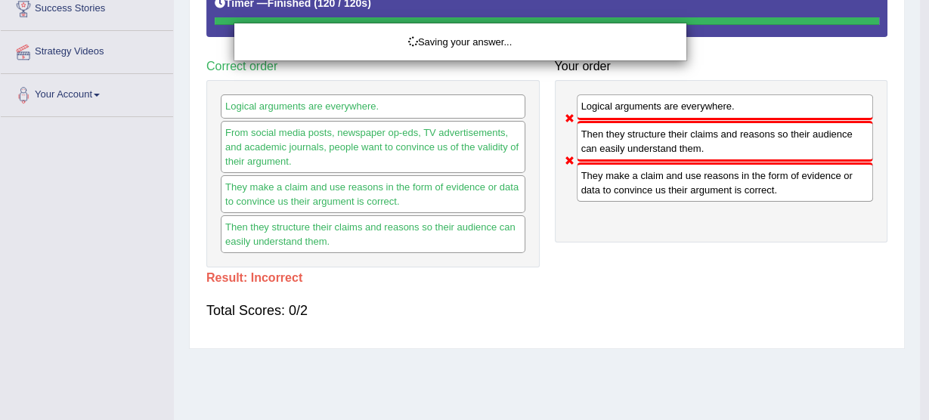
drag, startPoint x: 407, startPoint y: 151, endPoint x: 756, endPoint y: 271, distance: 369.4
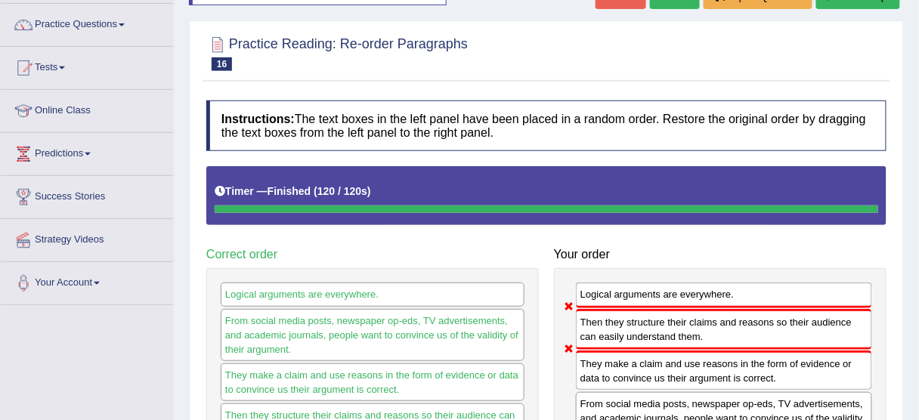
scroll to position [60, 0]
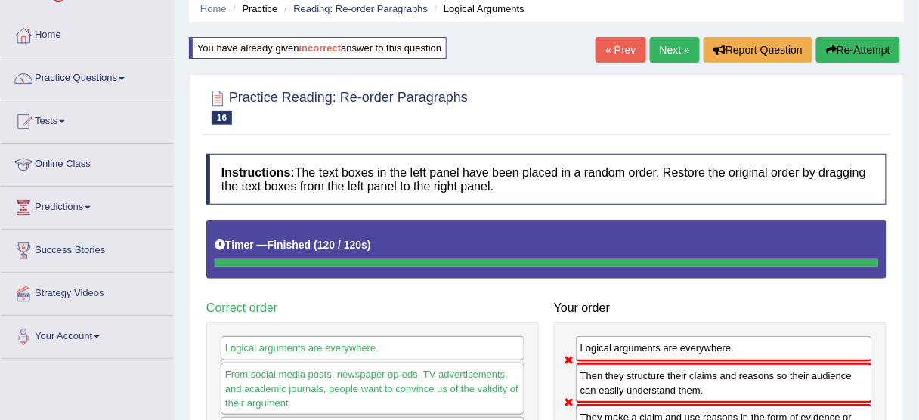
click at [845, 45] on button "Re-Attempt" at bounding box center [859, 50] width 84 height 26
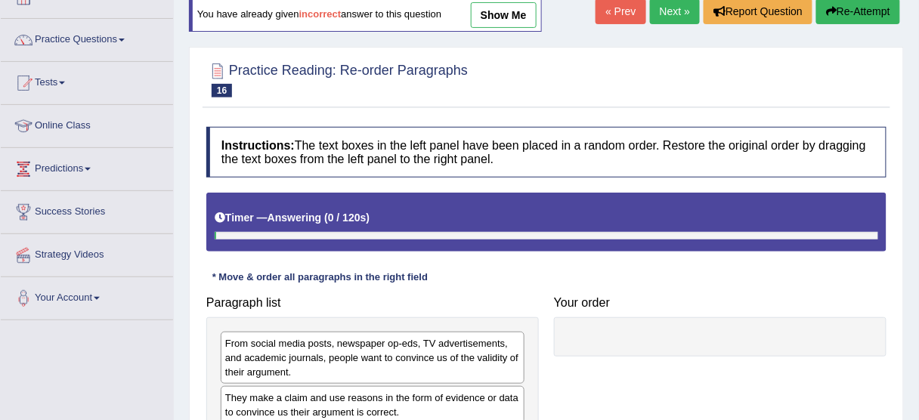
scroll to position [302, 0]
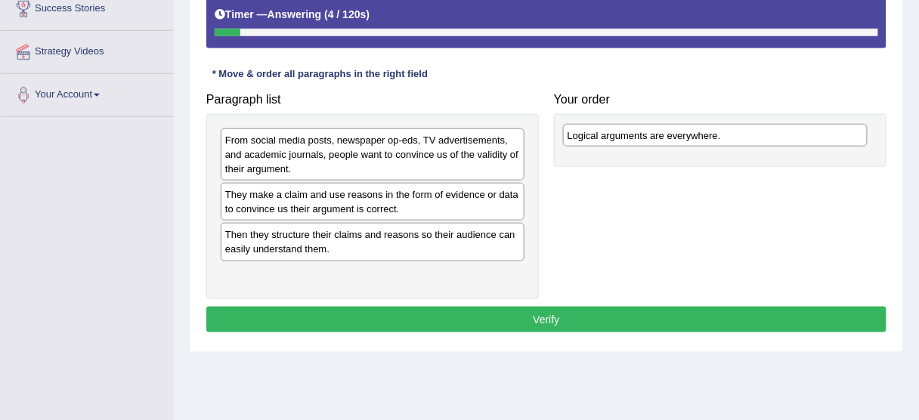
drag, startPoint x: 412, startPoint y: 232, endPoint x: 755, endPoint y: 134, distance: 356.3
click at [755, 134] on div "Logical arguments are everywhere." at bounding box center [715, 135] width 305 height 23
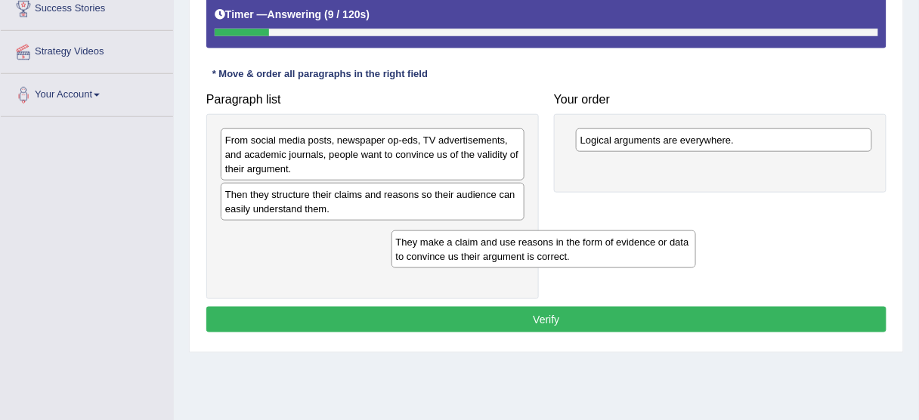
drag, startPoint x: 373, startPoint y: 181, endPoint x: 493, endPoint y: 234, distance: 131.0
click at [494, 234] on div "They make a claim and use reasons in the form of evidence or data to convince u…" at bounding box center [544, 250] width 305 height 38
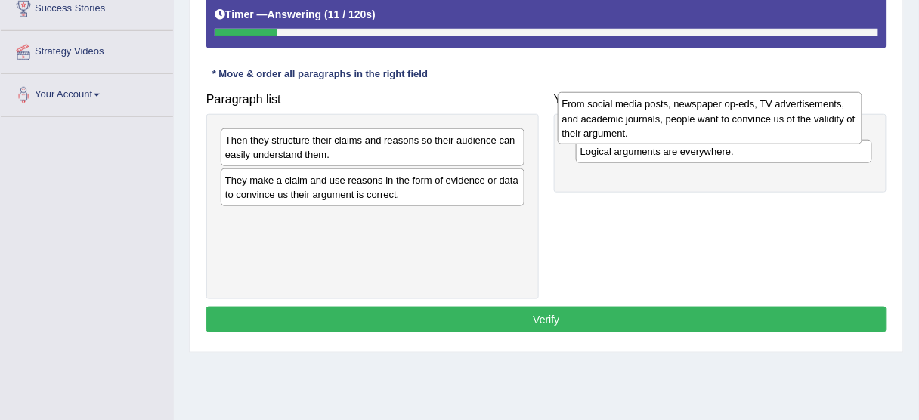
drag, startPoint x: 431, startPoint y: 144, endPoint x: 767, endPoint y: 108, distance: 337.6
click at [767, 108] on div "From social media posts, newspaper op-eds, TV advertisements, and academic jour…" at bounding box center [710, 118] width 305 height 52
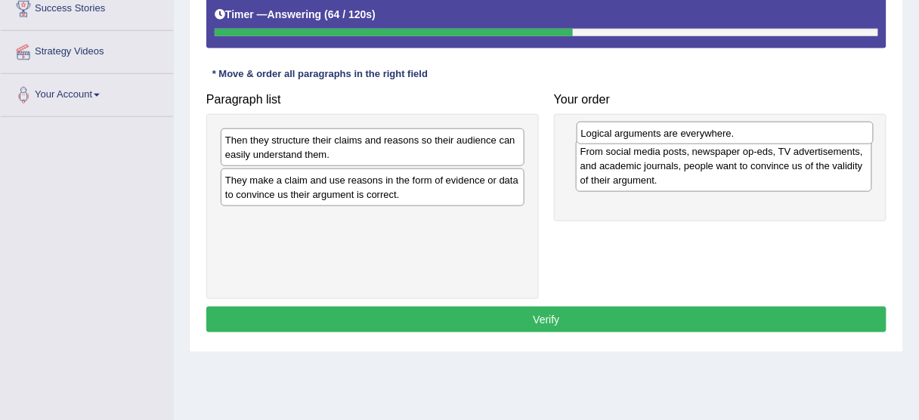
drag, startPoint x: 588, startPoint y: 200, endPoint x: 586, endPoint y: 136, distance: 63.6
click at [586, 136] on div "Logical arguments are everywhere." at bounding box center [725, 133] width 297 height 23
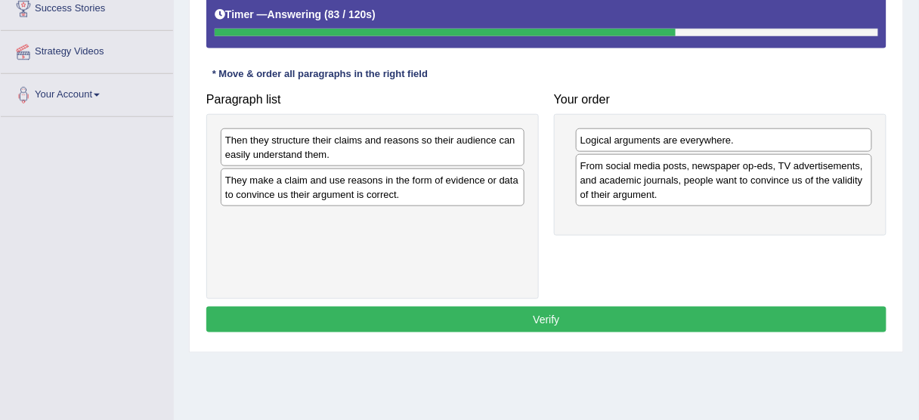
click at [693, 136] on div "Logical arguments are everywhere." at bounding box center [724, 140] width 296 height 23
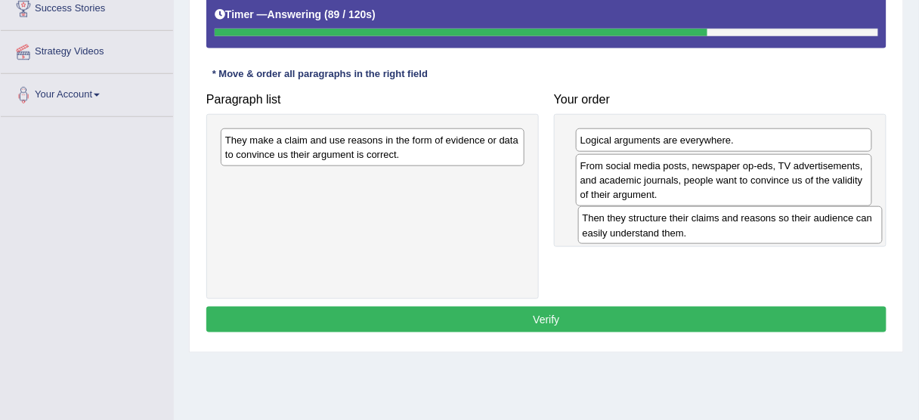
drag, startPoint x: 419, startPoint y: 142, endPoint x: 776, endPoint y: 221, distance: 366.2
click at [776, 221] on div "Then they structure their claims and reasons so their audience can easily under…" at bounding box center [730, 225] width 305 height 38
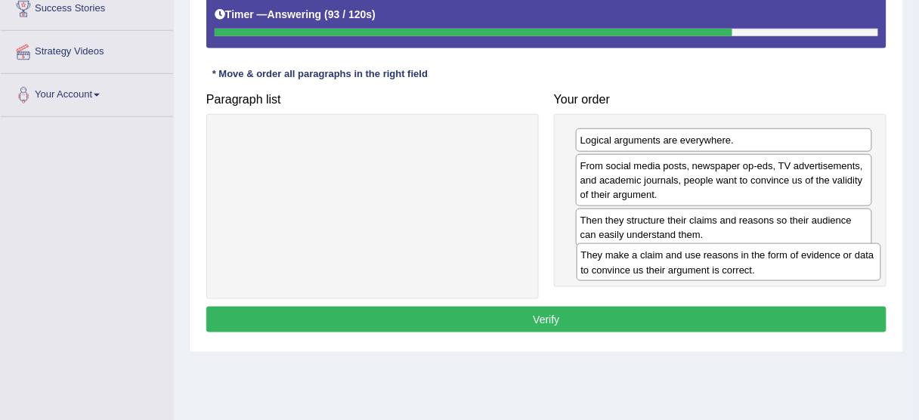
drag, startPoint x: 415, startPoint y: 141, endPoint x: 771, endPoint y: 257, distance: 374.4
click at [771, 257] on div "They make a claim and use reasons in the form of evidence or data to convince u…" at bounding box center [729, 262] width 305 height 38
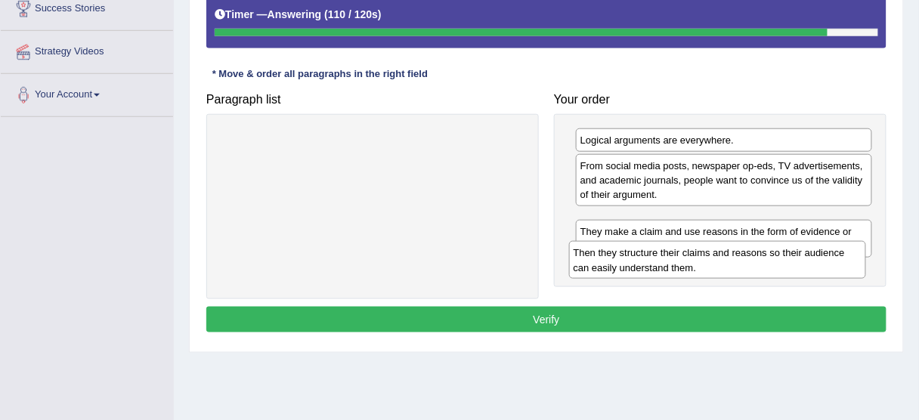
drag, startPoint x: 762, startPoint y: 229, endPoint x: 764, endPoint y: 284, distance: 54.5
click at [764, 279] on div "Then they structure their claims and reasons so their audience can easily under…" at bounding box center [717, 260] width 297 height 38
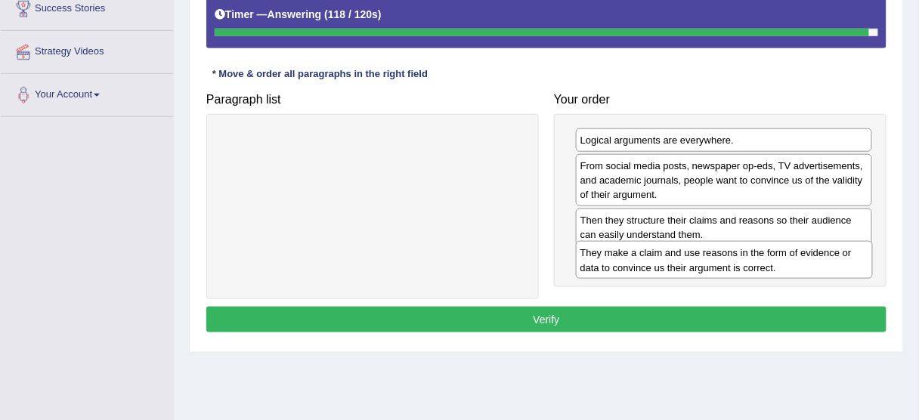
drag, startPoint x: 745, startPoint y: 233, endPoint x: 745, endPoint y: 267, distance: 34.0
click at [745, 267] on div "They make a claim and use reasons in the form of evidence or data to convince u…" at bounding box center [724, 260] width 297 height 38
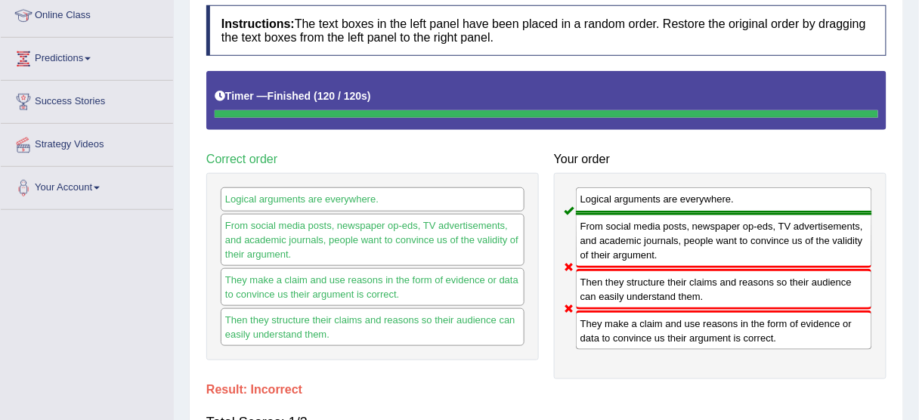
scroll to position [60, 0]
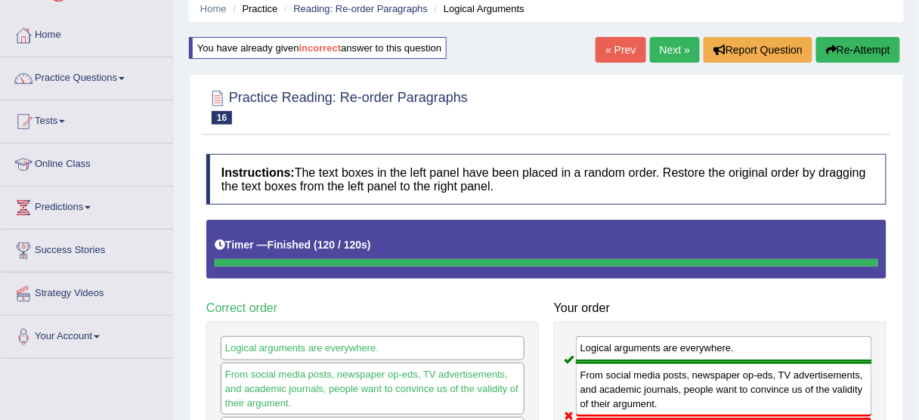
click at [854, 51] on button "Re-Attempt" at bounding box center [859, 50] width 84 height 26
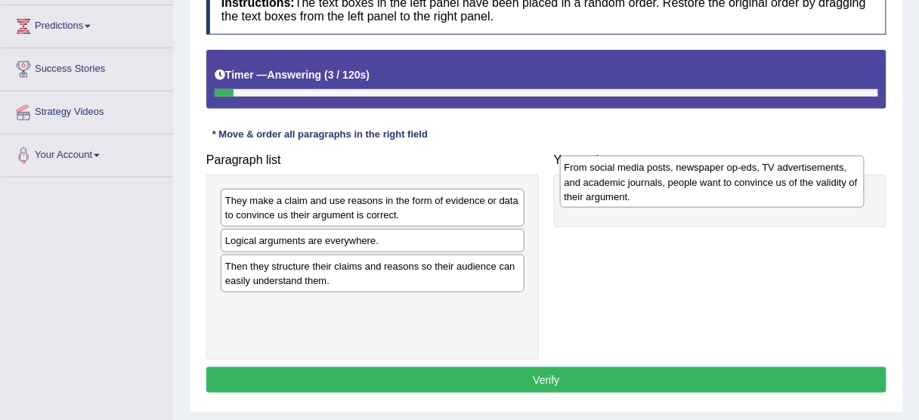
drag, startPoint x: 315, startPoint y: 228, endPoint x: 655, endPoint y: 196, distance: 341.8
click at [655, 196] on div "From social media posts, newspaper op-eds, TV advertisements, and academic jour…" at bounding box center [712, 182] width 305 height 52
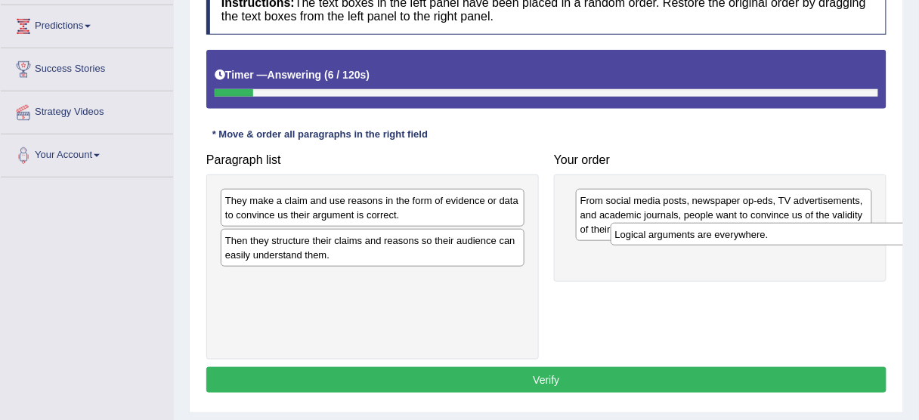
drag, startPoint x: 392, startPoint y: 238, endPoint x: 782, endPoint y: 233, distance: 390.2
click at [782, 233] on div "Logical arguments are everywhere." at bounding box center [763, 234] width 305 height 23
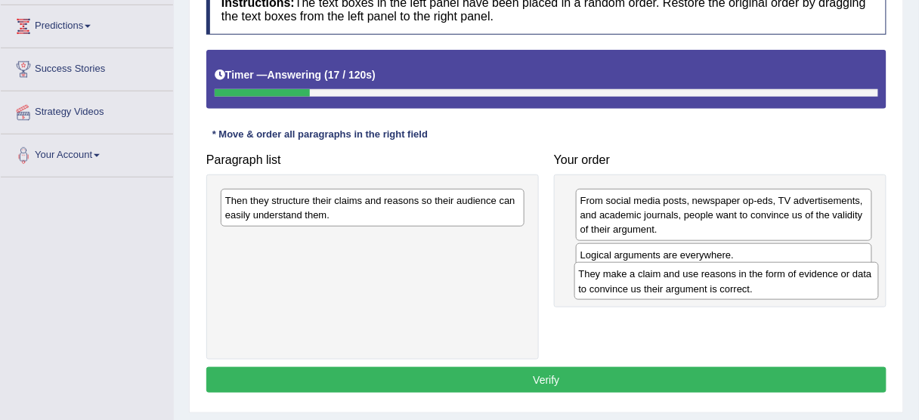
drag, startPoint x: 323, startPoint y: 212, endPoint x: 677, endPoint y: 286, distance: 361.5
click at [677, 286] on div "They make a claim and use reasons in the form of evidence or data to convince u…" at bounding box center [727, 281] width 305 height 38
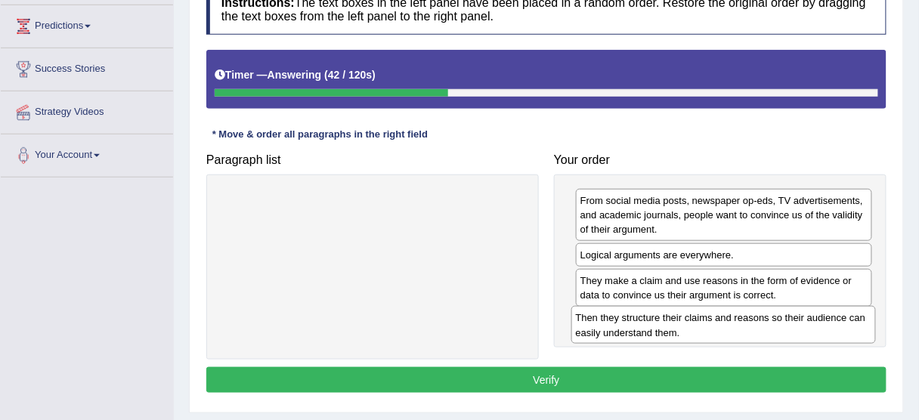
drag, startPoint x: 376, startPoint y: 208, endPoint x: 755, endPoint y: 323, distance: 396.6
click at [755, 323] on div "Then they structure their claims and reasons so their audience can easily under…" at bounding box center [724, 325] width 305 height 38
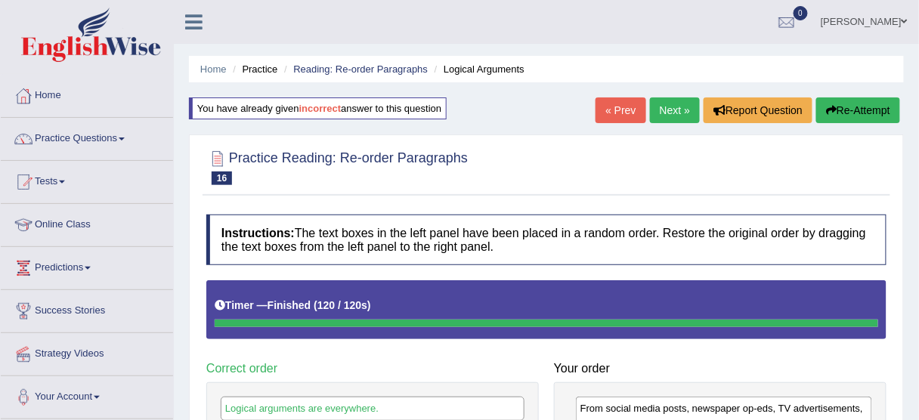
click at [861, 104] on button "Re-Attempt" at bounding box center [859, 111] width 84 height 26
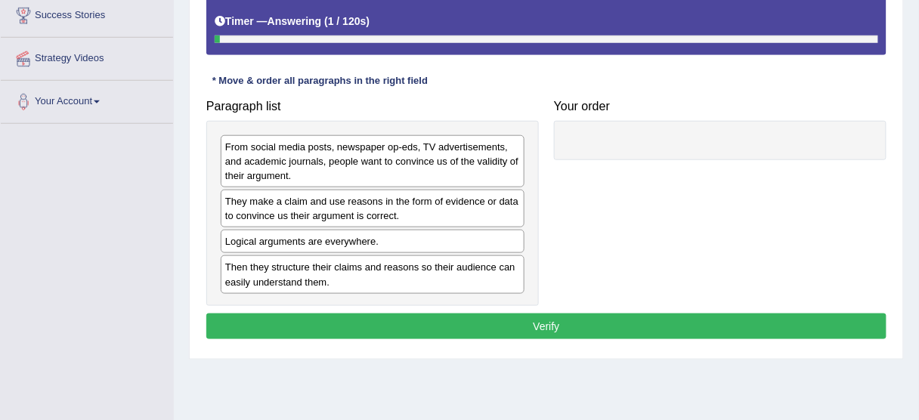
scroll to position [302, 0]
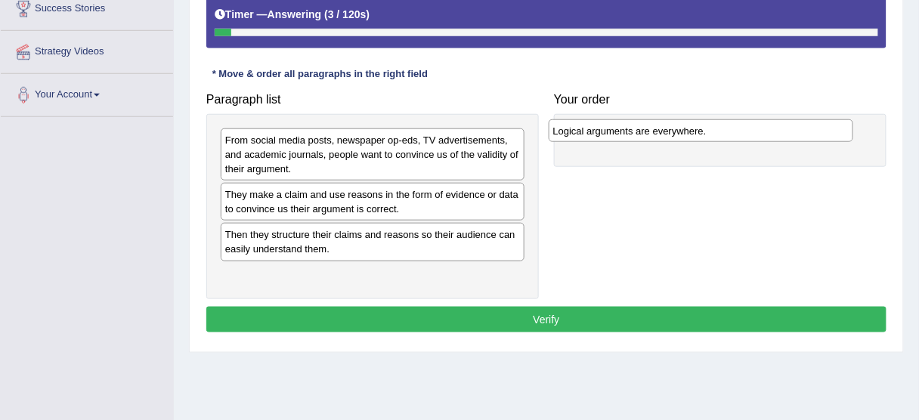
drag, startPoint x: 330, startPoint y: 236, endPoint x: 659, endPoint y: 133, distance: 343.9
click at [659, 133] on div "Logical arguments are everywhere." at bounding box center [701, 130] width 305 height 23
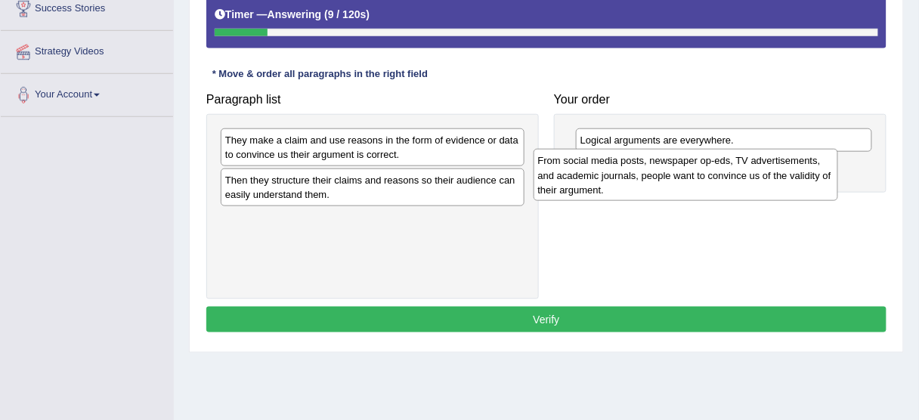
drag, startPoint x: 407, startPoint y: 147, endPoint x: 720, endPoint y: 168, distance: 313.7
click at [720, 168] on div "From social media posts, newspaper op-eds, TV advertisements, and academic jour…" at bounding box center [686, 175] width 305 height 52
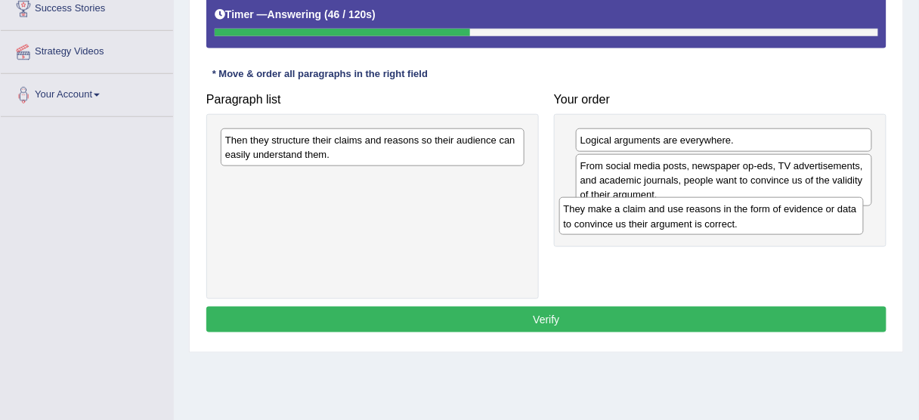
drag, startPoint x: 408, startPoint y: 154, endPoint x: 752, endPoint y: 224, distance: 351.0
click at [752, 224] on div "They make a claim and use reasons in the form of evidence or data to convince u…" at bounding box center [711, 216] width 305 height 38
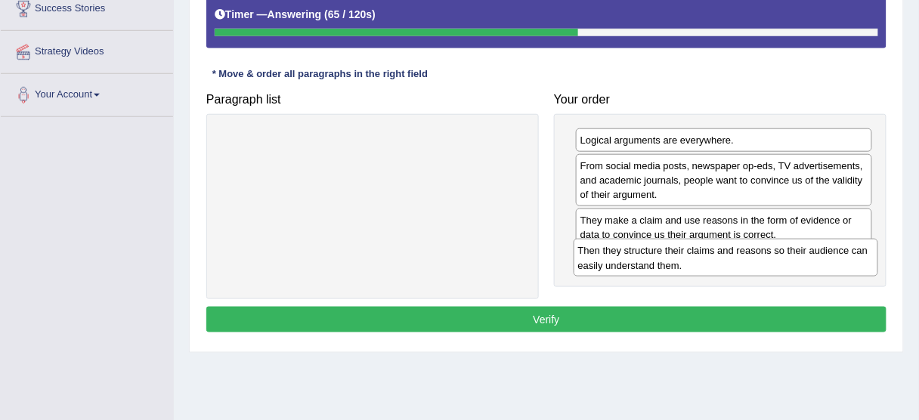
drag, startPoint x: 389, startPoint y: 153, endPoint x: 747, endPoint y: 262, distance: 374.5
click at [747, 262] on div "Then they structure their claims and reasons so their audience can easily under…" at bounding box center [726, 258] width 305 height 38
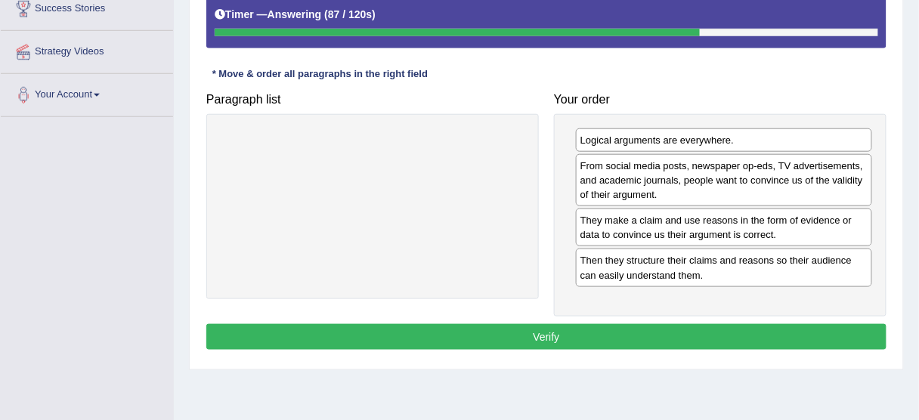
click at [628, 324] on button "Verify" at bounding box center [546, 337] width 680 height 26
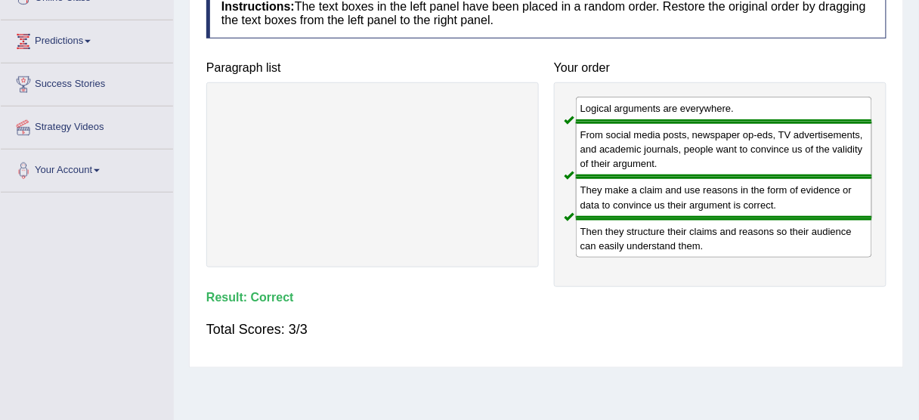
scroll to position [60, 0]
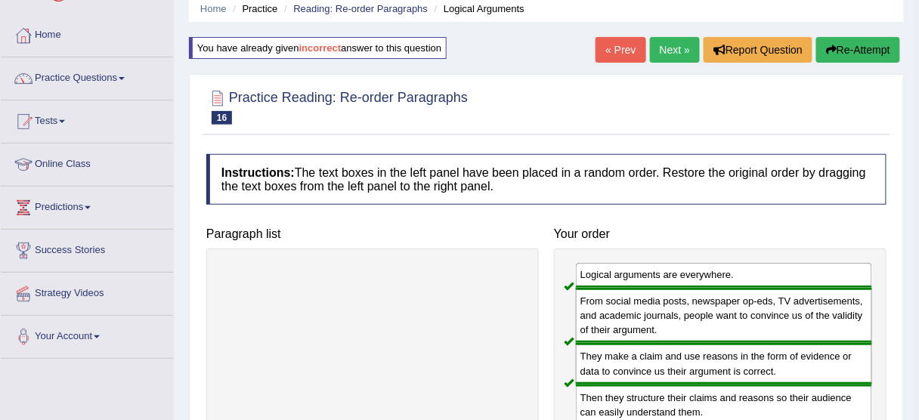
click at [660, 51] on link "Next »" at bounding box center [675, 50] width 50 height 26
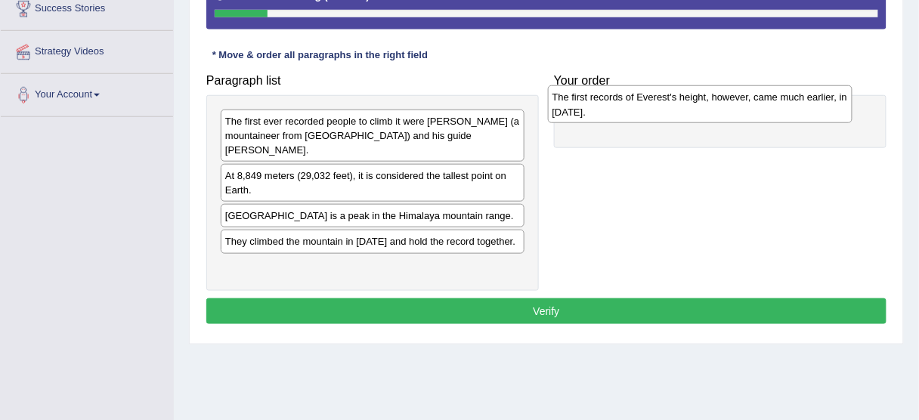
drag, startPoint x: 284, startPoint y: 211, endPoint x: 611, endPoint y: 108, distance: 343.1
click at [611, 108] on div "The first records of Everest's height, however, came much earlier, in [DATE]." at bounding box center [700, 104] width 305 height 38
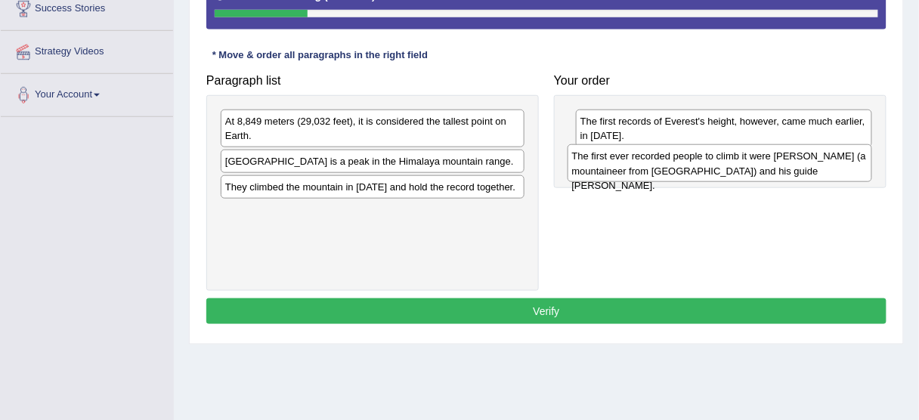
drag, startPoint x: 450, startPoint y: 137, endPoint x: 797, endPoint y: 172, distance: 348.8
click at [797, 172] on div "The first ever recorded people to climb it were [PERSON_NAME] (a mountaineer fr…" at bounding box center [720, 163] width 305 height 38
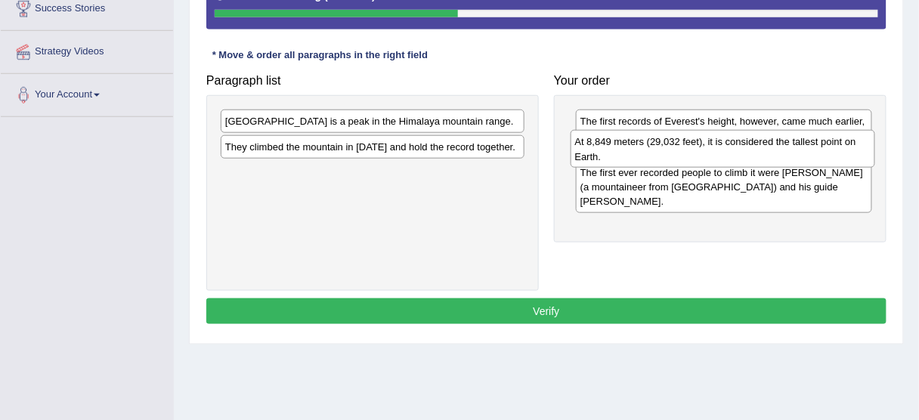
drag, startPoint x: 417, startPoint y: 124, endPoint x: 767, endPoint y: 145, distance: 350.7
click at [767, 145] on div "At 8,849 meters (29,032 feet), it is considered the tallest point on Earth." at bounding box center [723, 149] width 305 height 38
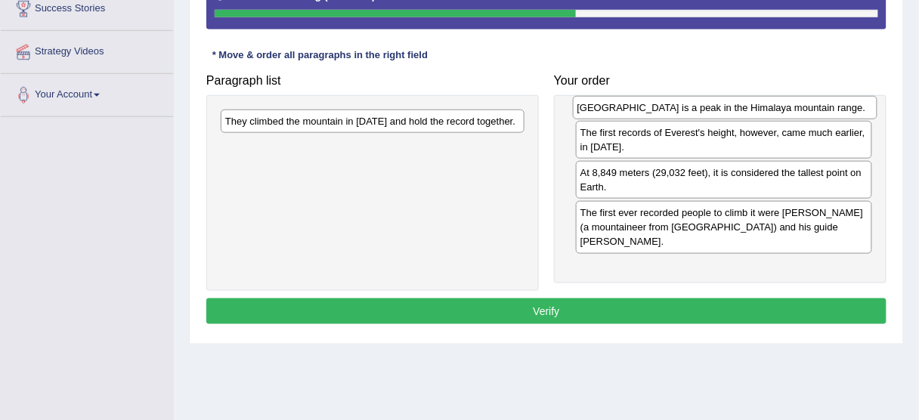
drag, startPoint x: 399, startPoint y: 114, endPoint x: 752, endPoint y: 101, distance: 352.6
click at [752, 101] on div "[GEOGRAPHIC_DATA] is a peak in the Himalaya mountain range." at bounding box center [725, 107] width 305 height 23
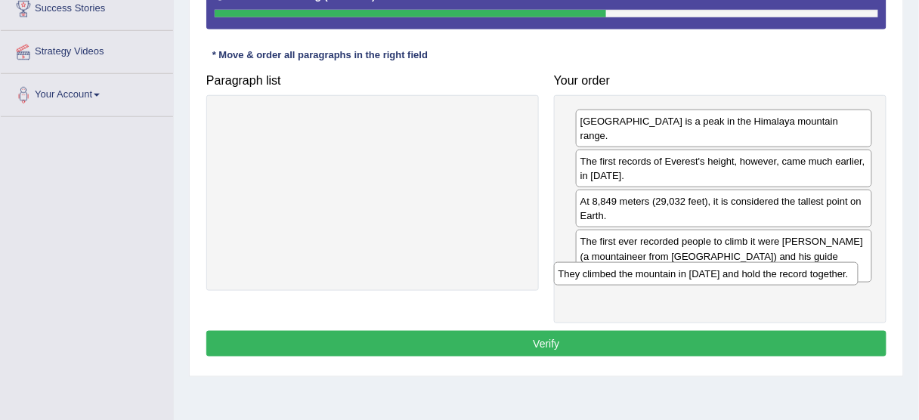
drag, startPoint x: 462, startPoint y: 112, endPoint x: 811, endPoint y: 265, distance: 380.8
click at [811, 265] on div "They climbed the mountain in [DATE] and hold the record together." at bounding box center [706, 273] width 305 height 23
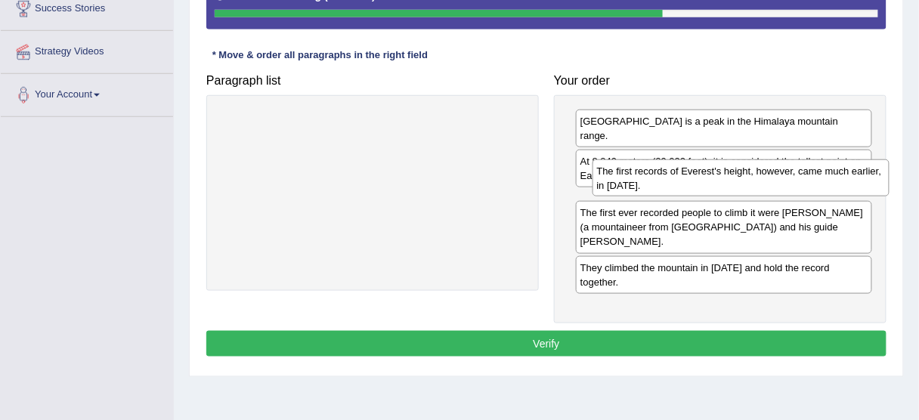
drag, startPoint x: 807, startPoint y: 158, endPoint x: 824, endPoint y: 183, distance: 30.0
click at [824, 183] on div "The first records of Everest's height, however, came much earlier, in [DATE]." at bounding box center [741, 179] width 297 height 38
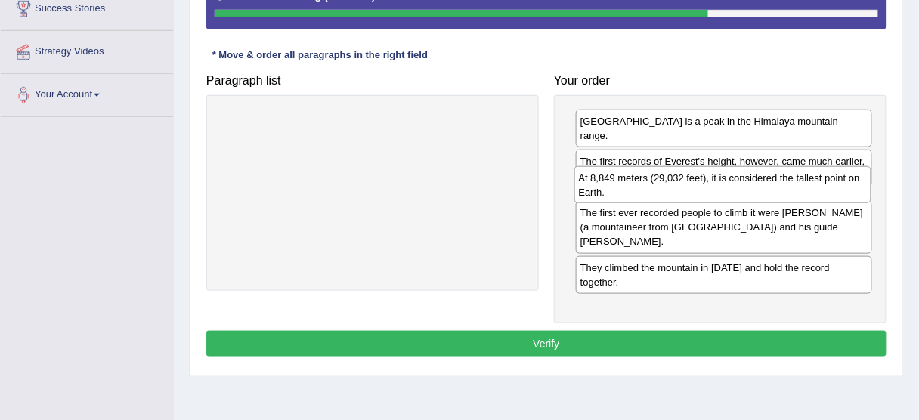
drag, startPoint x: 804, startPoint y: 155, endPoint x: 804, endPoint y: 186, distance: 31.0
click at [804, 186] on div "At 8,849 meters (29,032 feet), it is considered the tallest point on Earth." at bounding box center [723, 185] width 297 height 38
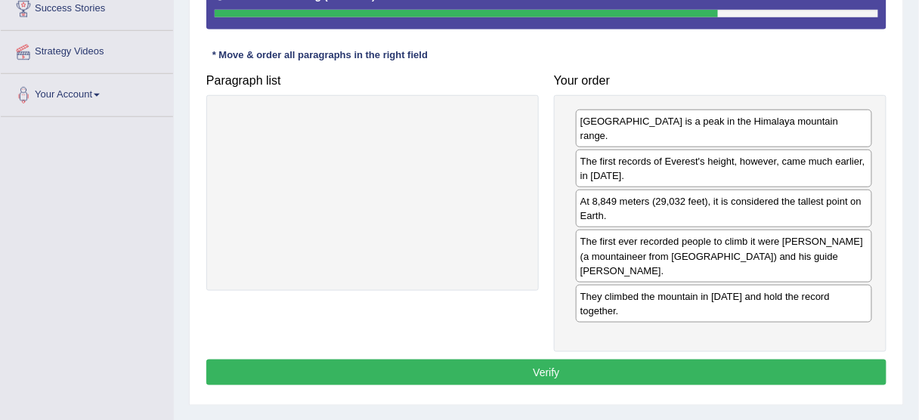
click at [720, 360] on button "Verify" at bounding box center [546, 373] width 680 height 26
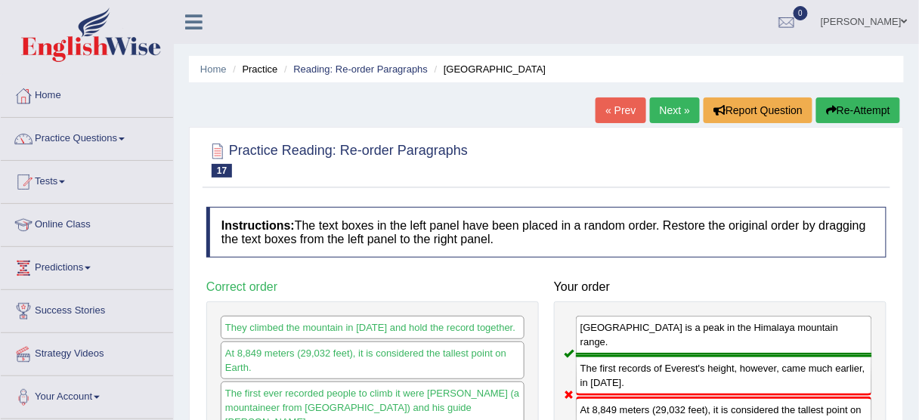
click at [666, 111] on link "Next »" at bounding box center [675, 111] width 50 height 26
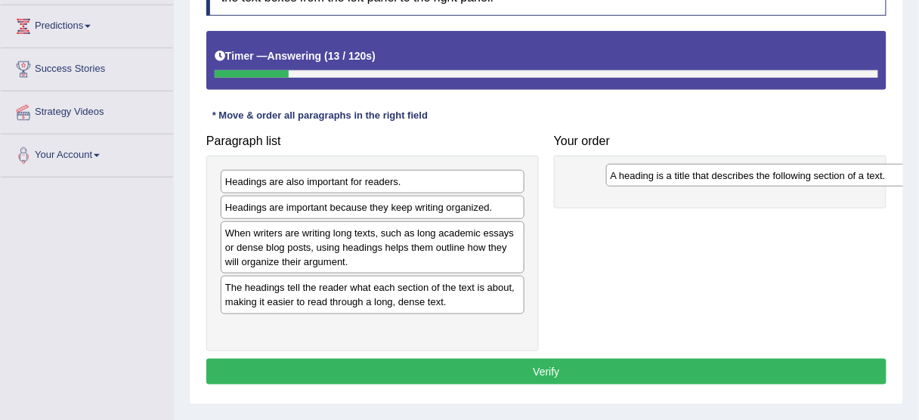
drag, startPoint x: 357, startPoint y: 213, endPoint x: 742, endPoint y: 182, distance: 386.8
click at [742, 182] on div "A heading is a title that describes the following section of a text." at bounding box center [758, 175] width 305 height 23
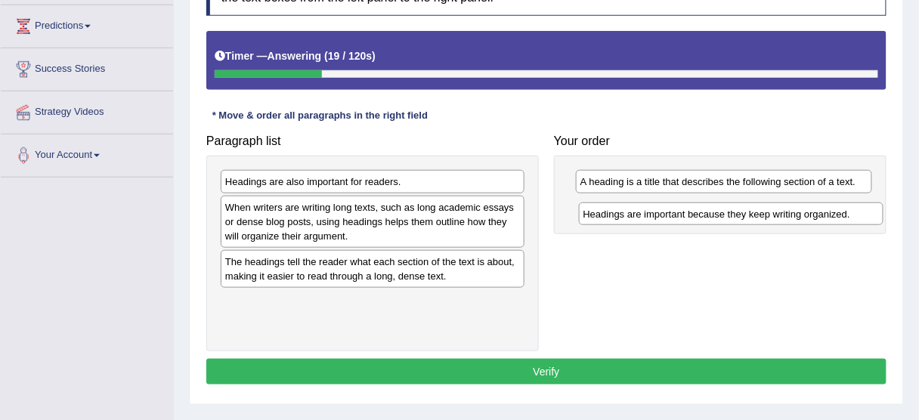
drag, startPoint x: 386, startPoint y: 210, endPoint x: 770, endPoint y: 215, distance: 383.4
click at [770, 215] on div "Headings are important because they keep writing organized." at bounding box center [731, 214] width 305 height 23
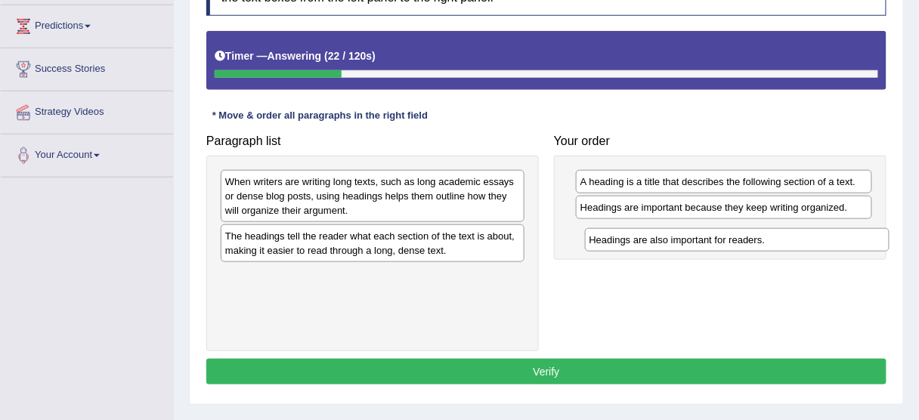
drag, startPoint x: 379, startPoint y: 184, endPoint x: 730, endPoint y: 241, distance: 355.5
click at [730, 241] on div "Headings are also important for readers." at bounding box center [737, 239] width 305 height 23
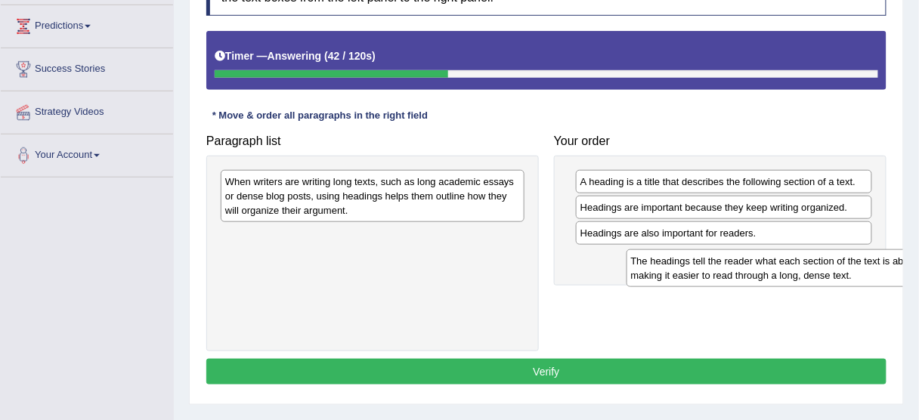
drag, startPoint x: 474, startPoint y: 249, endPoint x: 880, endPoint y: 269, distance: 406.5
click at [880, 269] on div "The headings tell the reader what each section of the text is about, making it …" at bounding box center [779, 269] width 305 height 38
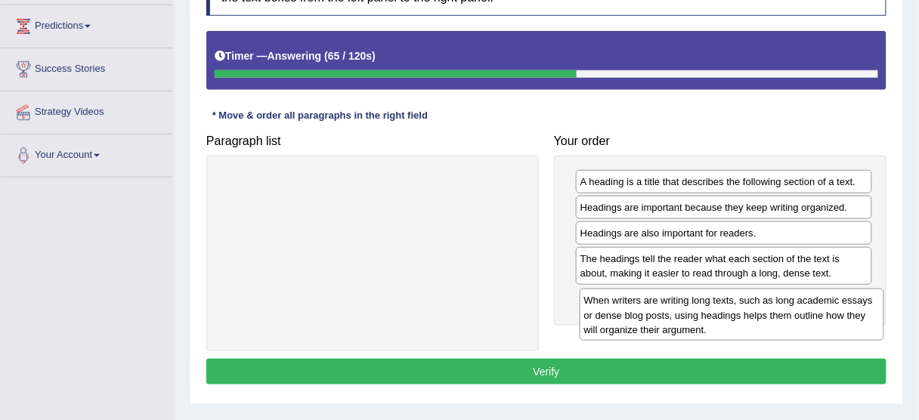
drag, startPoint x: 372, startPoint y: 203, endPoint x: 731, endPoint y: 322, distance: 378.5
click at [731, 322] on div "When writers are writing long texts, such as long academic essays or dense blog…" at bounding box center [732, 315] width 305 height 52
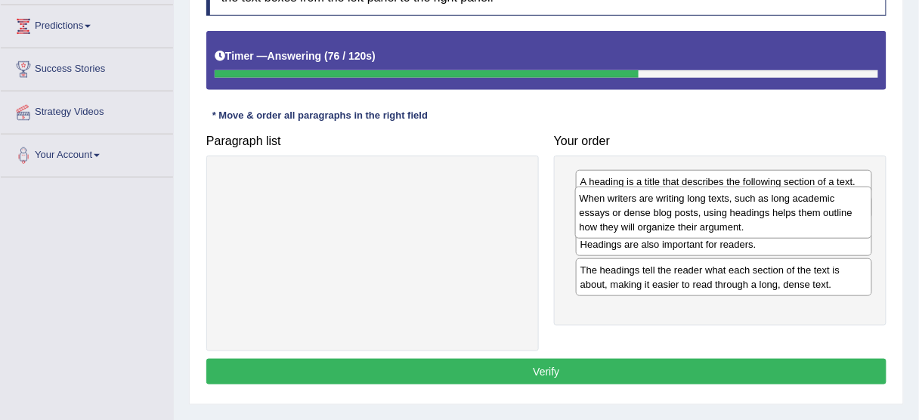
drag, startPoint x: 660, startPoint y: 321, endPoint x: 659, endPoint y: 222, distance: 98.3
click at [659, 222] on div "When writers are writing long texts, such as long academic essays or dense blog…" at bounding box center [723, 213] width 297 height 52
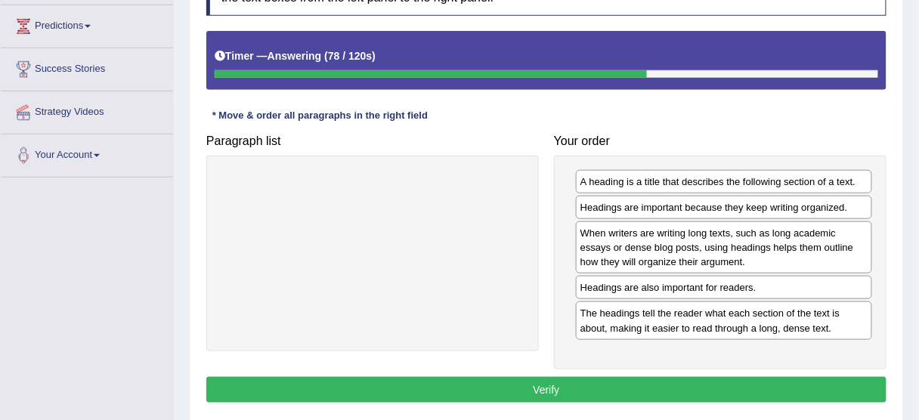
click at [623, 391] on button "Verify" at bounding box center [546, 390] width 680 height 26
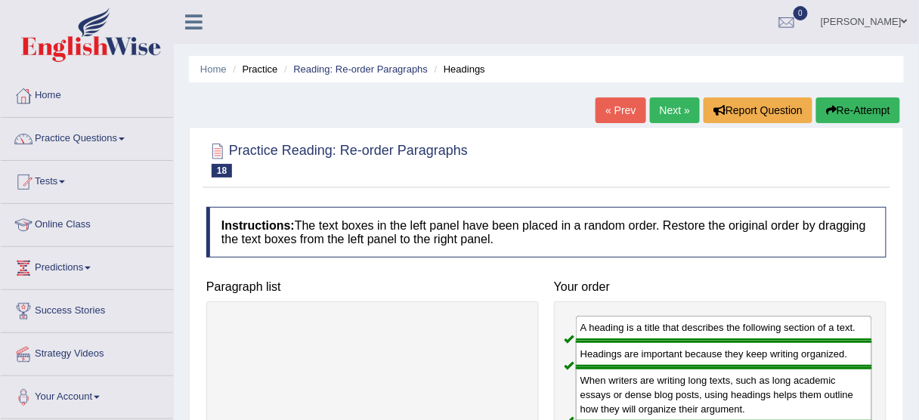
click at [611, 107] on link "« Prev" at bounding box center [621, 111] width 50 height 26
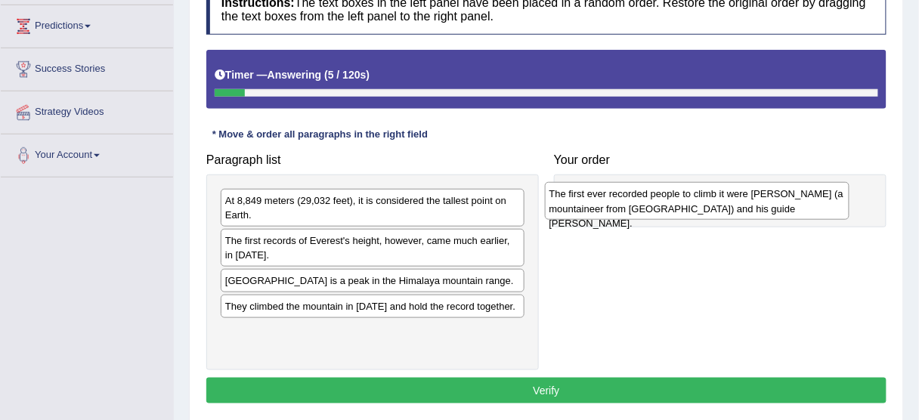
drag, startPoint x: 429, startPoint y: 214, endPoint x: 755, endPoint y: 207, distance: 326.7
click at [755, 207] on div "The first ever recorded people to climb it were [PERSON_NAME] (a mountaineer fr…" at bounding box center [697, 201] width 305 height 38
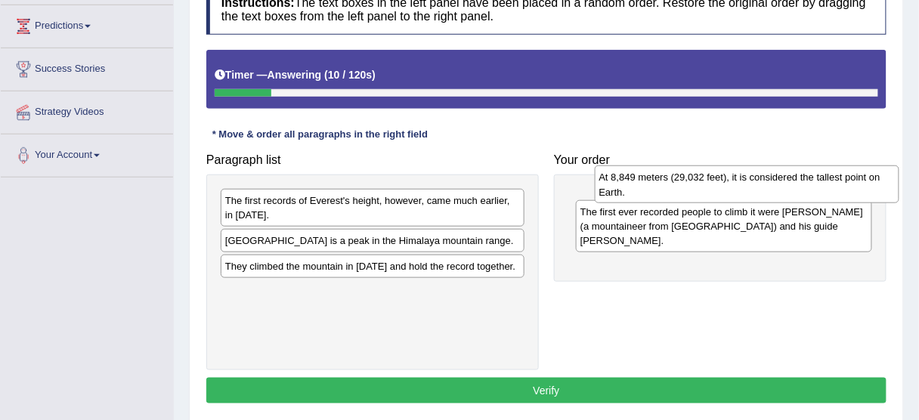
drag, startPoint x: 477, startPoint y: 217, endPoint x: 854, endPoint y: 193, distance: 378.1
click at [854, 193] on div "At 8,849 meters (29,032 feet), it is considered the tallest point on Earth." at bounding box center [747, 185] width 305 height 38
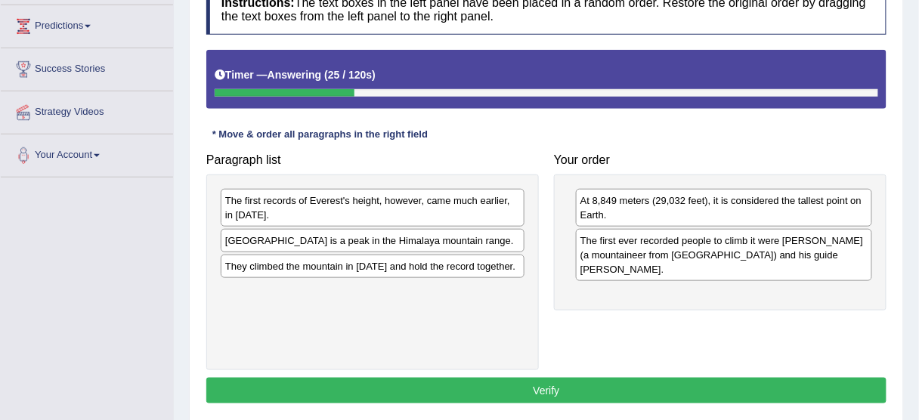
click at [385, 248] on div "[GEOGRAPHIC_DATA] is a peak in the Himalaya mountain range." at bounding box center [373, 240] width 304 height 23
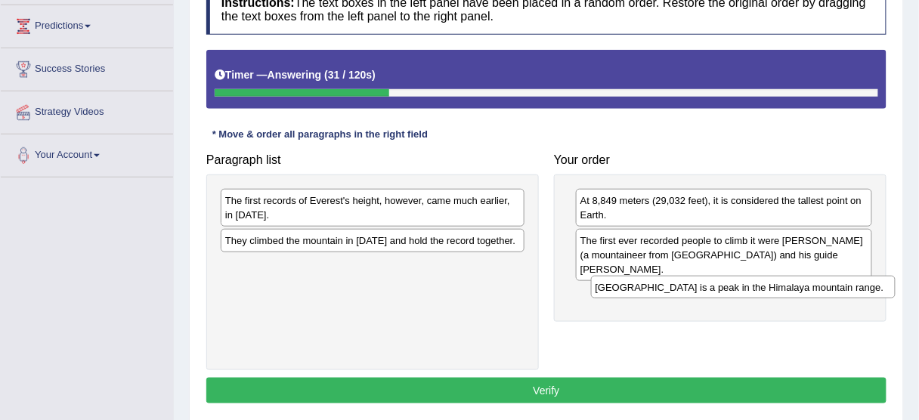
drag, startPoint x: 390, startPoint y: 233, endPoint x: 762, endPoint y: 281, distance: 375.0
click at [762, 281] on div "[GEOGRAPHIC_DATA] is a peak in the Himalaya mountain range." at bounding box center [743, 287] width 305 height 23
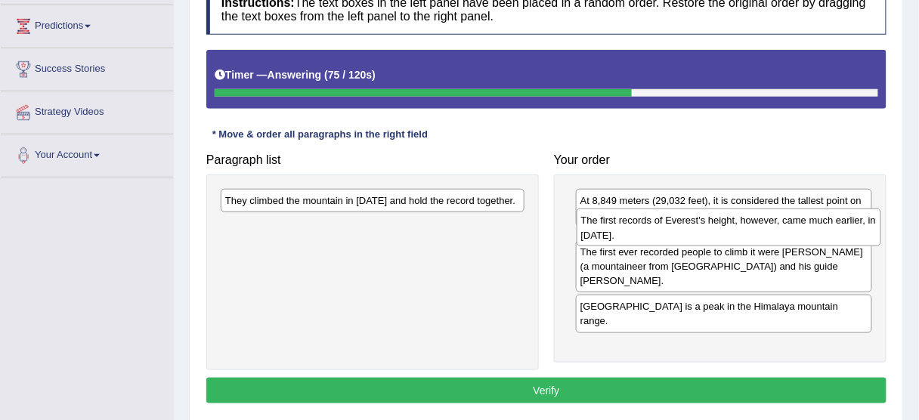
drag, startPoint x: 303, startPoint y: 200, endPoint x: 659, endPoint y: 220, distance: 356.7
click at [659, 220] on div "The first records of Everest's height, however, came much earlier, in [DATE]." at bounding box center [729, 228] width 305 height 38
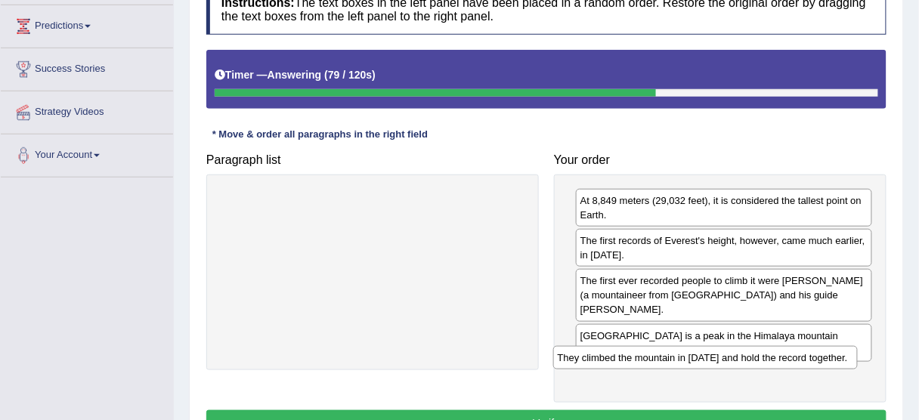
drag, startPoint x: 397, startPoint y: 203, endPoint x: 754, endPoint y: 359, distance: 389.7
click at [754, 360] on div "They climbed the mountain in [DATE] and hold the record together." at bounding box center [705, 357] width 305 height 23
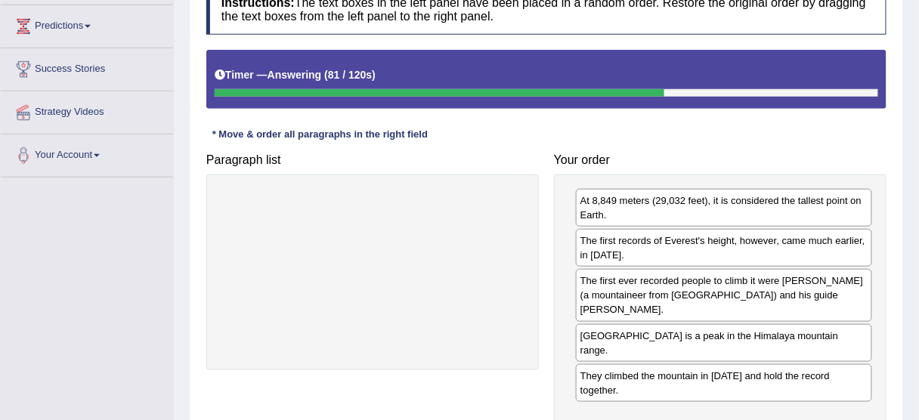
scroll to position [302, 0]
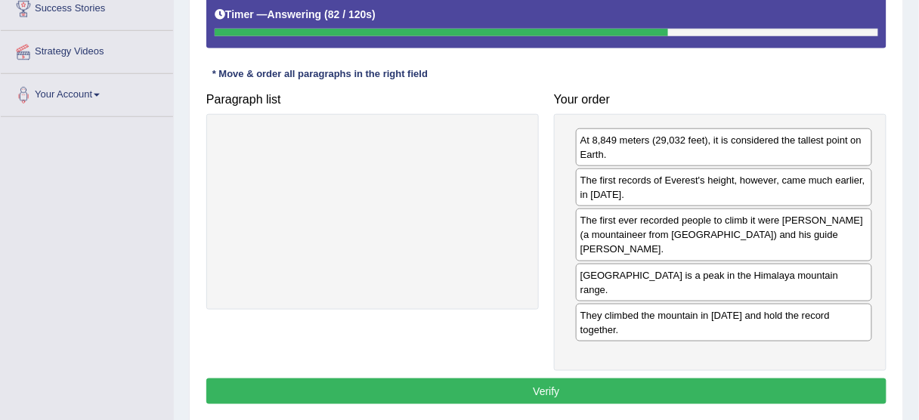
click at [551, 379] on button "Verify" at bounding box center [546, 392] width 680 height 26
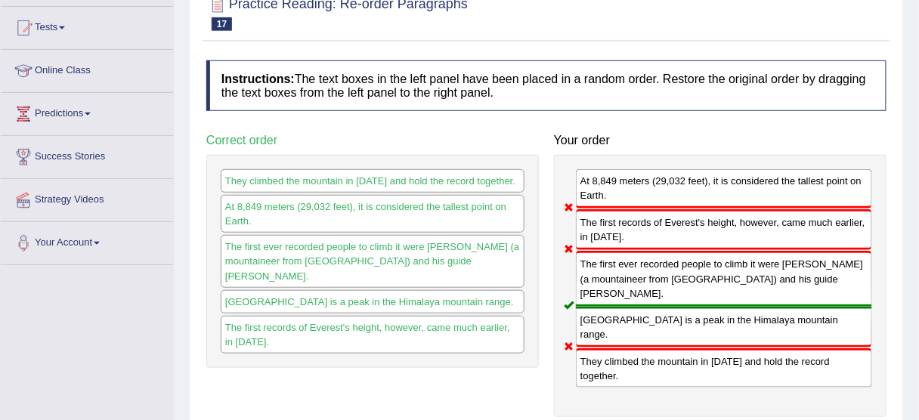
scroll to position [181, 0]
